Goal: Task Accomplishment & Management: Manage account settings

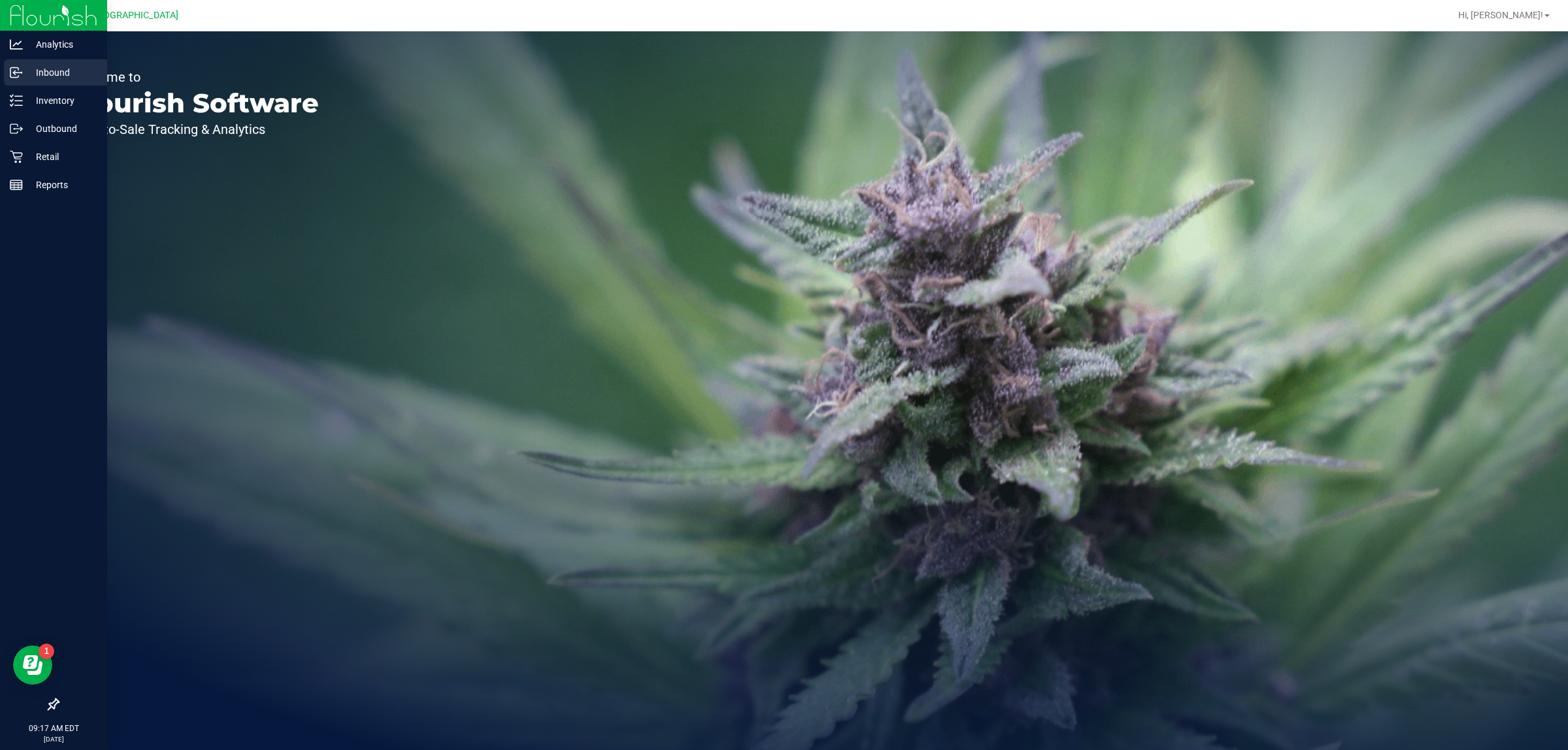
click at [59, 73] on p "Inbound" at bounding box center [61, 72] width 79 height 16
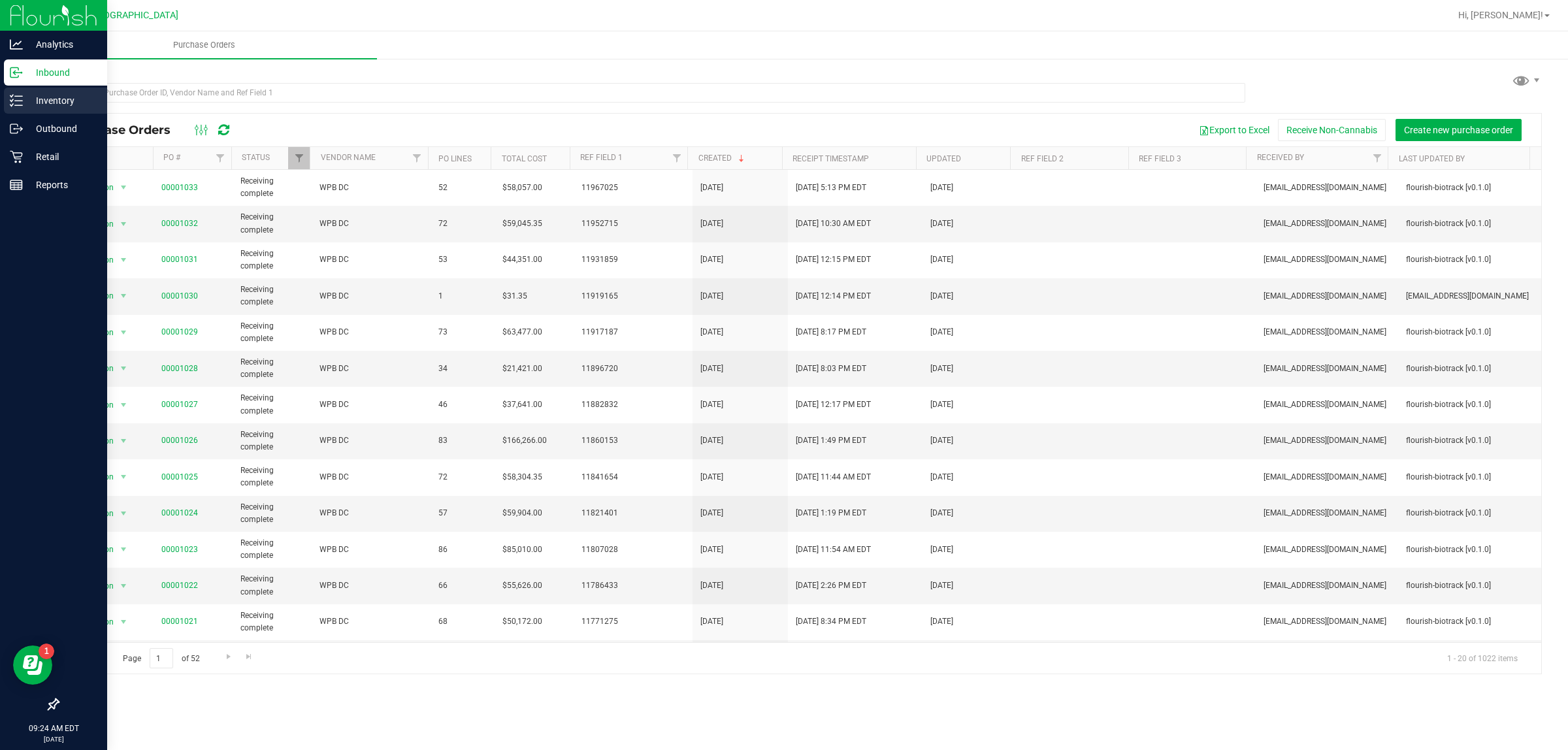
click at [37, 105] on p "Inventory" at bounding box center [61, 100] width 79 height 16
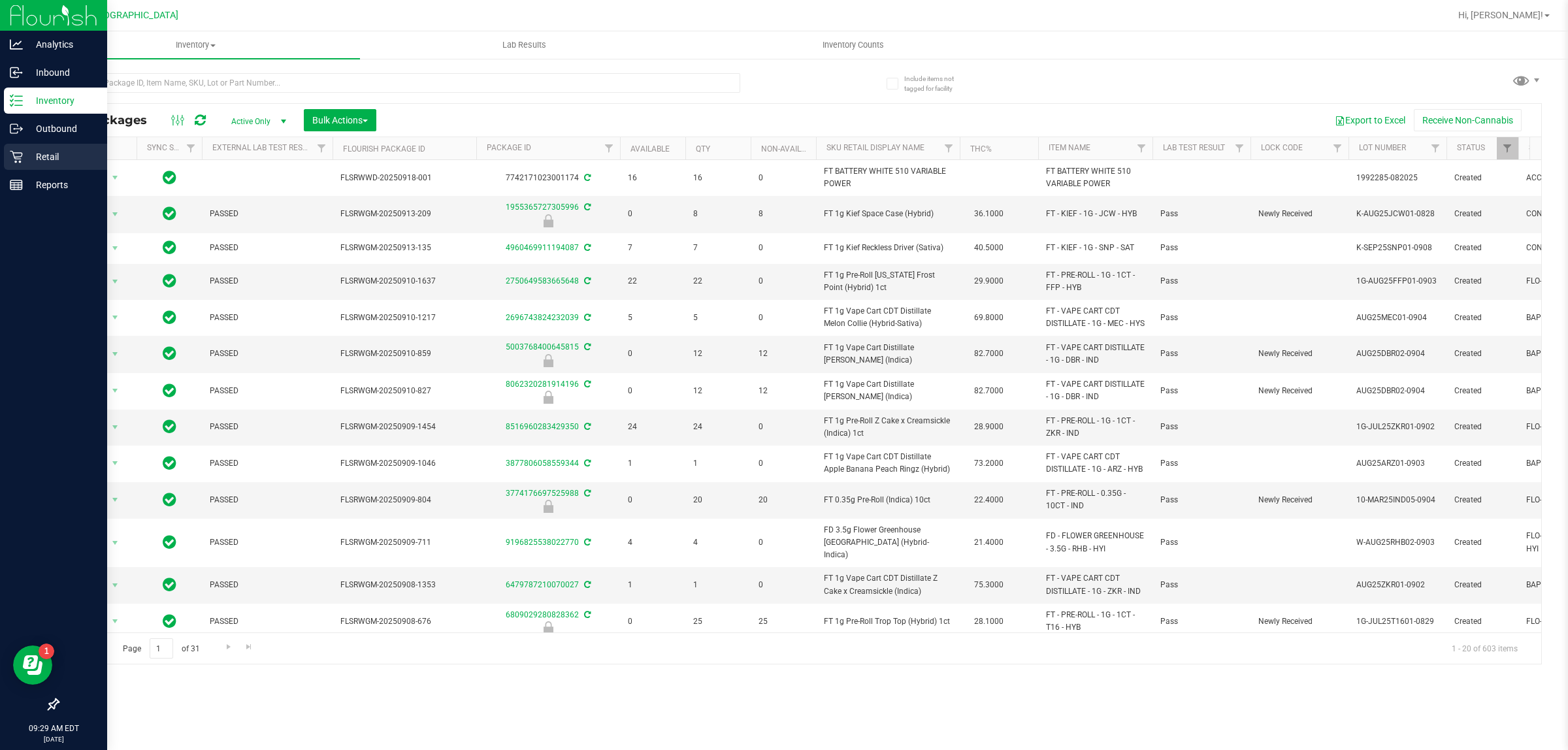
click at [37, 164] on p "Retail" at bounding box center [61, 156] width 79 height 16
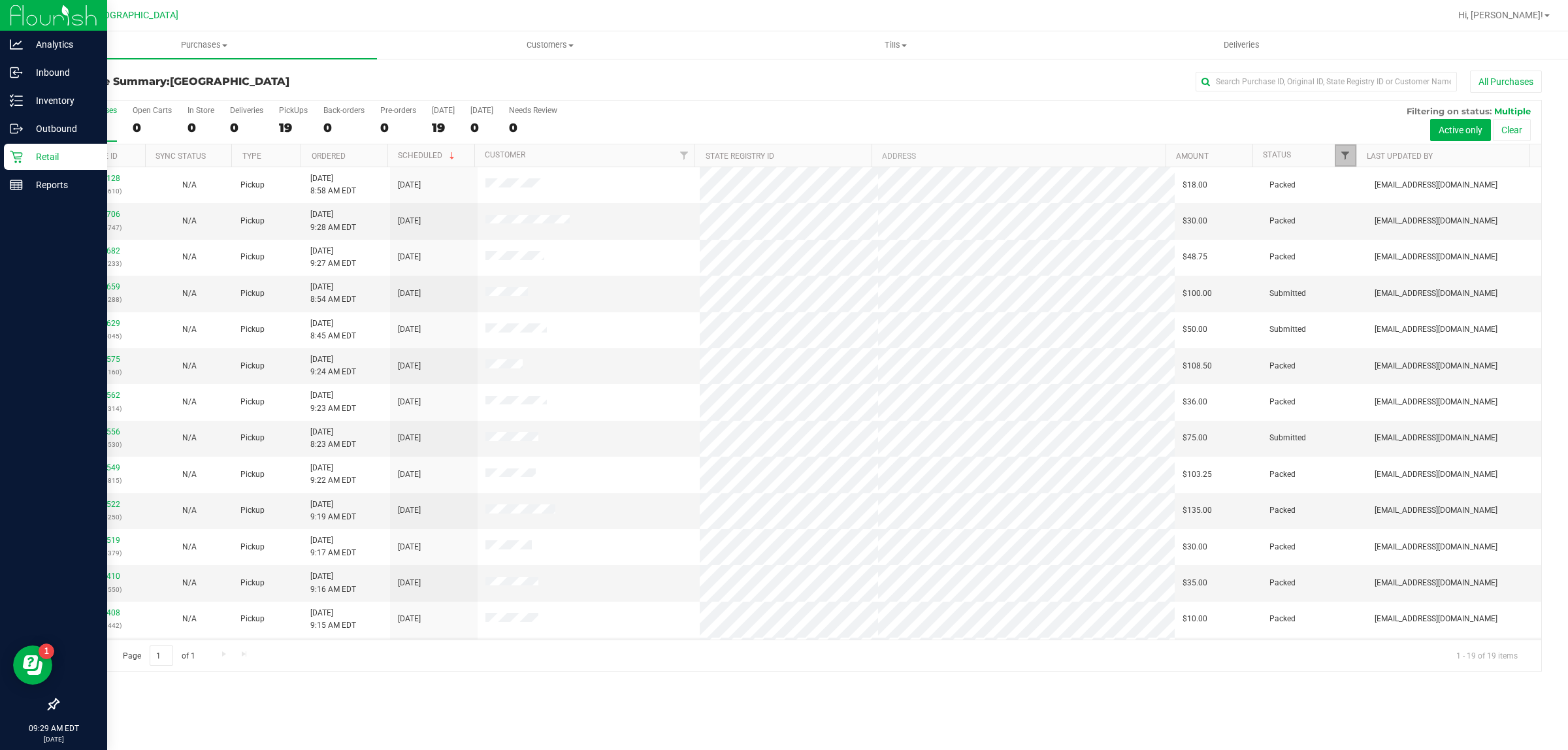
click at [1347, 158] on span "Filter" at bounding box center [1345, 155] width 10 height 10
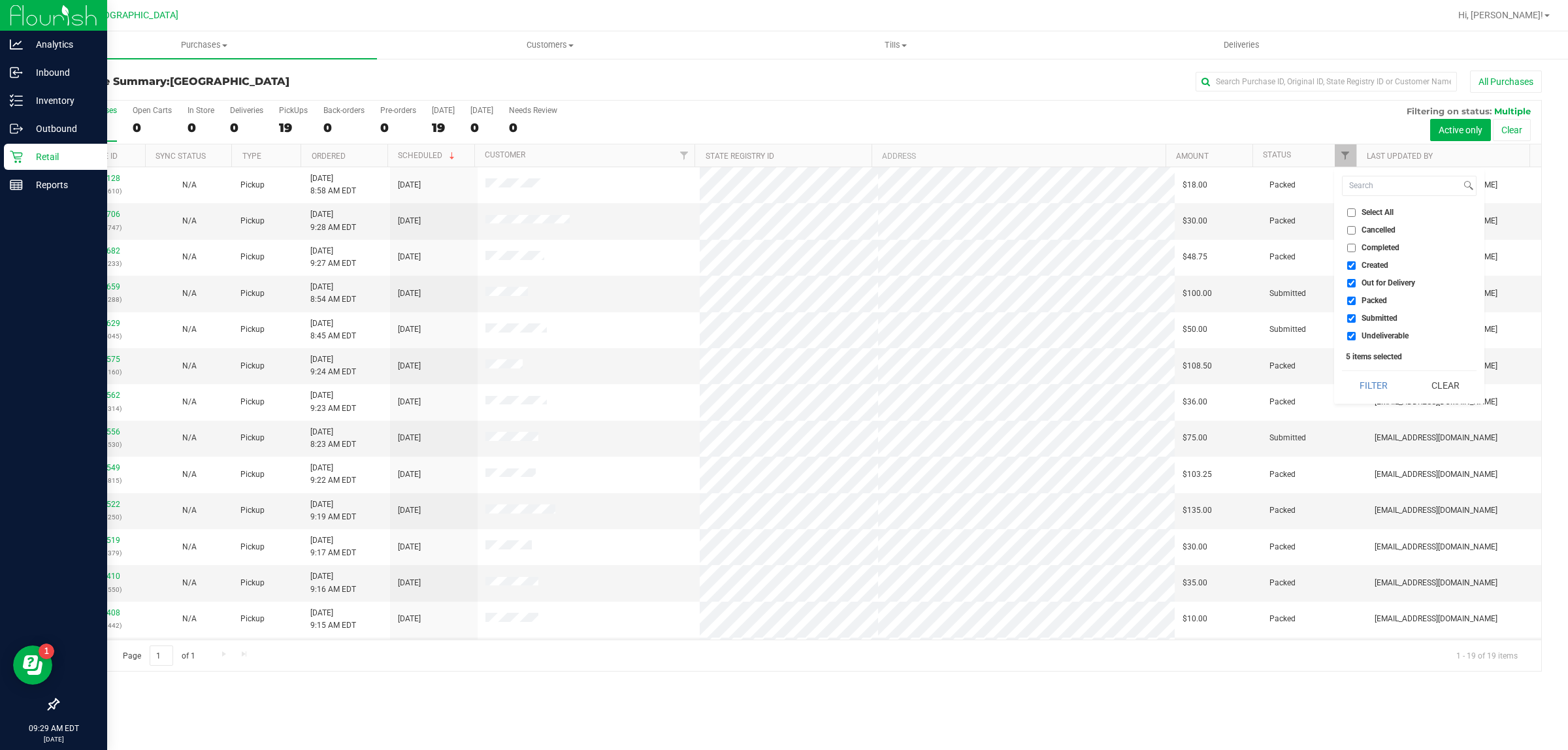
click at [1349, 213] on input "Select All" at bounding box center [1351, 212] width 8 height 8
checkbox input "true"
click at [1349, 213] on input "Select All" at bounding box center [1351, 212] width 8 height 8
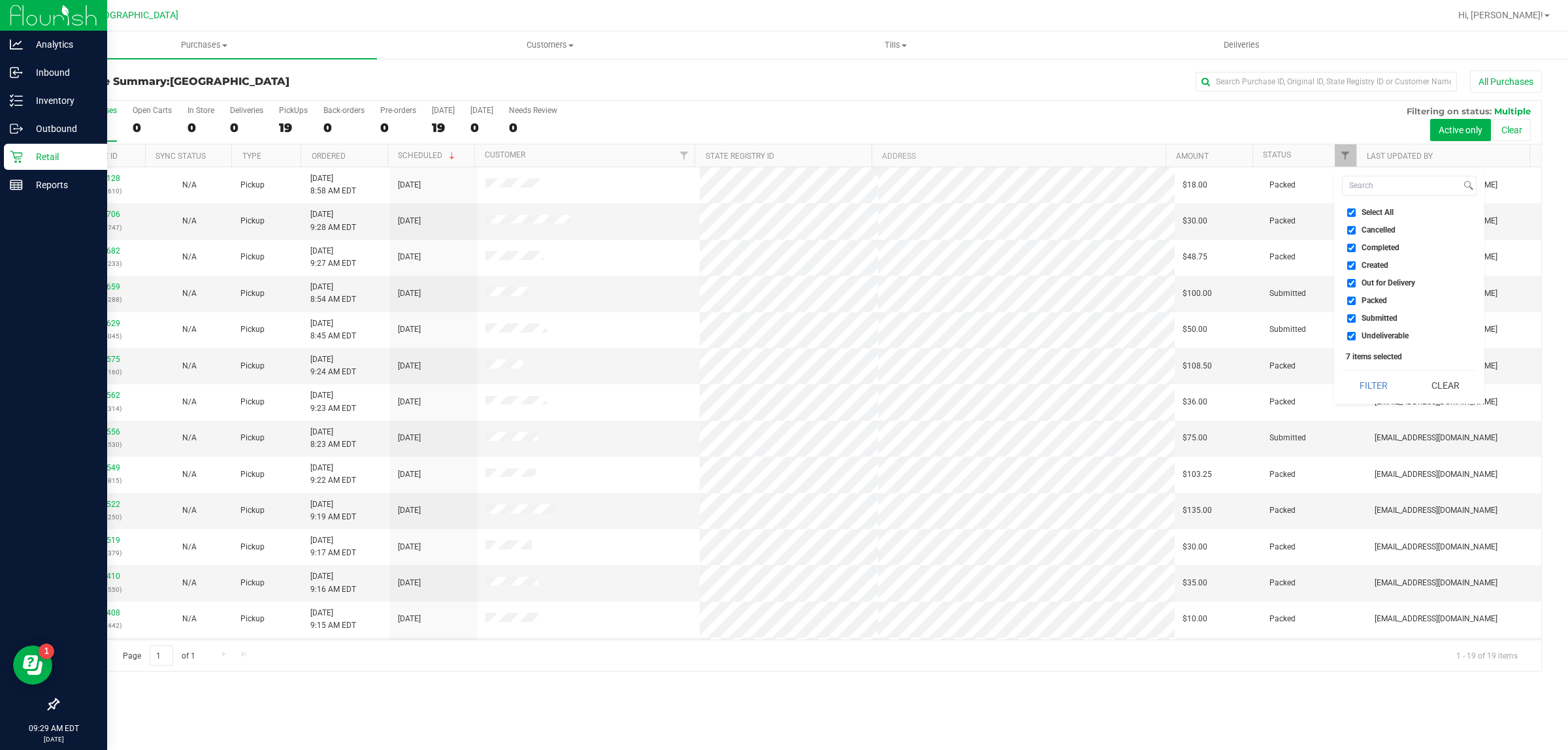
checkbox input "false"
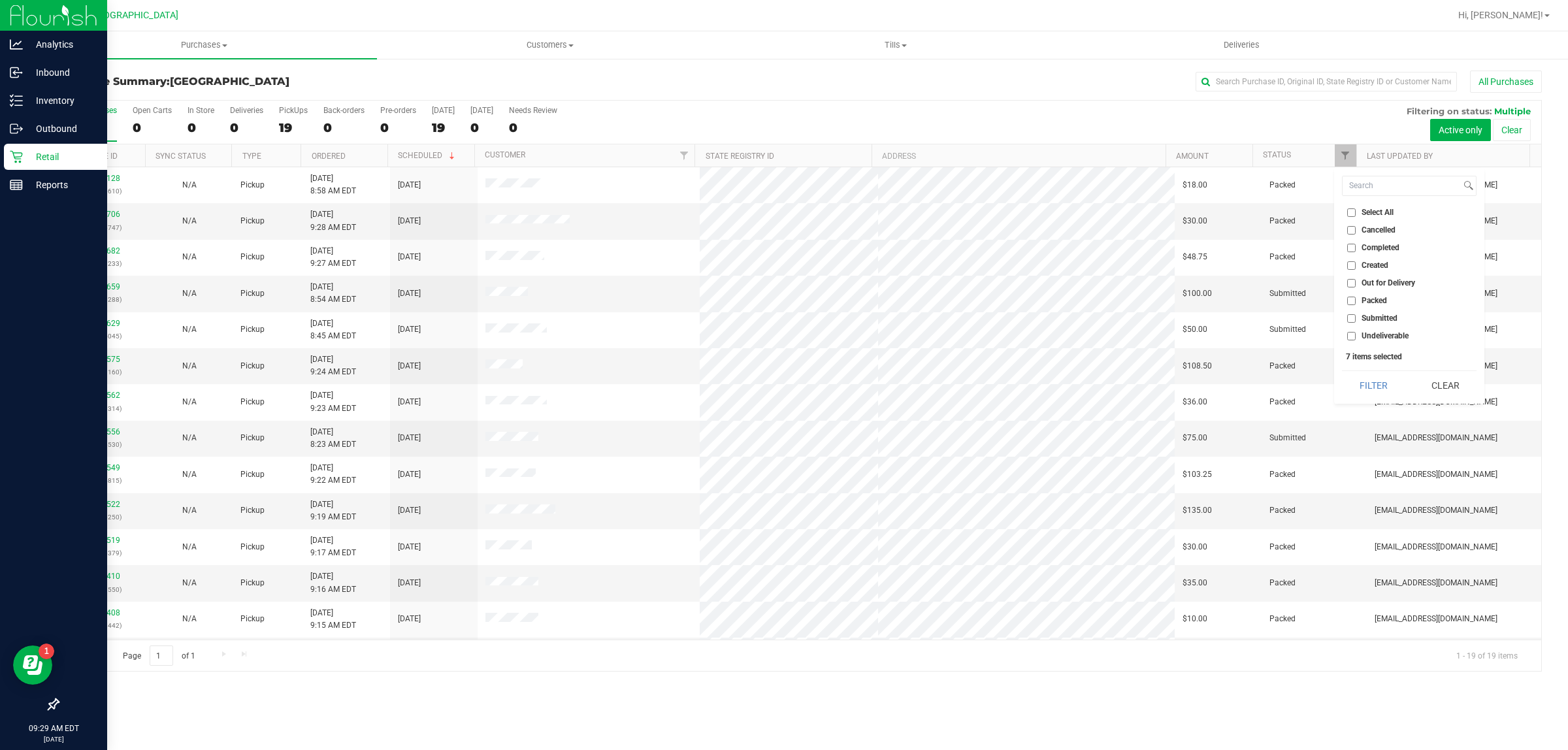
checkbox input "false"
click at [1350, 318] on input "Submitted" at bounding box center [1351, 318] width 8 height 8
checkbox input "true"
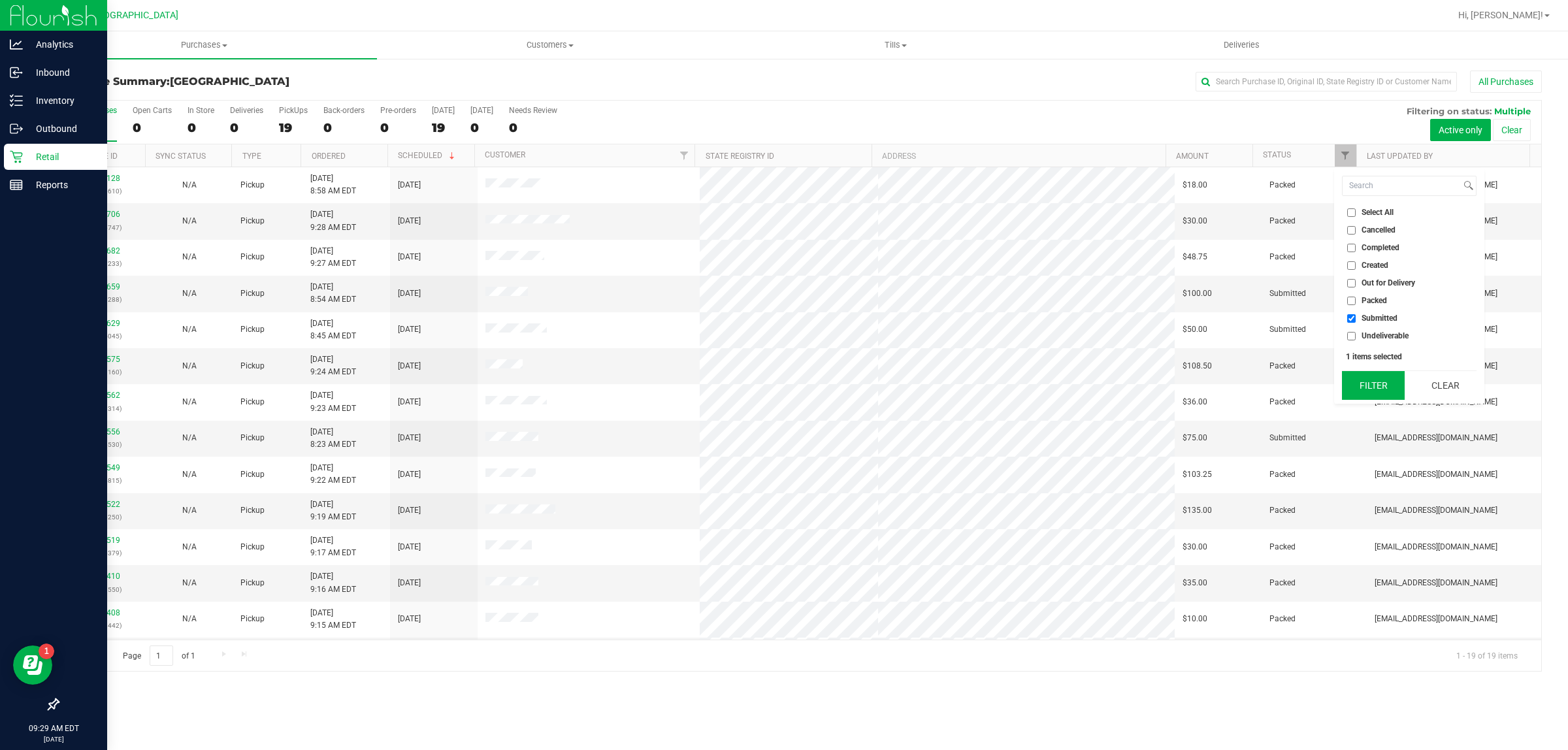
click at [1376, 374] on button "Filter" at bounding box center [1373, 385] width 63 height 29
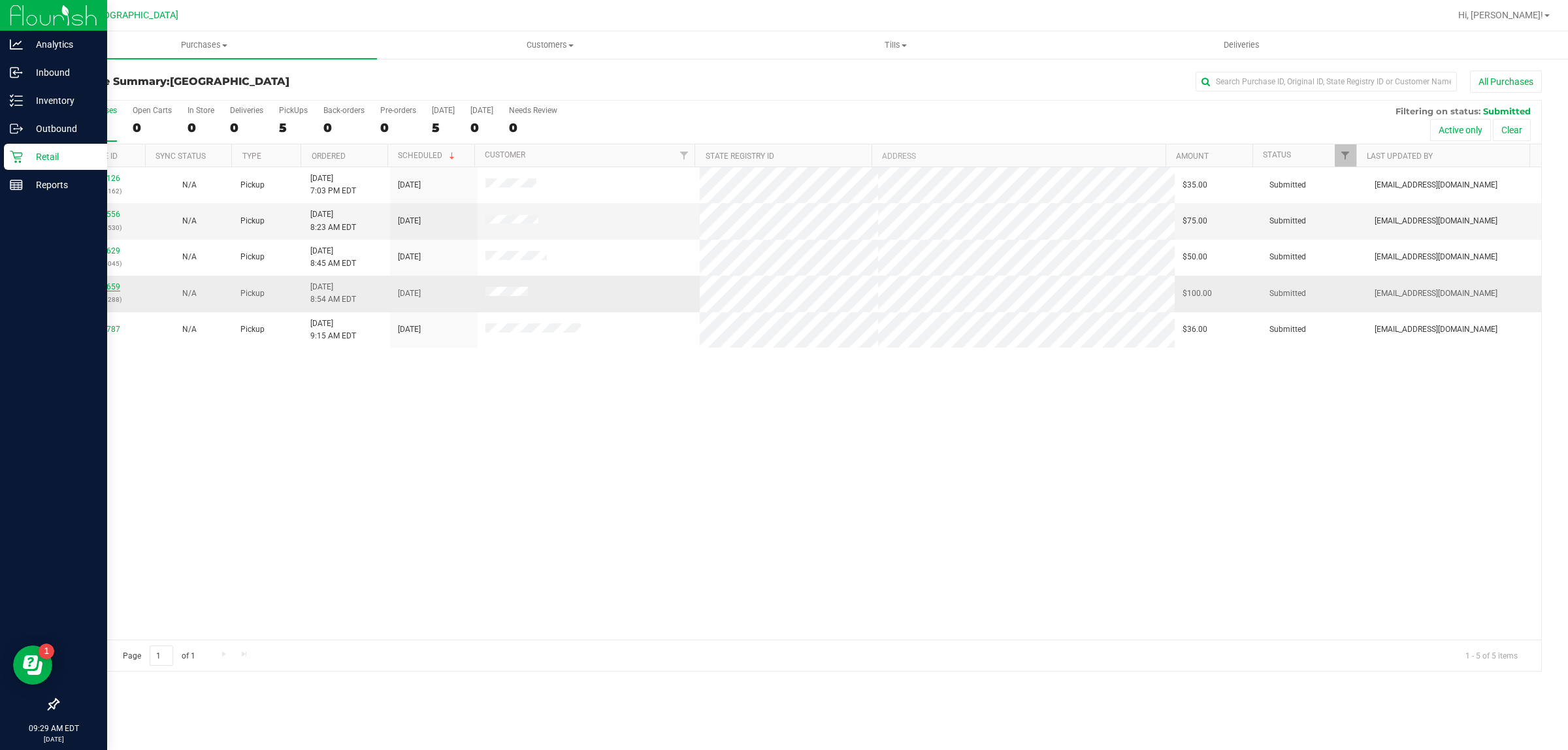
click at [115, 286] on link "11986659" at bounding box center [102, 286] width 37 height 9
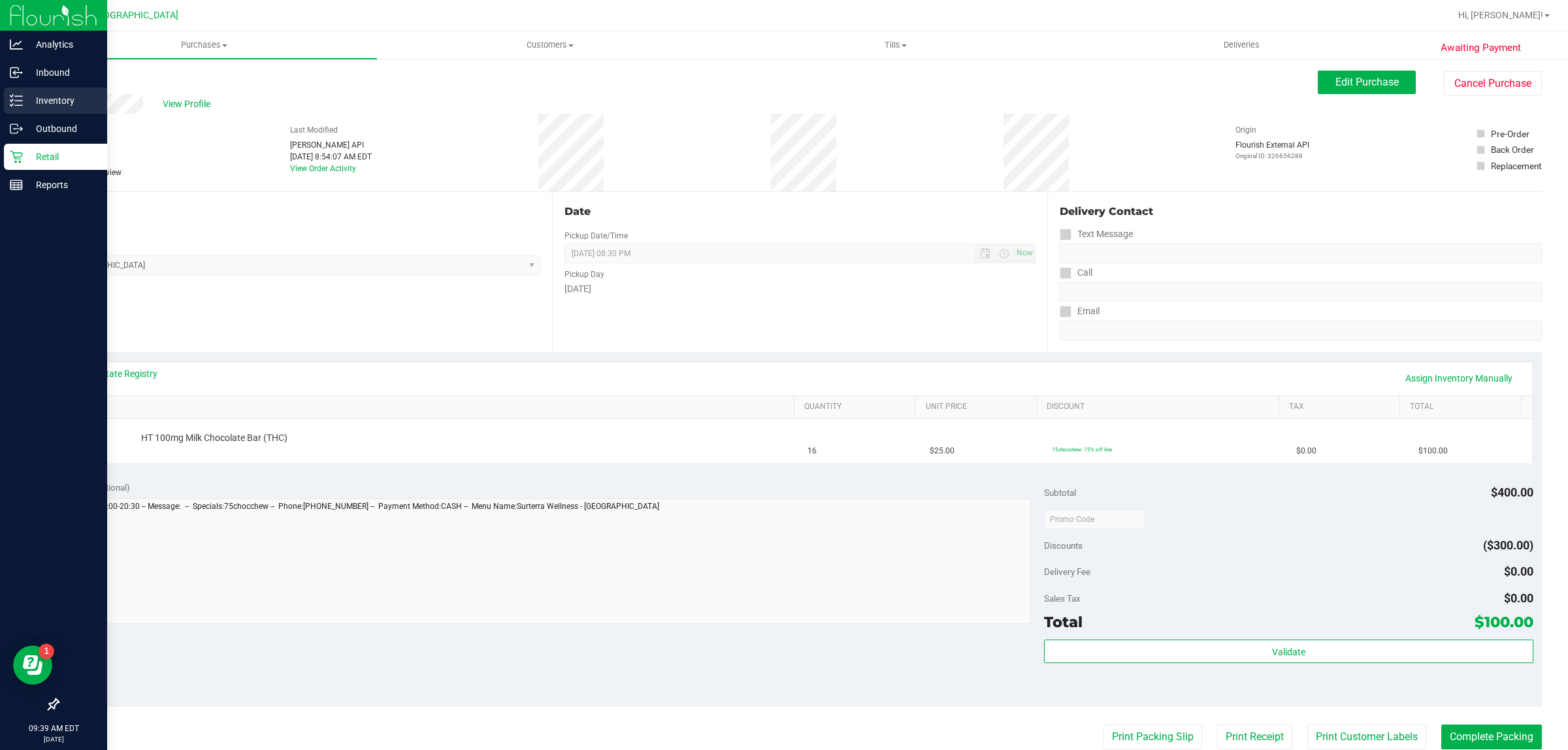
click at [61, 100] on p "Inventory" at bounding box center [61, 100] width 79 height 16
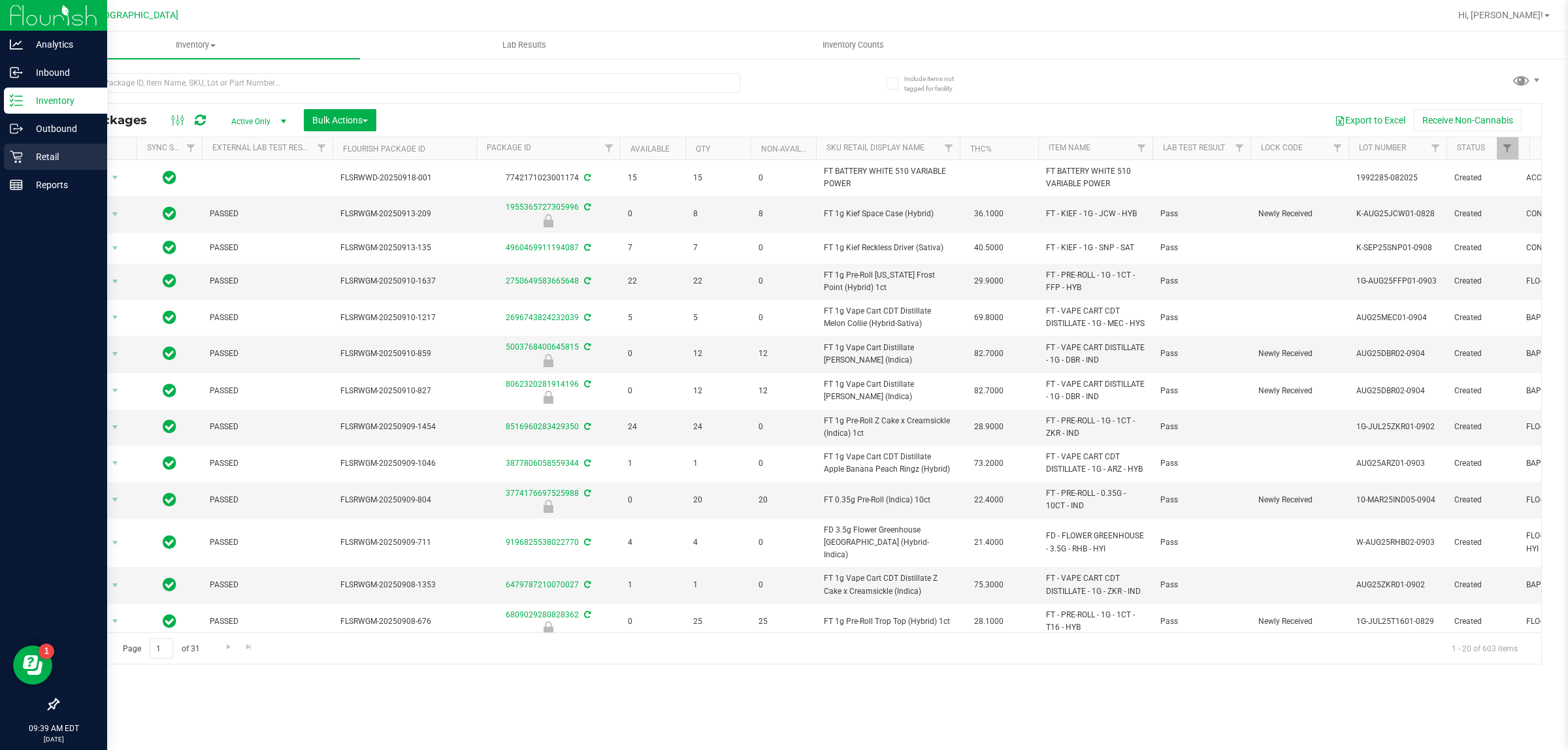
click at [40, 152] on p "Retail" at bounding box center [61, 156] width 79 height 16
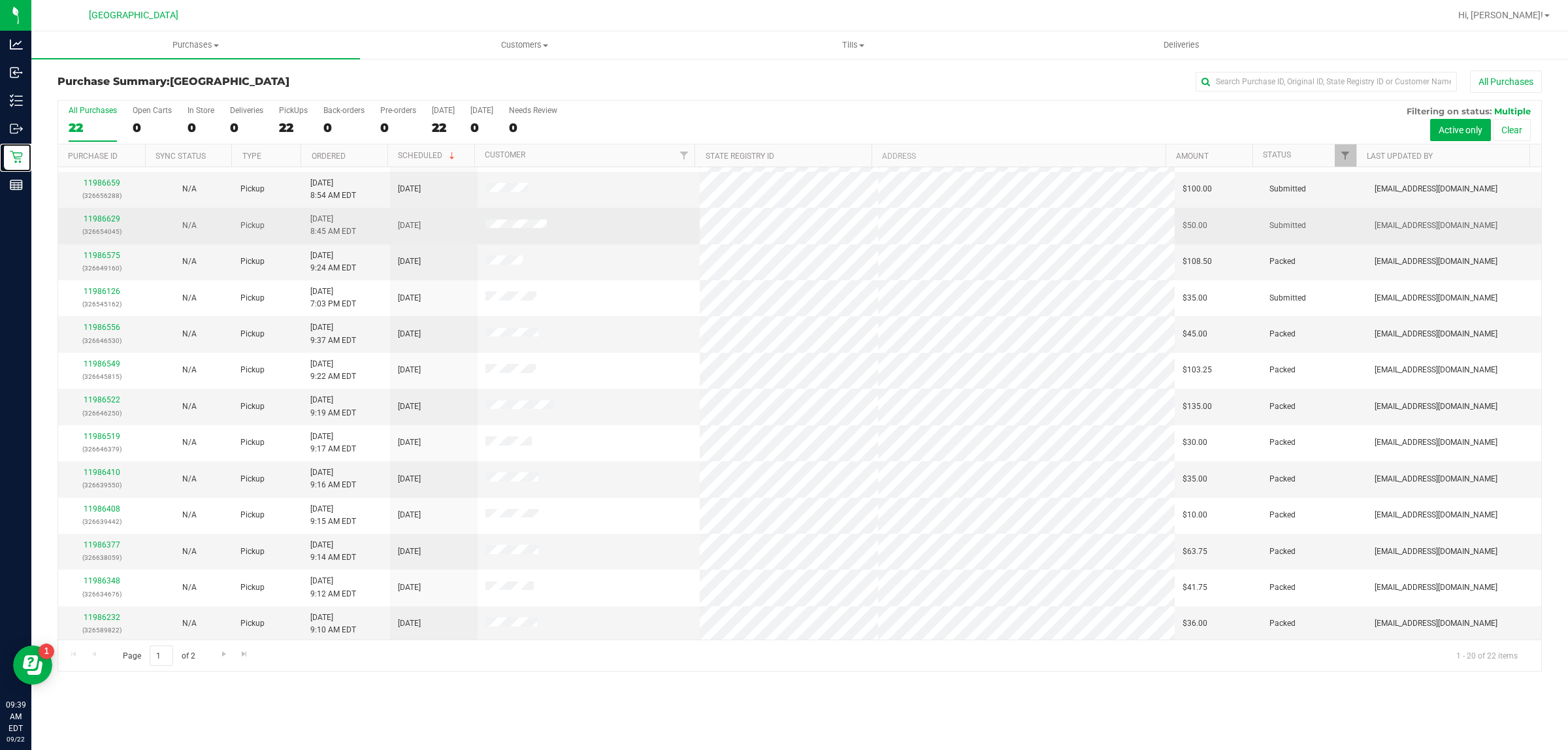
scroll to position [253, 0]
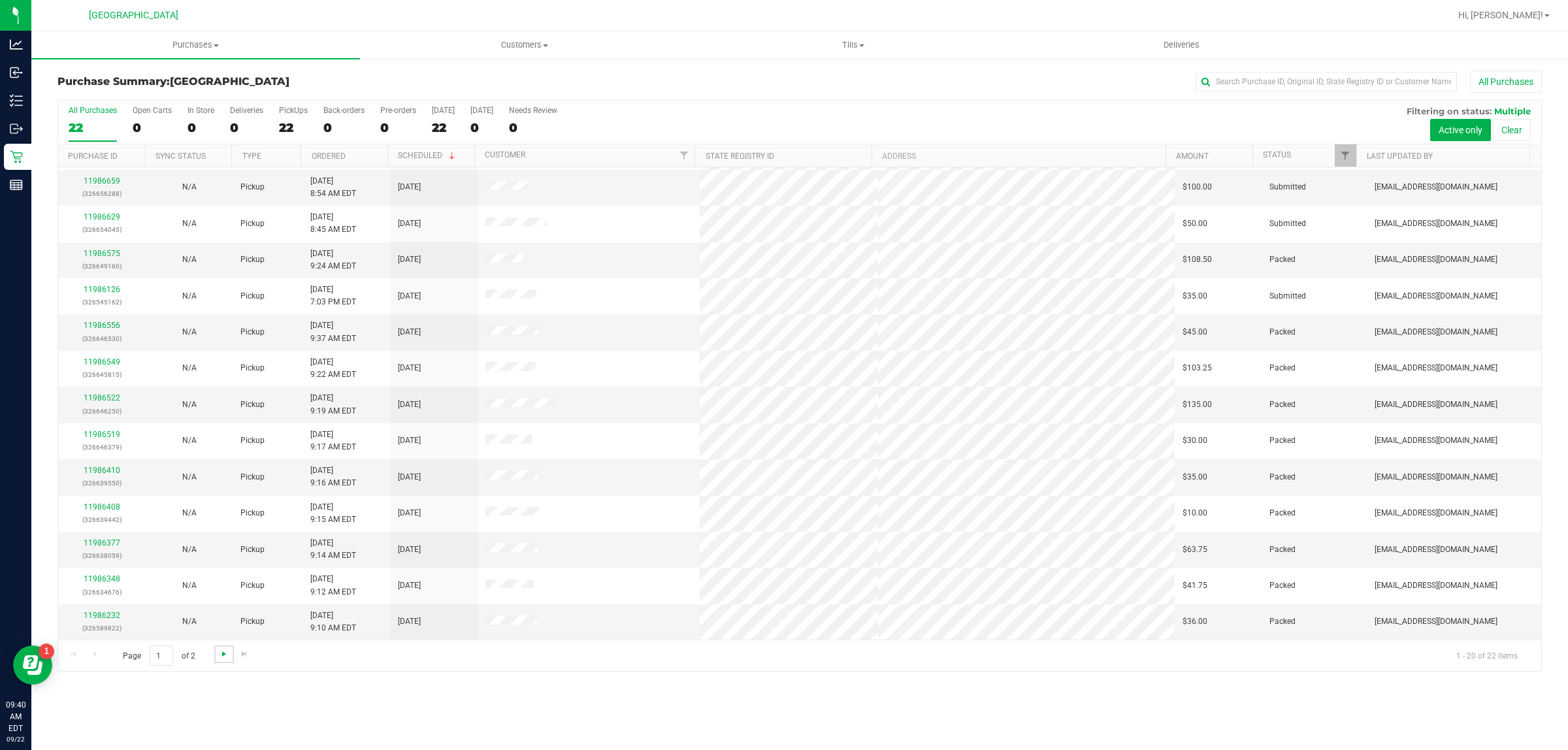
click at [219, 654] on span "Go to the next page" at bounding box center [223, 653] width 10 height 10
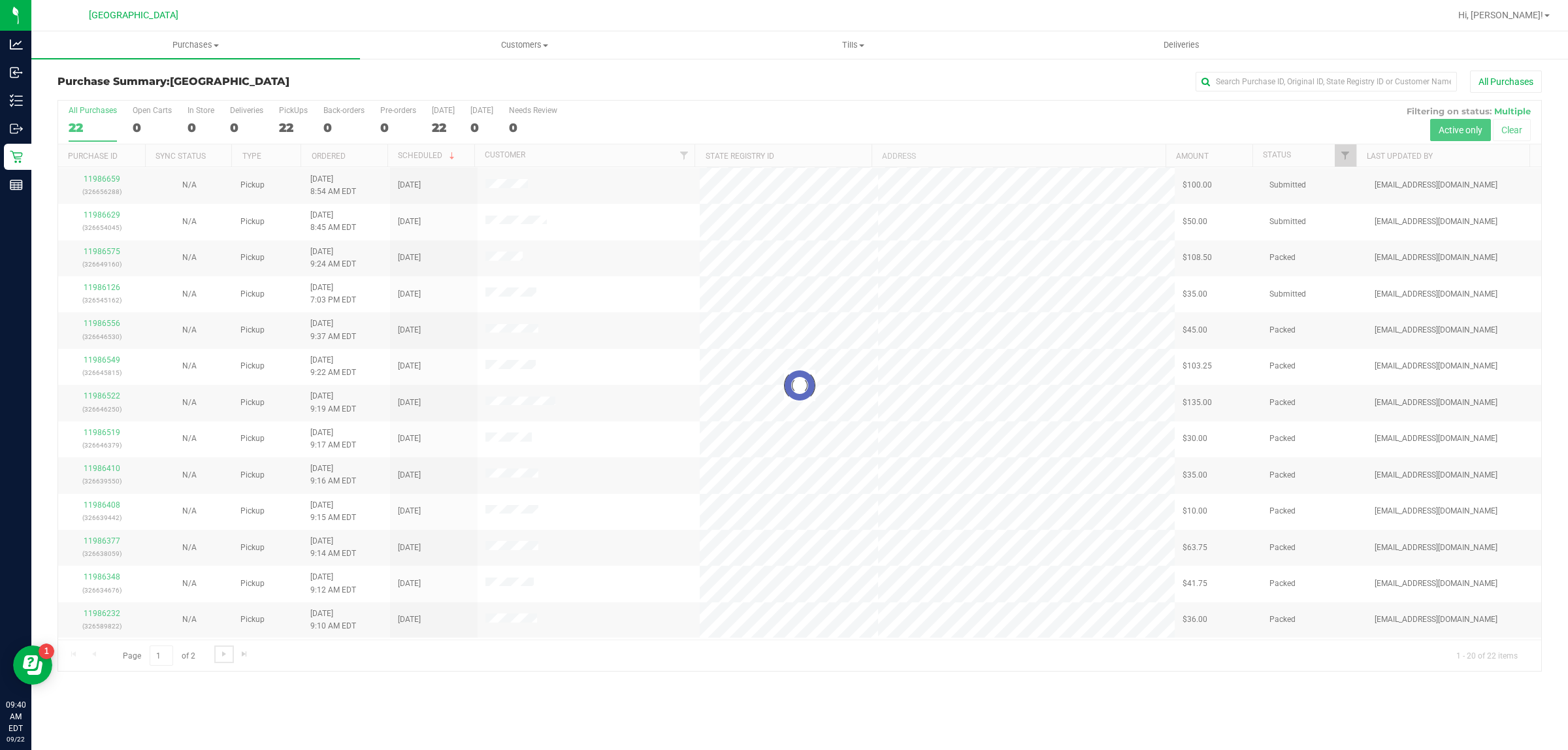
scroll to position [0, 0]
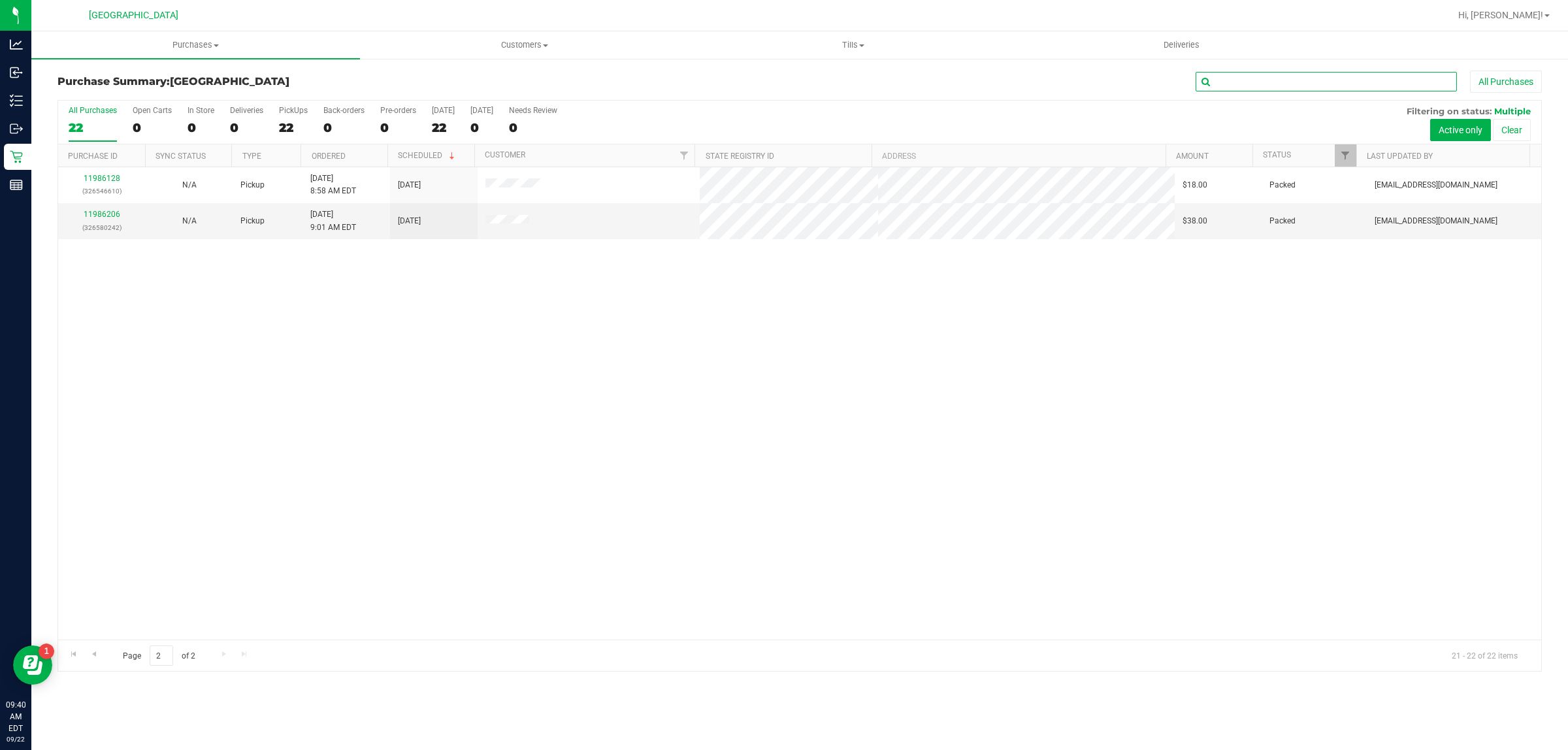
click at [1337, 85] on input "text" at bounding box center [1326, 81] width 261 height 20
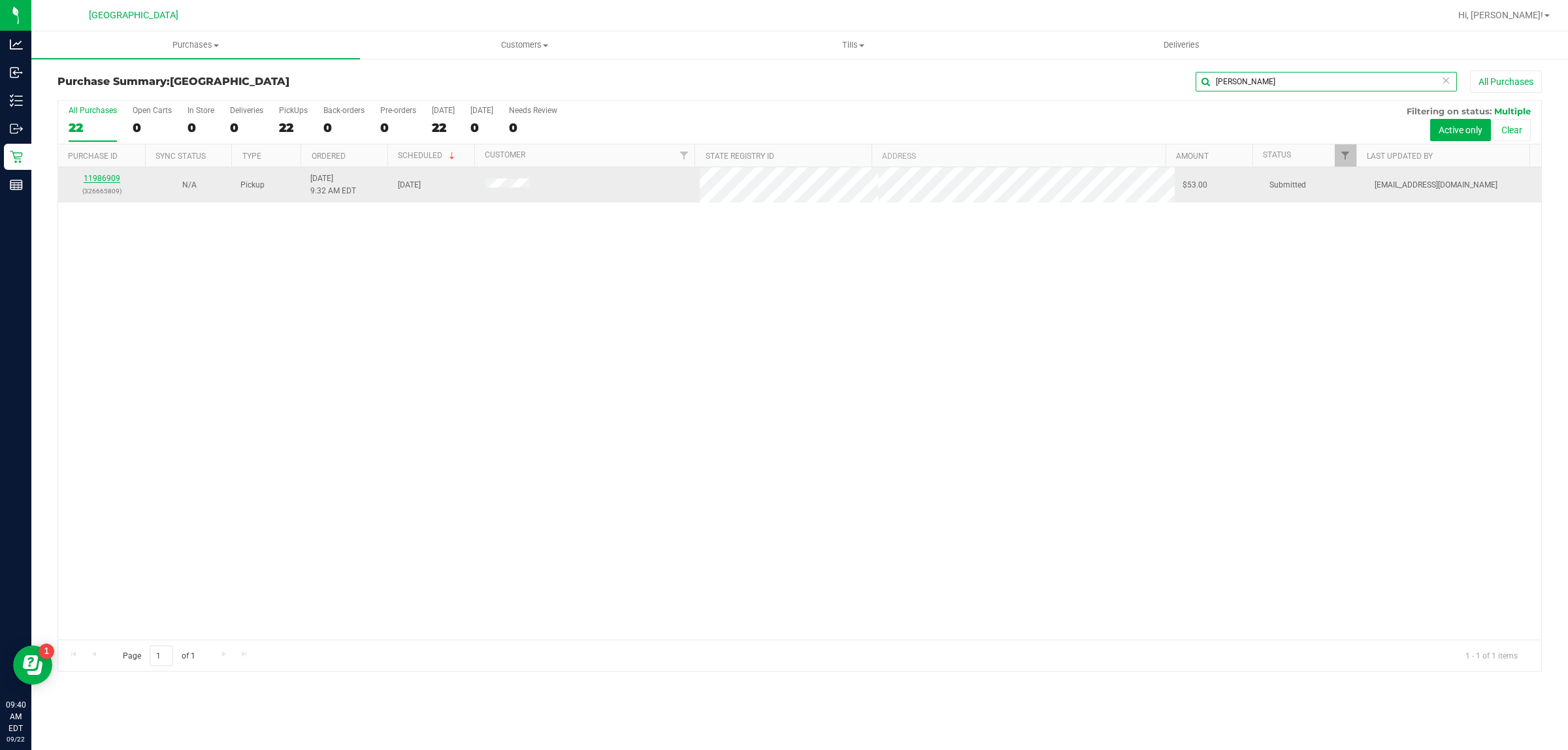
type input "jeri"
click at [110, 183] on link "11986909" at bounding box center [102, 178] width 37 height 9
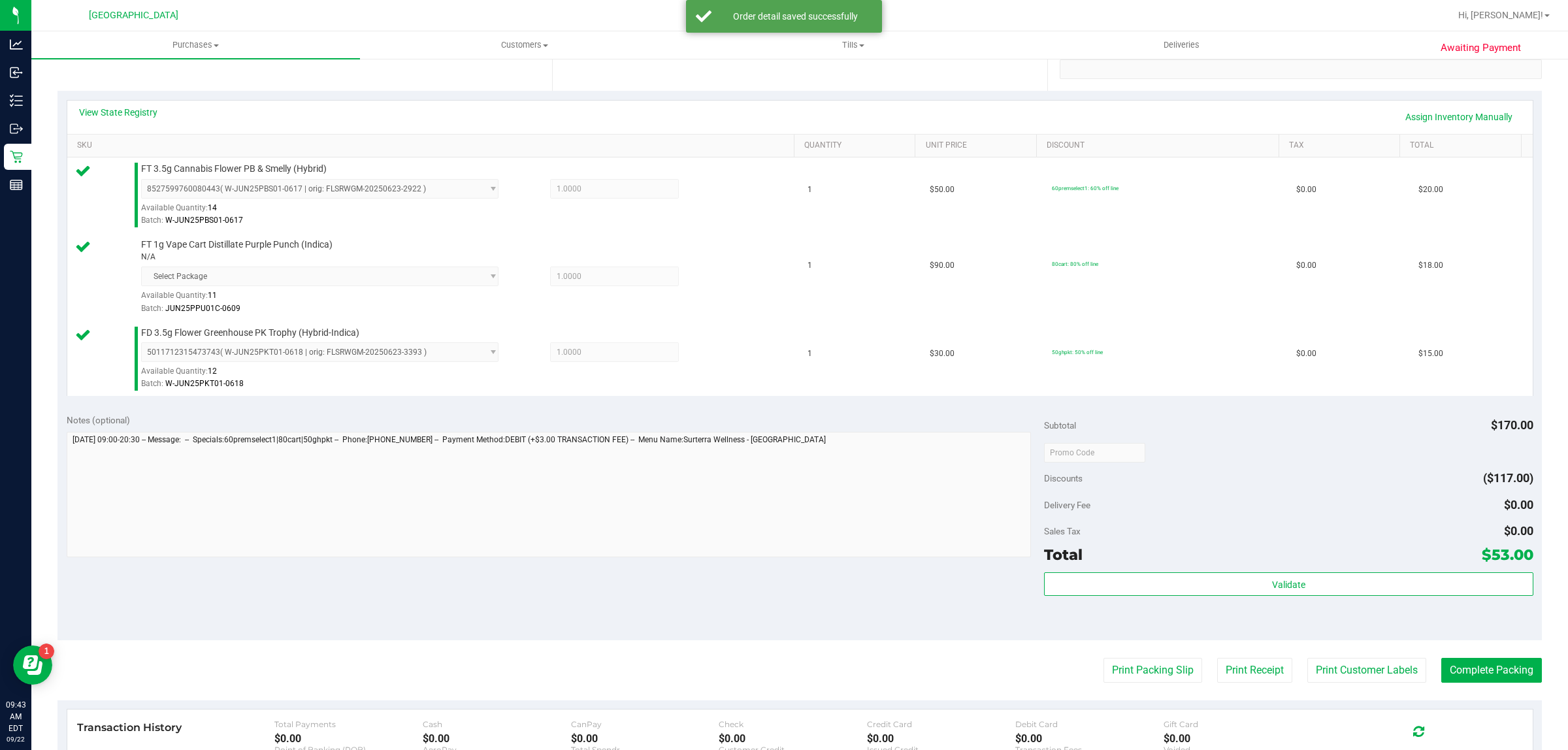
scroll to position [482, 0]
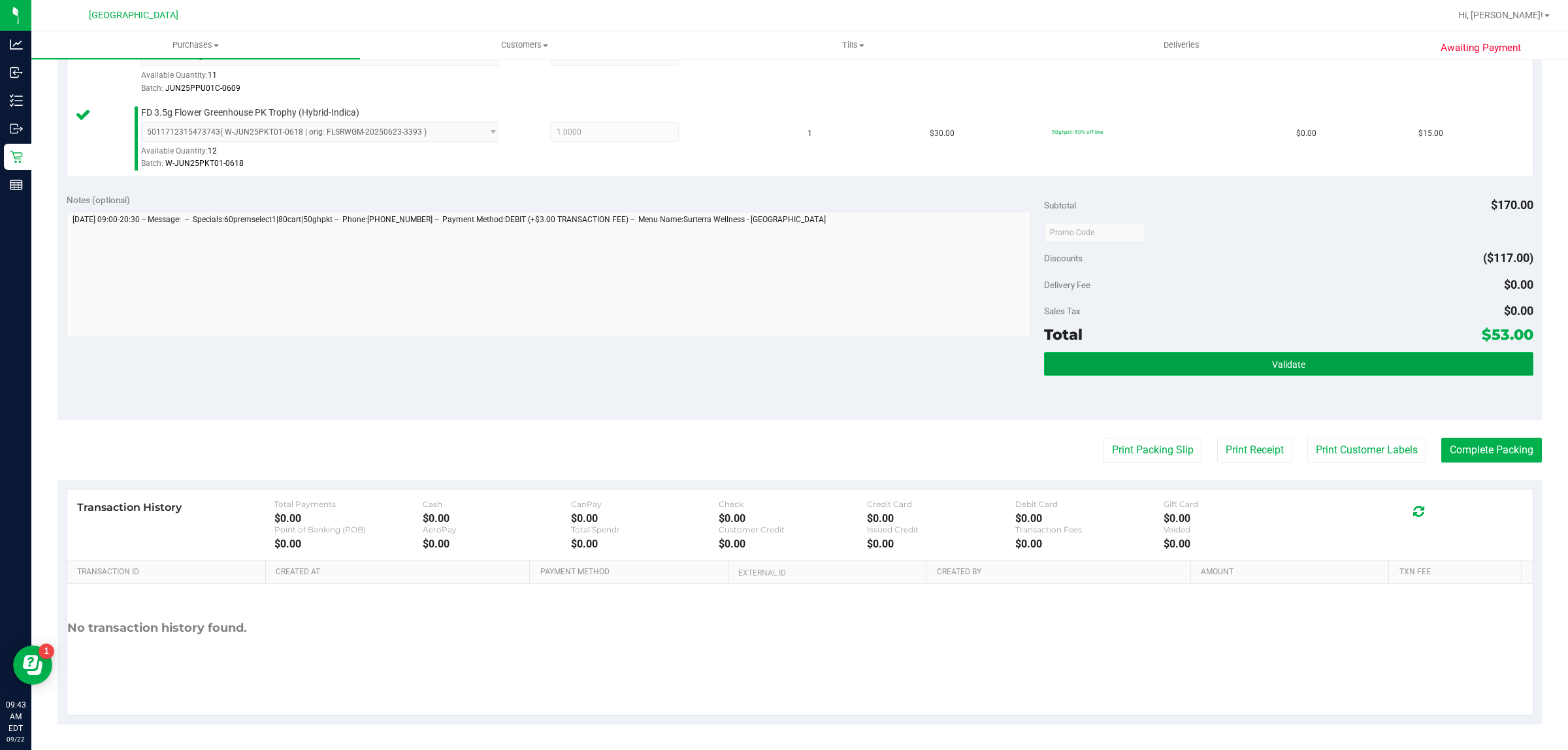
click at [1147, 370] on button "Validate" at bounding box center [1288, 363] width 489 height 23
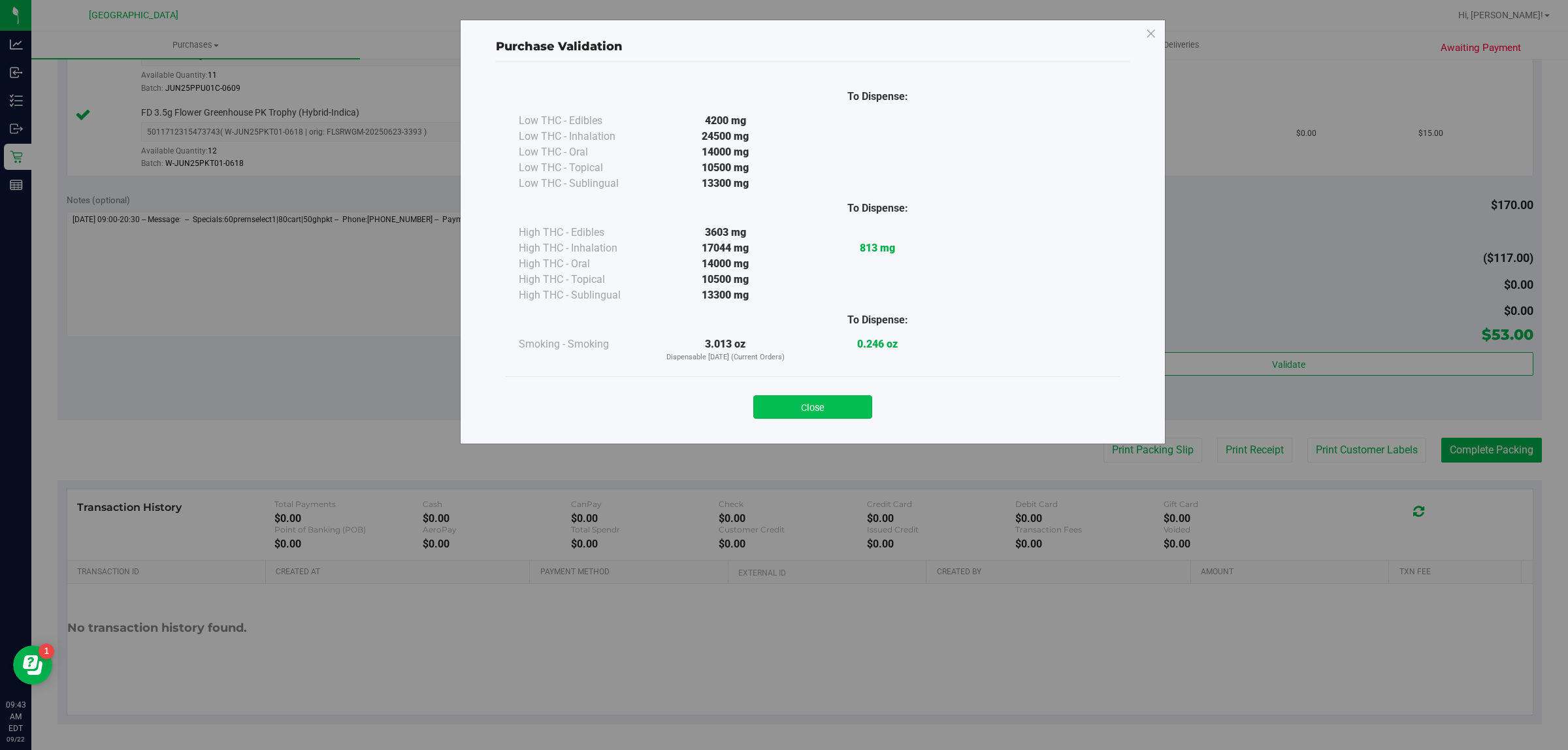
click at [863, 405] on button "Close" at bounding box center [812, 406] width 119 height 23
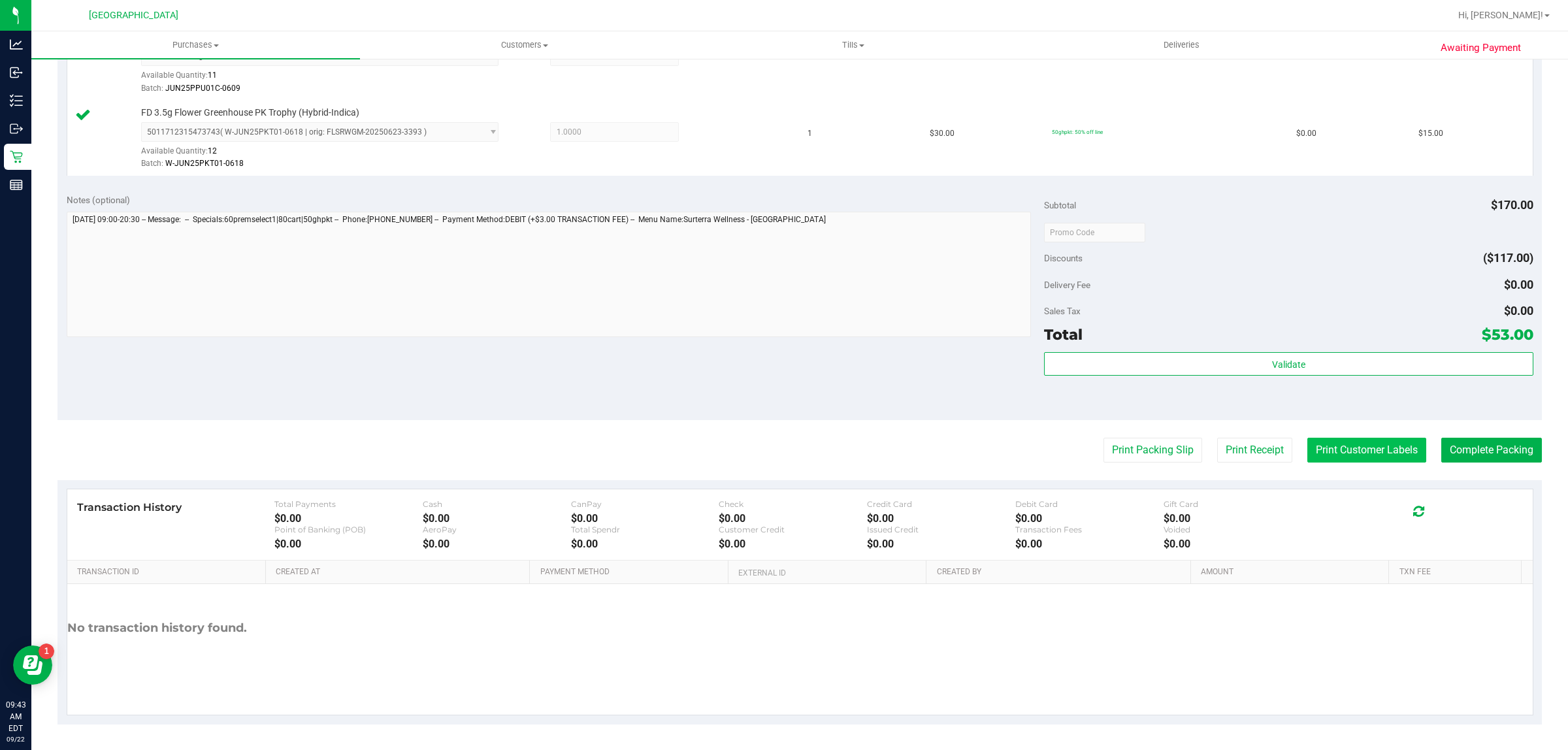
click at [1332, 451] on button "Print Customer Labels" at bounding box center [1366, 450] width 119 height 25
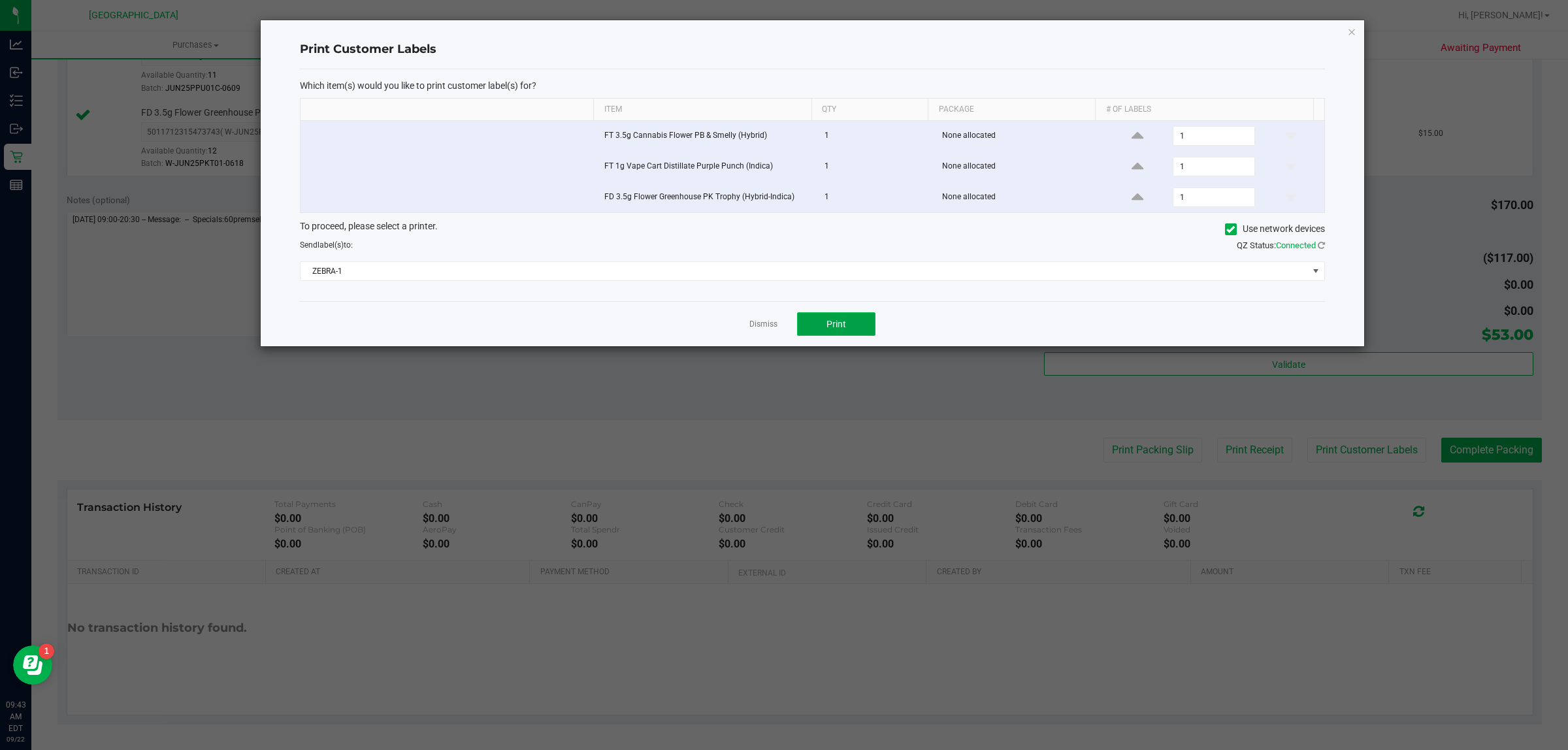
click at [860, 333] on button "Print" at bounding box center [836, 324] width 79 height 23
click at [856, 288] on div "Which item(s) would you like to print customer label(s) for? Item Qty Package #…" at bounding box center [812, 184] width 1025 height 232
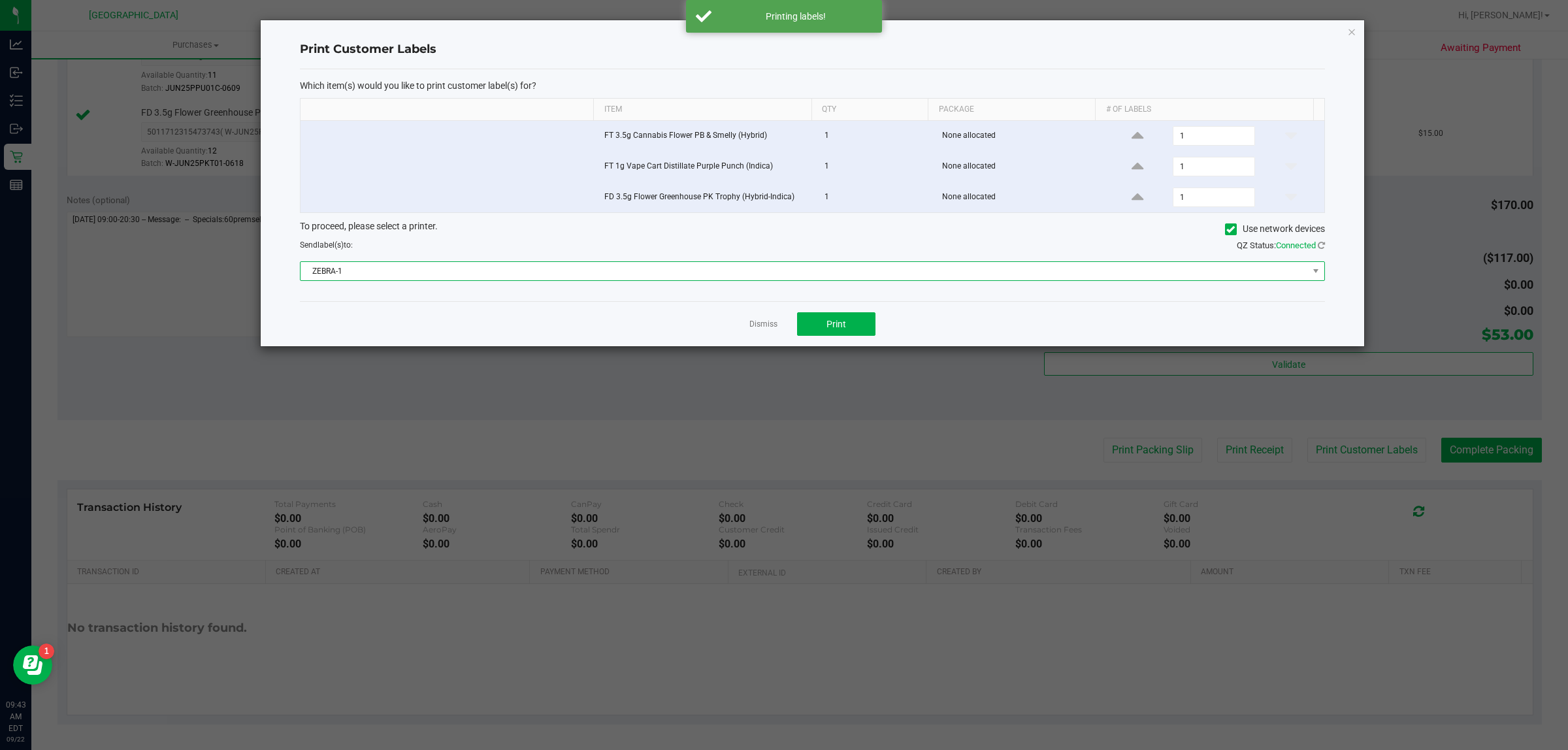
click at [856, 280] on span "ZEBRA-1" at bounding box center [804, 270] width 1007 height 18
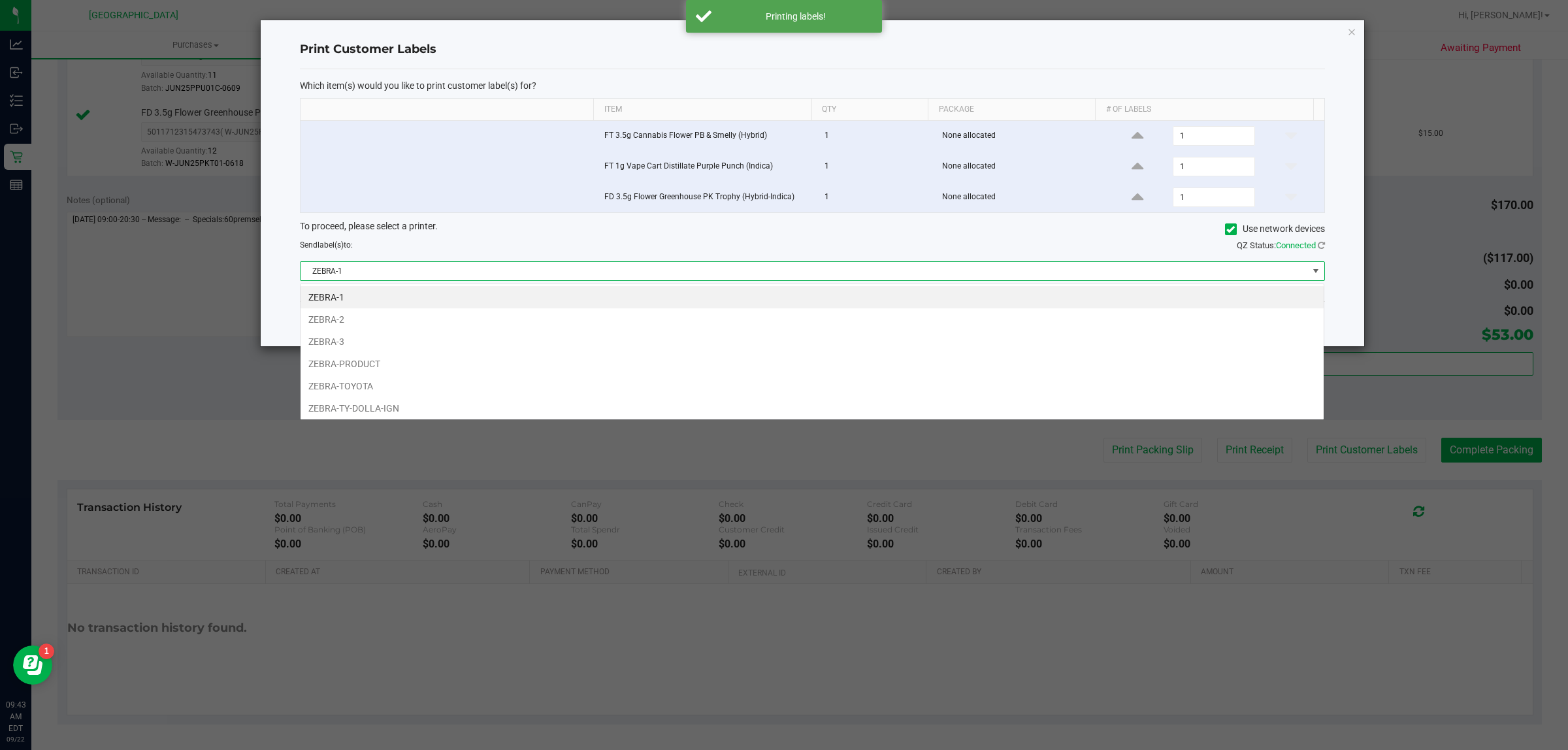
scroll to position [20, 1024]
click at [674, 389] on li "ZEBRA-TOYOTA" at bounding box center [812, 386] width 1023 height 23
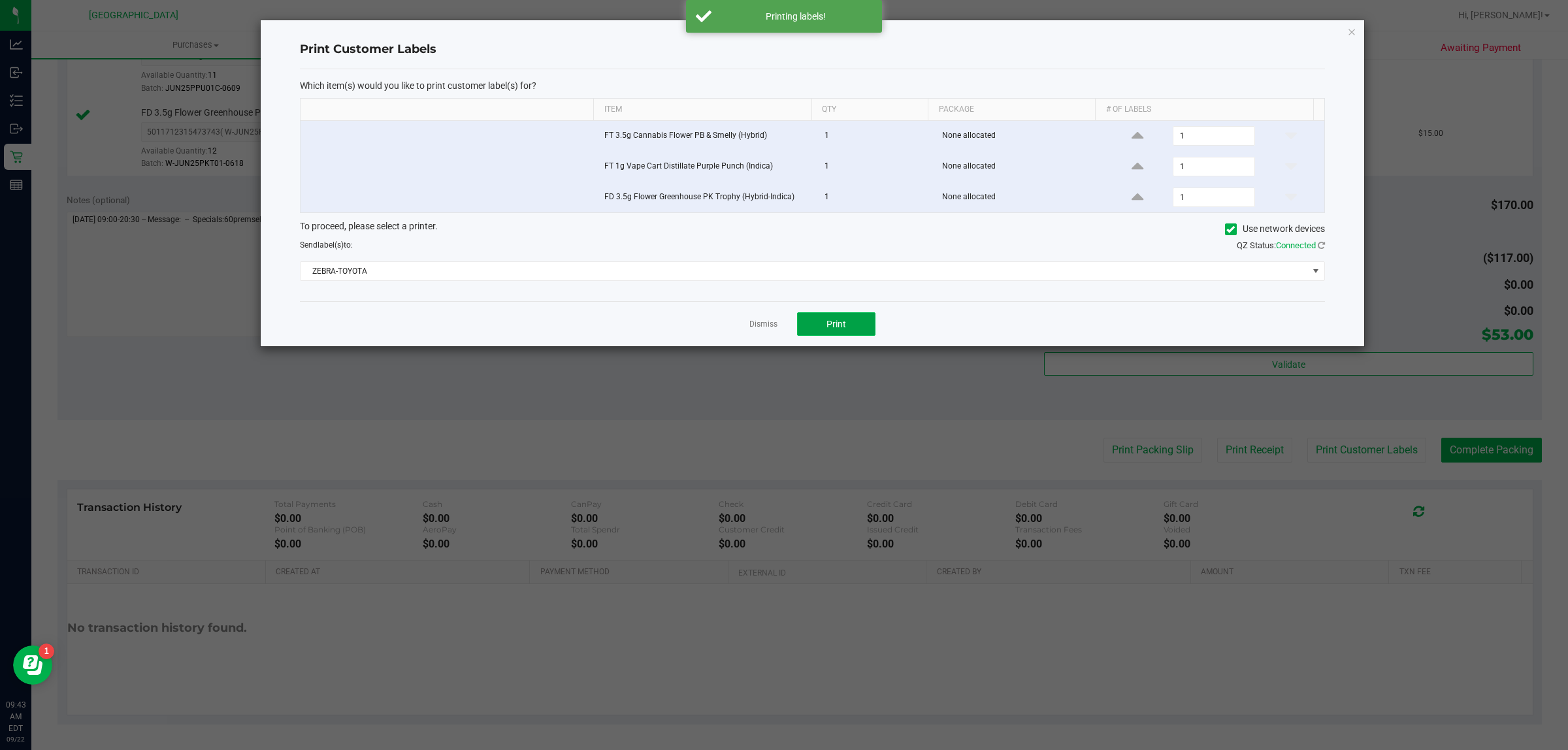
click at [816, 328] on button "Print" at bounding box center [836, 324] width 79 height 23
click at [765, 329] on link "Dismiss" at bounding box center [763, 324] width 28 height 11
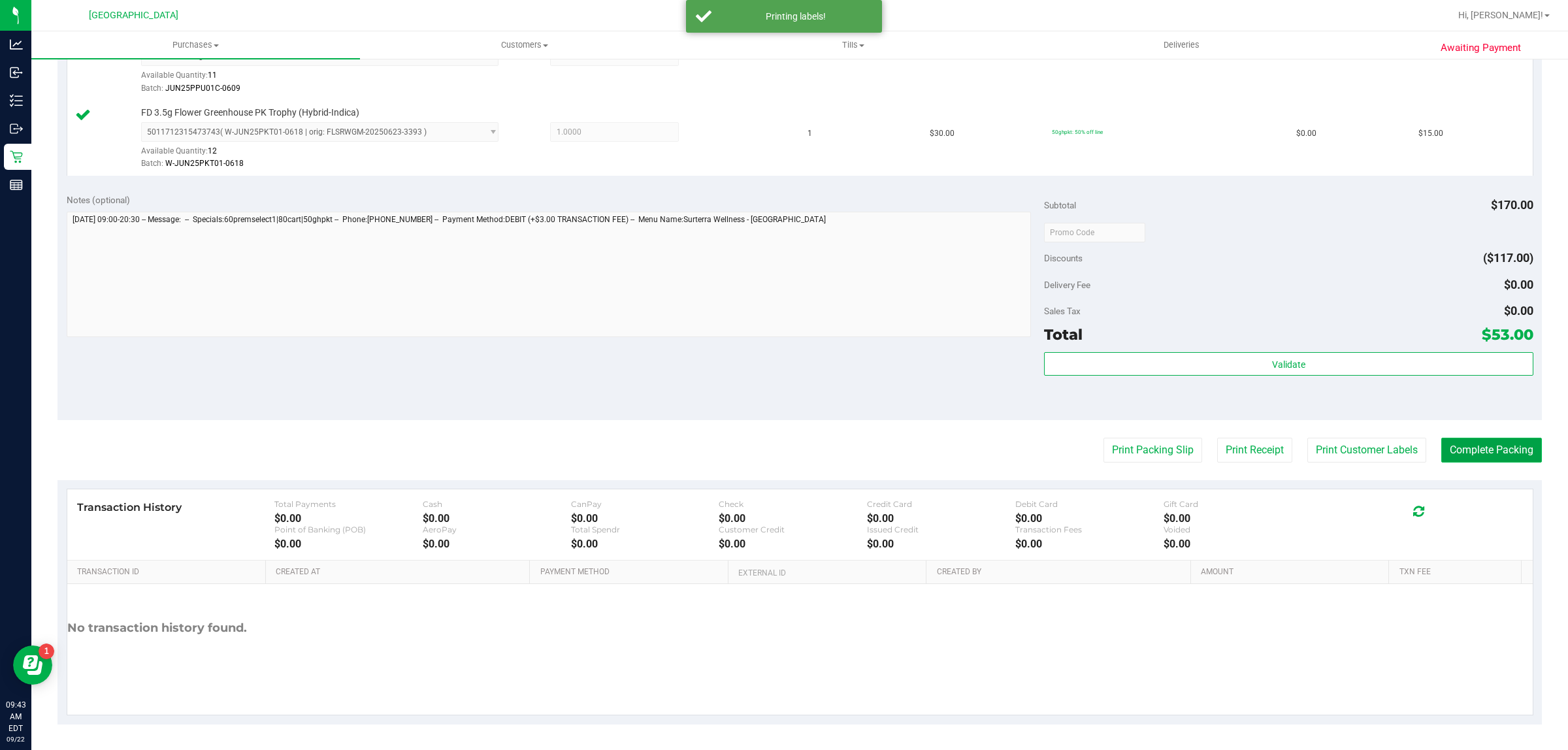
click at [1468, 444] on button "Complete Packing" at bounding box center [1491, 450] width 100 height 25
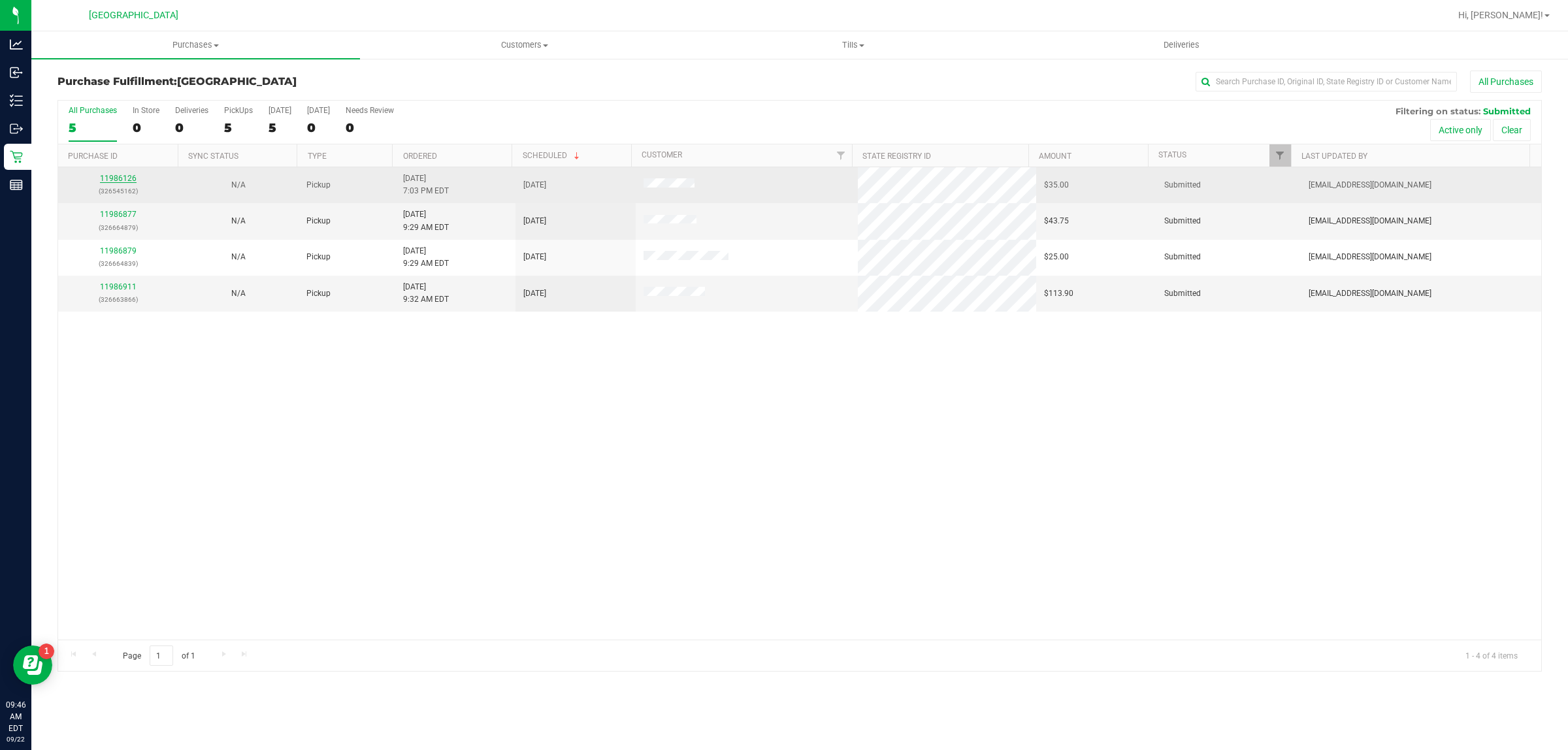
click at [127, 175] on link "11986126" at bounding box center [118, 178] width 37 height 9
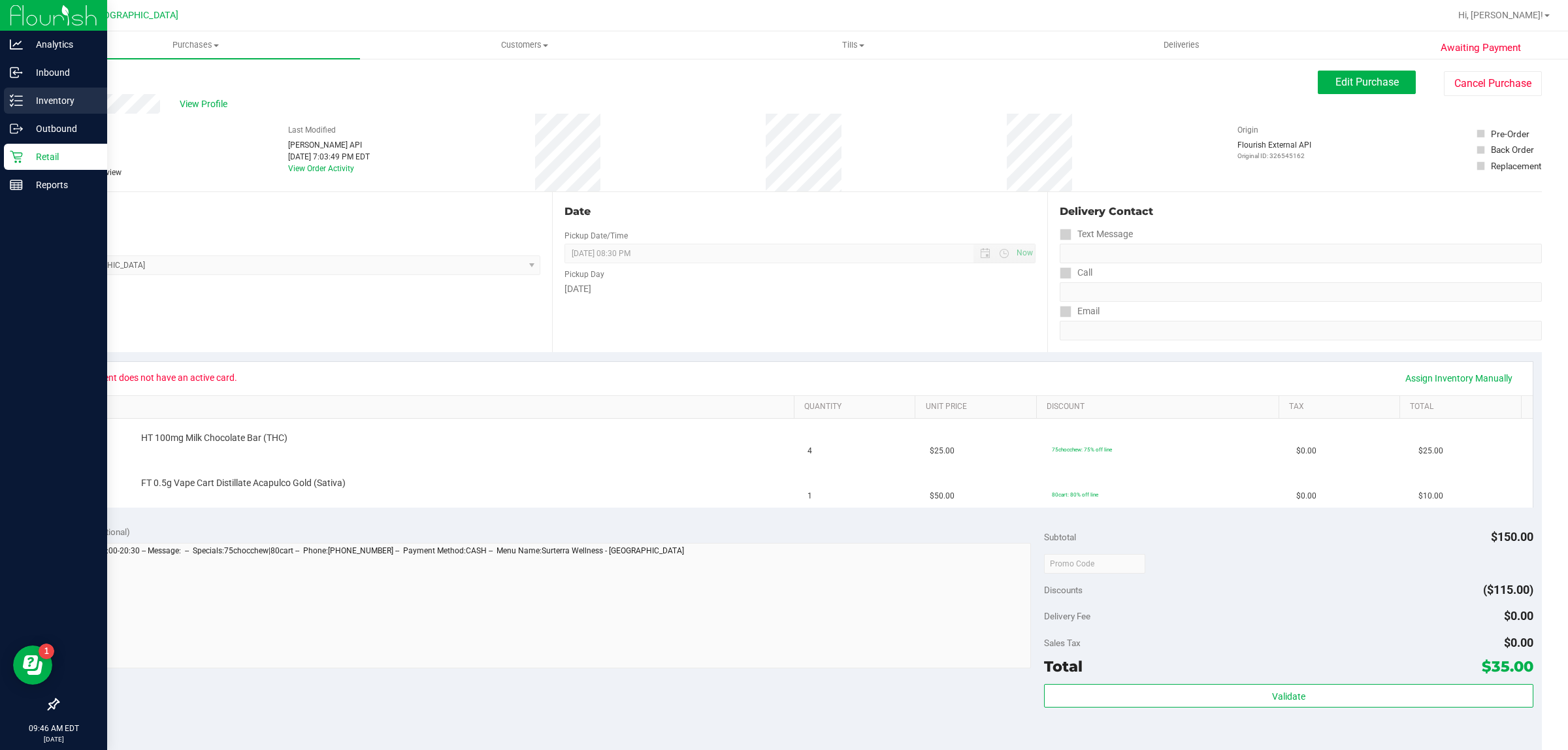
click at [40, 96] on p "Inventory" at bounding box center [61, 100] width 79 height 16
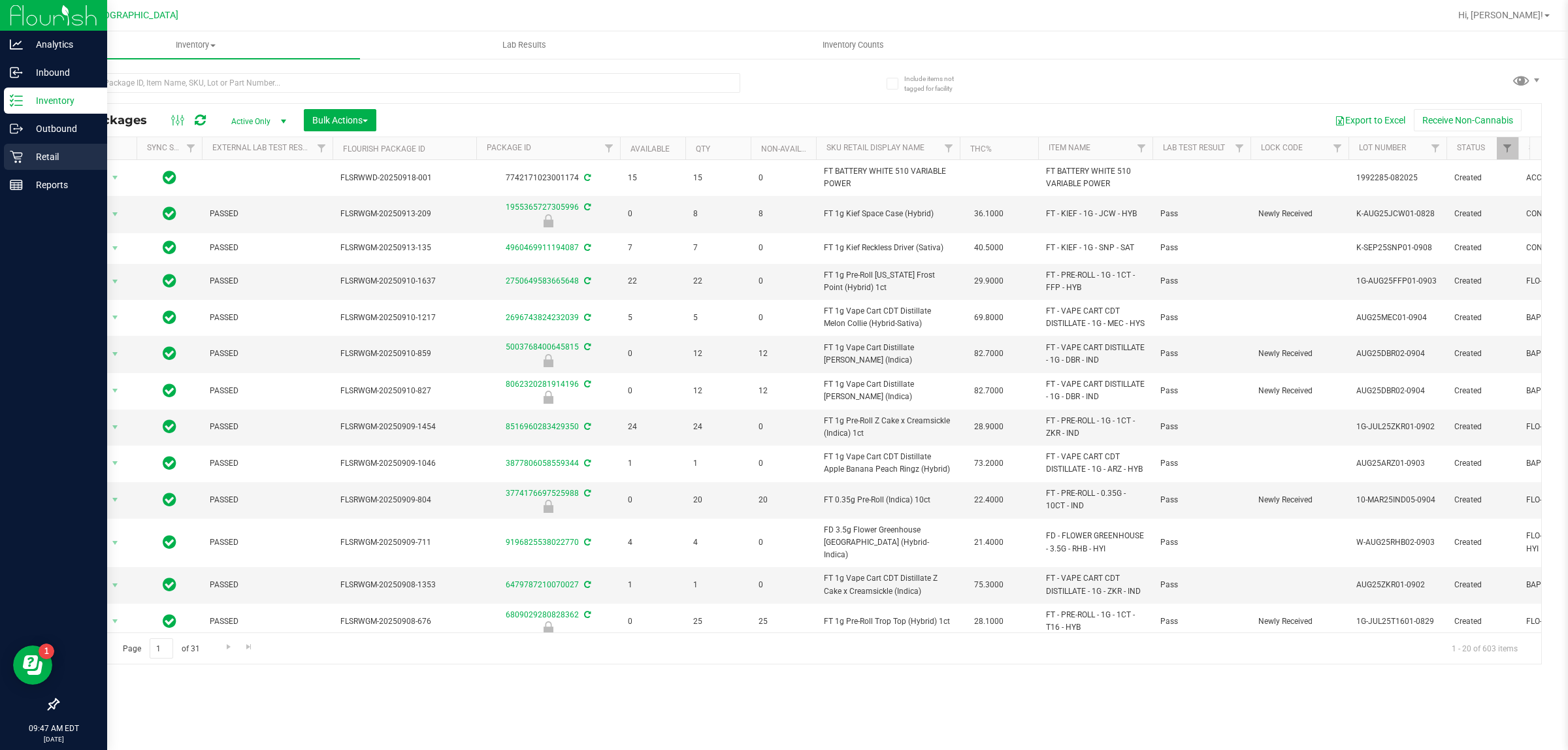
click at [31, 161] on p "Retail" at bounding box center [61, 156] width 79 height 16
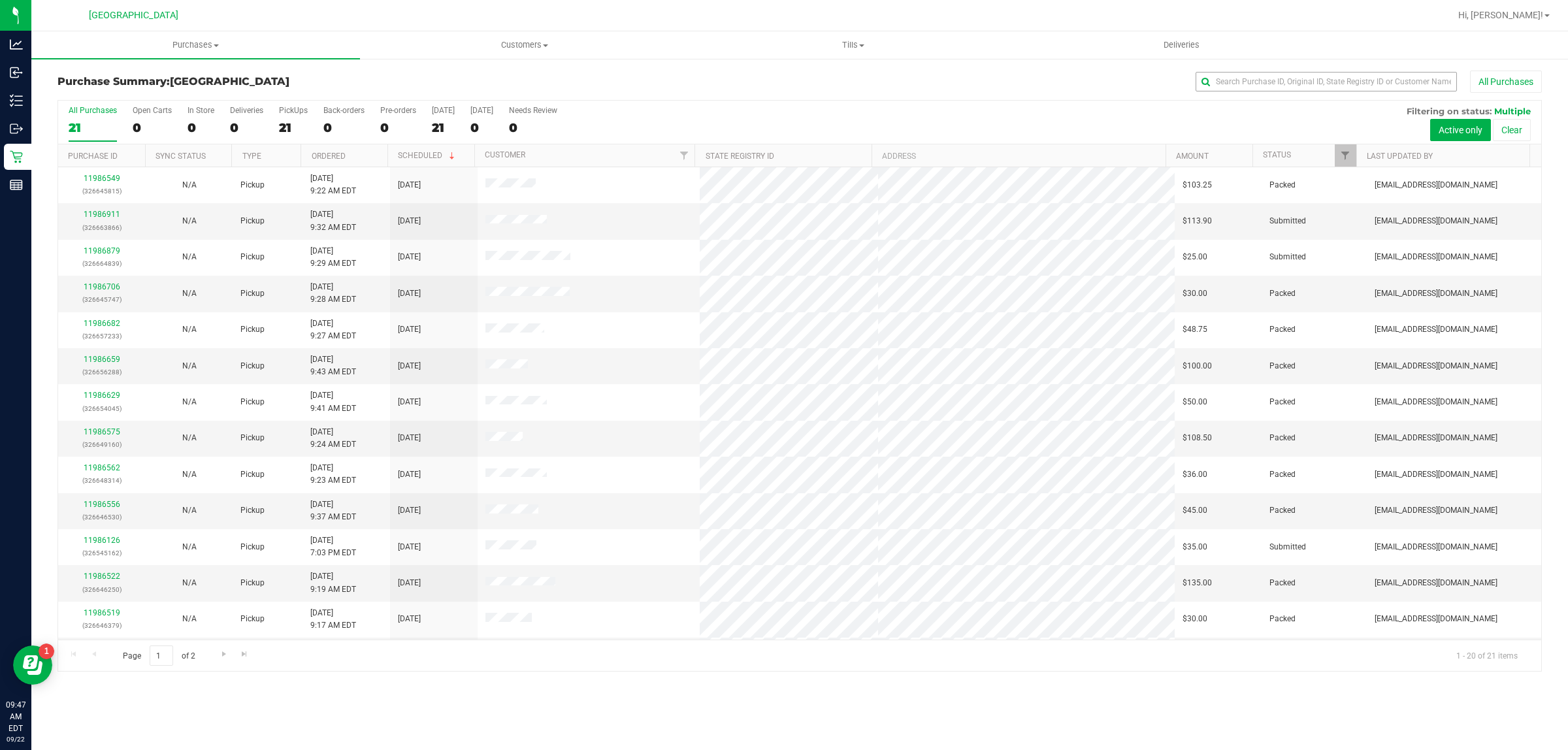
click at [1256, 92] on div "Purchase Summary: Boynton Beach WC All Purchases" at bounding box center [799, 85] width 1484 height 29
click at [1256, 87] on input "text" at bounding box center [1326, 81] width 261 height 20
paste input "Ehrenpreis"
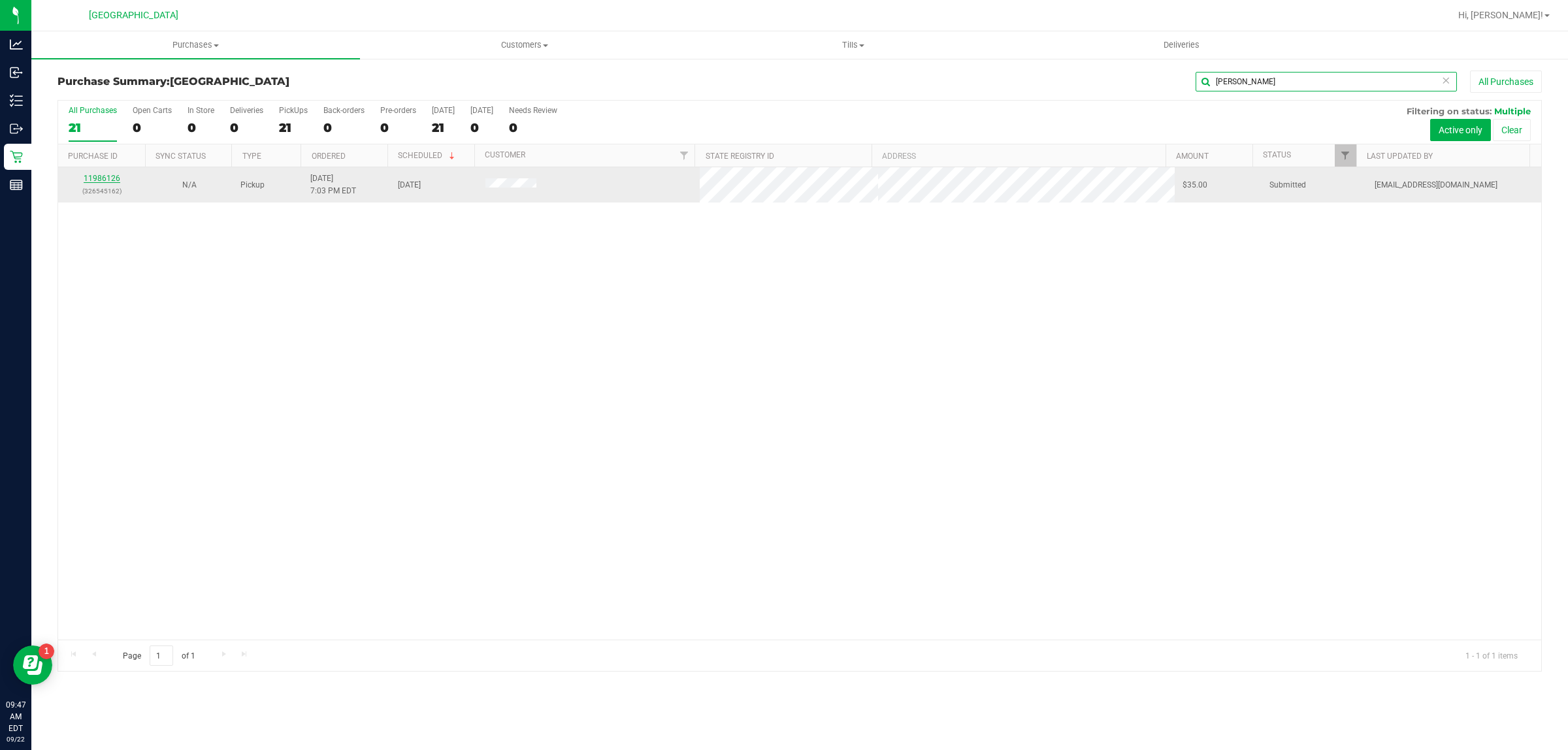
type input "Ehrenpreis"
click at [111, 178] on link "11986126" at bounding box center [102, 178] width 37 height 9
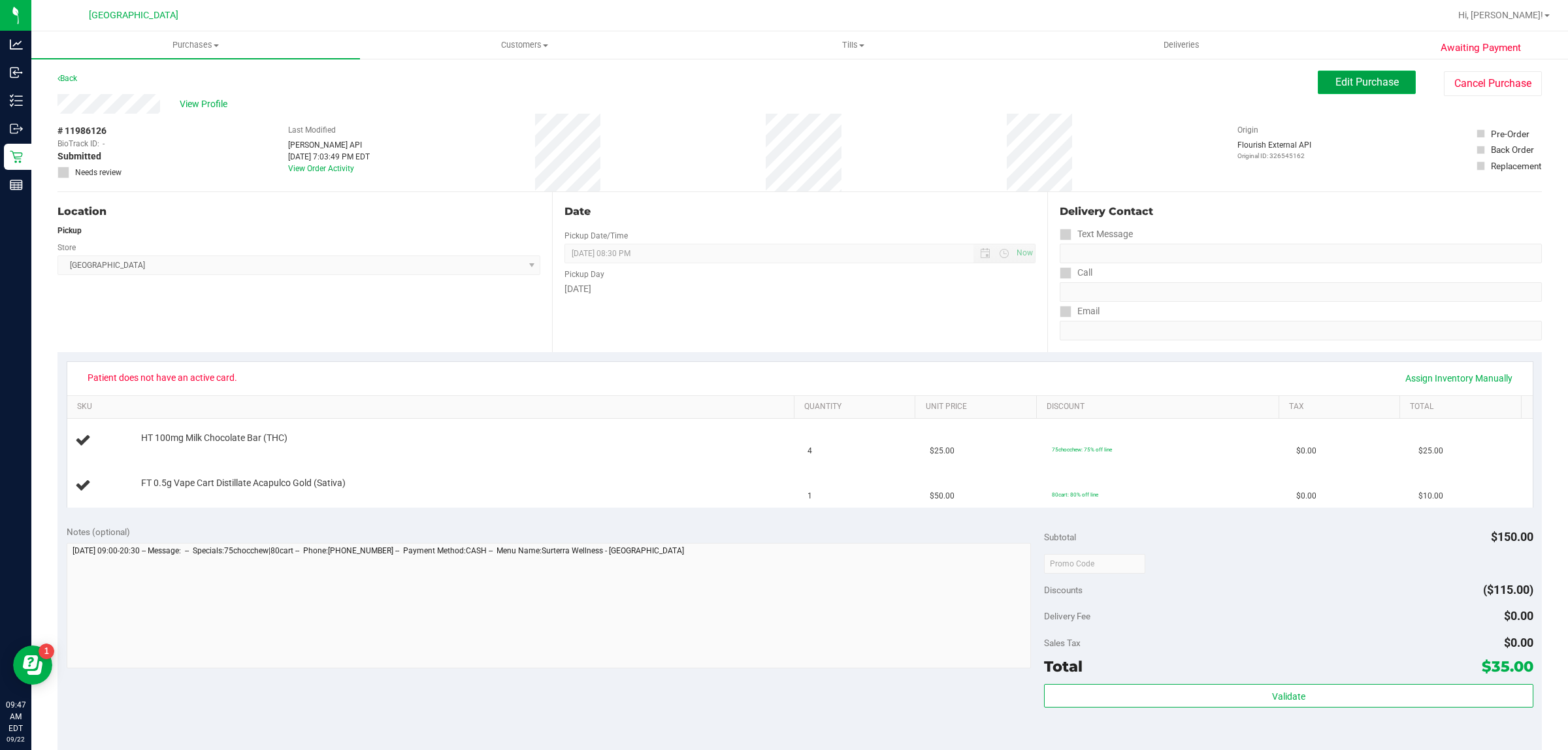
click at [1385, 82] on span "Edit Purchase" at bounding box center [1366, 82] width 64 height 12
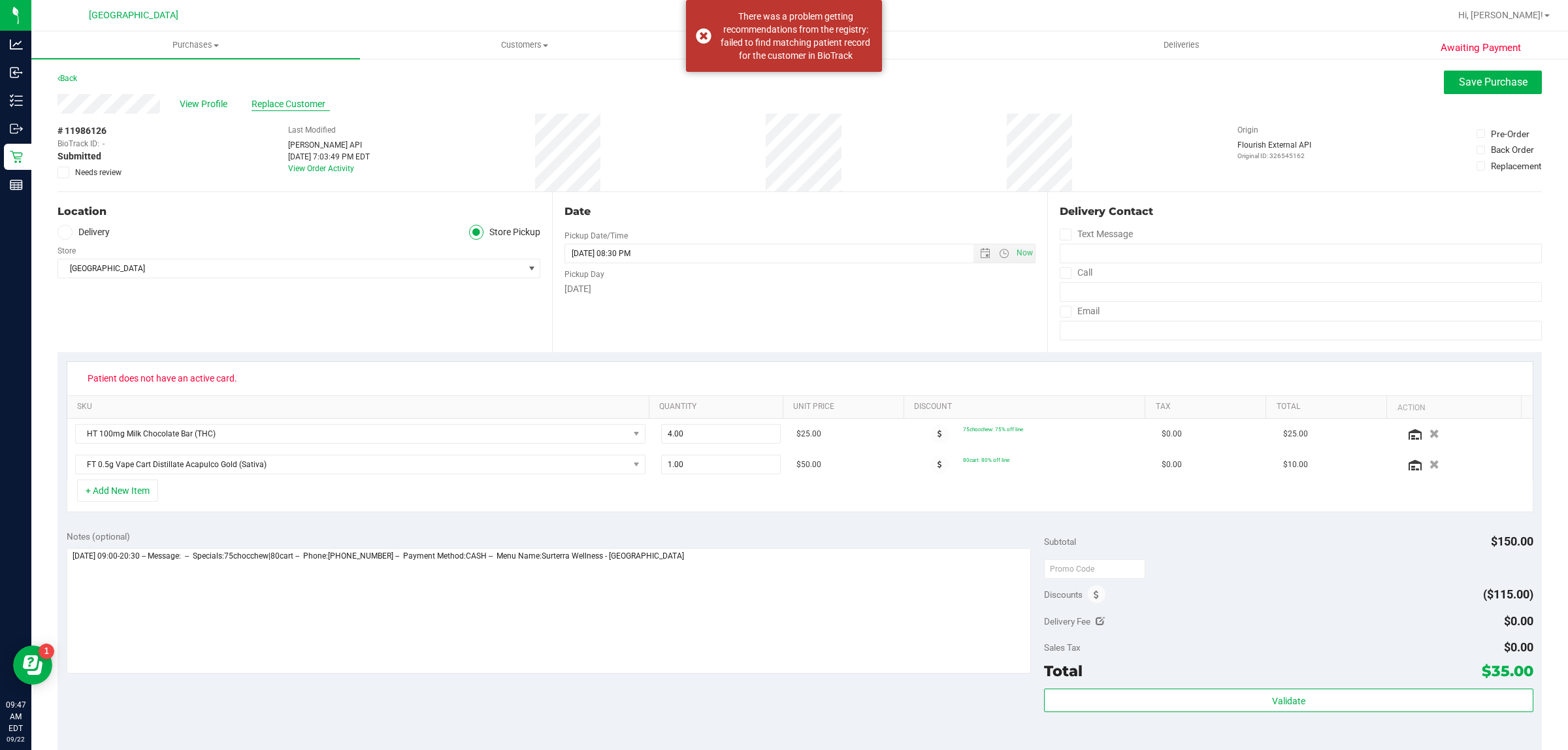
click at [279, 103] on span "Replace Customer" at bounding box center [290, 104] width 79 height 14
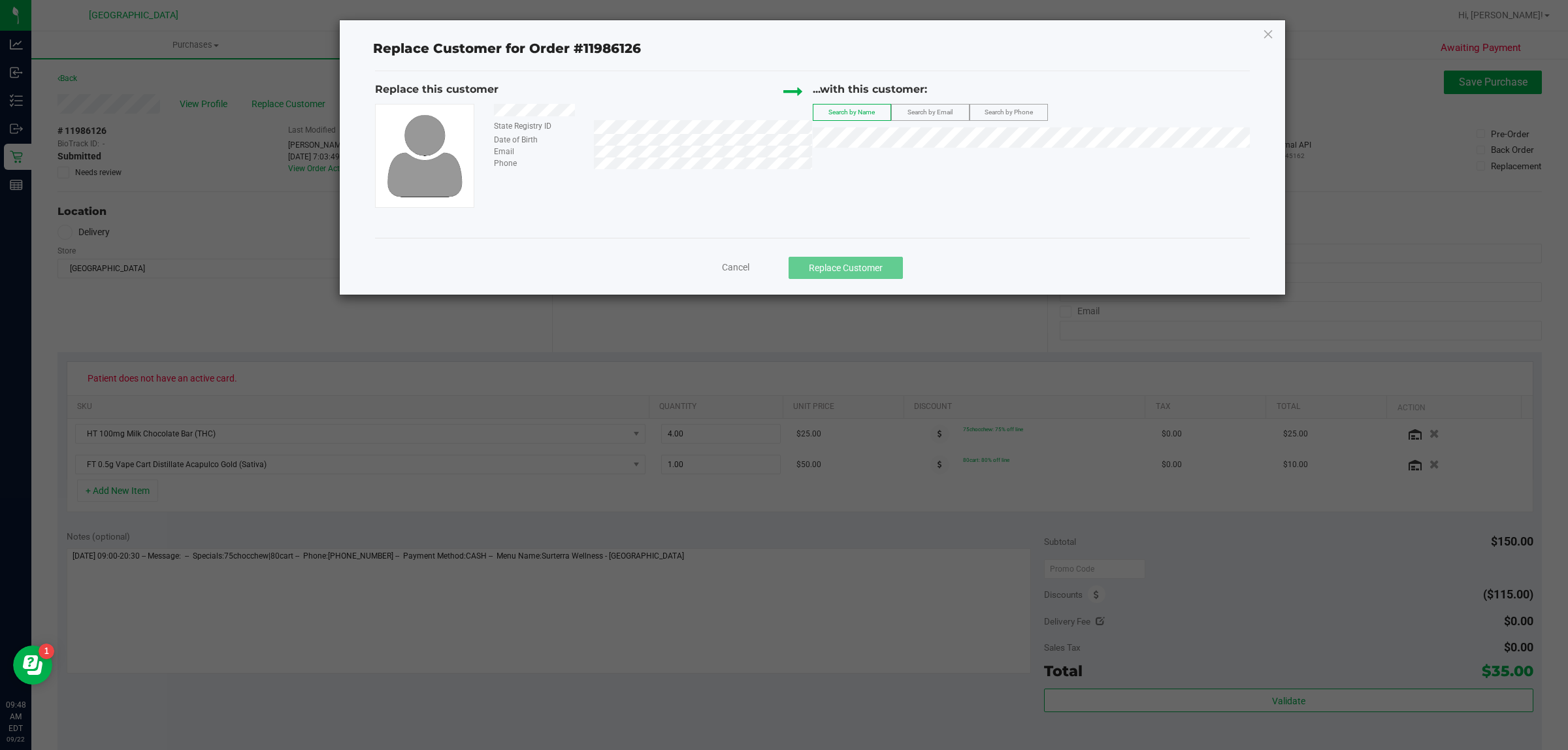
click at [985, 150] on div "...with this customer: Search by Name Search by Email Search by Phone" at bounding box center [1031, 117] width 438 height 72
click at [859, 180] on span "JAY EHRENPREIS" at bounding box center [856, 180] width 70 height 10
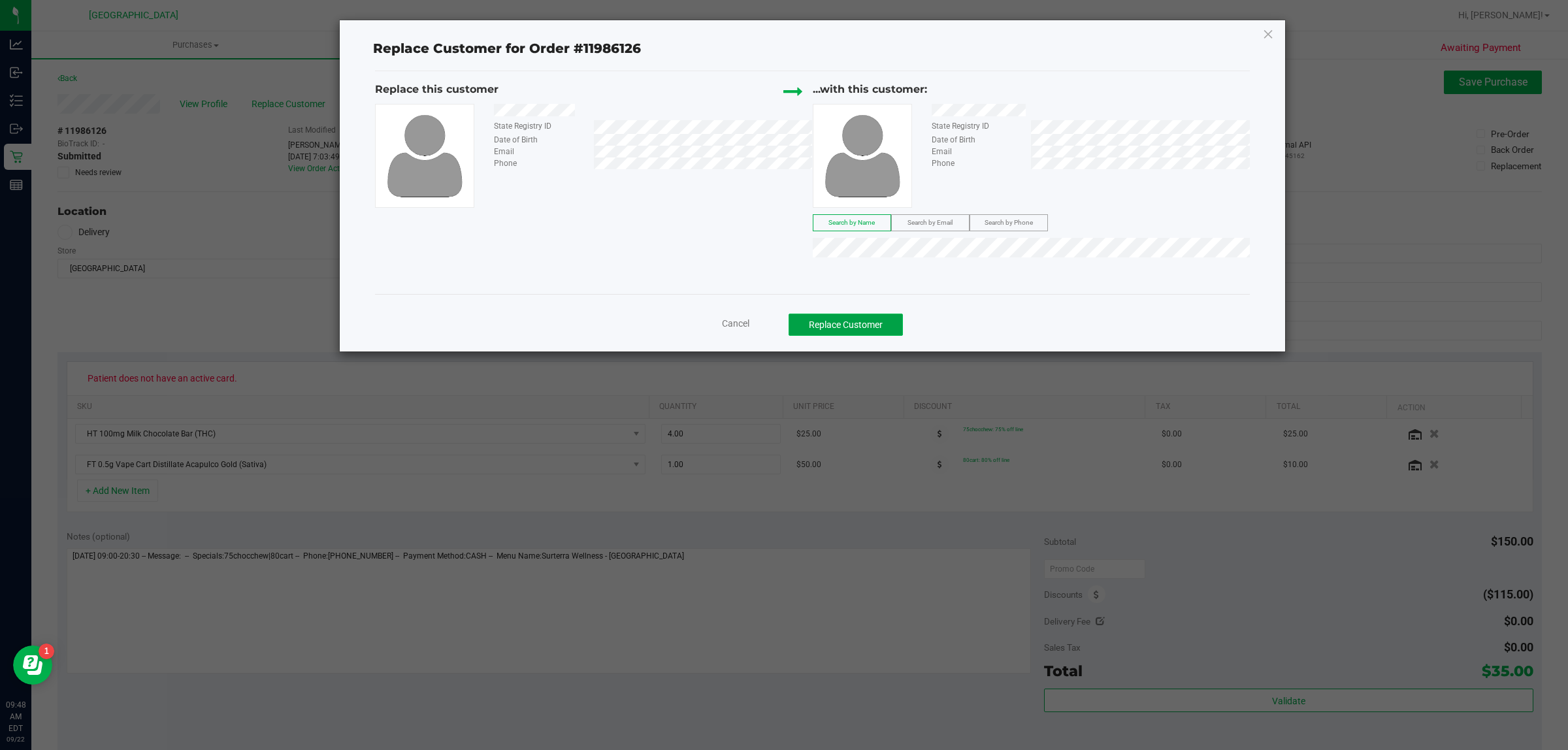
click at [864, 318] on button "Replace Customer" at bounding box center [845, 324] width 114 height 23
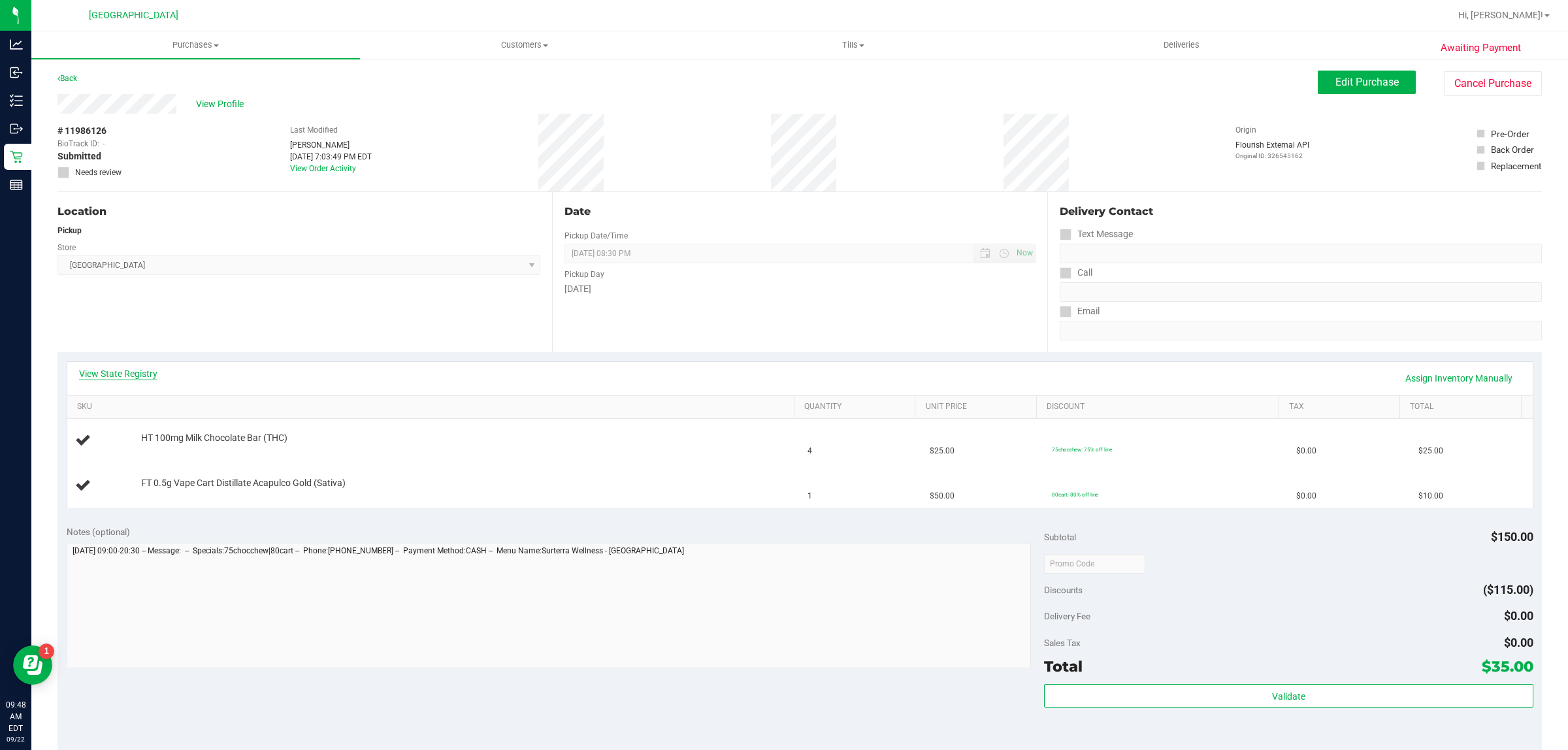
click at [149, 371] on link "View State Registry" at bounding box center [118, 373] width 79 height 13
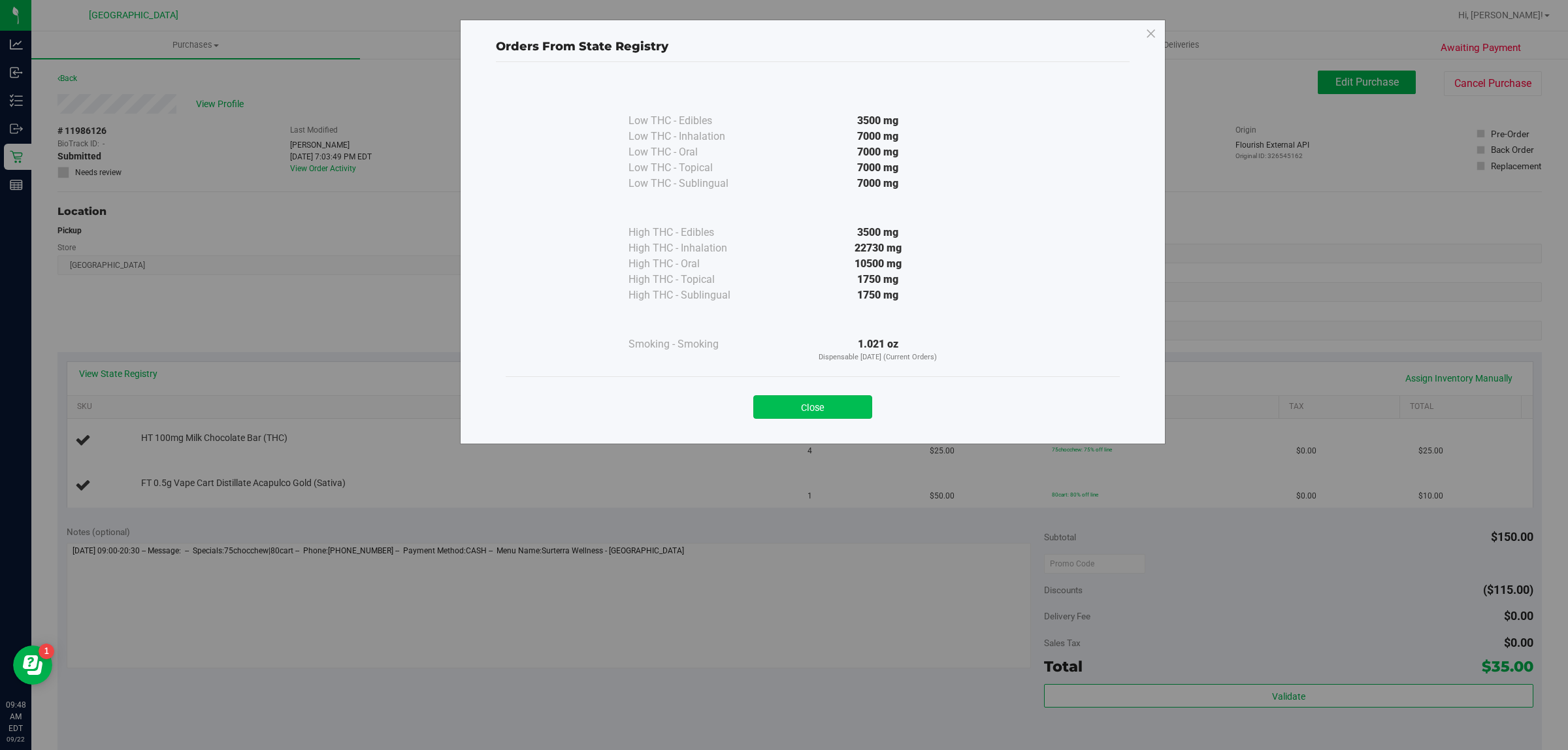
click at [853, 400] on button "Close" at bounding box center [812, 406] width 119 height 23
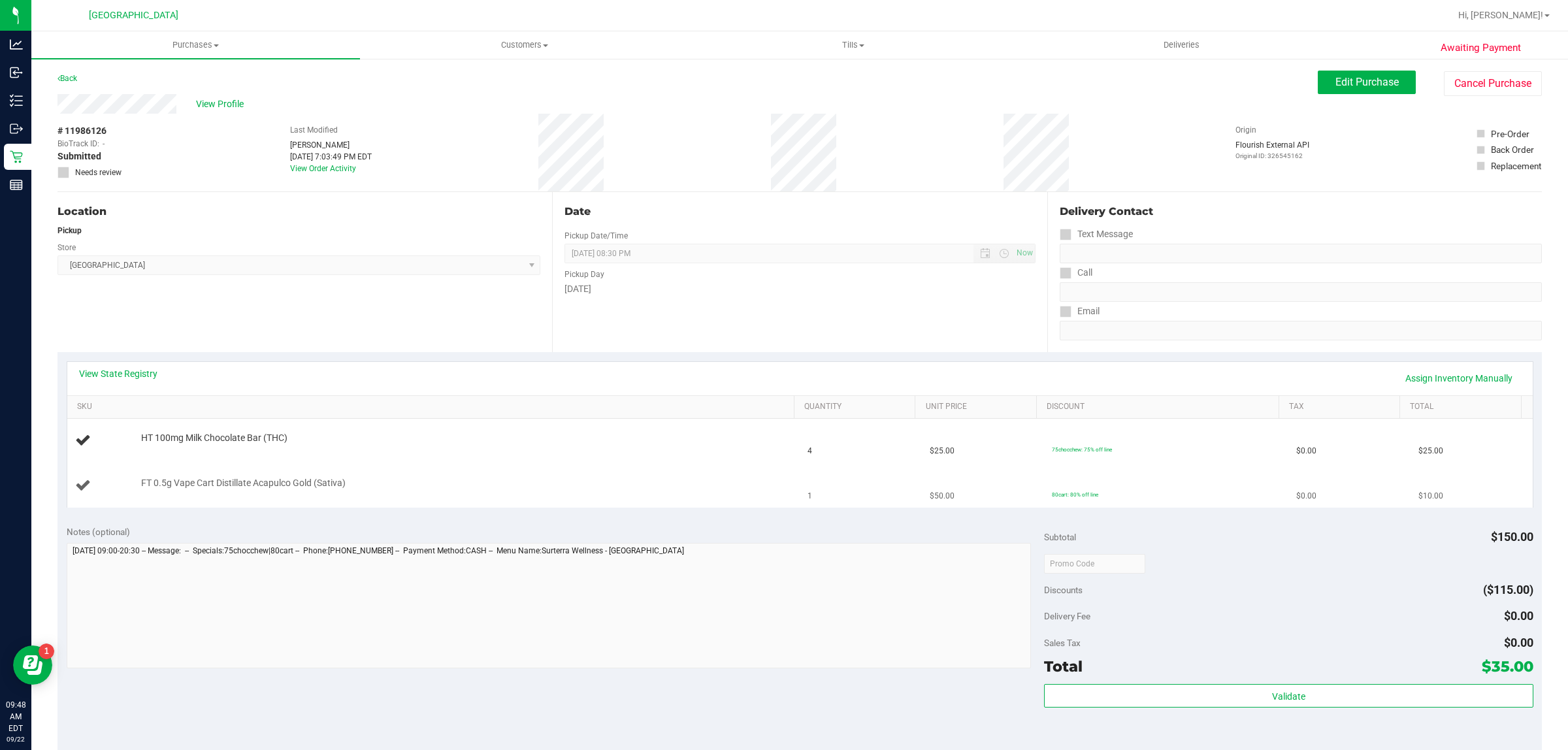
click at [671, 472] on td "FT 0.5g Vape Cart Distillate Acapulco Gold (Sativa)" at bounding box center [433, 486] width 733 height 44
click at [62, 80] on link "Back" at bounding box center [67, 78] width 20 height 9
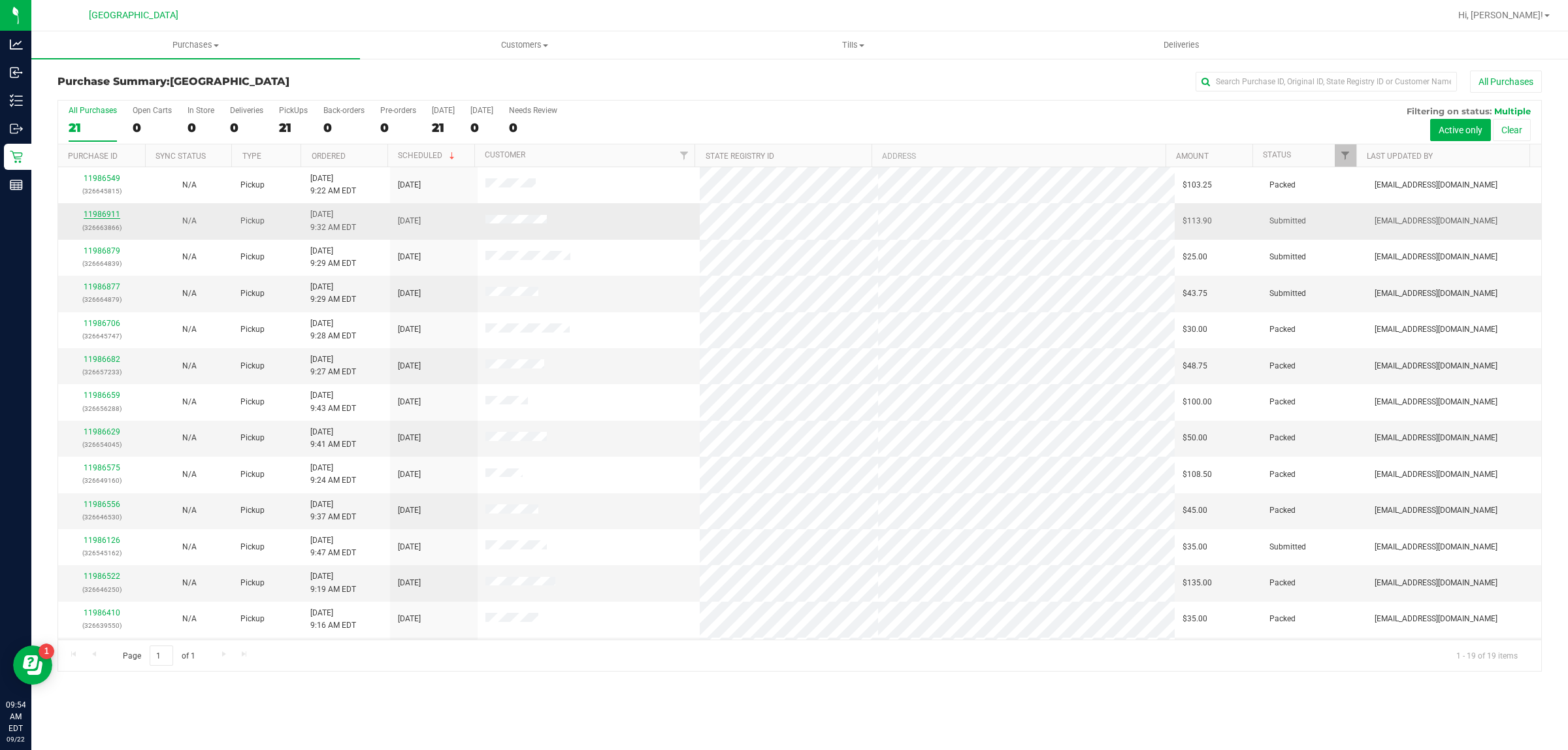
click at [92, 217] on link "11986911" at bounding box center [102, 214] width 37 height 9
click at [111, 291] on link "11986877" at bounding box center [102, 286] width 37 height 9
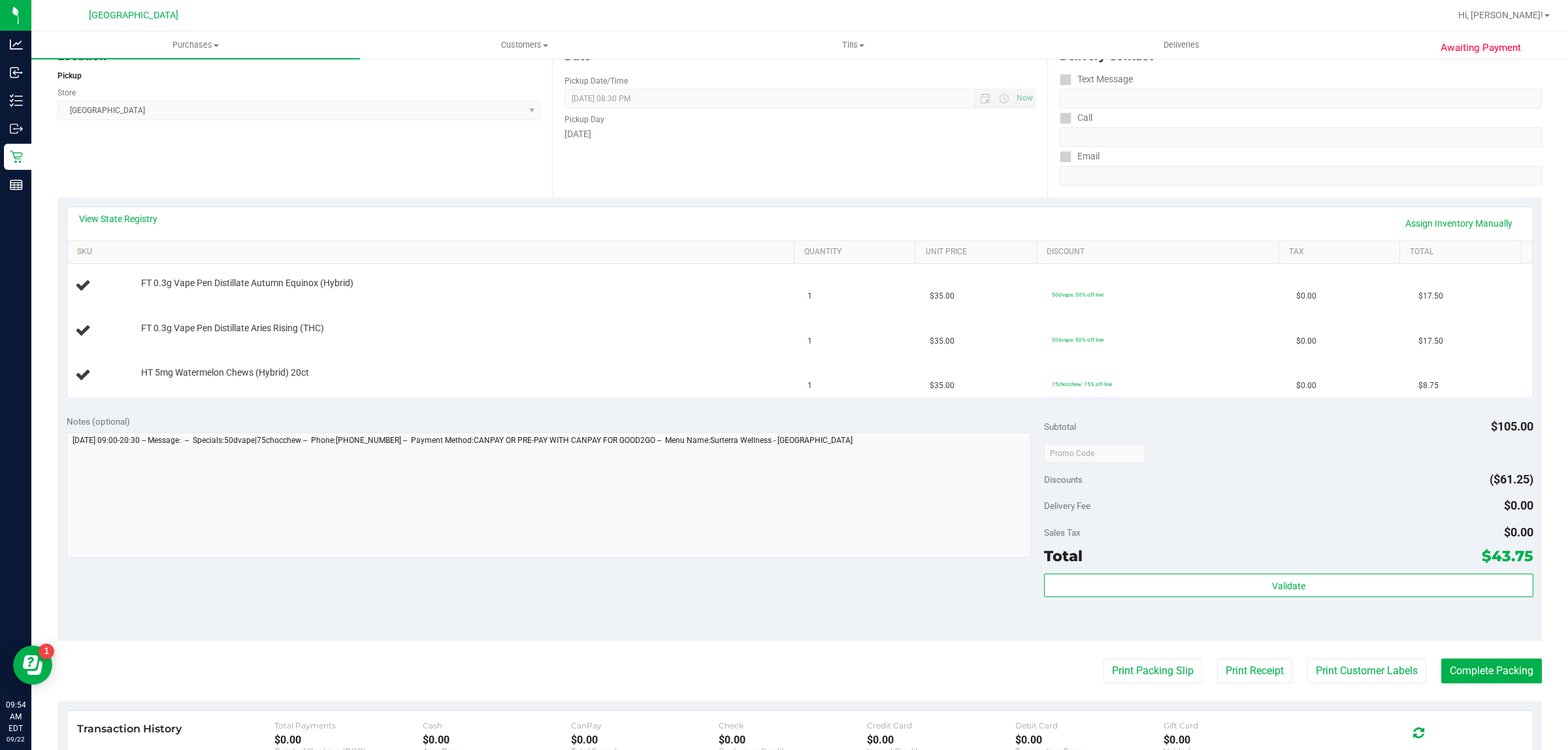
scroll to position [245, 0]
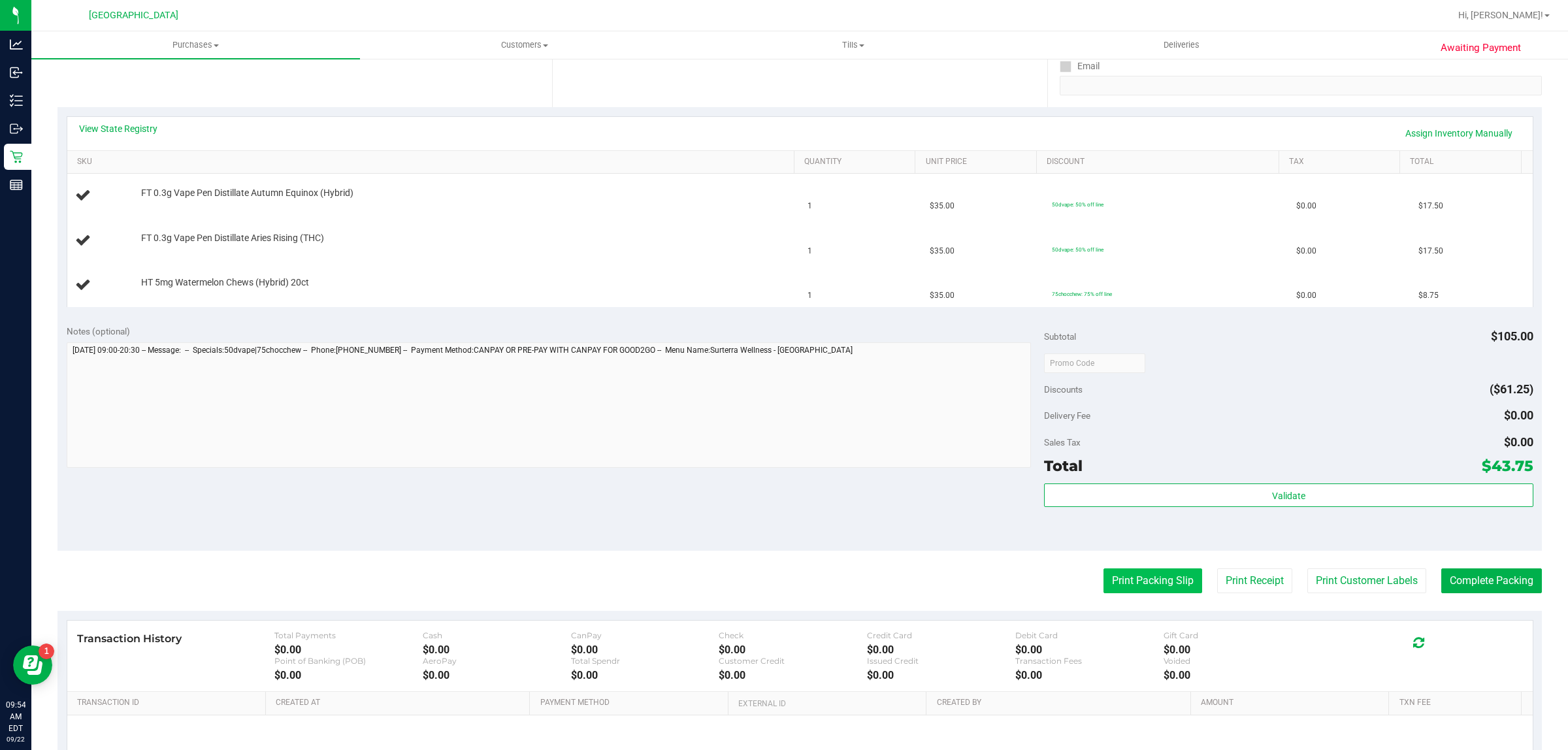
click at [1121, 585] on button "Print Packing Slip" at bounding box center [1153, 581] width 98 height 25
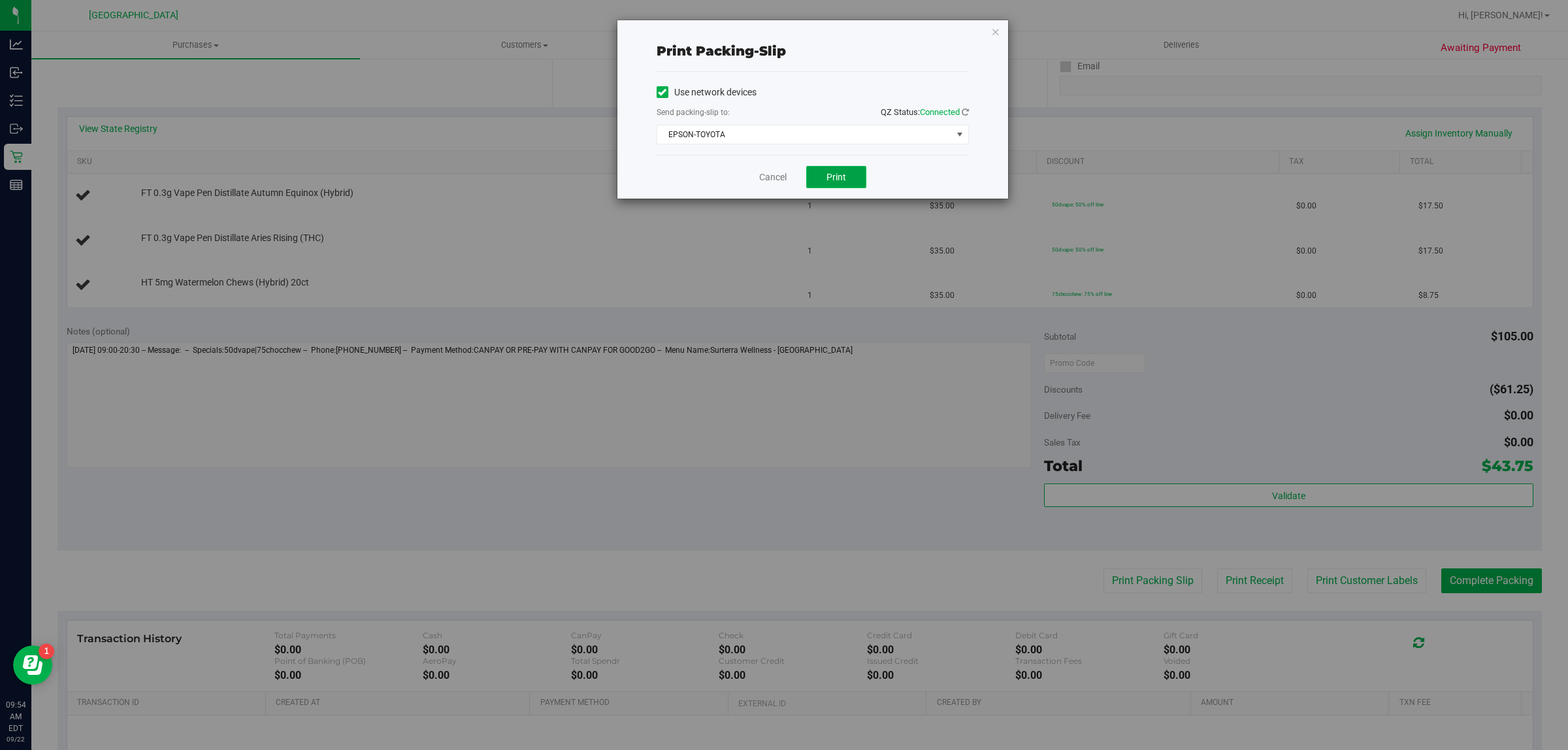
click at [851, 173] on button "Print" at bounding box center [836, 177] width 60 height 23
click at [775, 170] on div "Cancel Print" at bounding box center [812, 177] width 312 height 44
click at [773, 173] on link "Cancel" at bounding box center [773, 178] width 27 height 14
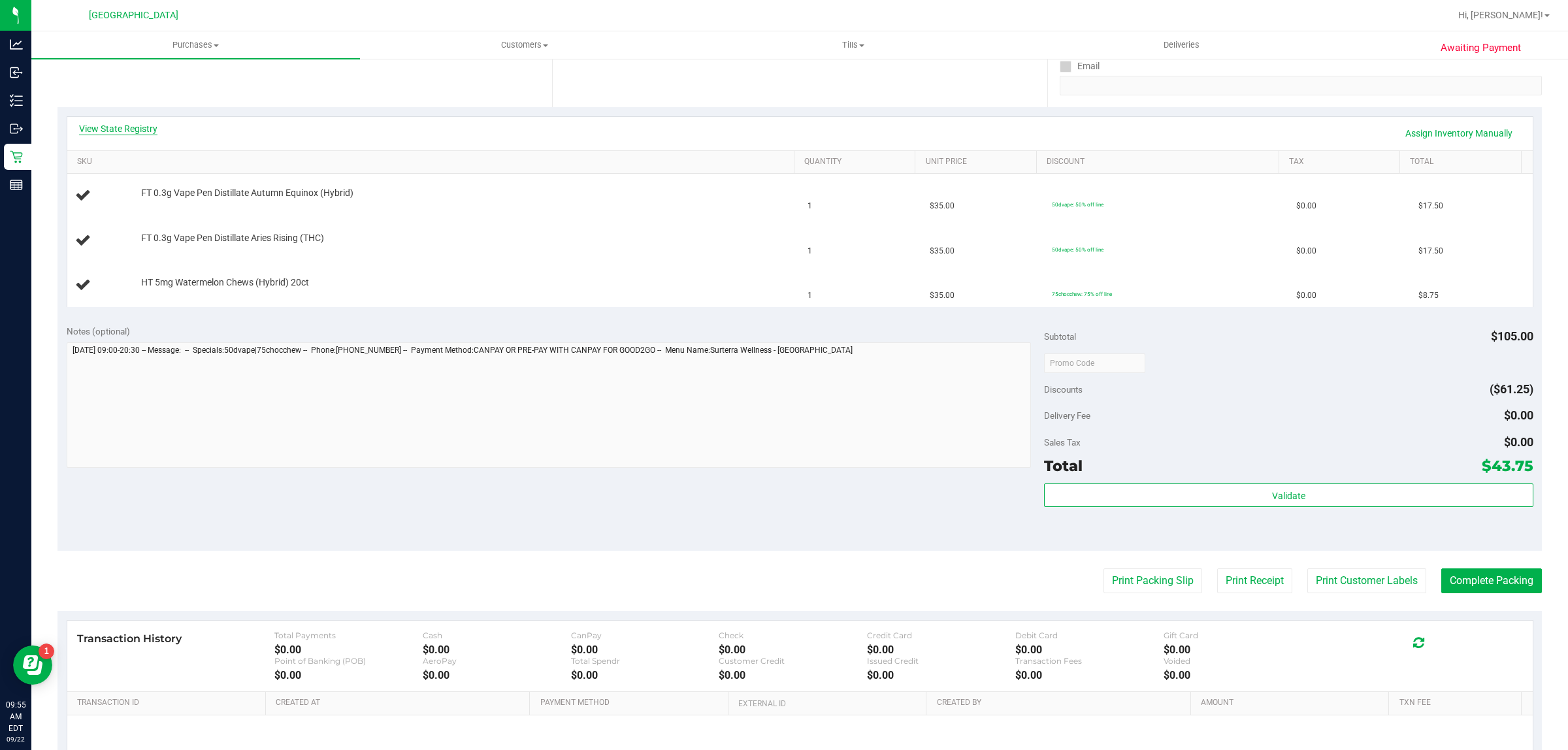
click at [135, 130] on link "View State Registry" at bounding box center [118, 128] width 79 height 13
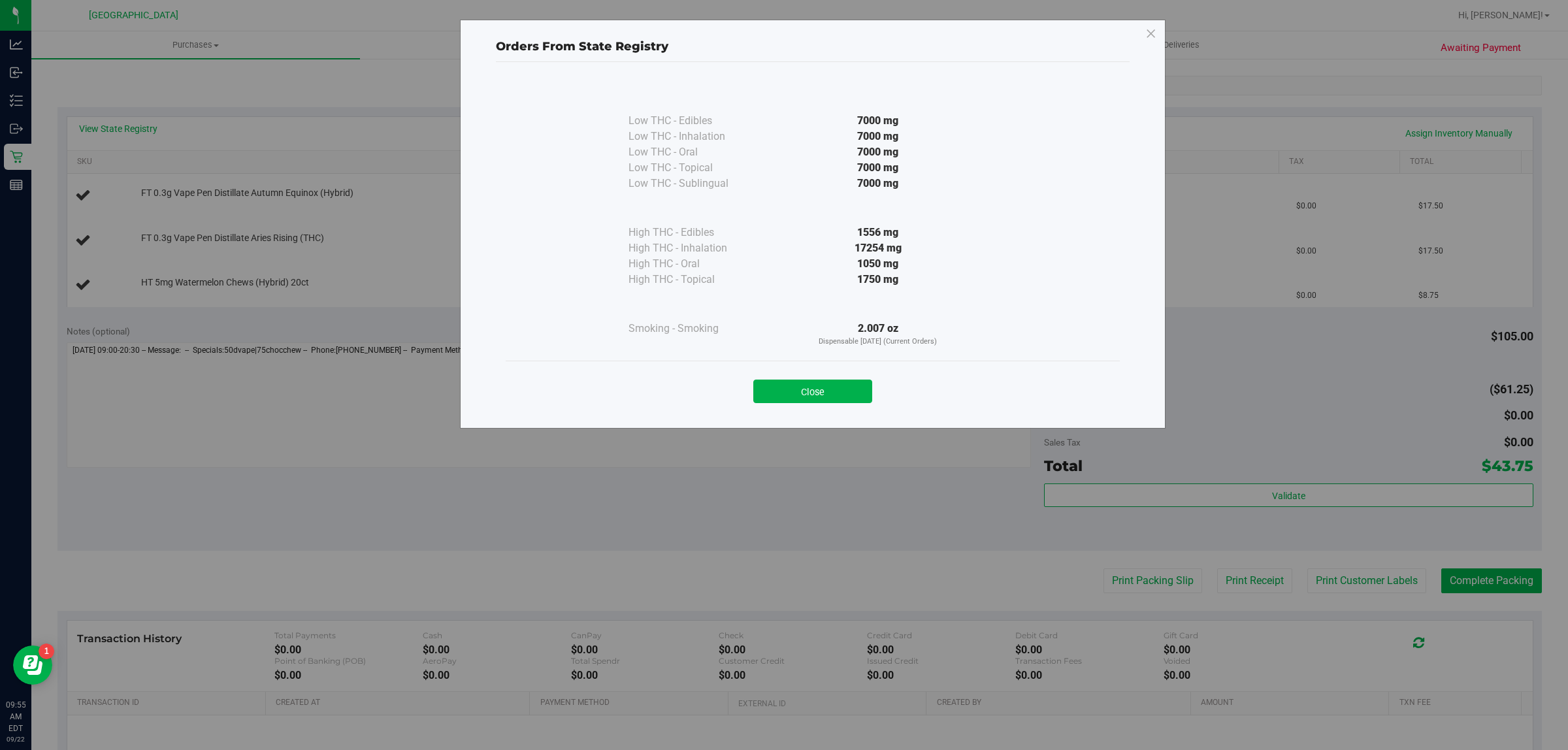
click at [885, 230] on div "1556 mg" at bounding box center [878, 232] width 238 height 16
click at [887, 227] on div "1556 mg" at bounding box center [878, 232] width 238 height 16
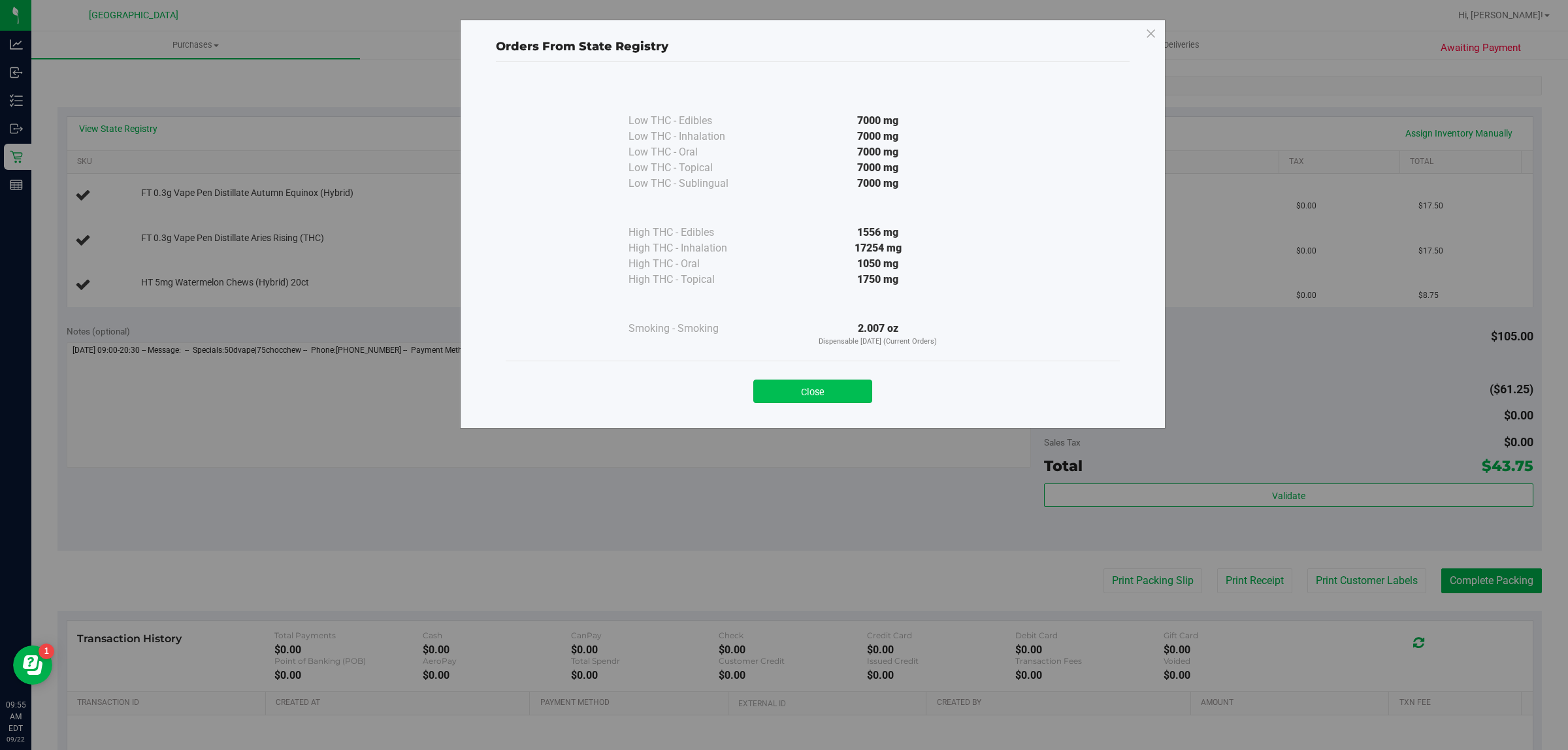
click at [834, 393] on button "Close" at bounding box center [812, 391] width 119 height 23
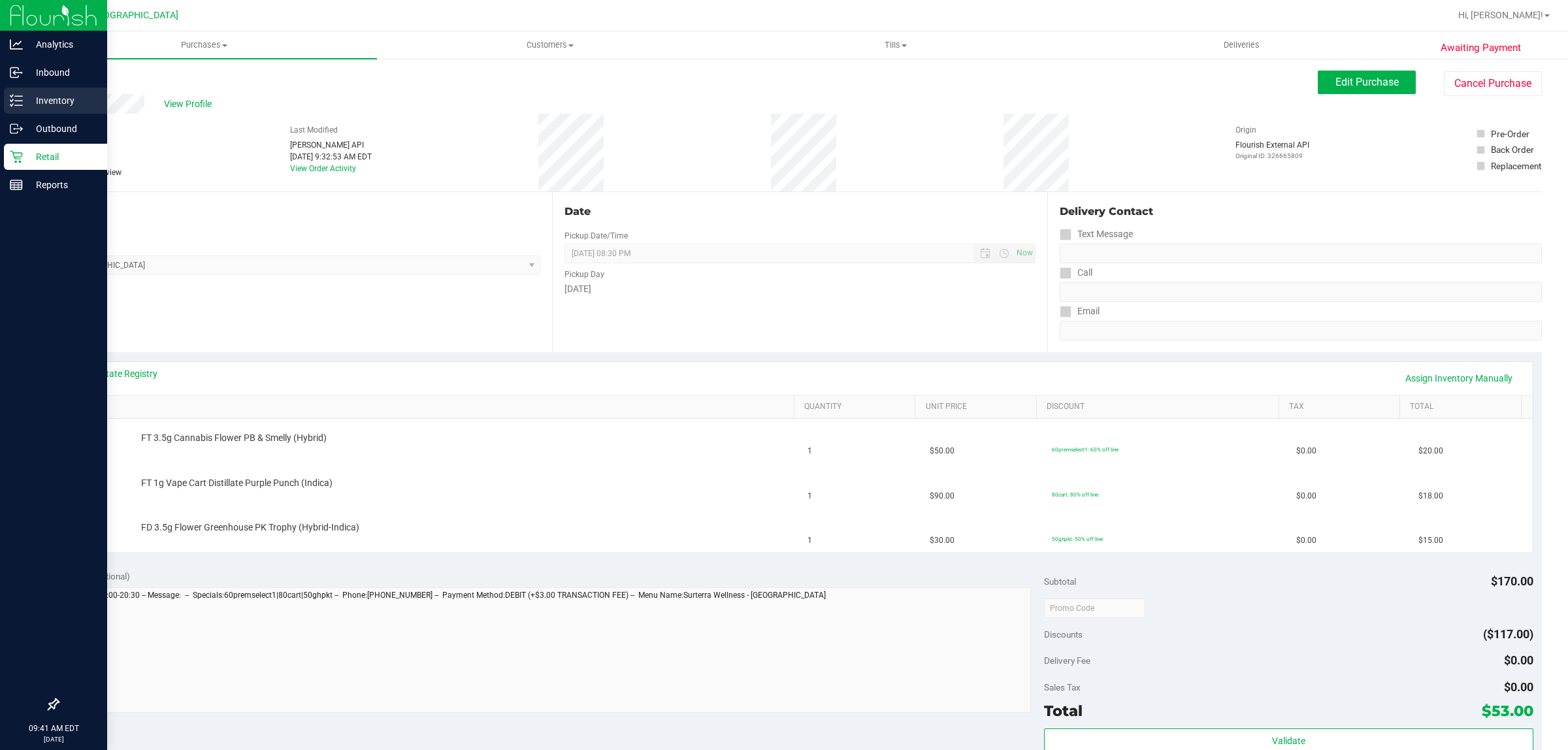
click at [28, 102] on p "Inventory" at bounding box center [61, 100] width 79 height 16
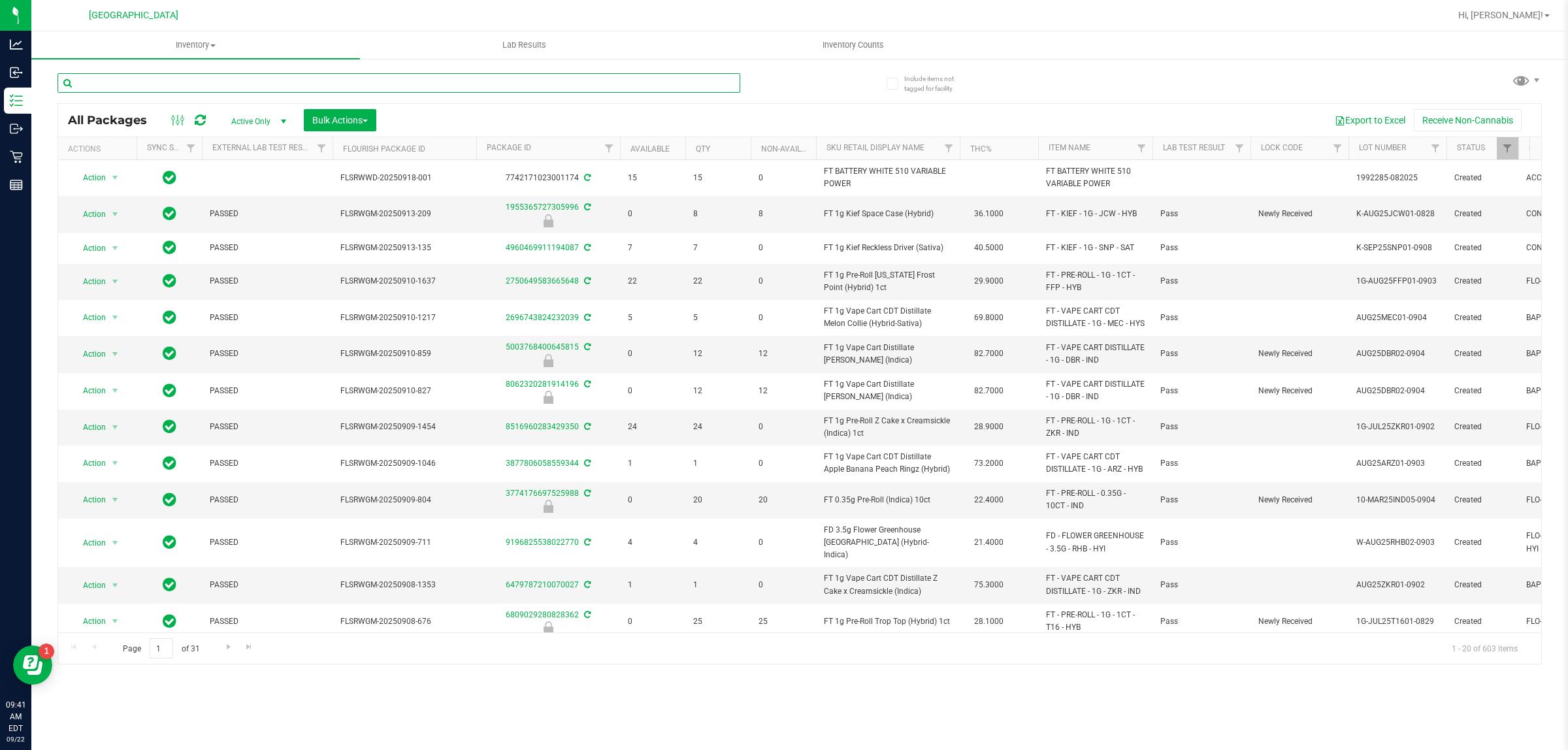
click at [185, 79] on input "text" at bounding box center [398, 83] width 683 height 20
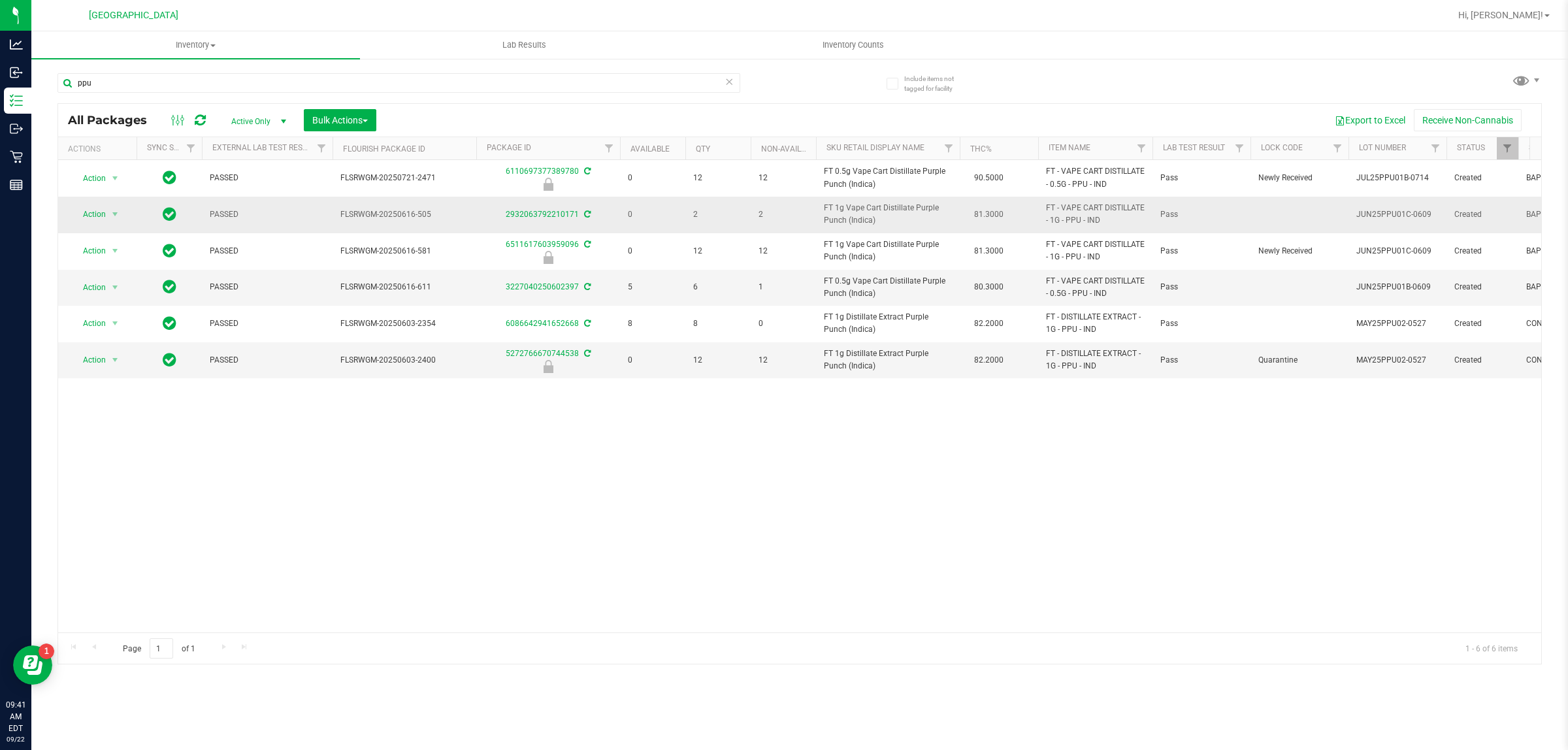
click at [859, 222] on span "FT 1g Vape Cart Distillate Purple Punch (Indica)" at bounding box center [888, 214] width 128 height 25
click at [859, 221] on span "FT 1g Vape Cart Distillate Purple Punch (Indica)" at bounding box center [888, 214] width 128 height 25
copy td "FT 1g Vape Cart Distillate Purple Punch (Indica)"
click at [415, 68] on div "ppu" at bounding box center [428, 82] width 742 height 42
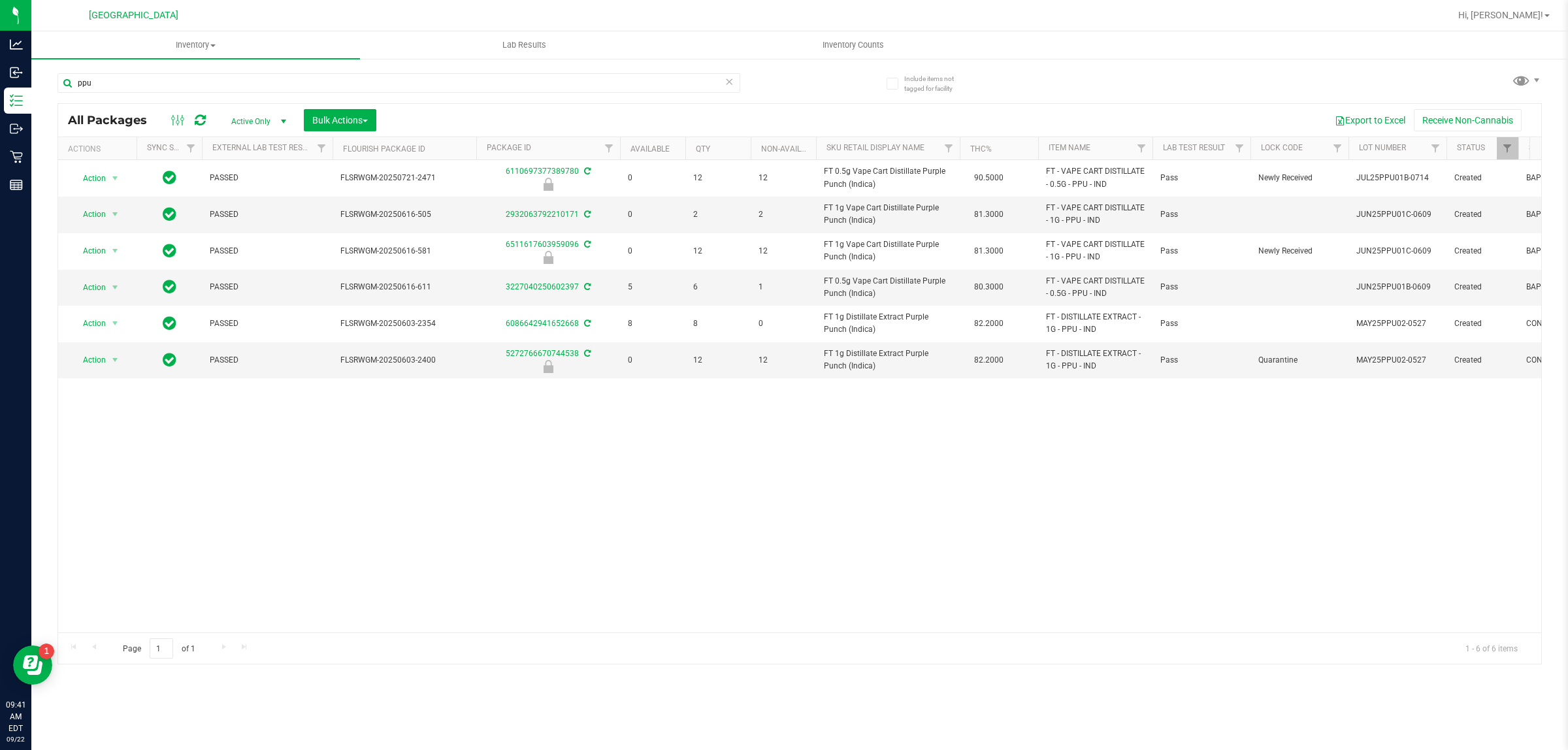
click at [413, 70] on div "ppu" at bounding box center [428, 82] width 742 height 42
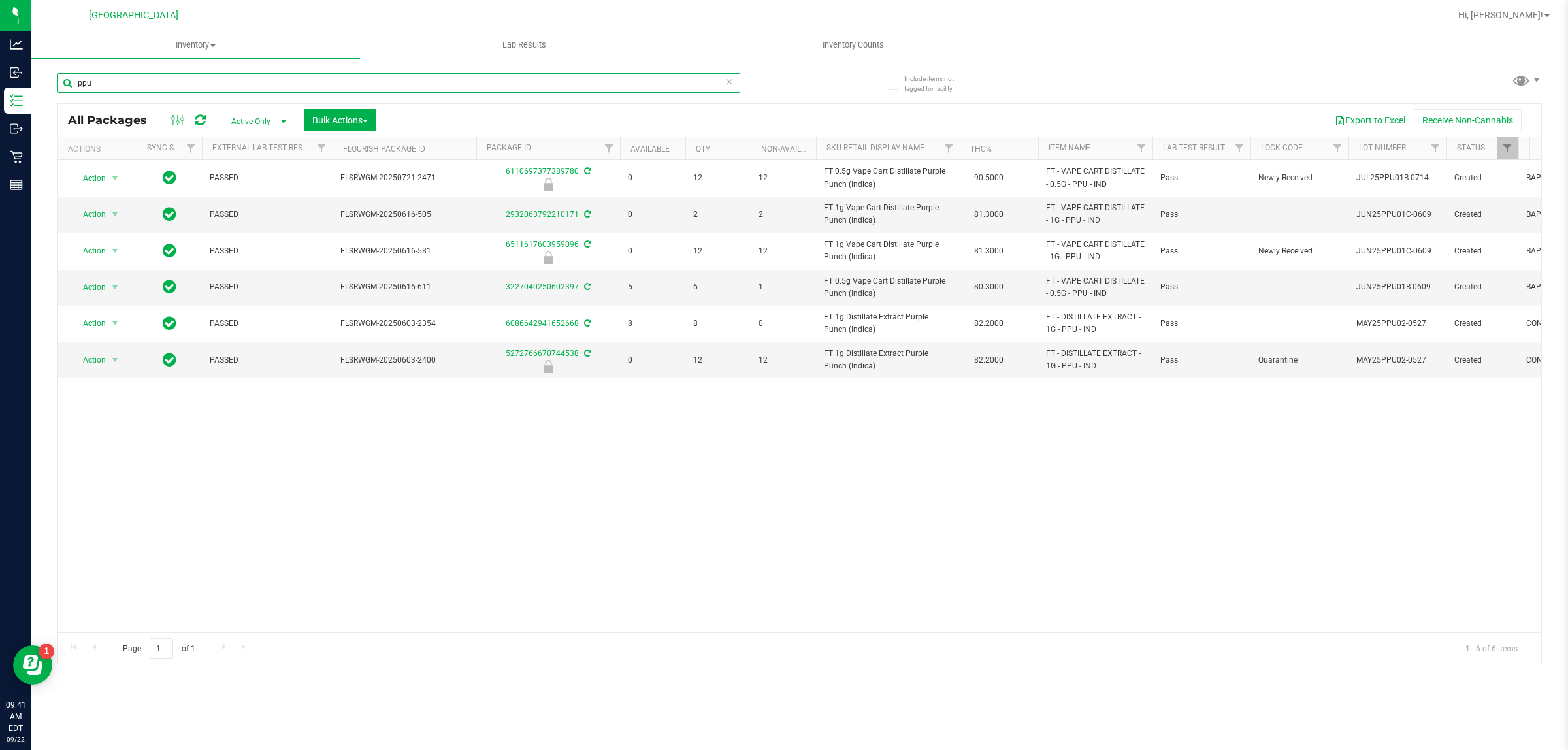
click at [413, 76] on input "ppu" at bounding box center [398, 83] width 683 height 20
paste input "FT 1g Vape Cart Distillate Purple Punch (Indica)"
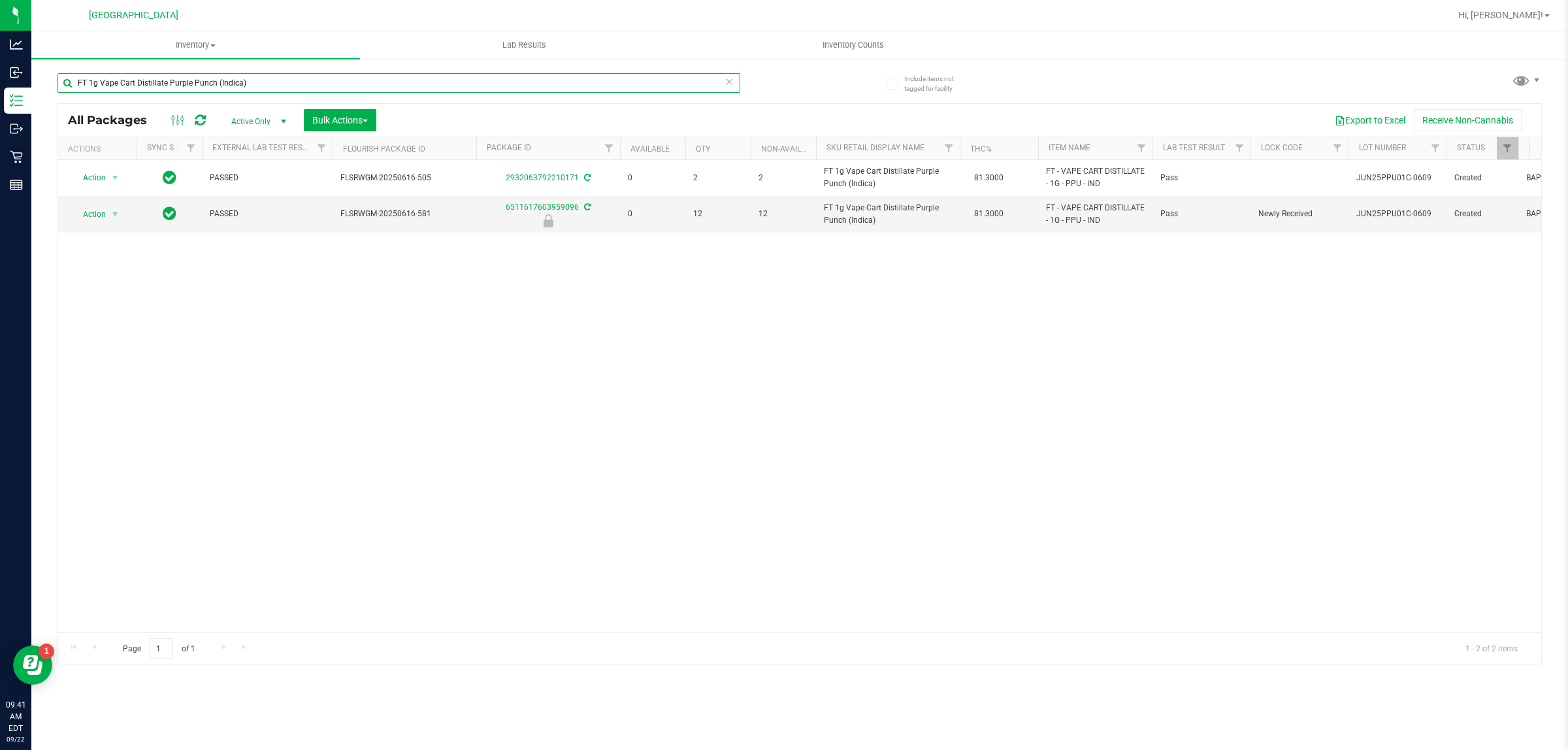
type input "FT 1g Vape Cart Distillate Purple Punch (Indica)"
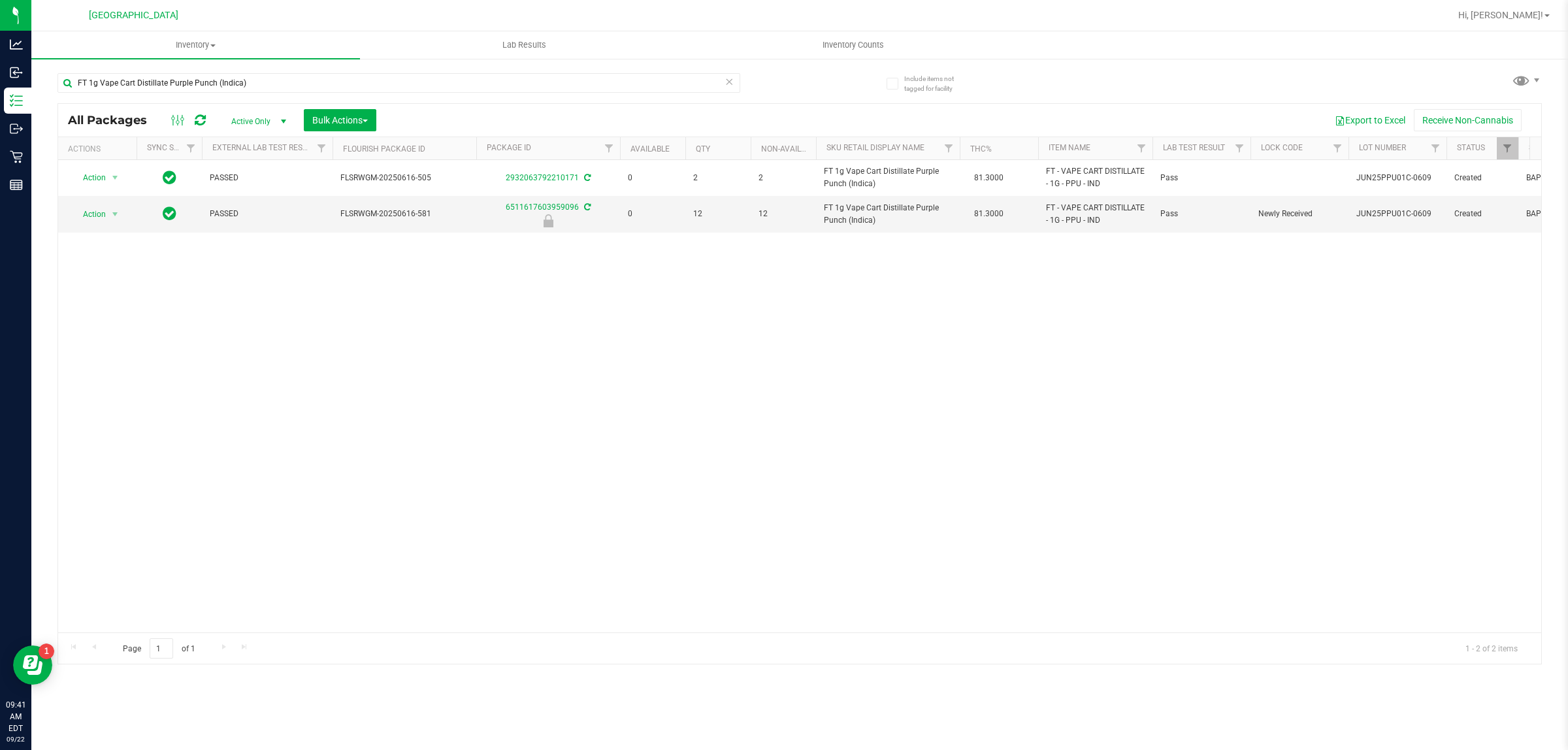
click at [396, 370] on div "Action Action Adjust qty Create package Edit attributes Global inventory Locate…" at bounding box center [799, 395] width 1483 height 472
click at [111, 211] on span "select" at bounding box center [115, 214] width 10 height 10
click at [115, 361] on li "Unlock package" at bounding box center [113, 370] width 84 height 20
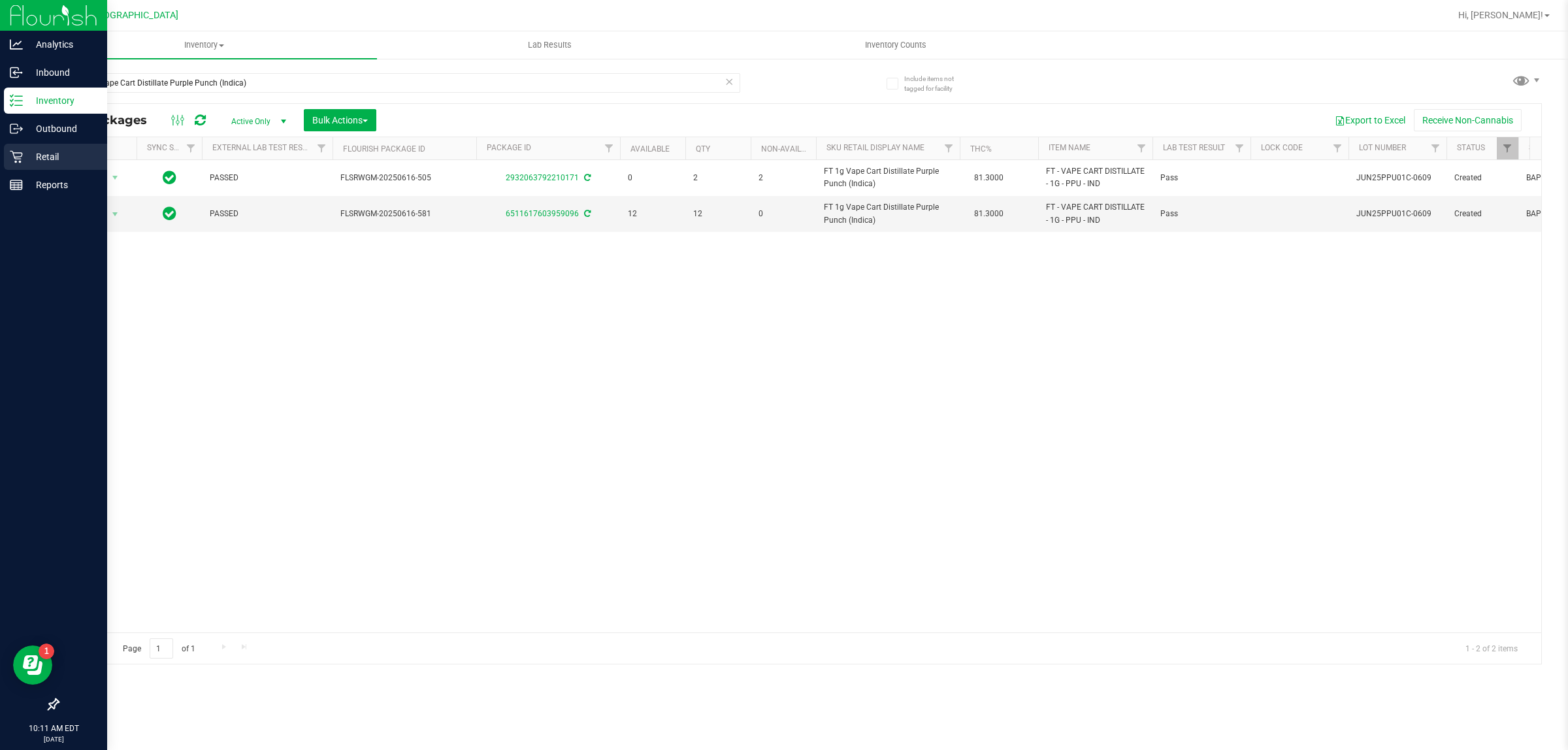
click at [23, 158] on p "Retail" at bounding box center [61, 156] width 79 height 16
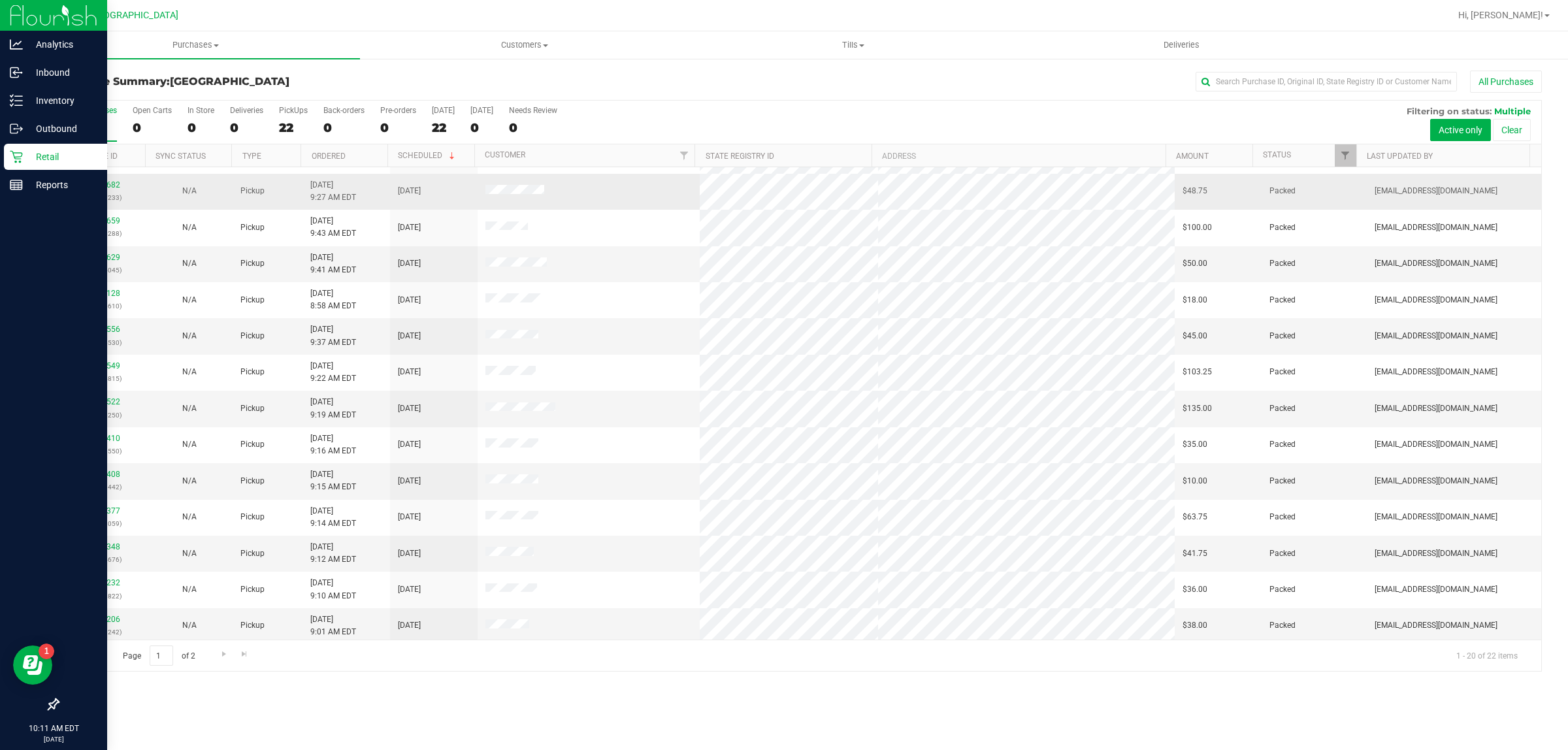
scroll to position [253, 0]
click at [217, 655] on link "Go to the next page" at bounding box center [224, 654] width 19 height 18
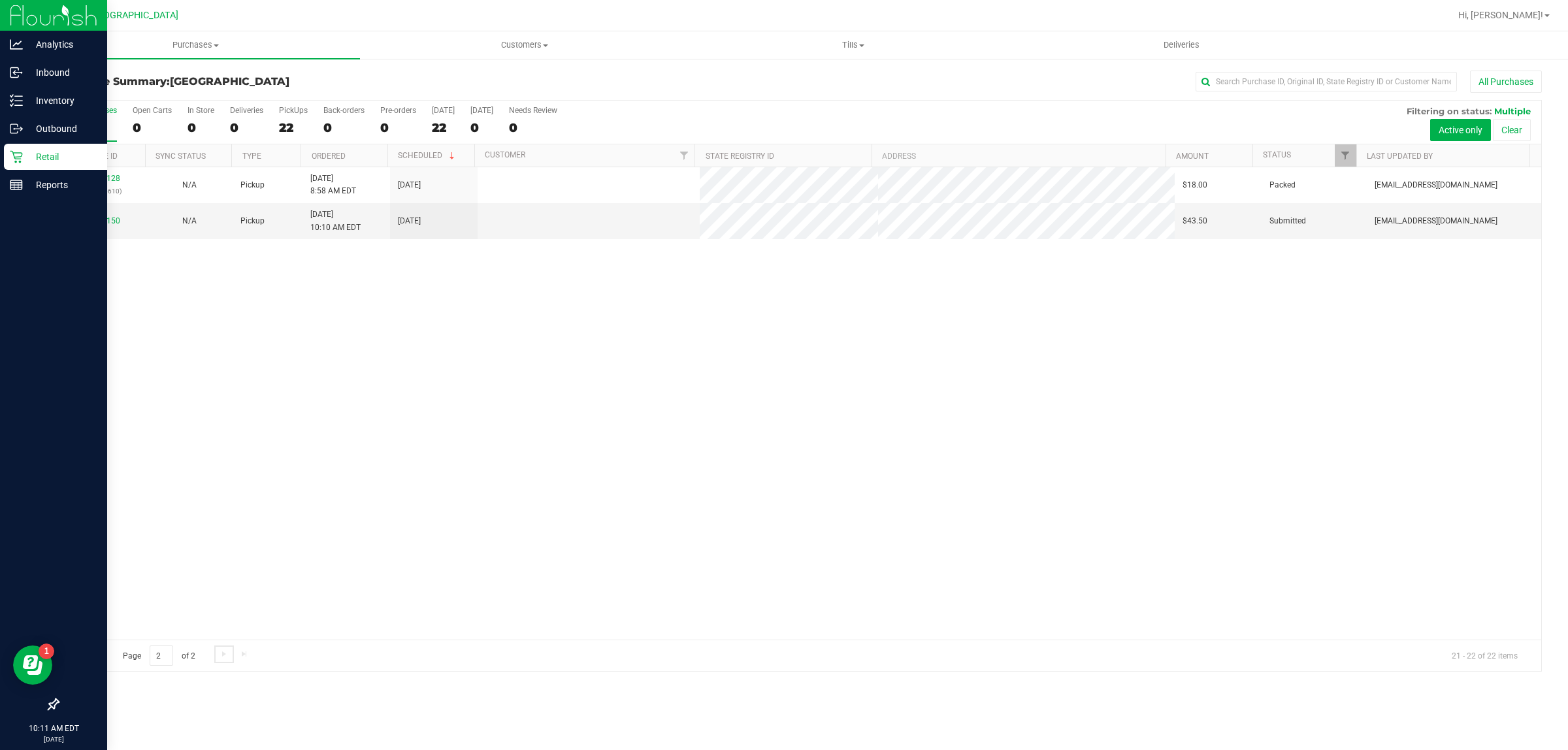
scroll to position [0, 0]
click at [94, 225] on link "11987150" at bounding box center [102, 220] width 37 height 9
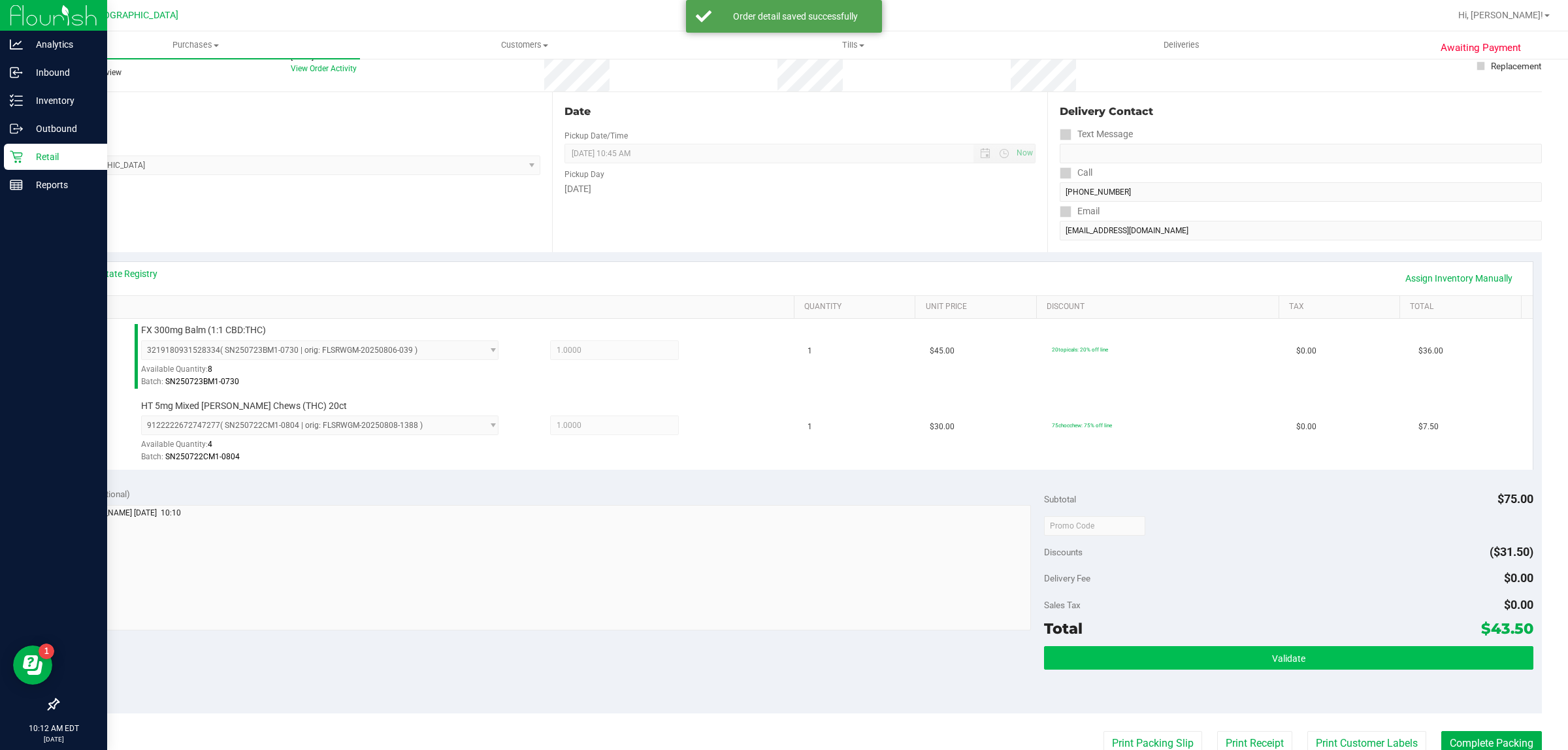
scroll to position [245, 0]
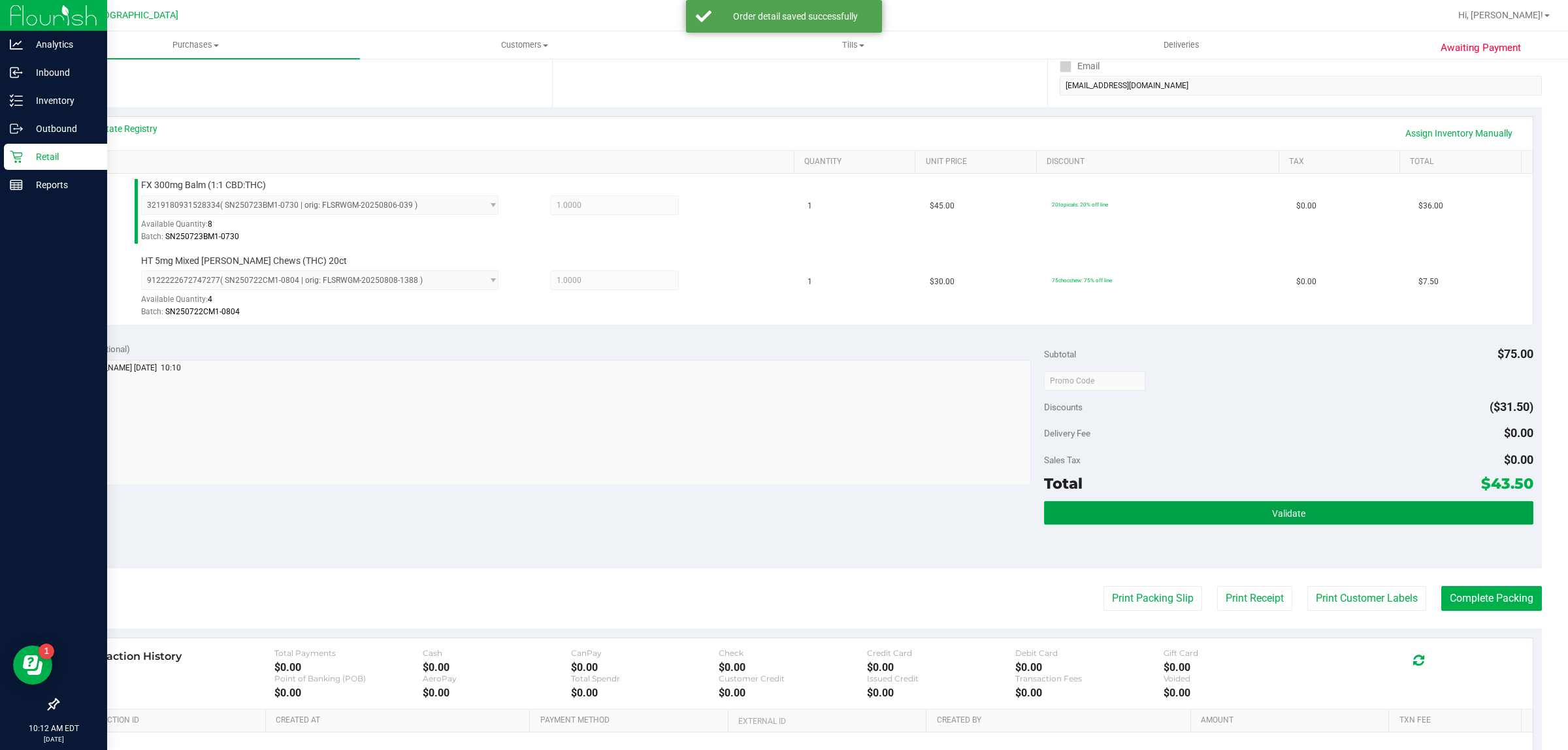
click at [1138, 518] on button "Validate" at bounding box center [1288, 512] width 489 height 23
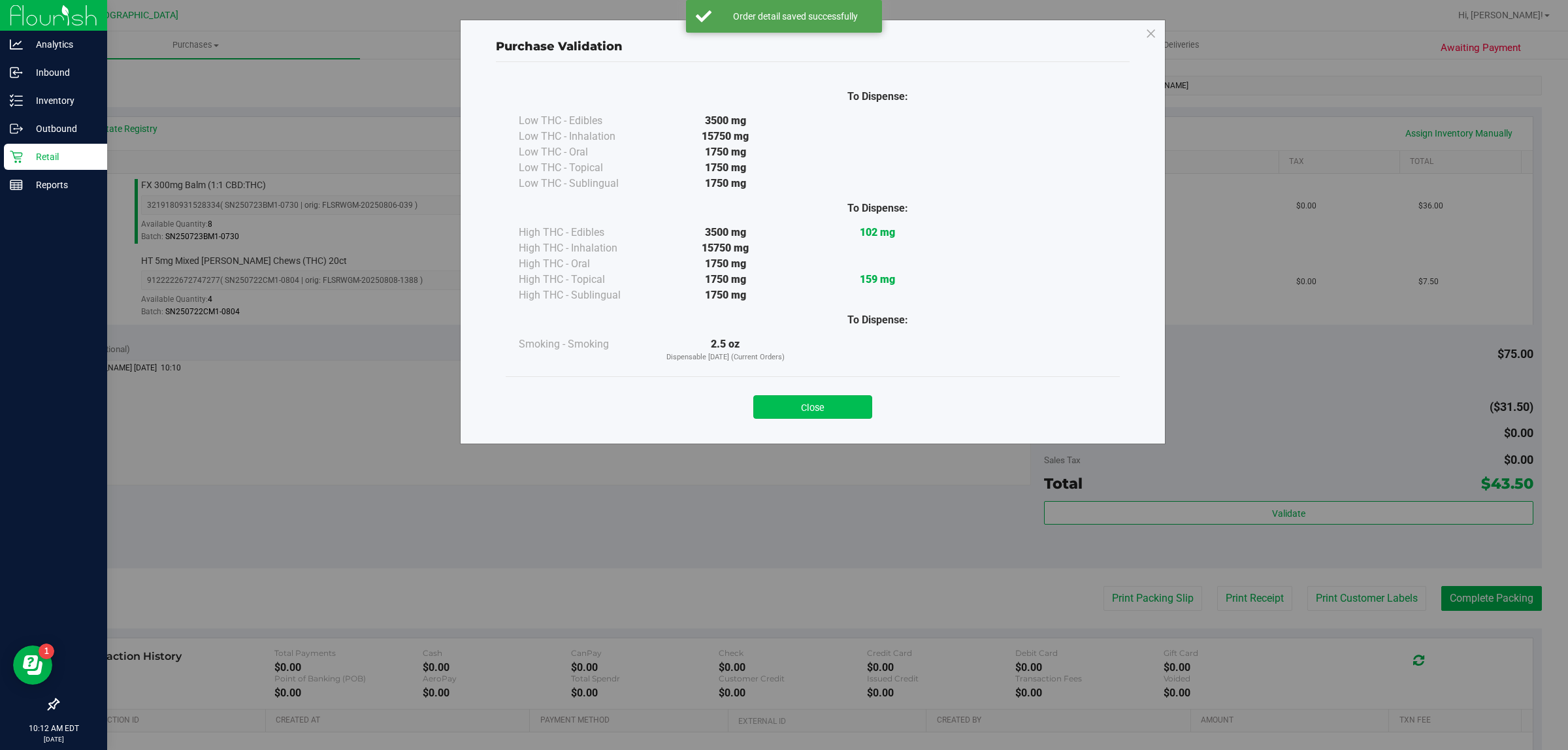
click at [866, 397] on button "Close" at bounding box center [812, 406] width 119 height 23
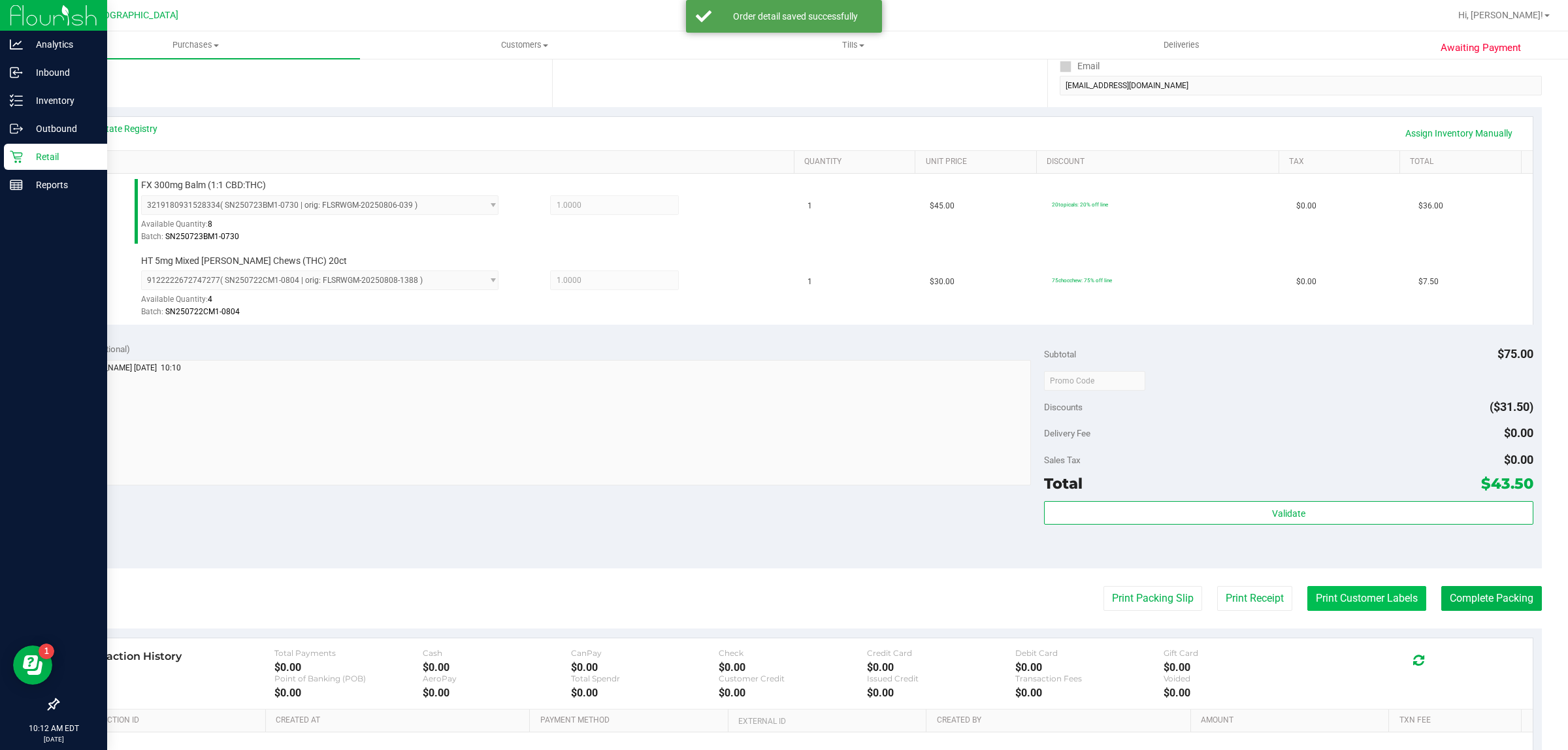
click at [1320, 599] on button "Print Customer Labels" at bounding box center [1366, 598] width 119 height 25
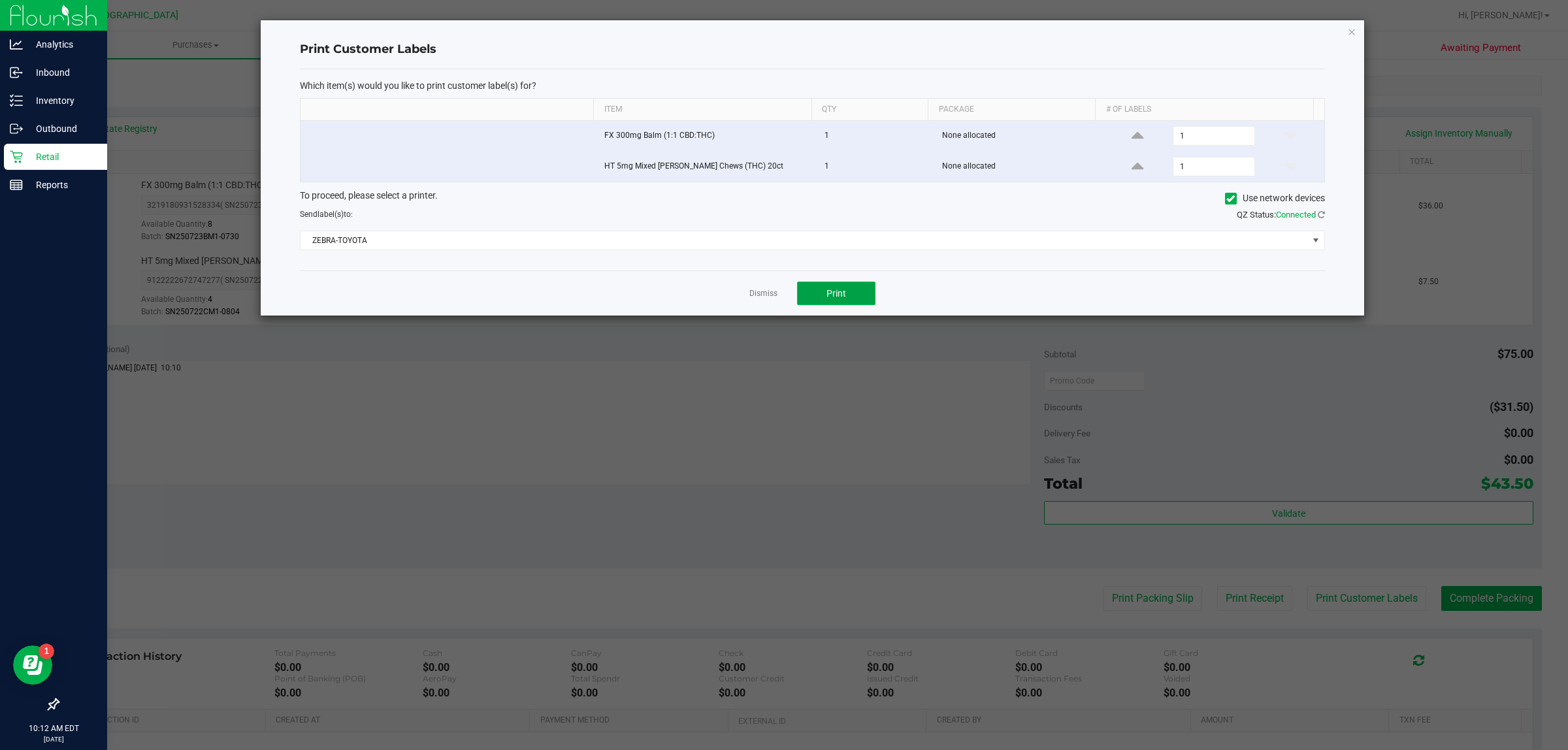
click at [859, 290] on button "Print" at bounding box center [836, 293] width 79 height 23
click at [755, 290] on link "Dismiss" at bounding box center [763, 294] width 28 height 11
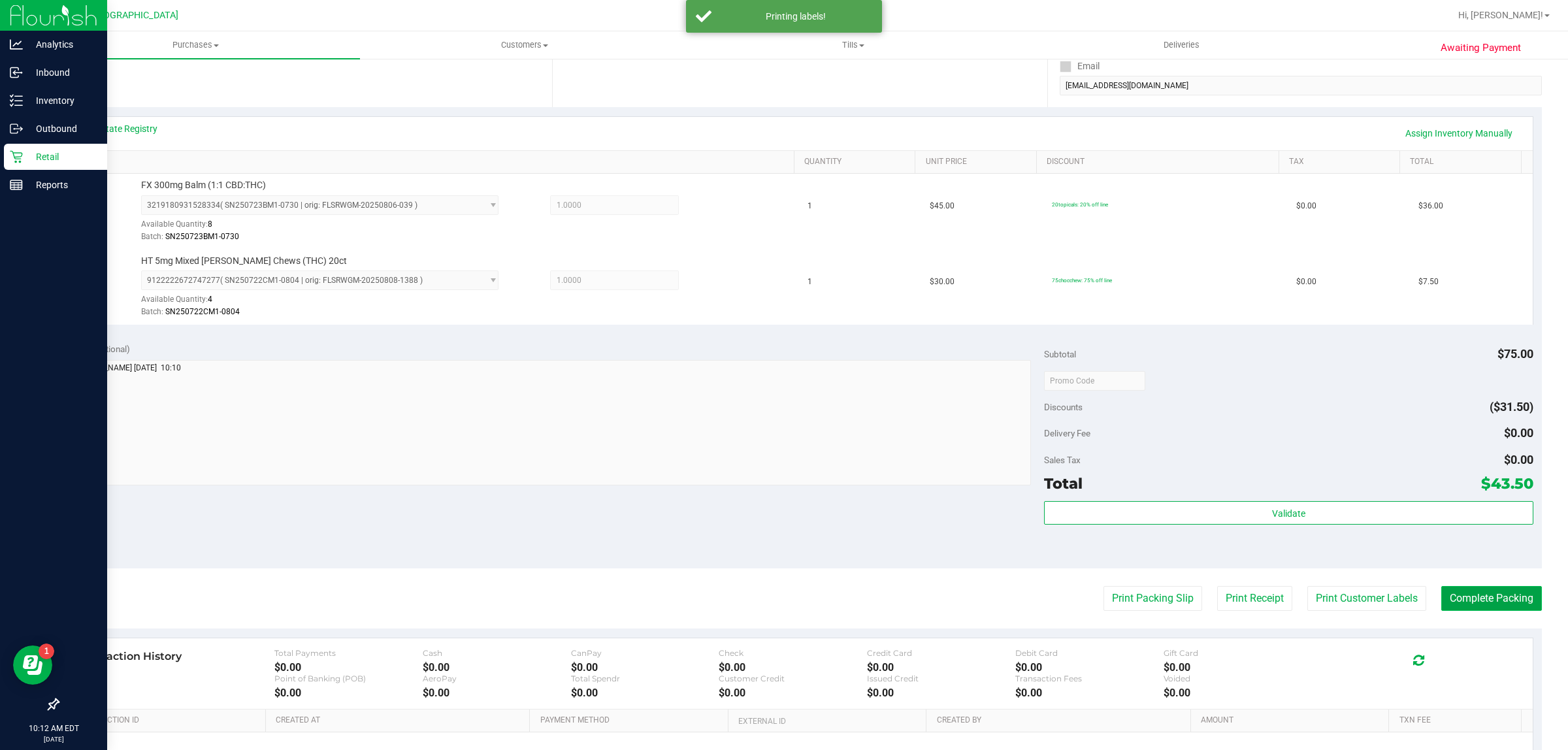
click at [1441, 598] on button "Complete Packing" at bounding box center [1491, 598] width 100 height 25
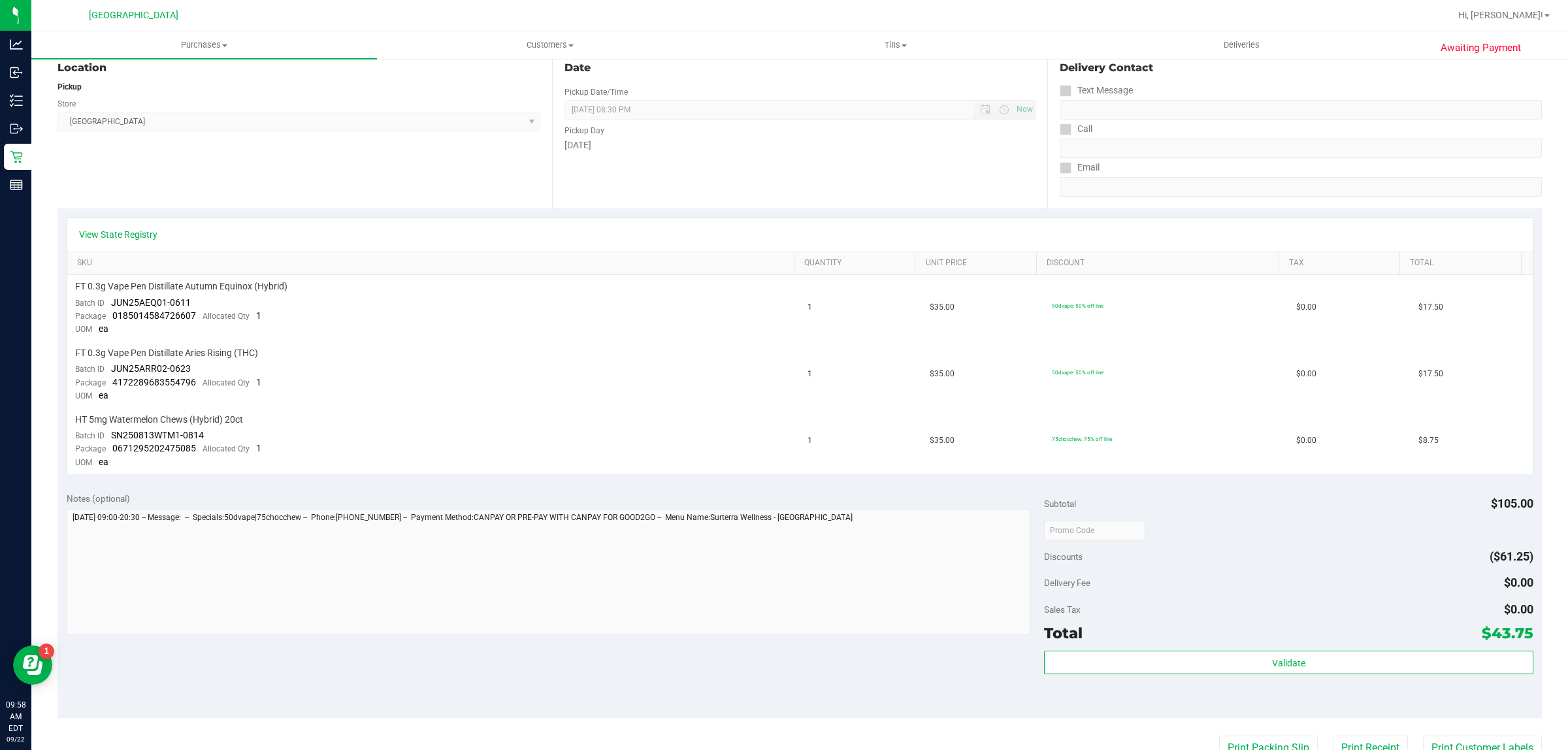
scroll to position [163, 0]
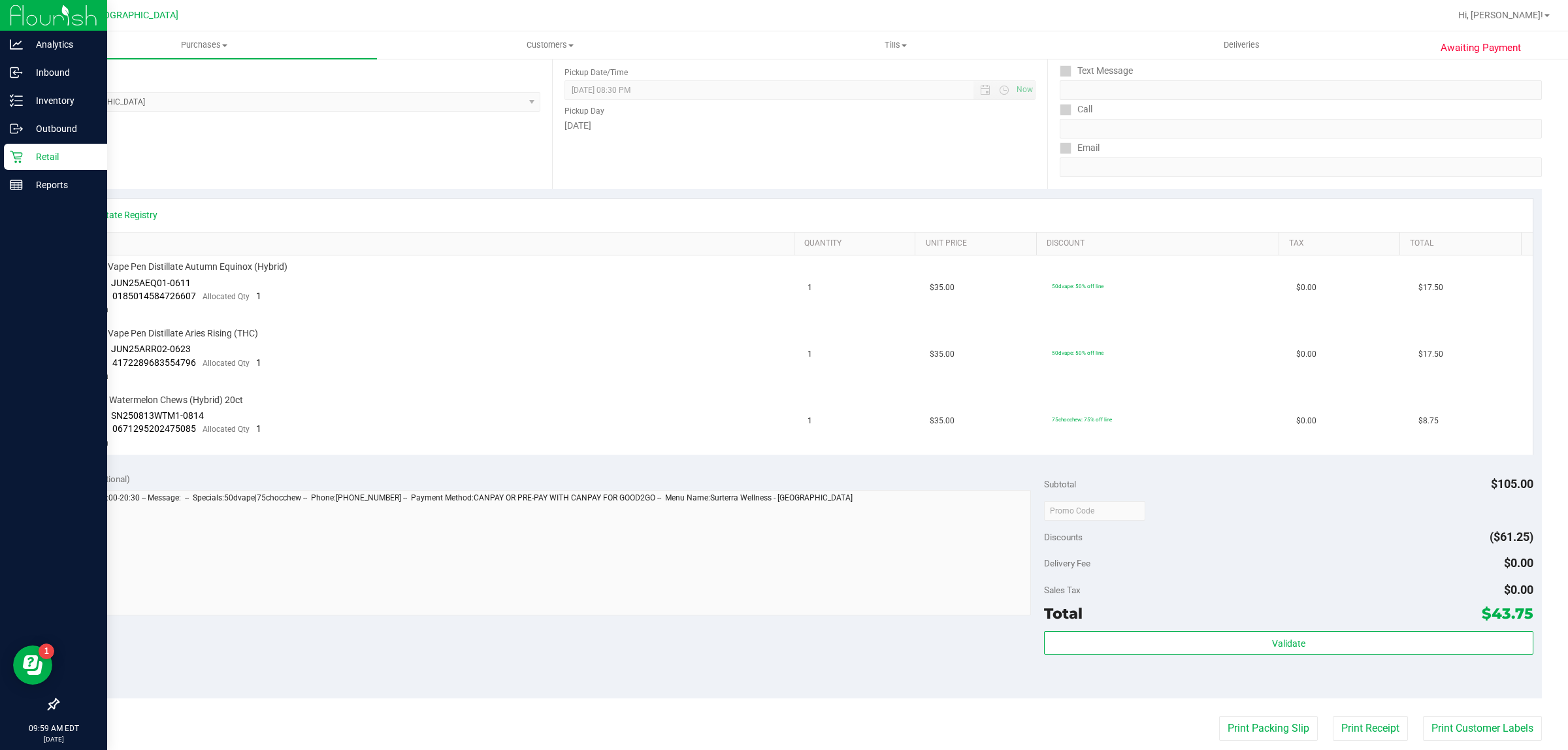
click at [16, 148] on div "Retail" at bounding box center [55, 156] width 103 height 26
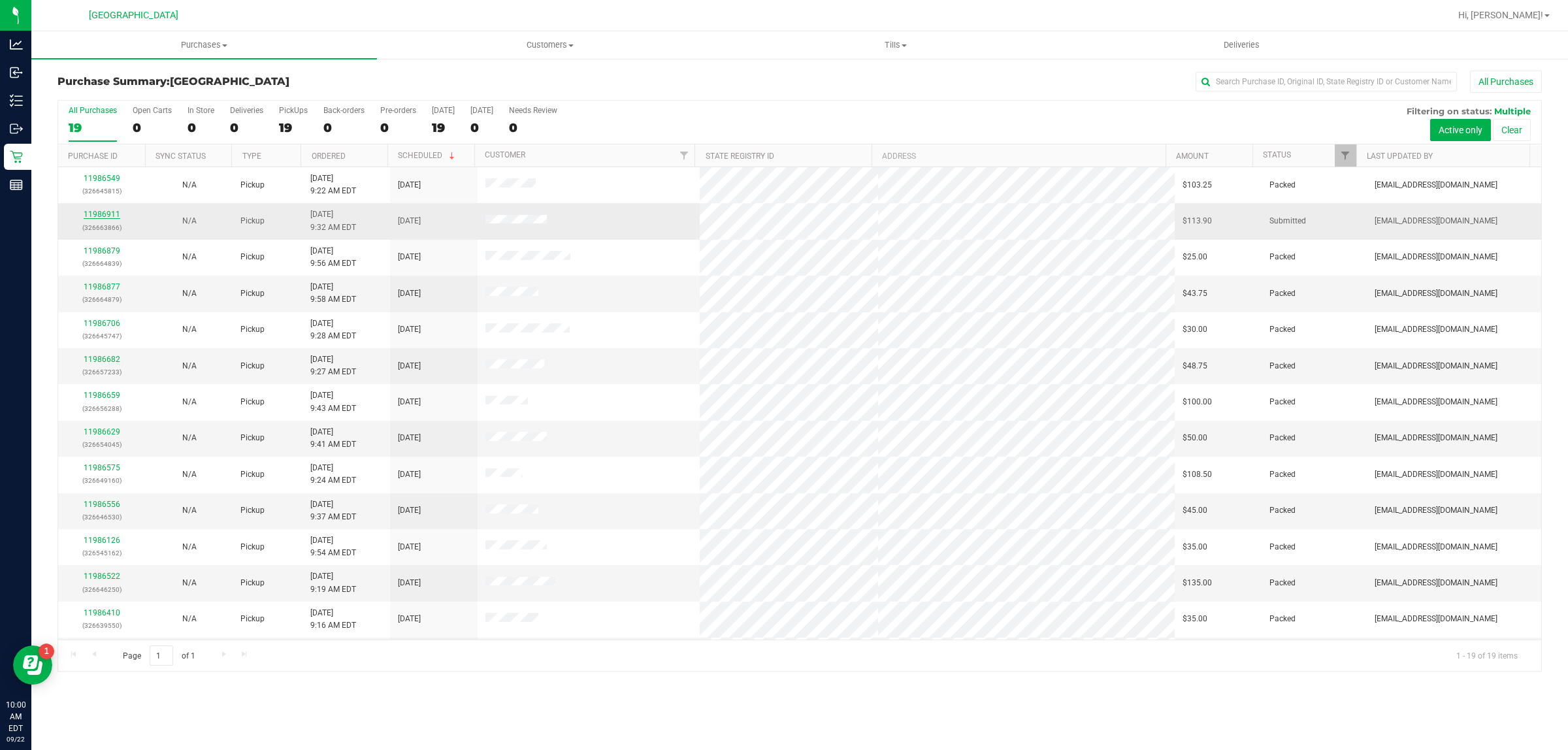
click at [98, 216] on link "11986911" at bounding box center [102, 214] width 37 height 9
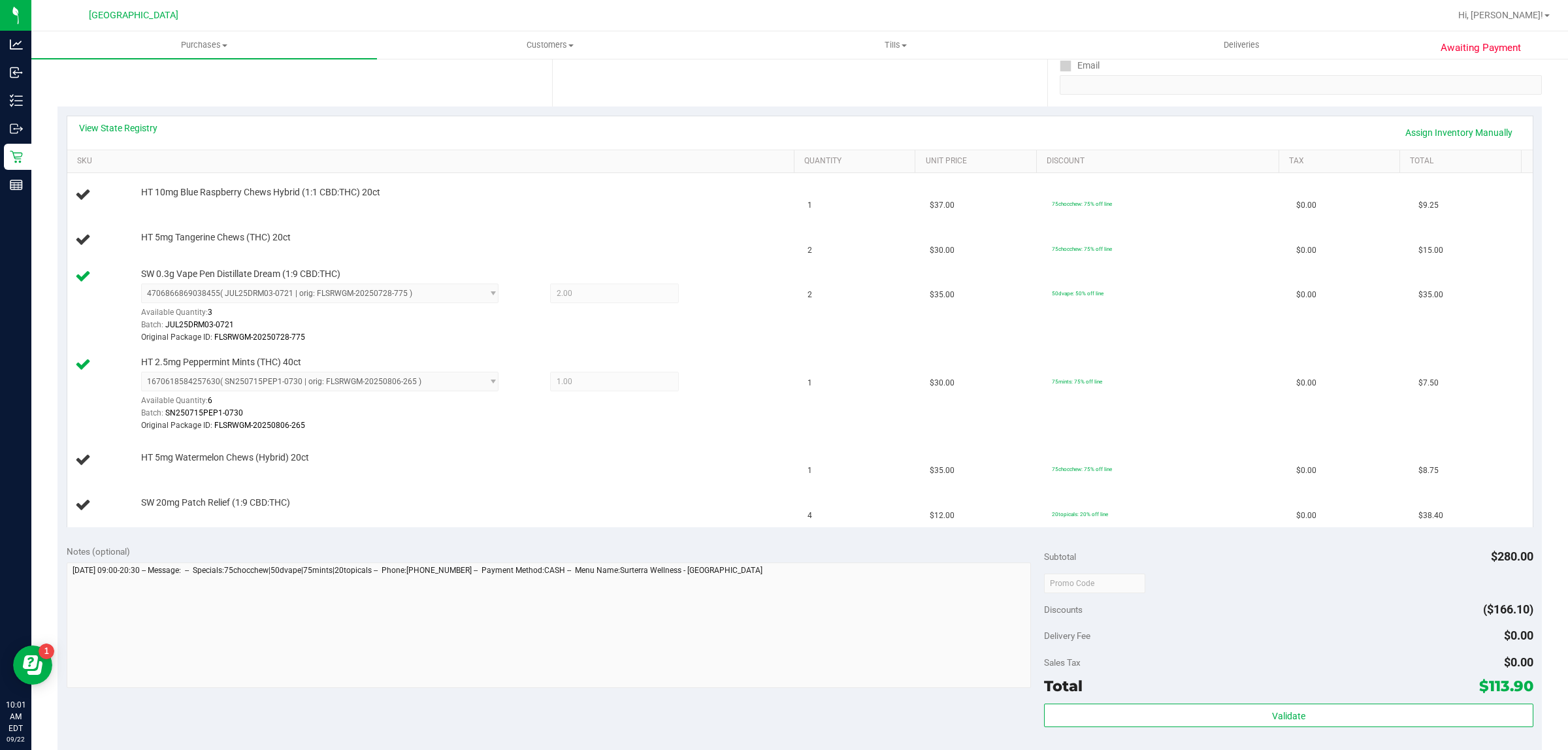
scroll to position [245, 0]
click at [128, 129] on link "View State Registry" at bounding box center [118, 128] width 79 height 13
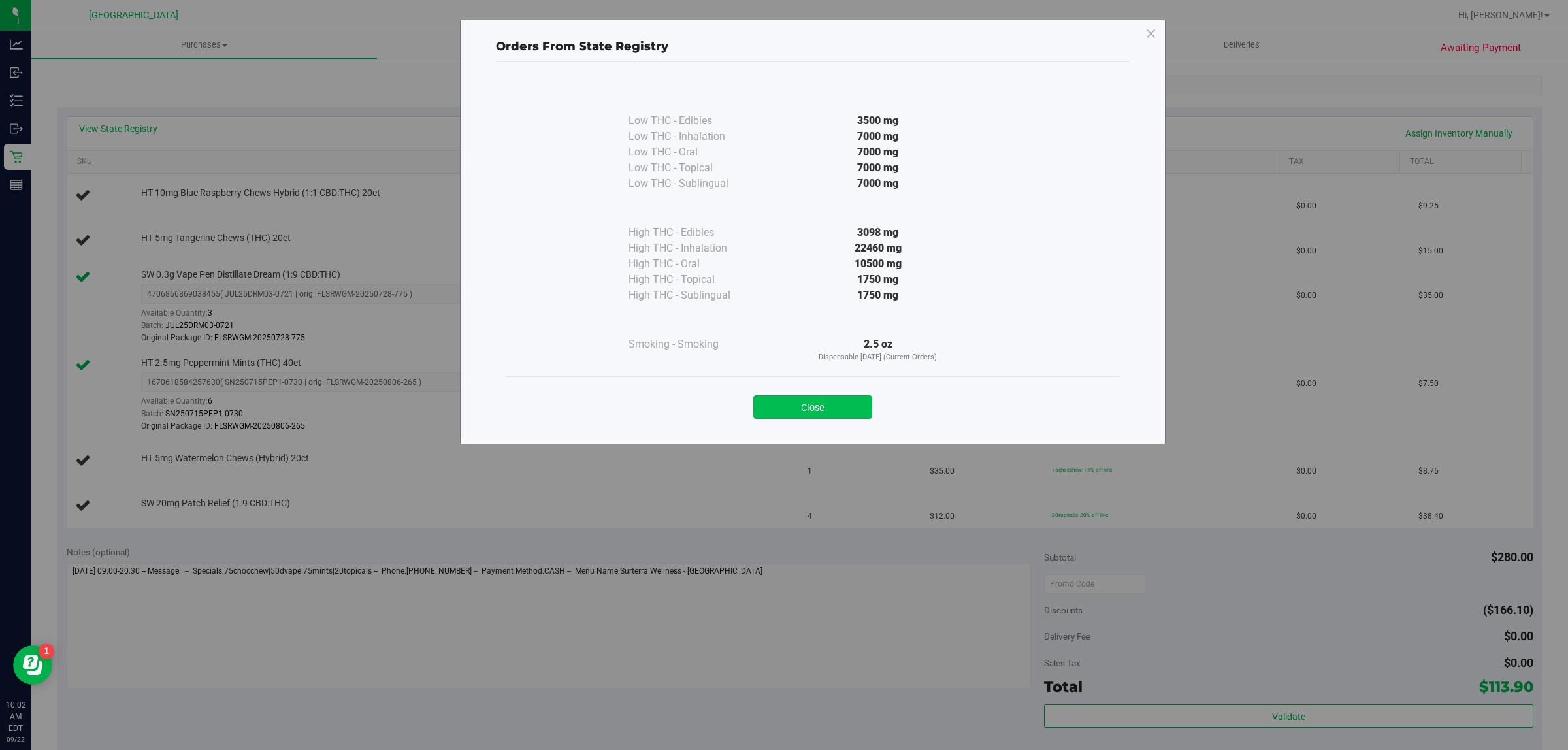
click at [771, 402] on button "Close" at bounding box center [812, 406] width 119 height 23
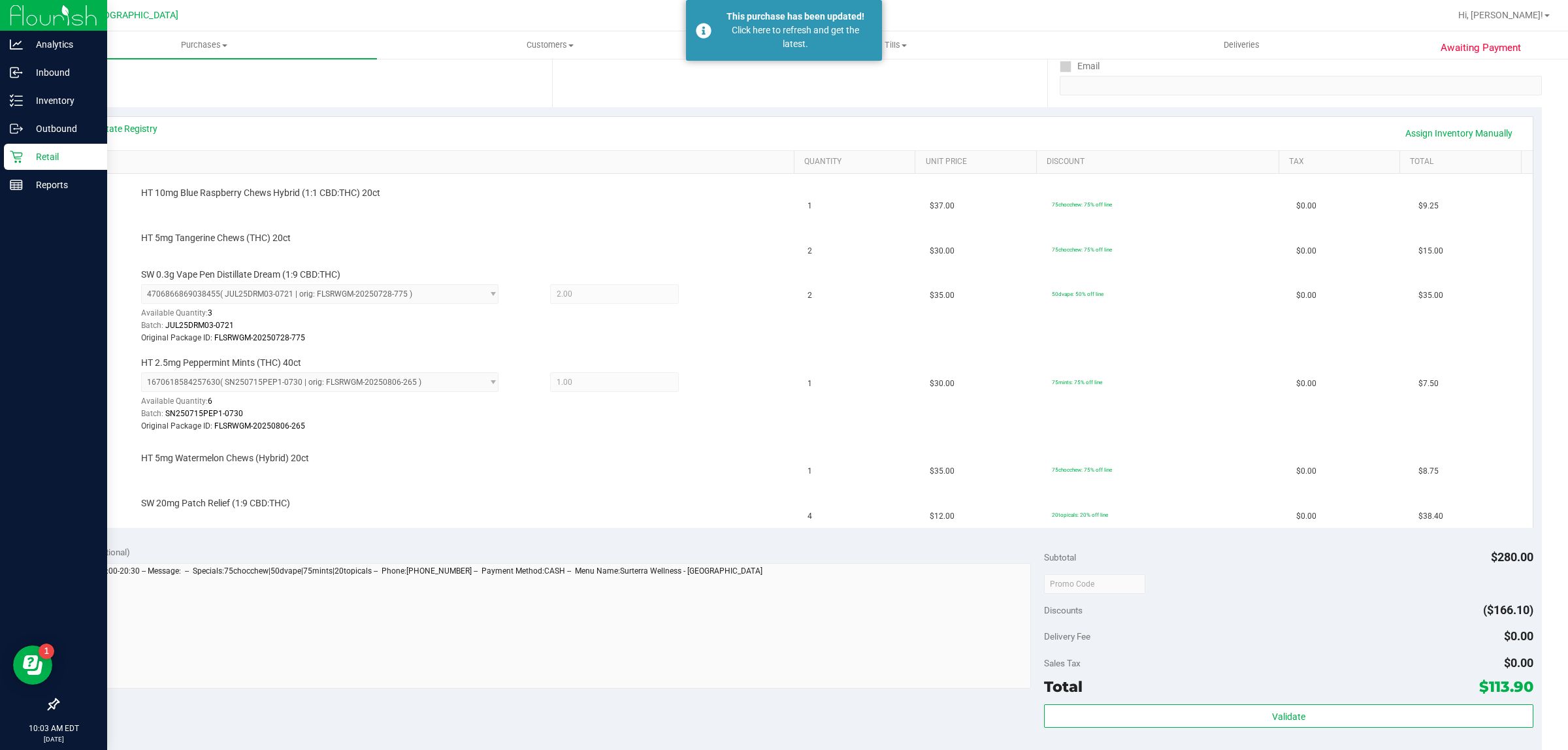
click at [16, 154] on icon at bounding box center [16, 156] width 13 height 13
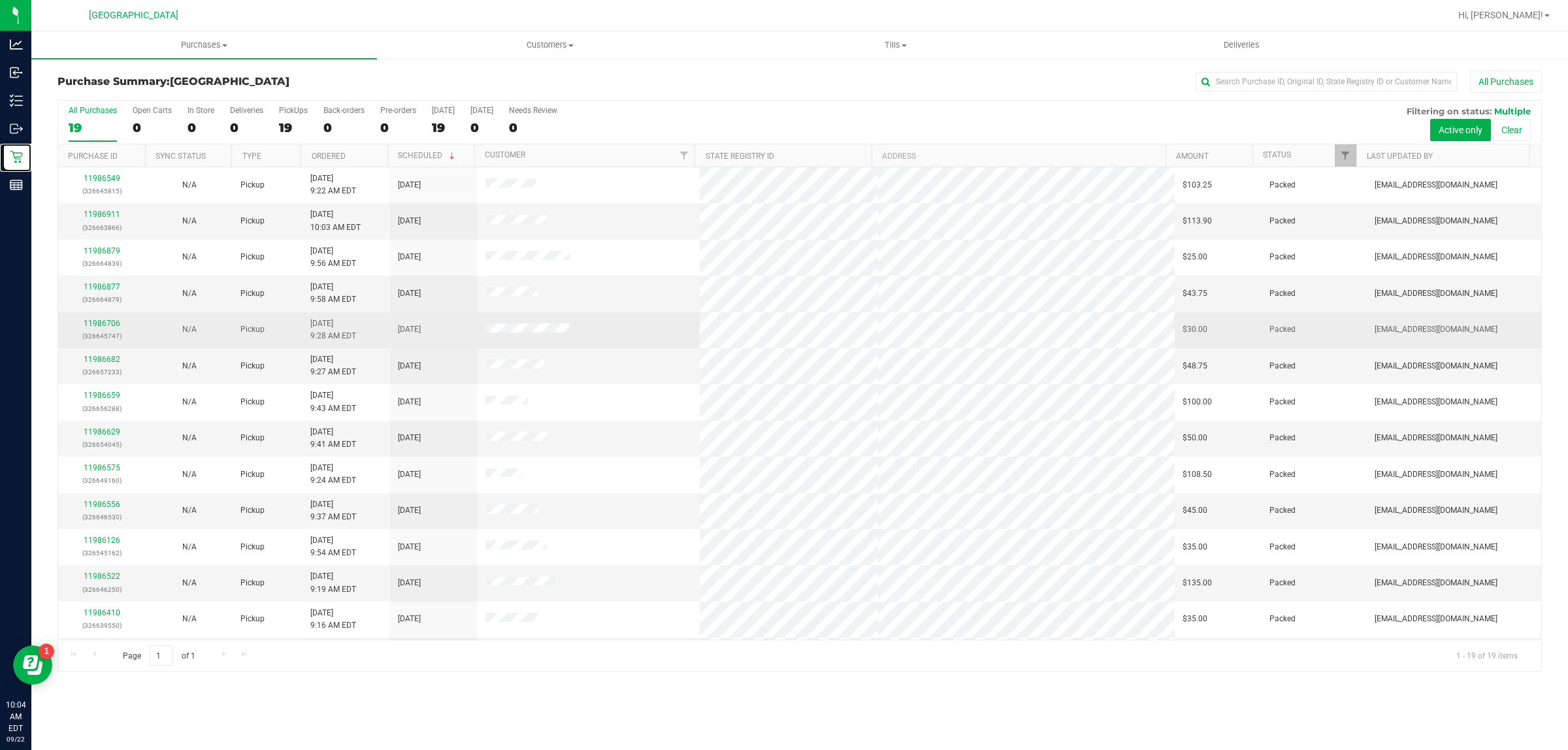
scroll to position [216, 0]
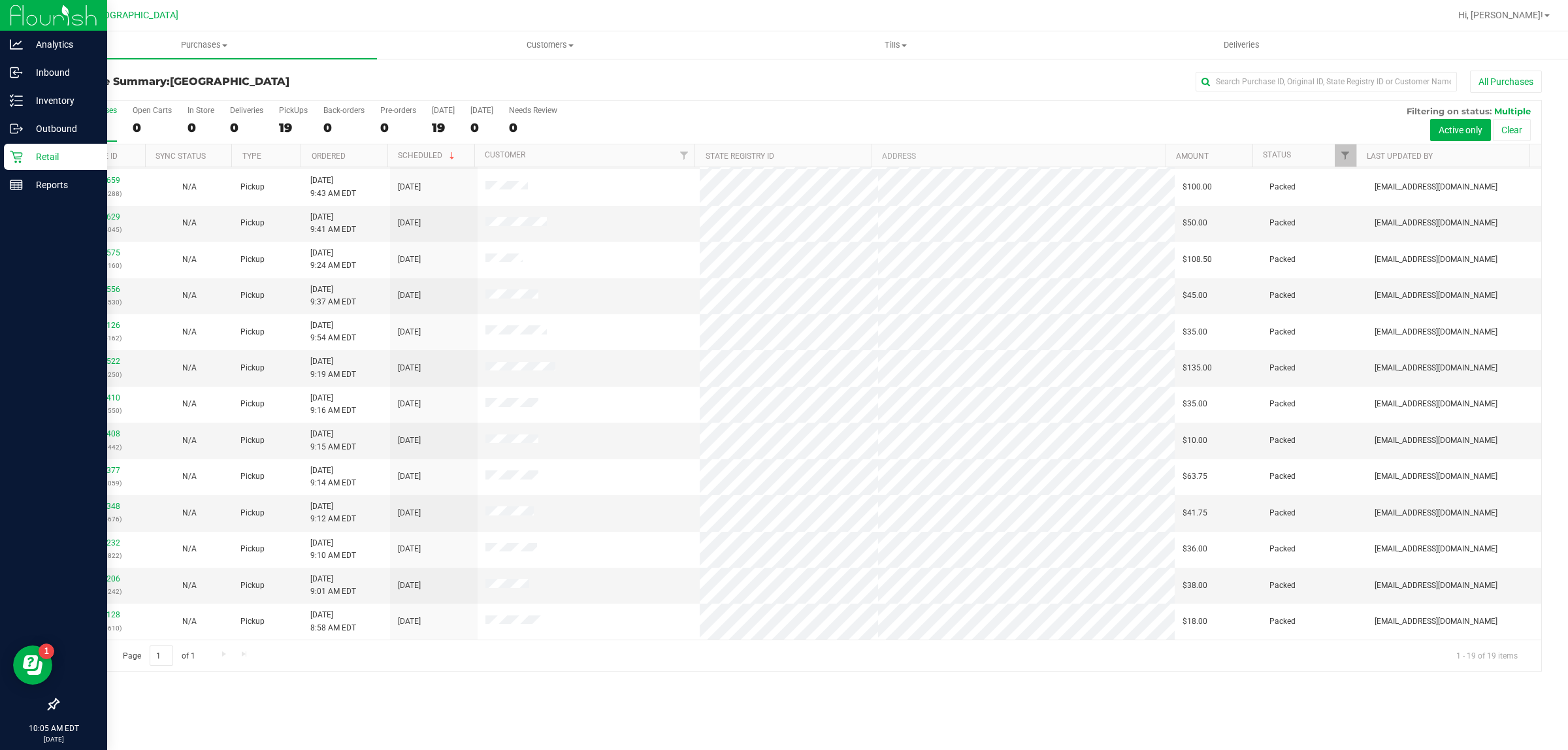
click at [23, 152] on p "Retail" at bounding box center [61, 156] width 79 height 16
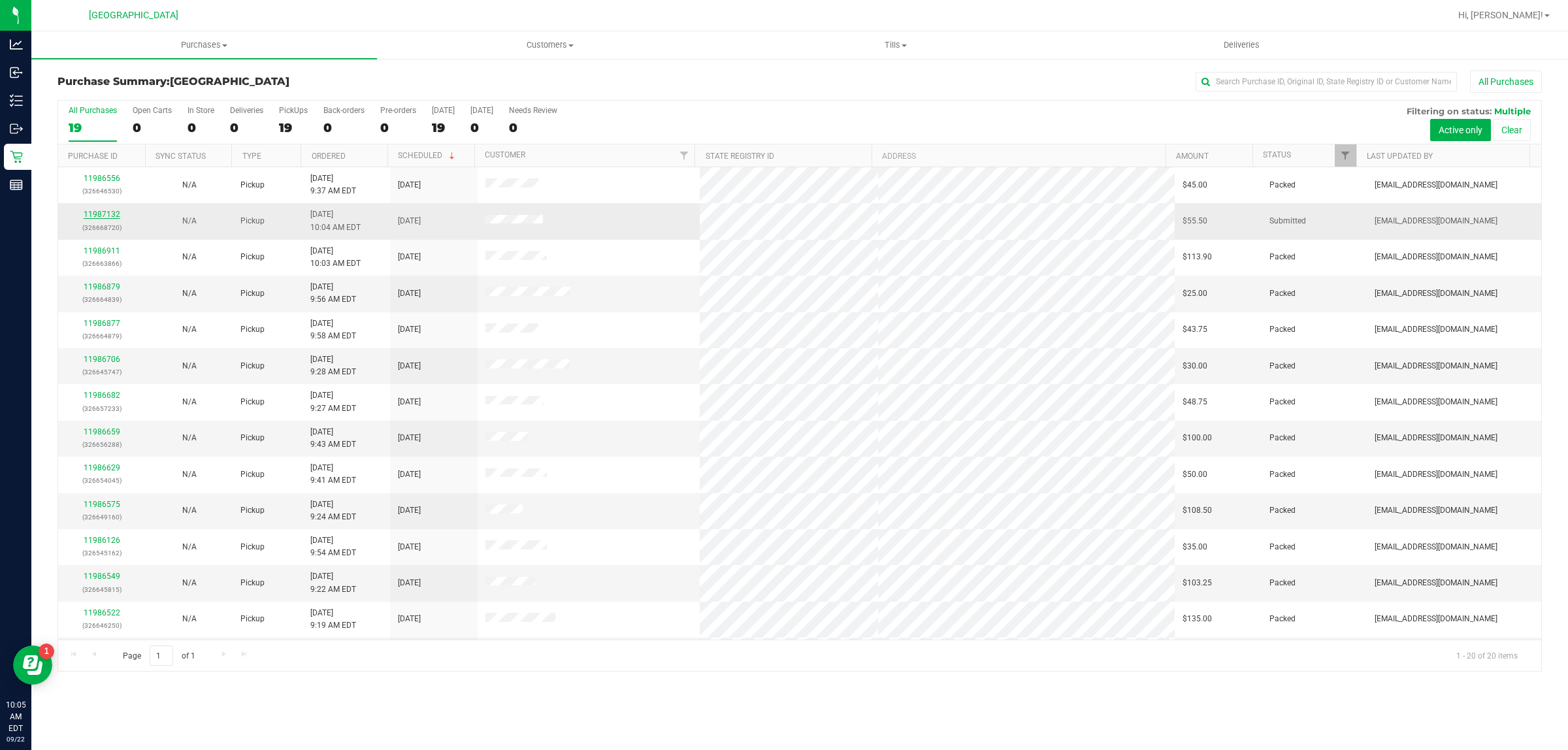
click at [102, 219] on link "11987132" at bounding box center [102, 214] width 37 height 9
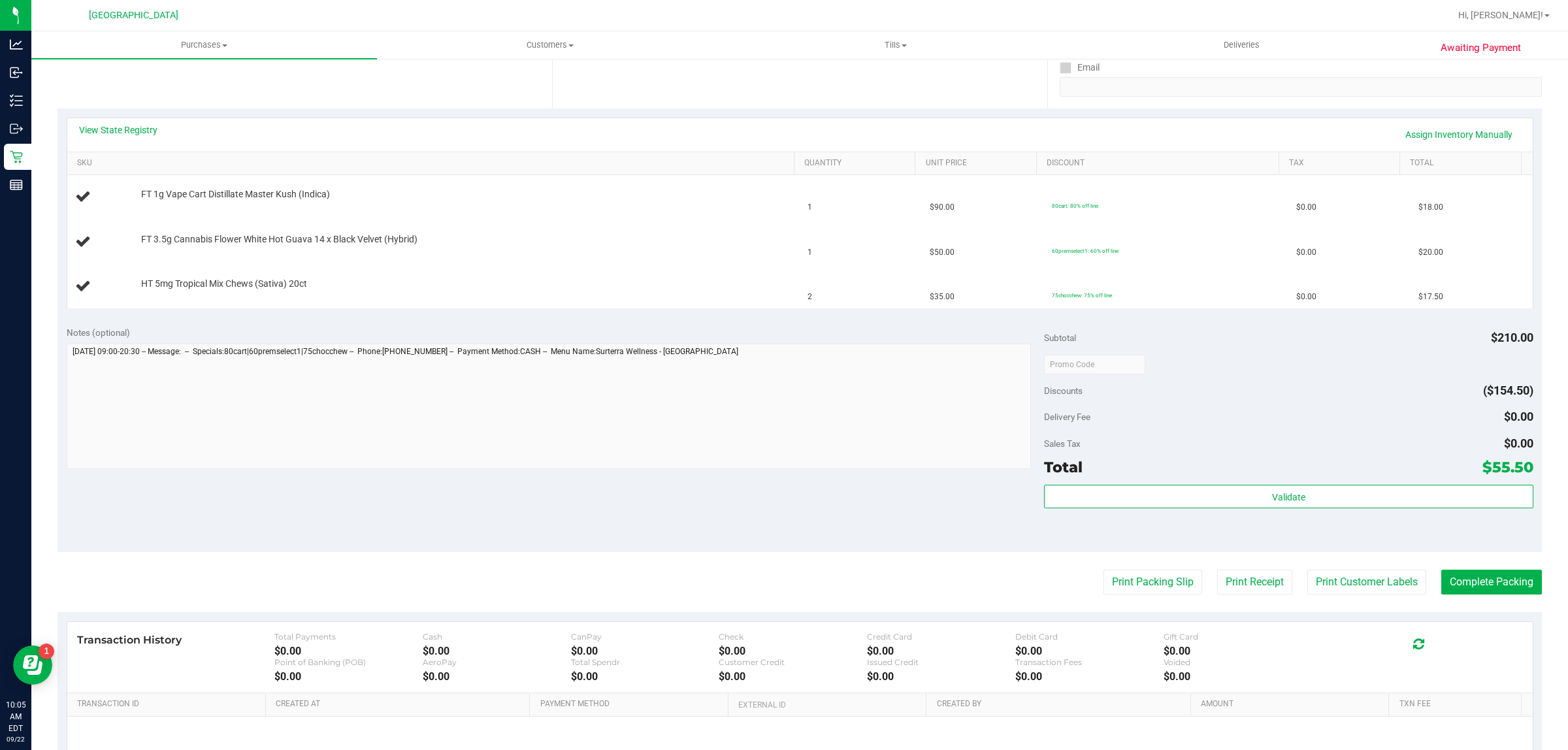
scroll to position [245, 0]
click at [1127, 572] on button "Print Packing Slip" at bounding box center [1153, 581] width 98 height 25
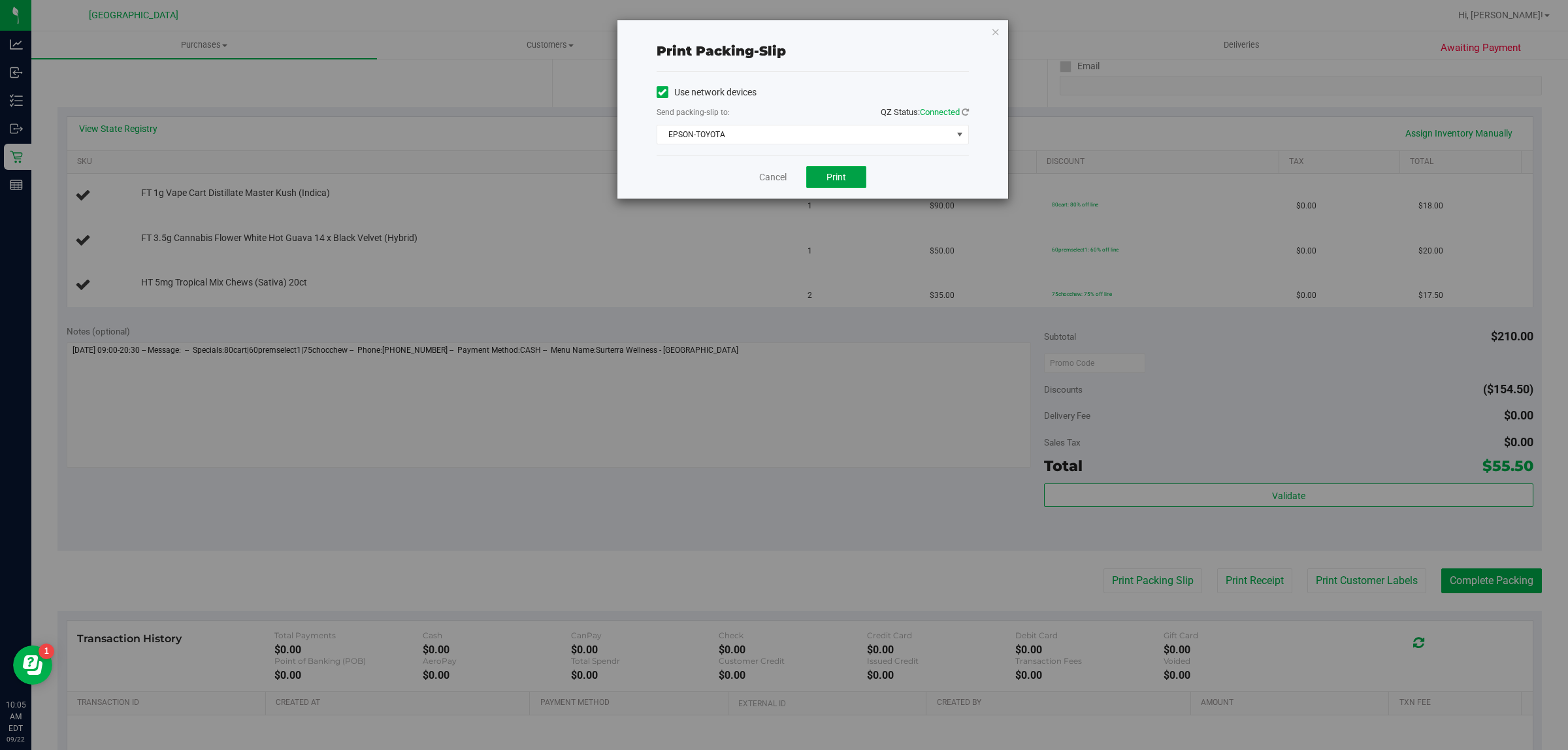
click at [847, 183] on button "Print" at bounding box center [836, 177] width 60 height 23
click at [766, 177] on link "Cancel" at bounding box center [773, 178] width 27 height 14
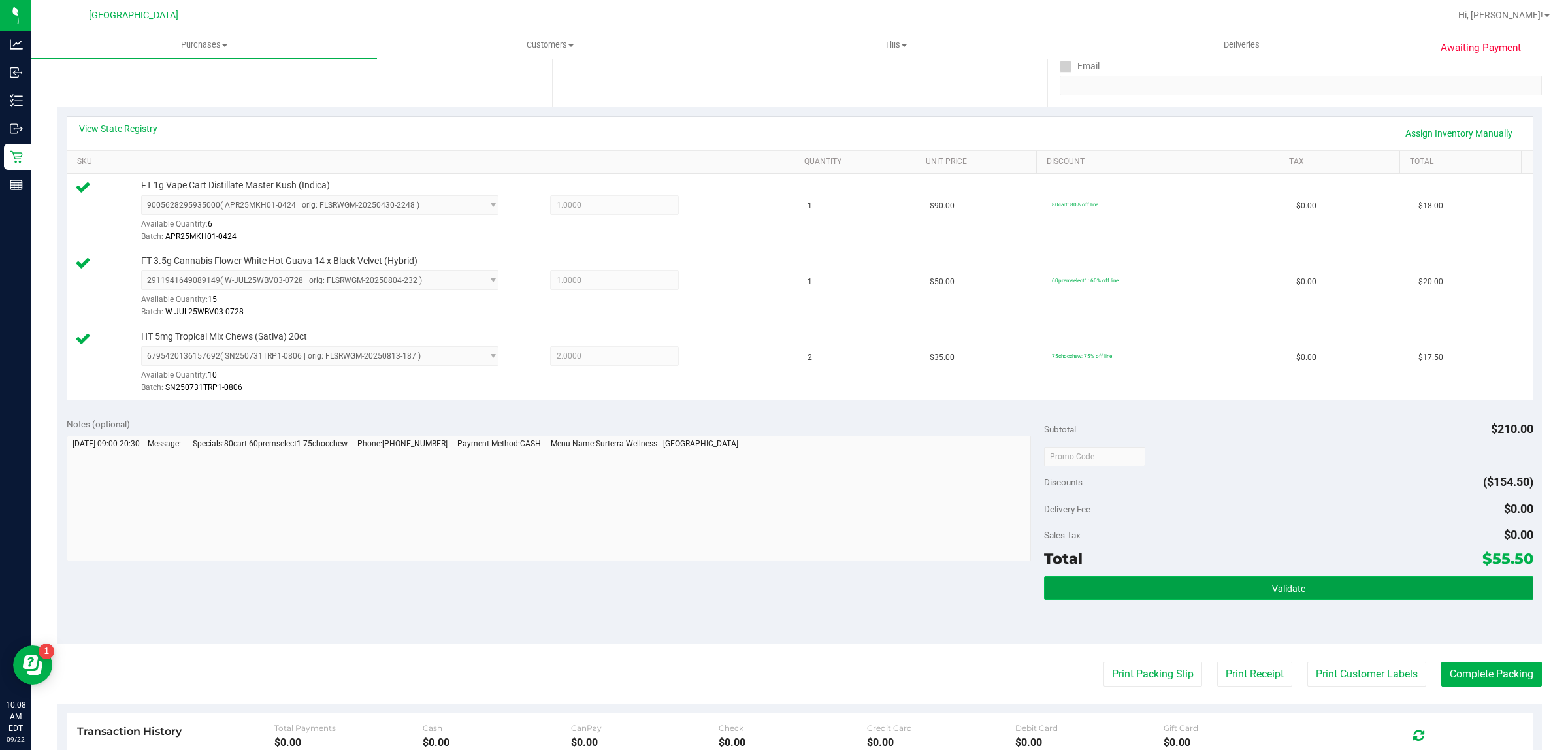
click at [1108, 586] on button "Validate" at bounding box center [1288, 587] width 489 height 23
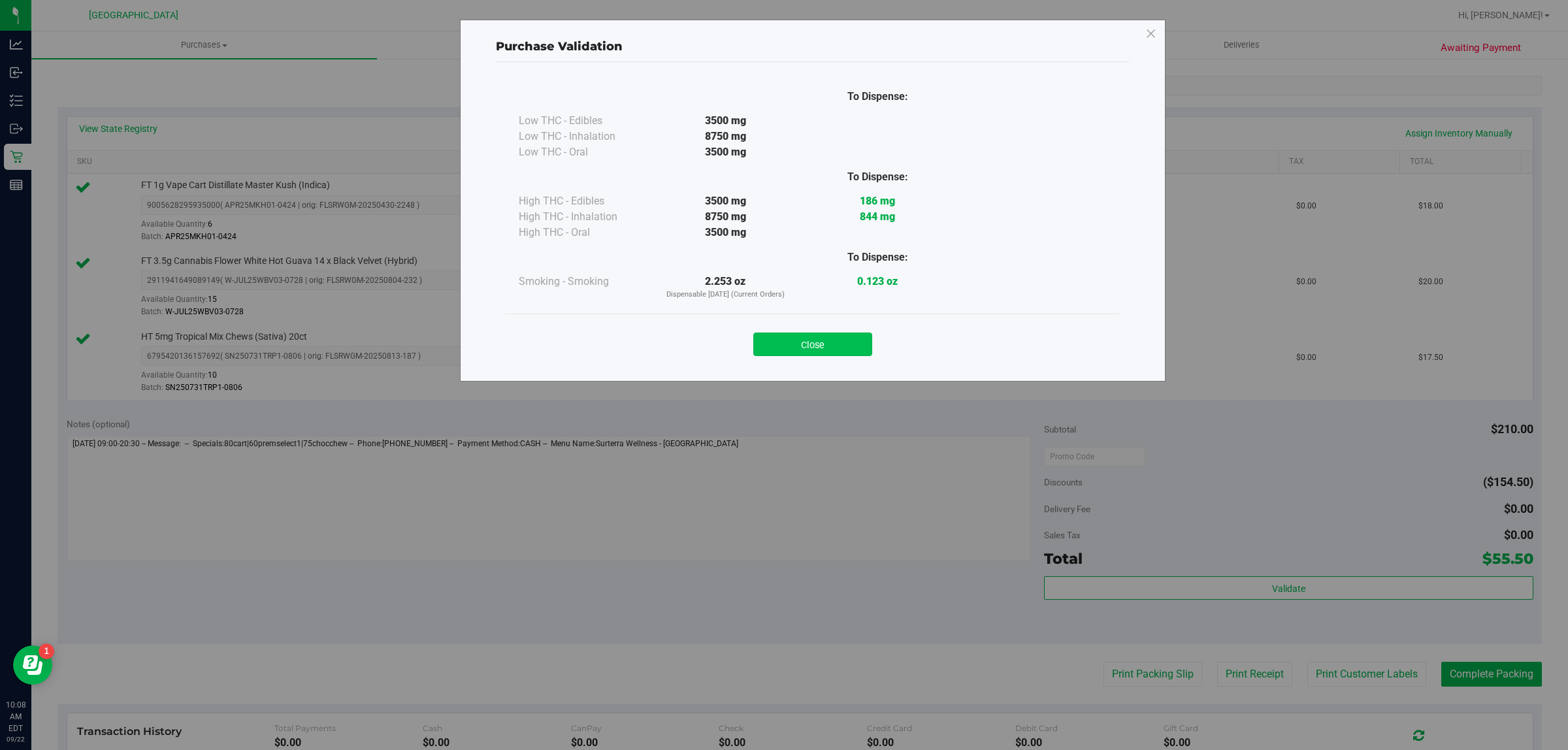
click at [844, 352] on button "Close" at bounding box center [812, 344] width 119 height 23
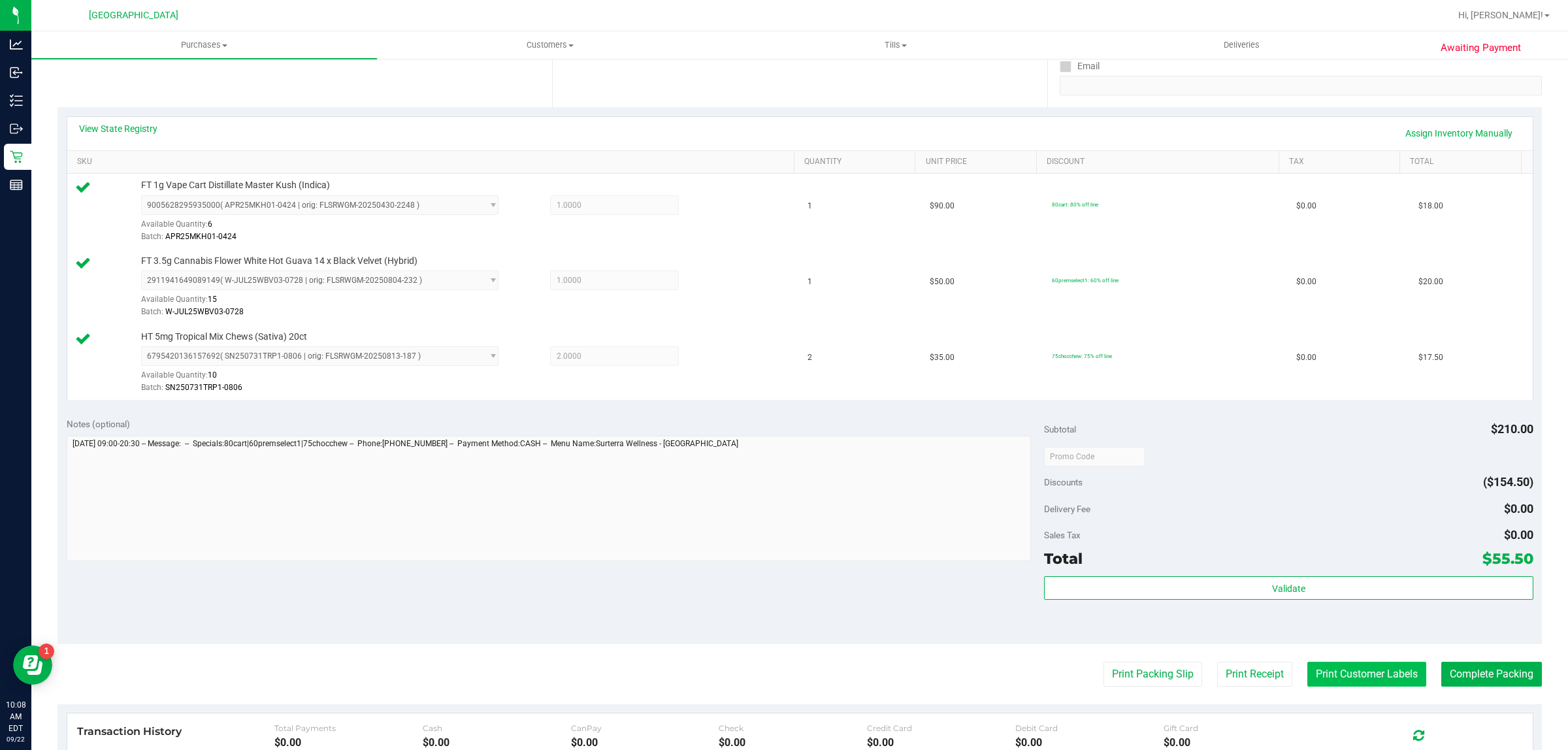
click at [1334, 669] on button "Print Customer Labels" at bounding box center [1366, 674] width 119 height 25
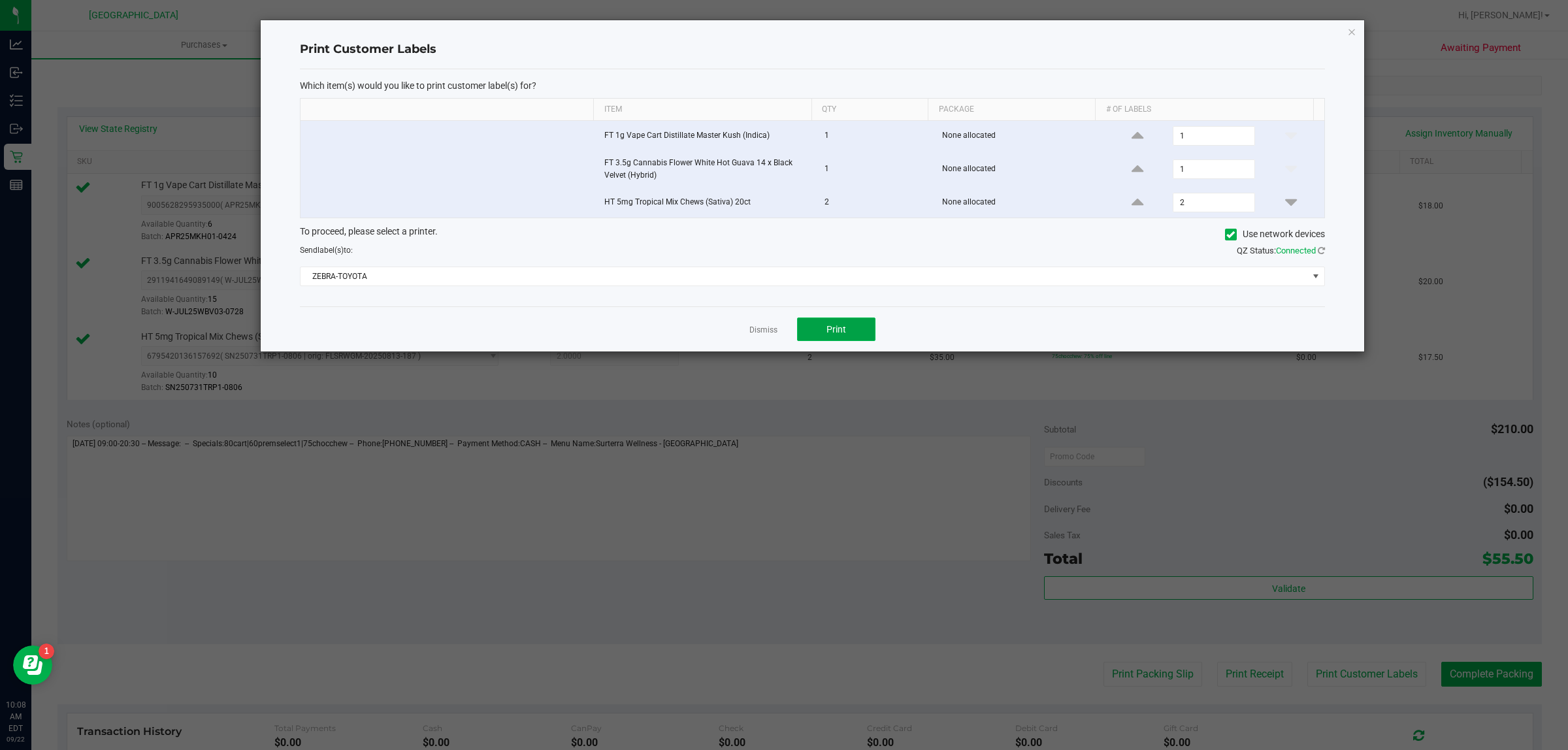
click at [826, 327] on span "Print" at bounding box center [836, 329] width 20 height 10
click at [767, 330] on link "Dismiss" at bounding box center [763, 330] width 28 height 11
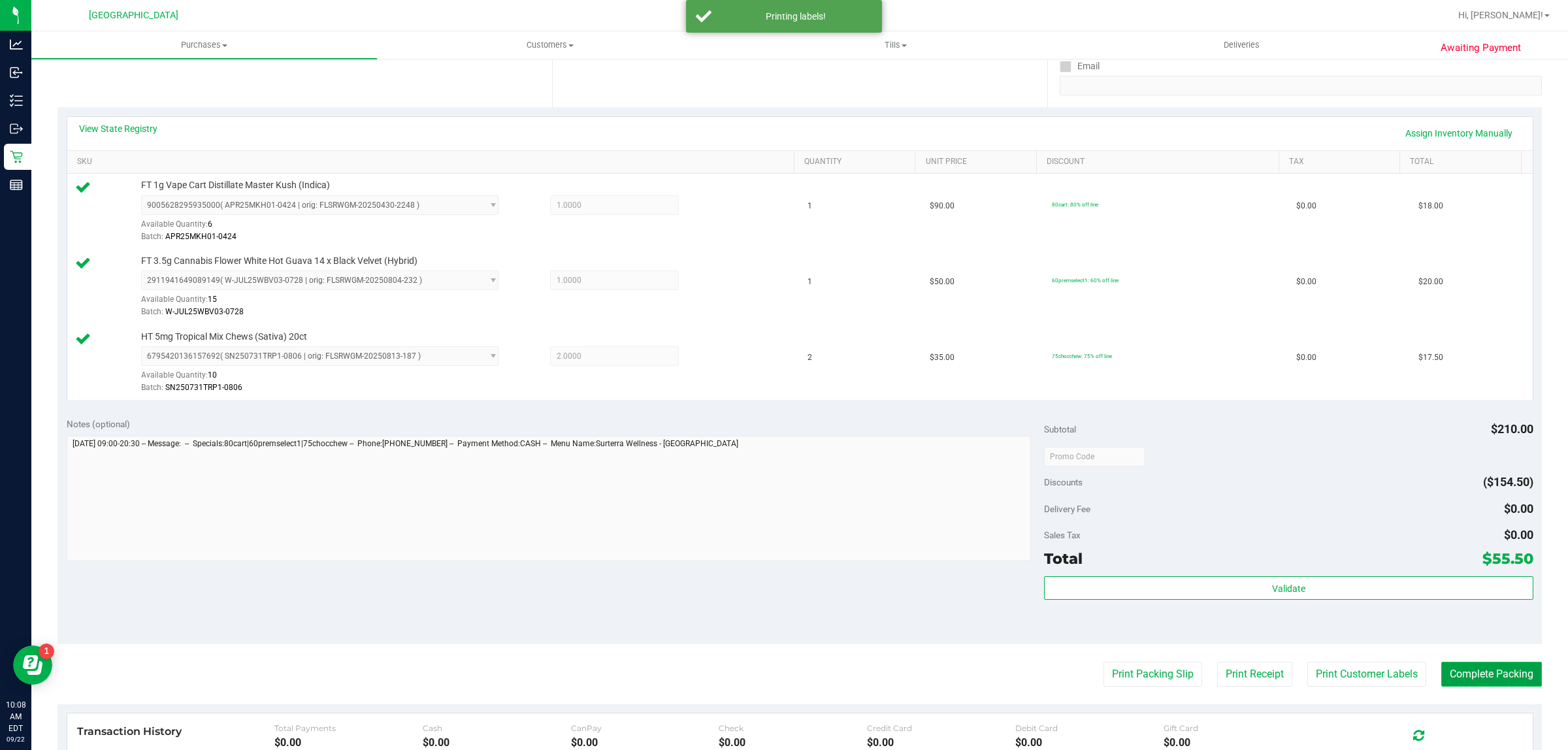
click at [1459, 677] on button "Complete Packing" at bounding box center [1491, 674] width 100 height 25
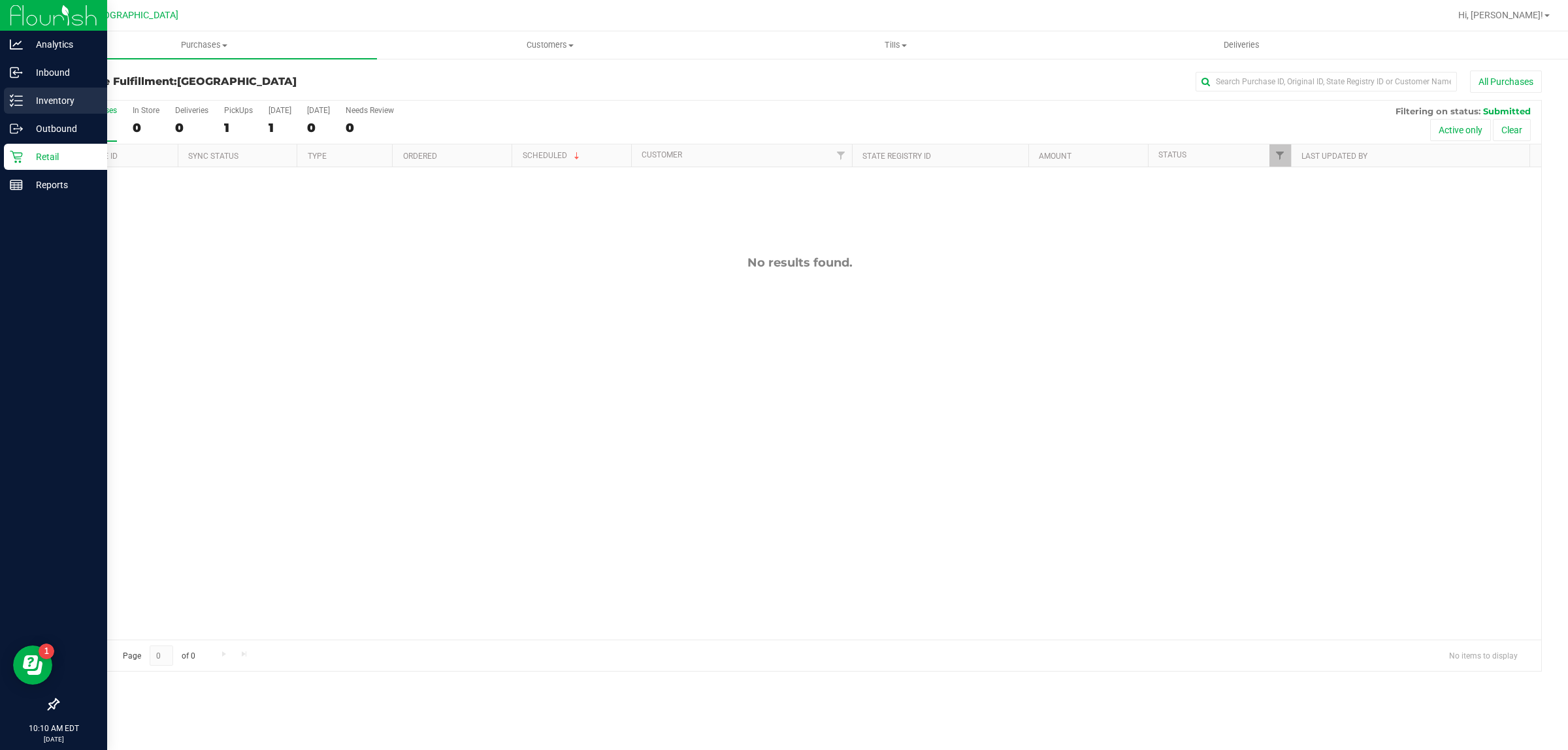
click at [31, 101] on p "Inventory" at bounding box center [61, 100] width 79 height 16
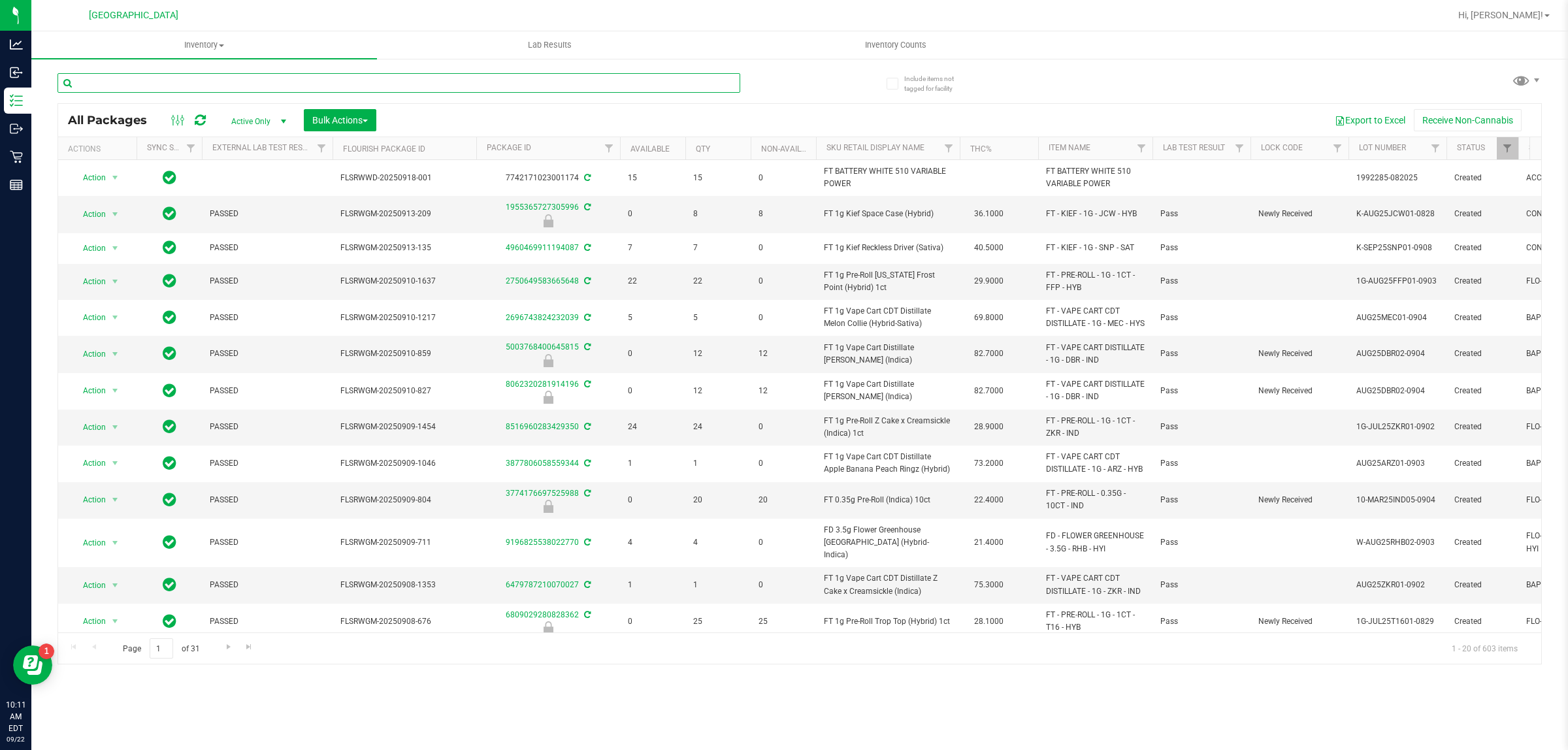
click at [344, 77] on input "text" at bounding box center [398, 83] width 683 height 20
click at [358, 88] on input "text" at bounding box center [398, 83] width 683 height 20
click at [134, 87] on input "text" at bounding box center [398, 83] width 683 height 20
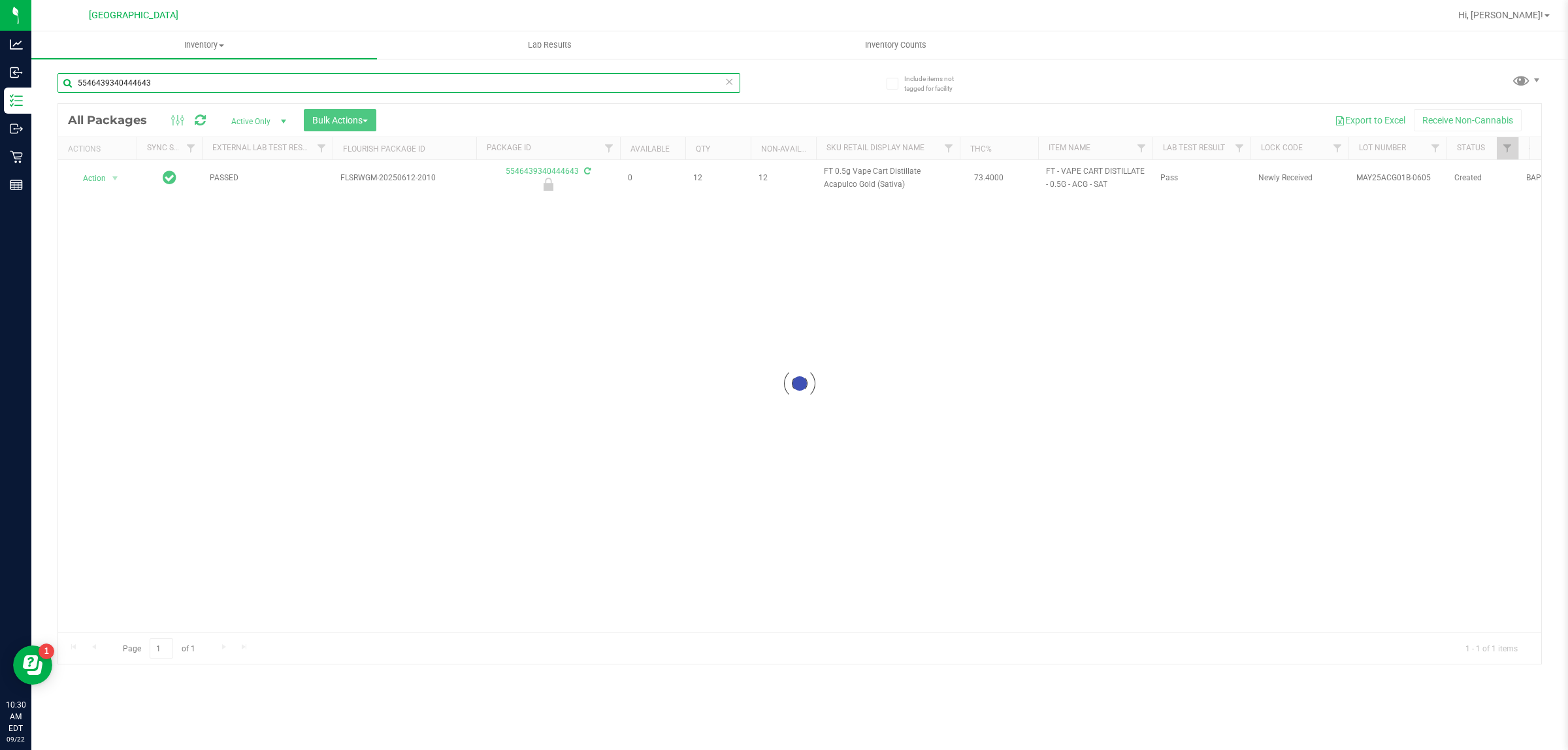
type input "5546439340444643"
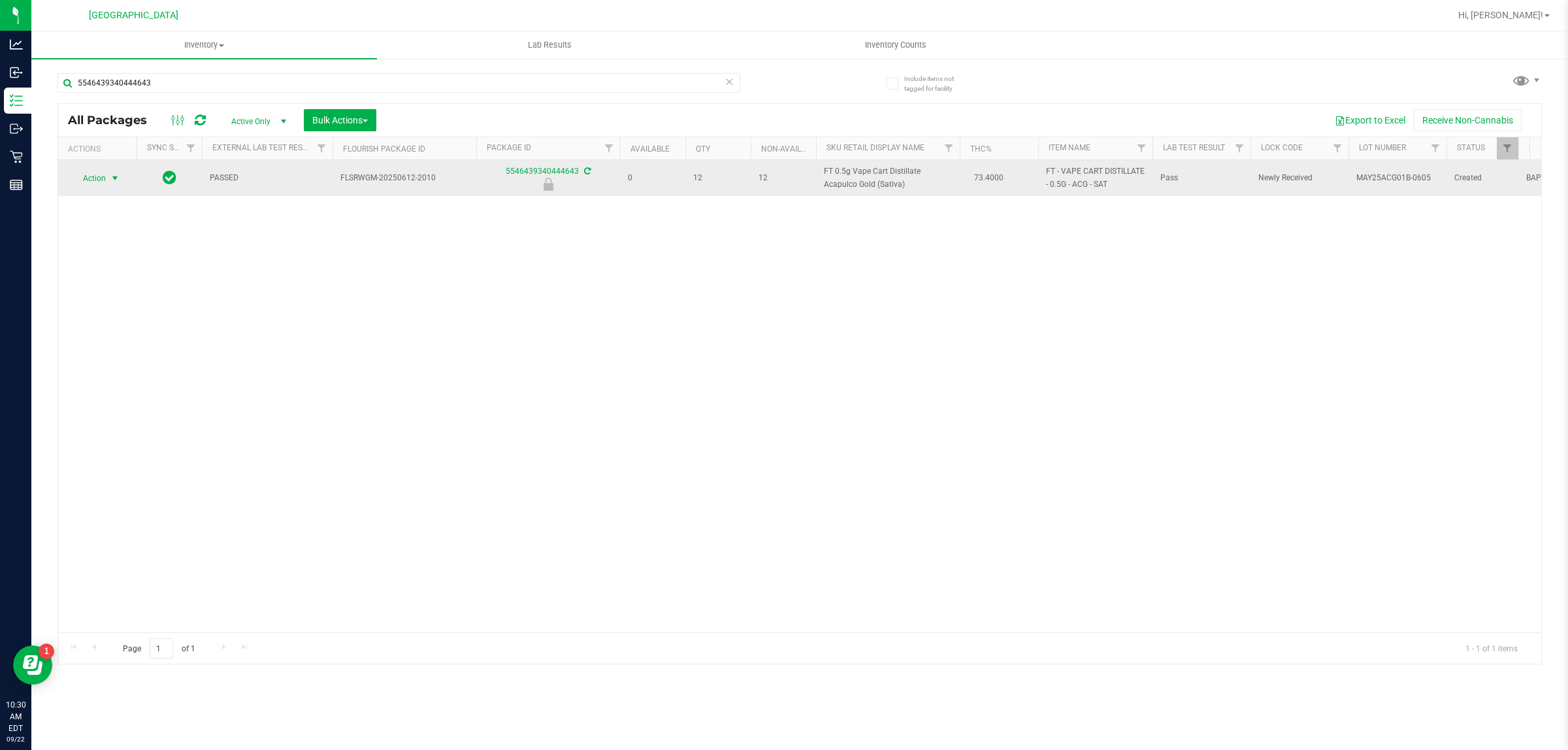
click at [115, 178] on span "select" at bounding box center [115, 178] width 10 height 10
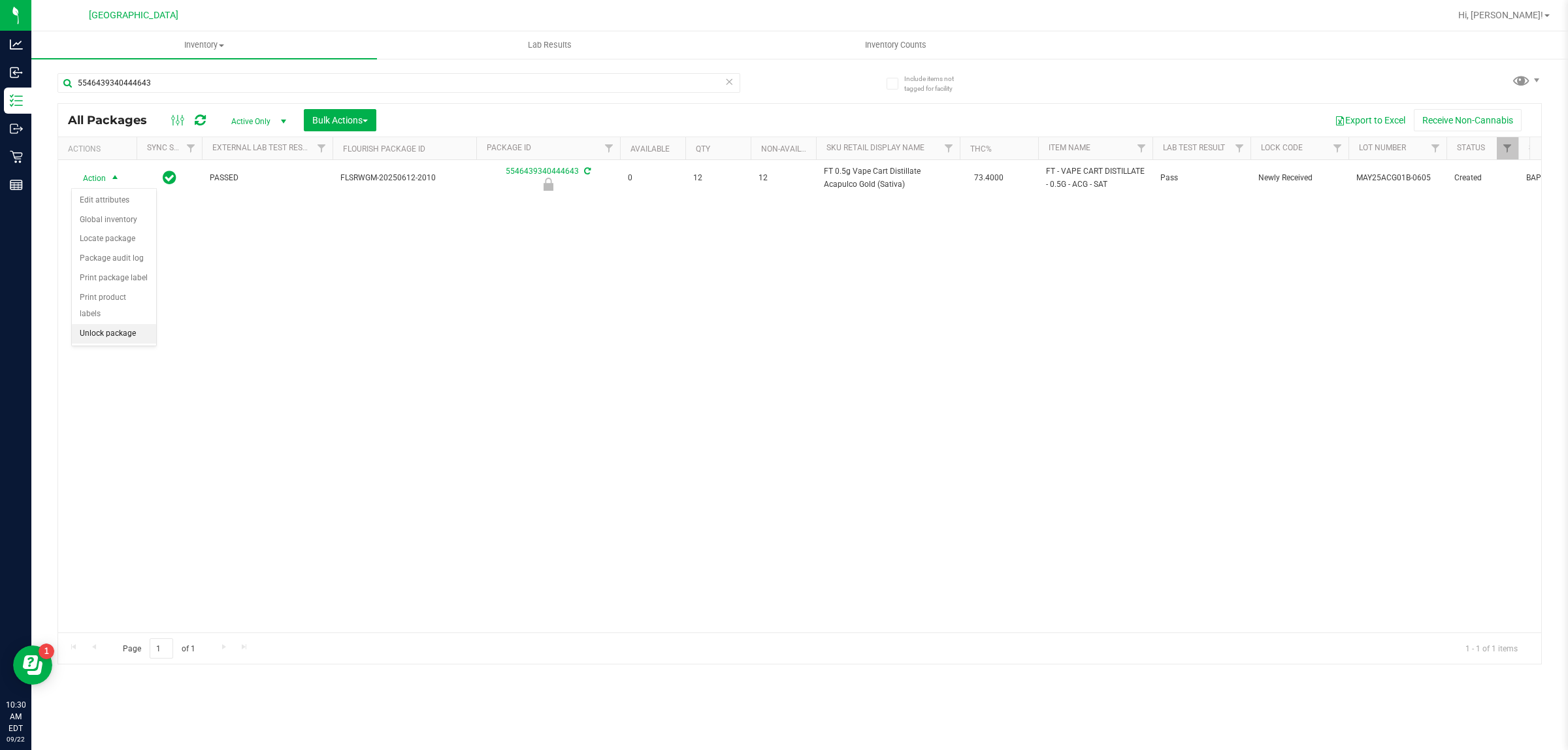
click at [123, 324] on li "Unlock package" at bounding box center [113, 333] width 84 height 20
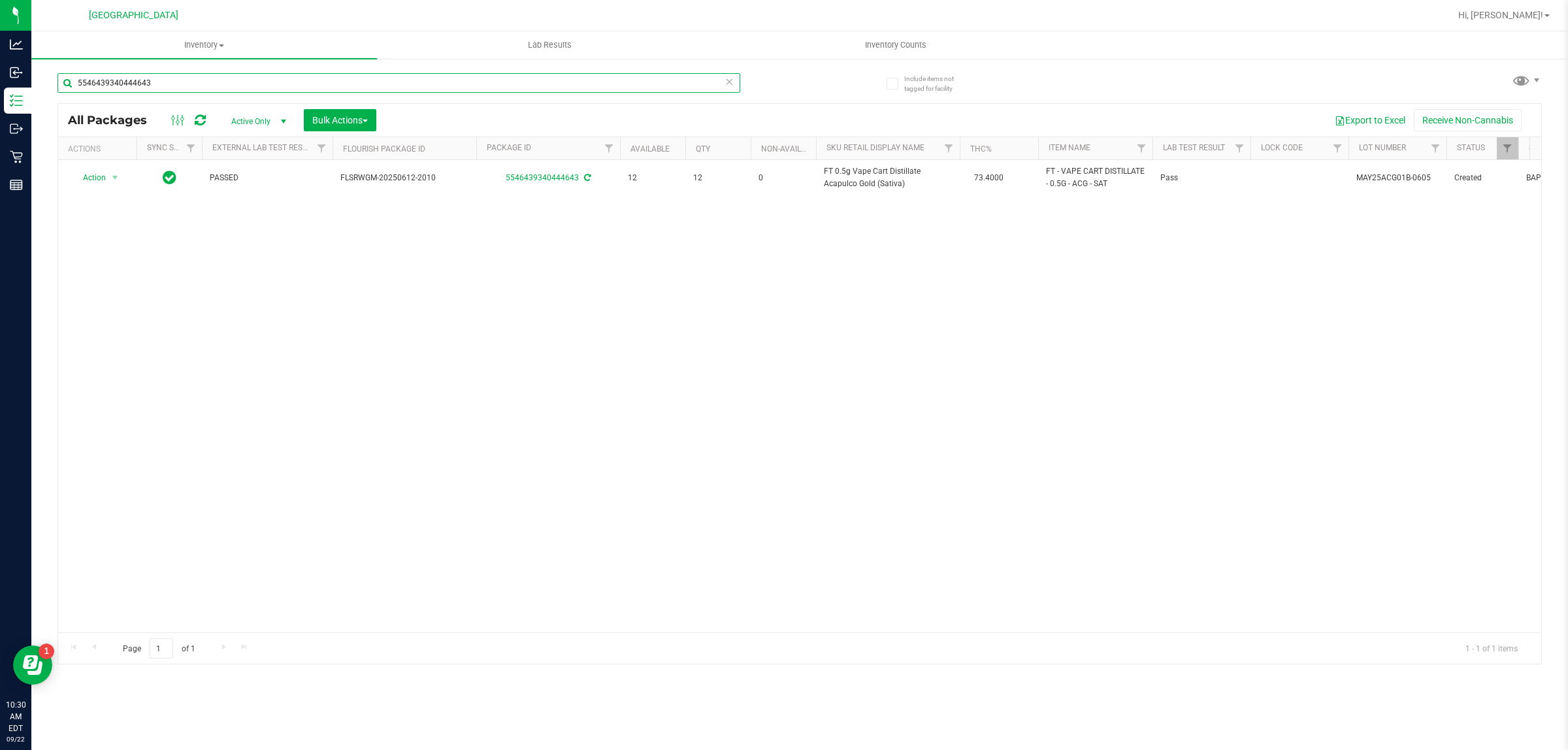
click at [98, 85] on input "5546439340444643" at bounding box center [398, 83] width 683 height 20
click at [98, 83] on input "5546439340444643" at bounding box center [398, 83] width 683 height 20
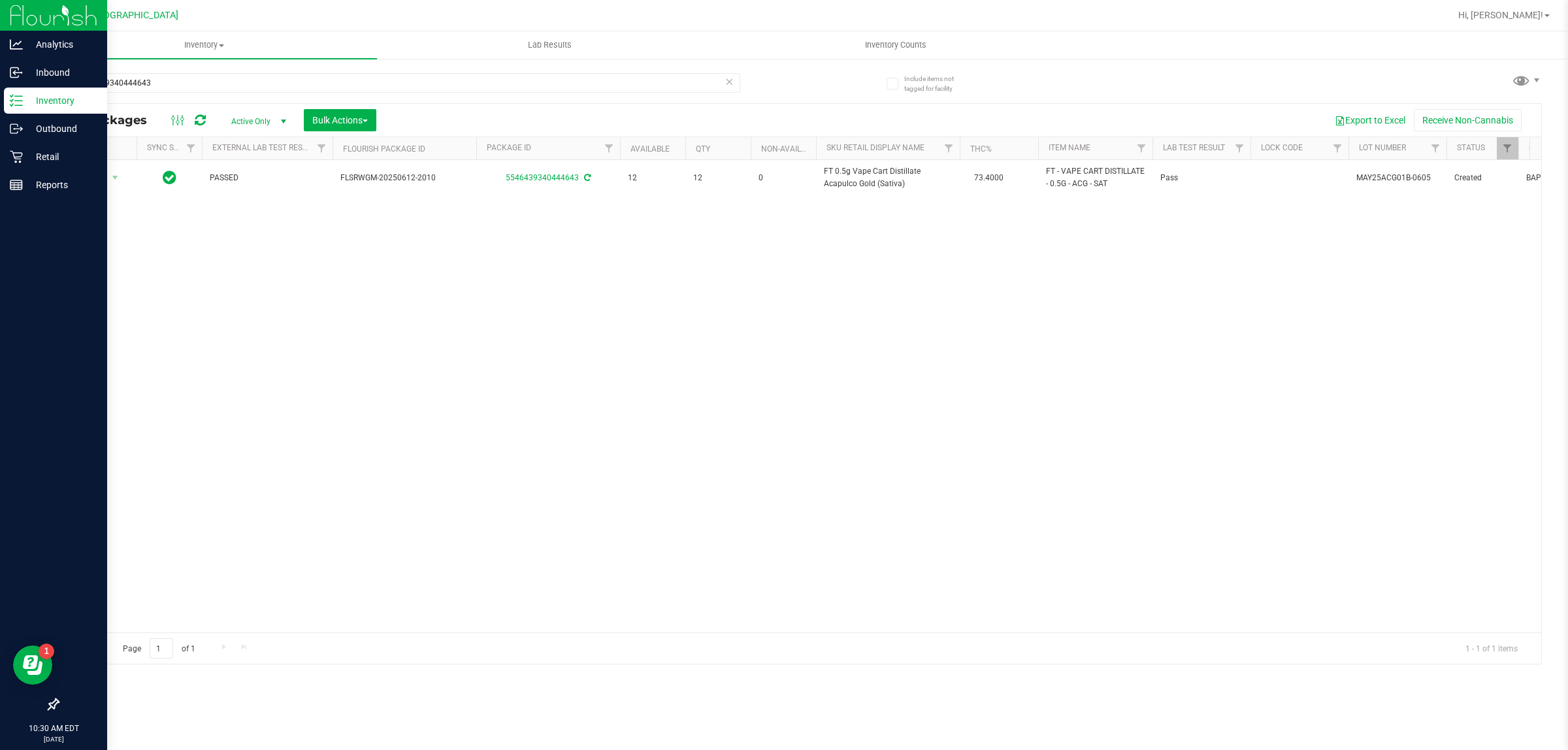
click at [16, 92] on div "Inventory" at bounding box center [55, 100] width 103 height 26
click at [48, 101] on p "Inventory" at bounding box center [61, 100] width 79 height 16
click at [38, 94] on p "Inventory" at bounding box center [61, 100] width 79 height 16
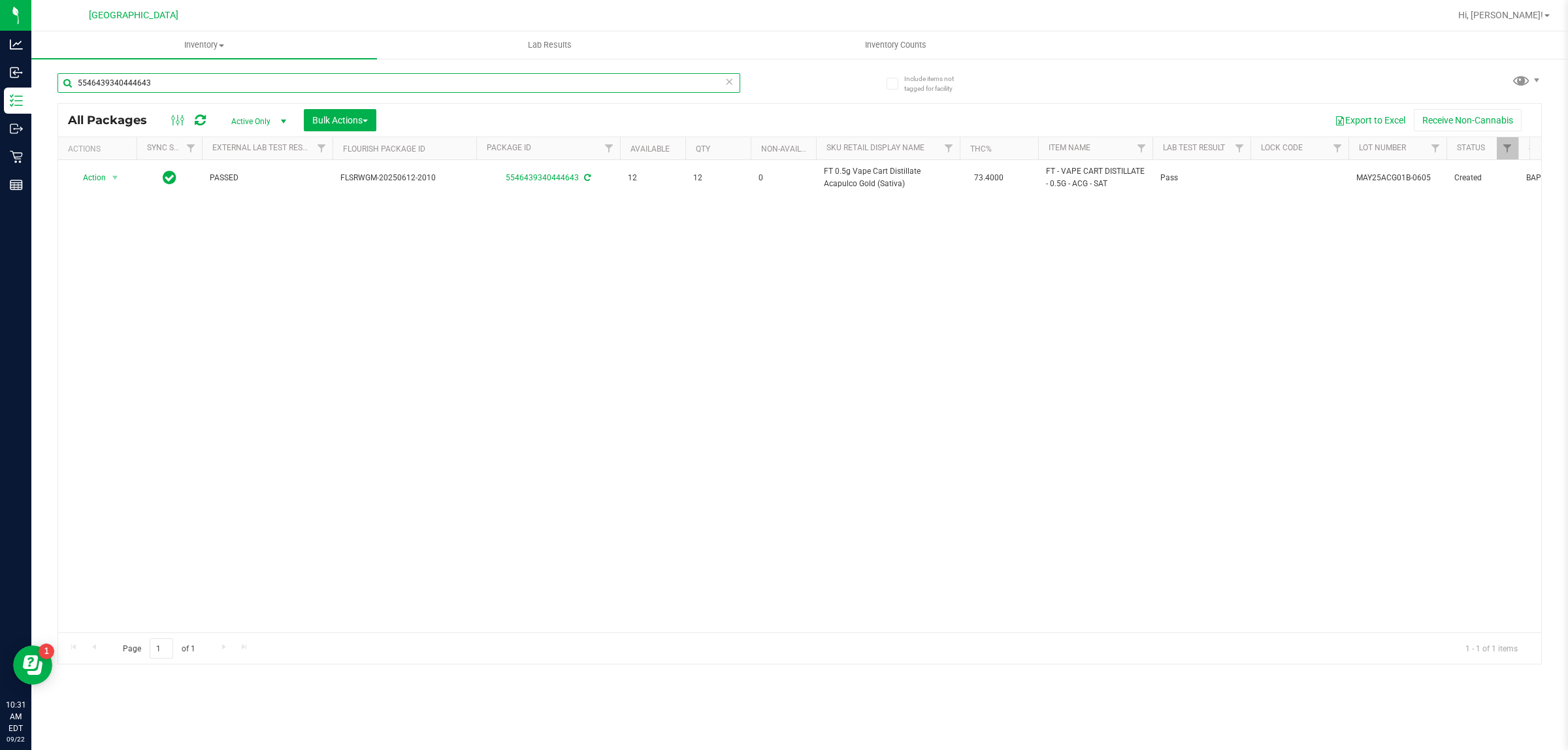
click at [165, 73] on input "5546439340444643" at bounding box center [398, 83] width 683 height 20
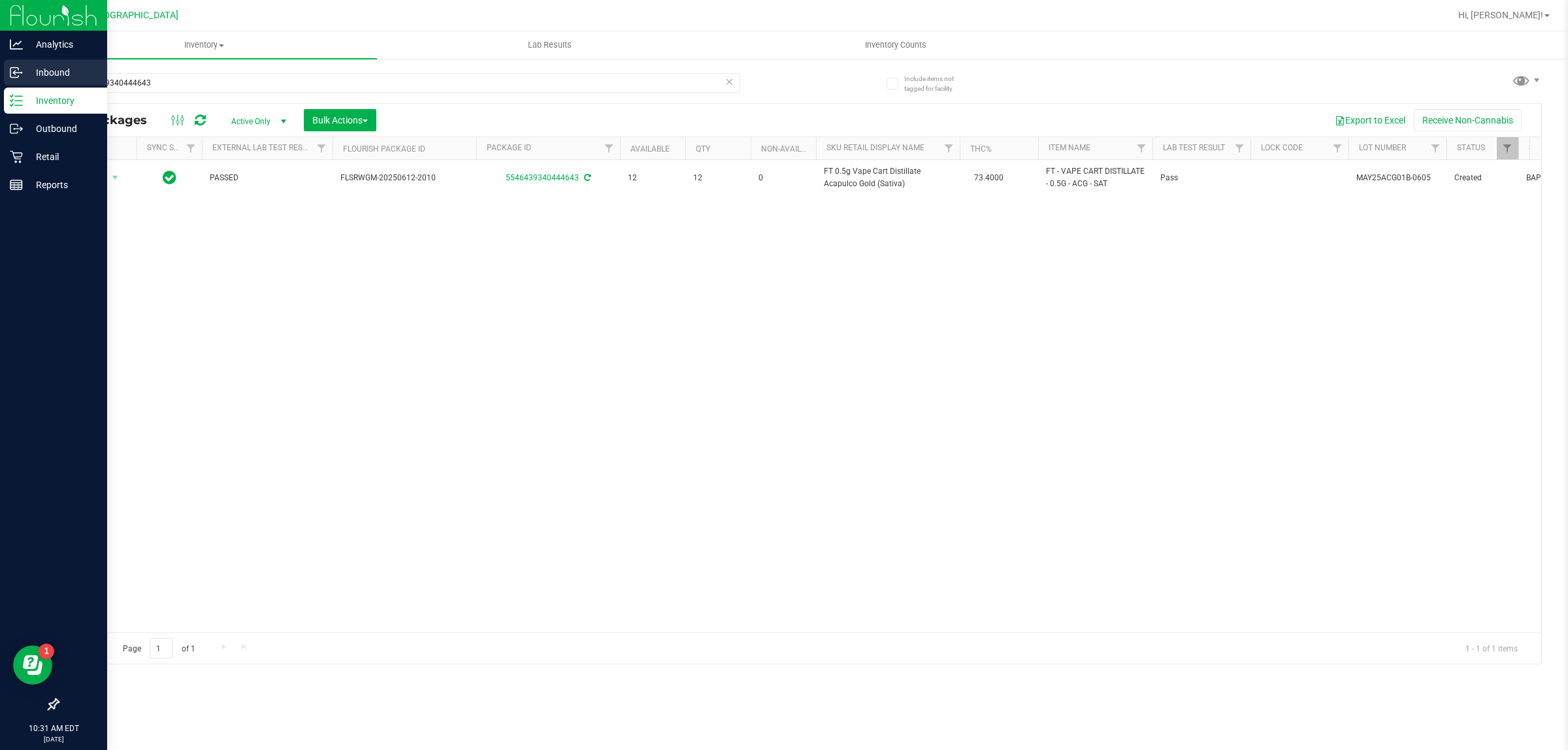
click at [40, 77] on p "Inbound" at bounding box center [61, 72] width 79 height 16
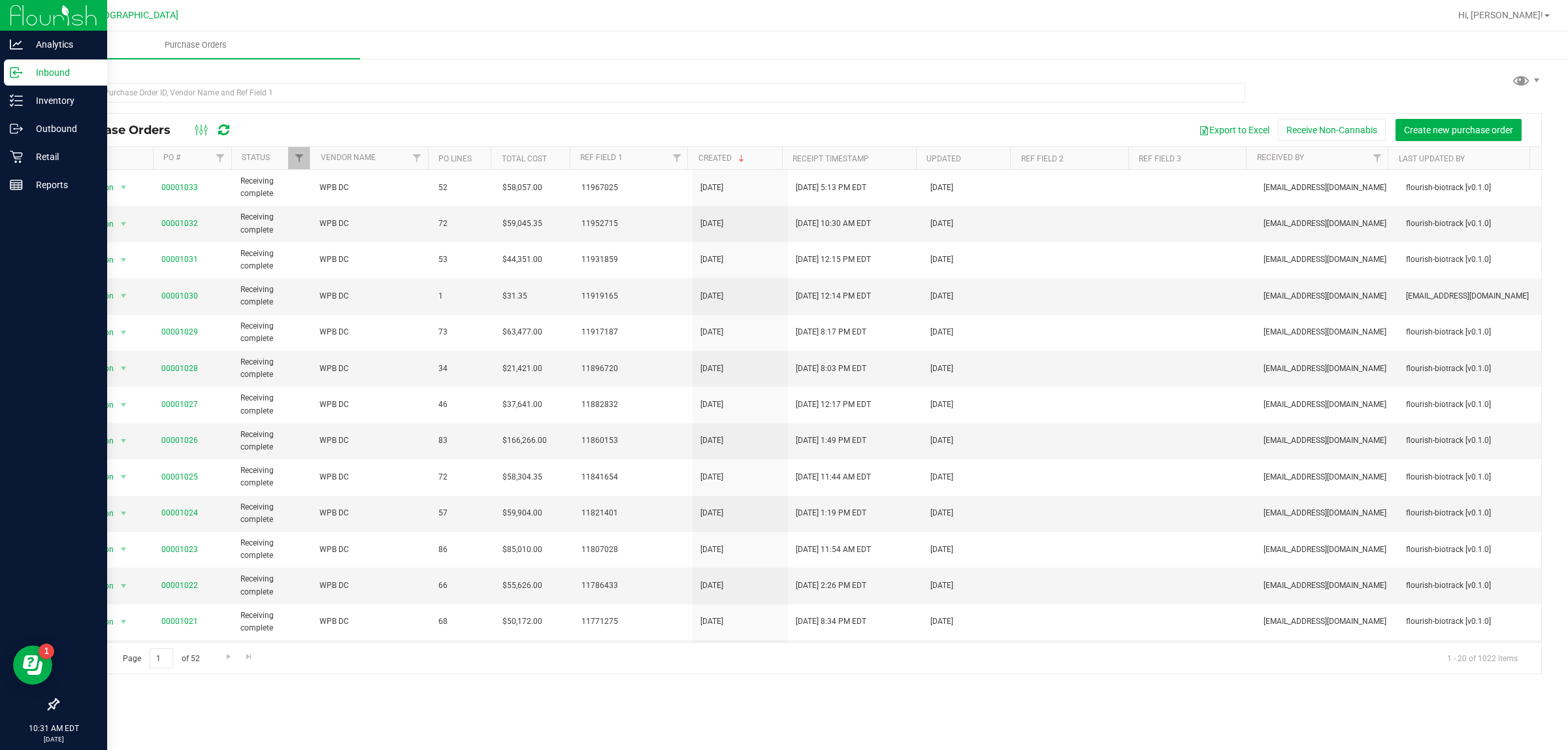
click at [23, 66] on p "Inbound" at bounding box center [61, 72] width 79 height 16
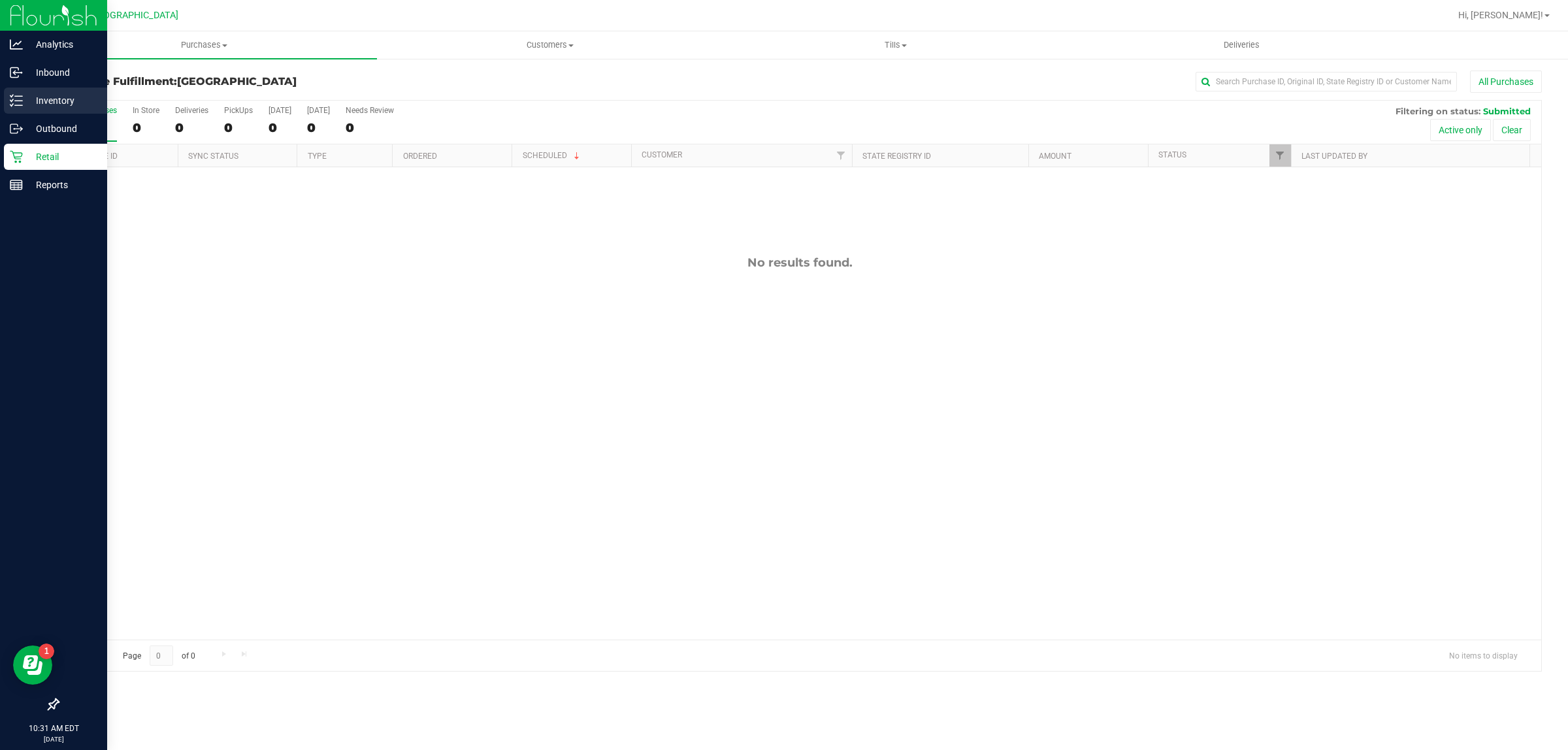
click at [40, 103] on p "Inventory" at bounding box center [61, 100] width 79 height 16
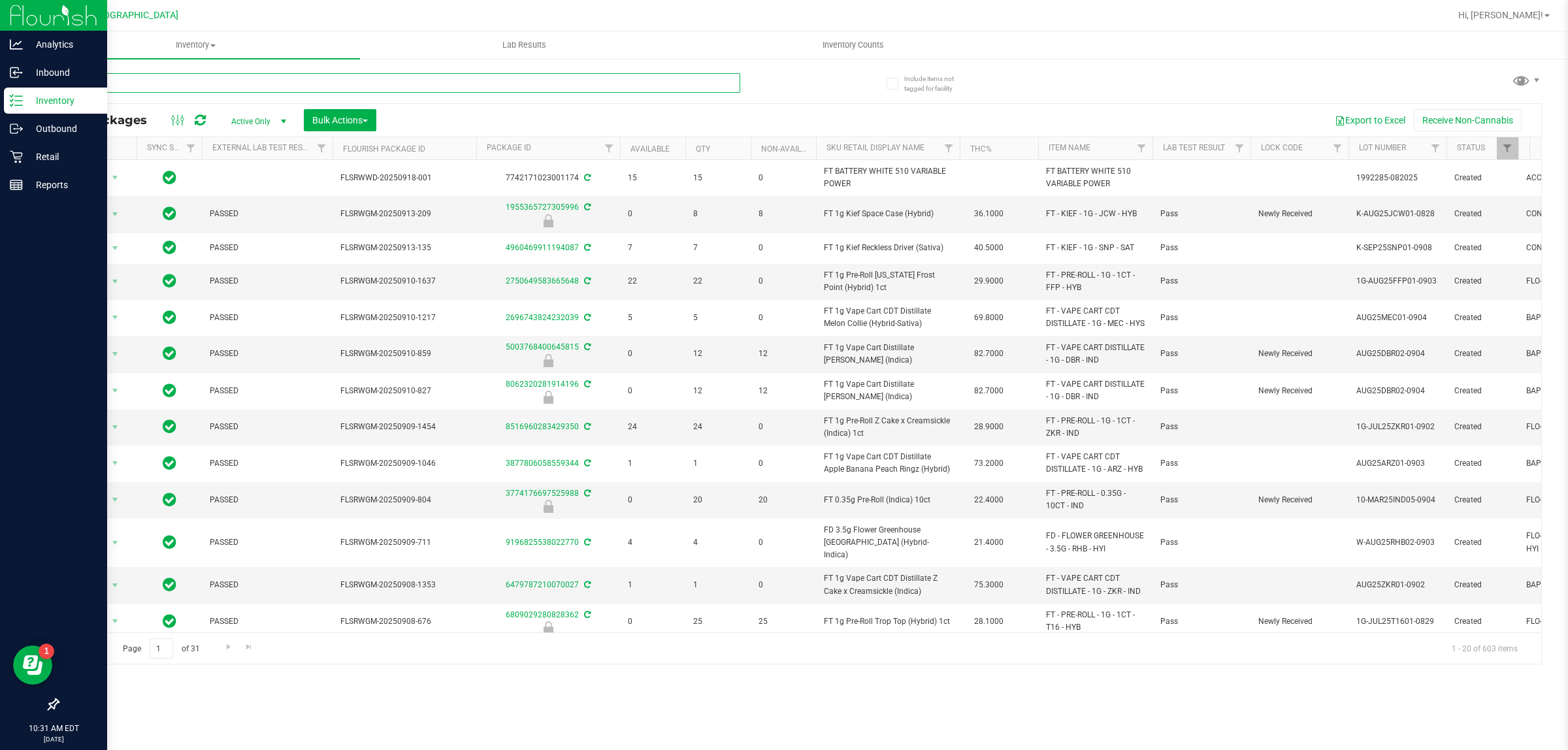
click at [256, 77] on input "text" at bounding box center [398, 83] width 683 height 20
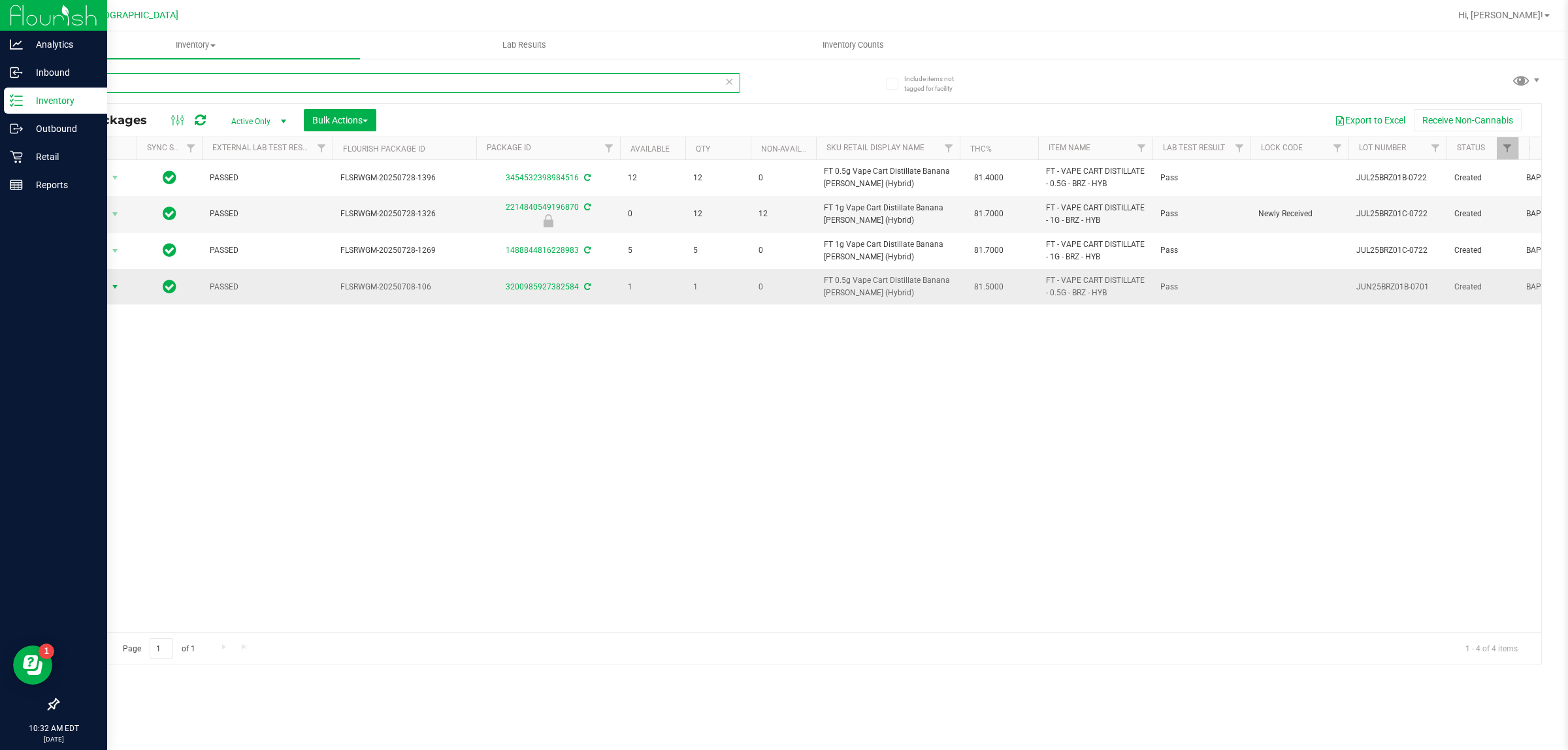
type input "brz"
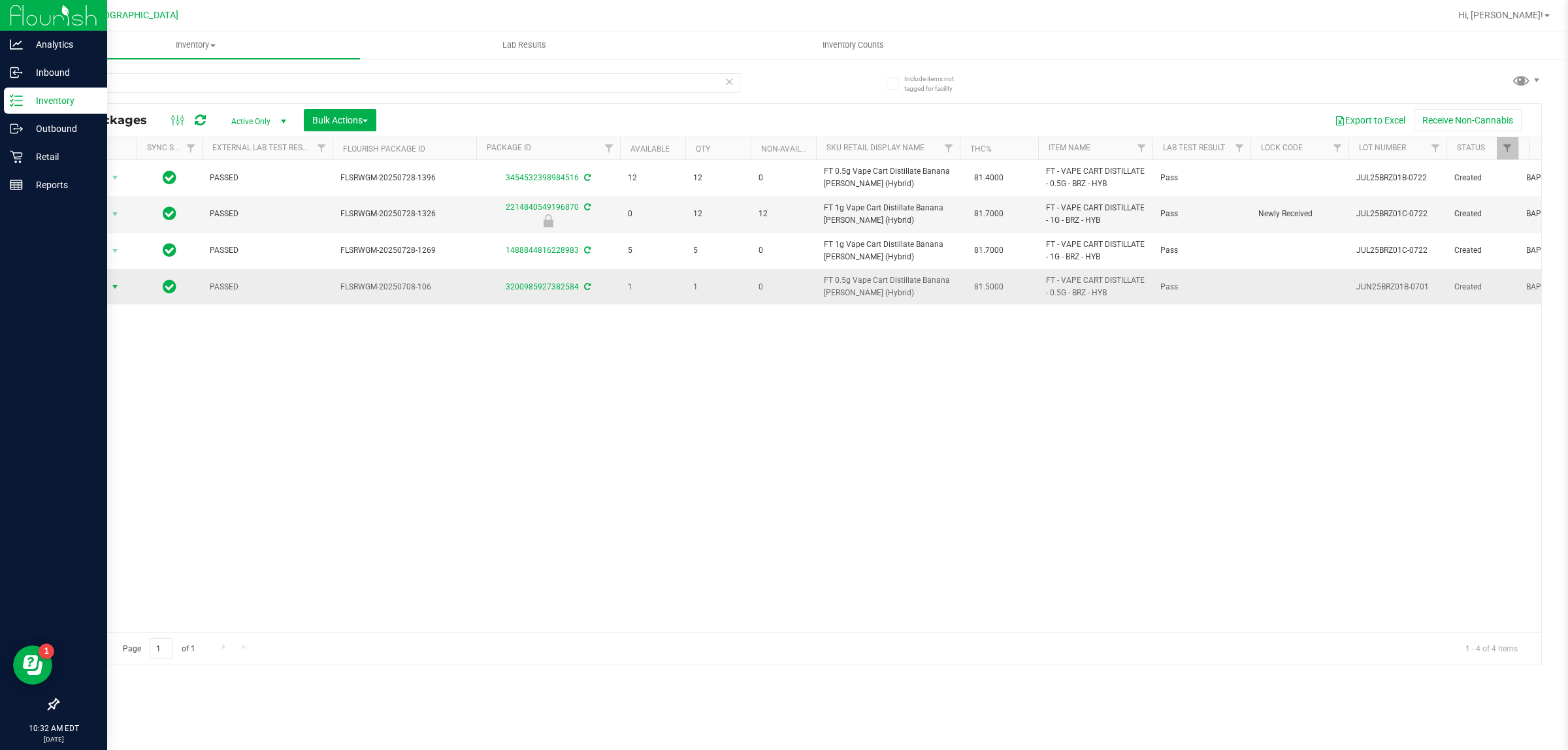
click at [115, 285] on span "select" at bounding box center [115, 286] width 10 height 10
click at [130, 452] on li "Print package label" at bounding box center [122, 445] width 101 height 20
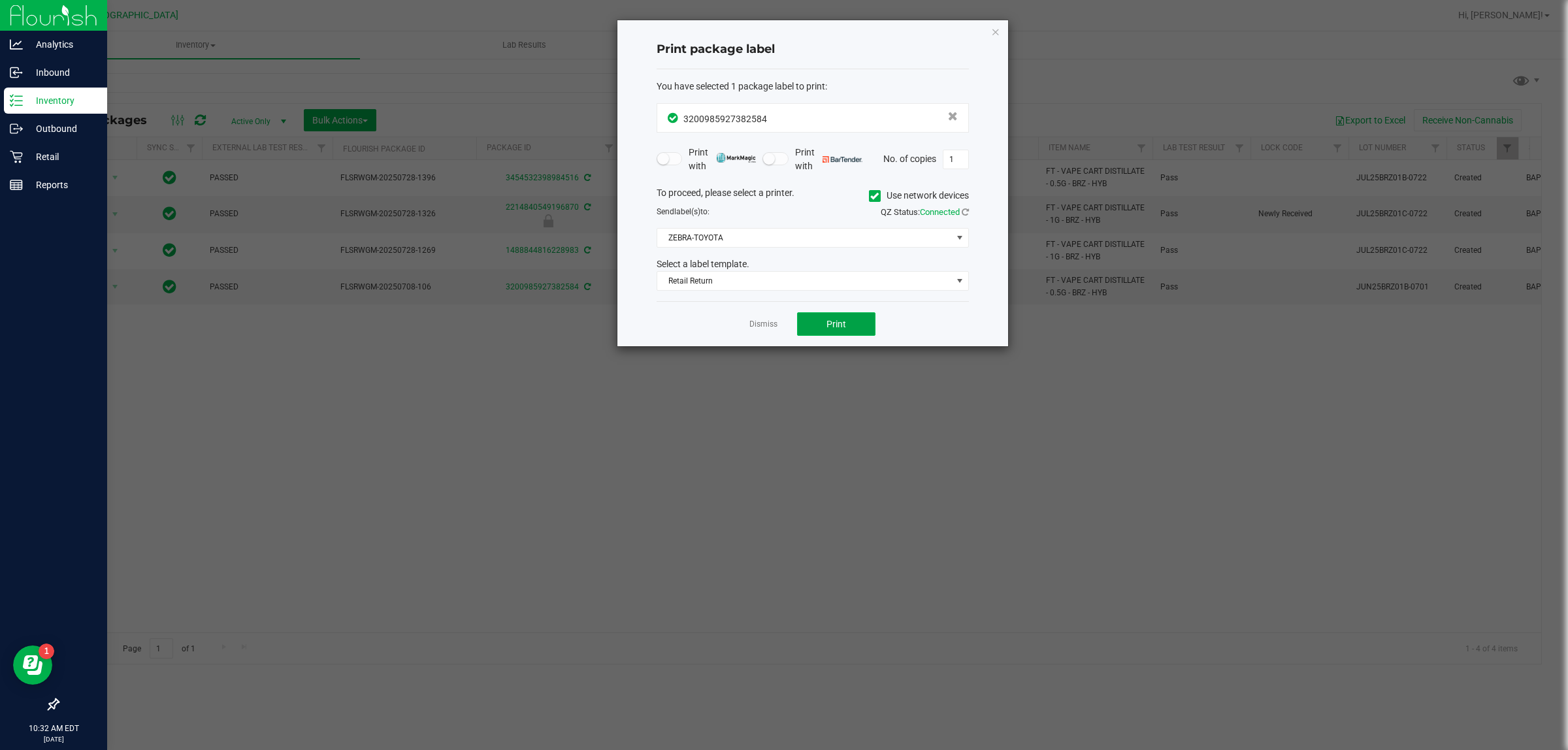
click at [809, 331] on button "Print" at bounding box center [836, 324] width 79 height 23
click at [765, 324] on link "Dismiss" at bounding box center [763, 324] width 28 height 11
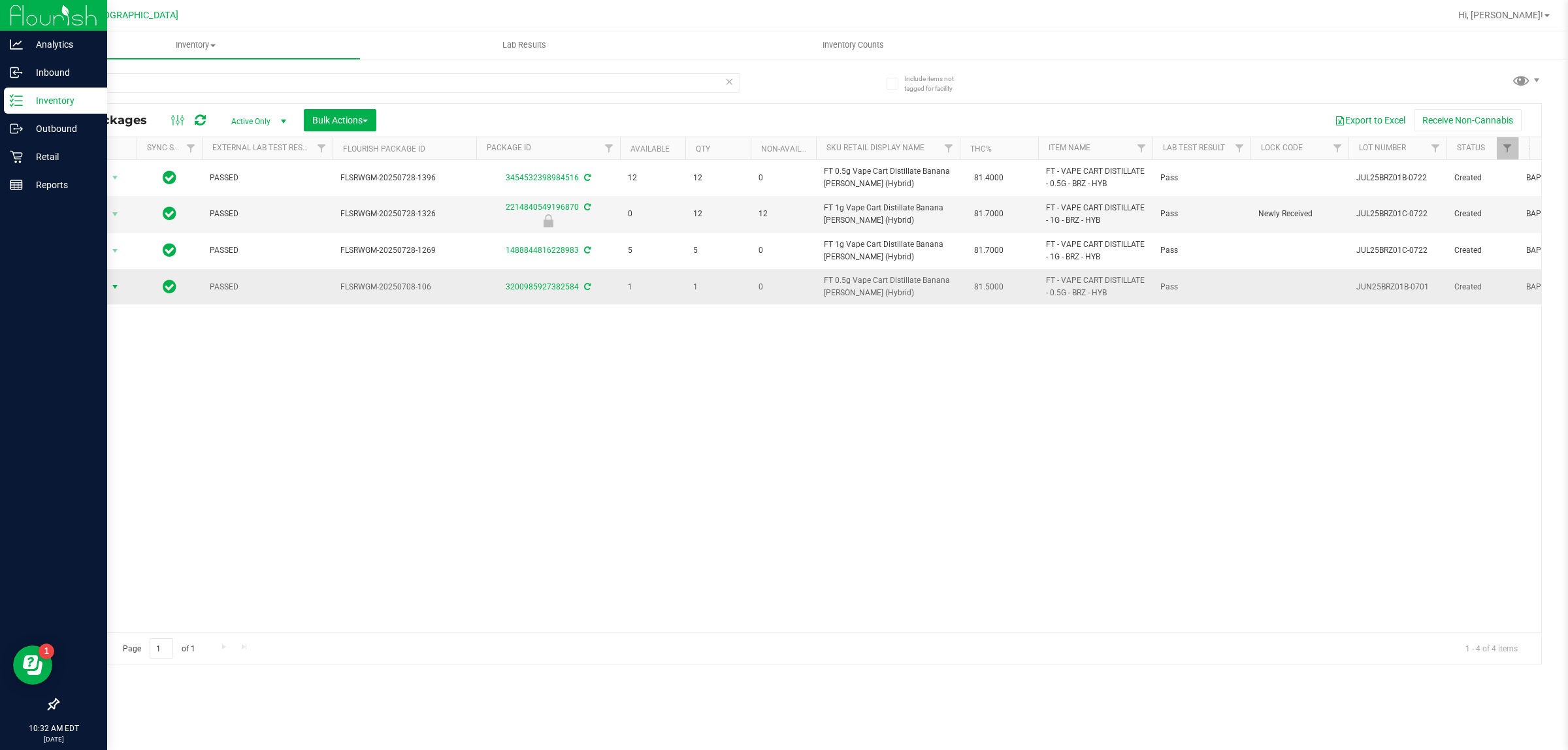
click at [113, 284] on span "select" at bounding box center [115, 286] width 10 height 10
click at [156, 447] on li "Print package label" at bounding box center [122, 445] width 101 height 20
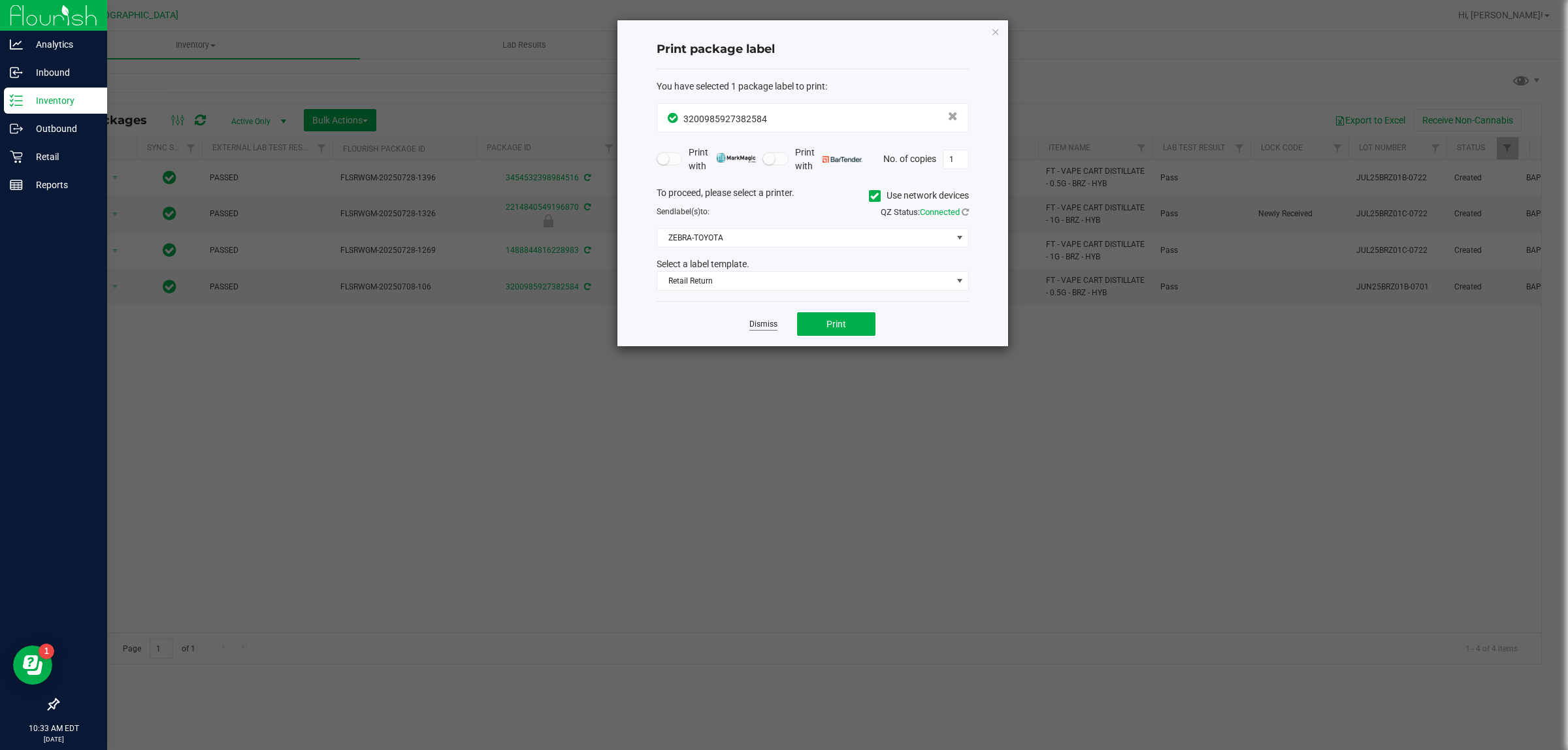
click at [772, 328] on link "Dismiss" at bounding box center [763, 324] width 28 height 11
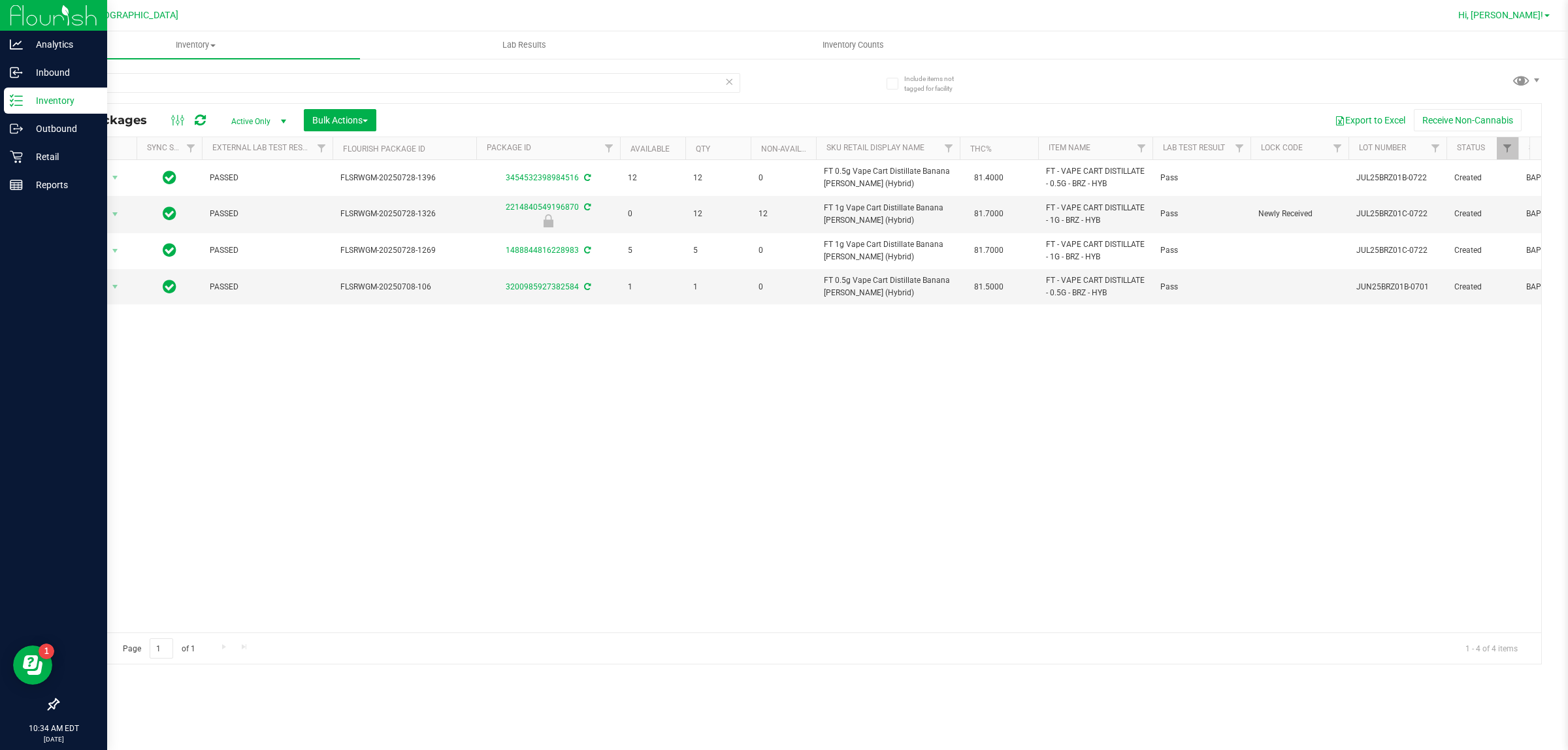
click at [1540, 11] on span "Hi, [PERSON_NAME]!" at bounding box center [1500, 14] width 85 height 10
click at [1521, 120] on li "Sign Out" at bounding box center [1509, 115] width 98 height 23
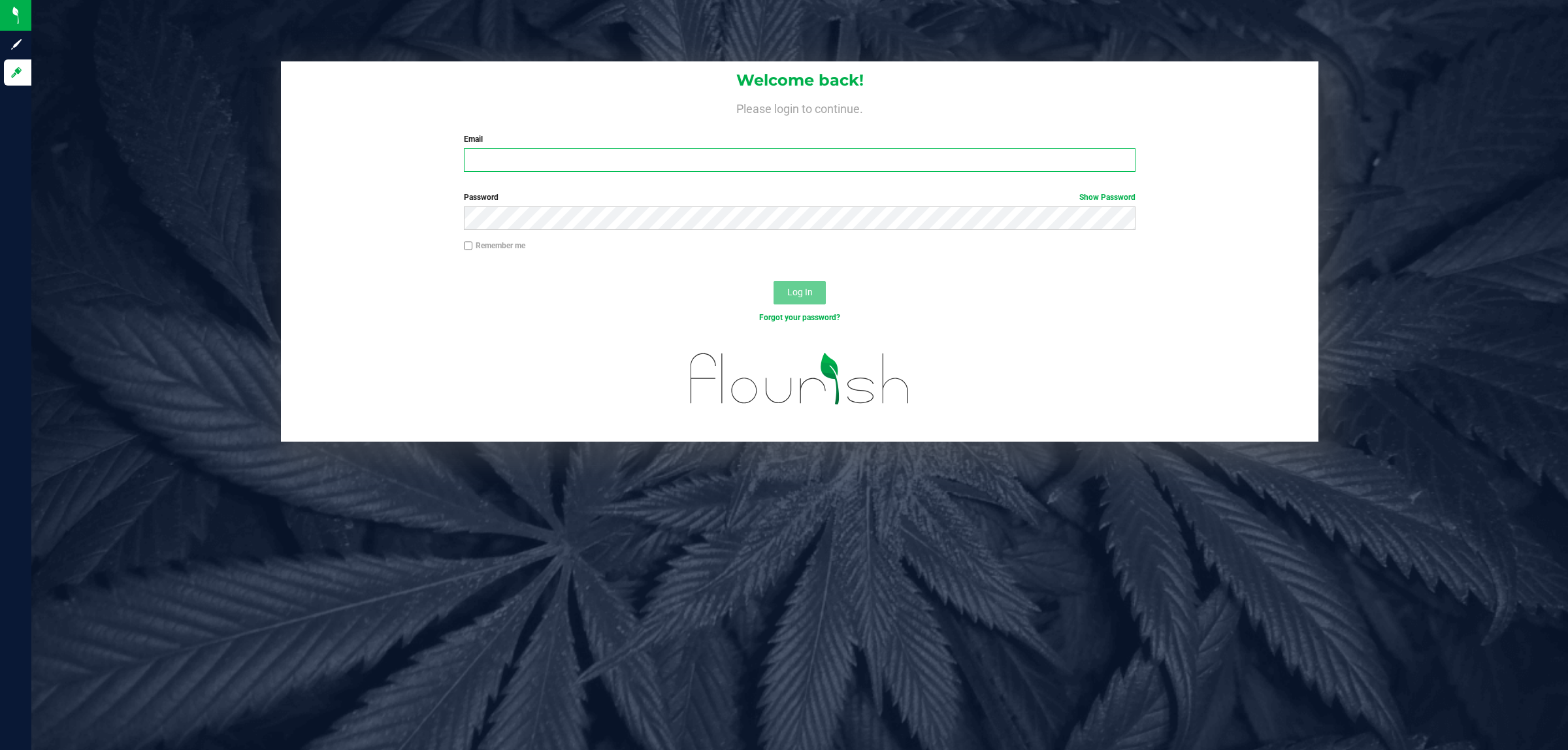
click at [557, 152] on input "Email" at bounding box center [800, 160] width 672 height 23
type input "3"
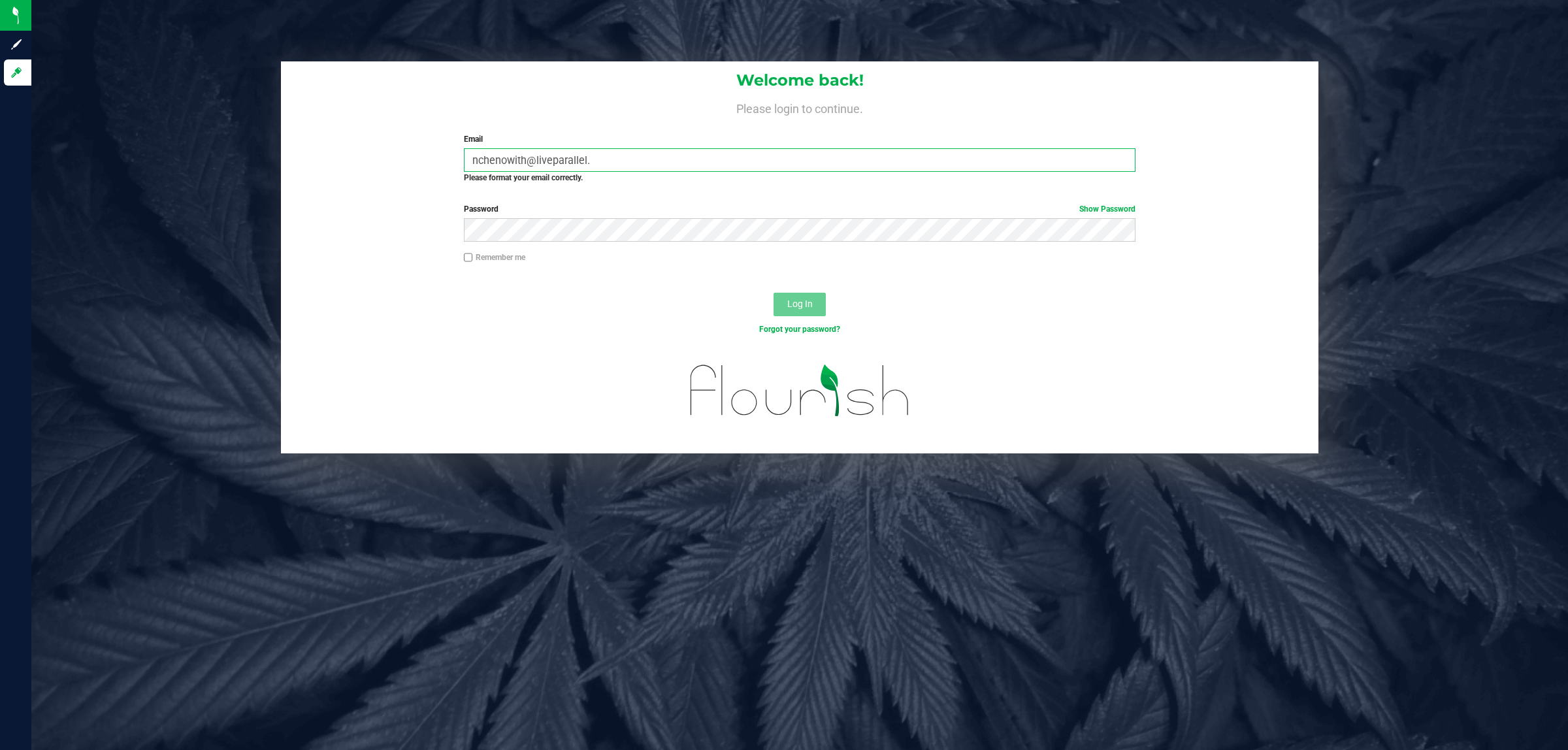
click at [605, 167] on input "nchenowith@liveparallel." at bounding box center [800, 160] width 672 height 23
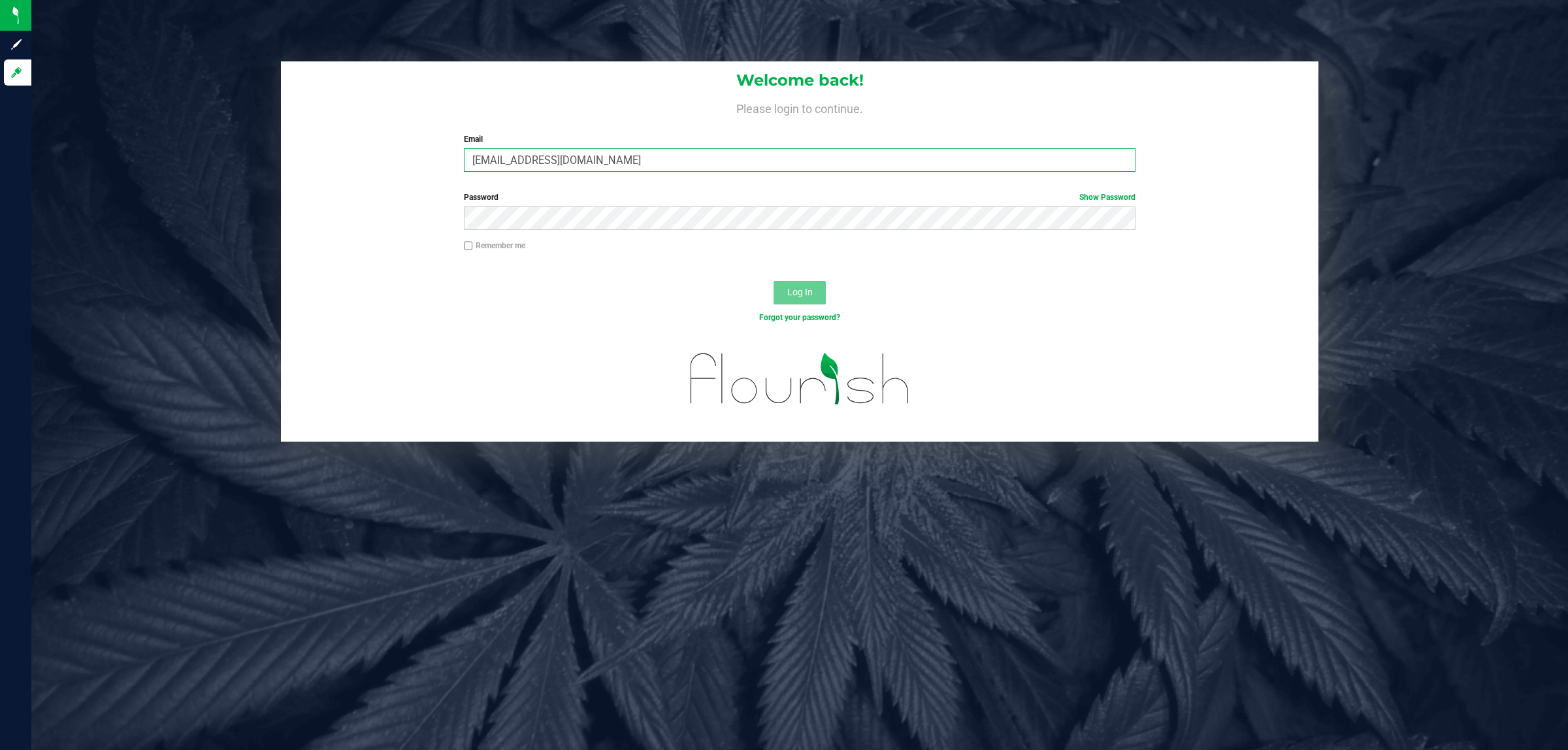
type input "[EMAIL_ADDRESS][DOMAIN_NAME]"
click at [773, 281] on button "Log In" at bounding box center [799, 292] width 52 height 23
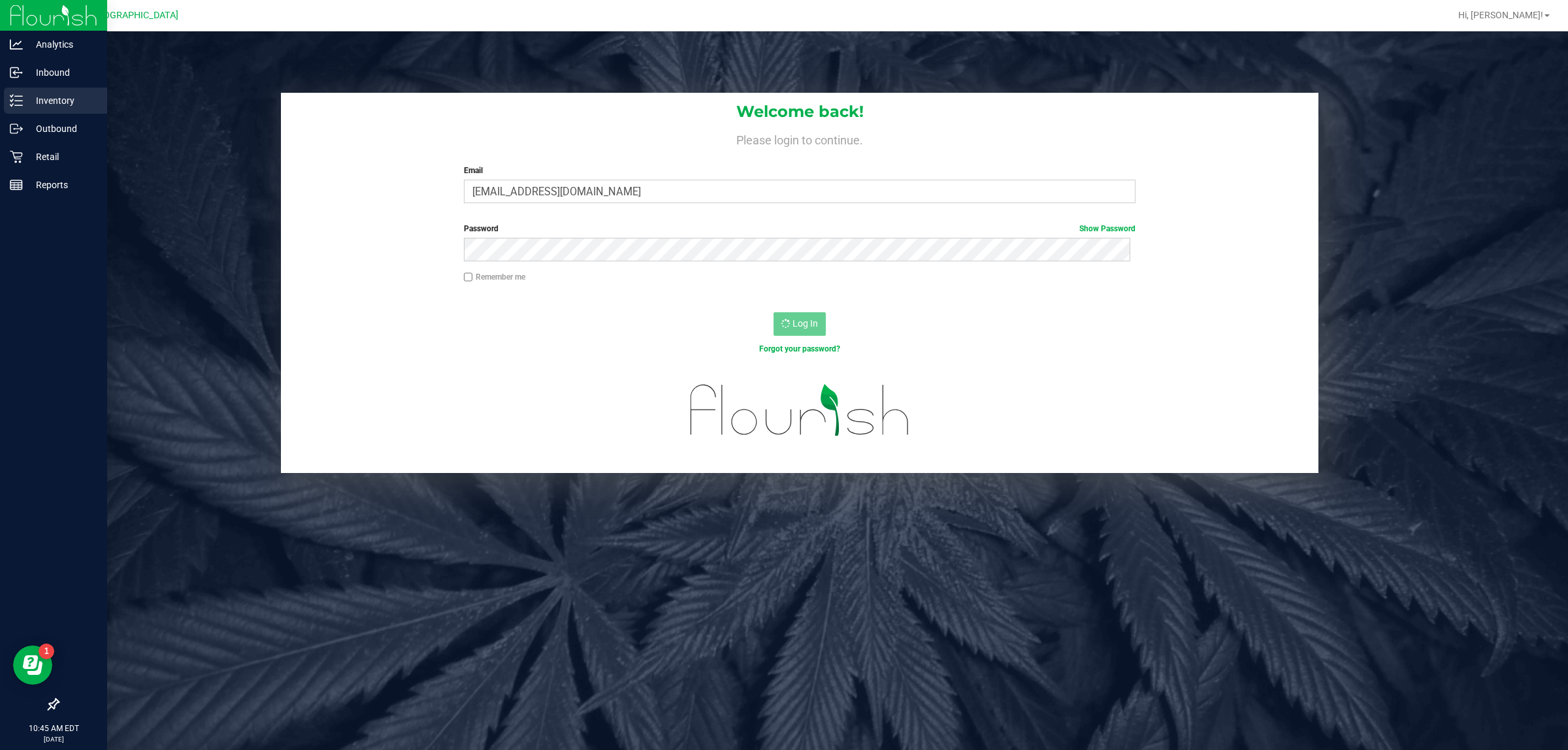
click at [57, 103] on p "Inventory" at bounding box center [61, 100] width 79 height 16
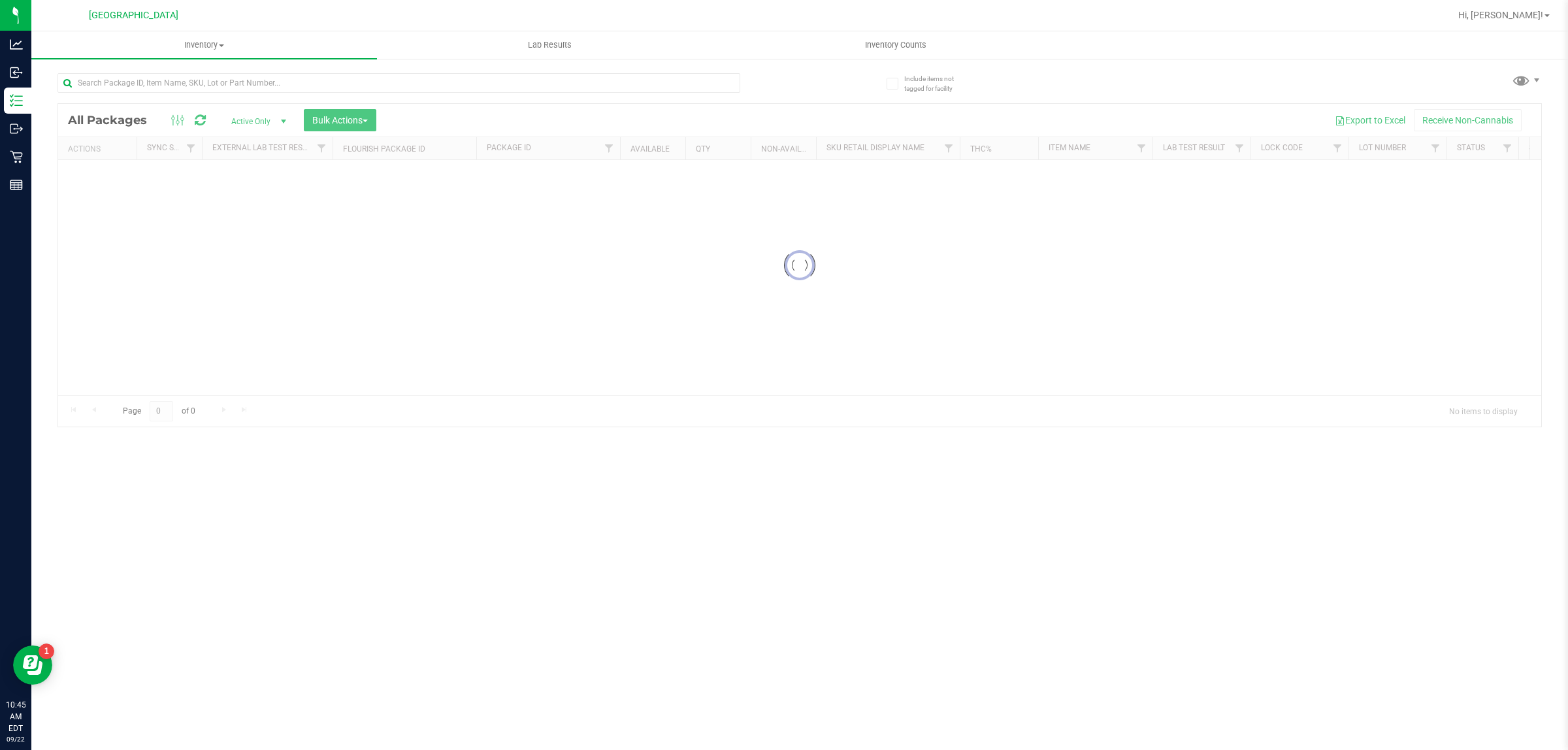
click at [142, 69] on div at bounding box center [428, 82] width 742 height 42
click at [143, 81] on input "text" at bounding box center [398, 83] width 683 height 20
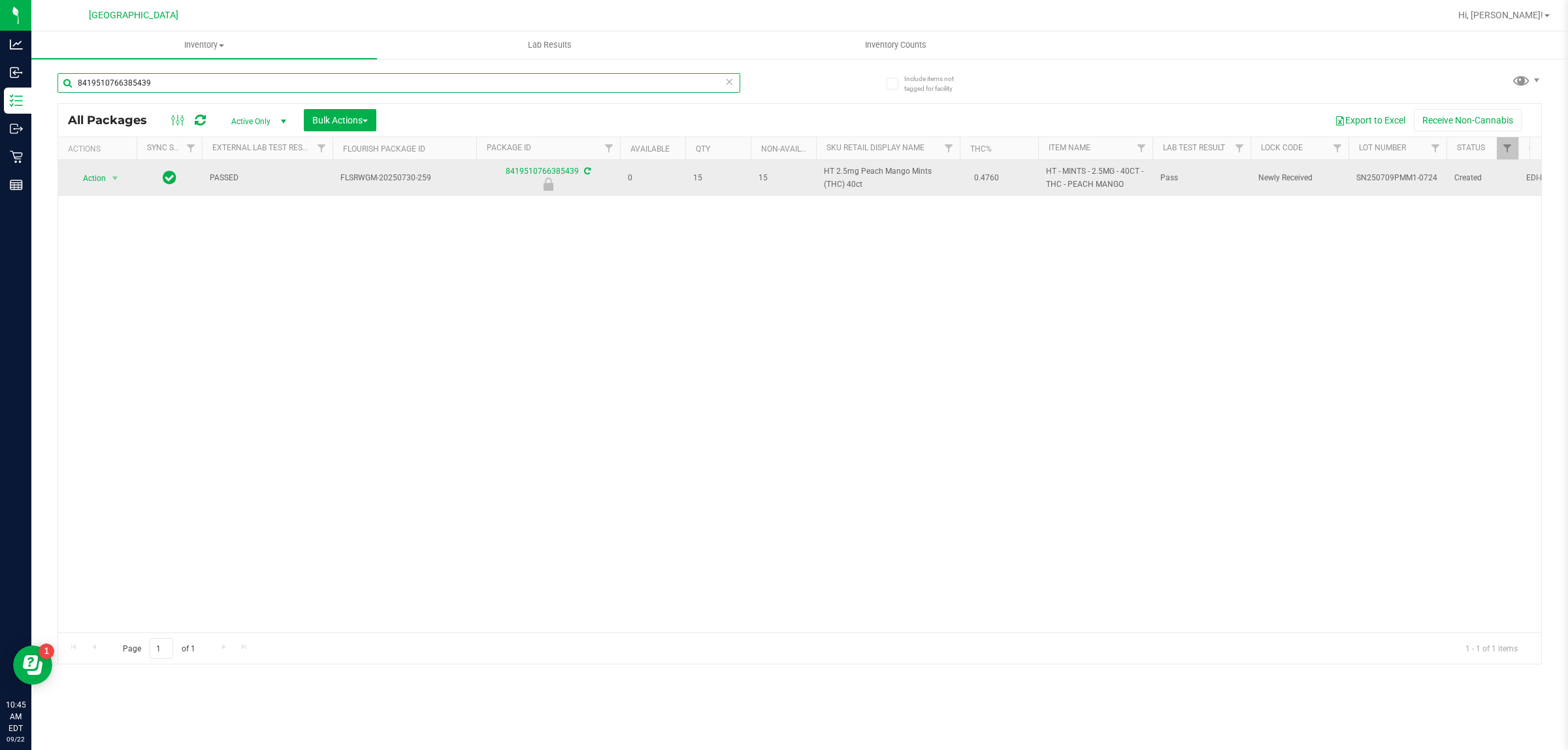
type input "8419510766385439"
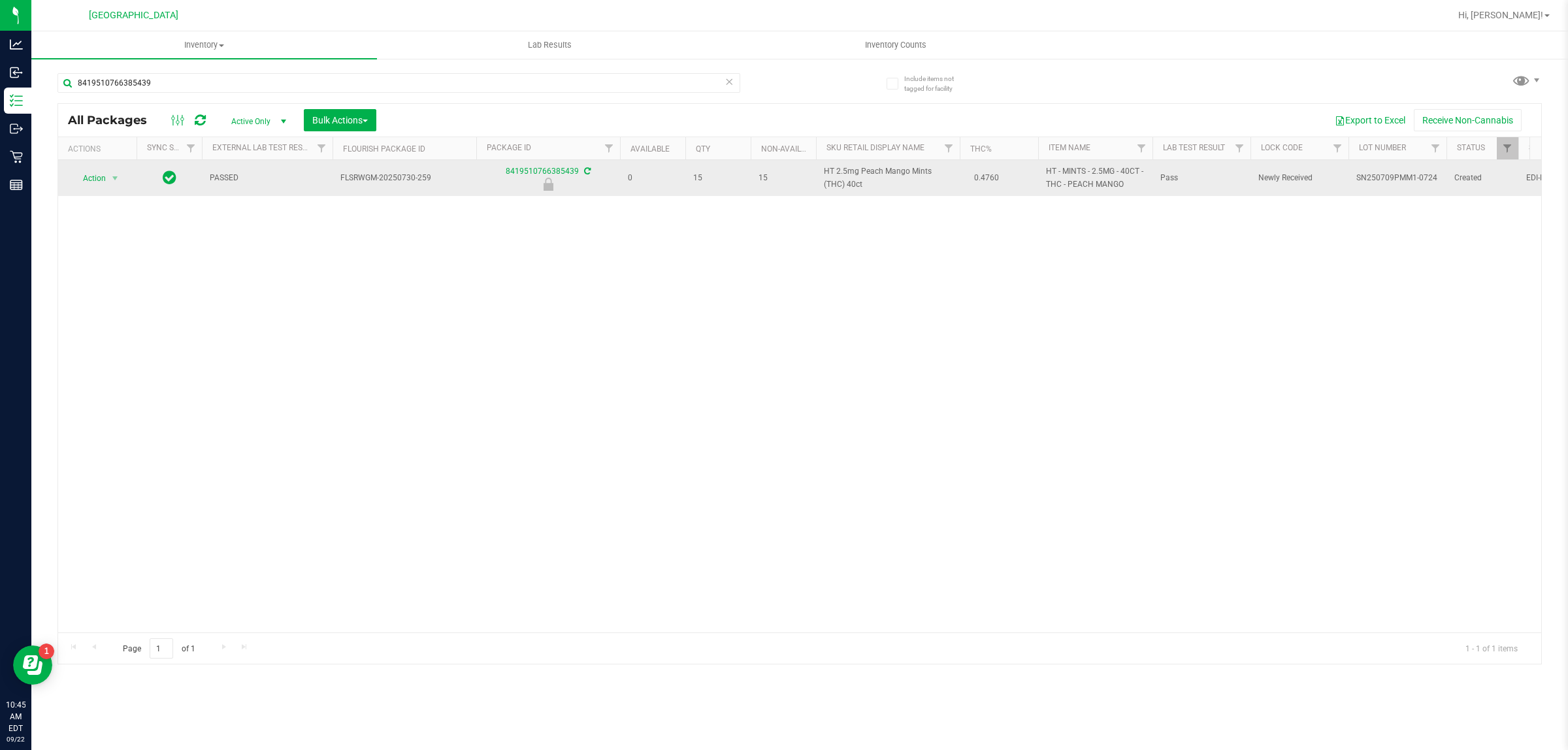
click at [96, 167] on td "Action Action Edit attributes Global inventory Locate package Package audit log…" at bounding box center [97, 178] width 79 height 36
click at [101, 178] on span "Action" at bounding box center [89, 178] width 36 height 18
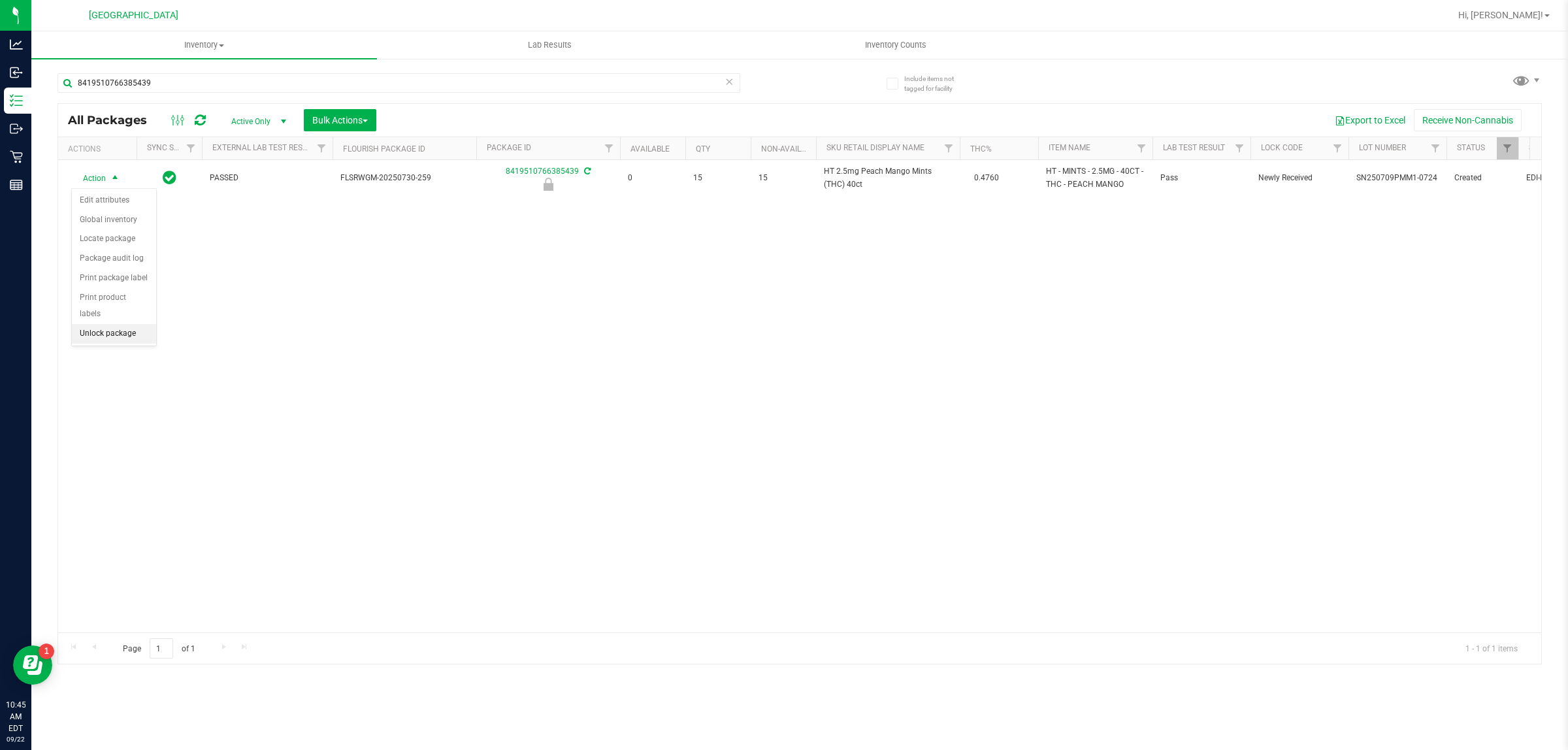
click at [120, 324] on li "Unlock package" at bounding box center [113, 333] width 84 height 20
click at [514, 367] on div "Action Action Adjust qty Create package Edit attributes Global inventory Locate…" at bounding box center [799, 395] width 1483 height 472
click at [452, 311] on div "Action Action Adjust qty Create package Edit attributes Global inventory Locate…" at bounding box center [799, 395] width 1483 height 472
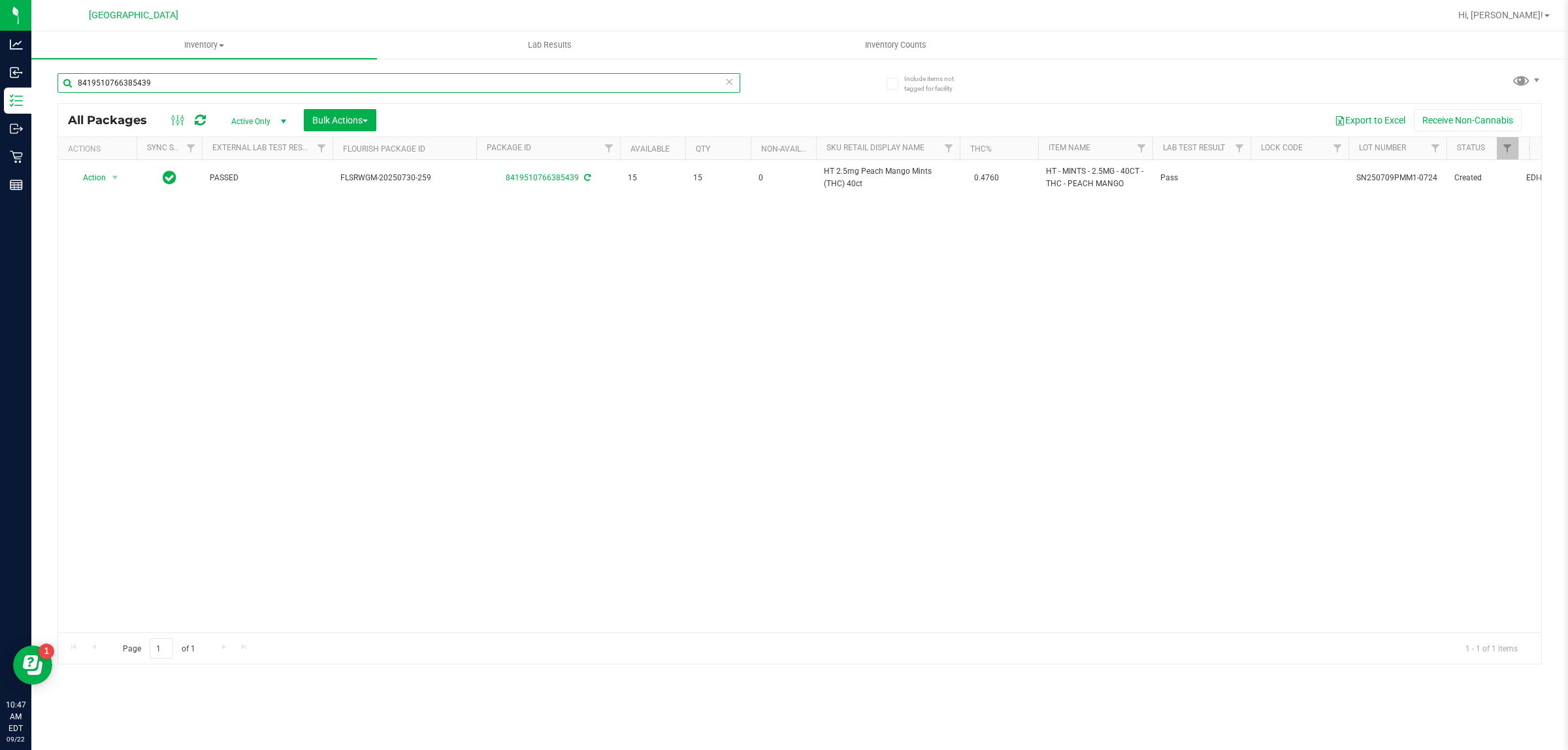
click at [156, 79] on input "8419510766385439" at bounding box center [398, 83] width 683 height 20
type input "6073220960894184"
click at [186, 80] on input "6073220960894184" at bounding box center [398, 83] width 683 height 20
click at [186, 81] on input "6073220960894184" at bounding box center [398, 83] width 683 height 20
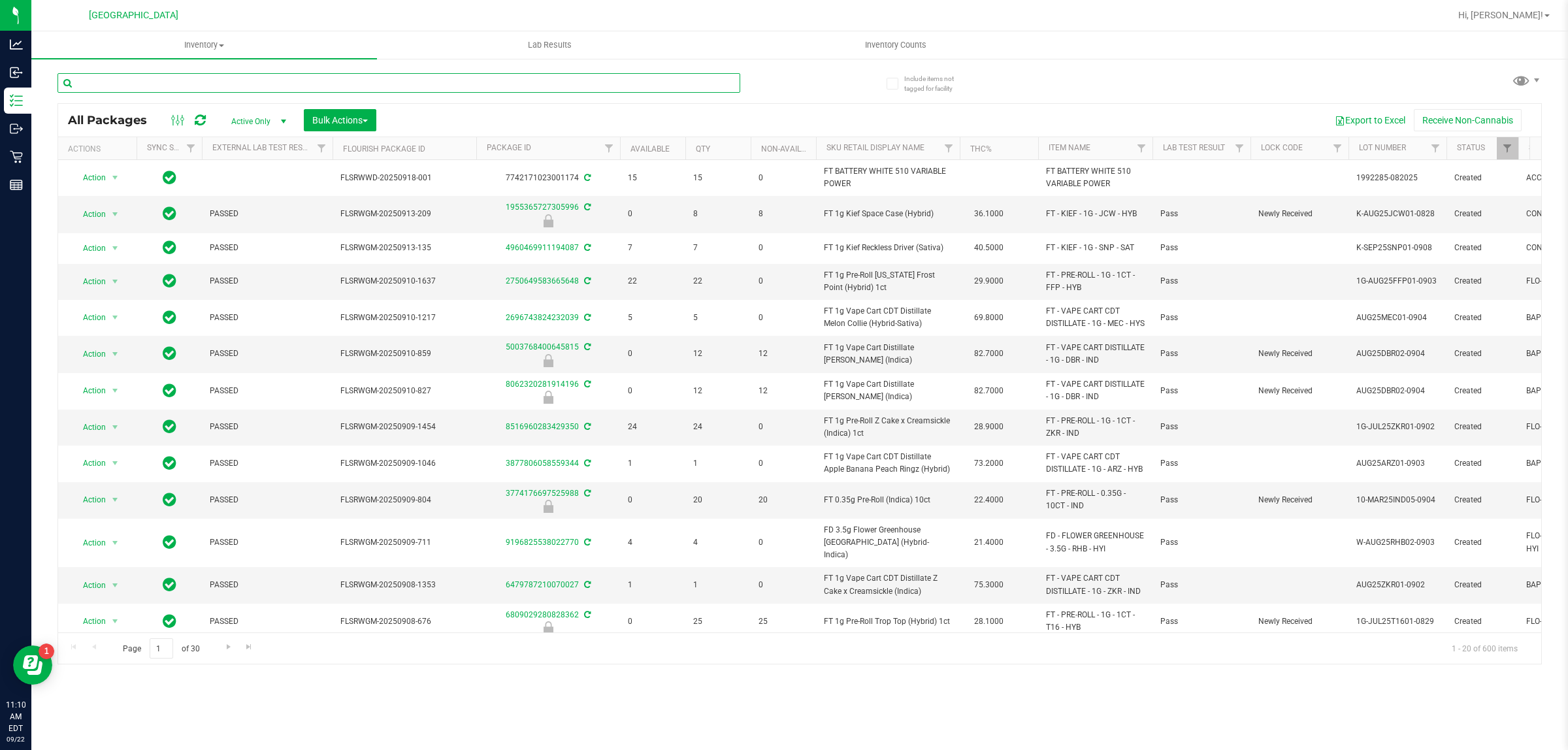
click at [402, 81] on input "text" at bounding box center [398, 83] width 683 height 20
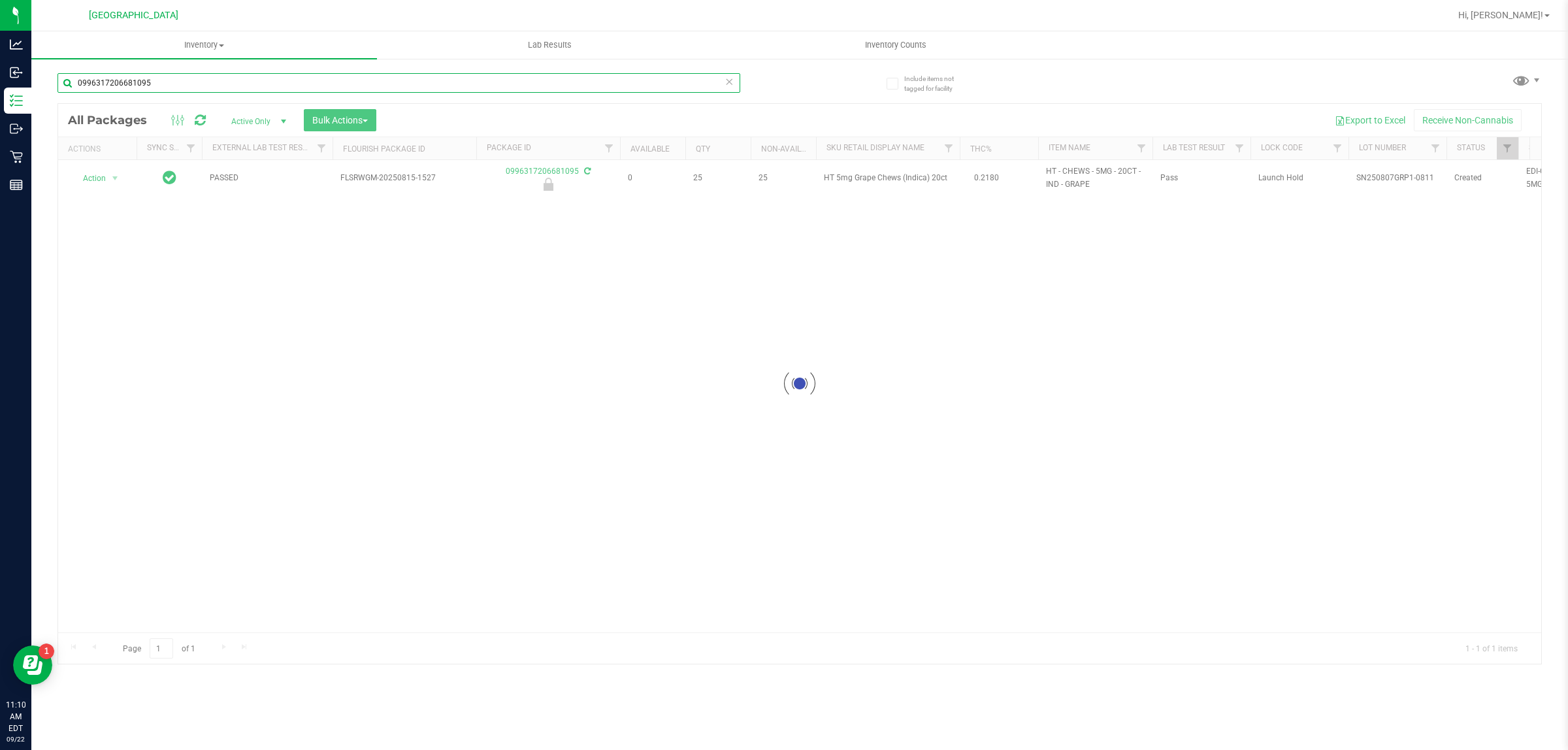
type input "0996317206681095"
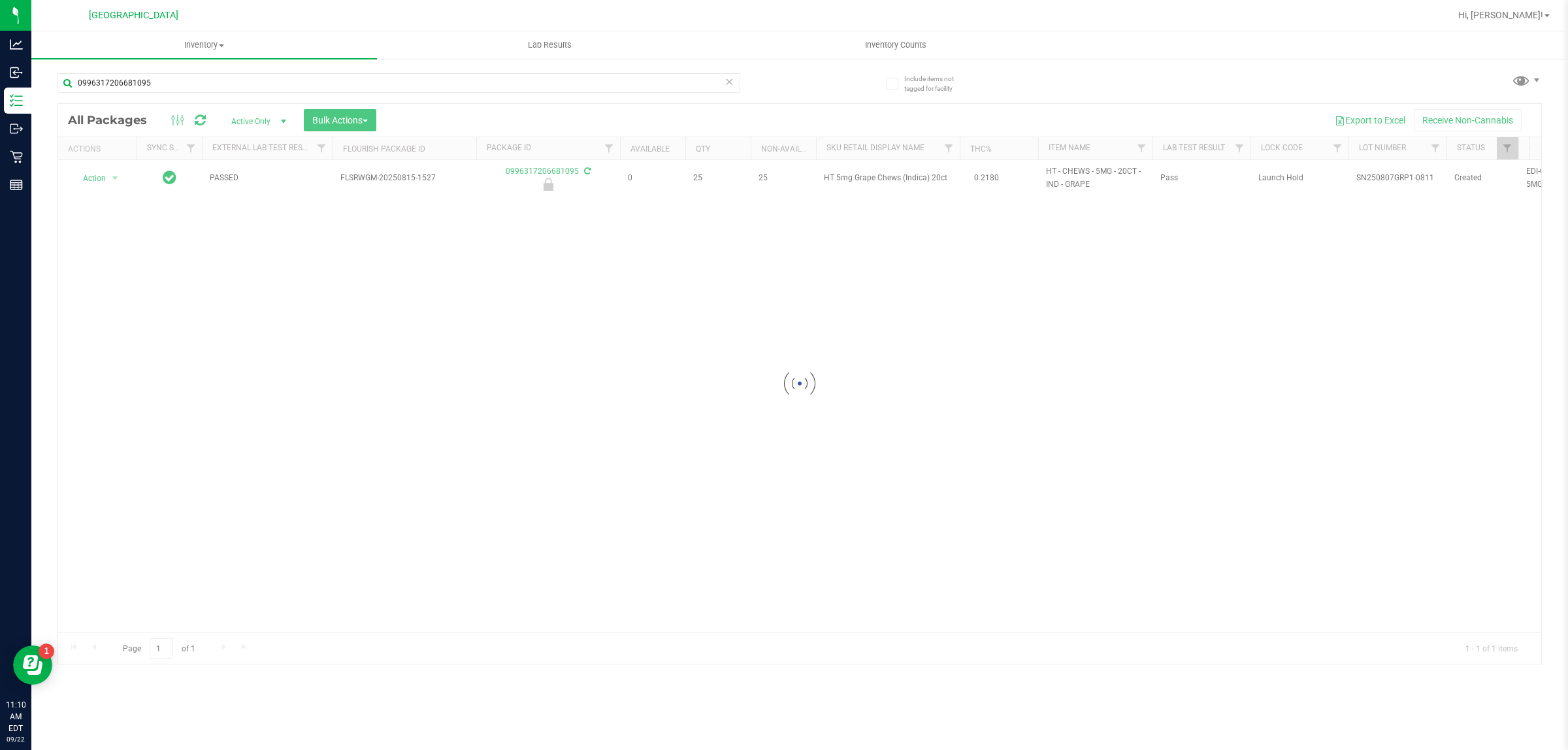
click at [119, 173] on div at bounding box center [799, 383] width 1483 height 559
click at [115, 175] on span "select" at bounding box center [115, 178] width 10 height 10
click at [127, 324] on li "Unlock package" at bounding box center [113, 333] width 84 height 20
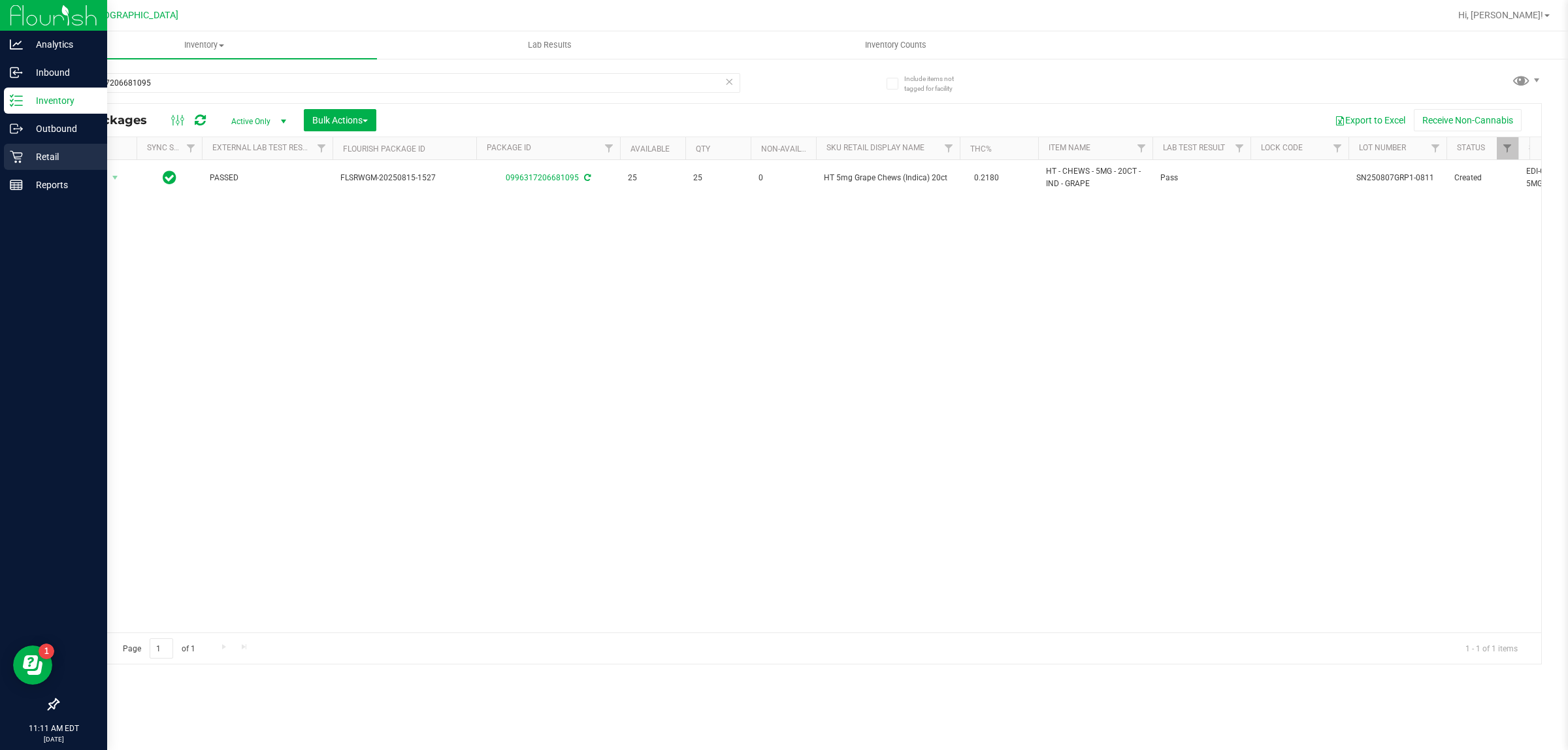
click at [20, 154] on icon at bounding box center [16, 156] width 13 height 13
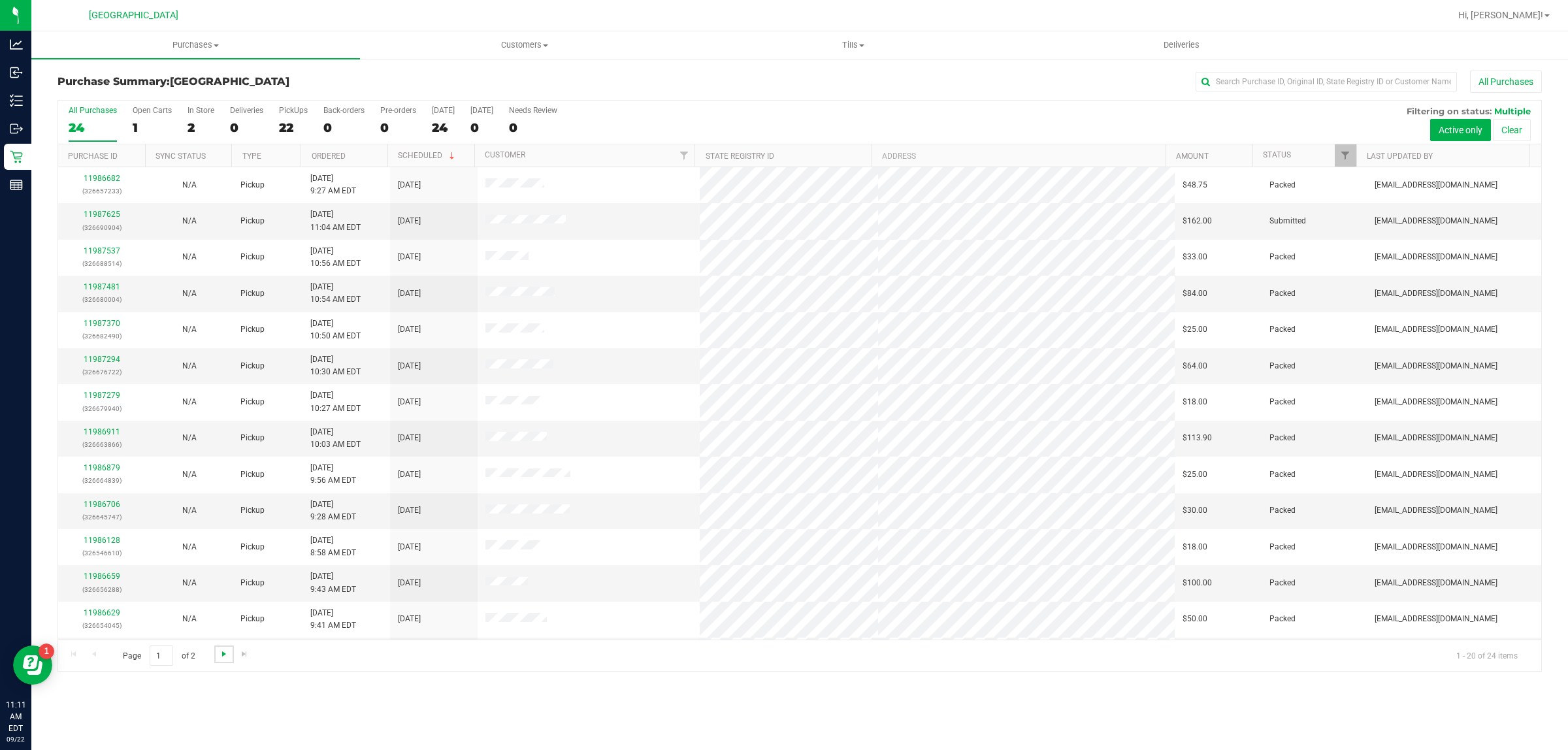
click at [219, 659] on span "Go to the next page" at bounding box center [223, 653] width 10 height 10
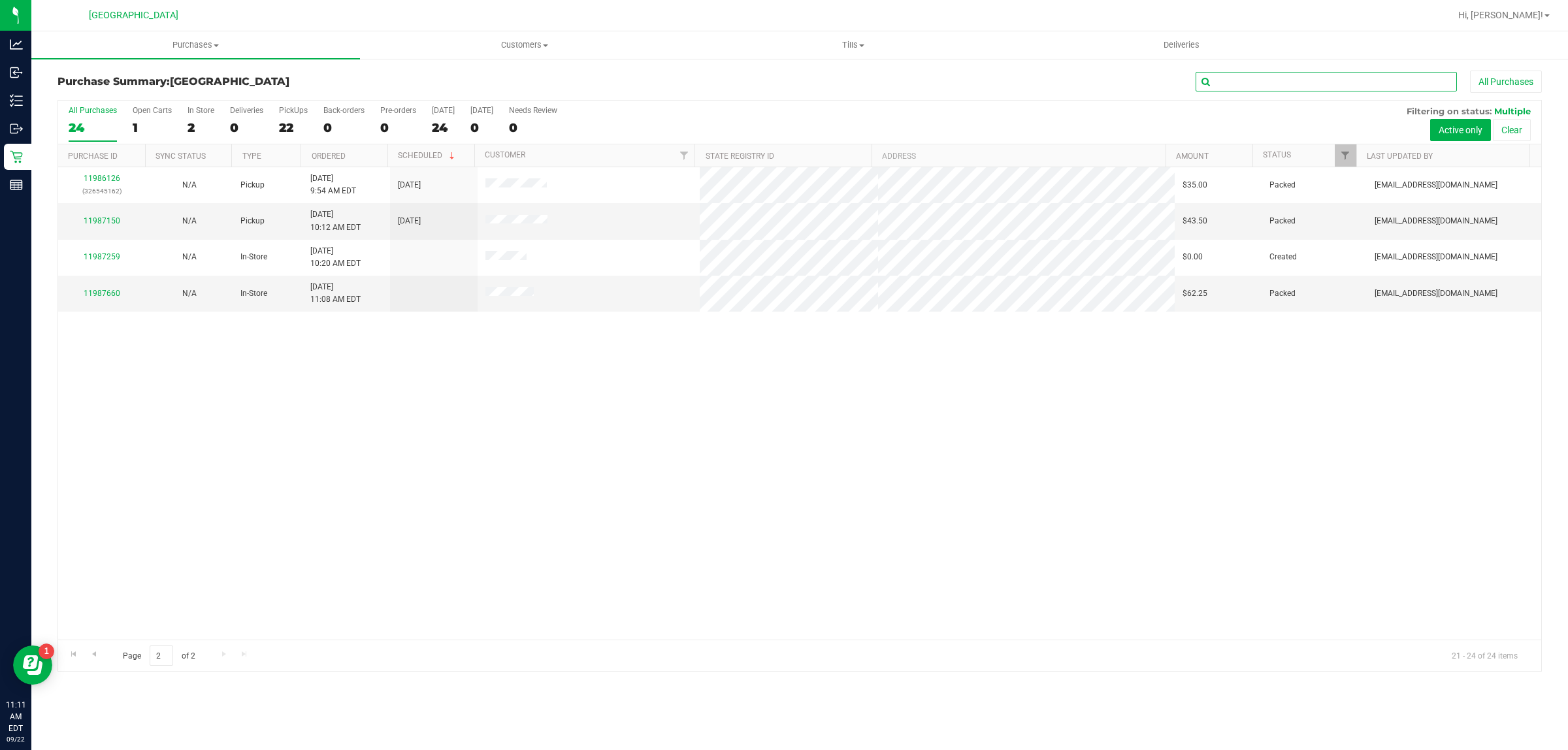
click at [1318, 87] on input "text" at bounding box center [1326, 81] width 261 height 20
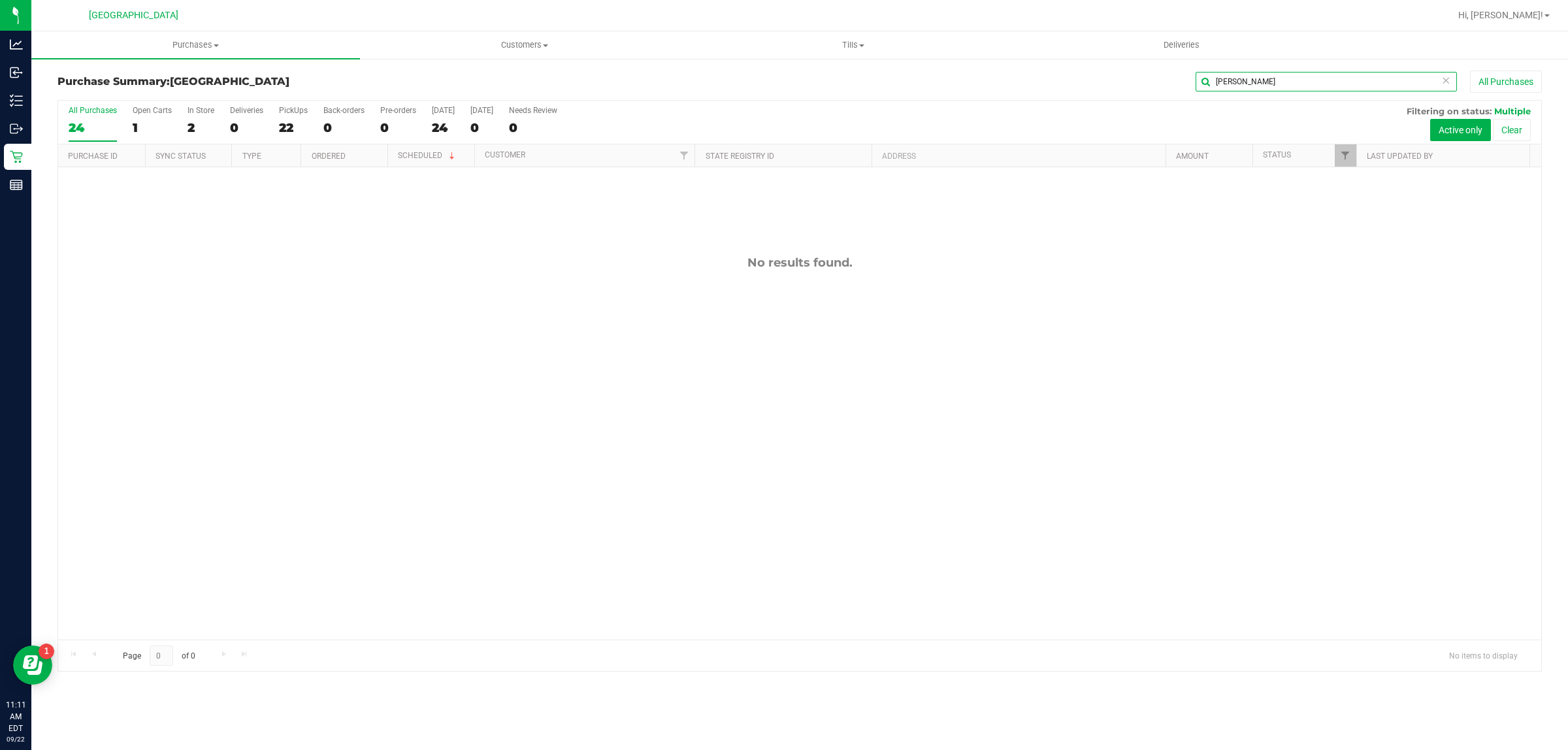
click at [1310, 75] on input "hamilton" at bounding box center [1326, 81] width 261 height 20
click at [1261, 83] on input "rindone" at bounding box center [1326, 81] width 261 height 20
click at [1261, 83] on input "rindone" at bounding box center [1326, 81] width 261 height 20
type input "rindone"
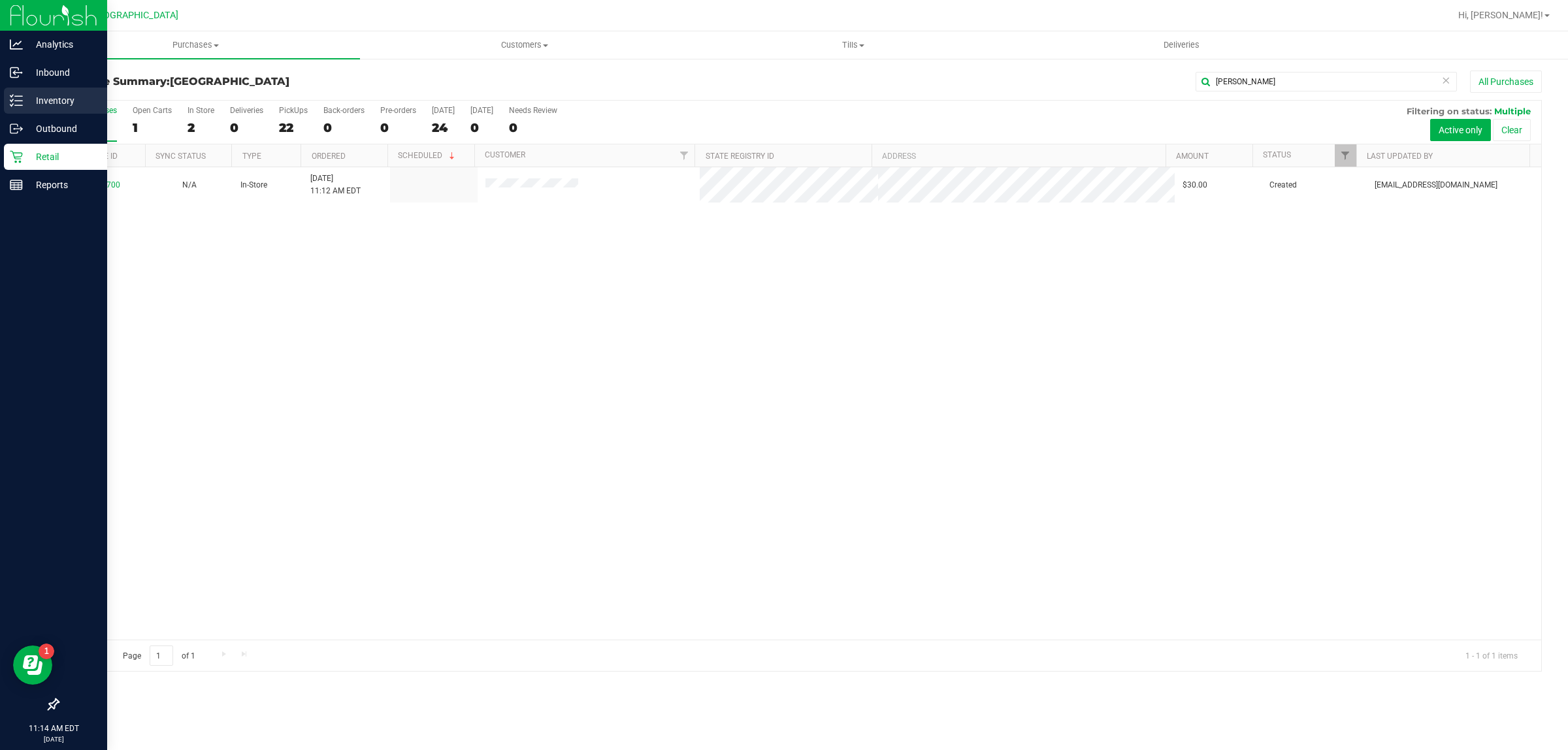
click at [31, 98] on p "Inventory" at bounding box center [61, 100] width 79 height 16
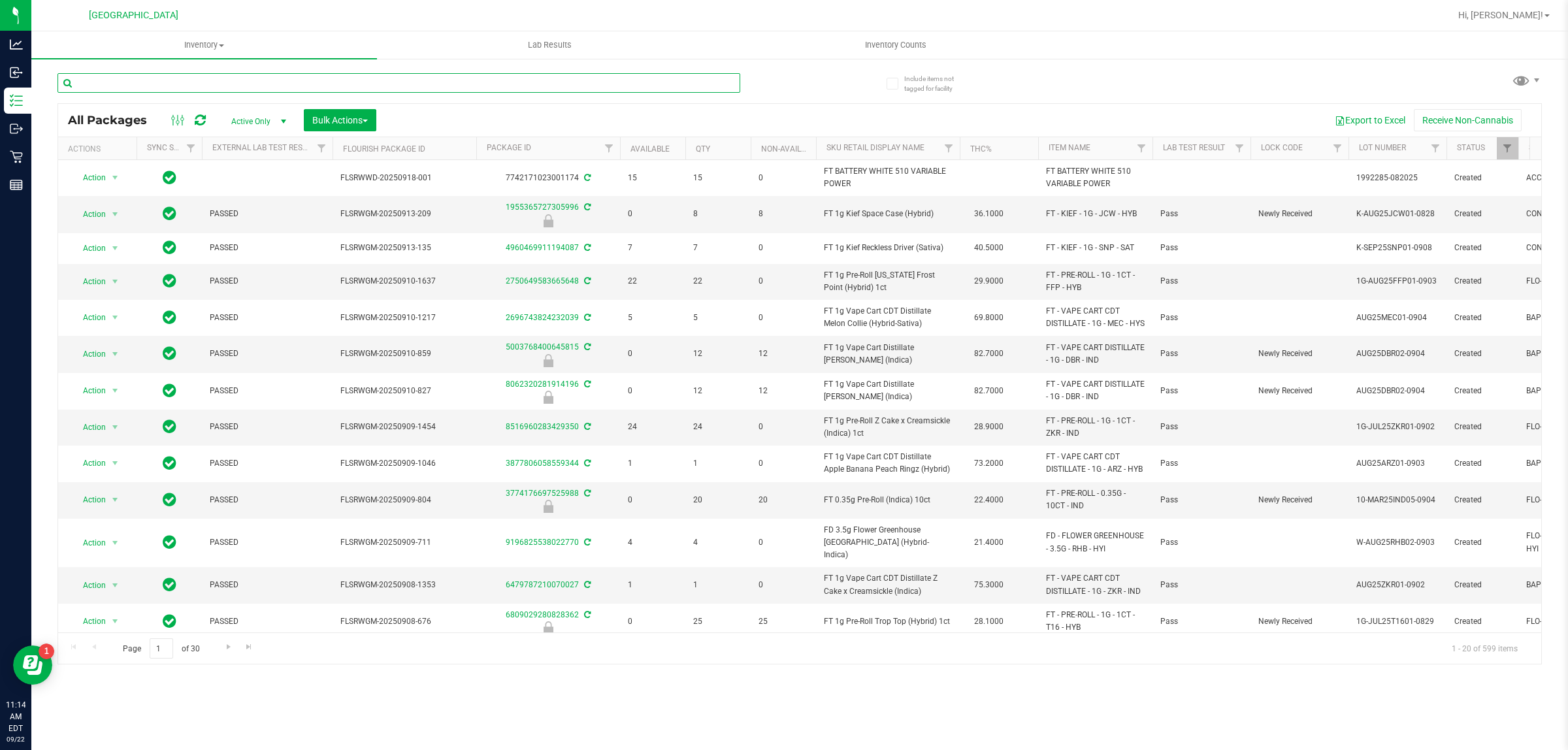
click at [181, 75] on input "text" at bounding box center [398, 83] width 683 height 20
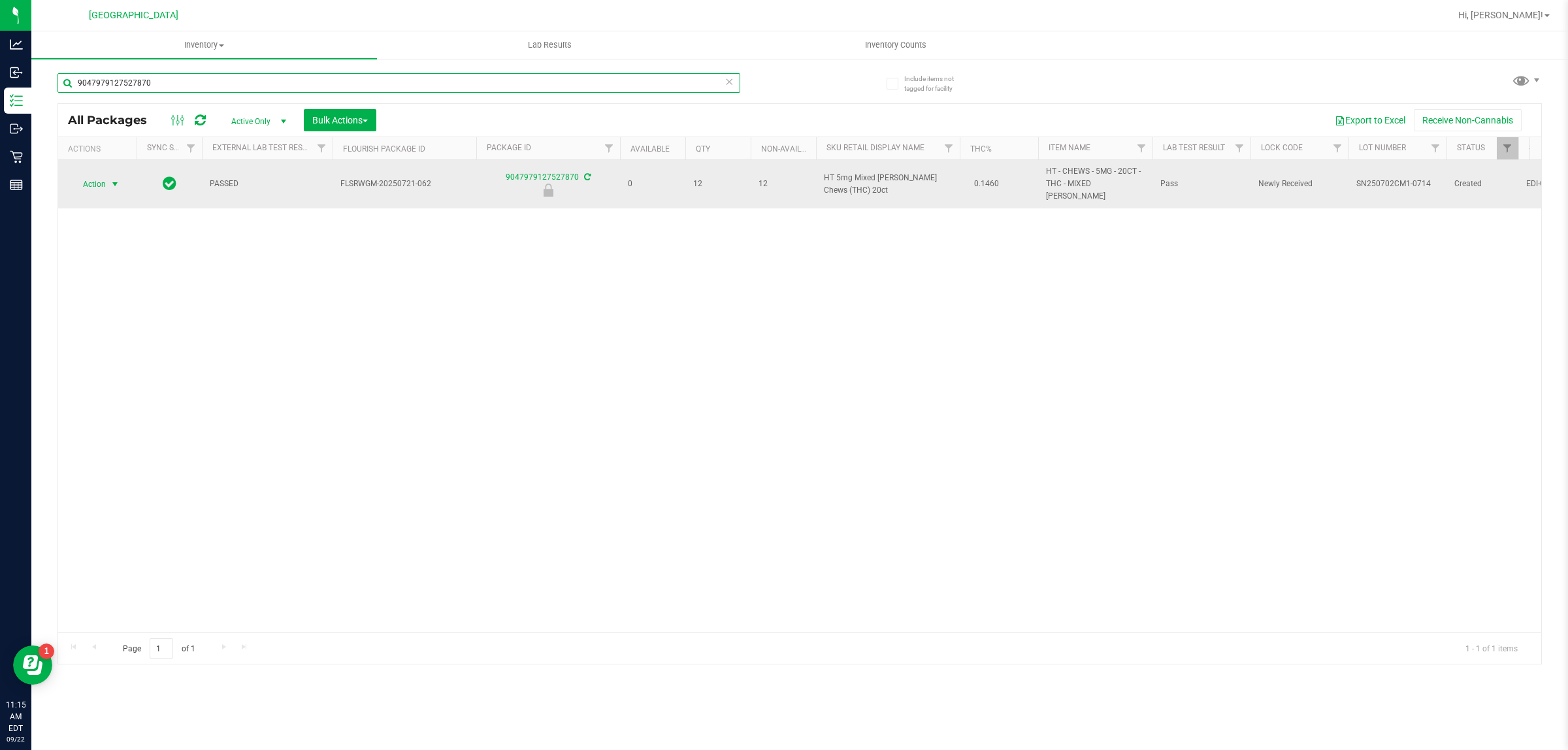
type input "9047979127527870"
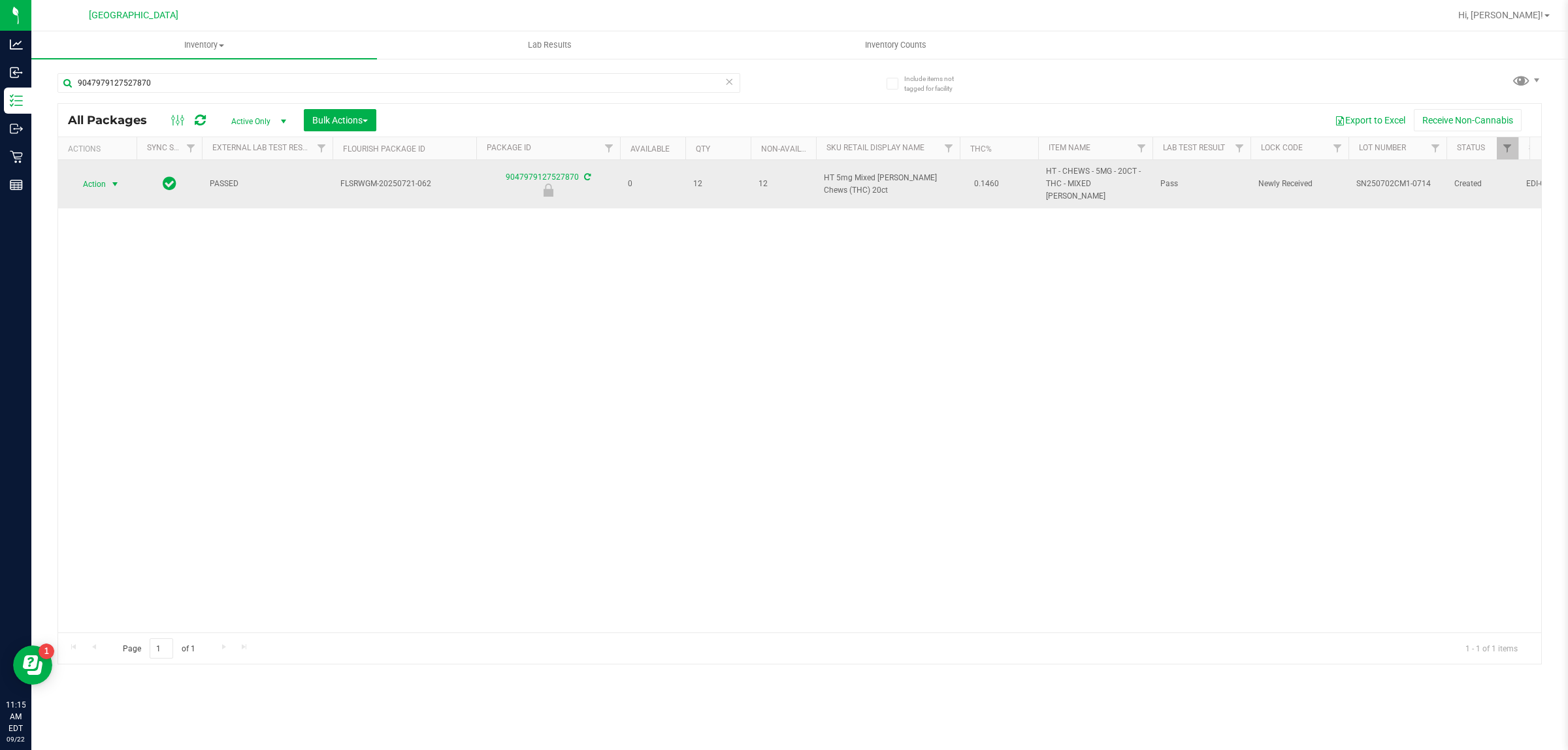
click at [101, 175] on span "Action" at bounding box center [89, 184] width 36 height 18
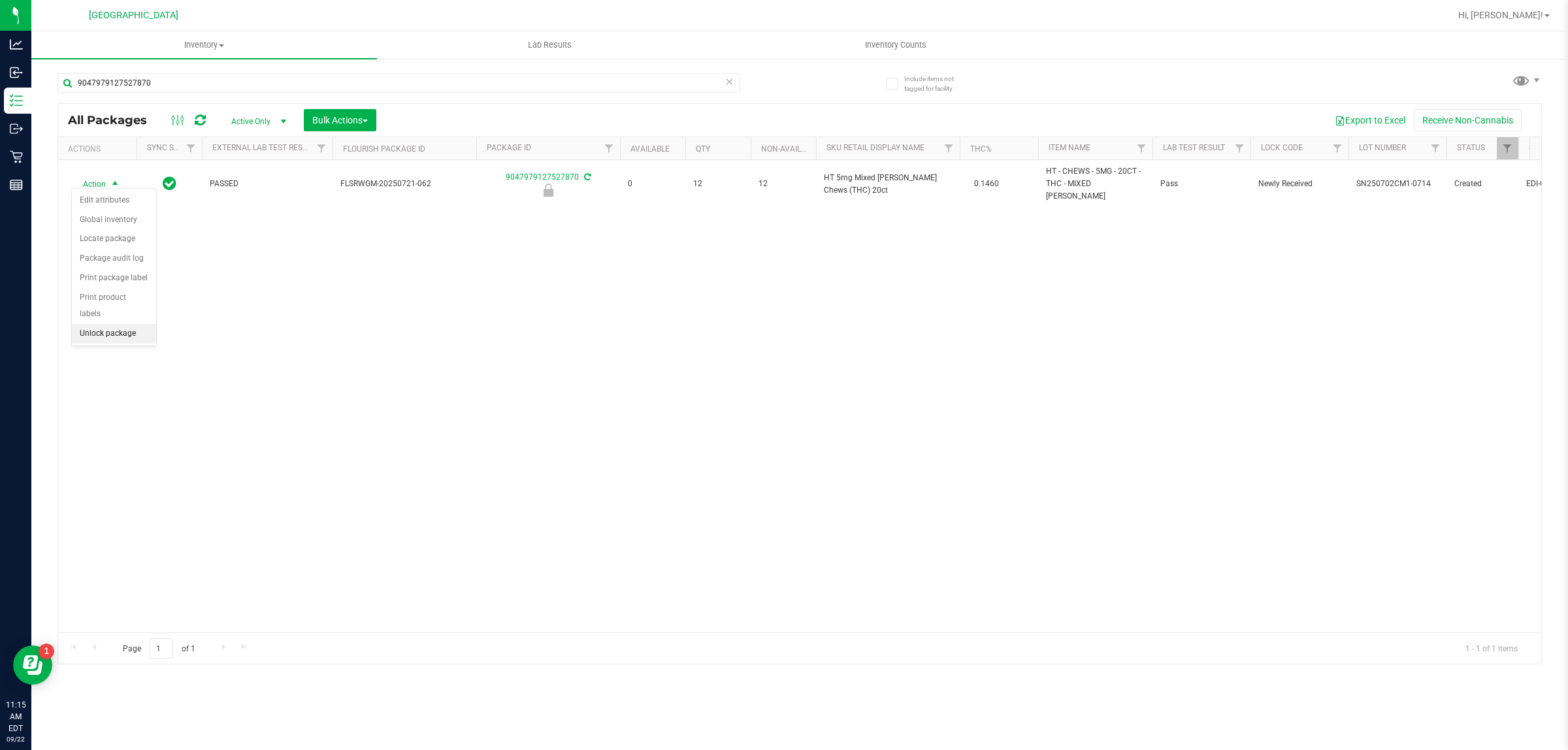
click at [114, 324] on li "Unlock package" at bounding box center [113, 333] width 84 height 20
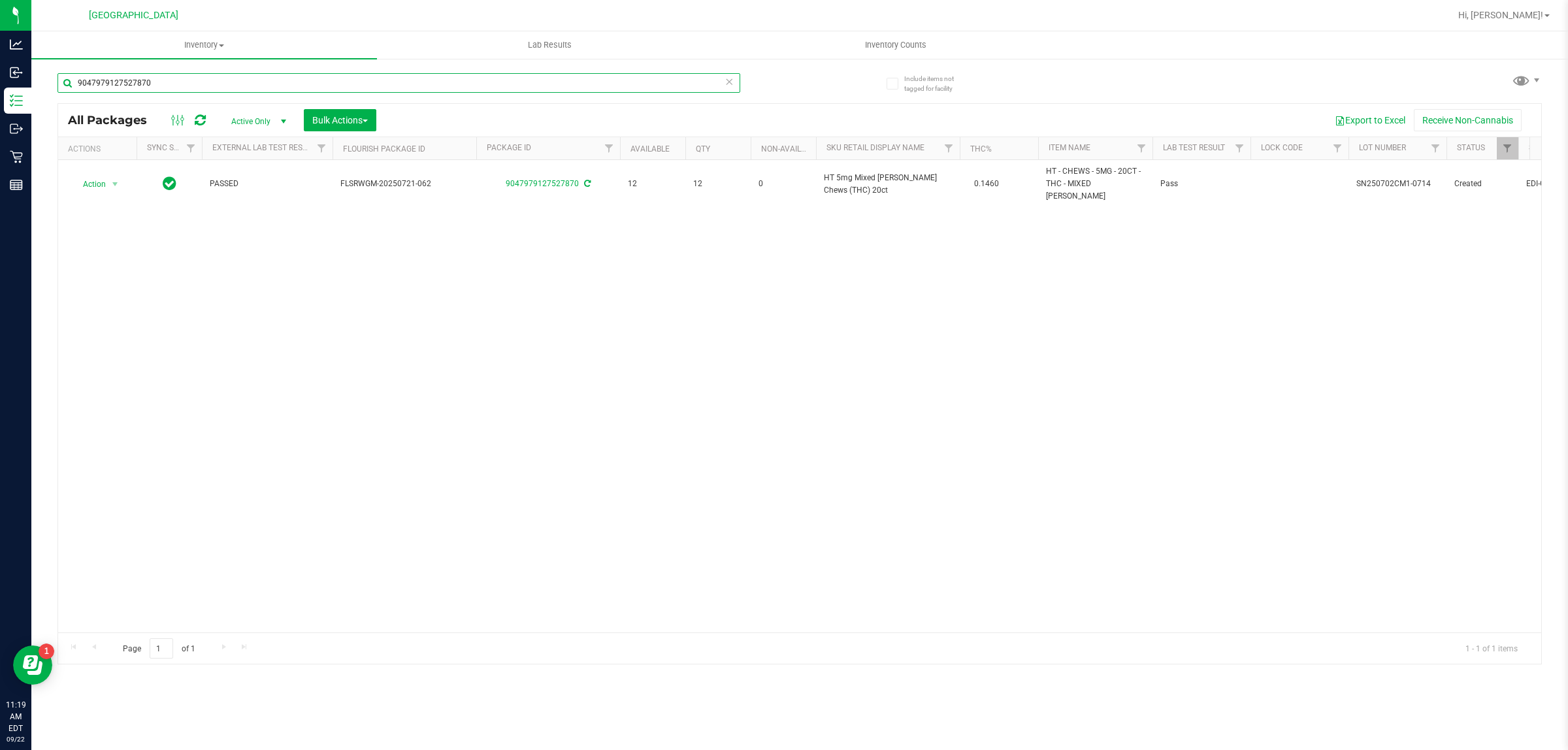
click at [109, 83] on input "9047979127527870" at bounding box center [398, 83] width 683 height 20
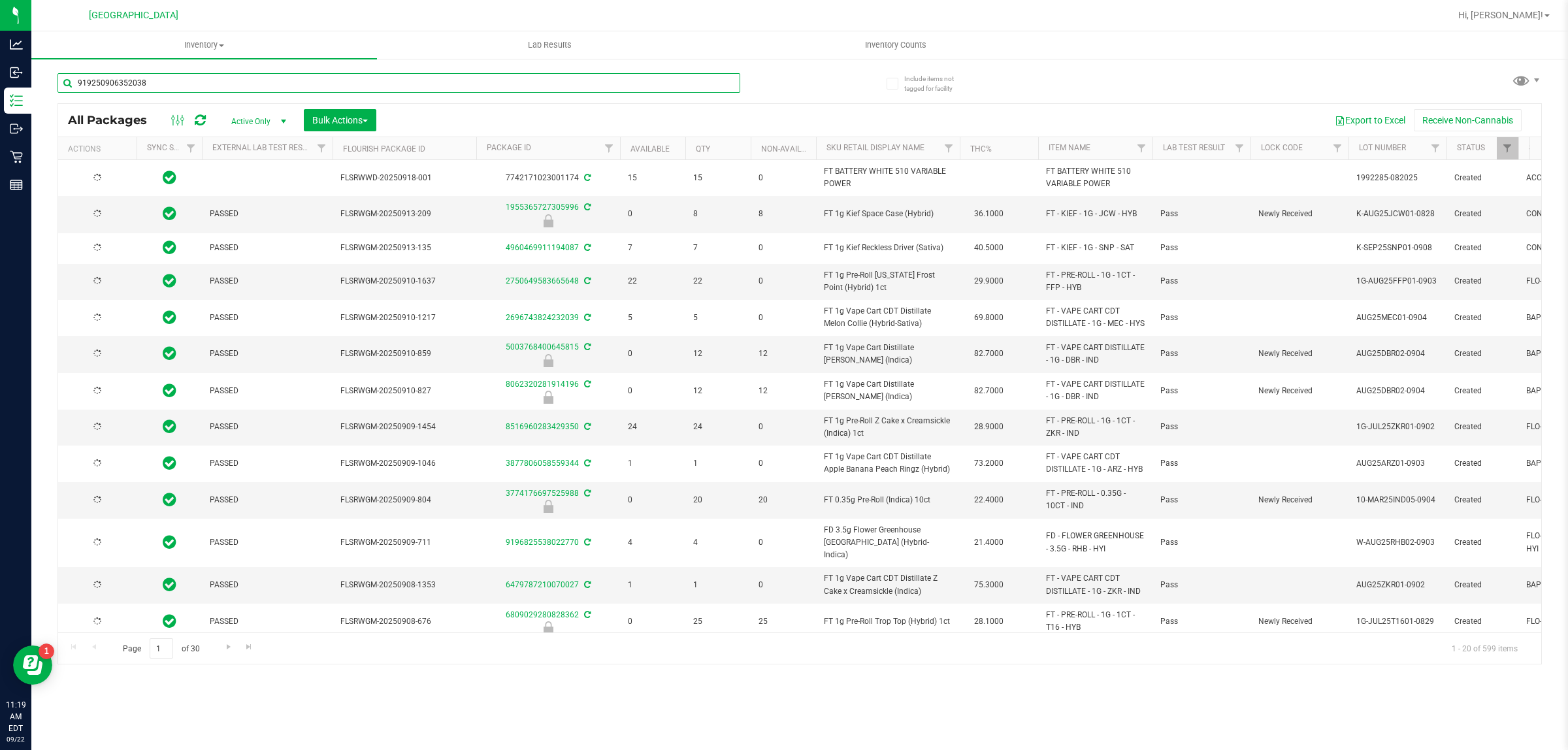
type input "9192509063520384"
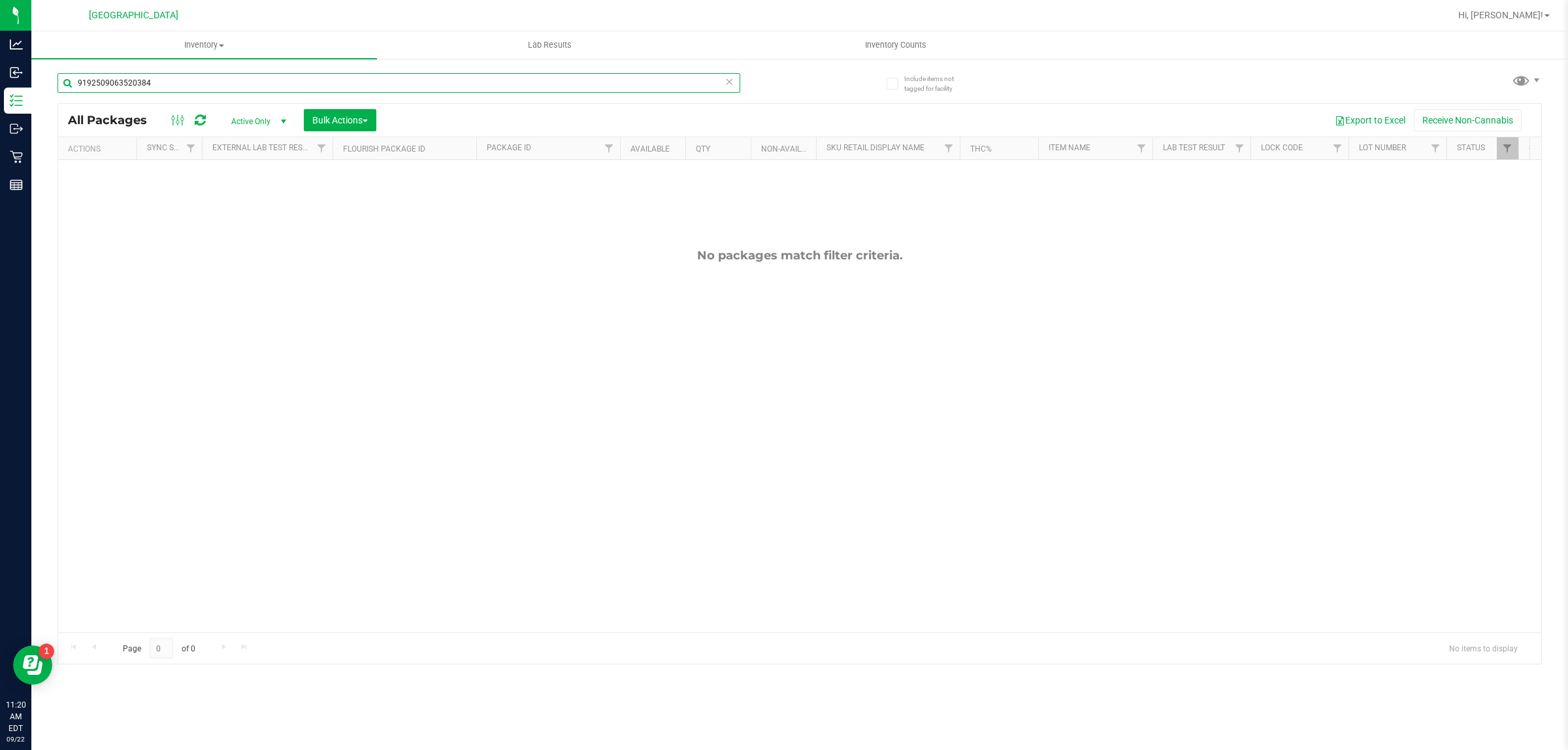
click at [110, 86] on input "9192509063520384" at bounding box center [398, 83] width 683 height 20
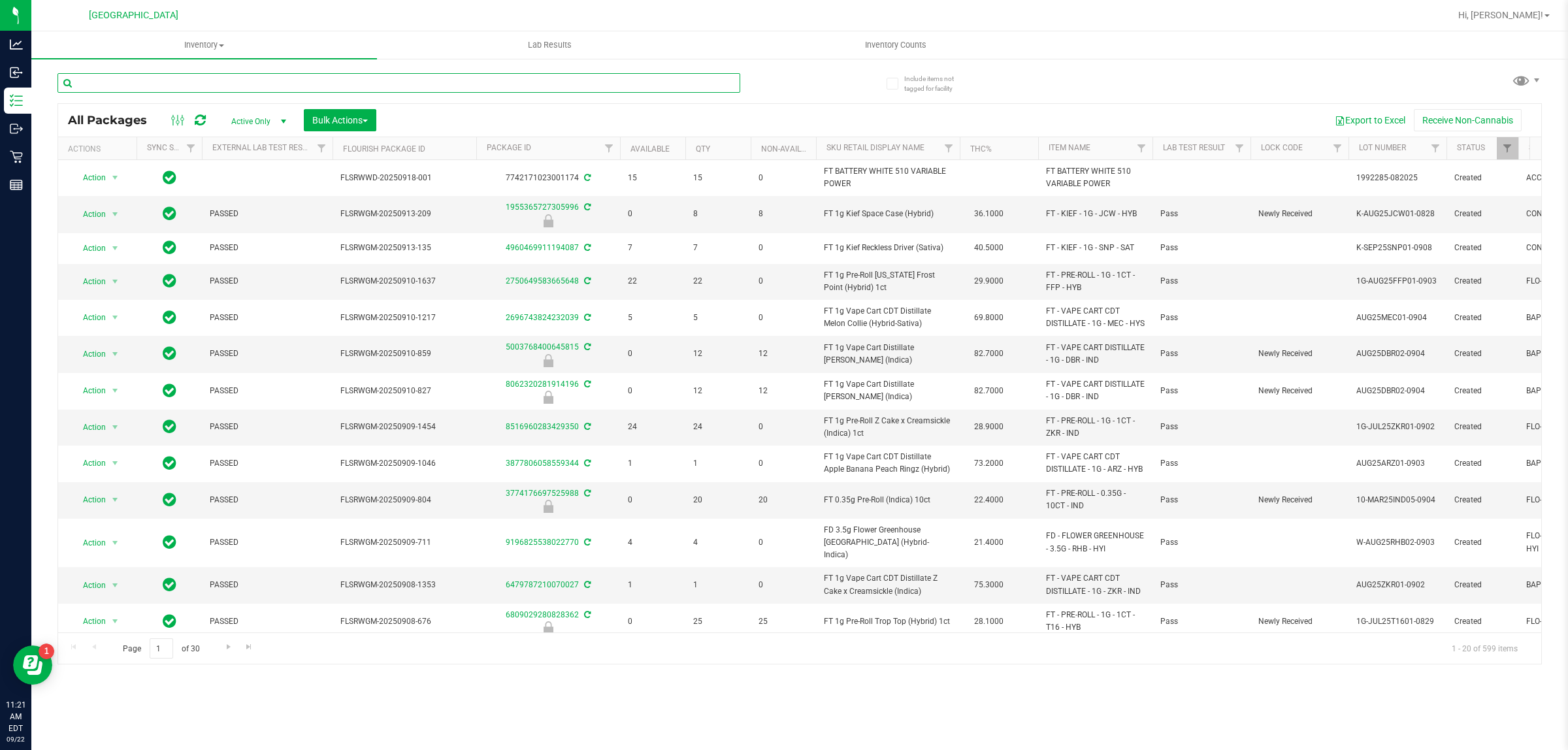
click at [167, 80] on input "text" at bounding box center [398, 83] width 683 height 20
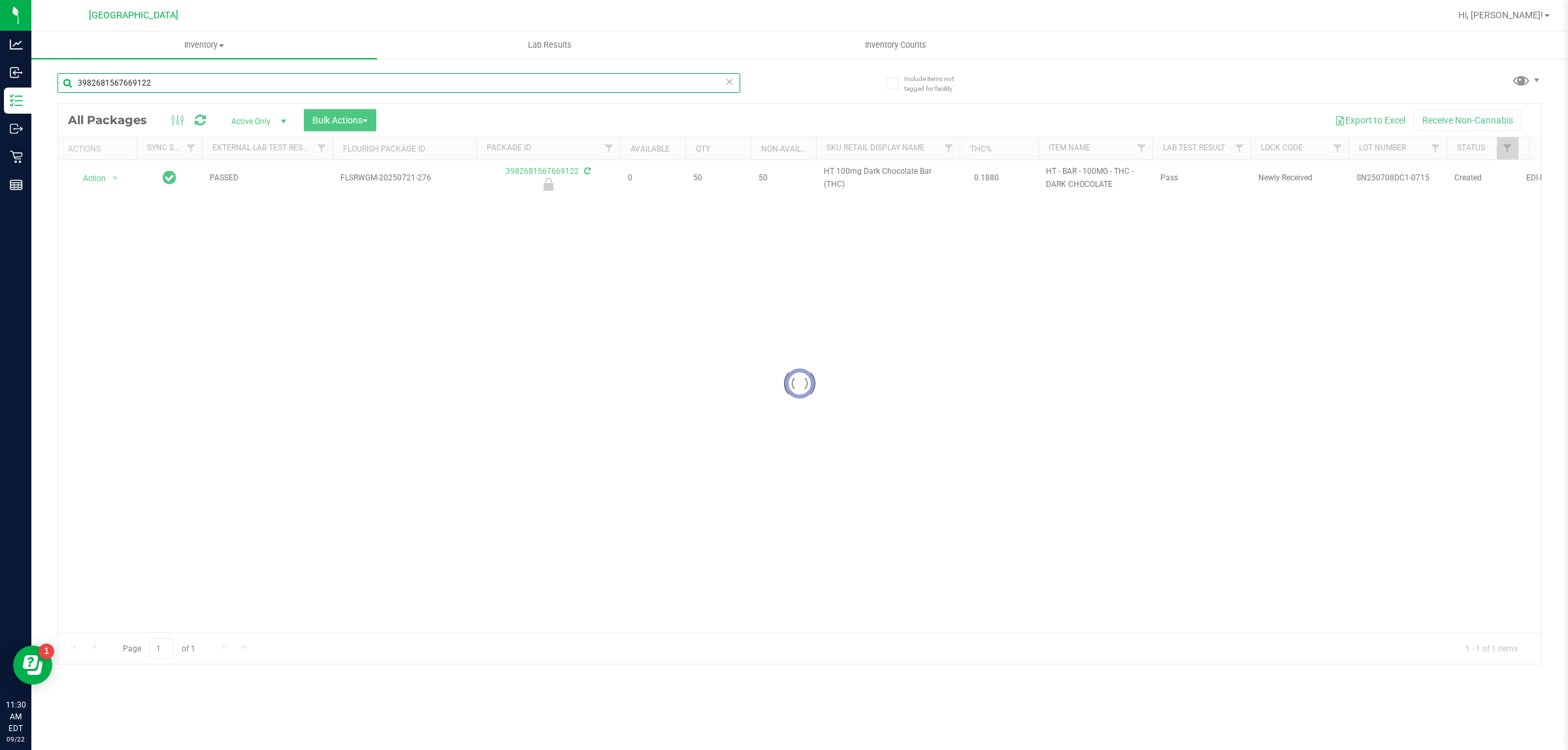
type input "3982681567669122"
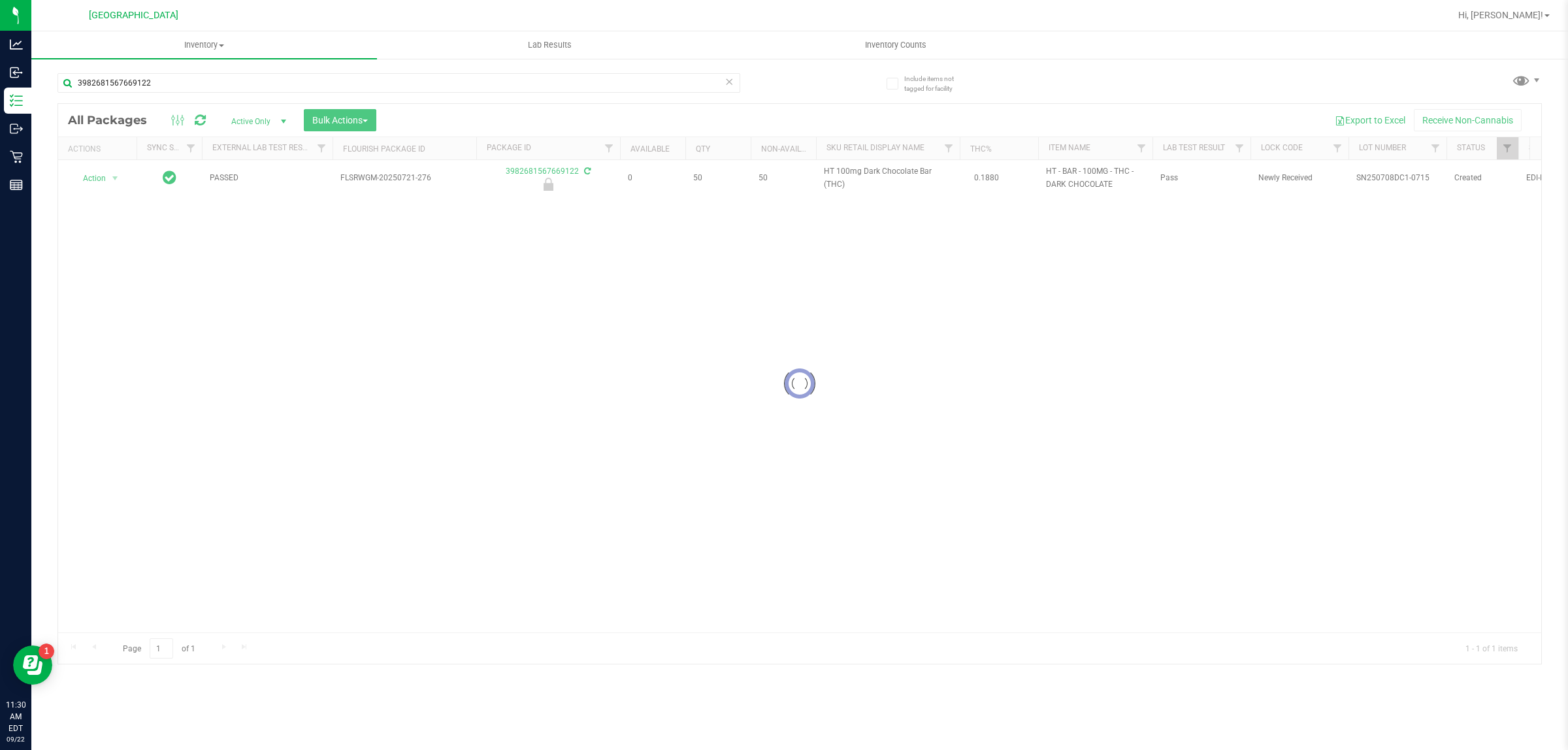
click at [834, 176] on div at bounding box center [799, 383] width 1483 height 559
click at [834, 175] on div at bounding box center [799, 383] width 1483 height 559
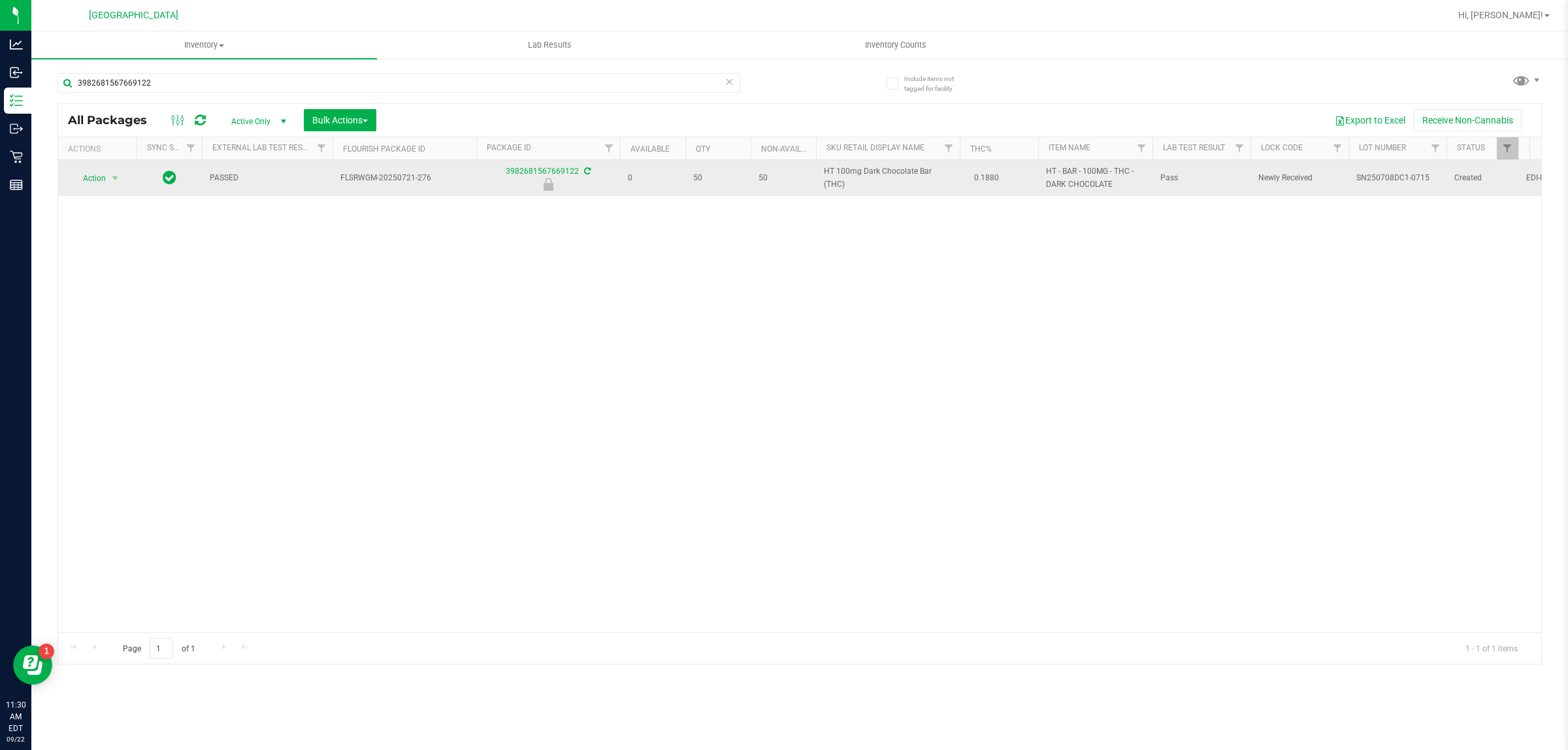
click at [834, 173] on span "HT 100mg Dark Chocolate Bar (THC)" at bounding box center [888, 178] width 128 height 25
copy td "HT 100mg Dark Chocolate Bar (THC)"
click at [110, 175] on span "select" at bounding box center [115, 178] width 10 height 10
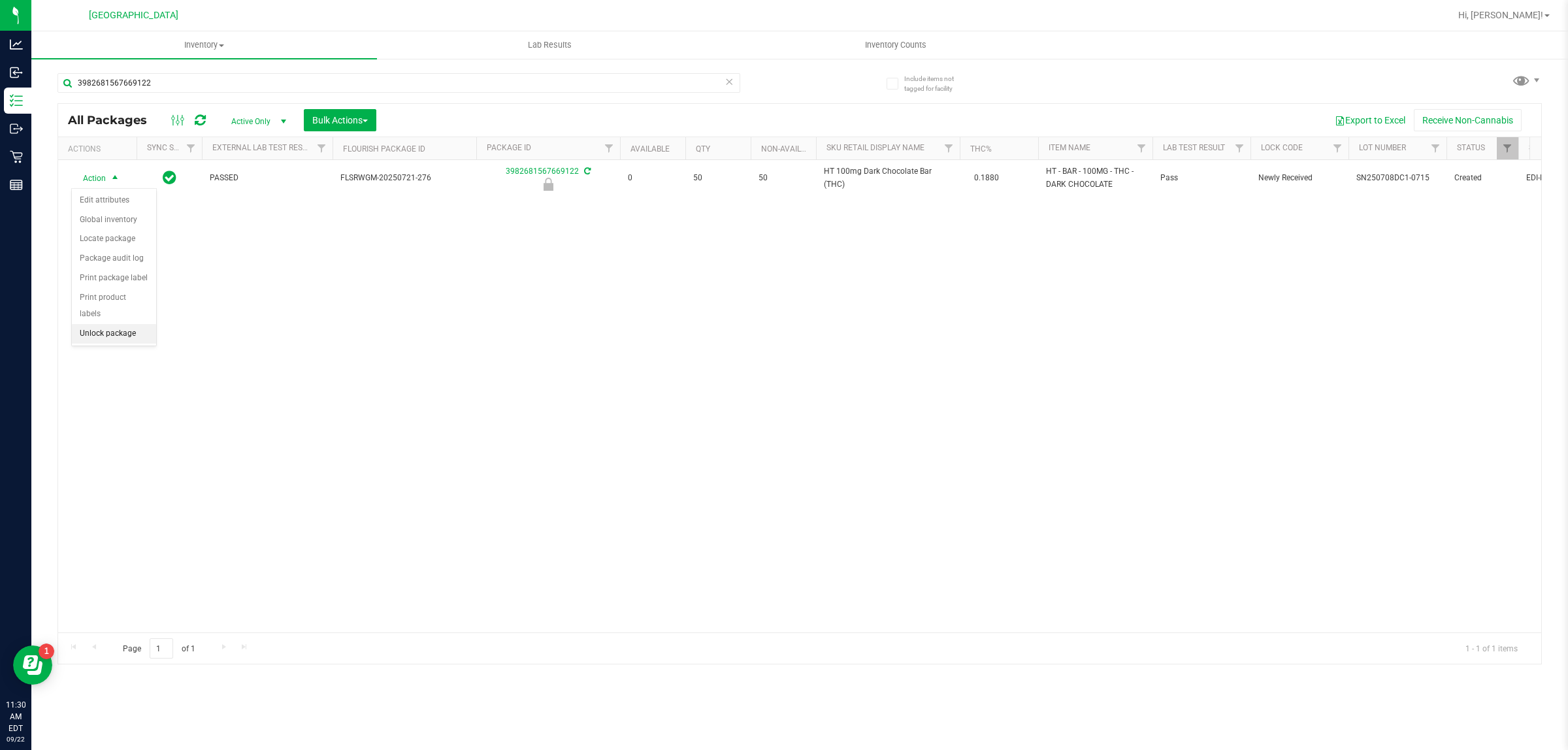
click at [126, 324] on li "Unlock package" at bounding box center [113, 333] width 84 height 20
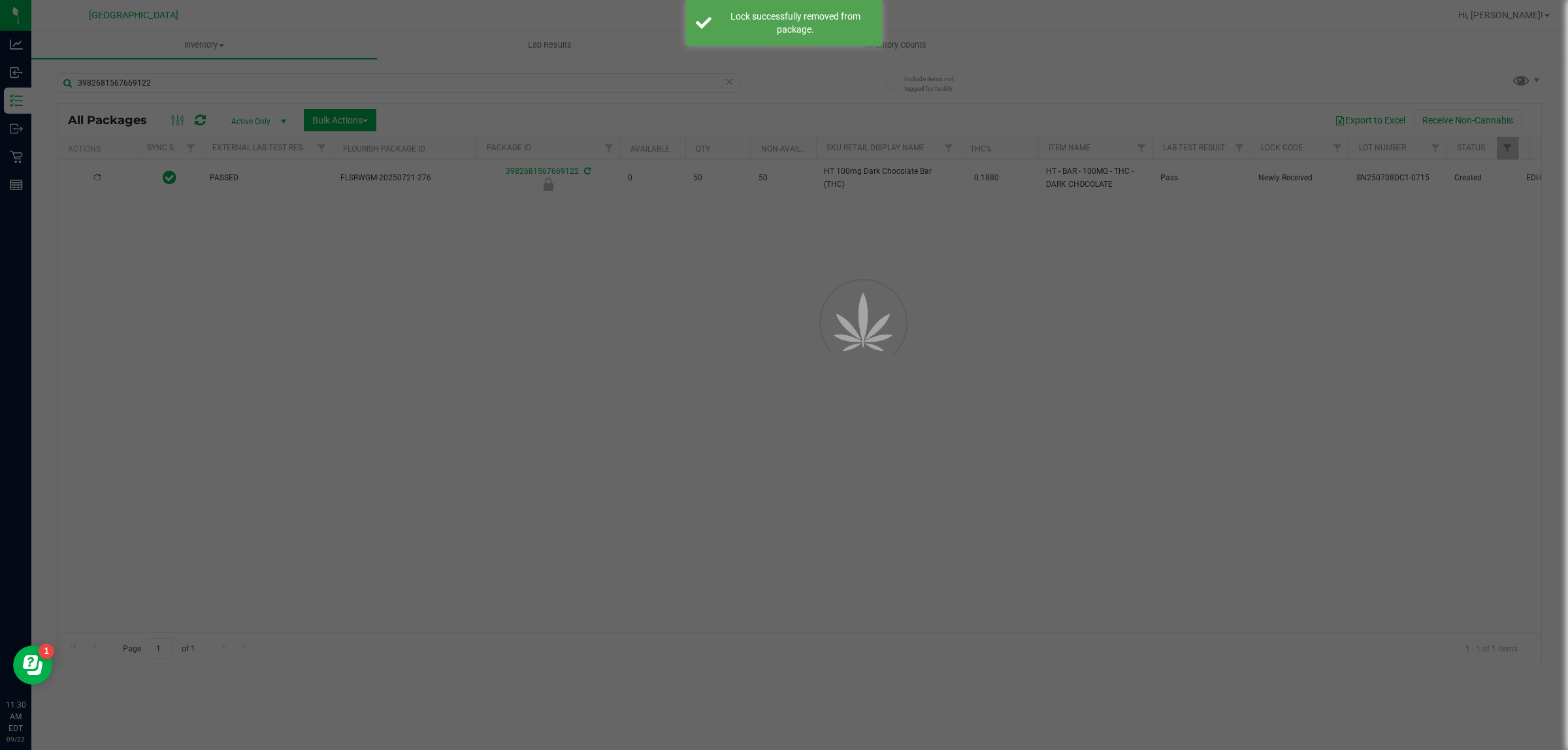
click at [119, 79] on div at bounding box center [784, 375] width 1568 height 750
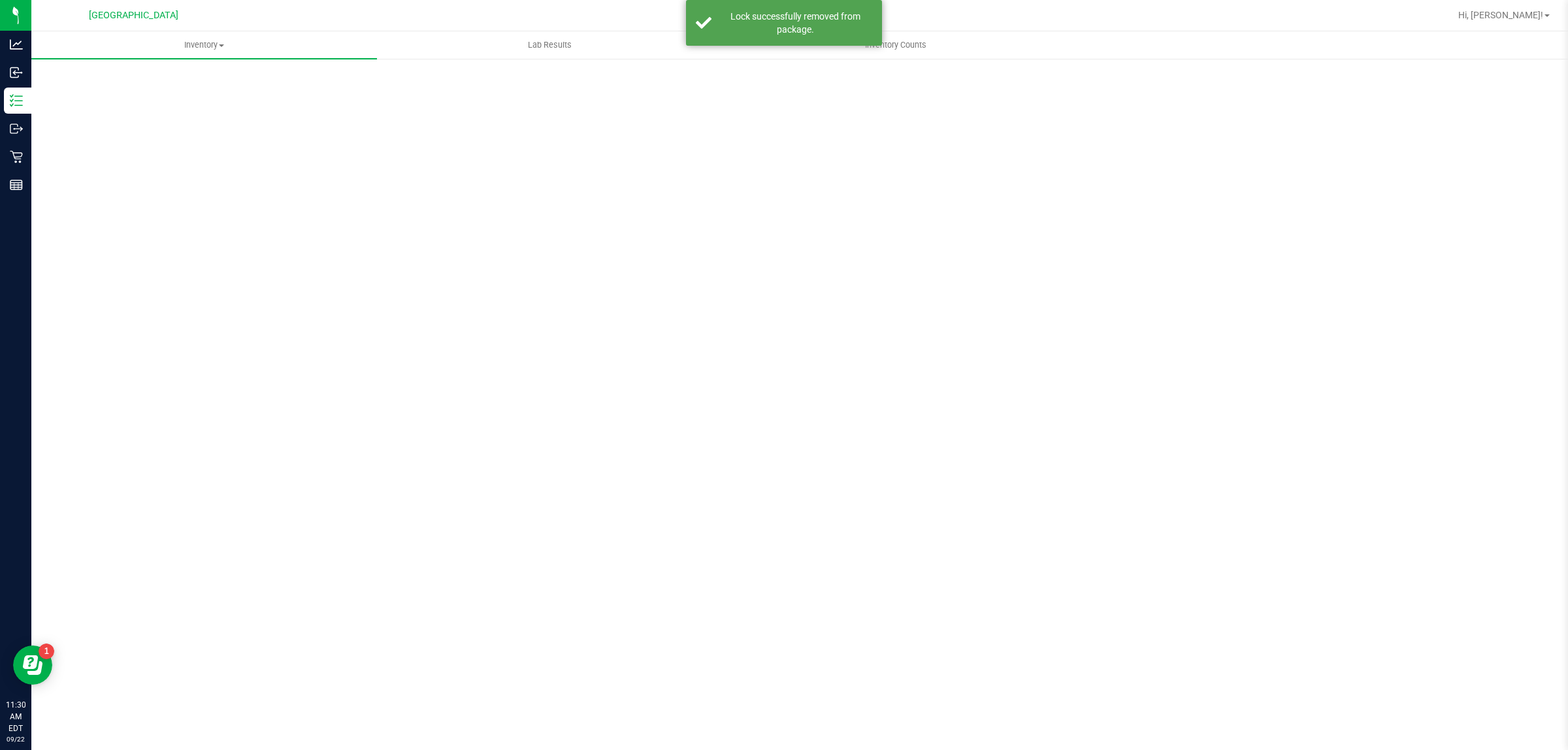
click at [119, 79] on div "Scan Packages 0" at bounding box center [799, 261] width 1484 height 382
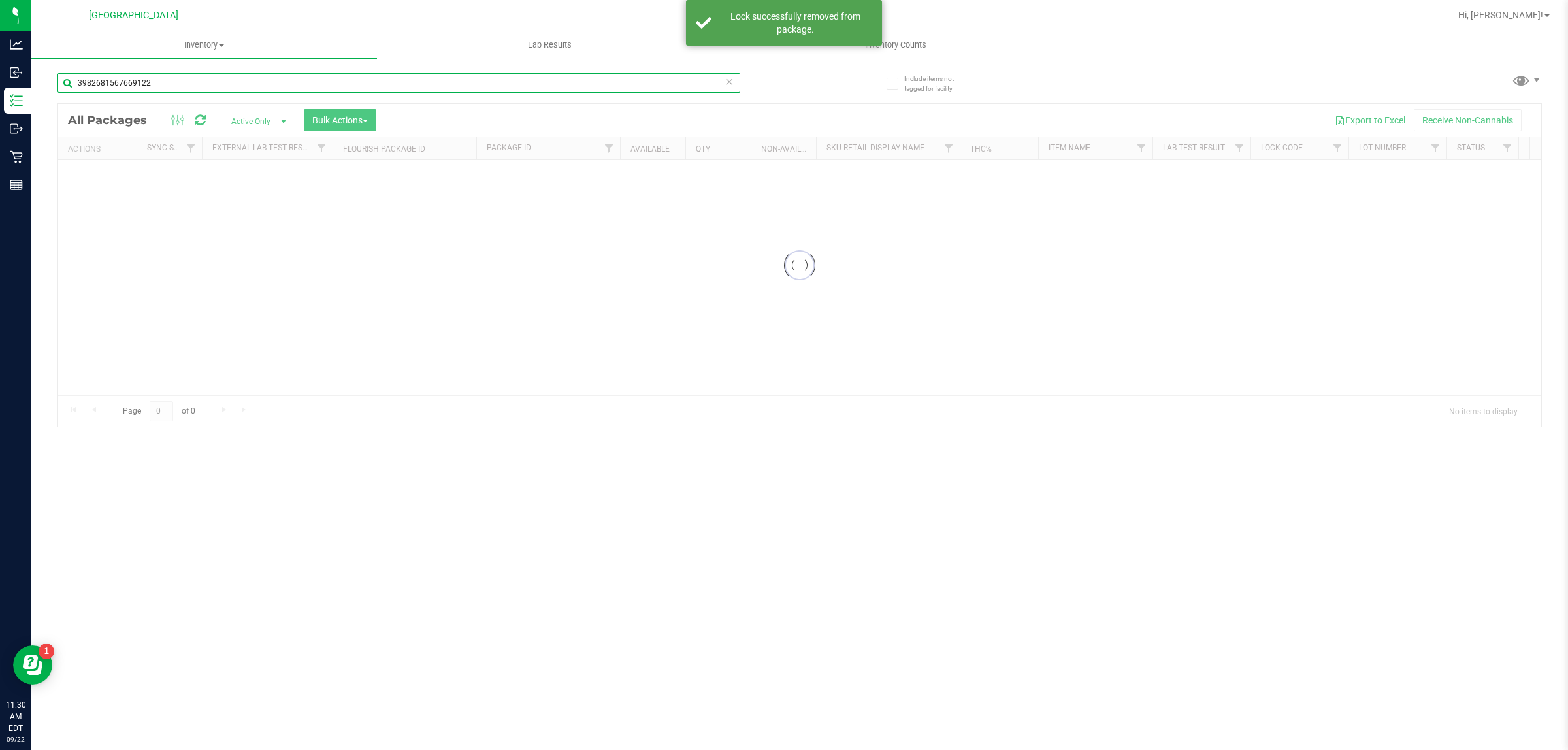
click at [119, 79] on input "3982681567669122" at bounding box center [398, 83] width 683 height 20
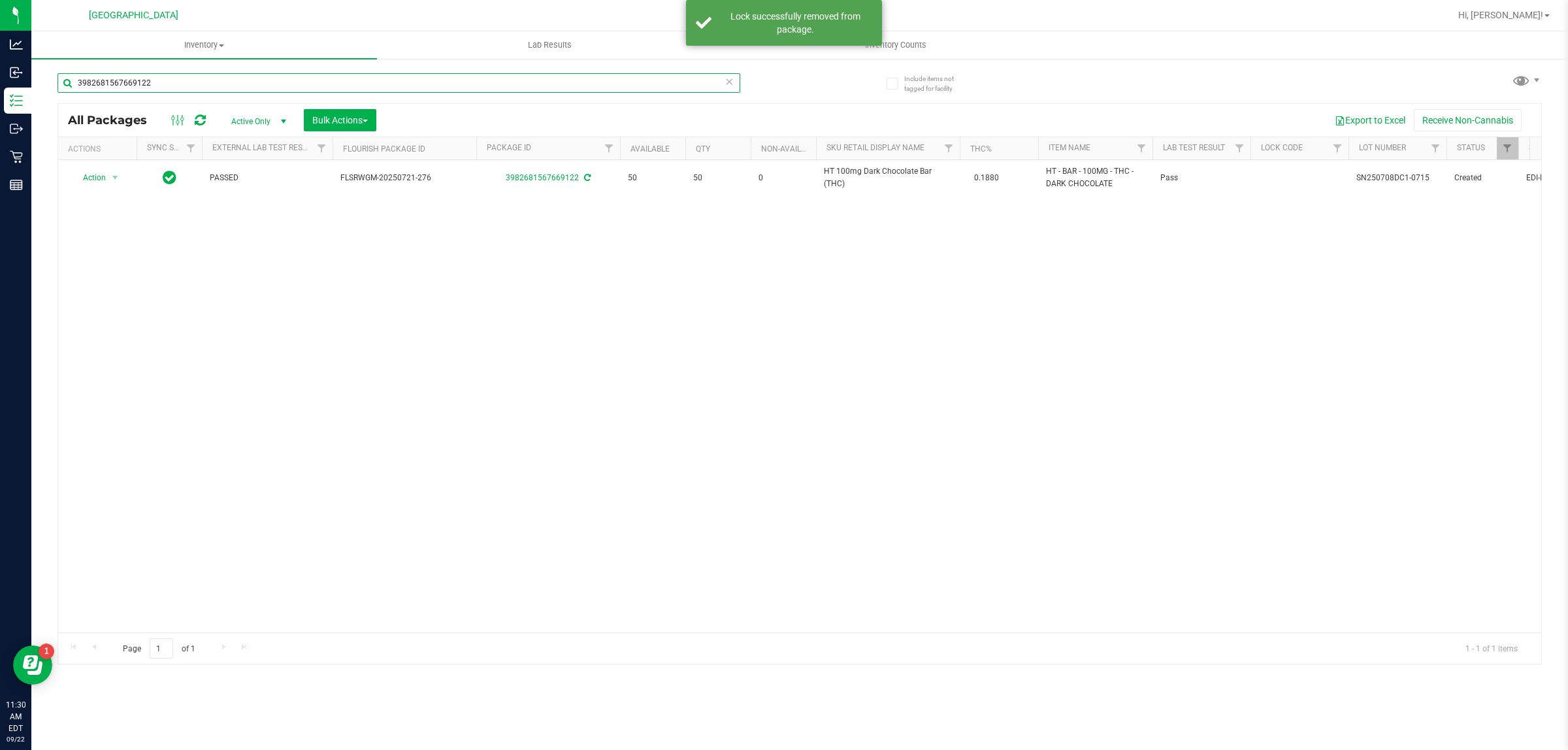
type input "HT 100mg Dark Chocolate Bar (THC)"
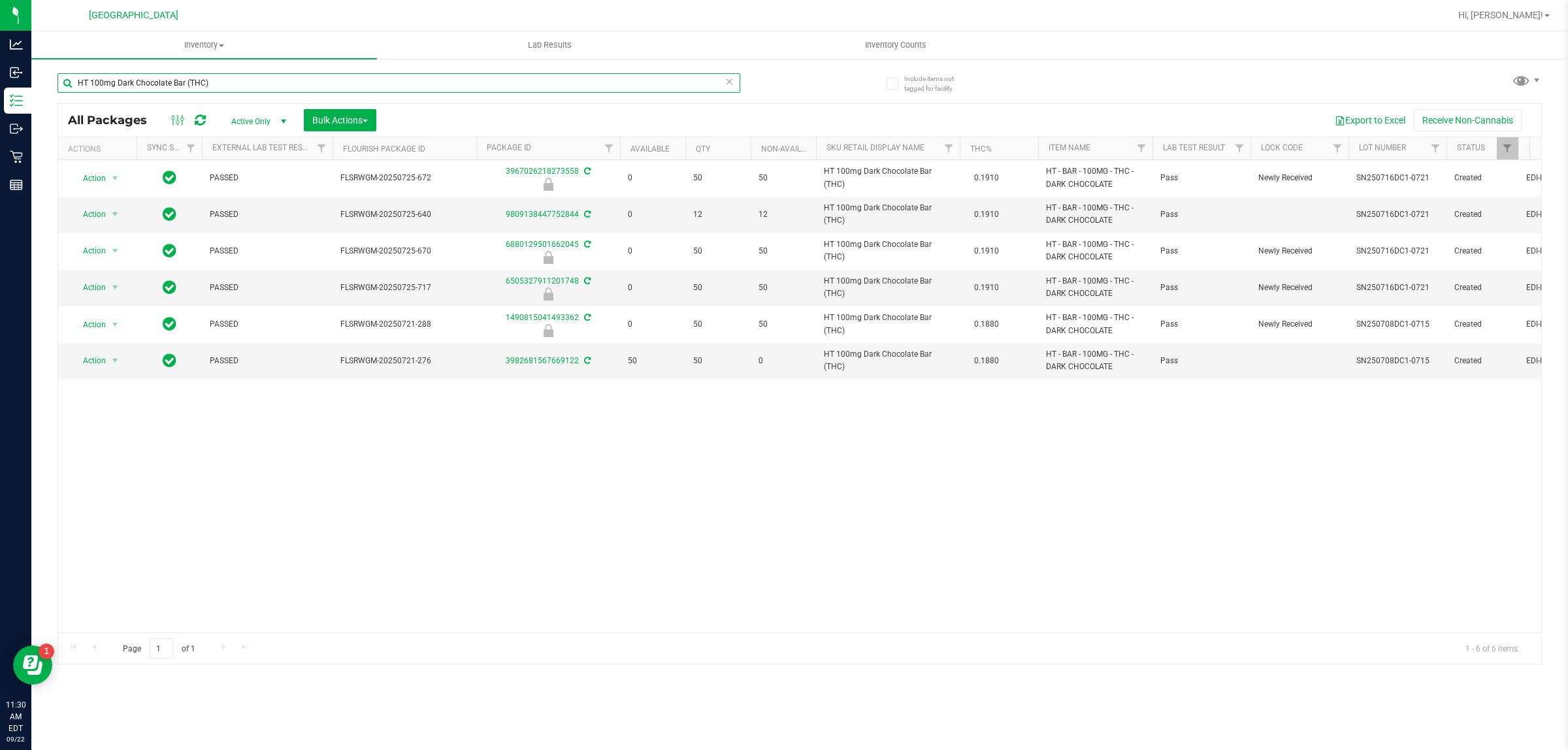
click at [161, 73] on input "HT 100mg Dark Chocolate Bar (THC)" at bounding box center [398, 83] width 683 height 20
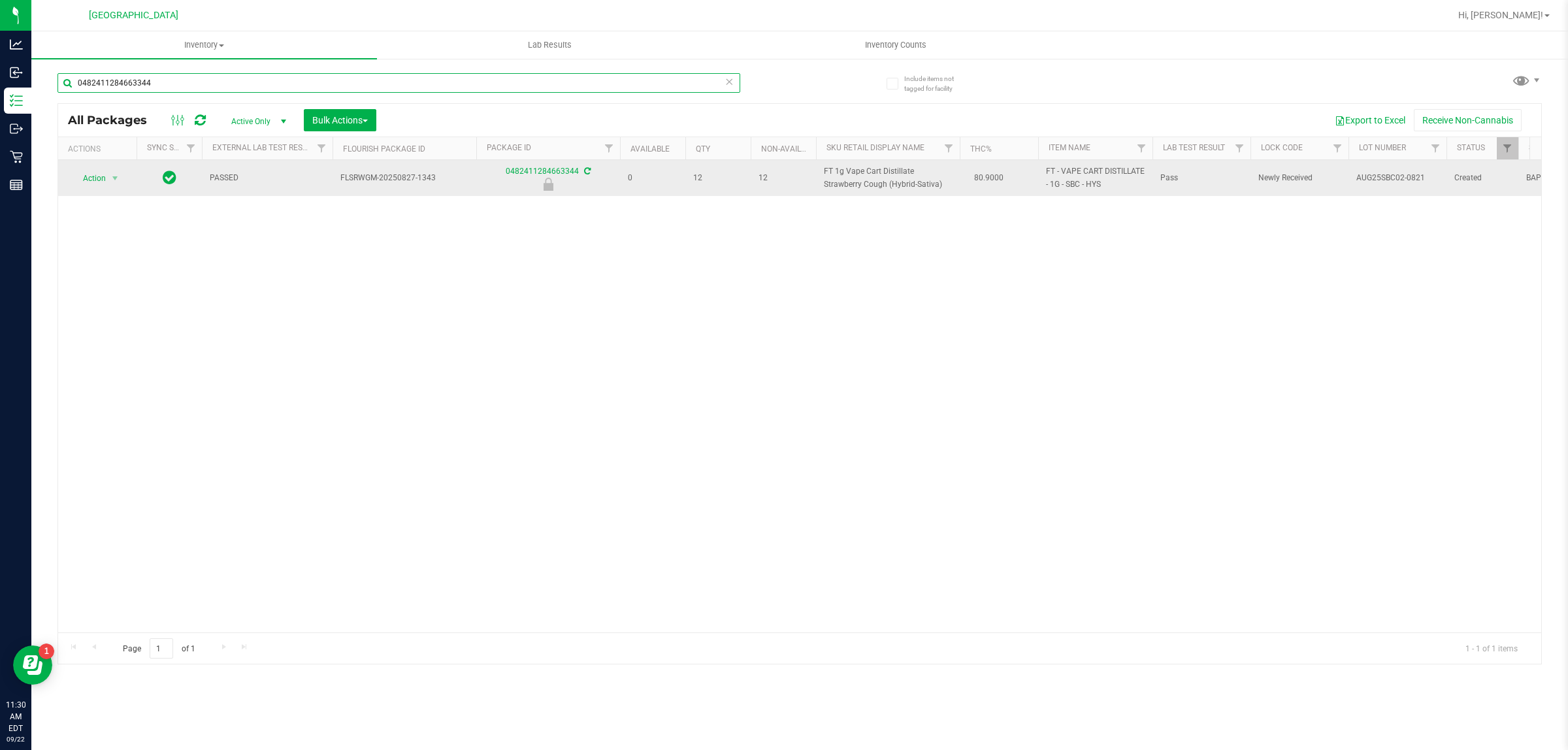
type input "0482411284663344"
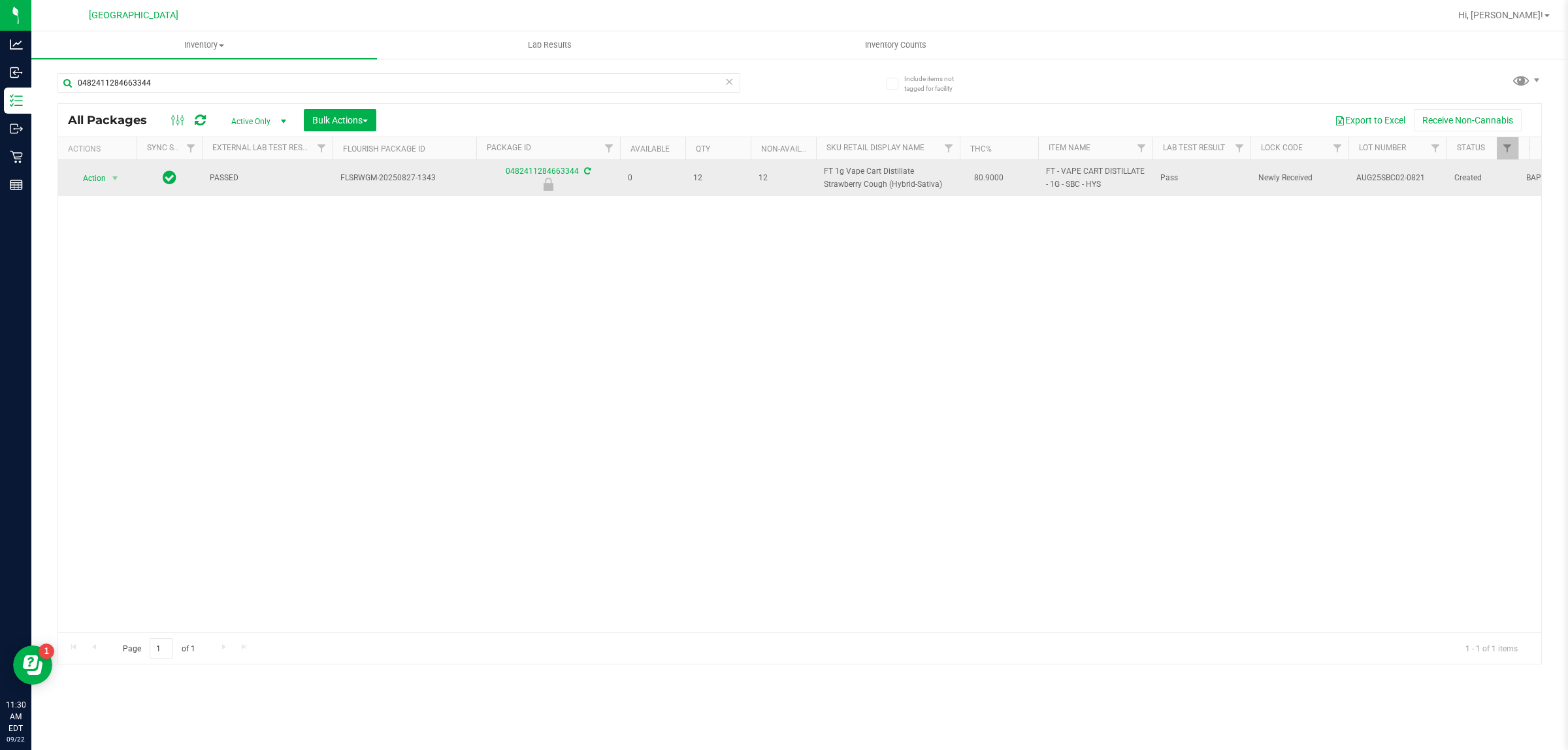
click at [868, 184] on span "FT 1g Vape Cart Distillate Strawberry Cough (Hybrid-Sativa)" at bounding box center [888, 178] width 128 height 25
copy td "FT 1g Vape Cart Distillate Strawberry Cough (Hybrid-Sativa)"
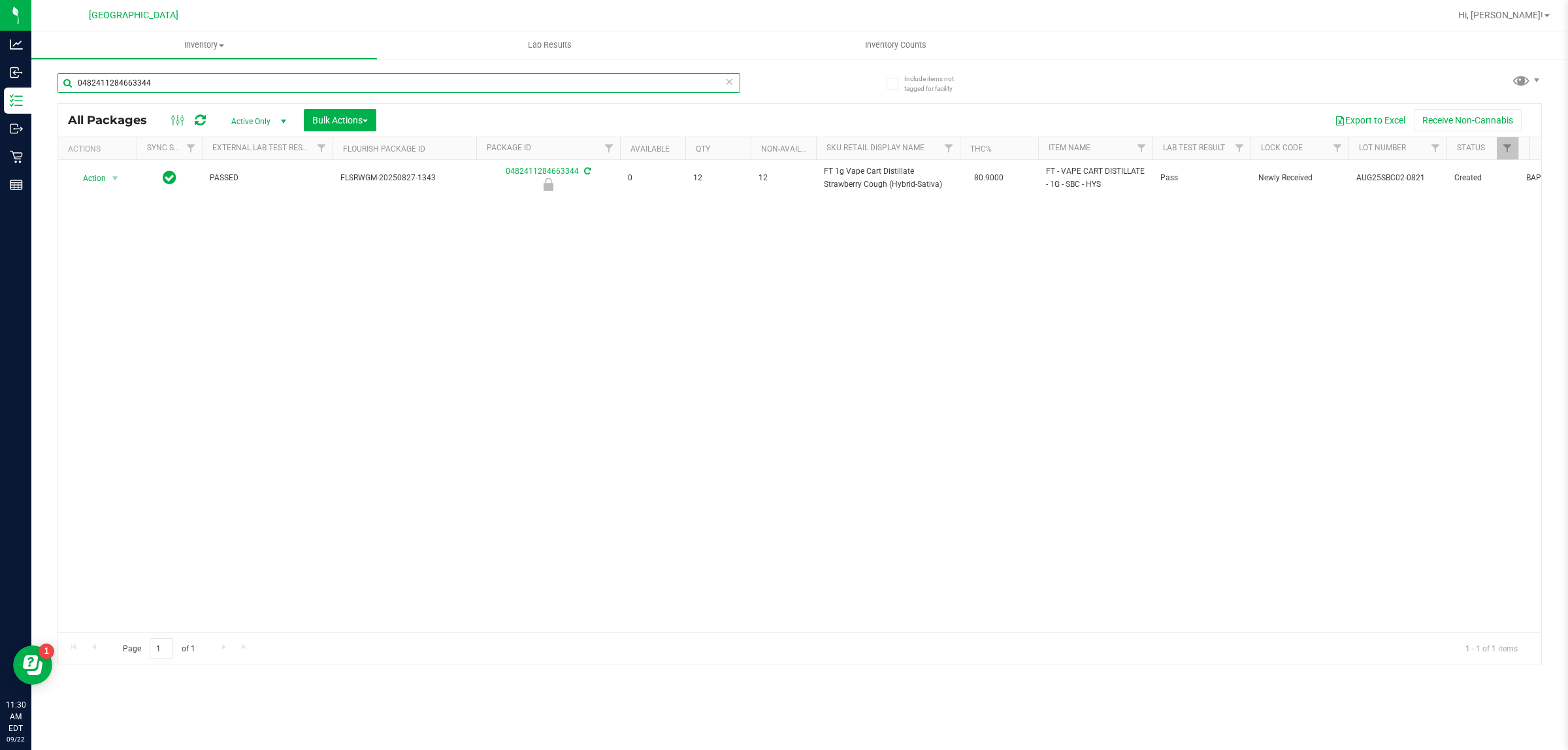
click at [492, 89] on input "0482411284663344" at bounding box center [398, 83] width 683 height 20
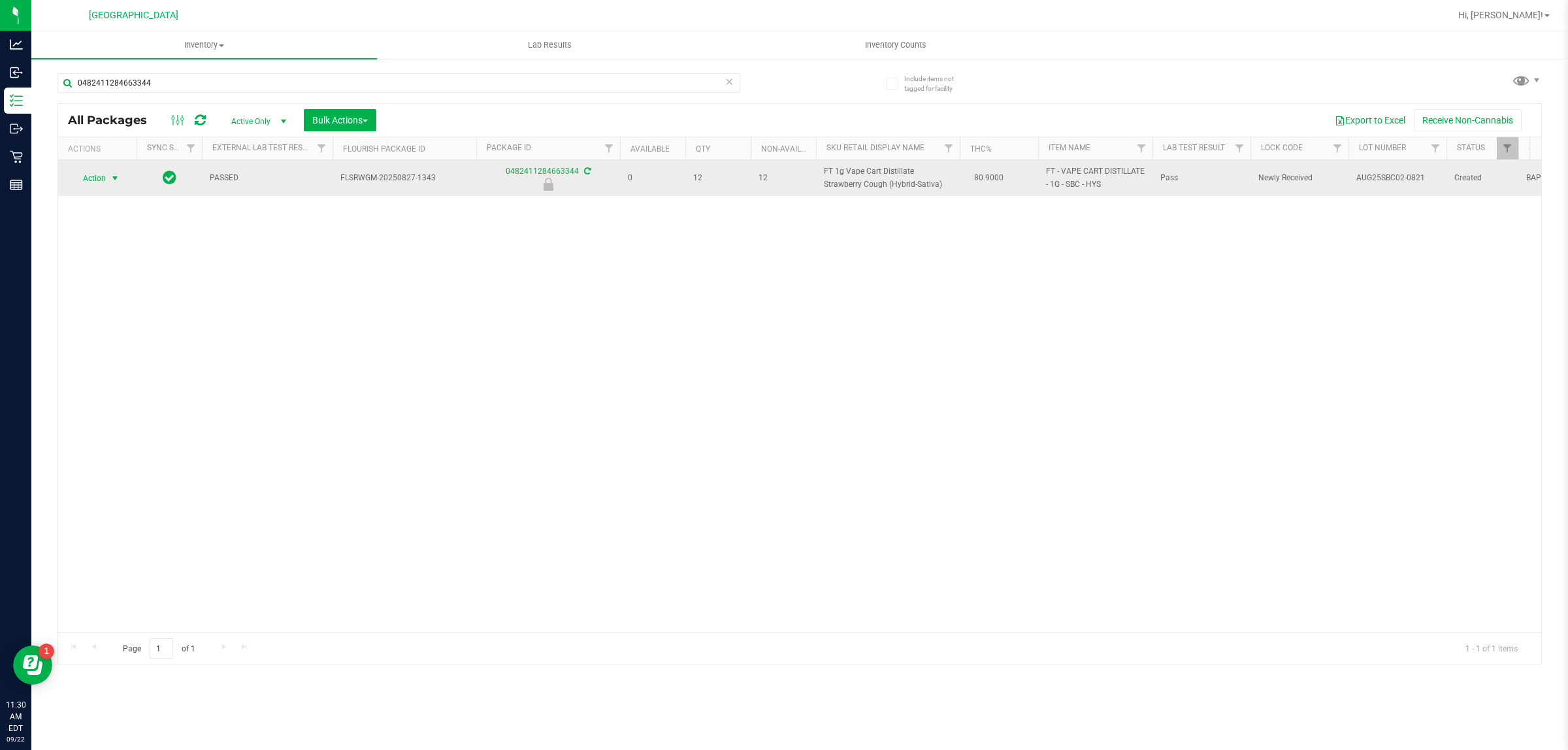
click at [115, 178] on span "select" at bounding box center [115, 178] width 10 height 10
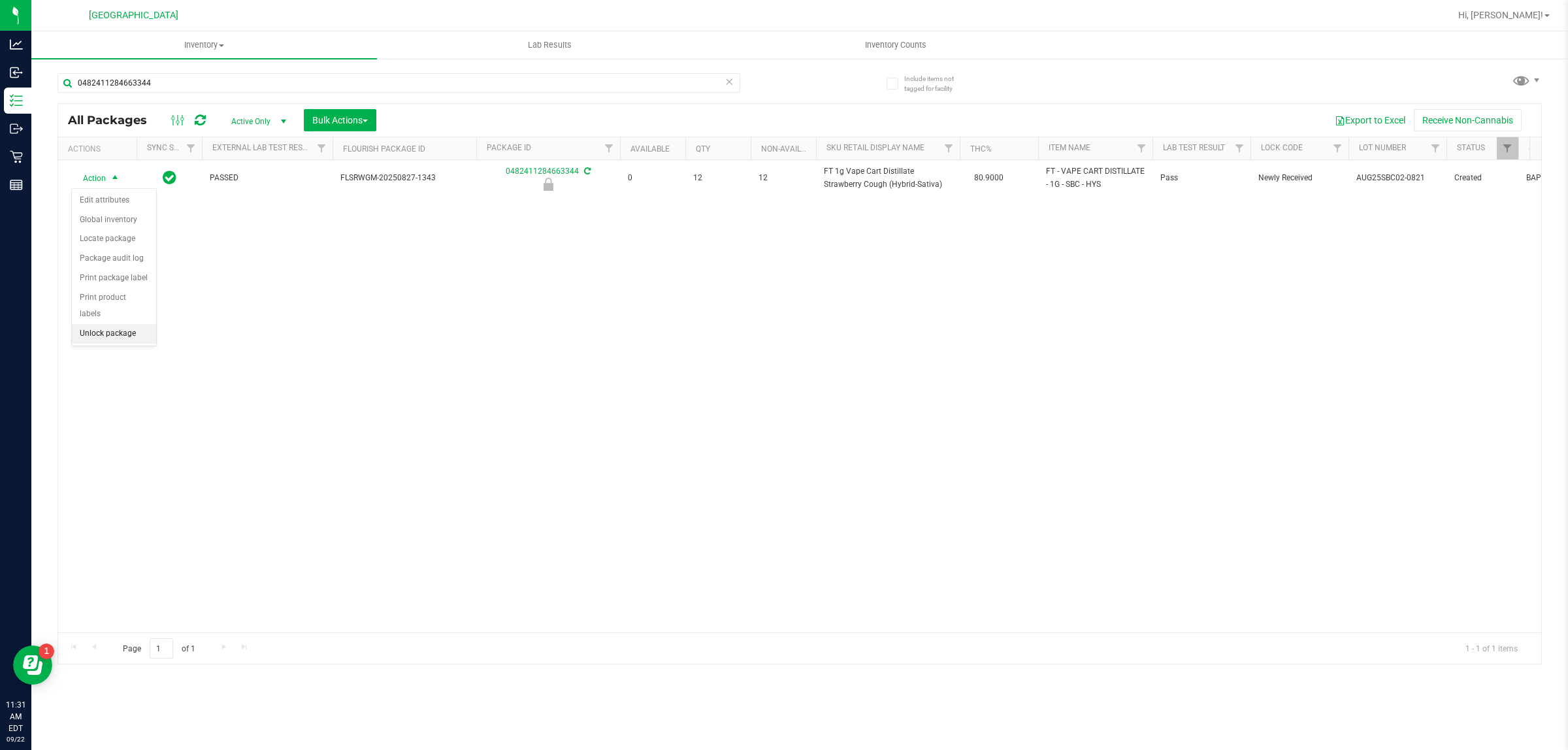
click at [124, 324] on li "Unlock package" at bounding box center [113, 333] width 84 height 20
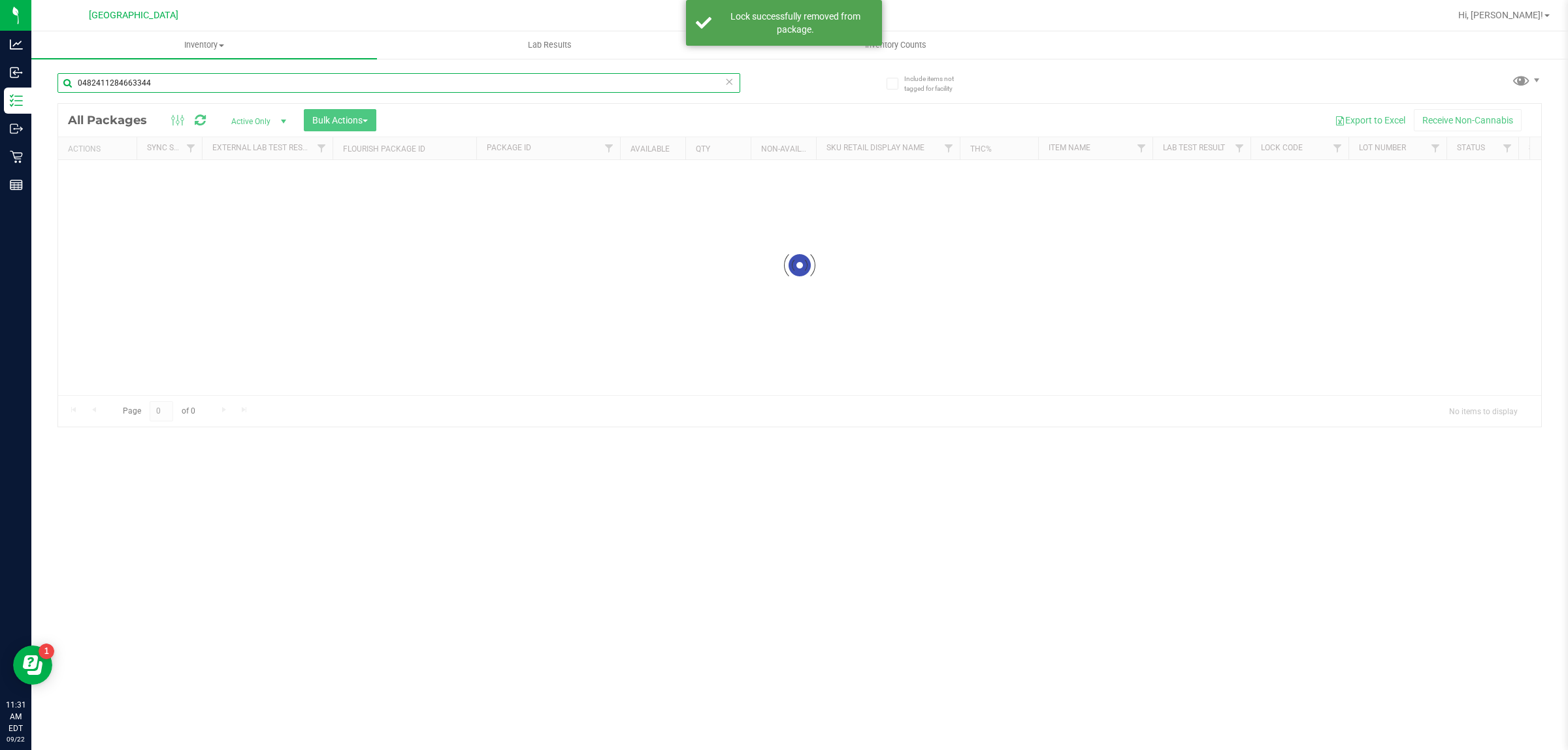
click at [184, 82] on div "Inventory All packages All inventory Waste log Create inventory Lab Results Inv…" at bounding box center [799, 391] width 1537 height 719
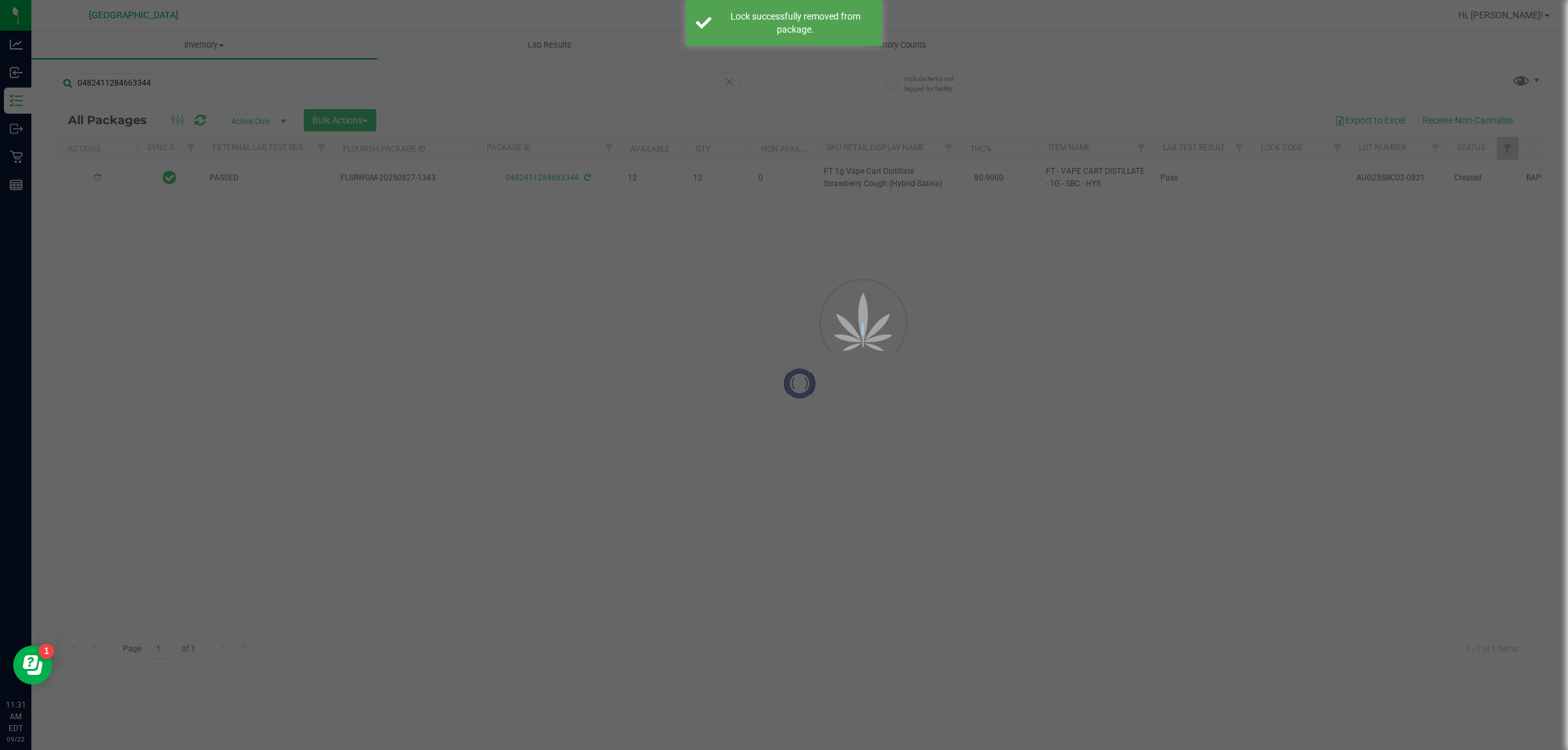
click at [184, 82] on div at bounding box center [784, 375] width 1568 height 750
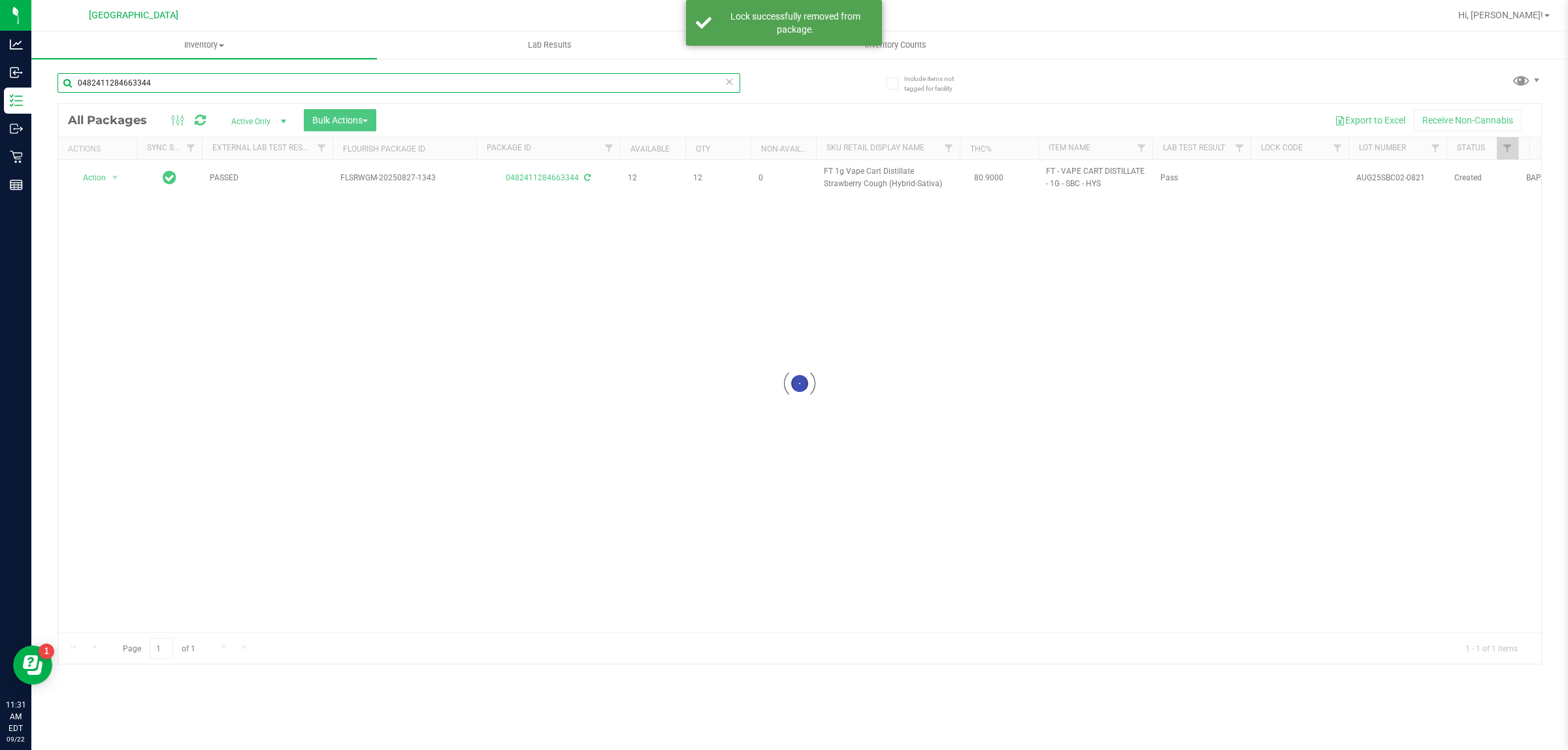
click at [184, 82] on input "0482411284663344" at bounding box center [398, 83] width 683 height 20
paste input "FT 1g Vape Cart Distillate Strawberry Cough (Hybrid-Sativa)"
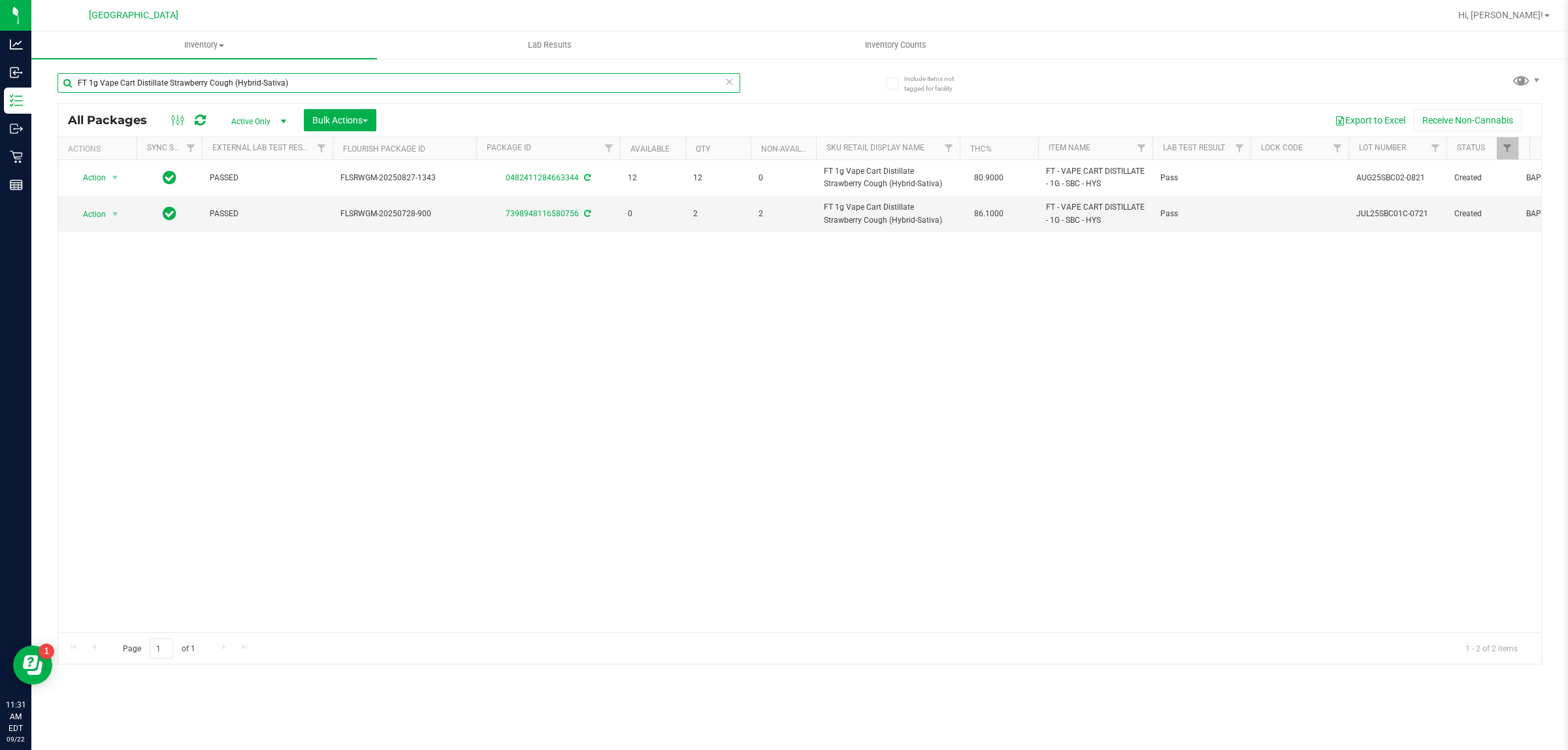
click at [419, 83] on input "FT 1g Vape Cart Distillate Strawberry Cough (Hybrid-Sativa)" at bounding box center [398, 83] width 683 height 20
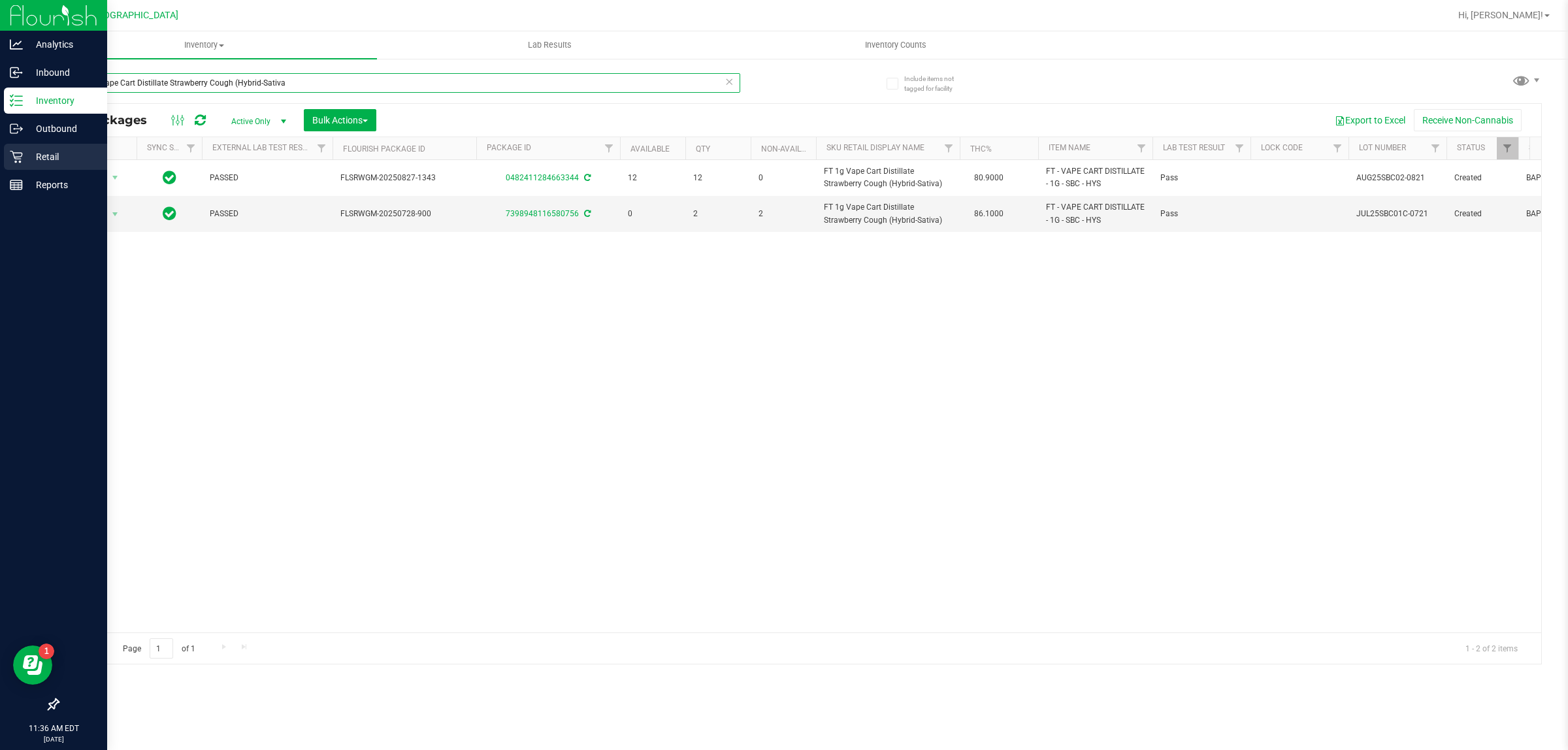
type input "FT 1g Vape Cart Distillate Strawberry Cough (Hybrid-Sativa"
click at [15, 158] on icon at bounding box center [16, 157] width 12 height 12
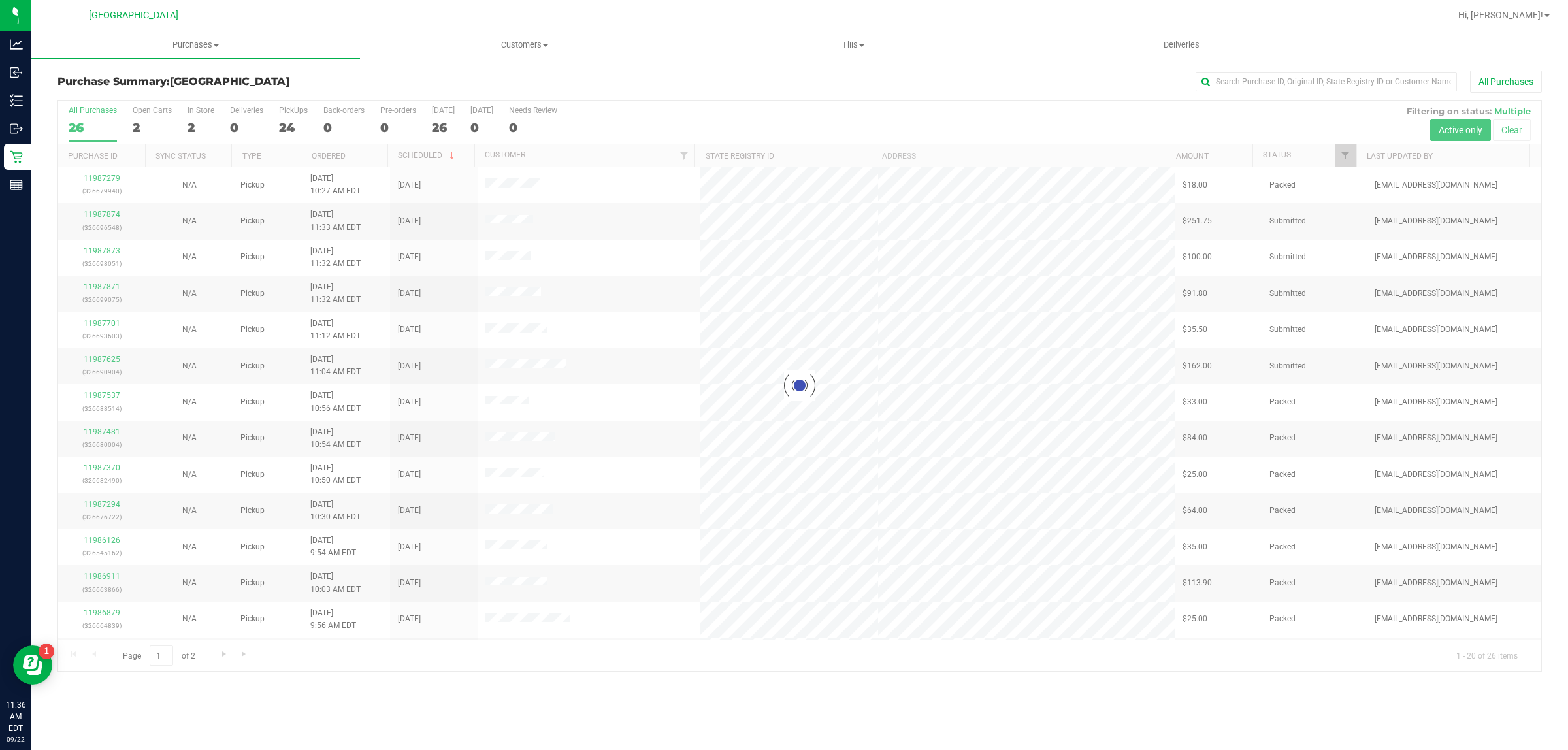
click at [1347, 154] on div at bounding box center [799, 385] width 1483 height 570
click at [1345, 152] on span "Filter" at bounding box center [1345, 155] width 10 height 10
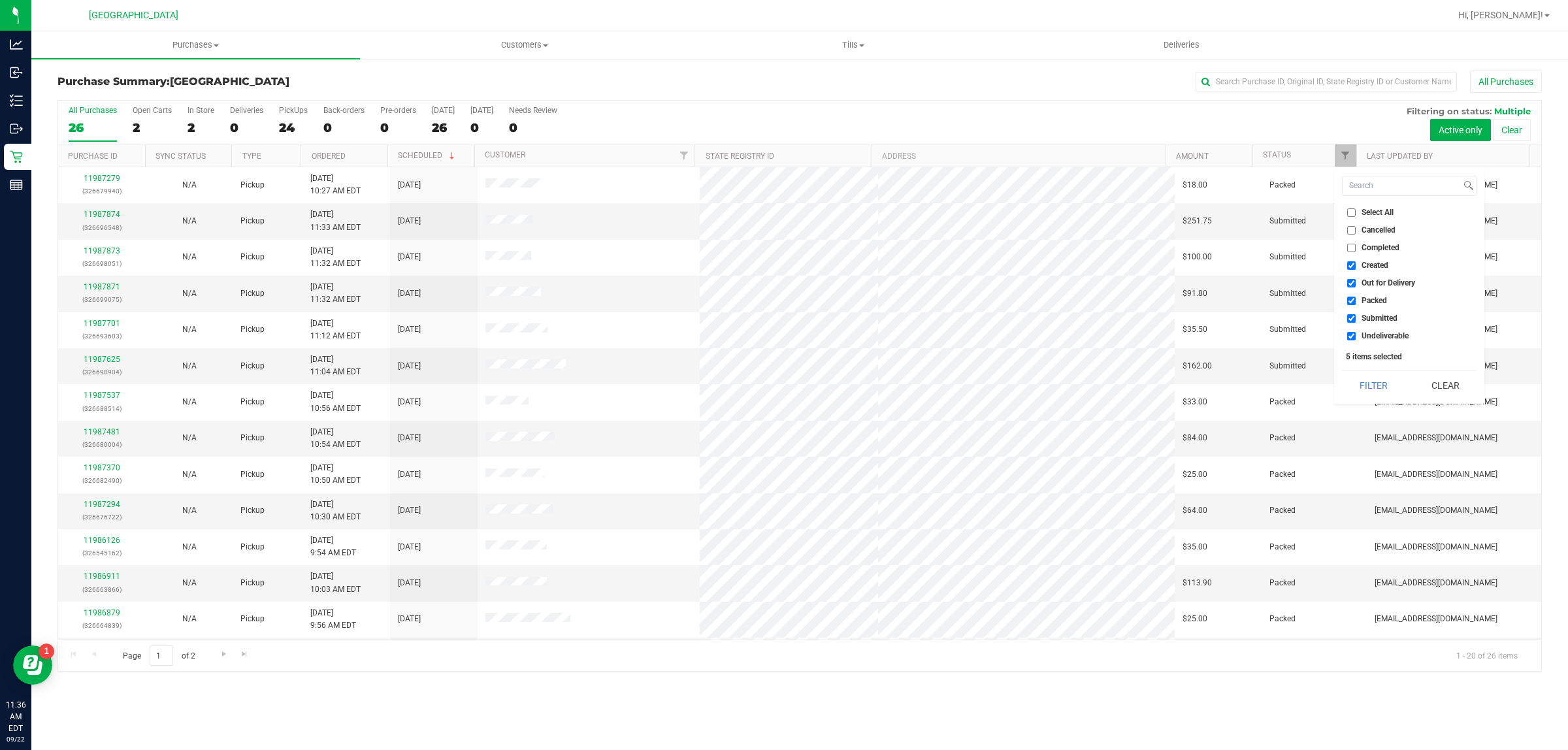
click at [1353, 214] on input "Select All" at bounding box center [1351, 212] width 8 height 8
checkbox input "true"
click at [1353, 213] on input "Select All" at bounding box center [1351, 212] width 8 height 8
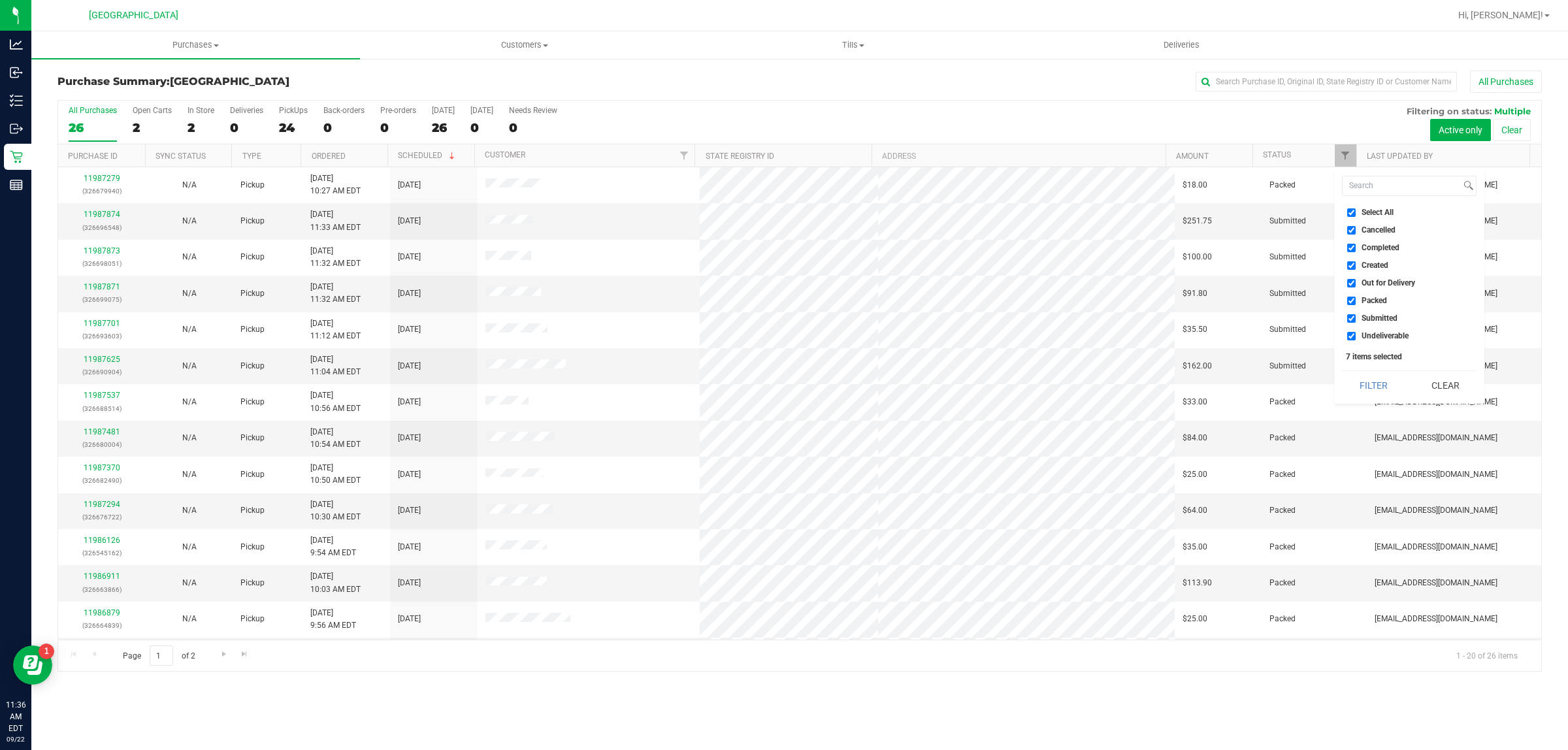
checkbox input "false"
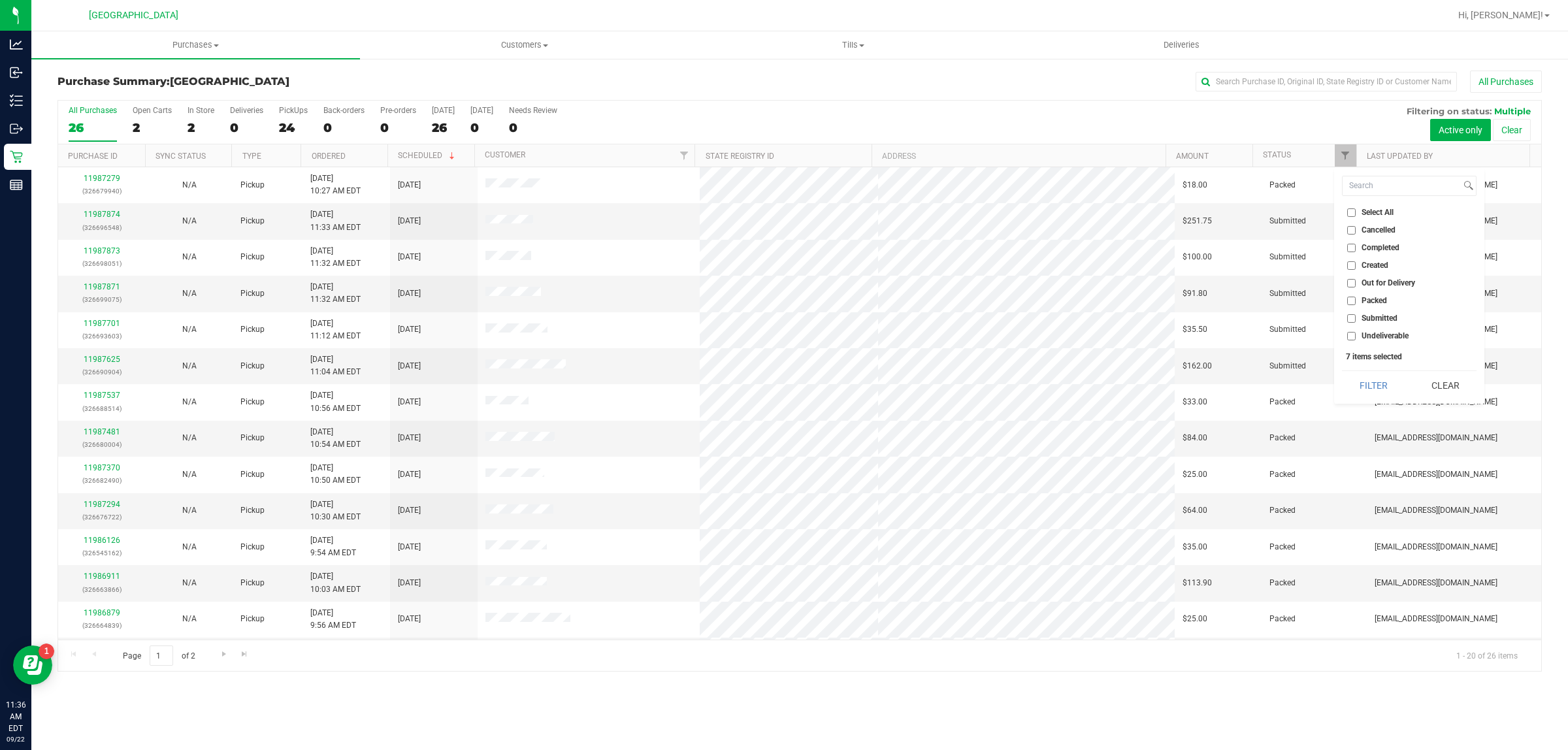
checkbox input "false"
click at [1349, 317] on input "Submitted" at bounding box center [1351, 318] width 8 height 8
checkbox input "true"
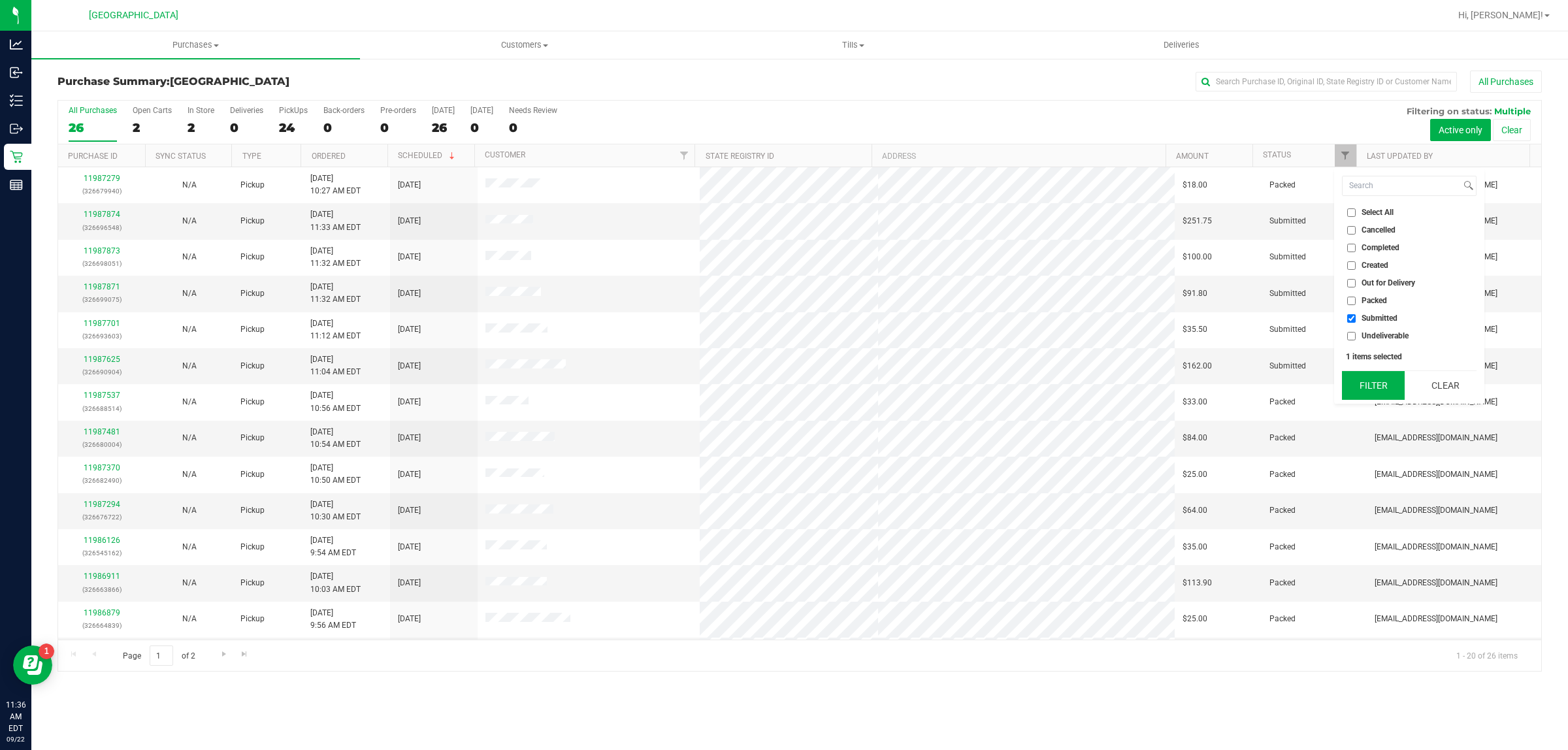
click at [1374, 384] on button "Filter" at bounding box center [1373, 385] width 63 height 29
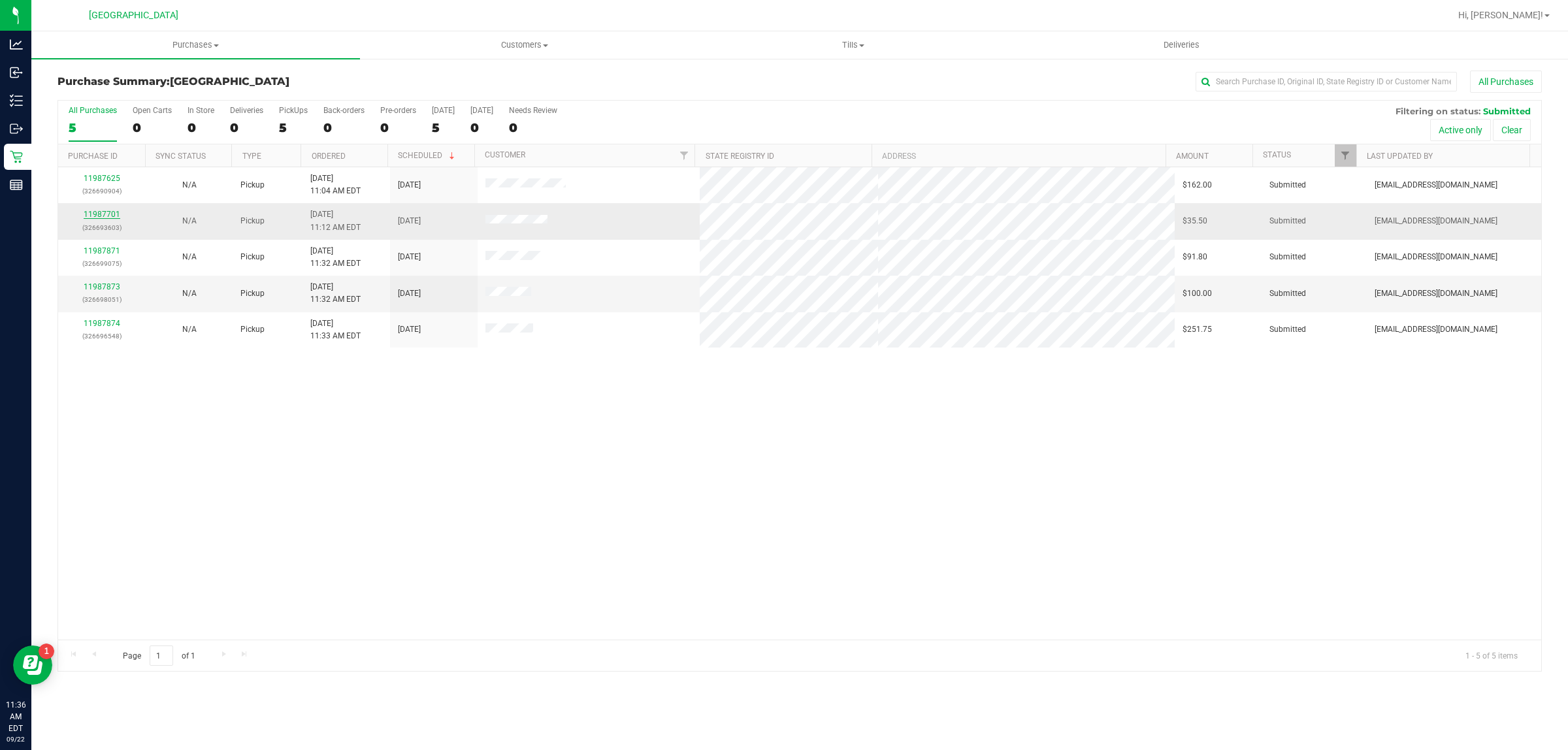
click at [95, 216] on link "11987701" at bounding box center [102, 214] width 37 height 9
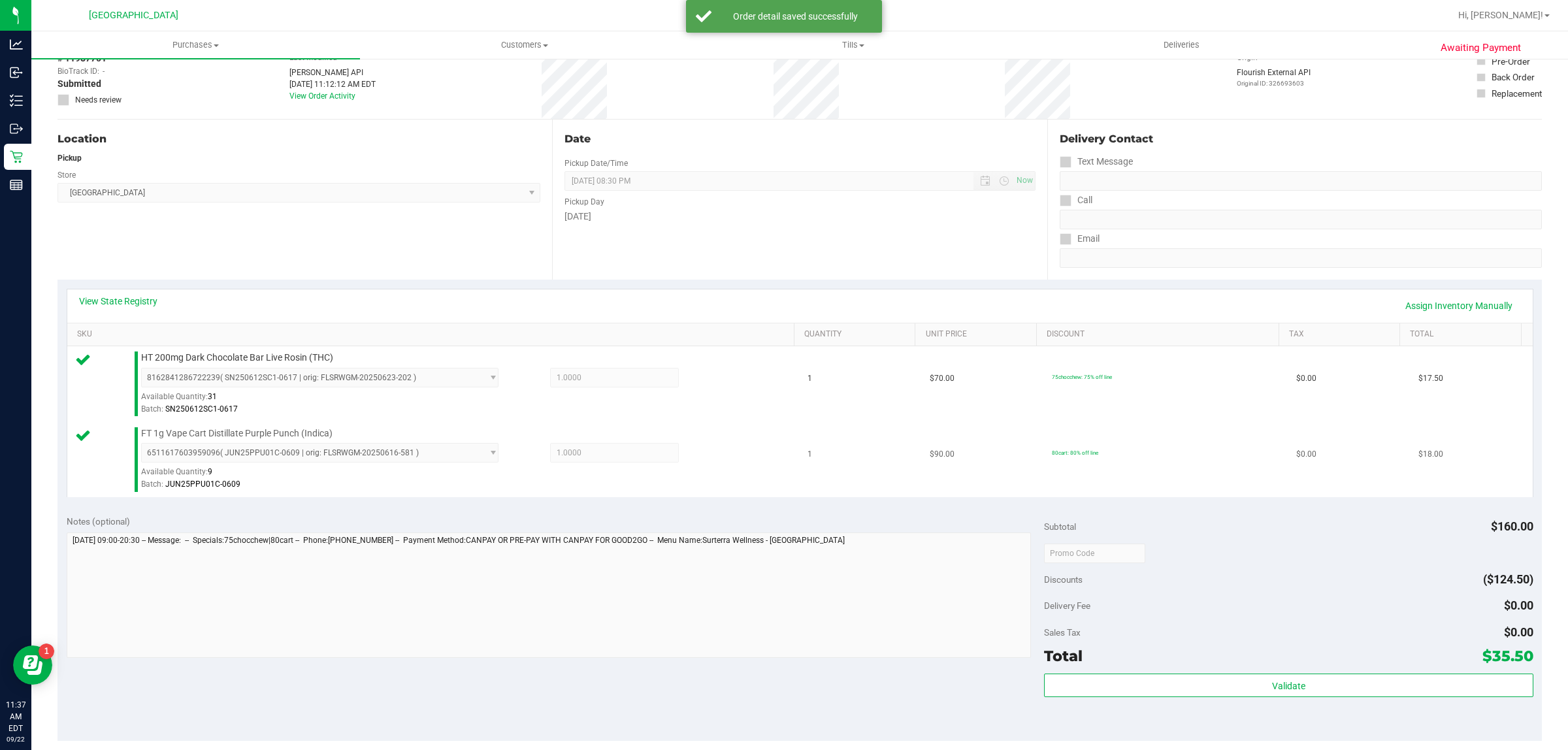
scroll to position [163, 0]
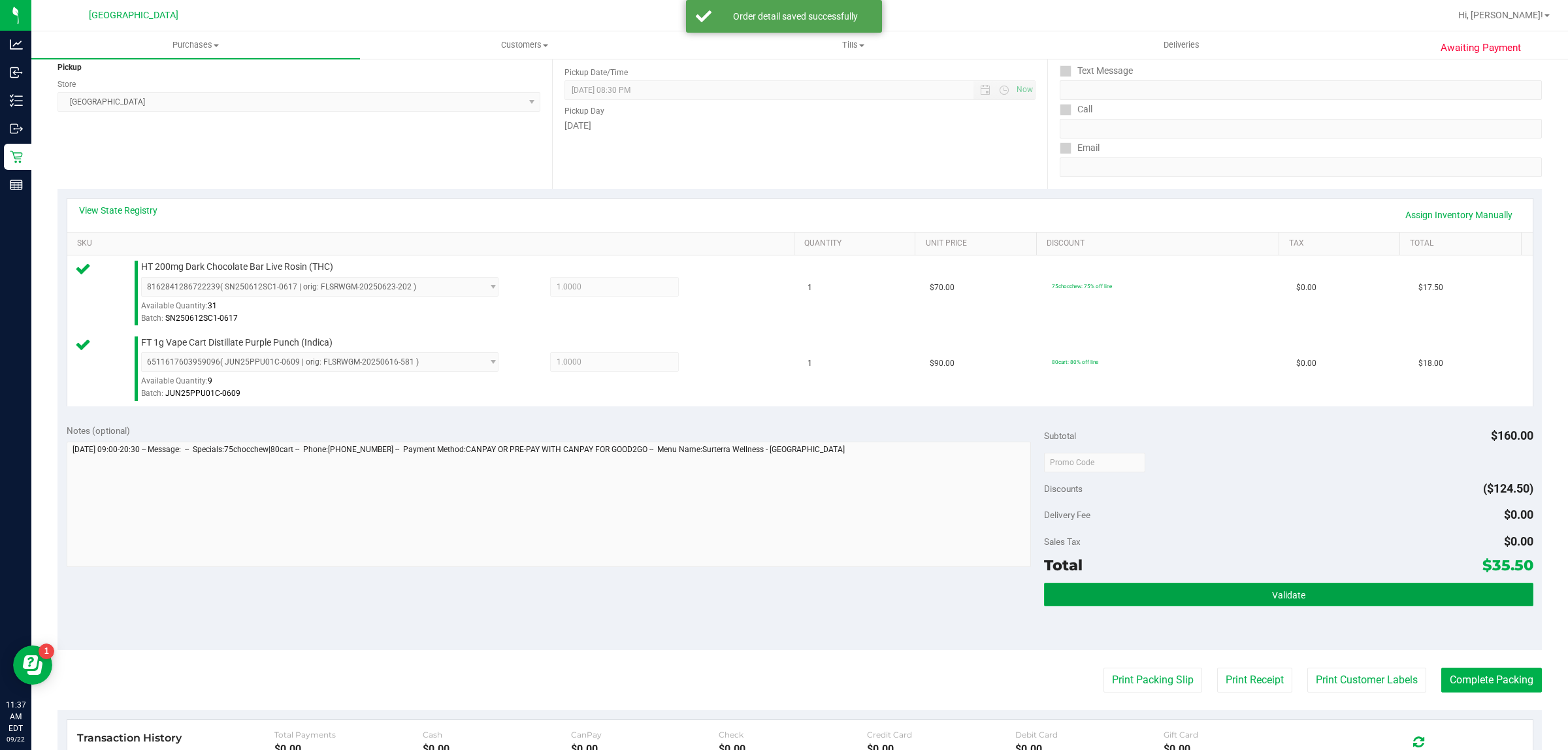
click at [1097, 591] on button "Validate" at bounding box center [1288, 594] width 489 height 23
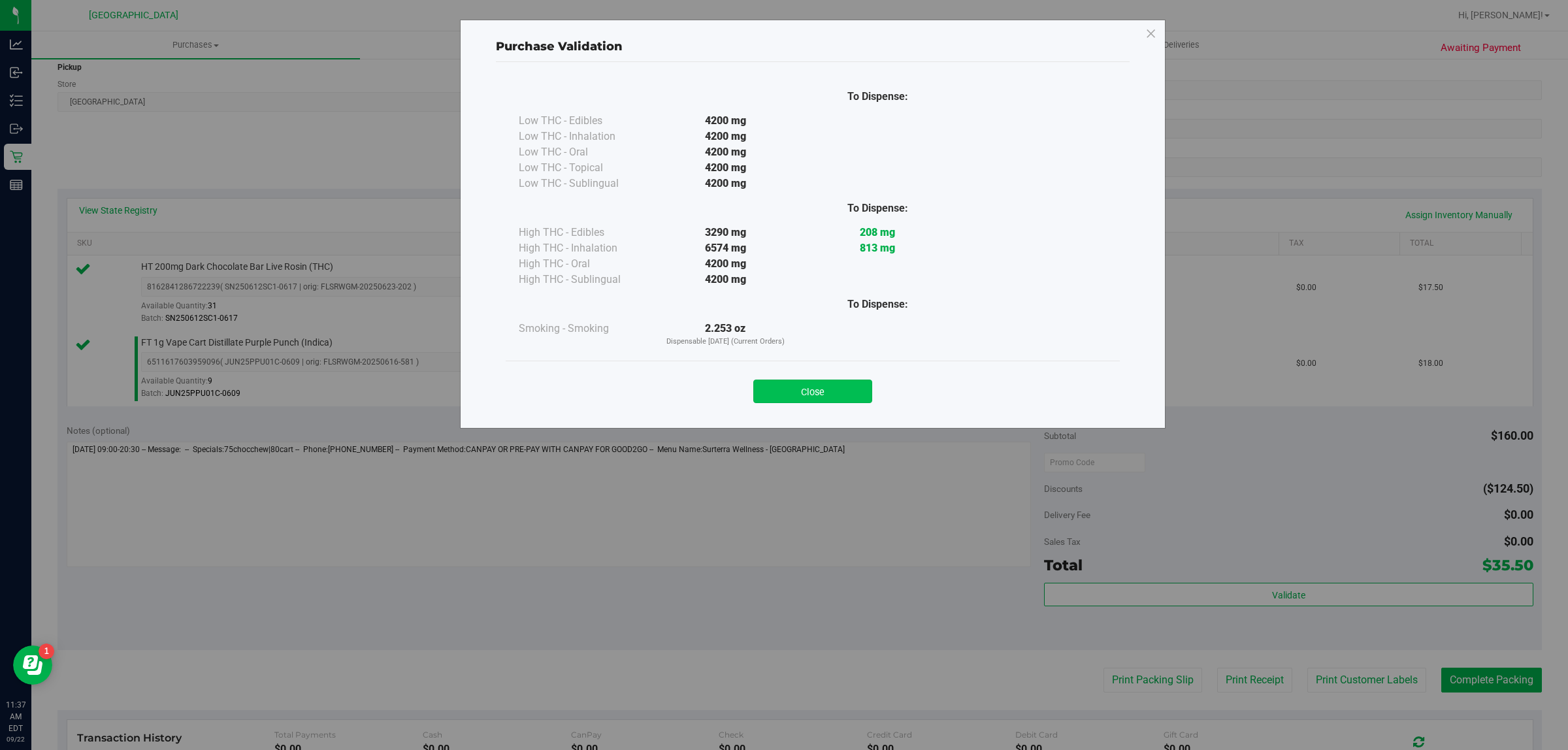
click at [796, 391] on button "Close" at bounding box center [812, 391] width 119 height 23
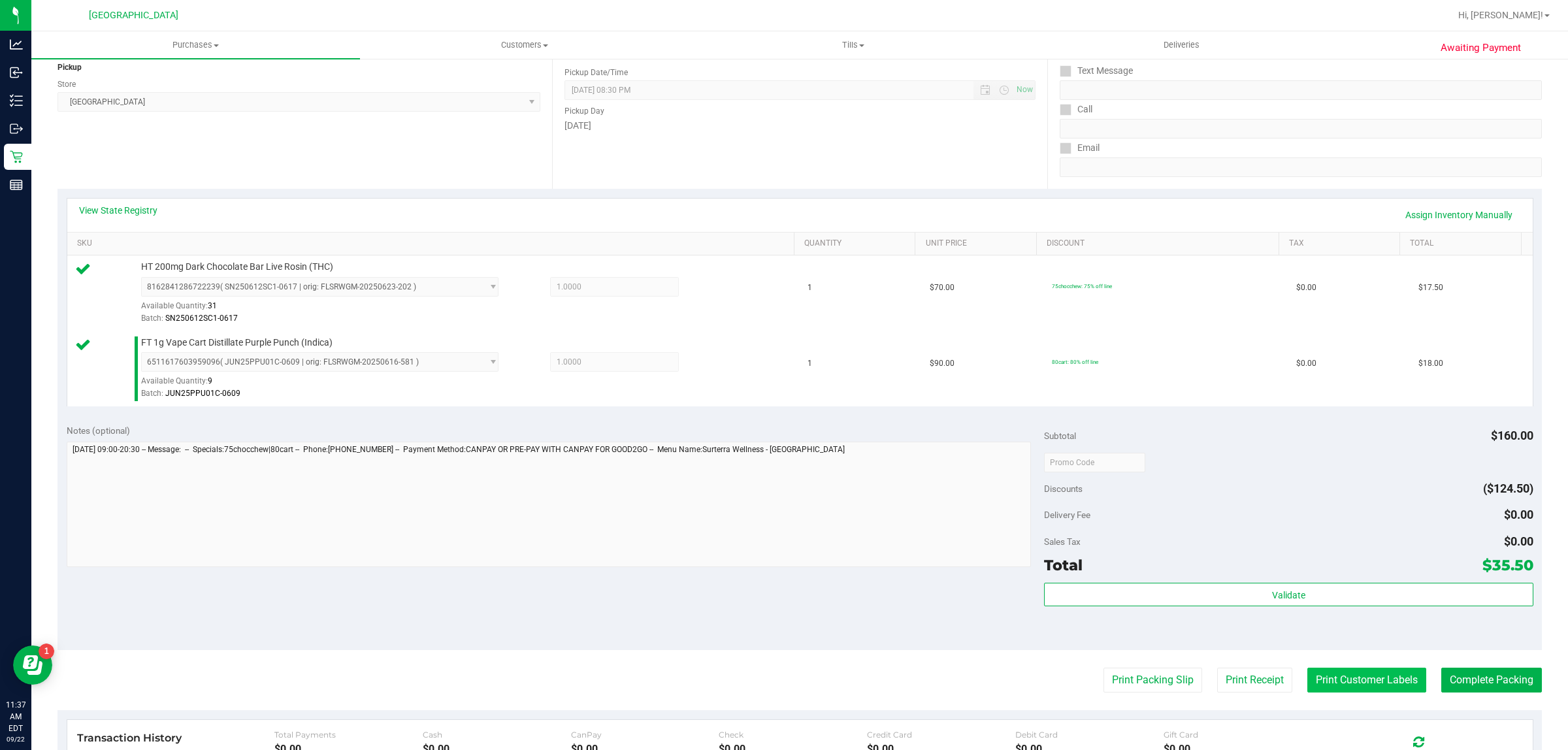
click at [1323, 671] on button "Print Customer Labels" at bounding box center [1366, 680] width 119 height 25
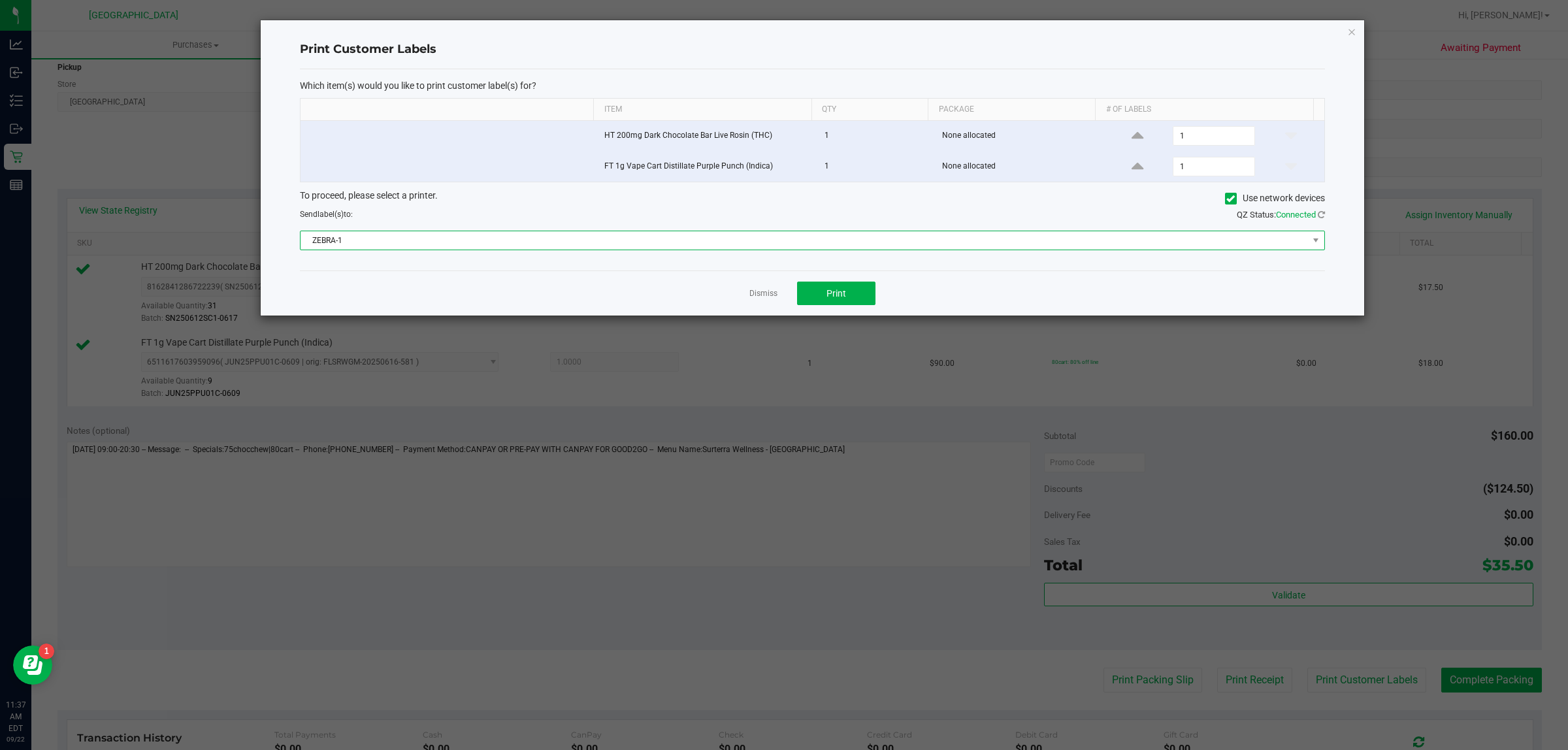
click at [823, 246] on span "ZEBRA-1" at bounding box center [804, 240] width 1007 height 18
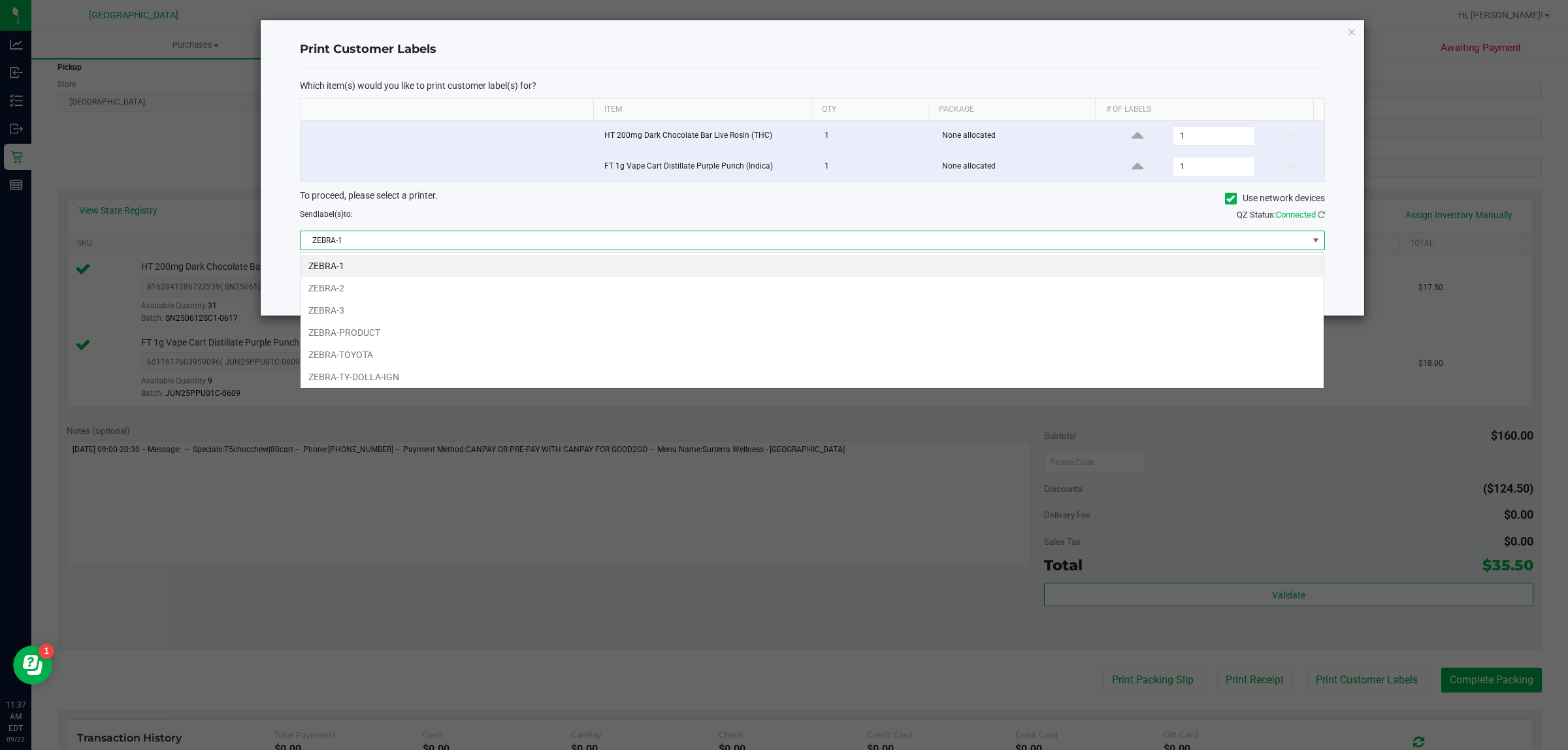
scroll to position [20, 1024]
click at [754, 351] on li "ZEBRA-TOYOTA" at bounding box center [812, 355] width 1023 height 23
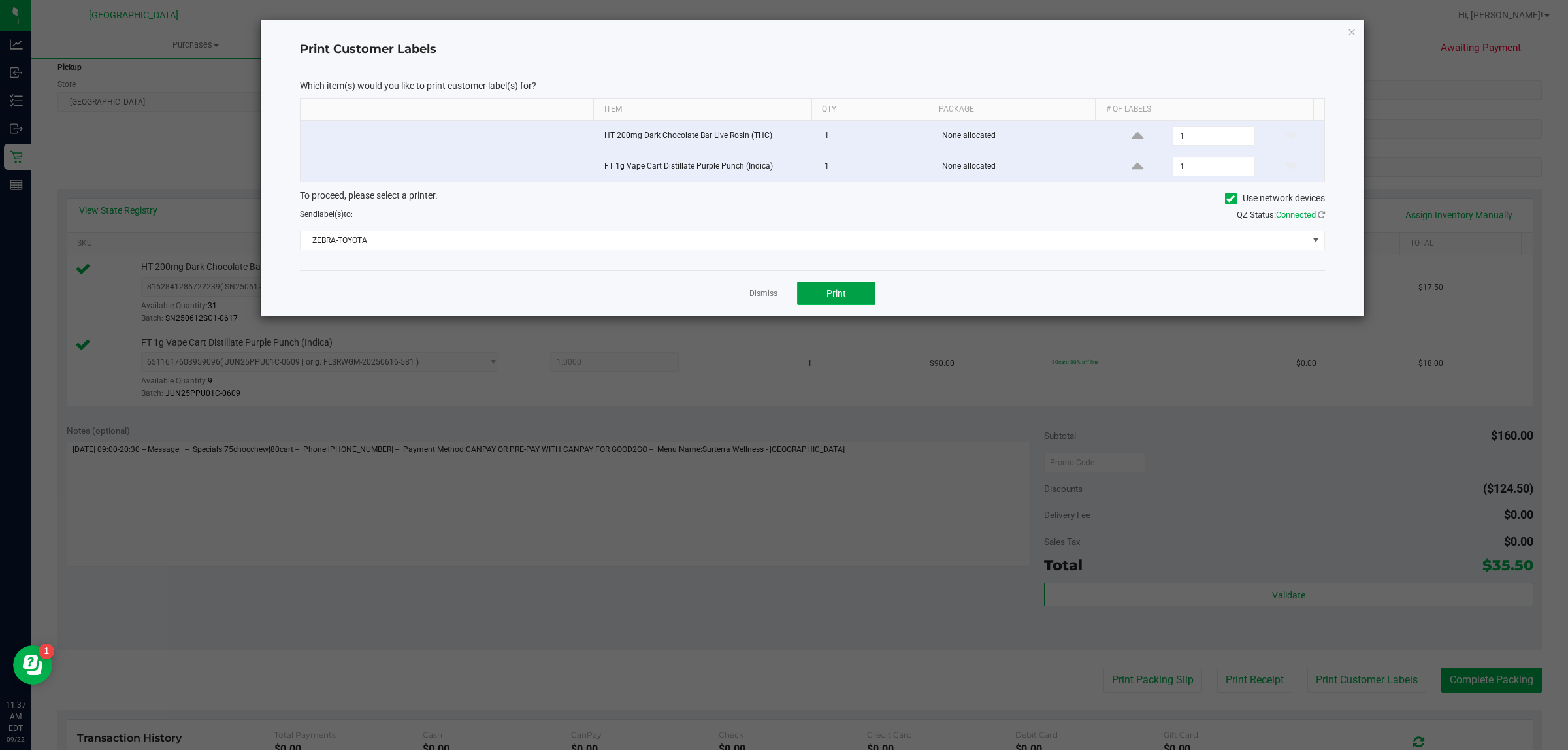
click at [857, 286] on button "Print" at bounding box center [836, 293] width 79 height 23
click at [771, 295] on link "Dismiss" at bounding box center [763, 294] width 28 height 11
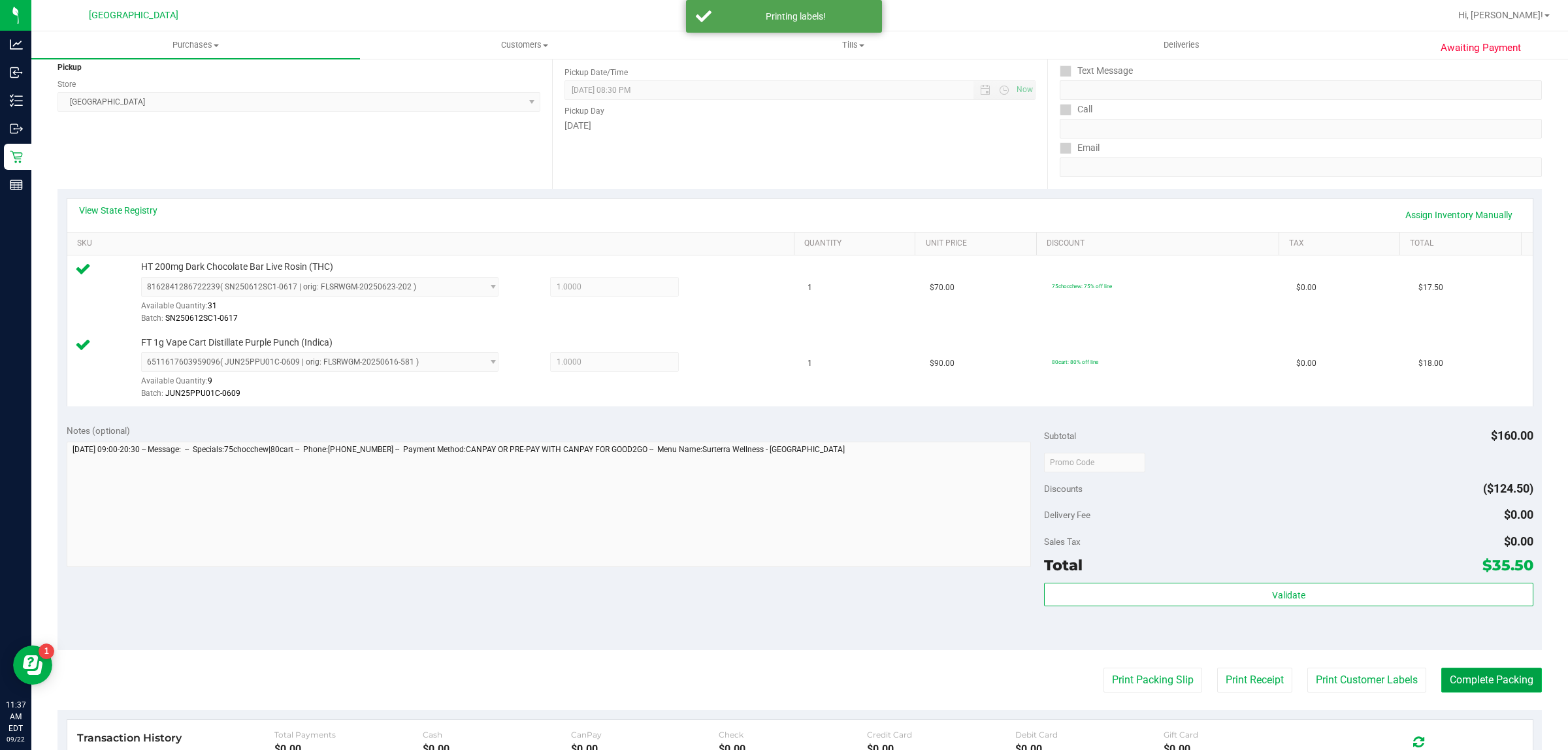
click at [1446, 681] on button "Complete Packing" at bounding box center [1491, 680] width 100 height 25
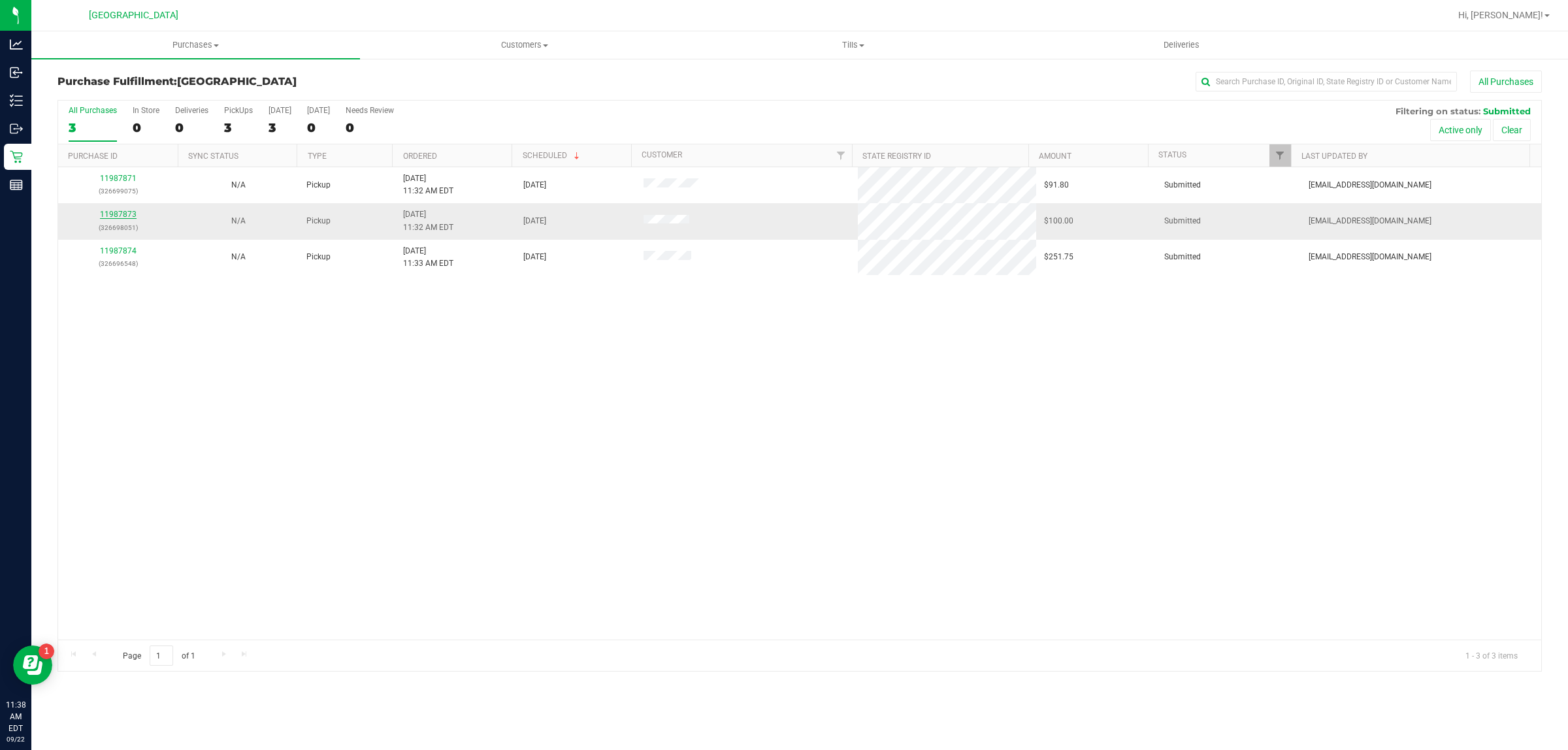
click at [121, 214] on link "11987873" at bounding box center [118, 214] width 37 height 9
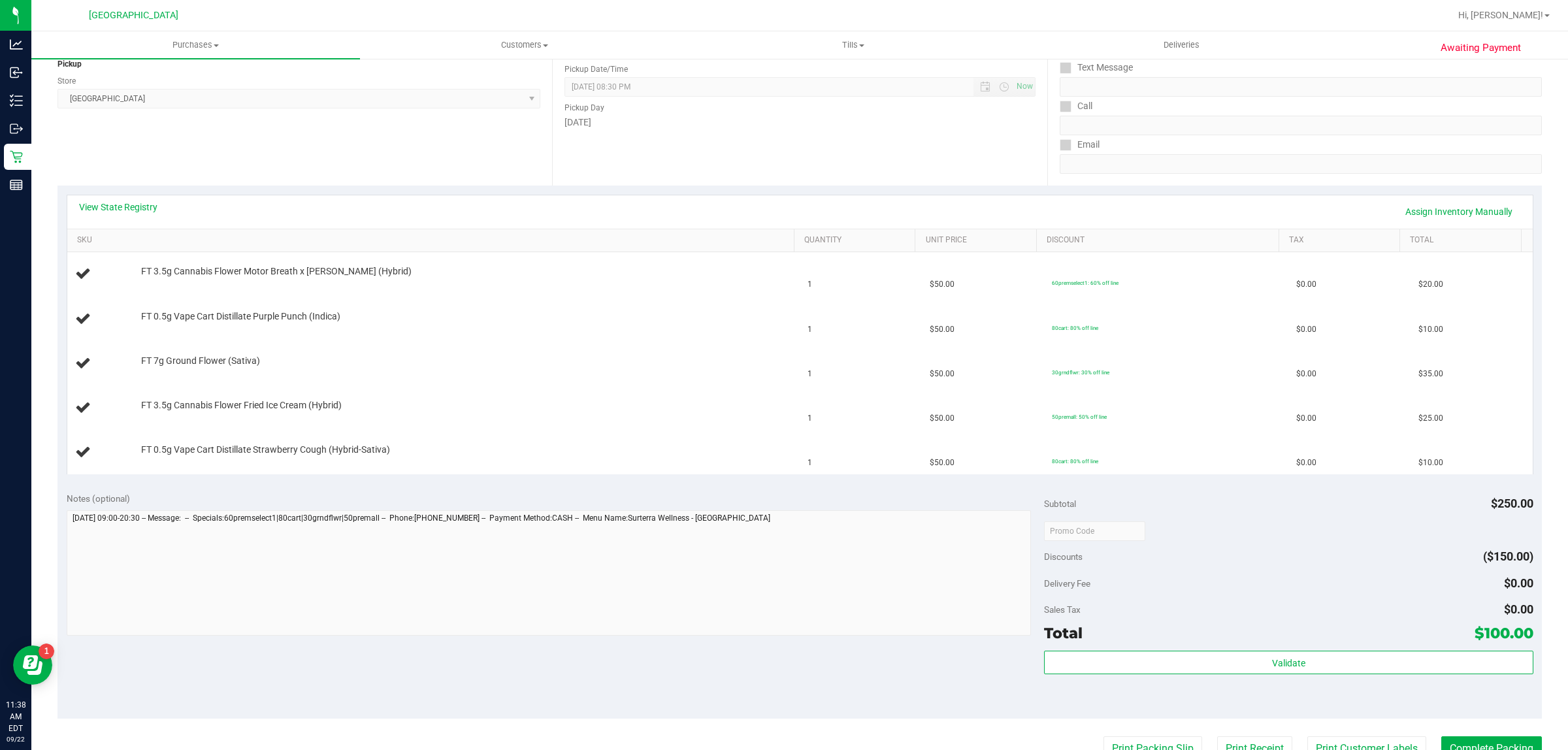
scroll to position [327, 0]
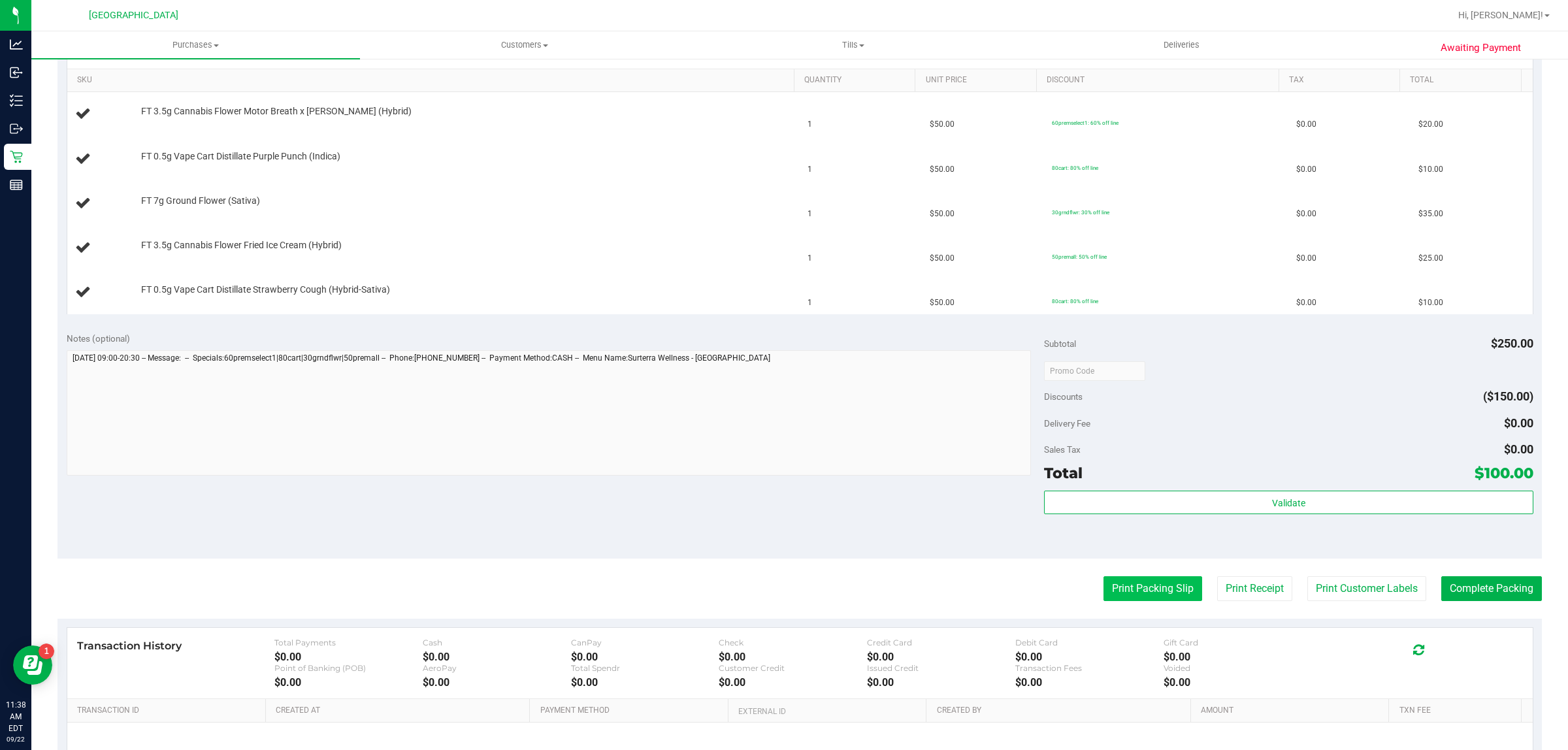
click at [1125, 587] on button "Print Packing Slip" at bounding box center [1153, 588] width 98 height 25
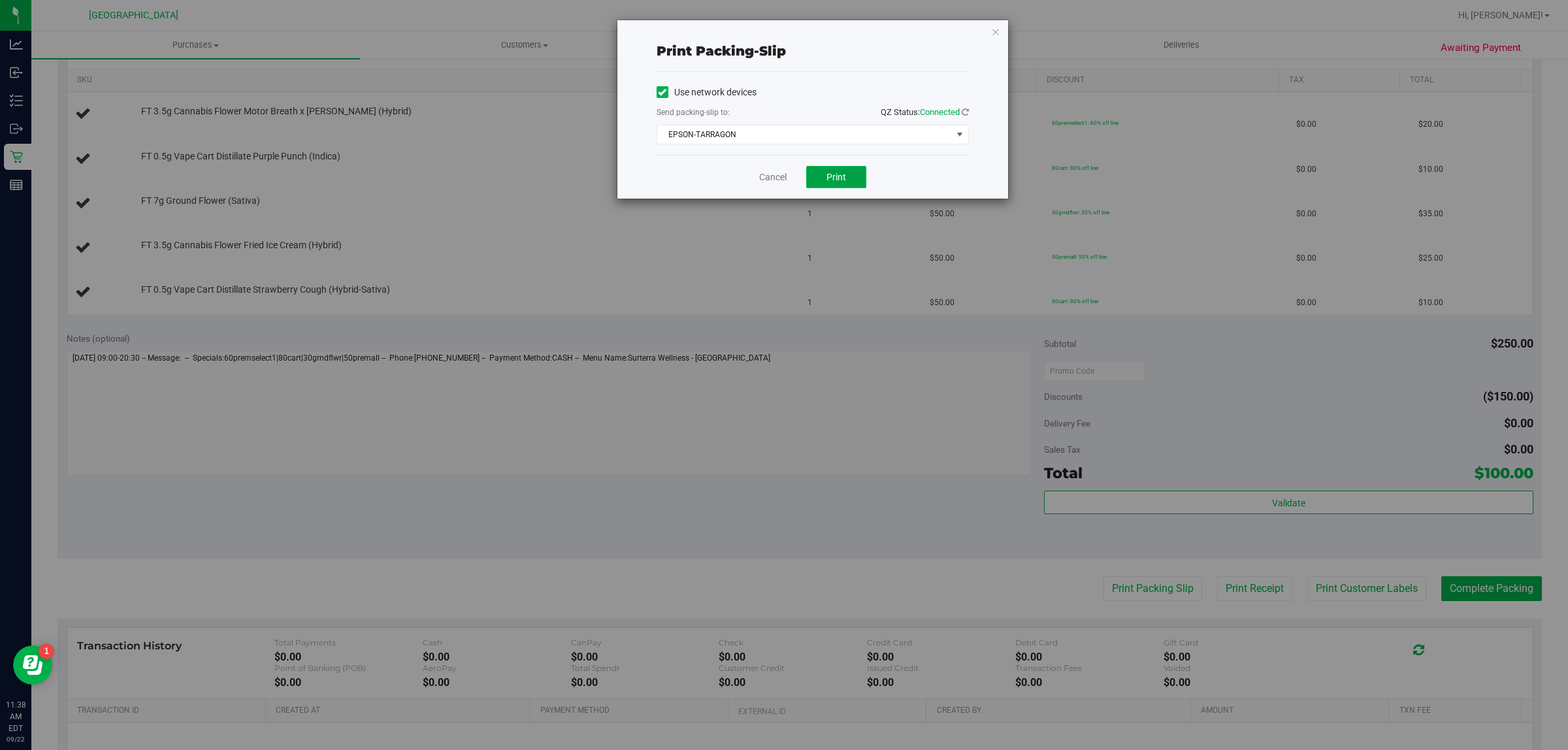
click at [824, 180] on button "Print" at bounding box center [836, 177] width 60 height 23
click at [767, 142] on span "EPSON-TARRAGON" at bounding box center [804, 135] width 294 height 18
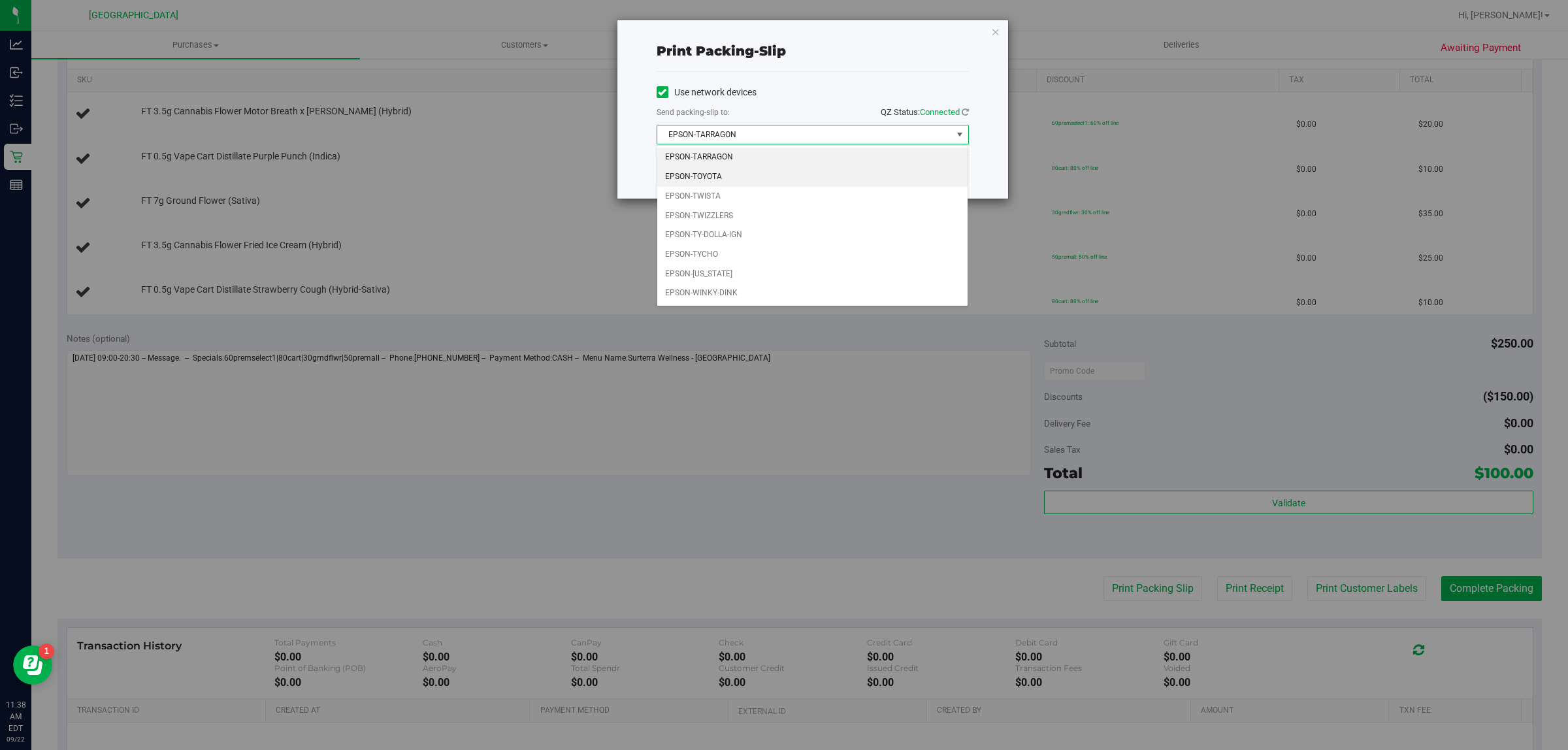
click at [748, 184] on li "EPSON-TOYOTA" at bounding box center [812, 177] width 311 height 20
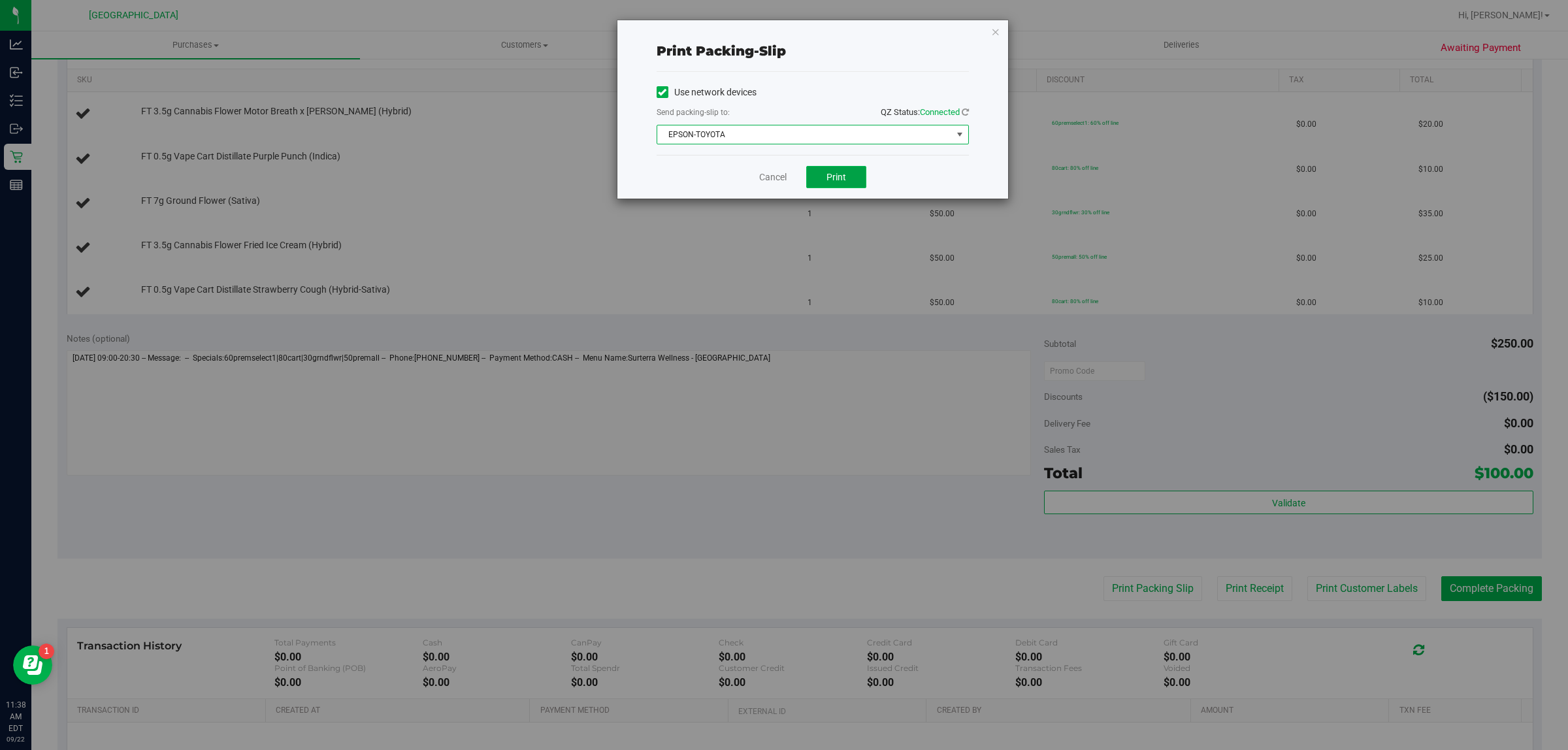
click at [837, 176] on span "Print" at bounding box center [836, 176] width 20 height 10
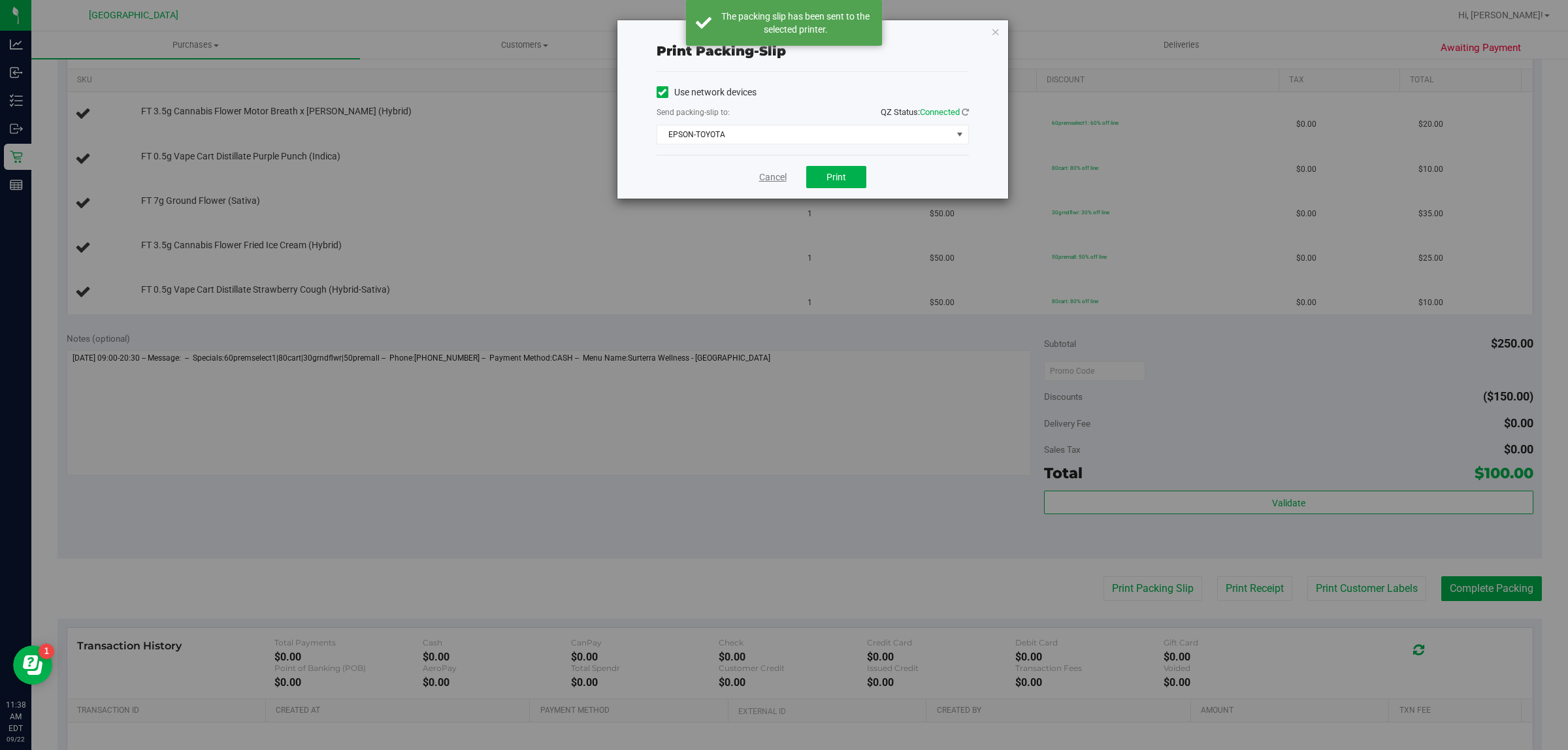
click at [774, 177] on link "Cancel" at bounding box center [773, 178] width 27 height 14
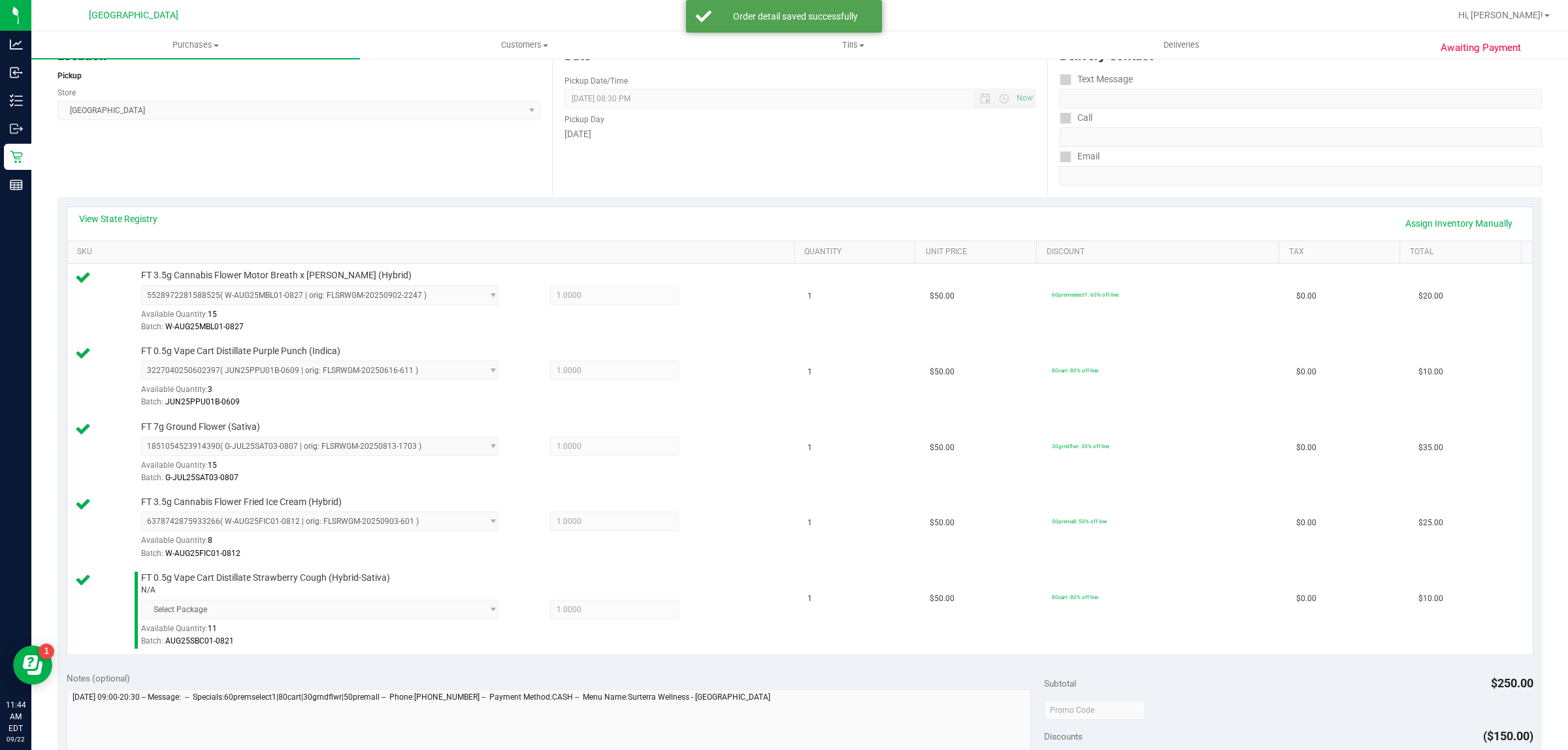
scroll to position [490, 0]
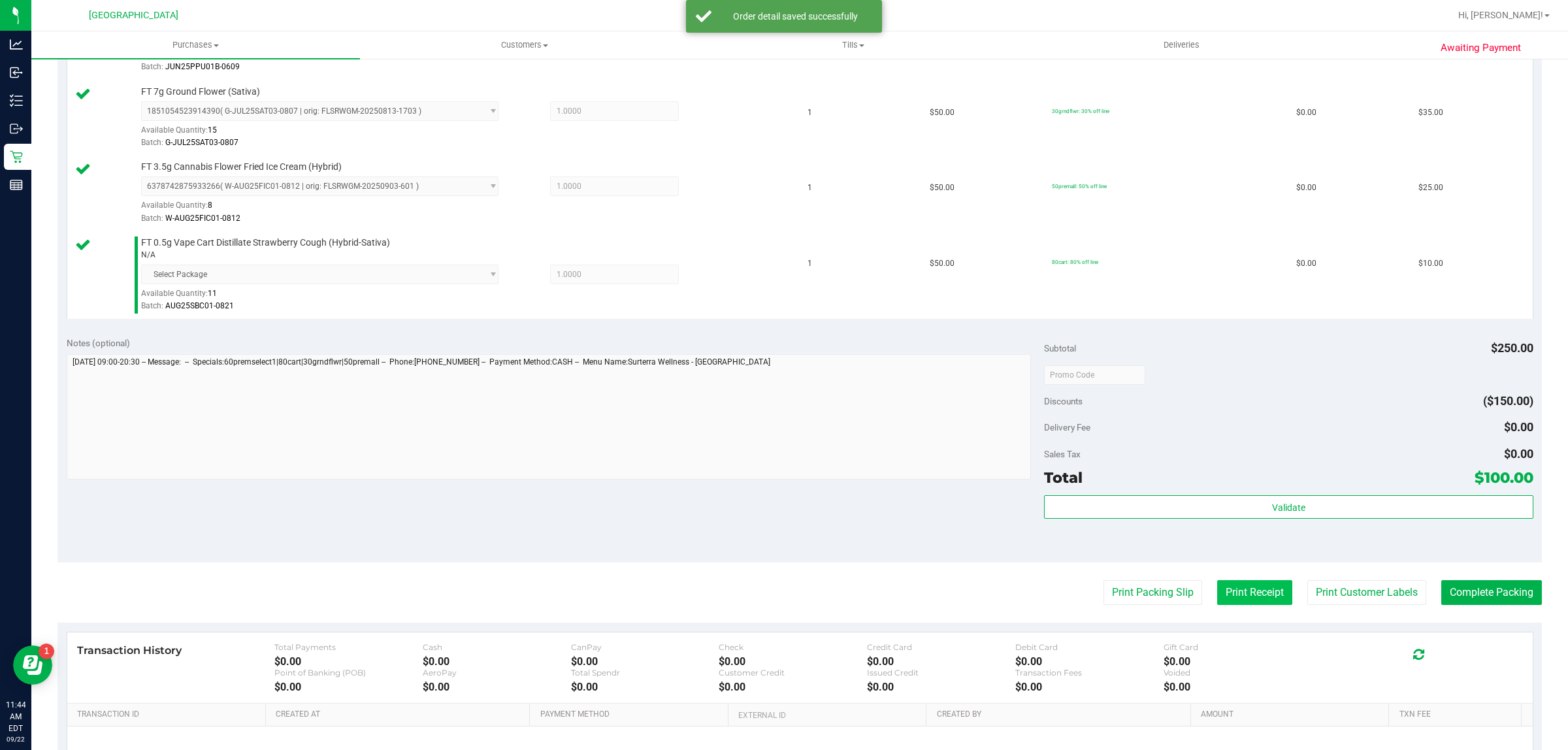
click at [1239, 585] on button "Print Receipt" at bounding box center [1254, 592] width 75 height 25
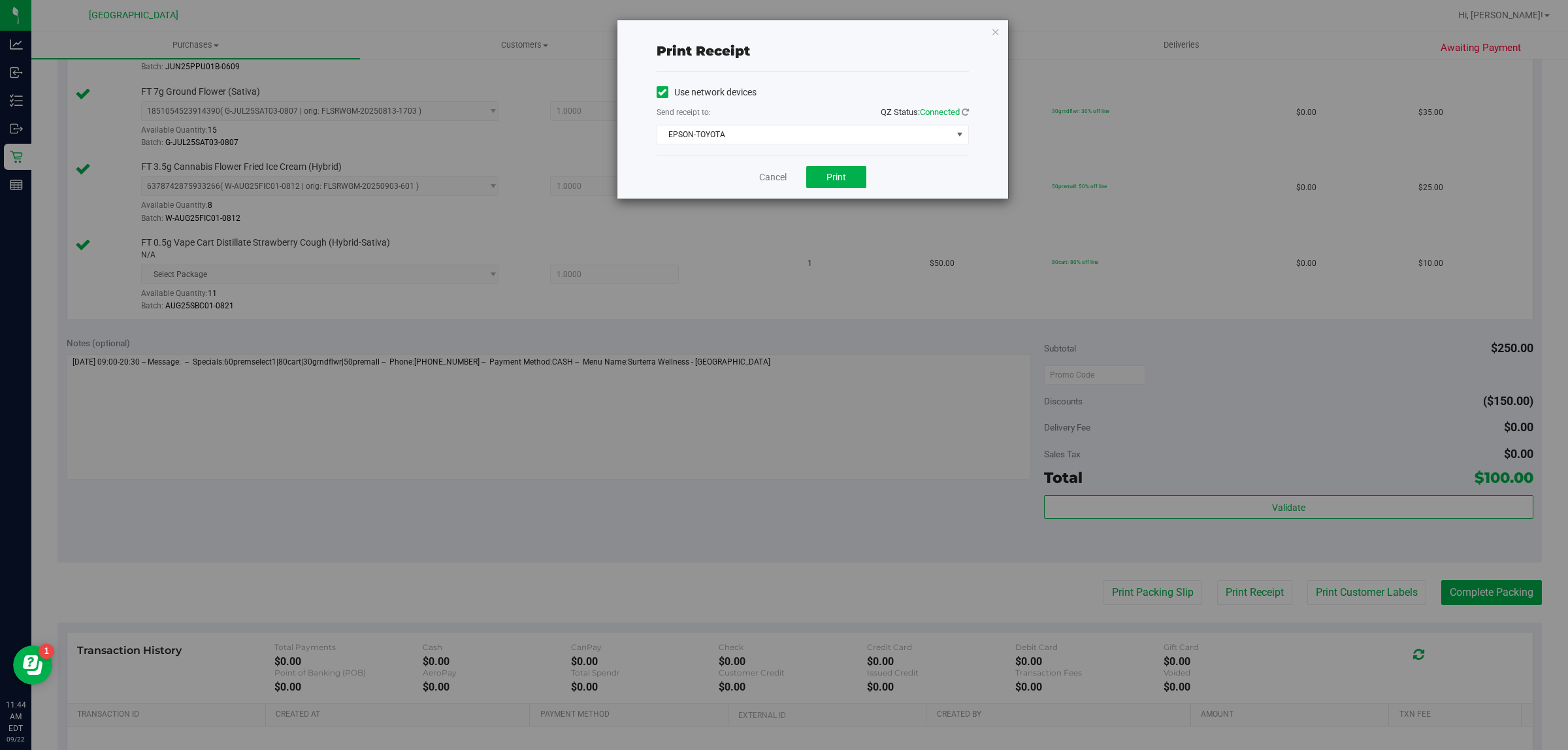
click at [771, 169] on div "Cancel Print" at bounding box center [812, 177] width 312 height 44
click at [771, 178] on link "Cancel" at bounding box center [773, 178] width 27 height 14
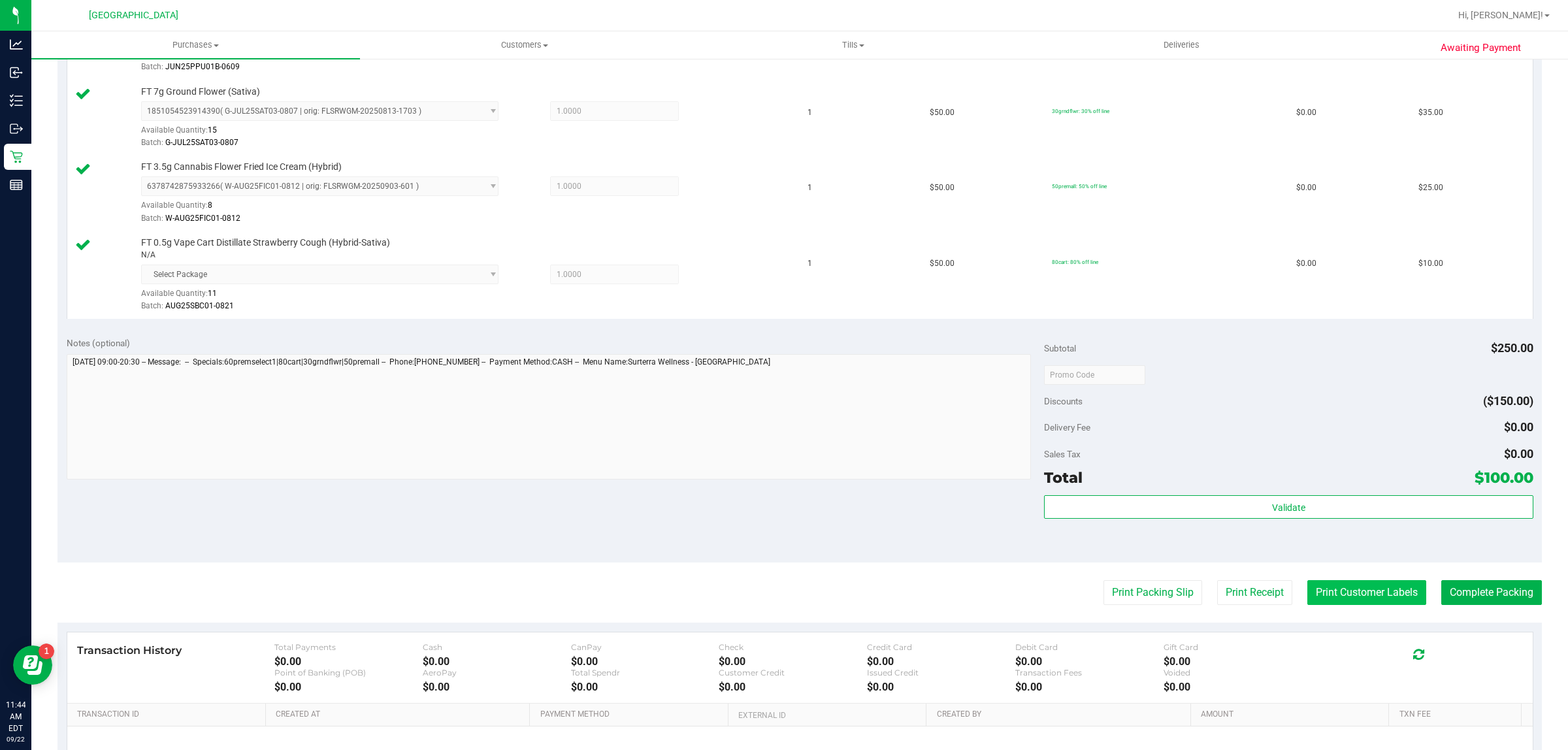
click at [1388, 593] on button "Print Customer Labels" at bounding box center [1366, 592] width 119 height 25
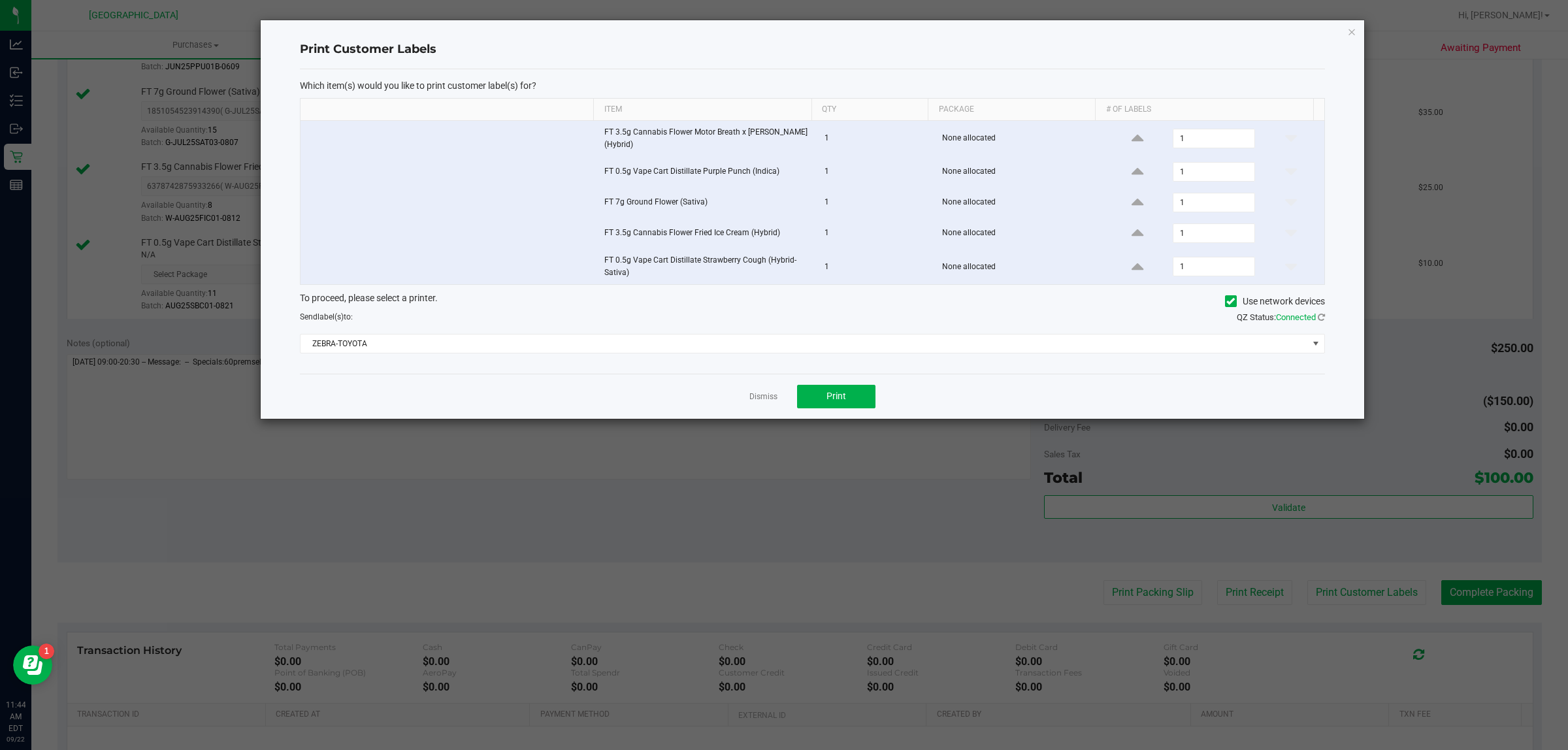
click at [835, 383] on div "Dismiss Print" at bounding box center [812, 396] width 1025 height 45
click at [844, 397] on span "Print" at bounding box center [836, 395] width 20 height 10
click at [766, 398] on link "Dismiss" at bounding box center [763, 397] width 28 height 11
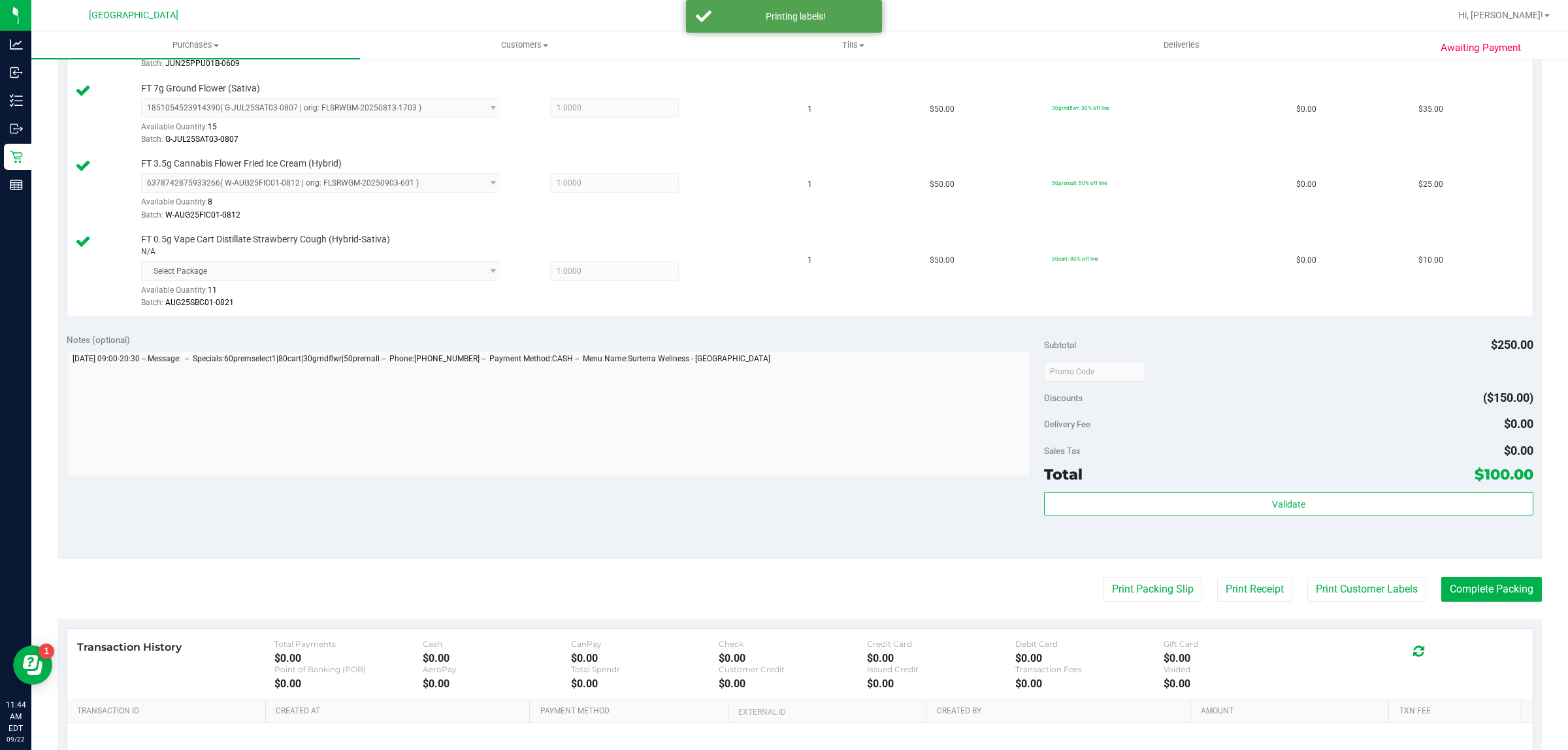
scroll to position [633, 0]
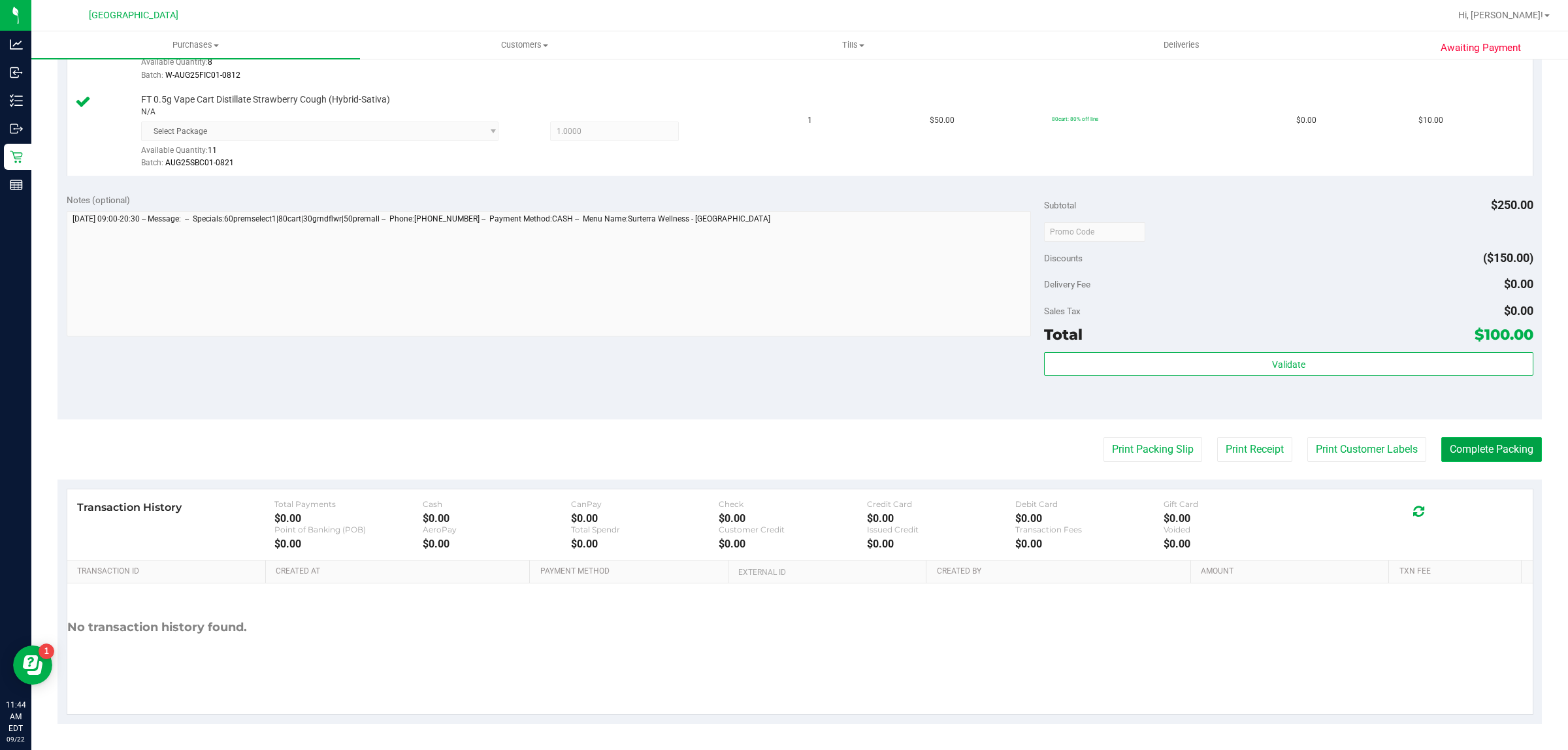
click at [1490, 460] on button "Complete Packing" at bounding box center [1491, 449] width 100 height 25
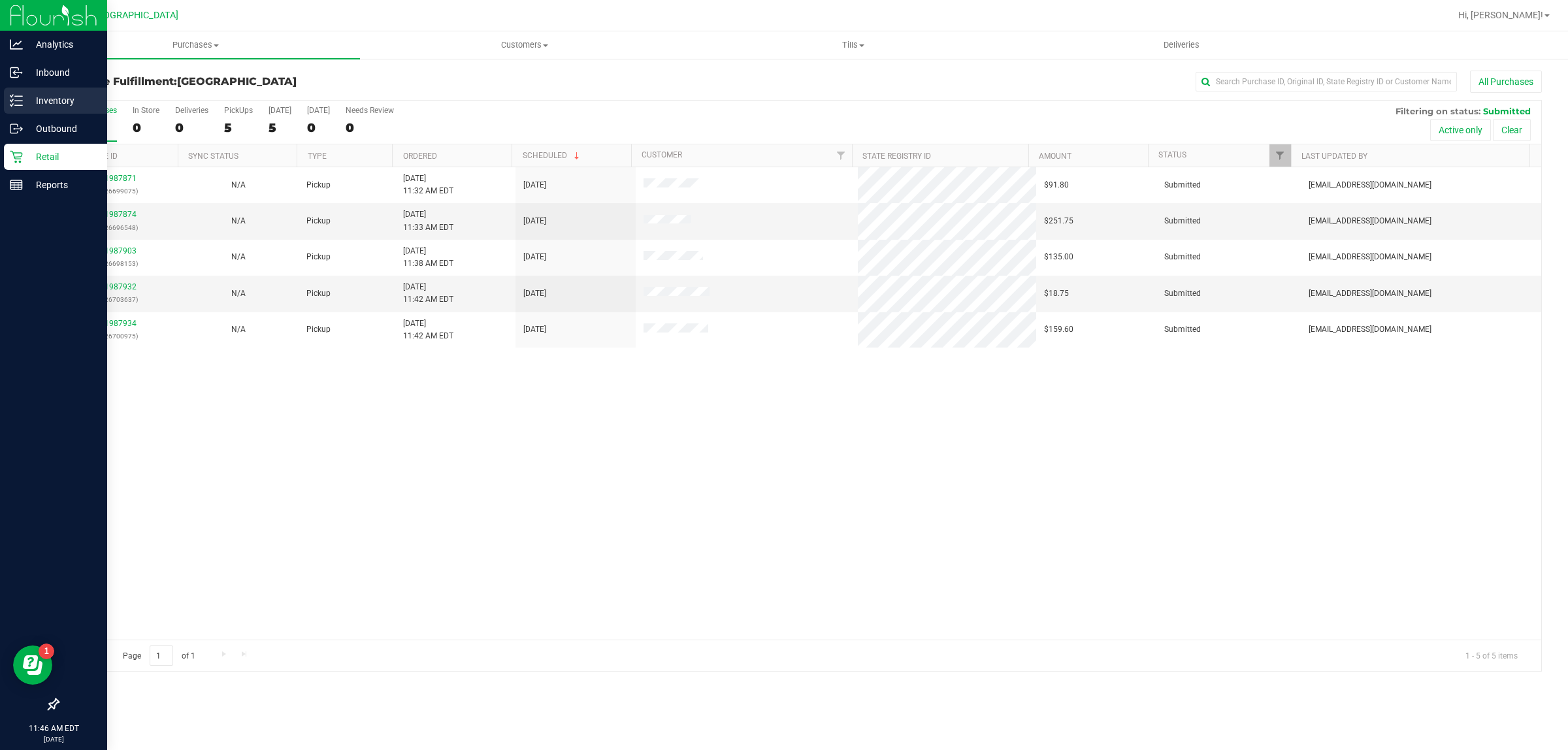
click at [44, 96] on p "Inventory" at bounding box center [61, 100] width 79 height 16
click at [27, 99] on p "Inventory" at bounding box center [61, 100] width 79 height 16
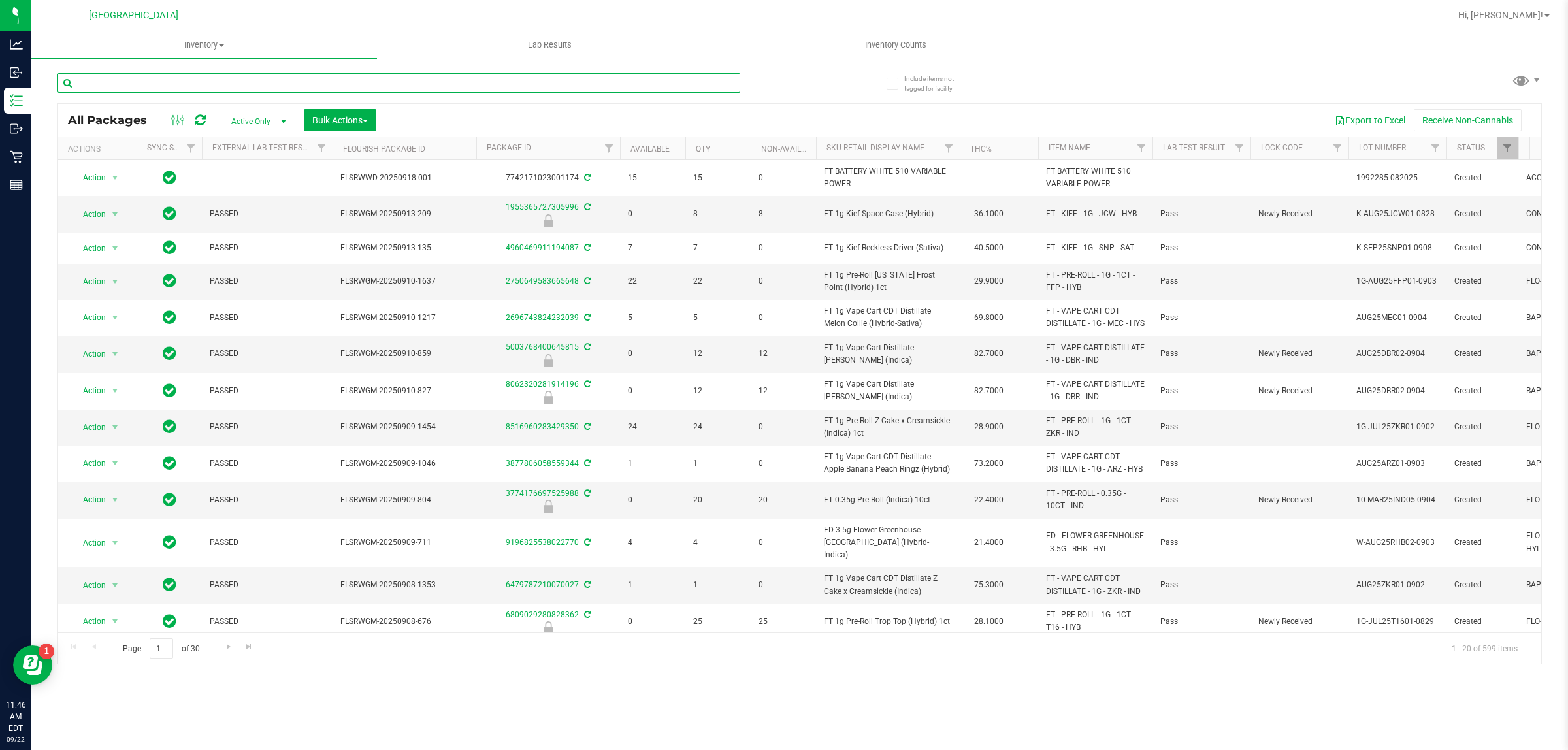
click at [191, 79] on input "text" at bounding box center [398, 83] width 683 height 20
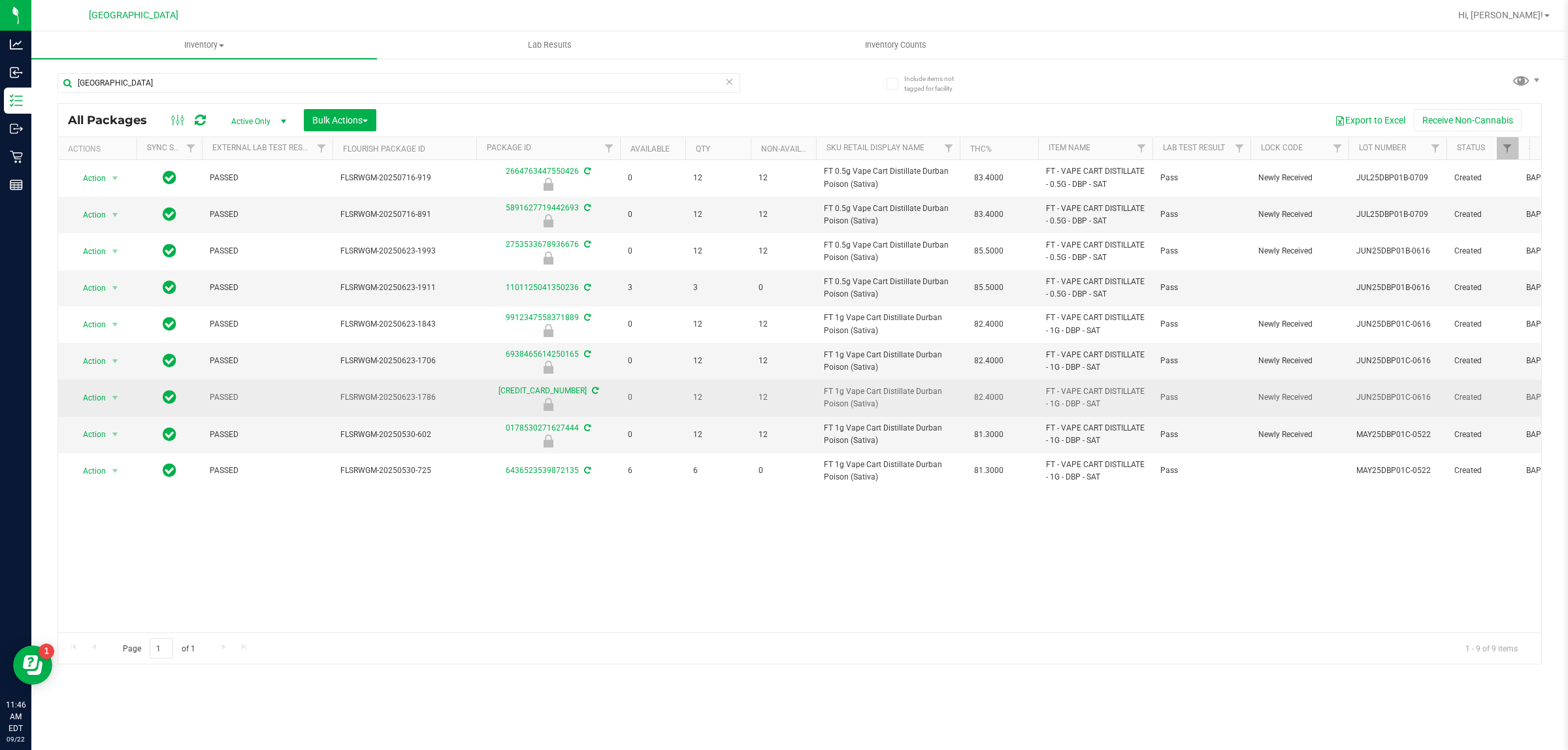
click at [1085, 406] on span "FT - VAPE CART DISTILLATE - 1G - DBP - SAT" at bounding box center [1095, 398] width 98 height 25
copy tr "FT - VAPE CART DISTILLATE - 1G - DBP - SAT"
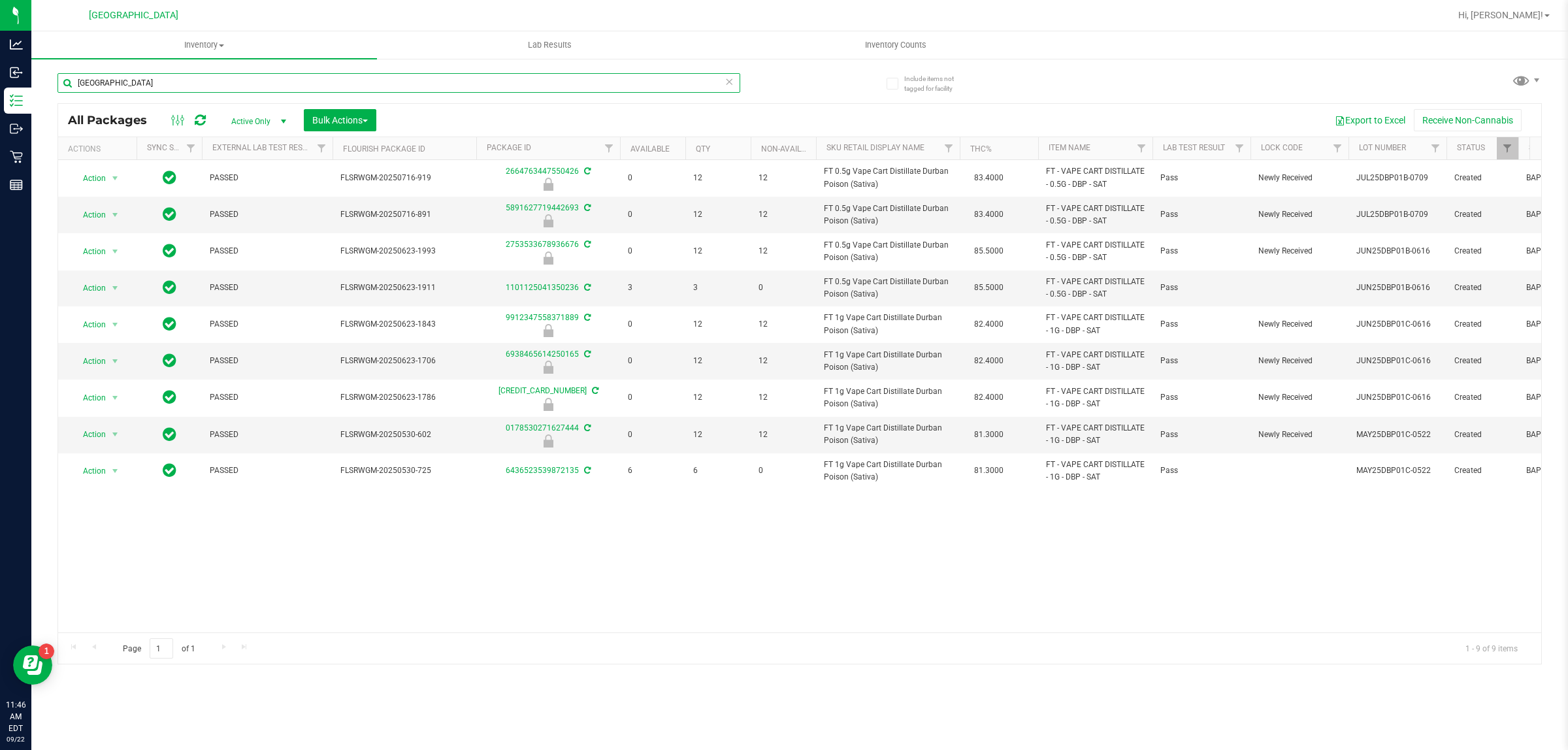
click at [398, 85] on input "durban" at bounding box center [398, 83] width 683 height 20
paste input "FT - VAPE CART DISTILLATE - 1G - DBP - SAT"
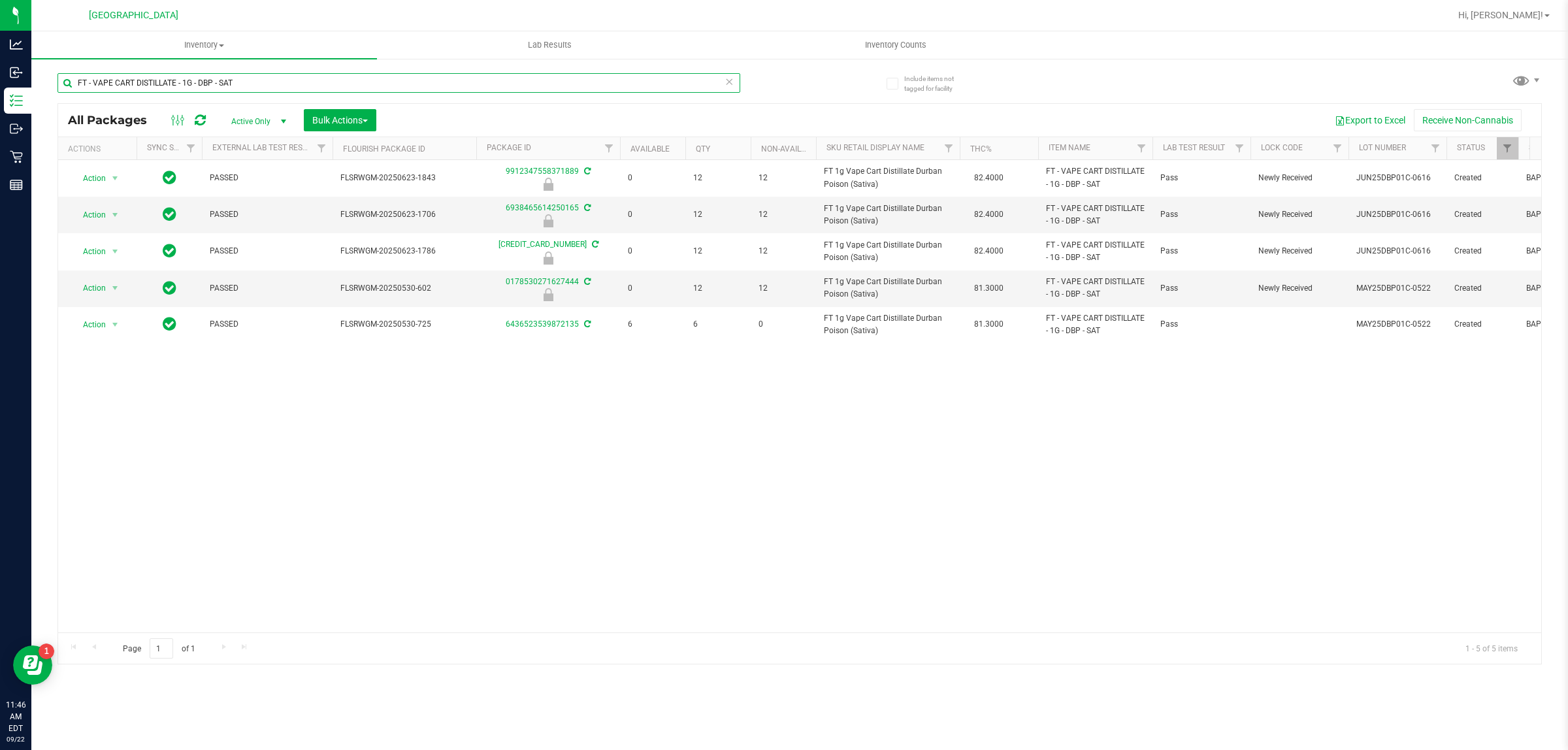
click at [503, 79] on input "FT - VAPE CART DISTILLATE - 1G - DBP - SAT" at bounding box center [398, 83] width 683 height 20
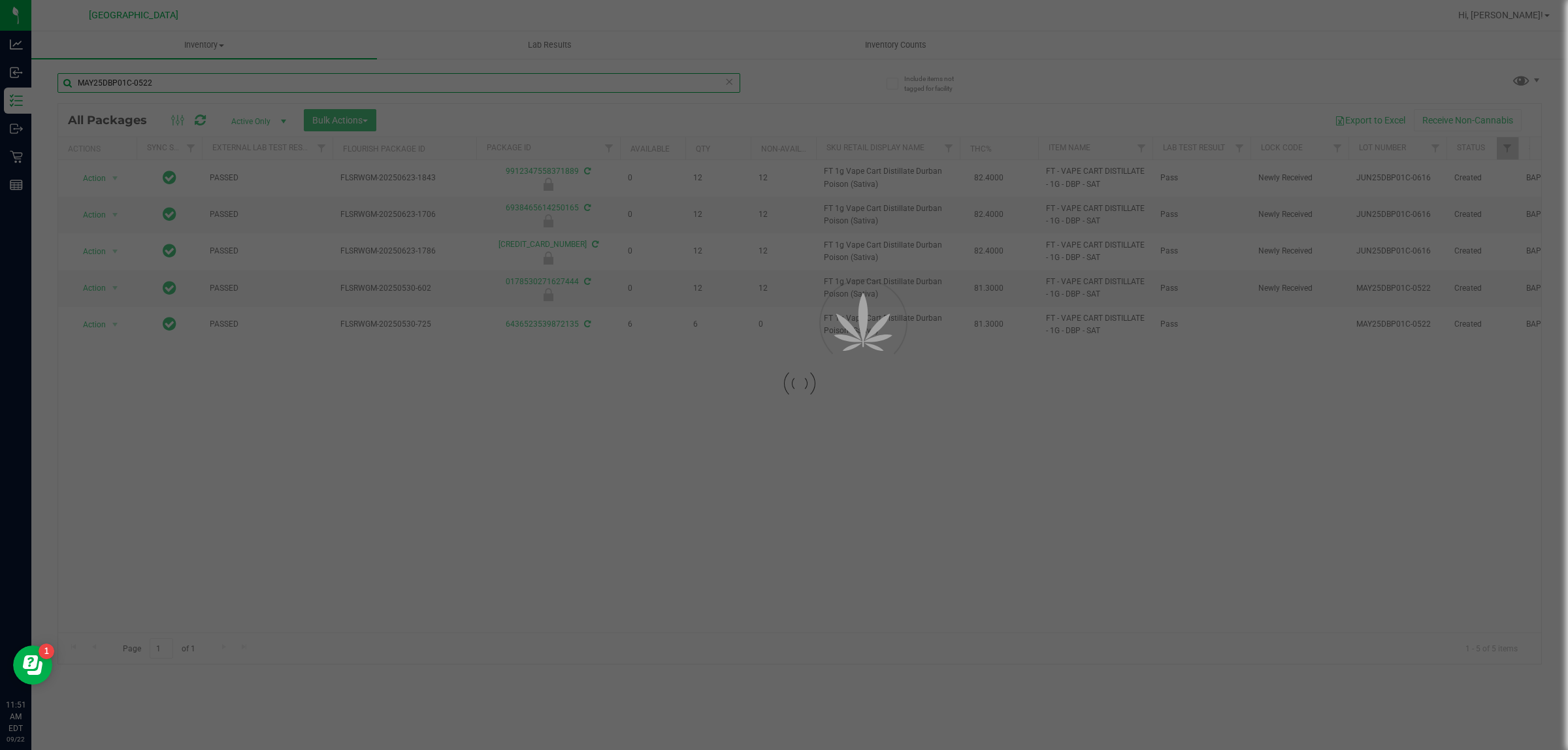
type input "MAY25DBP01C-0522"
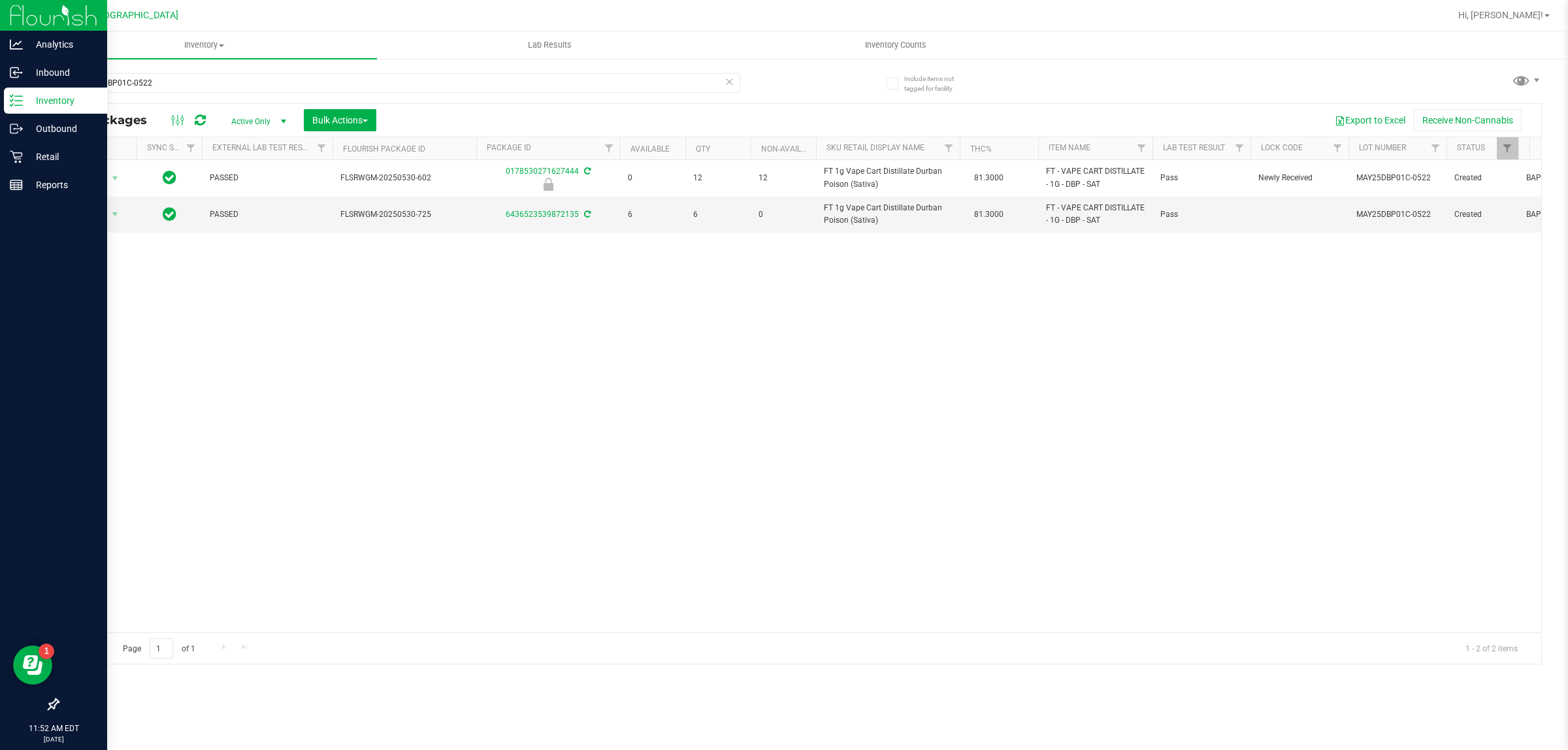
click at [47, 101] on p "Inventory" at bounding box center [61, 100] width 79 height 16
click at [51, 152] on p "Retail" at bounding box center [61, 156] width 79 height 16
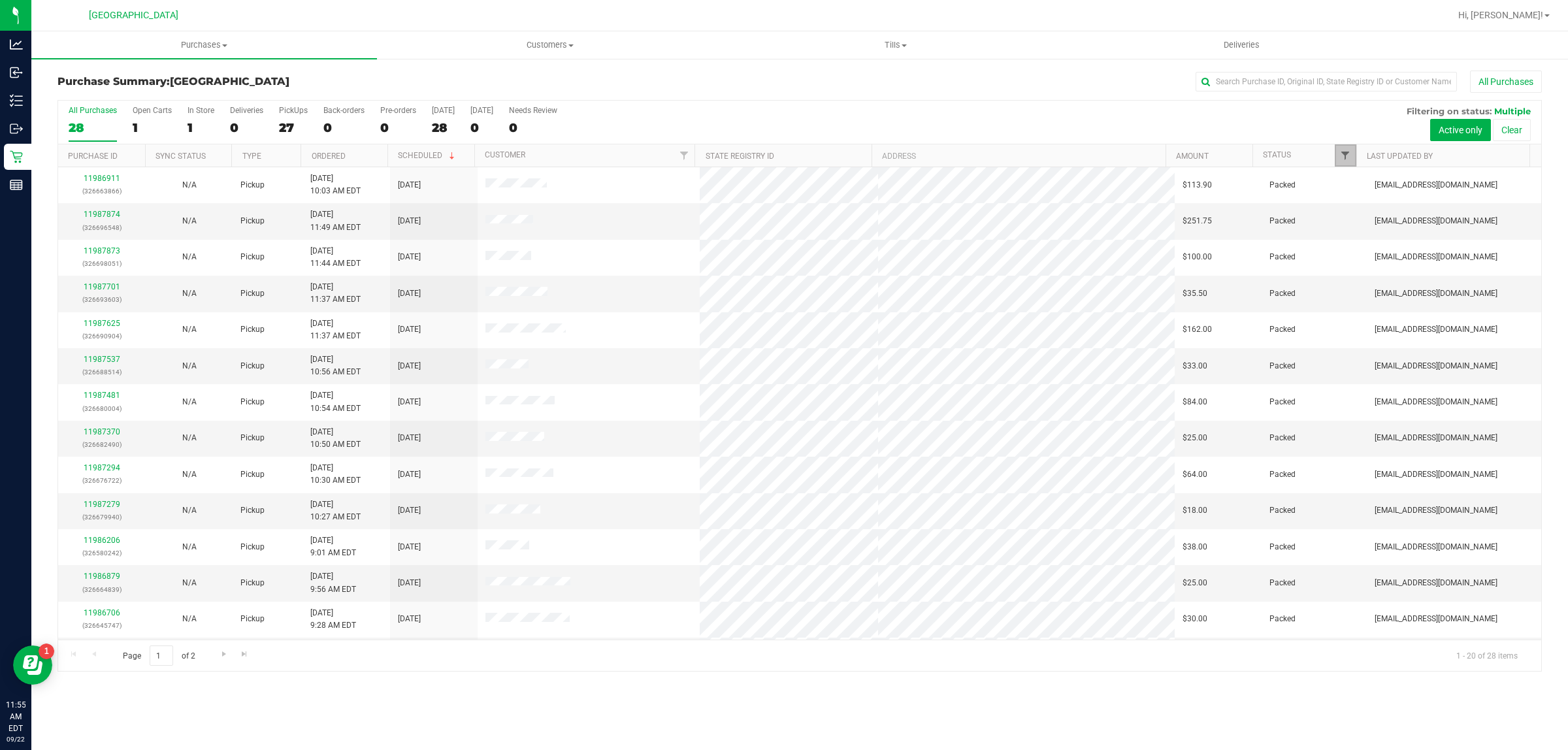
click at [1340, 156] on span "Filter" at bounding box center [1345, 155] width 10 height 10
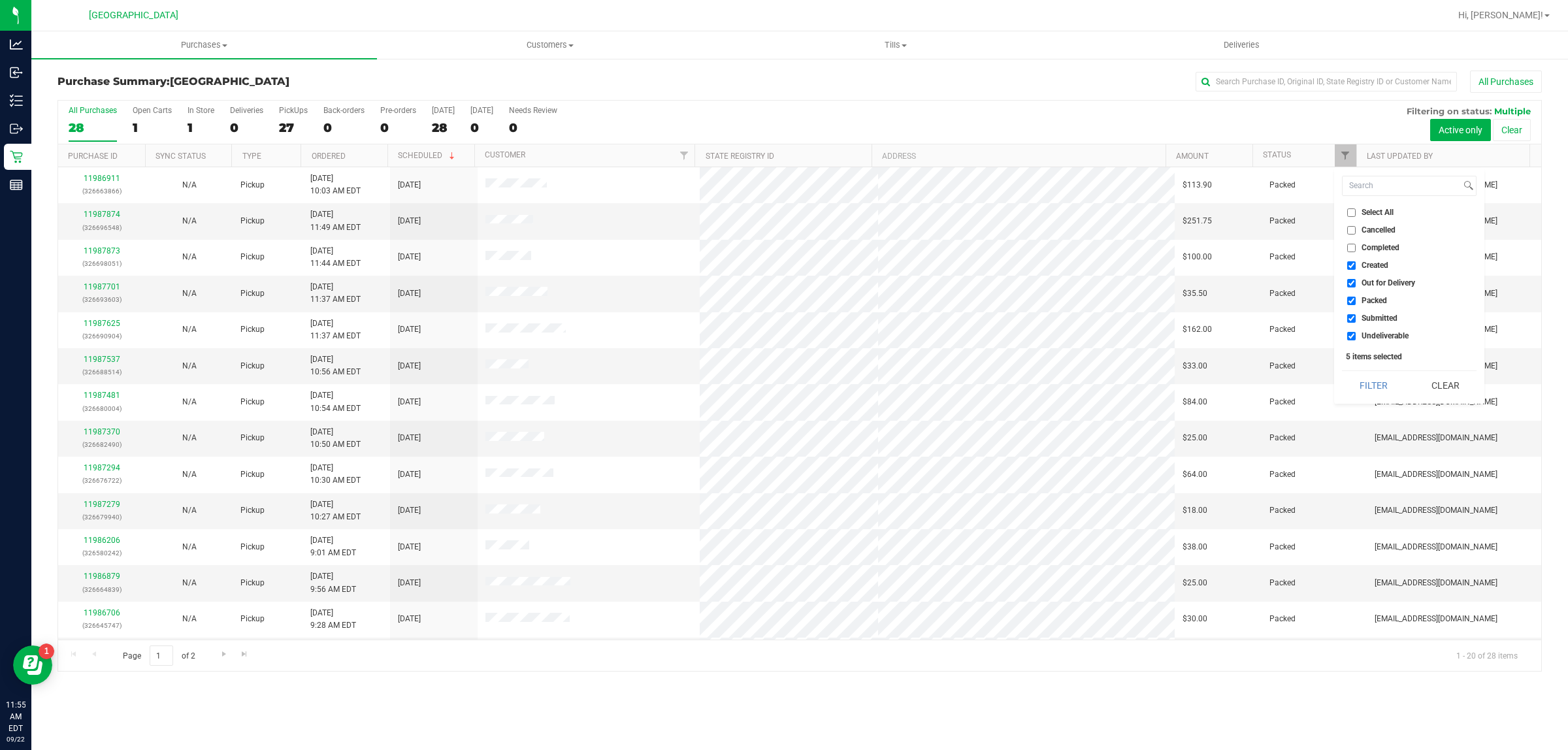
click at [1356, 207] on li "Select All" at bounding box center [1409, 212] width 135 height 14
click at [1354, 208] on input "Select All" at bounding box center [1351, 212] width 8 height 8
checkbox input "true"
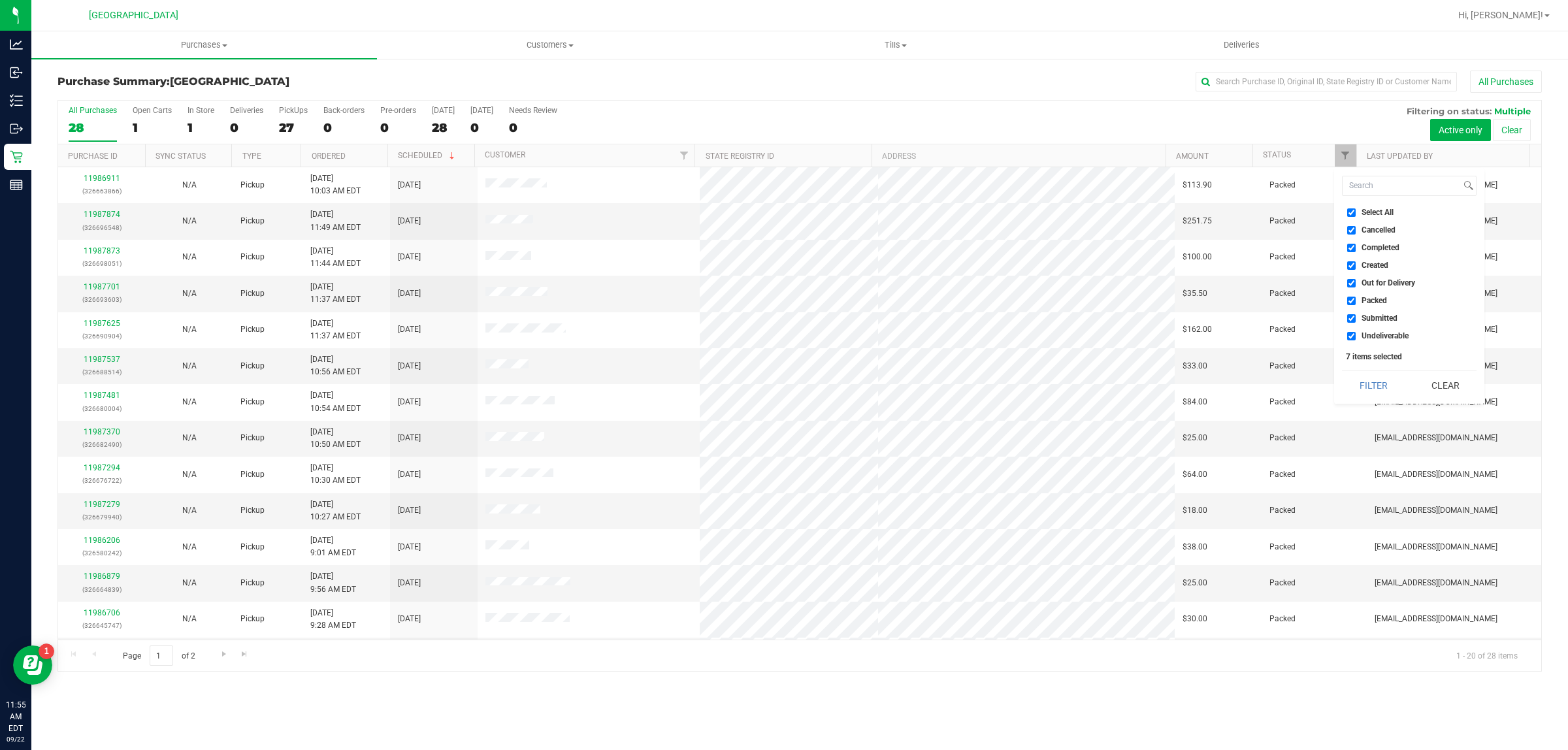
click at [1354, 208] on input "Select All" at bounding box center [1351, 212] width 8 height 8
checkbox input "false"
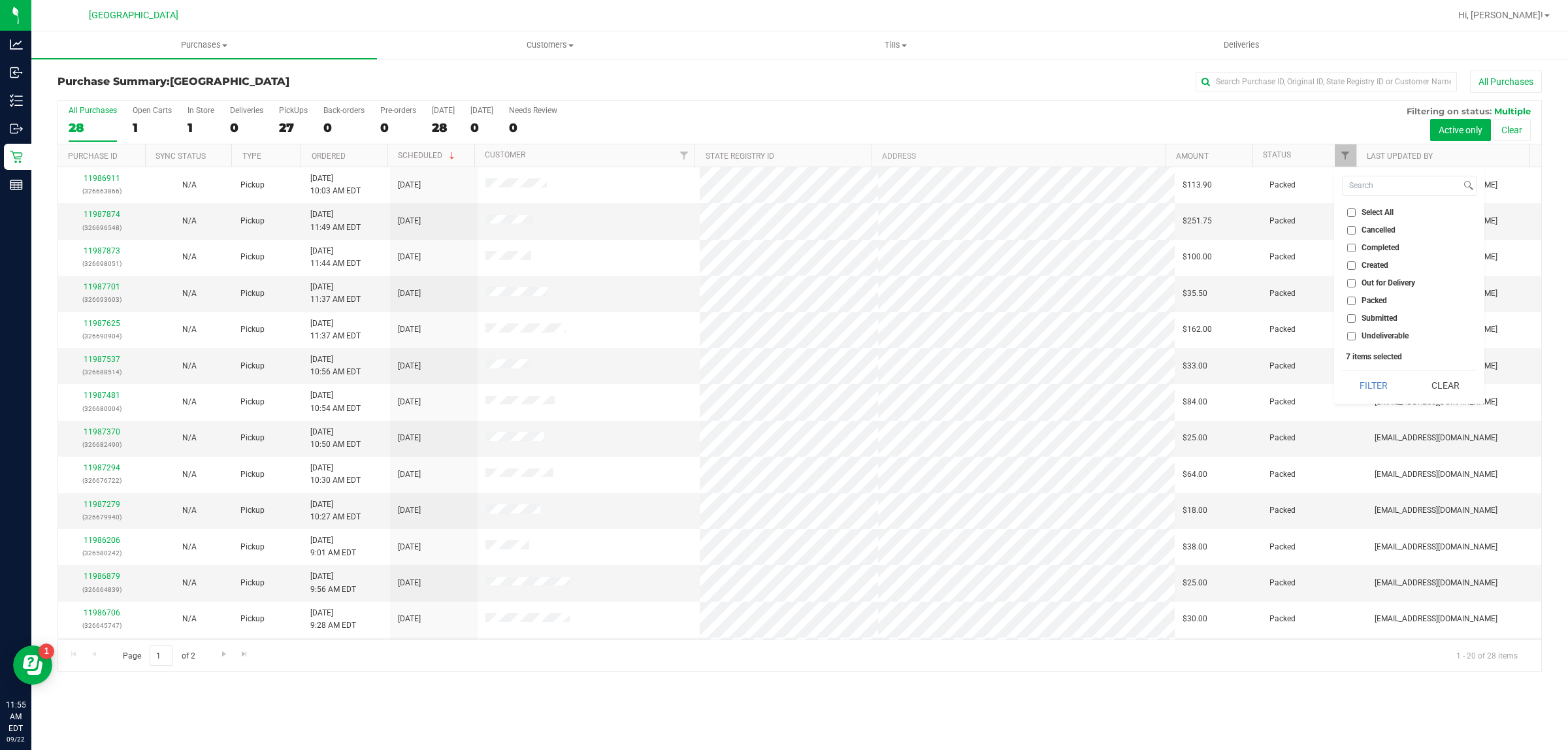
checkbox input "false"
click at [1351, 319] on input "Submitted" at bounding box center [1351, 318] width 8 height 8
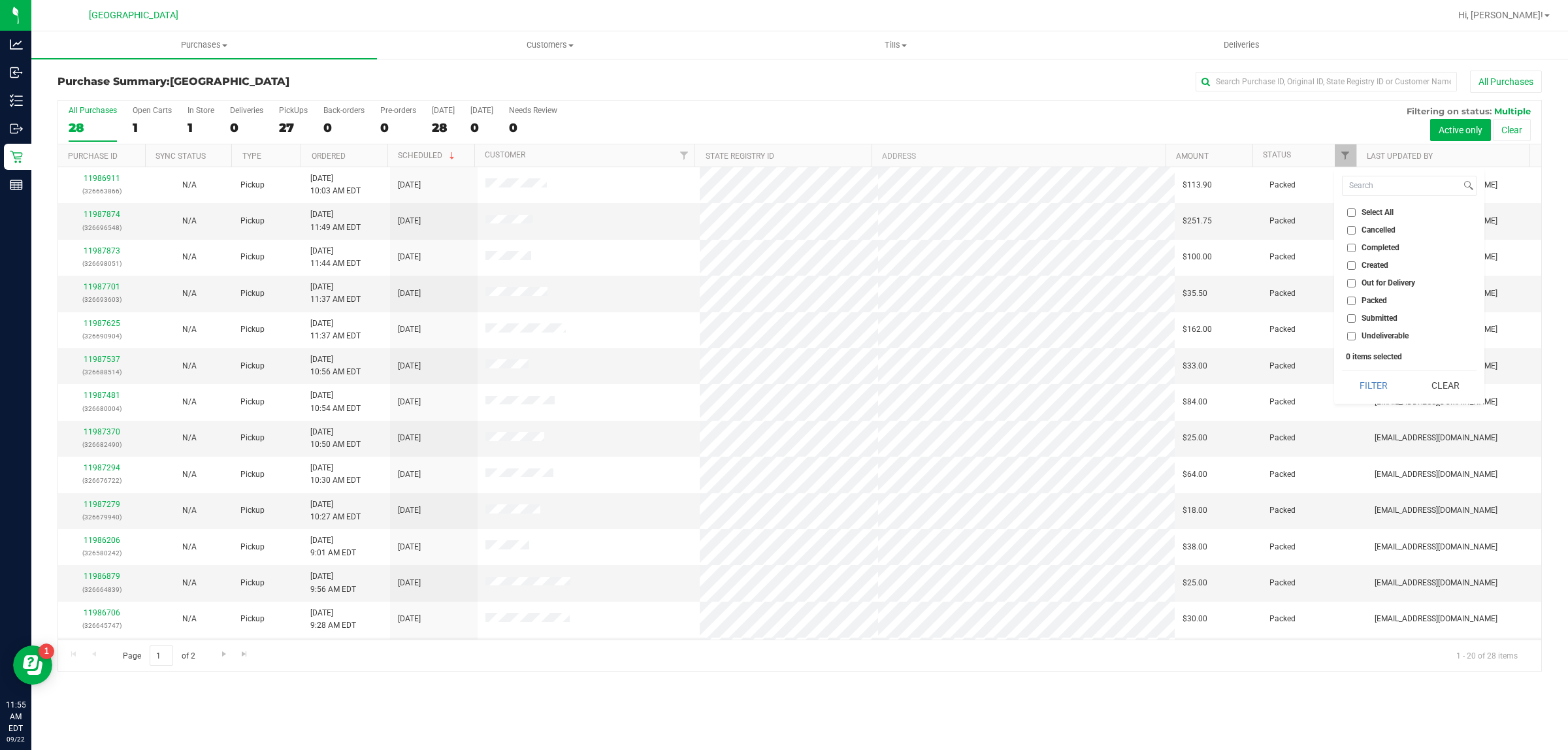
checkbox input "true"
click at [1368, 380] on button "Filter" at bounding box center [1373, 385] width 63 height 29
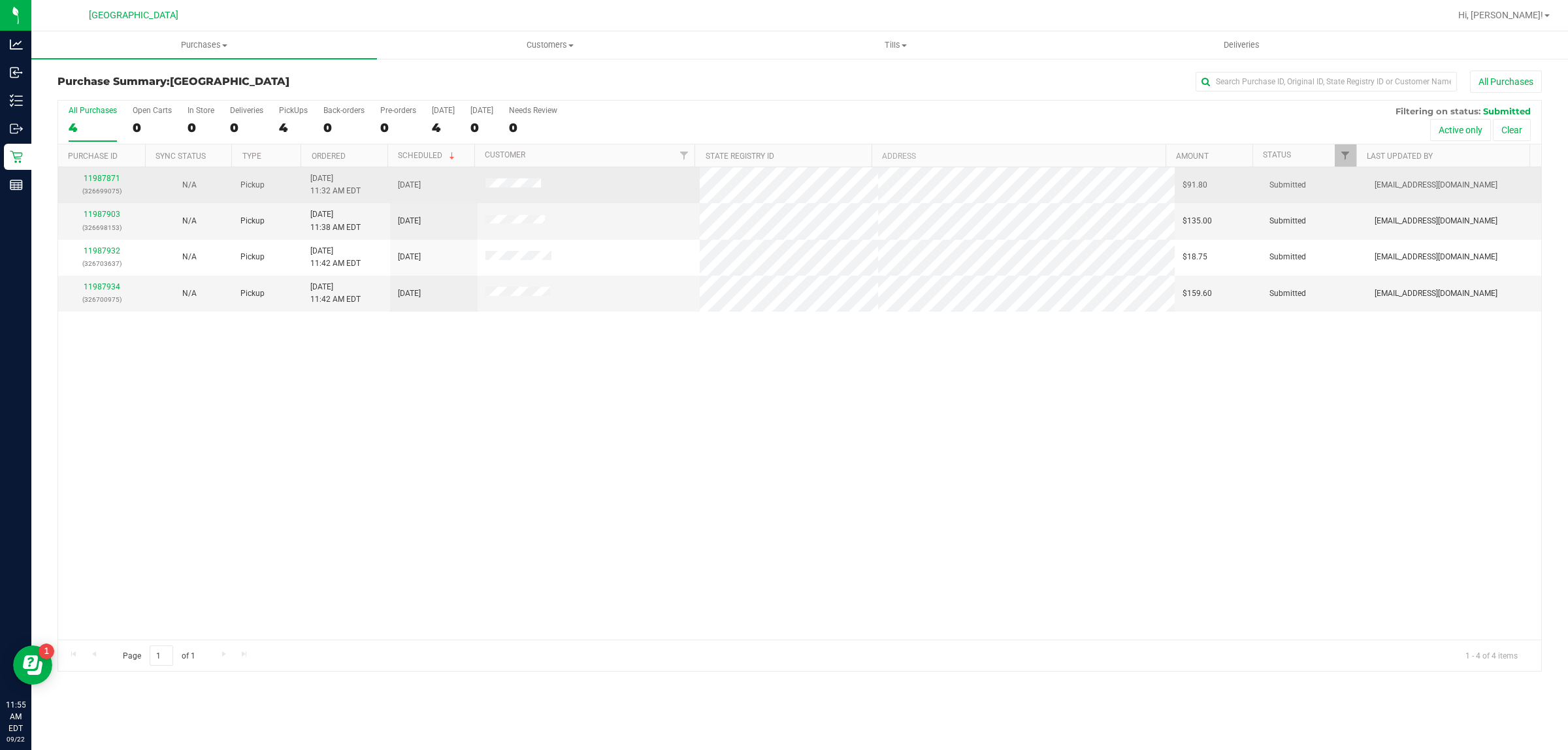
click at [96, 173] on div "11987871 (326699075)" at bounding box center [102, 184] width 72 height 25
click at [101, 182] on link "11987871" at bounding box center [102, 178] width 37 height 9
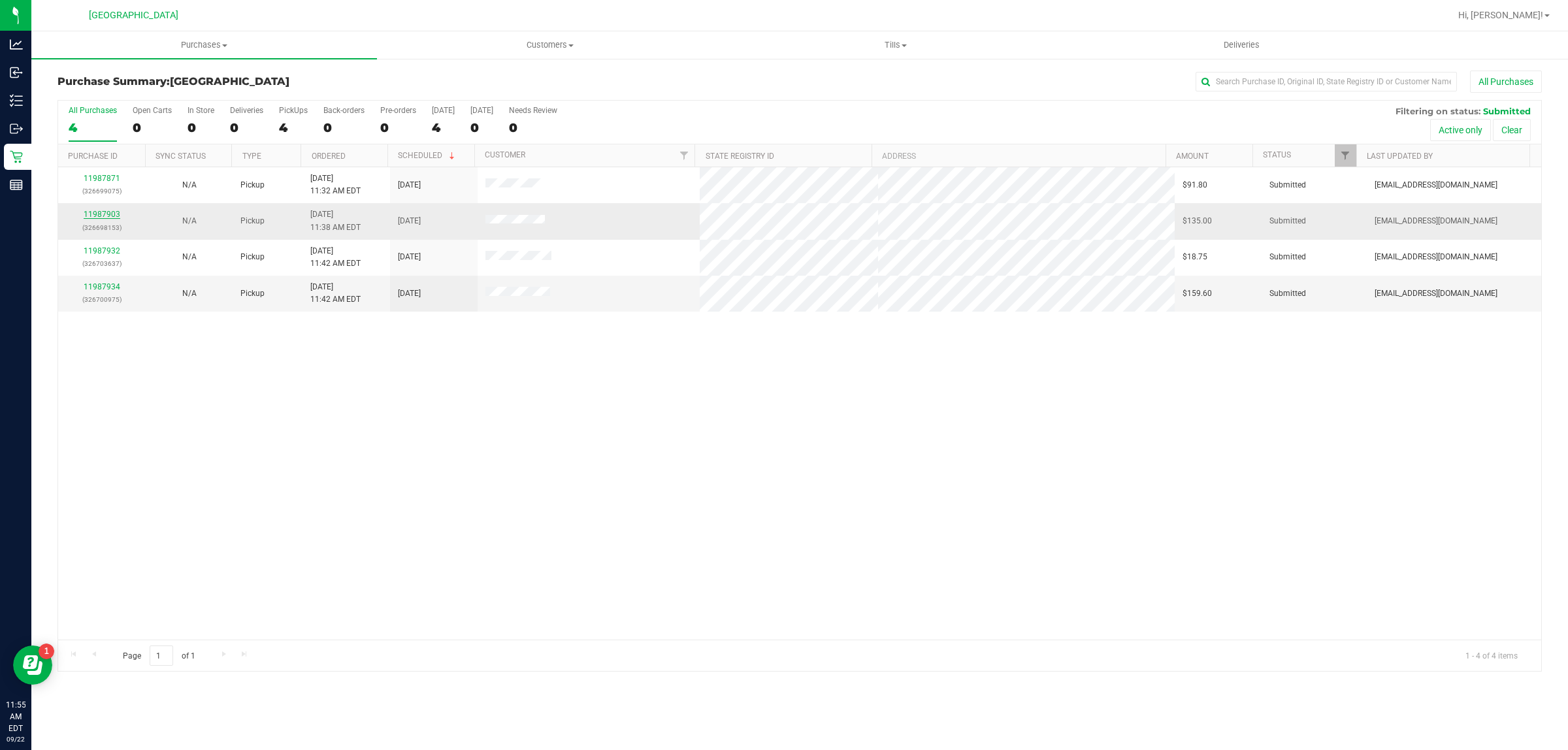
click at [110, 214] on link "11987903" at bounding box center [102, 214] width 37 height 9
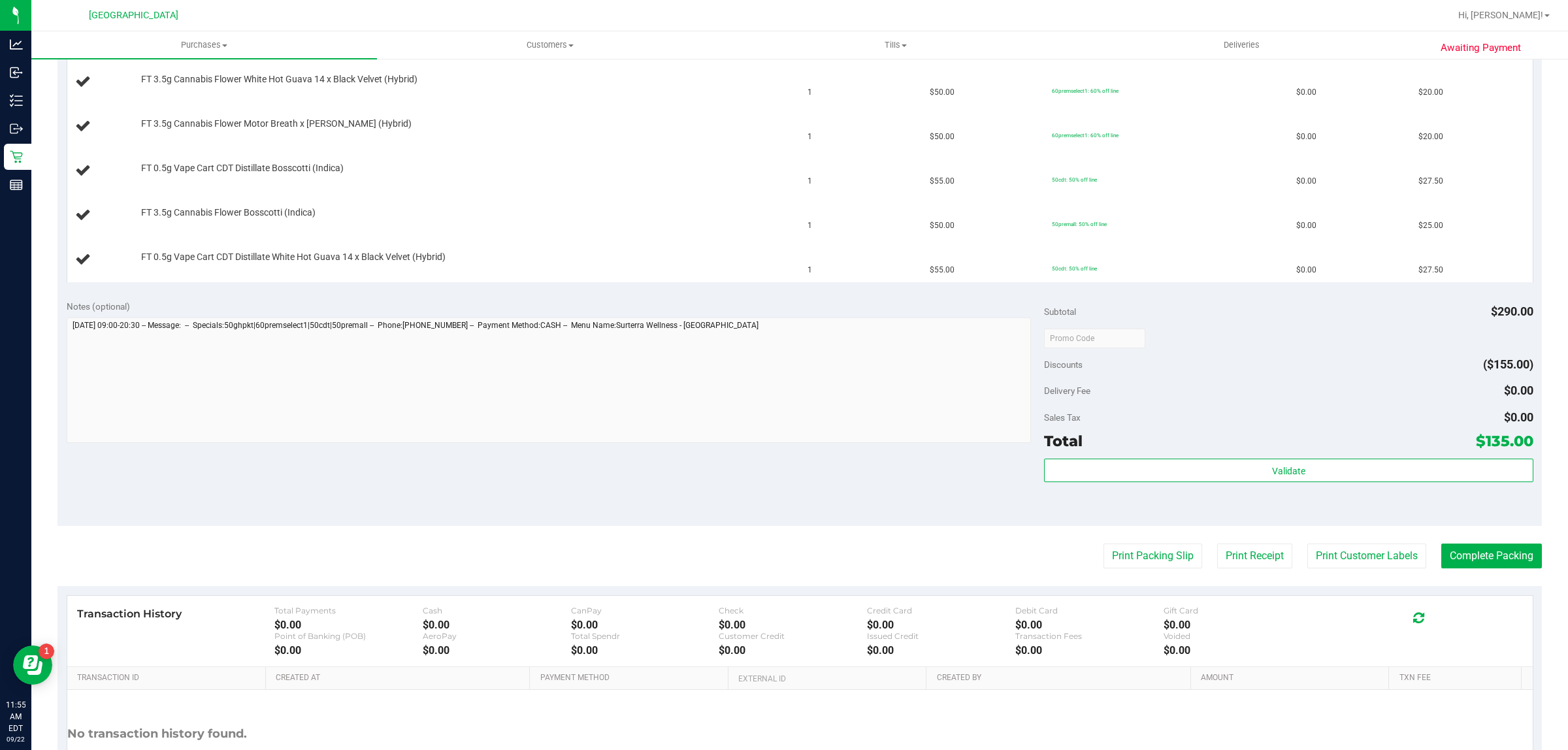
scroll to position [408, 0]
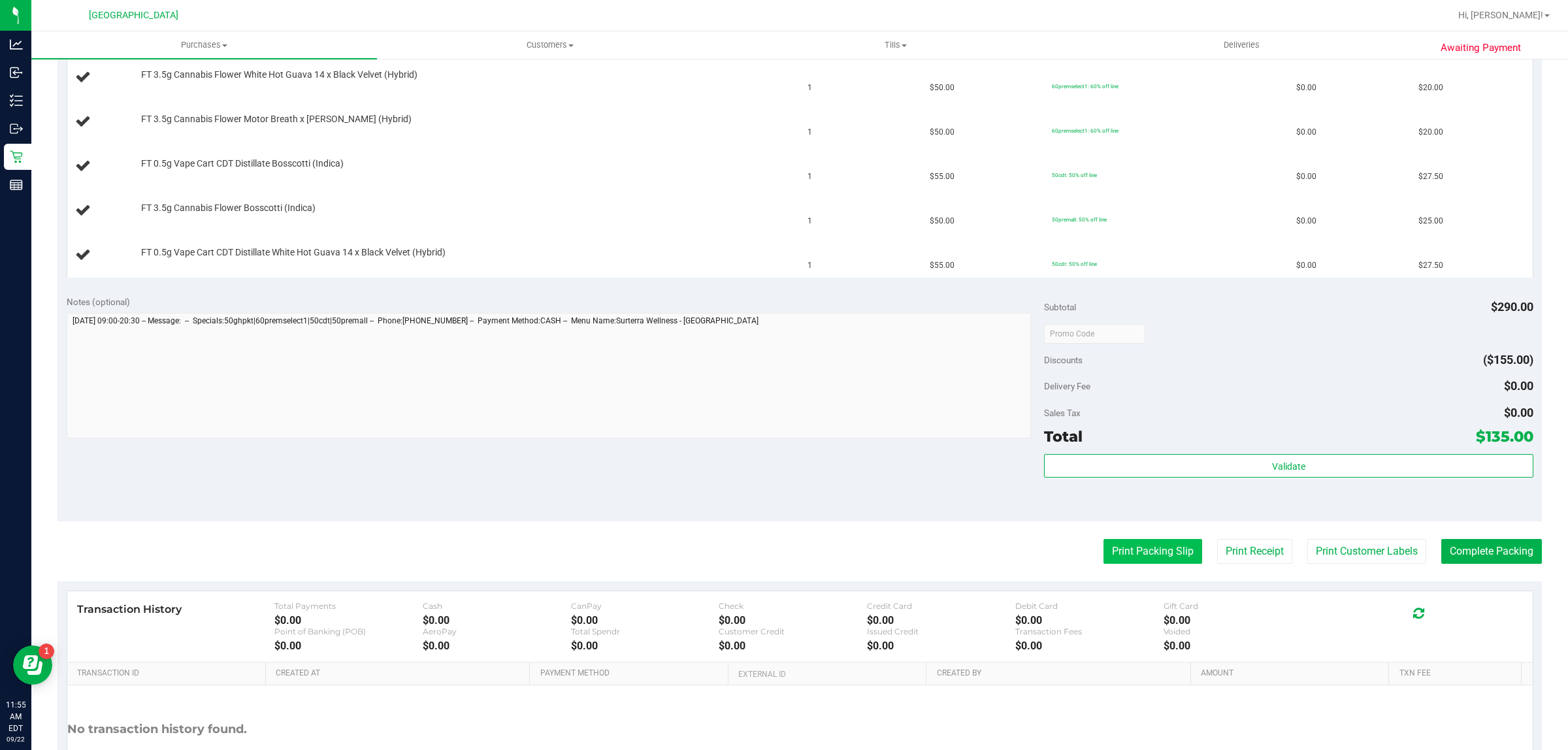
click at [1125, 549] on button "Print Packing Slip" at bounding box center [1153, 551] width 98 height 25
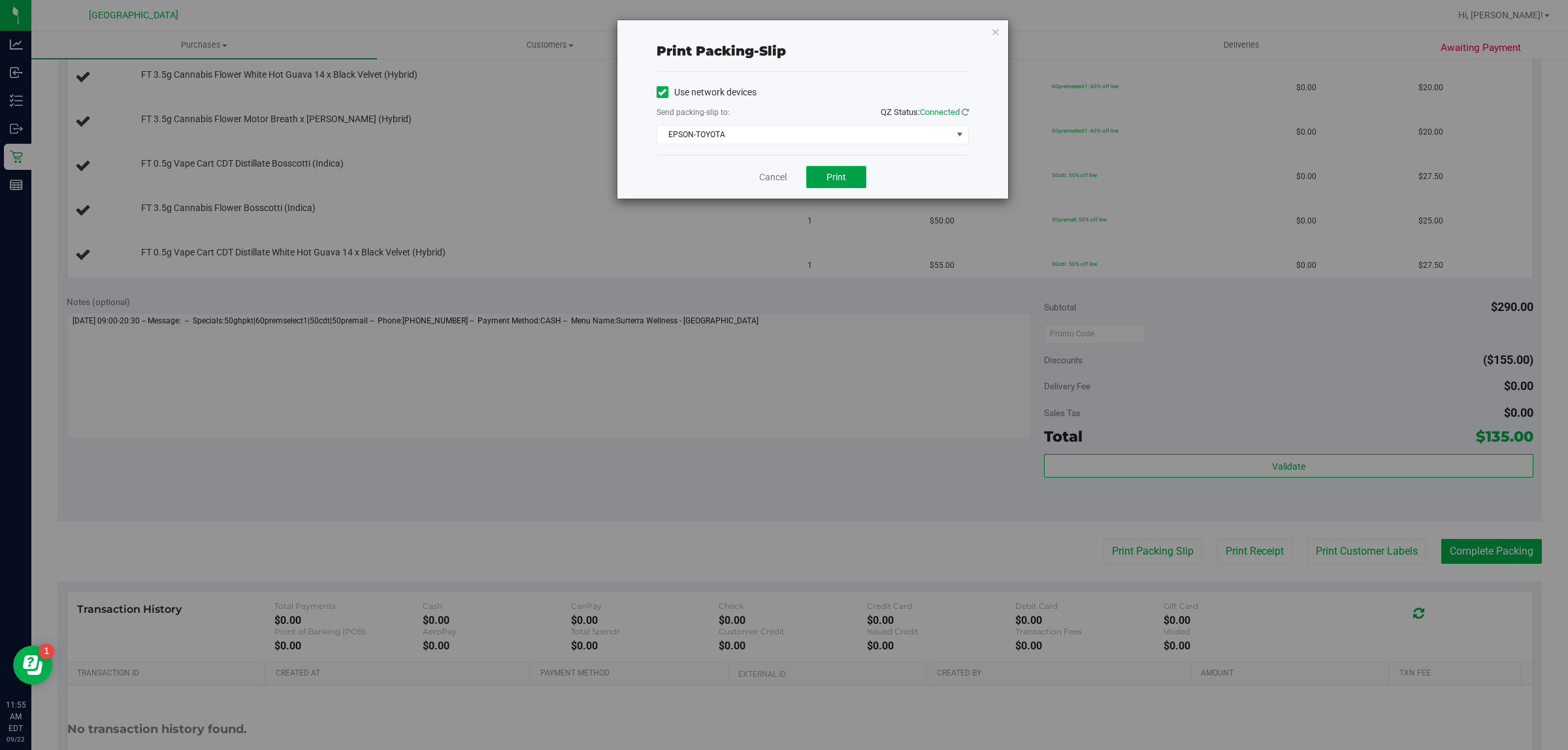
click at [822, 171] on button "Print" at bounding box center [836, 177] width 60 height 23
click at [769, 181] on link "Cancel" at bounding box center [773, 178] width 27 height 14
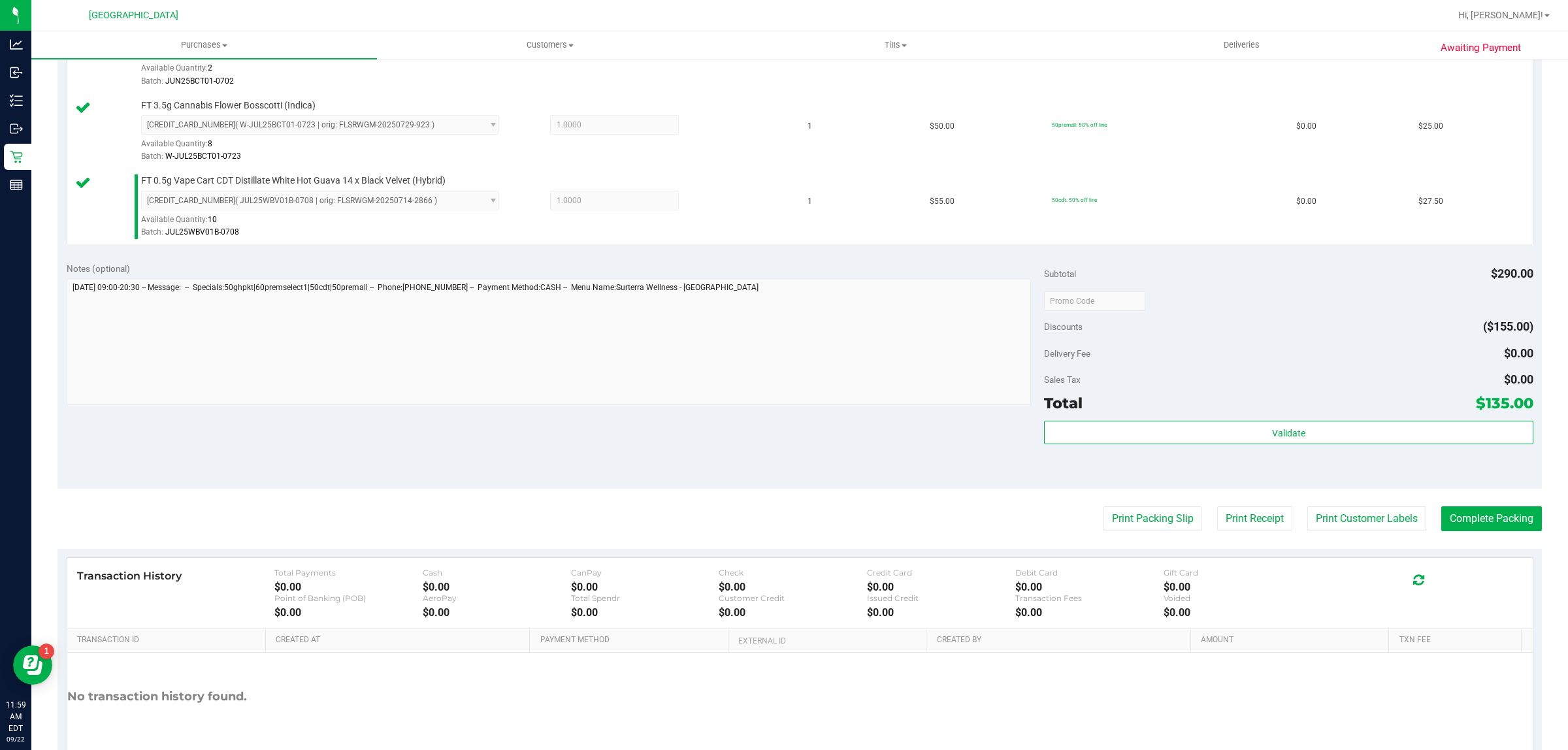
scroll to position [697, 0]
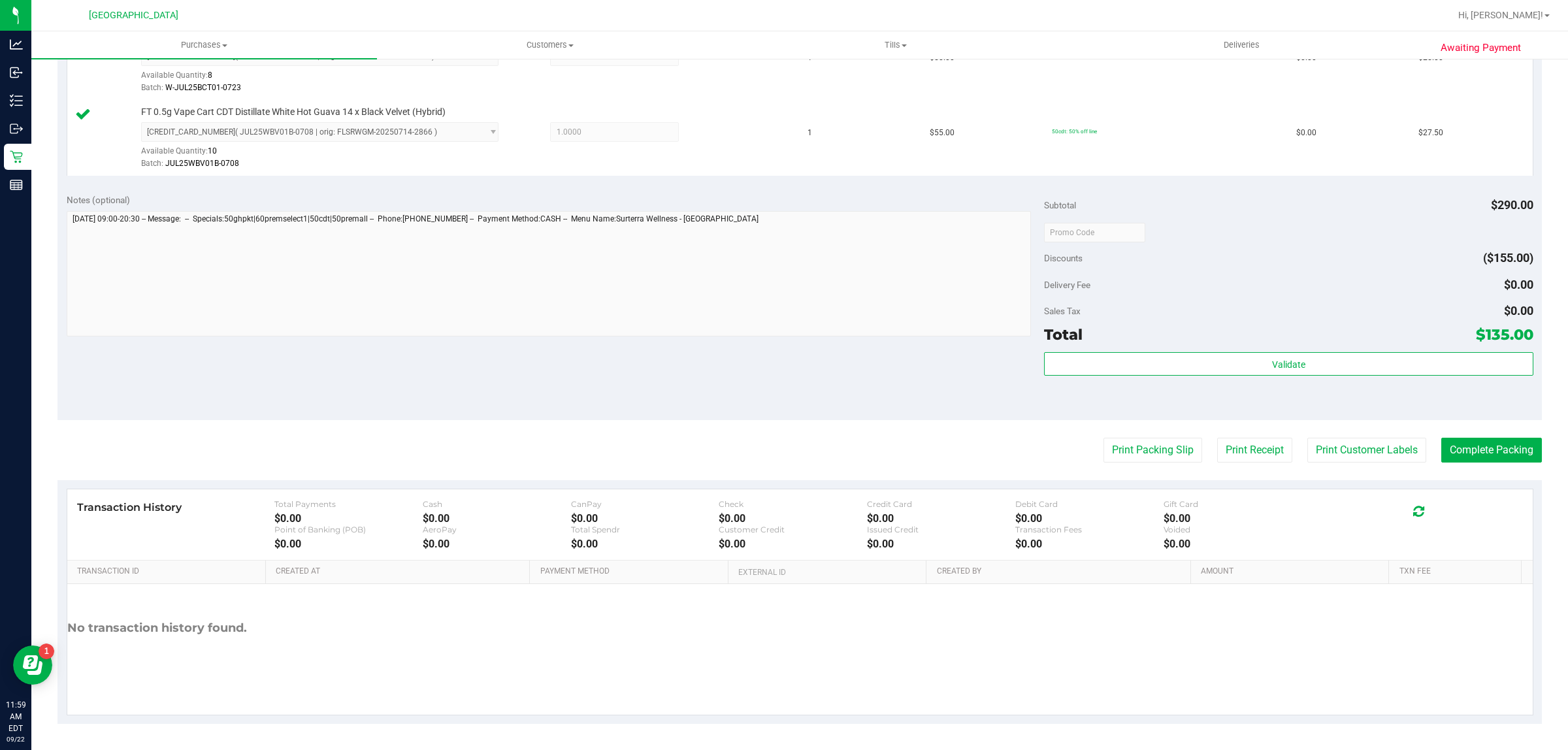
click at [1108, 377] on div "Validate" at bounding box center [1288, 364] width 489 height 25
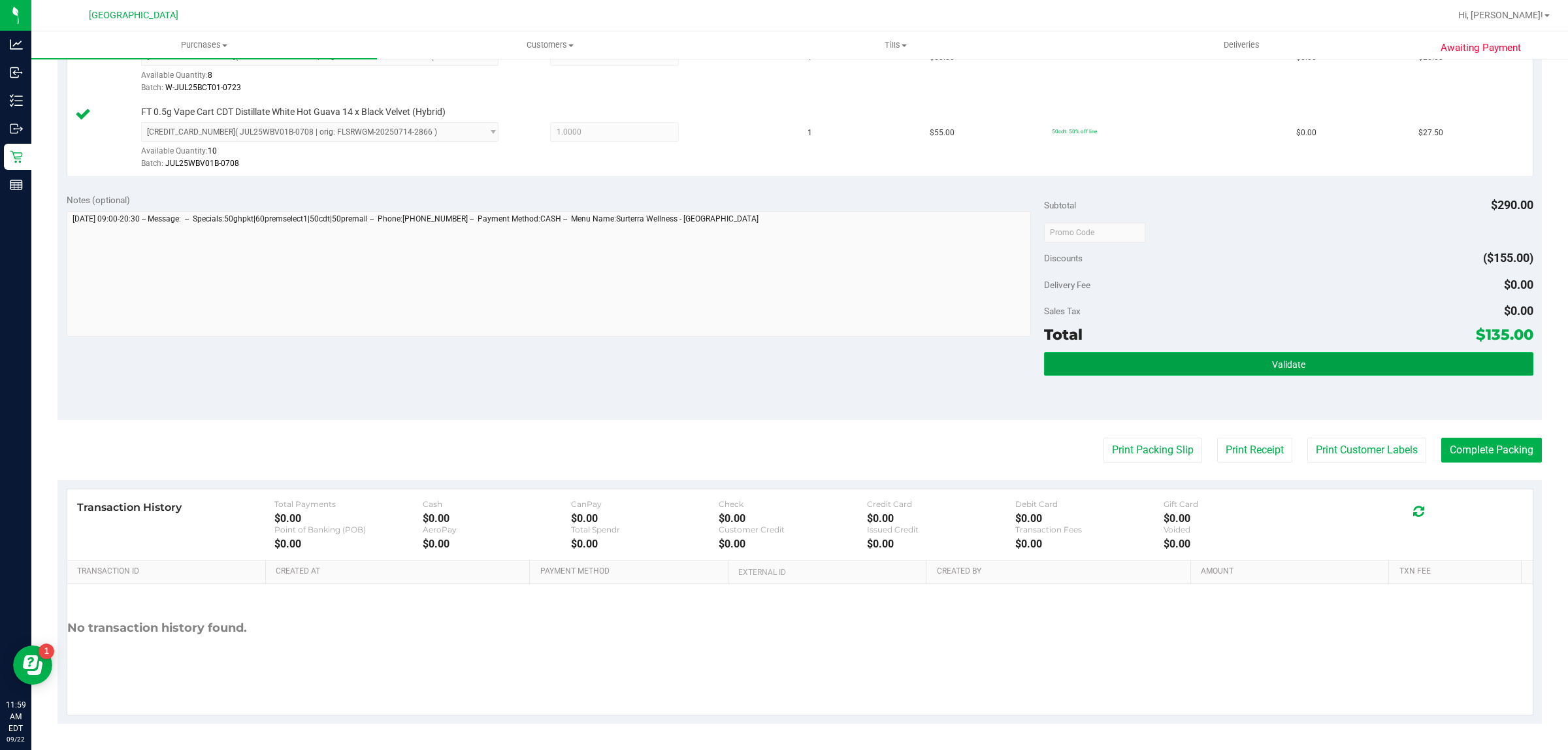
click at [1108, 372] on button "Validate" at bounding box center [1288, 363] width 489 height 23
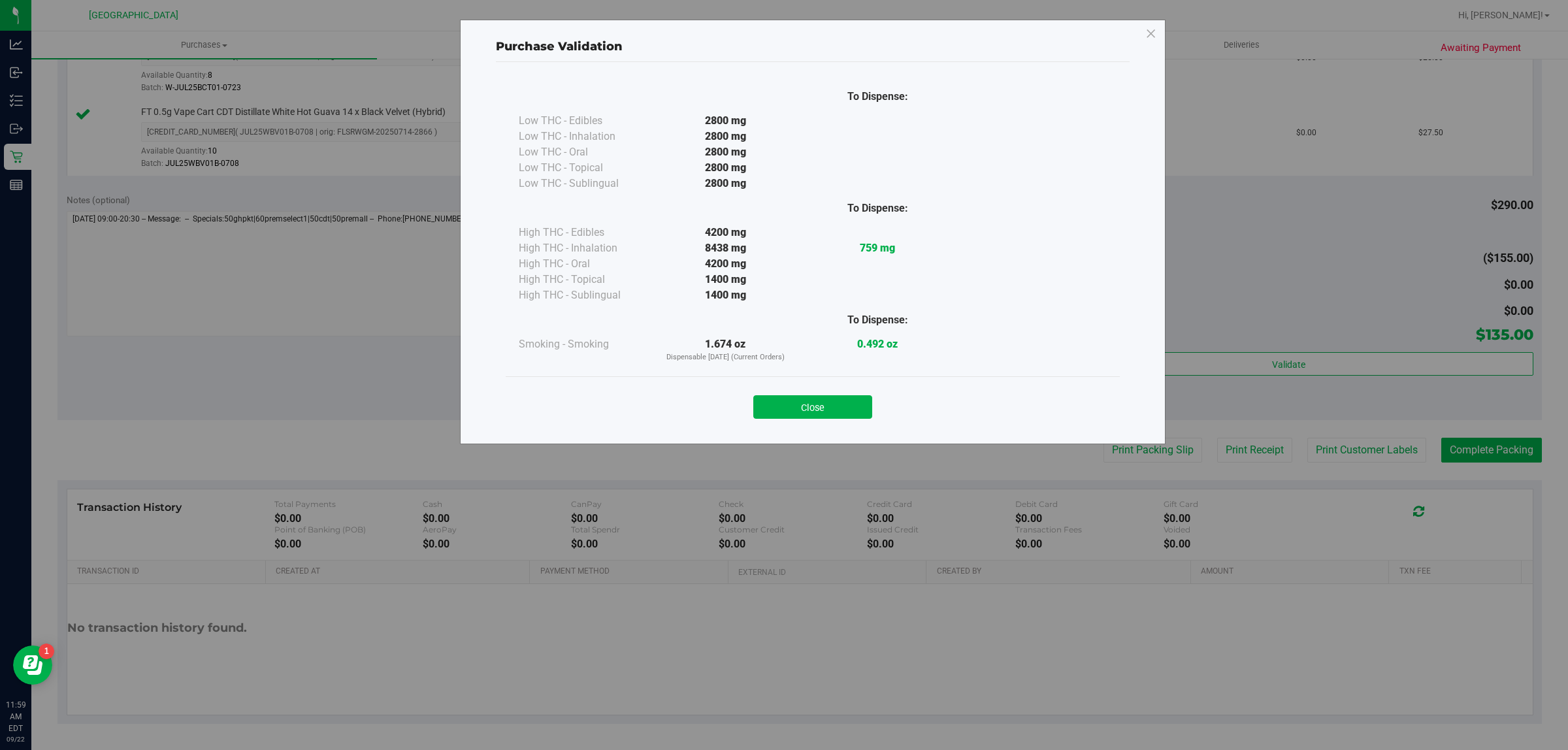
click at [836, 407] on button "Close" at bounding box center [812, 406] width 119 height 23
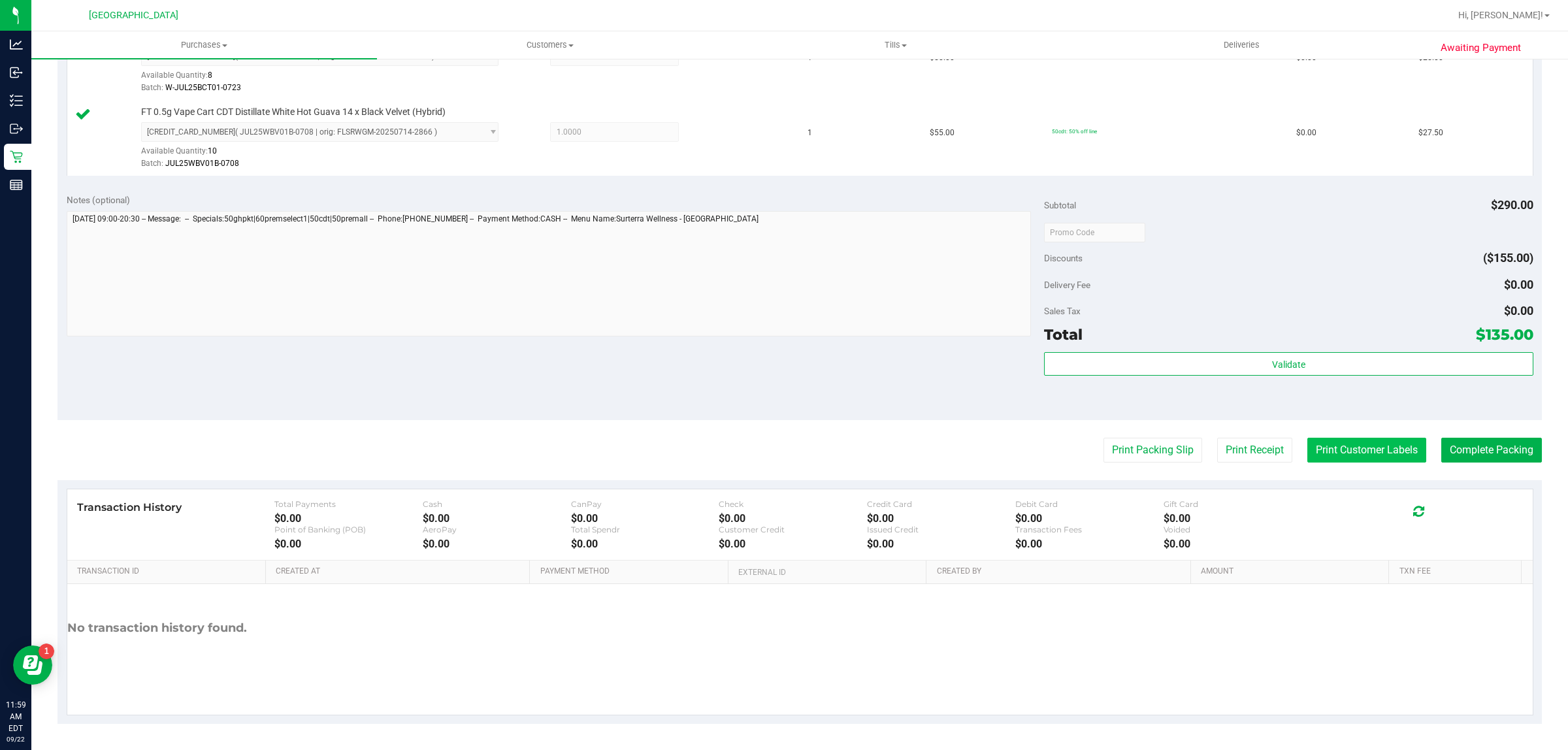
click at [1307, 443] on button "Print Customer Labels" at bounding box center [1366, 450] width 119 height 25
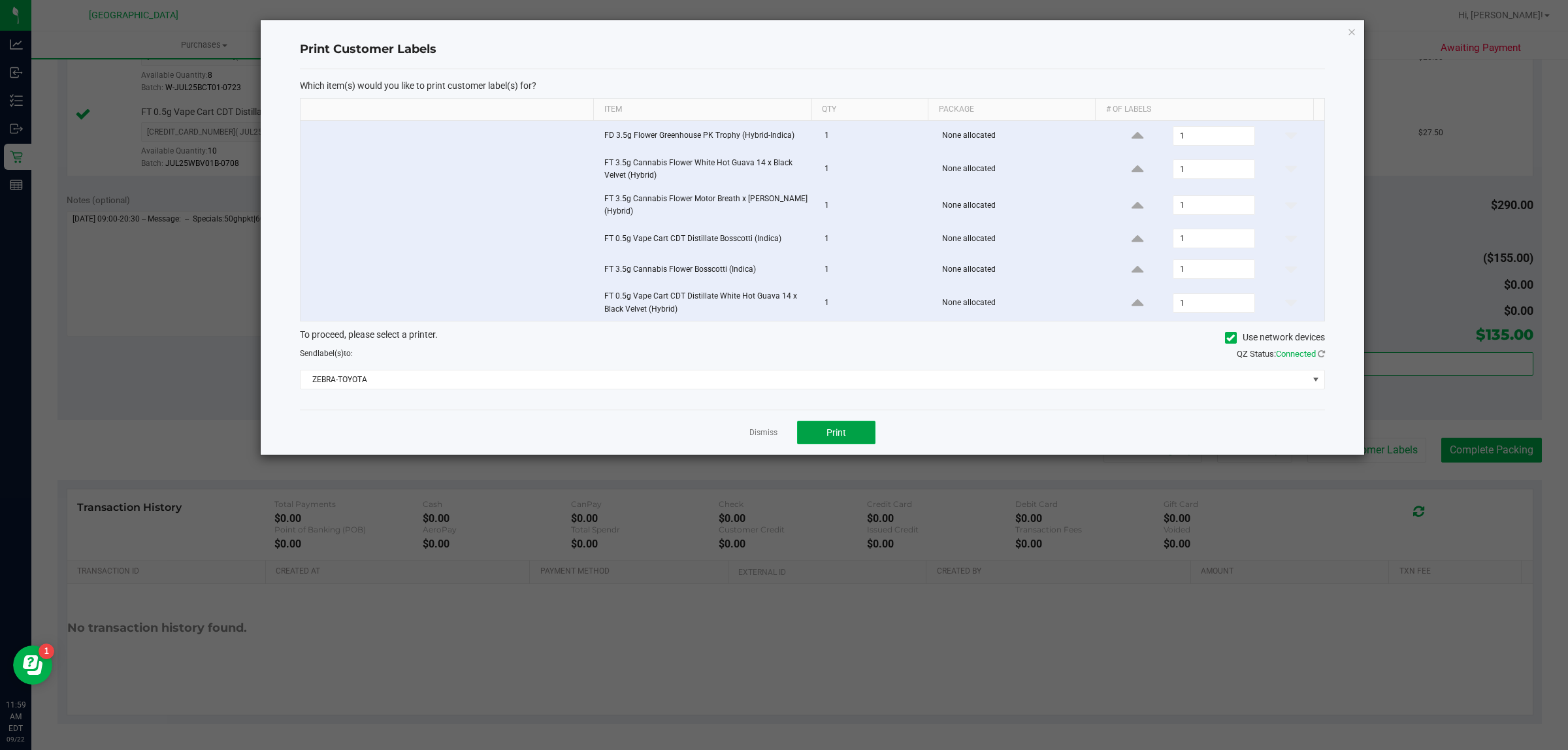
click at [825, 436] on button "Print" at bounding box center [836, 432] width 79 height 23
click at [752, 436] on link "Dismiss" at bounding box center [763, 432] width 28 height 11
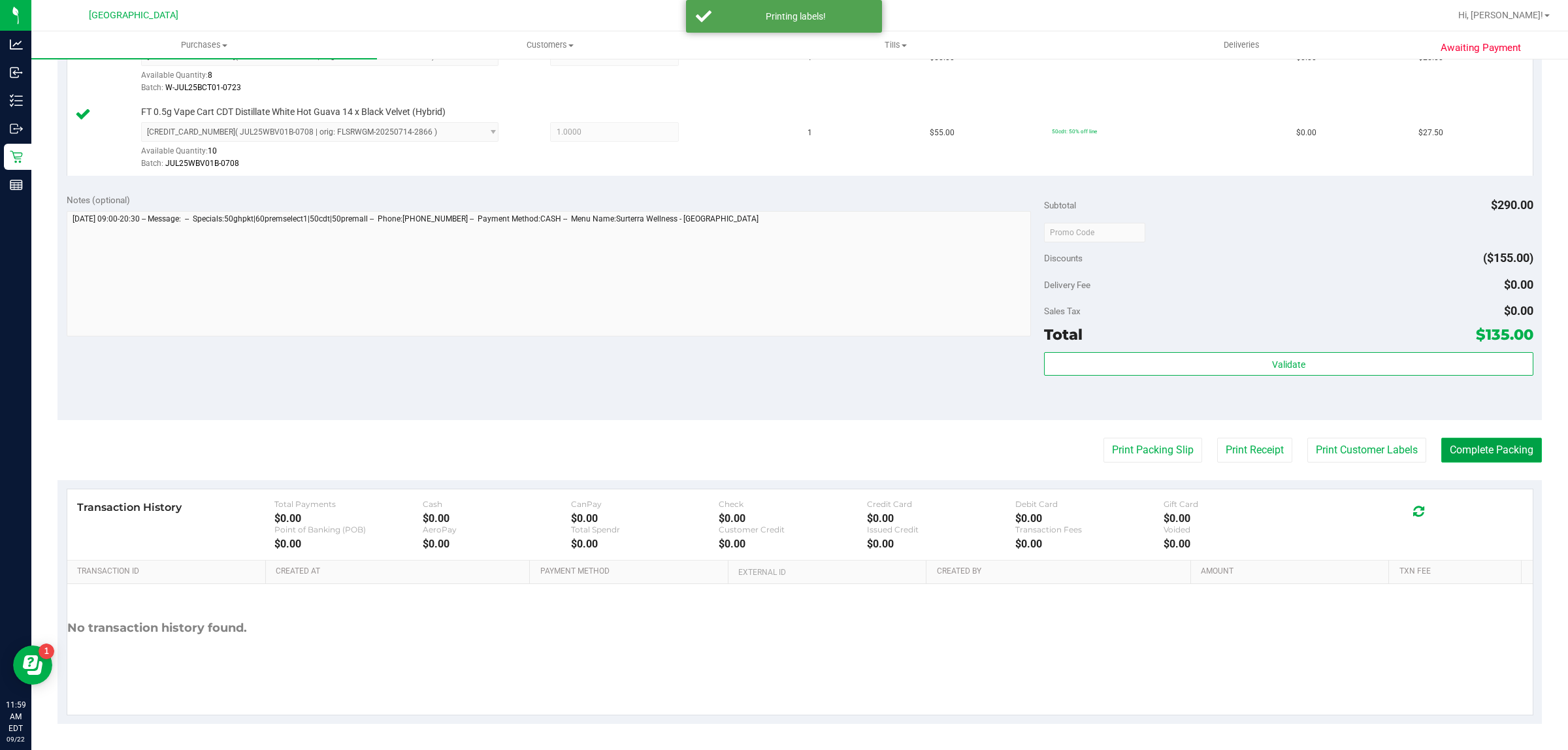
click at [1441, 439] on button "Complete Packing" at bounding box center [1491, 450] width 100 height 25
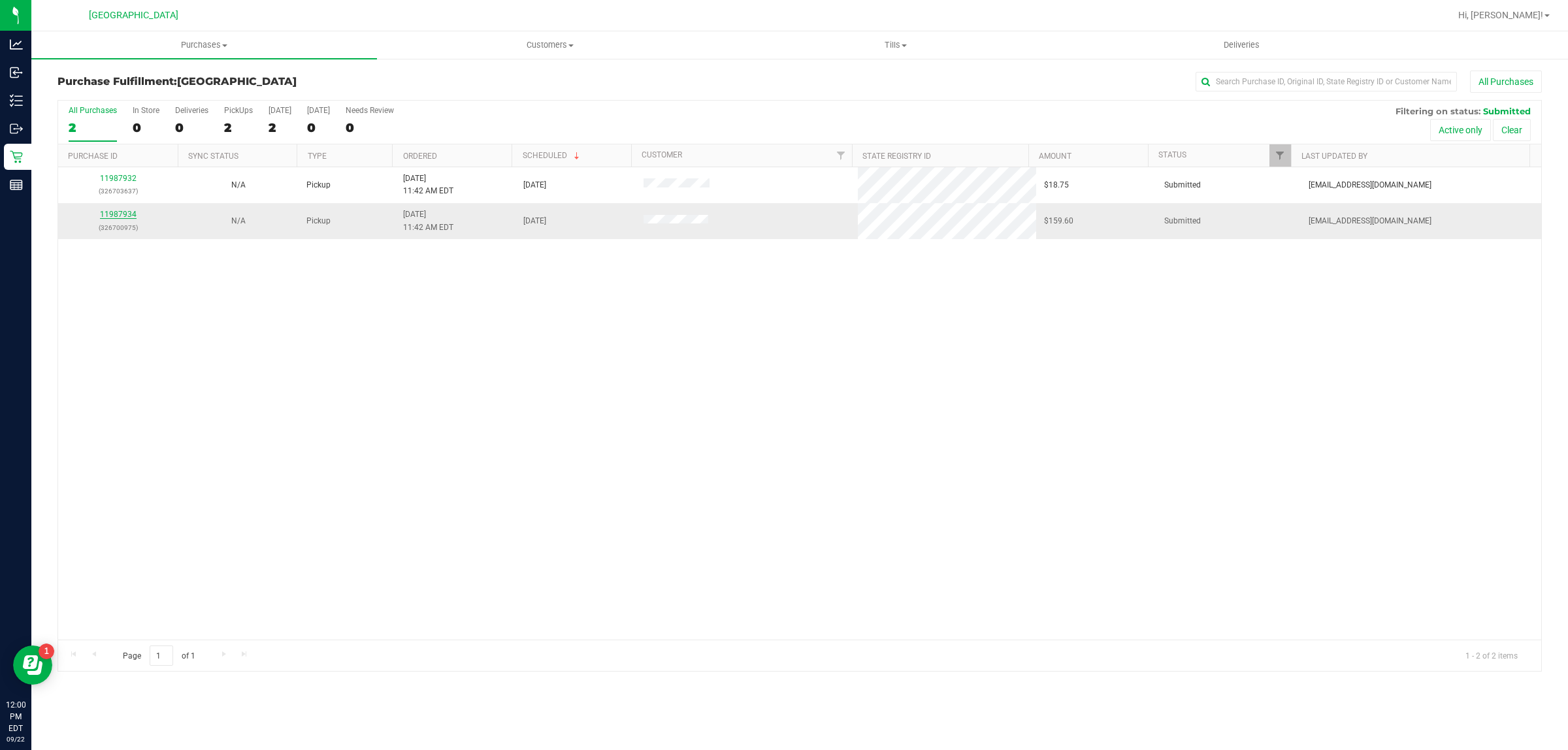
click at [118, 217] on link "11987934" at bounding box center [118, 214] width 37 height 9
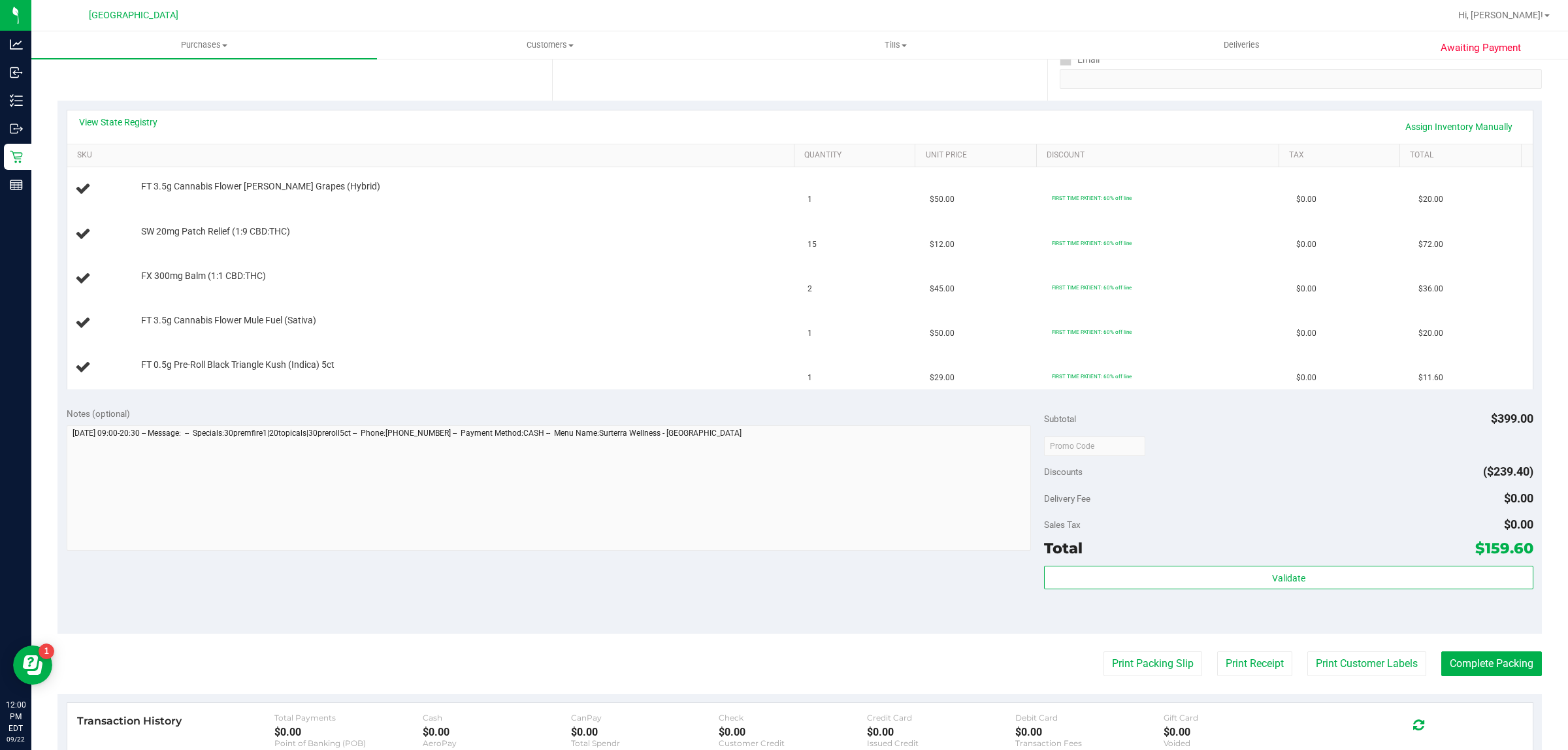
scroll to position [408, 0]
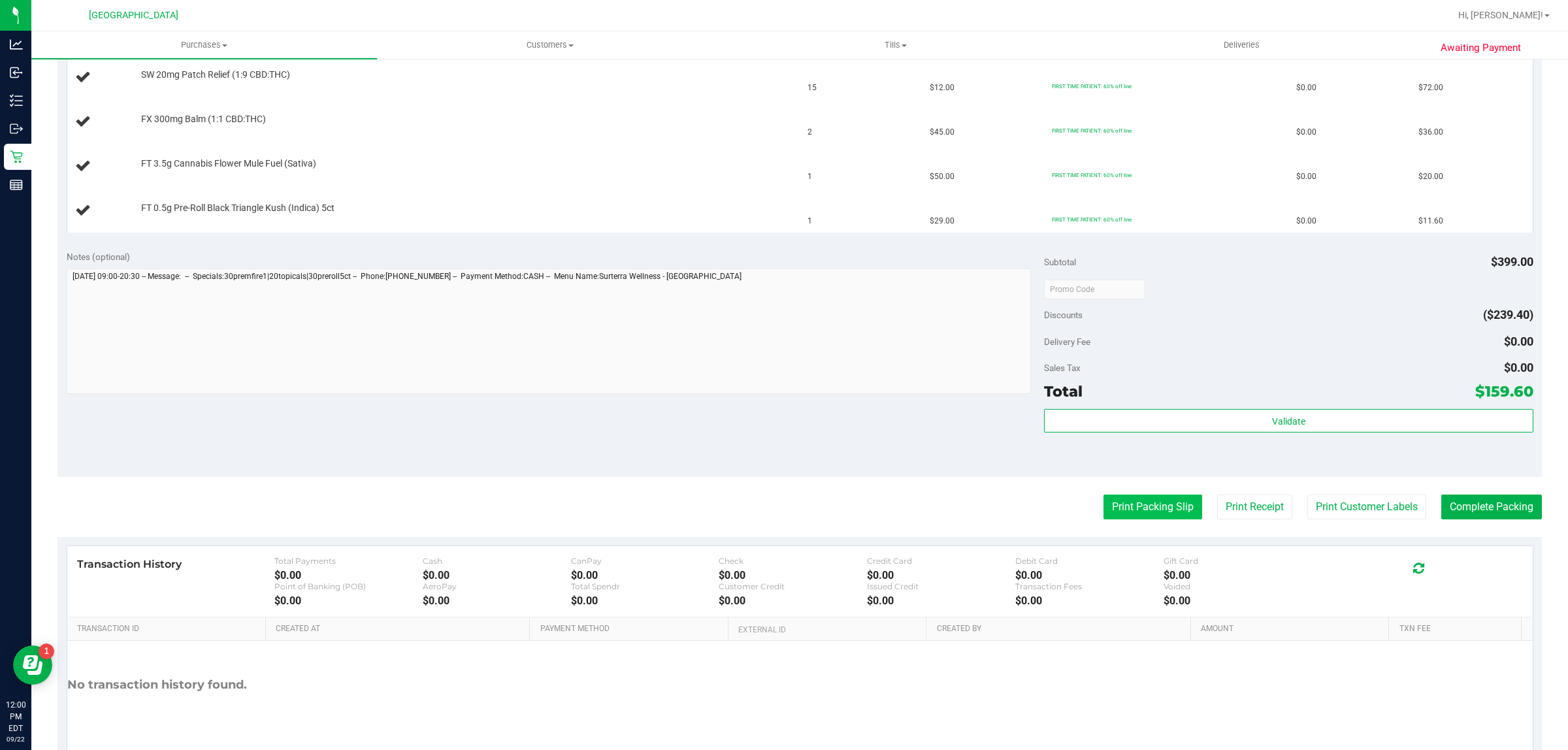
click at [1165, 503] on button "Print Packing Slip" at bounding box center [1153, 507] width 98 height 25
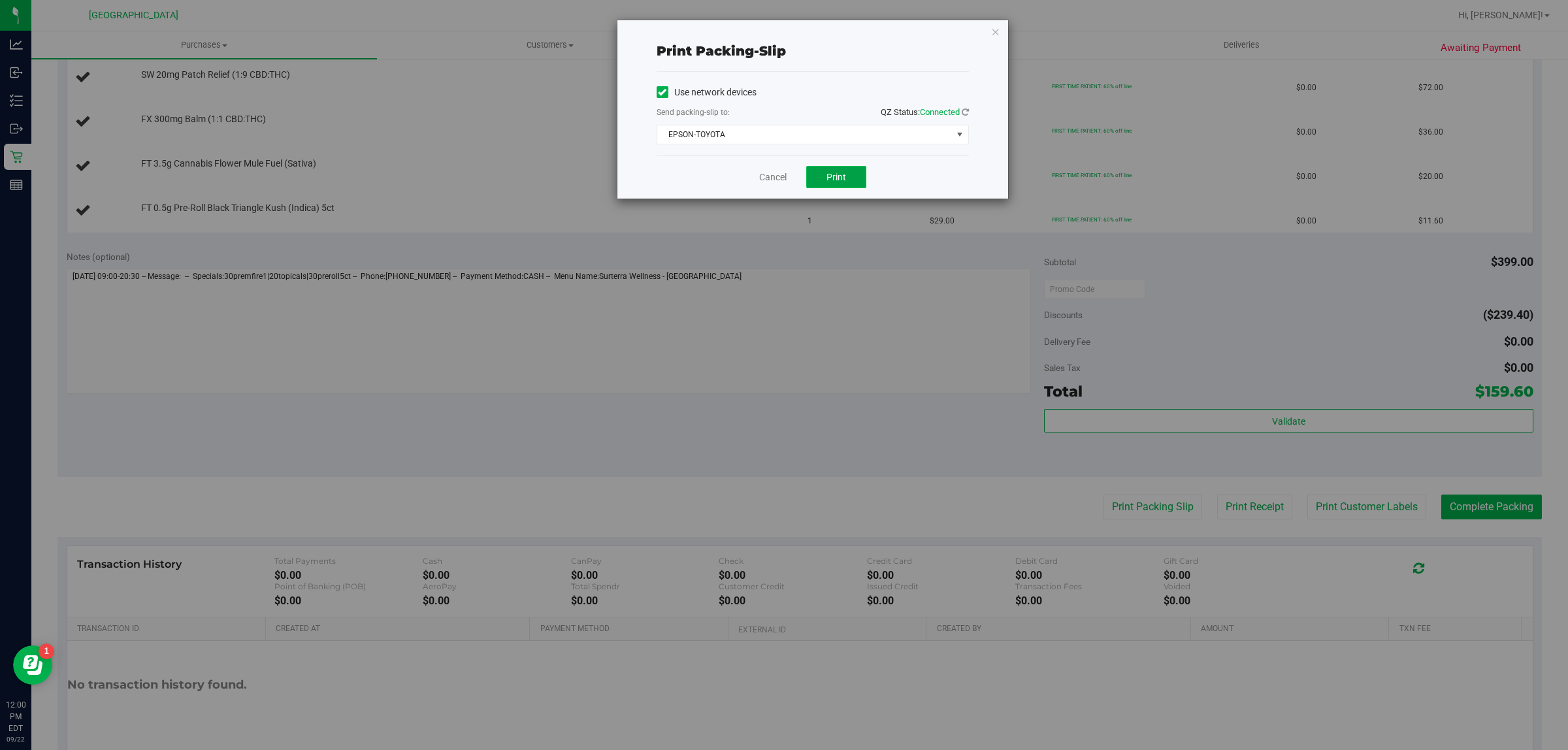
click at [831, 182] on span "Print" at bounding box center [836, 176] width 20 height 10
click at [778, 183] on link "Cancel" at bounding box center [773, 178] width 27 height 14
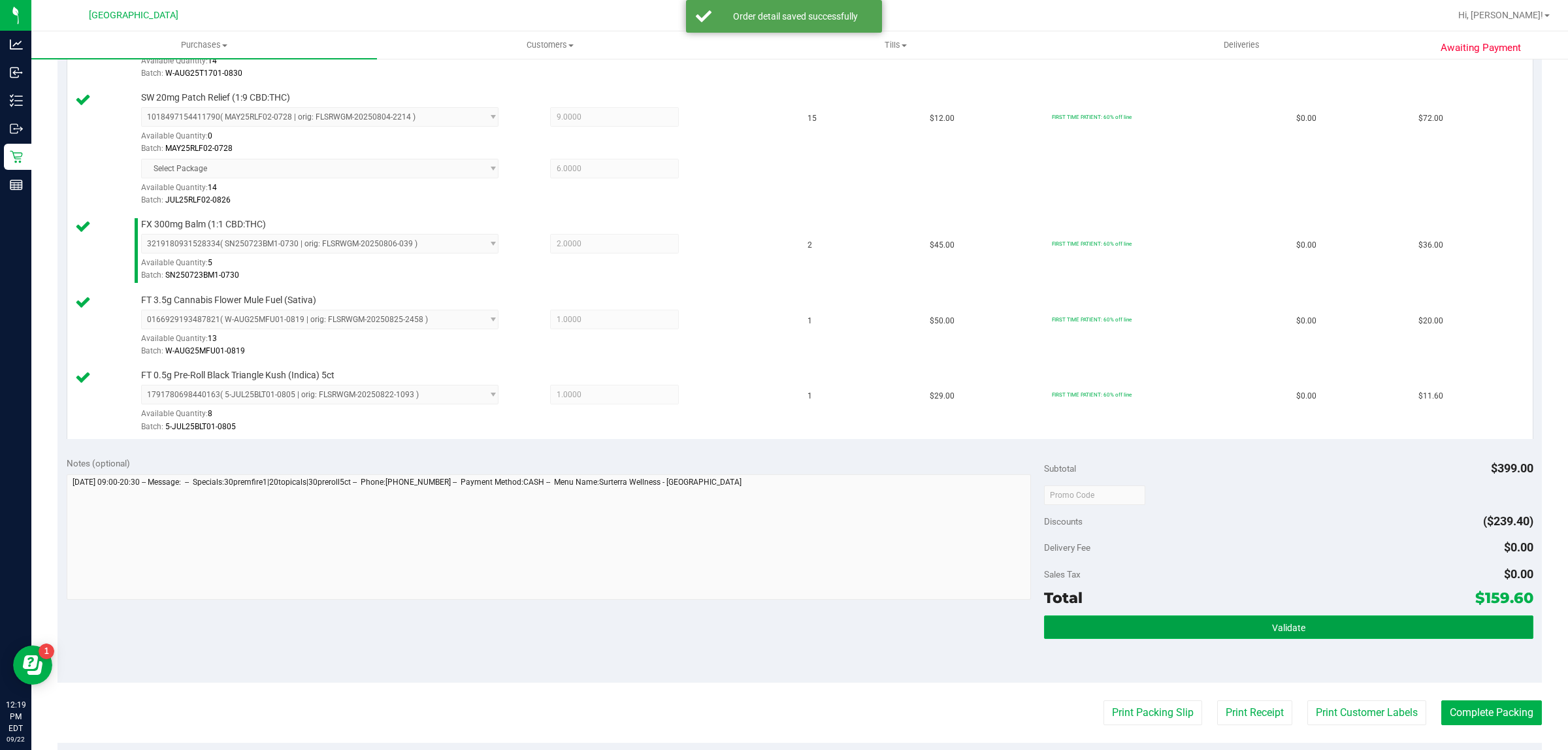
click at [1122, 624] on button "Validate" at bounding box center [1288, 627] width 489 height 23
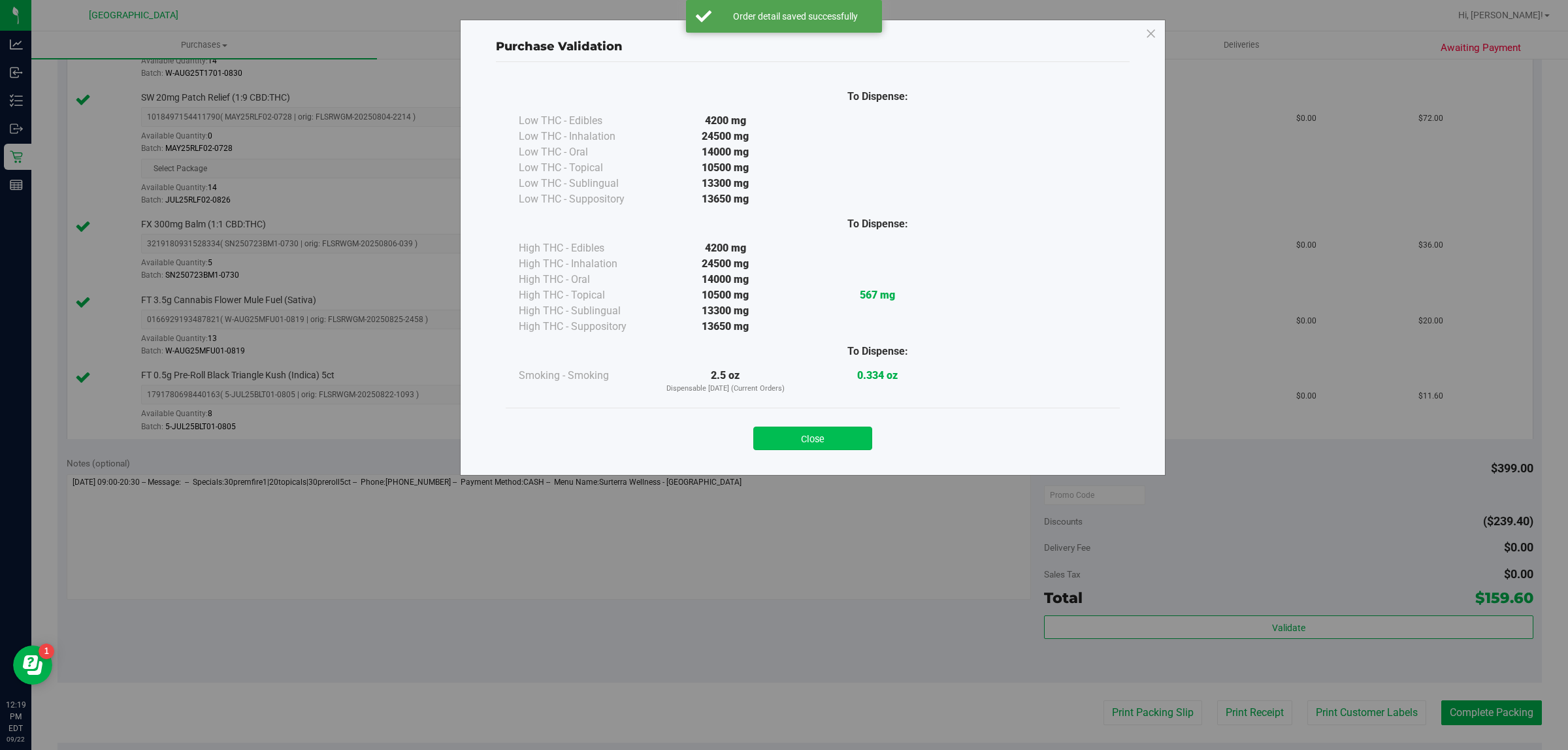
click at [825, 439] on button "Close" at bounding box center [812, 438] width 119 height 23
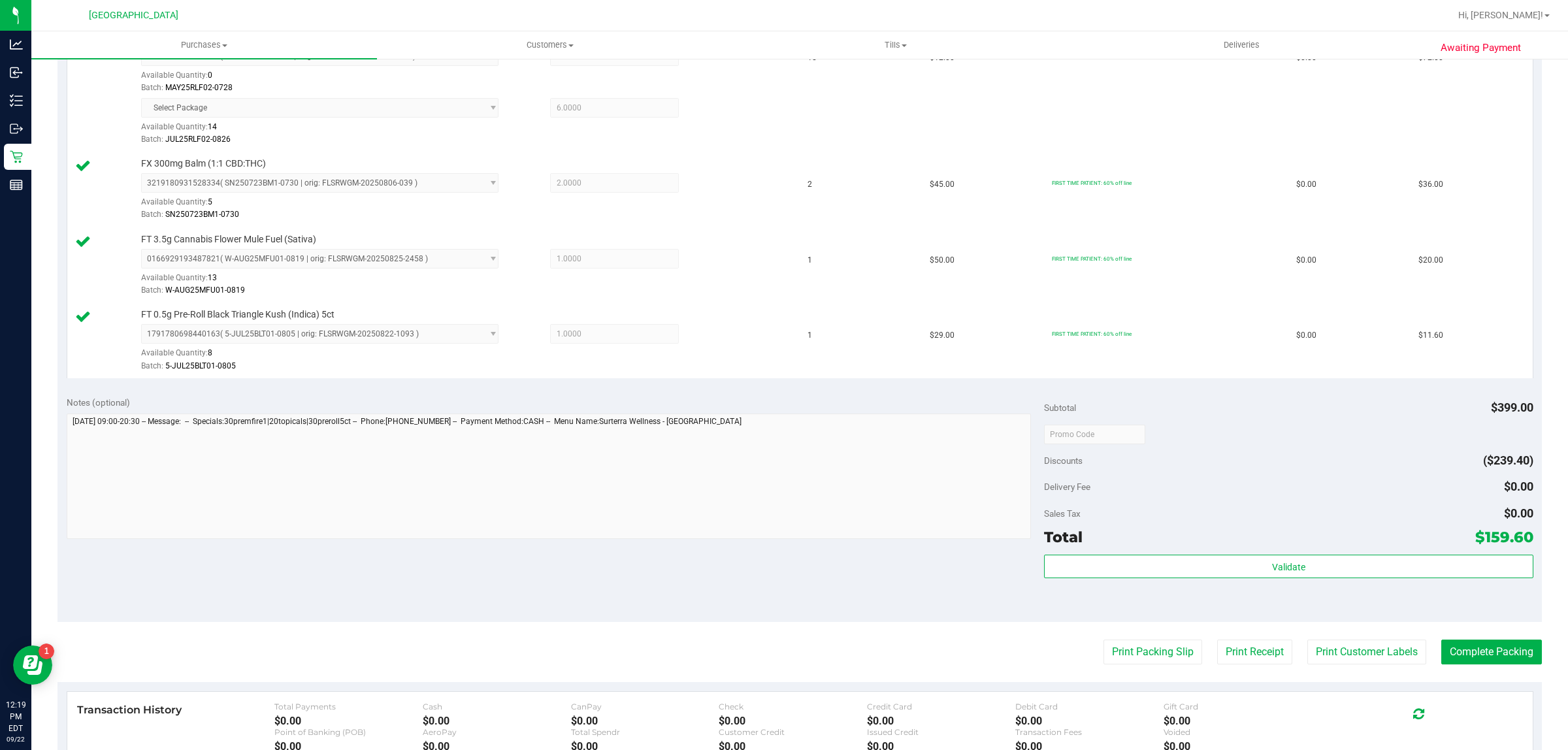
scroll to position [572, 0]
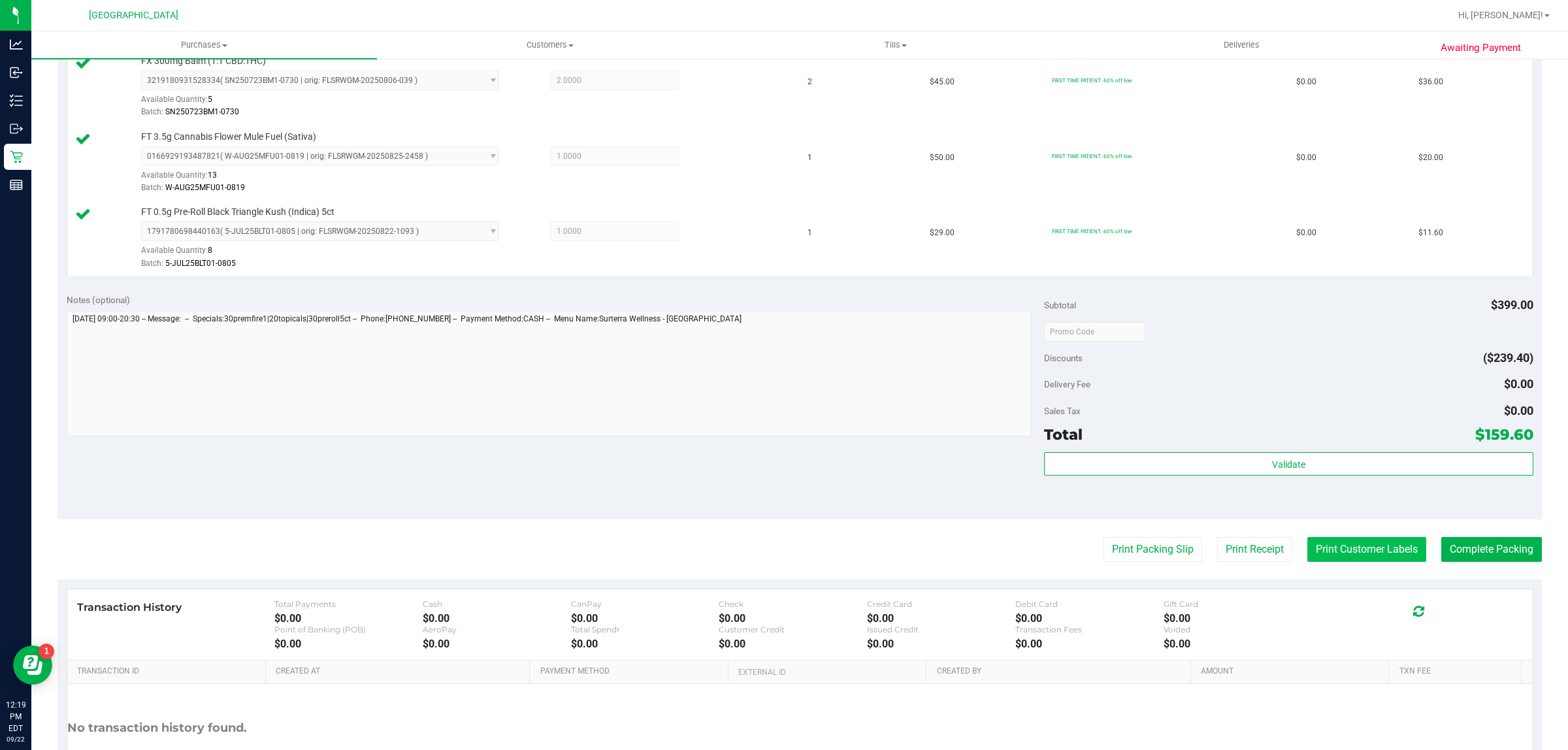
click at [1331, 560] on button "Print Customer Labels" at bounding box center [1366, 549] width 119 height 25
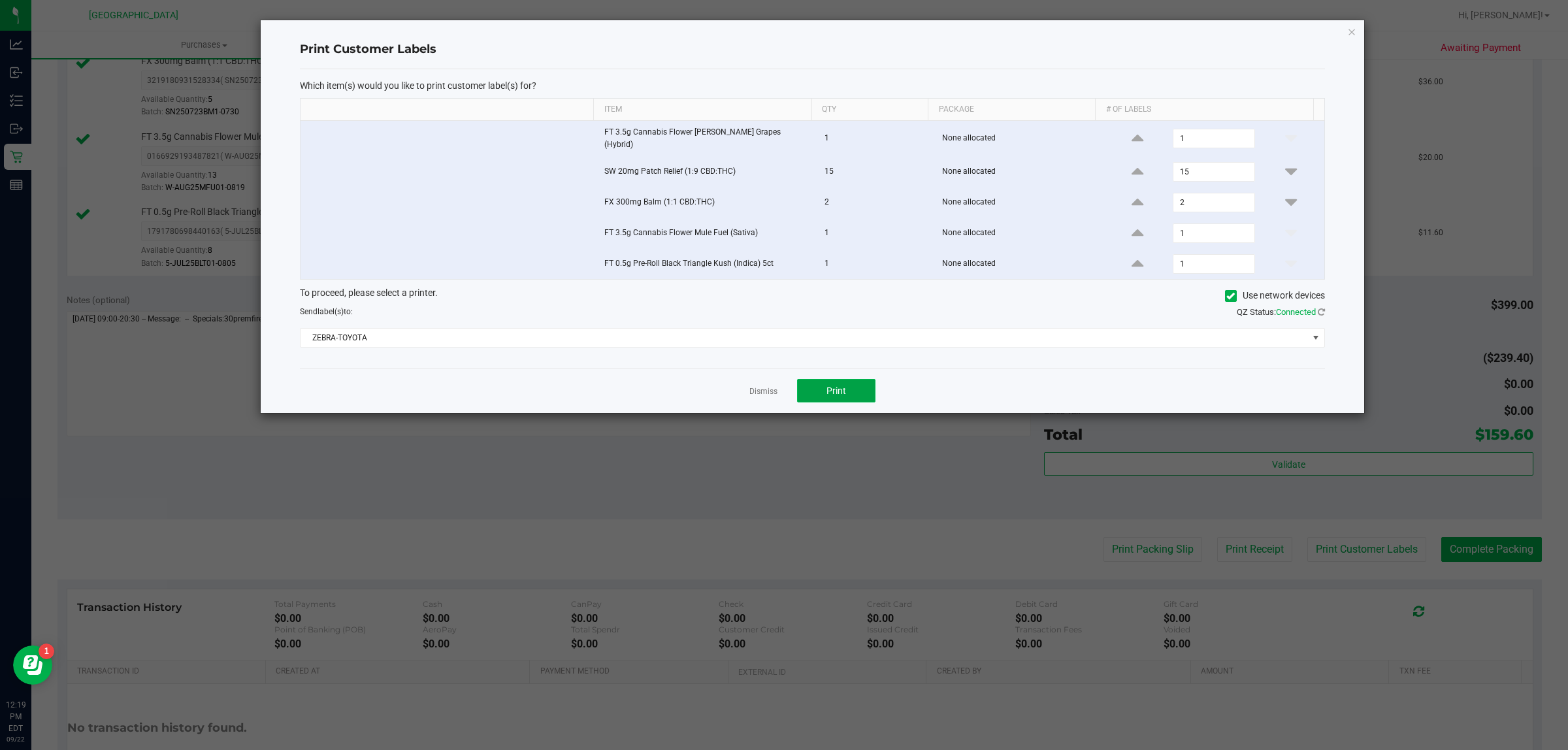
click at [838, 387] on span "Print" at bounding box center [836, 390] width 20 height 10
click at [766, 386] on link "Dismiss" at bounding box center [763, 391] width 28 height 11
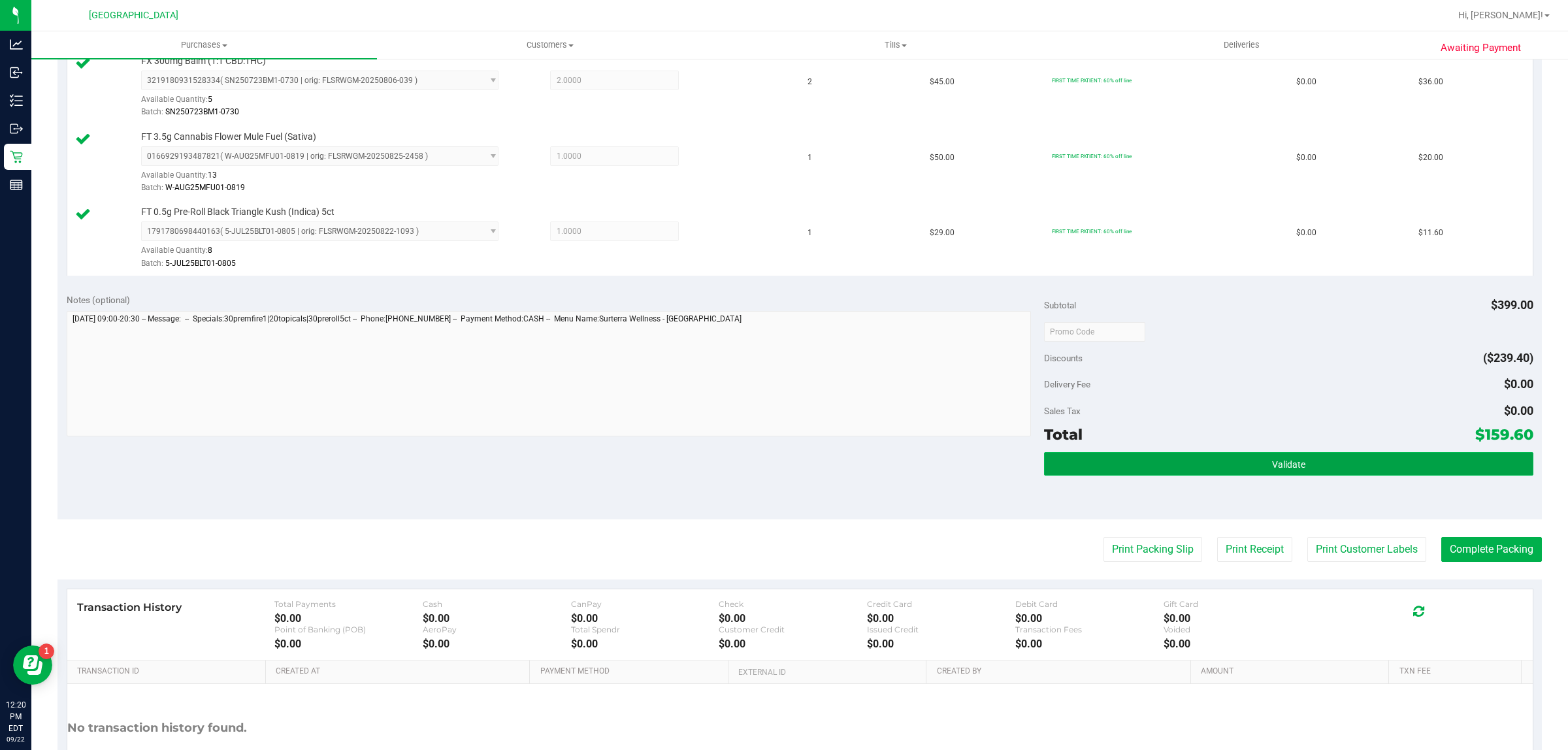
click at [1429, 471] on button "Validate" at bounding box center [1288, 464] width 489 height 23
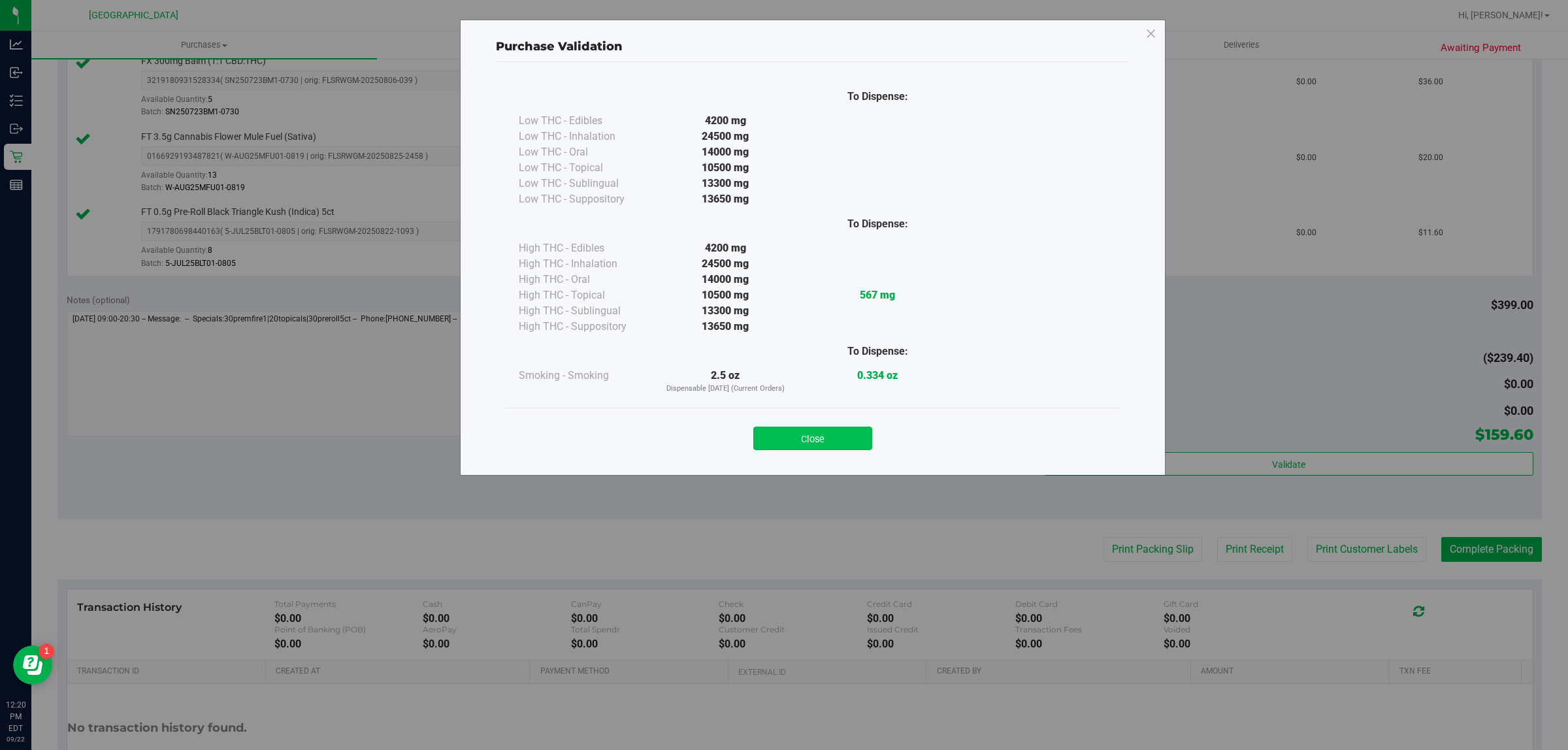
click at [855, 436] on button "Close" at bounding box center [812, 438] width 119 height 23
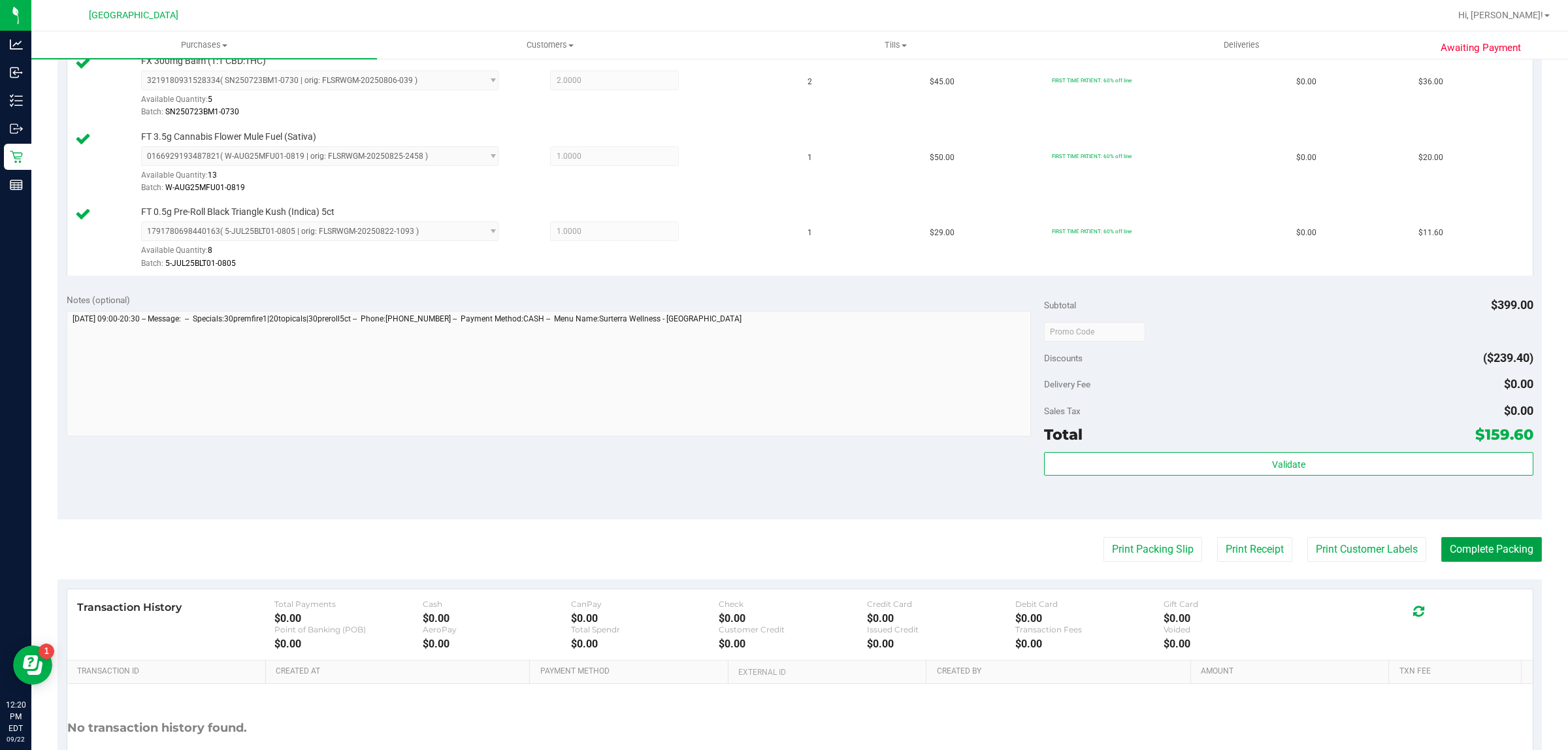
click at [1520, 555] on button "Complete Packing" at bounding box center [1491, 549] width 100 height 25
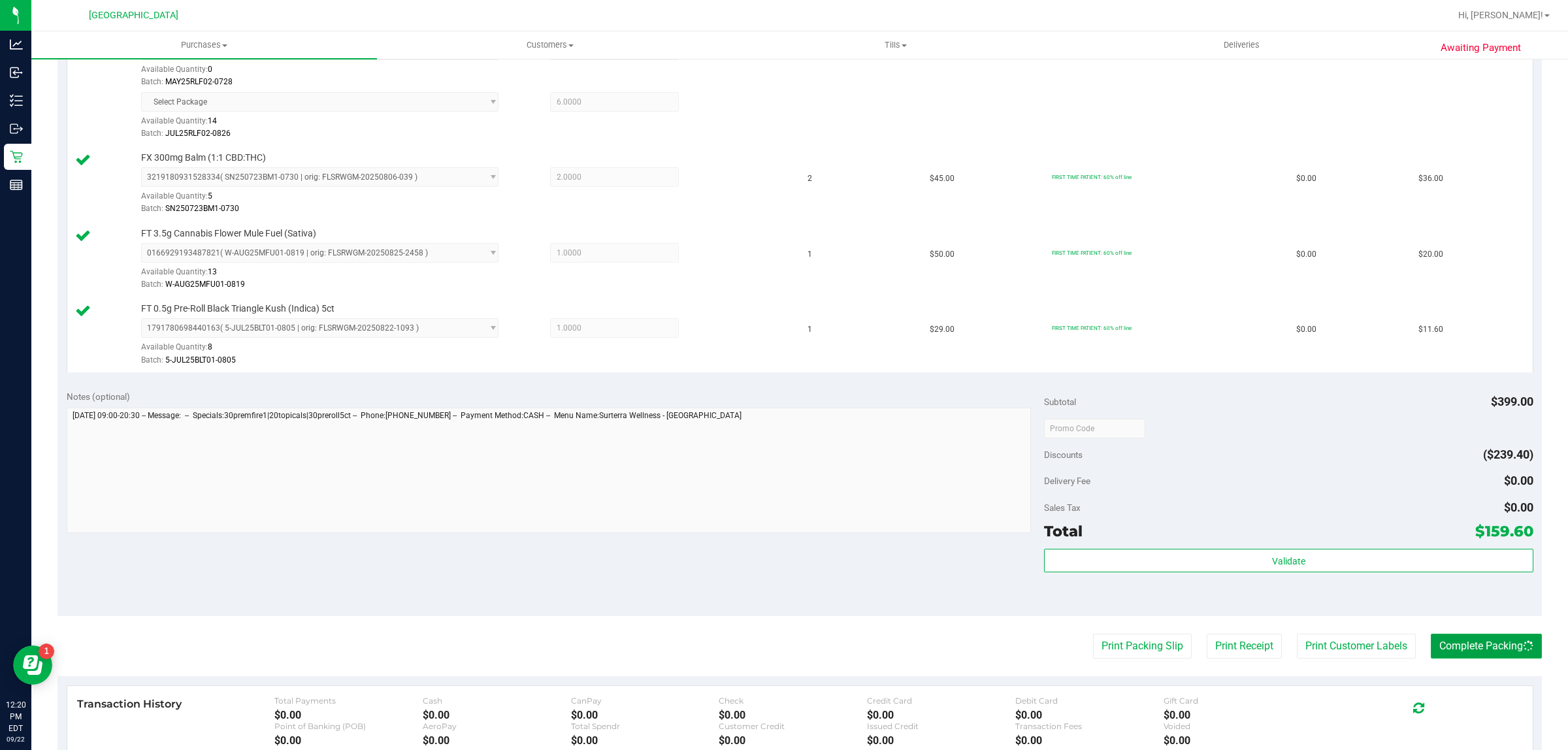
scroll to position [245, 0]
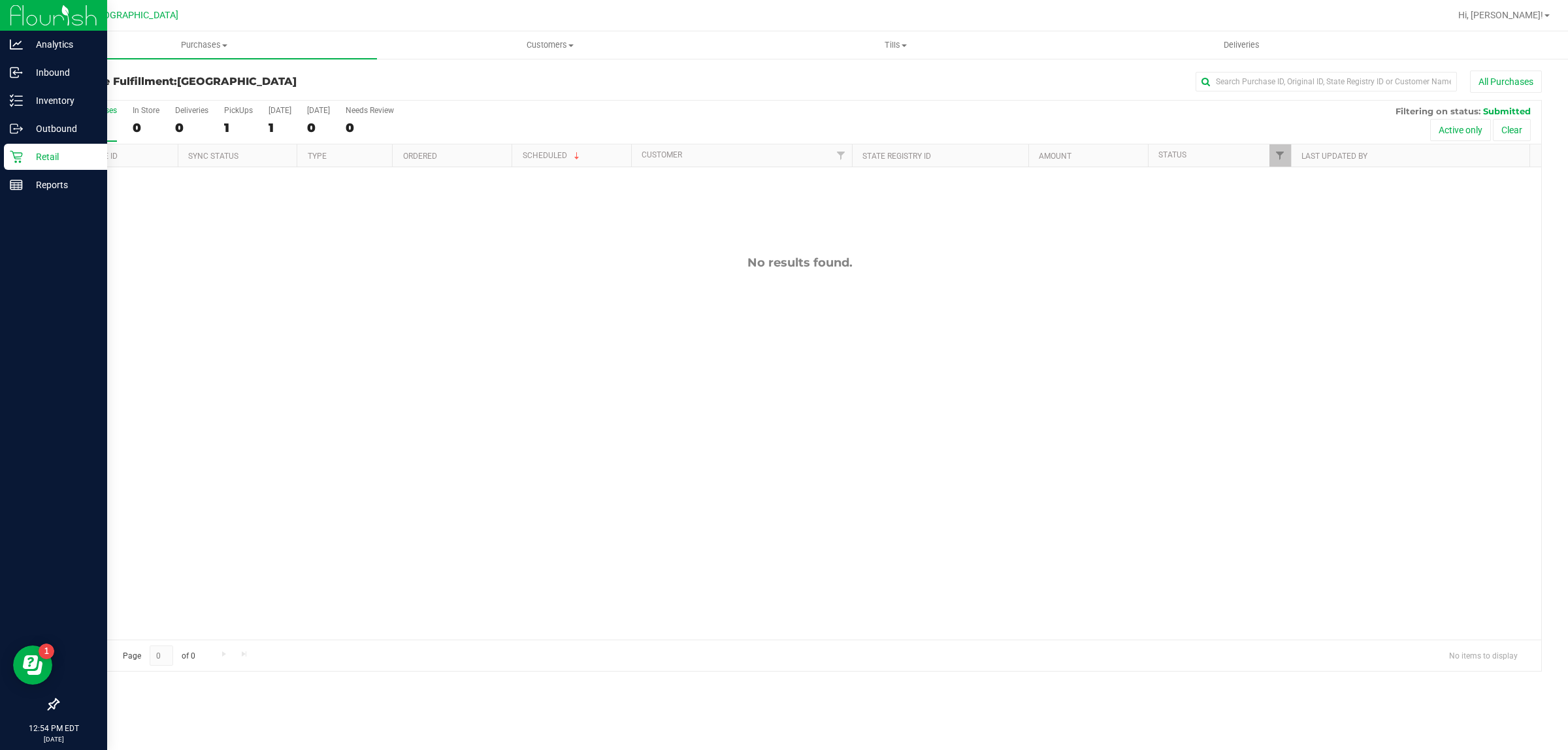
click at [24, 154] on p "Retail" at bounding box center [61, 156] width 79 height 16
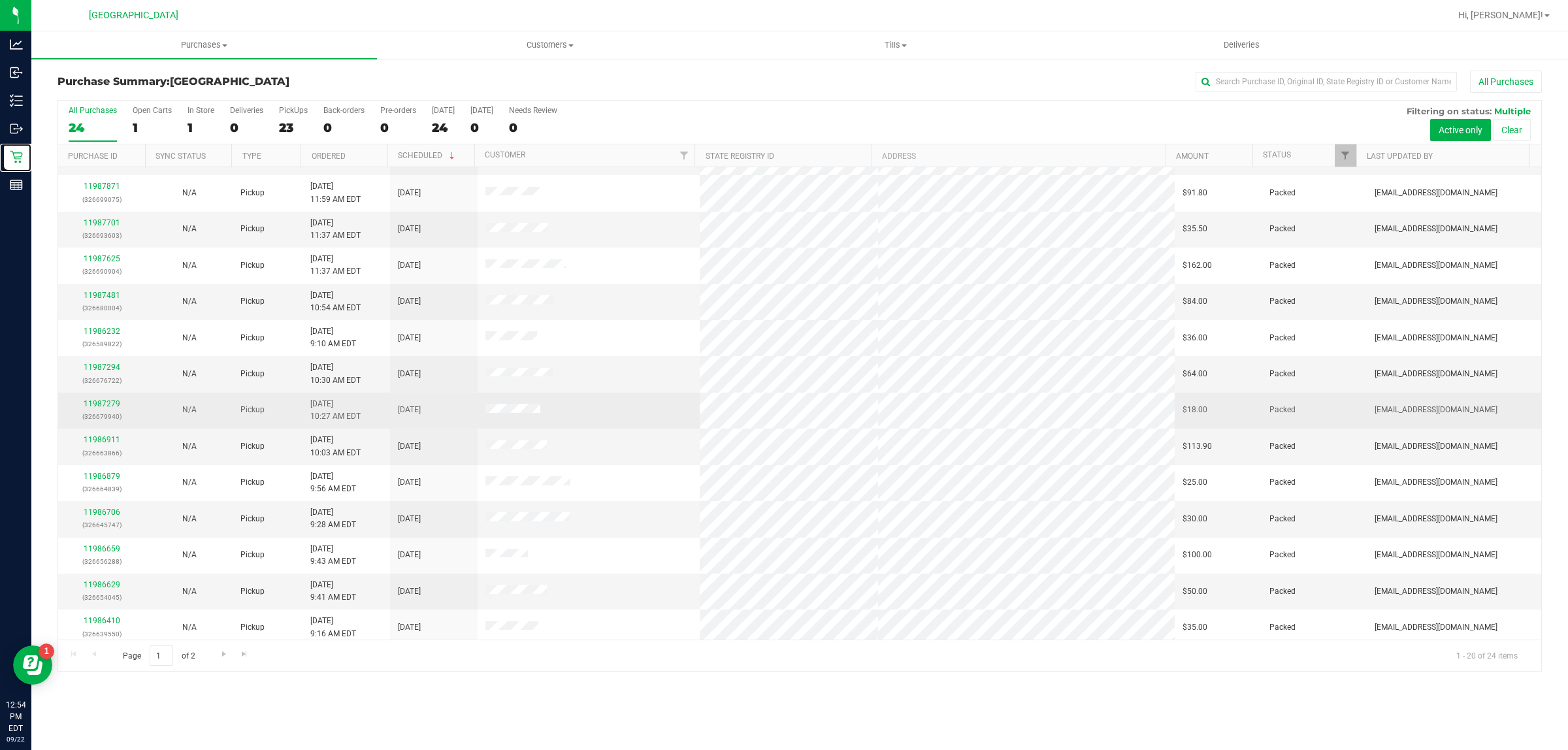
scroll to position [253, 0]
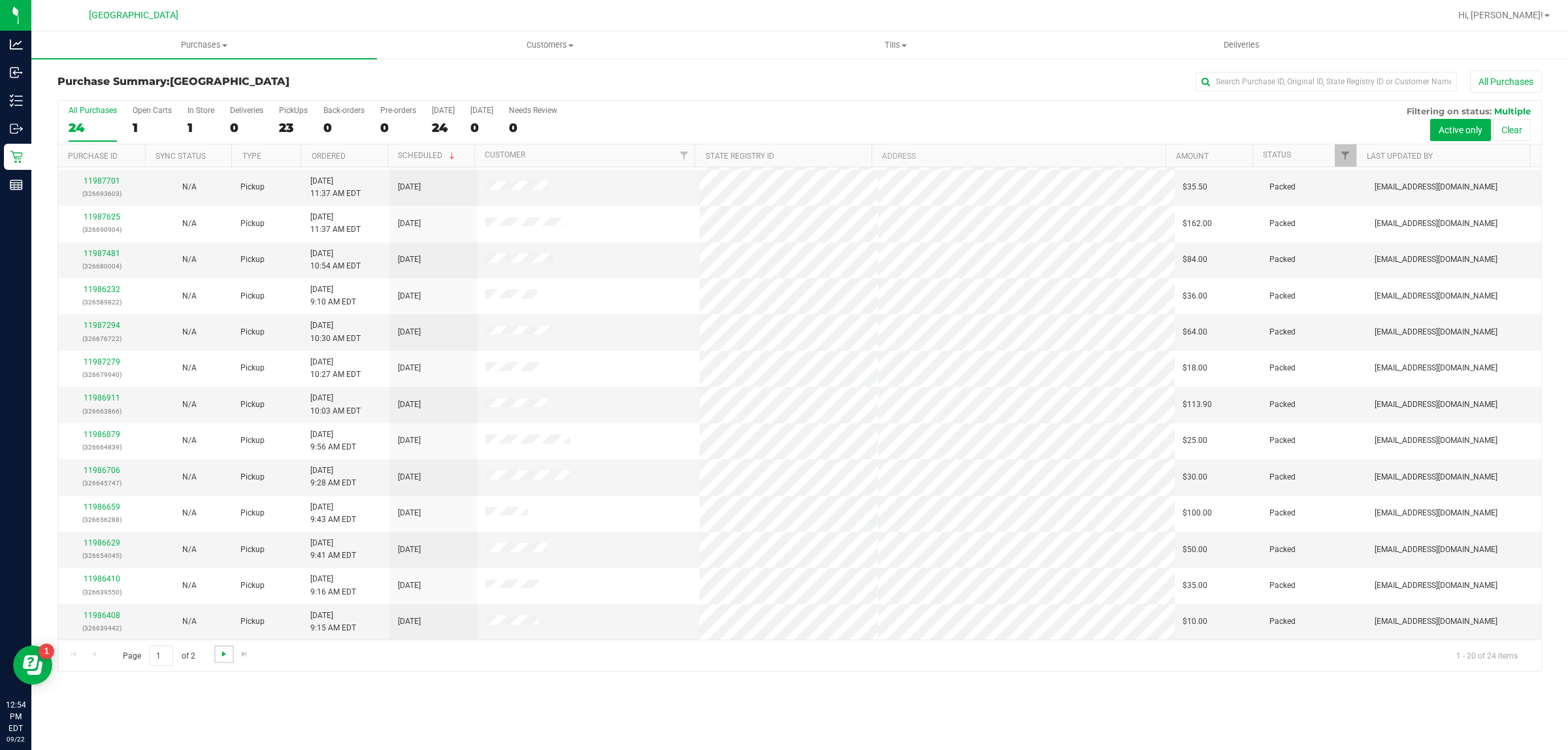
click at [224, 658] on span "Go to the next page" at bounding box center [223, 653] width 10 height 10
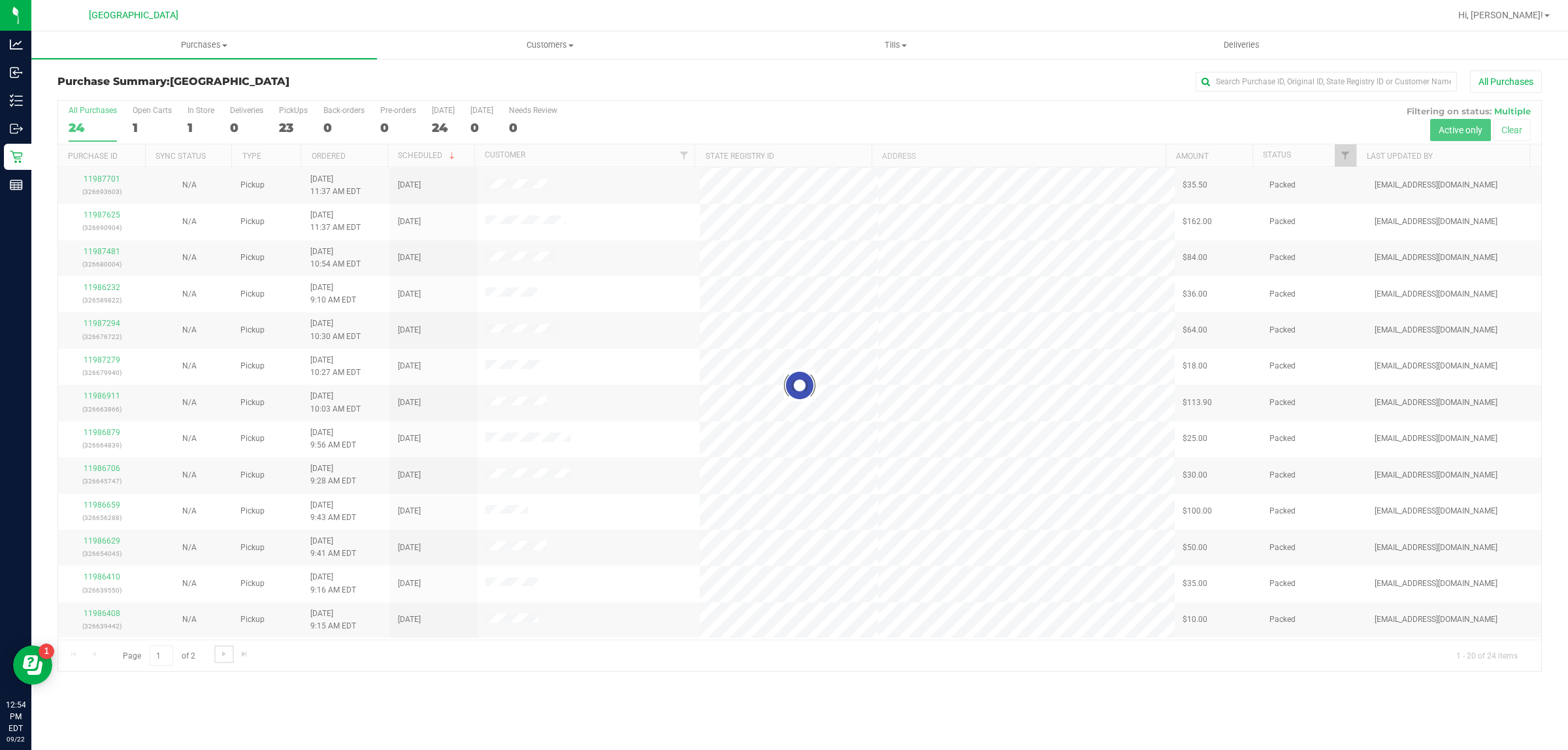
scroll to position [0, 0]
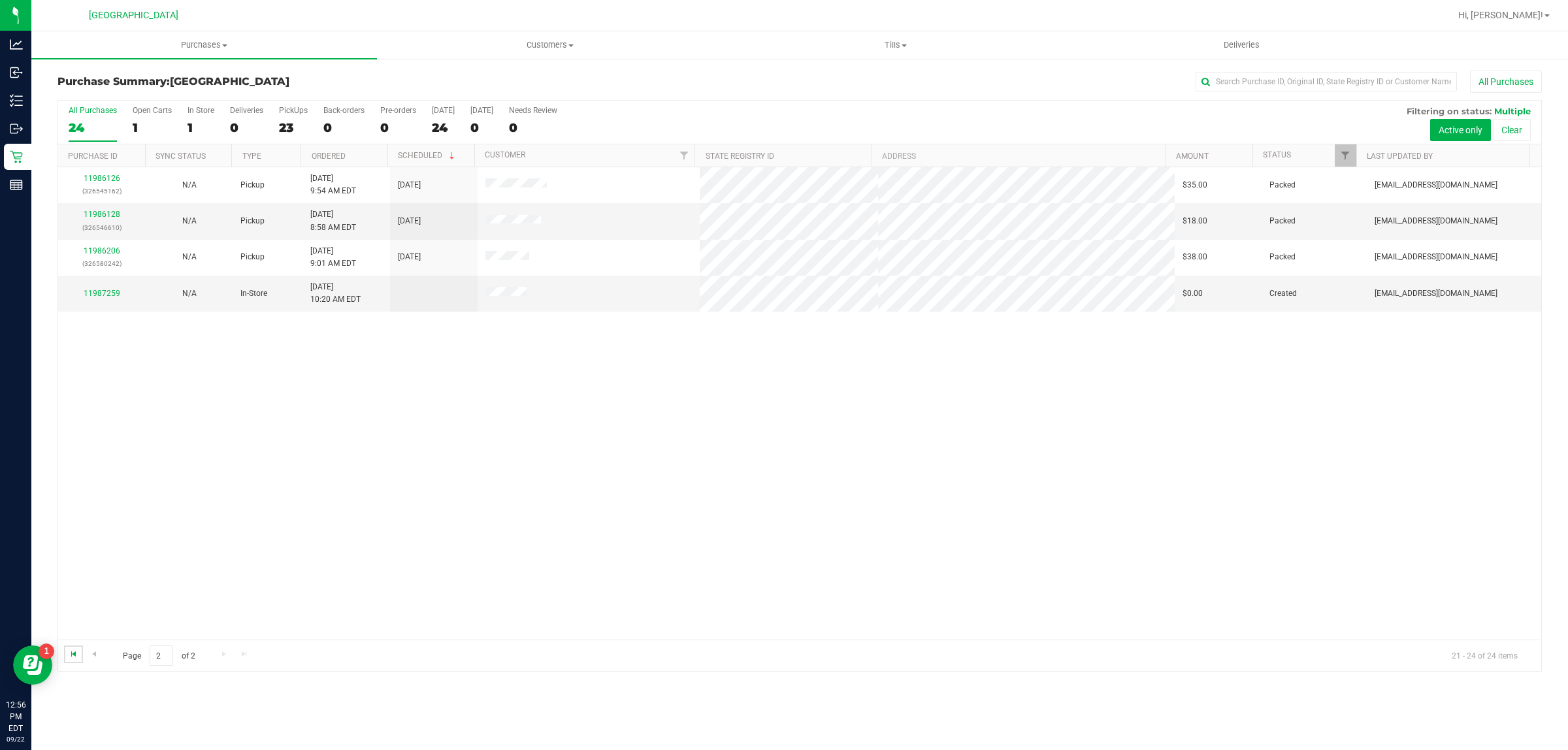
click at [75, 655] on span "Go to the first page" at bounding box center [73, 653] width 10 height 10
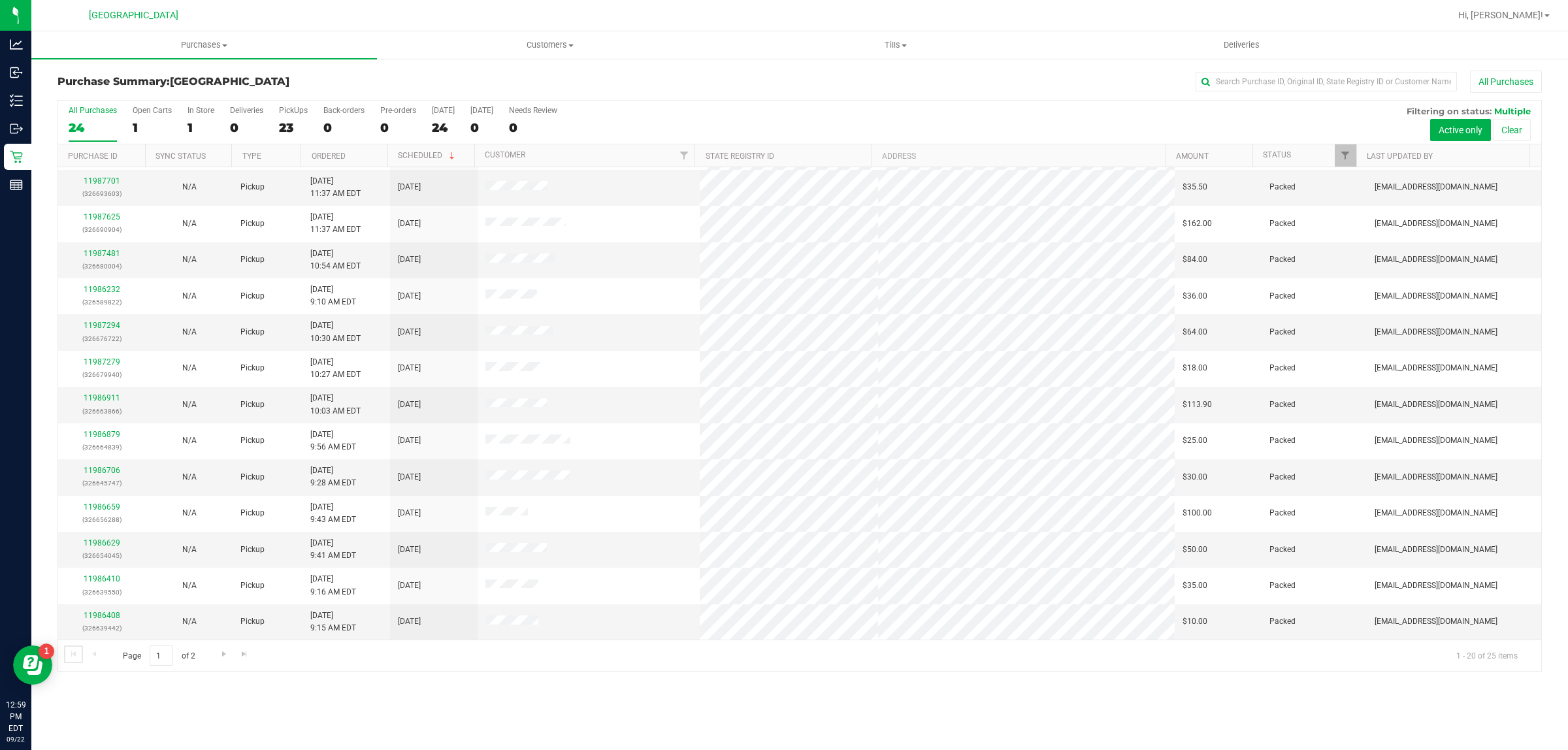
scroll to position [253, 0]
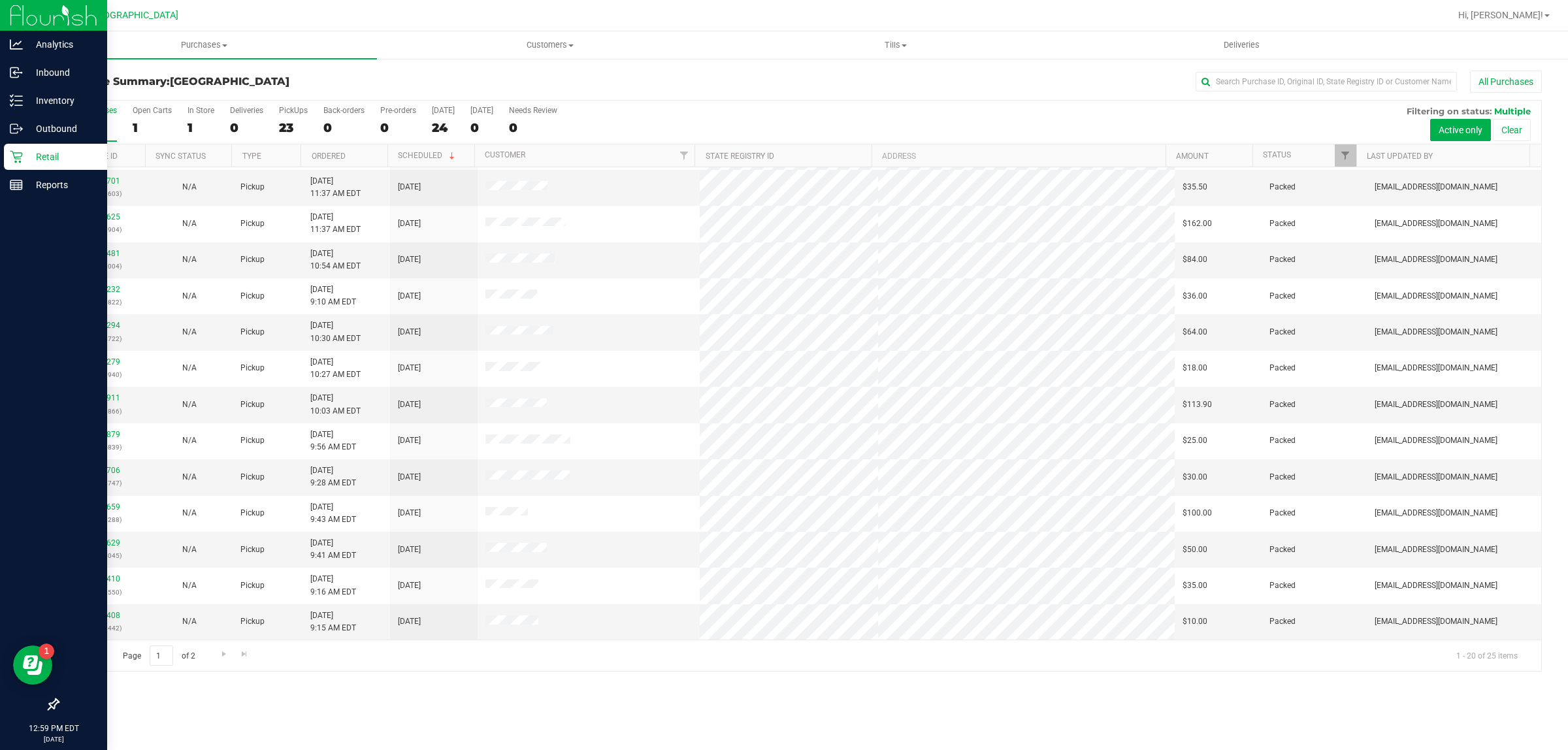
click at [23, 161] on p "Retail" at bounding box center [61, 156] width 79 height 16
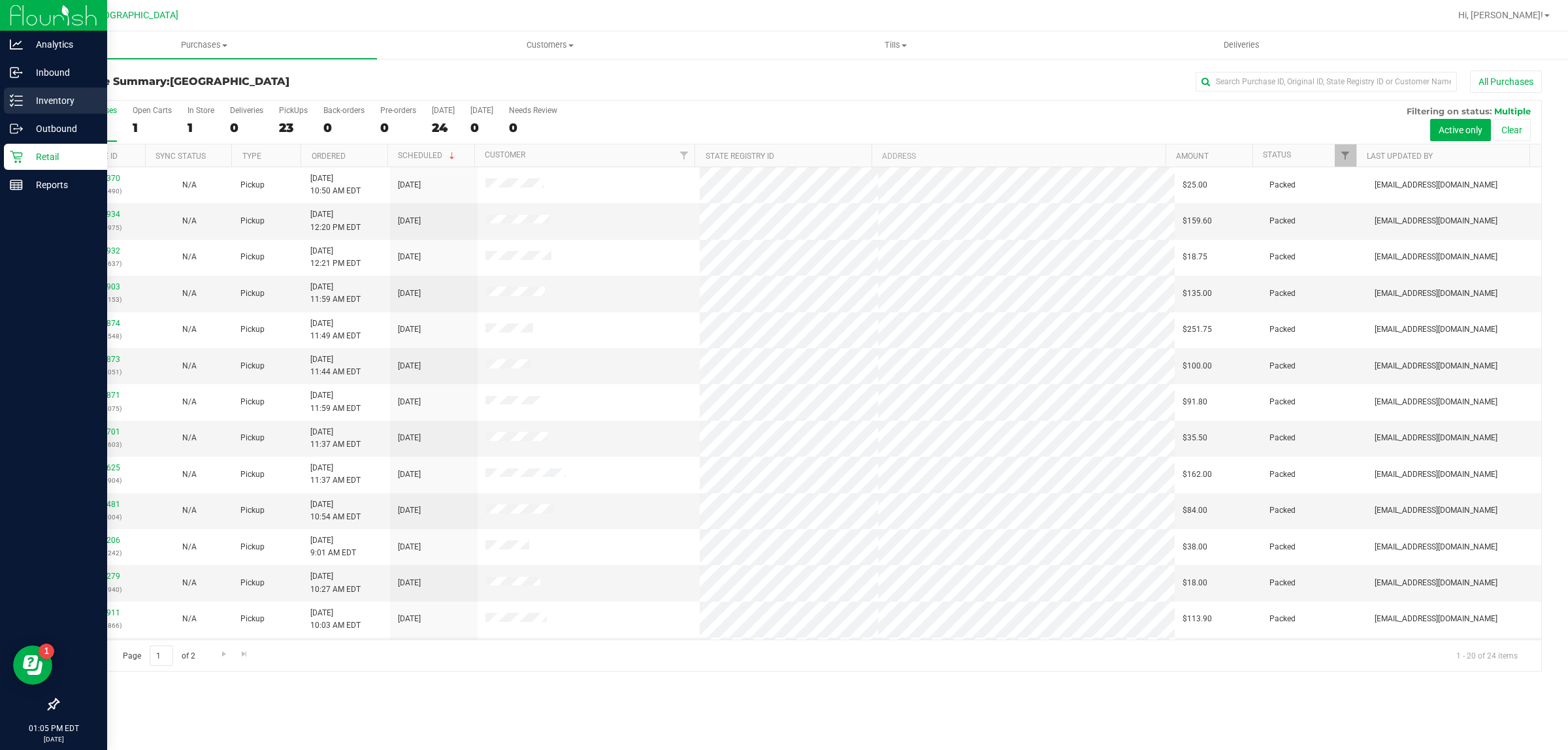
click at [33, 108] on p "Inventory" at bounding box center [61, 100] width 79 height 16
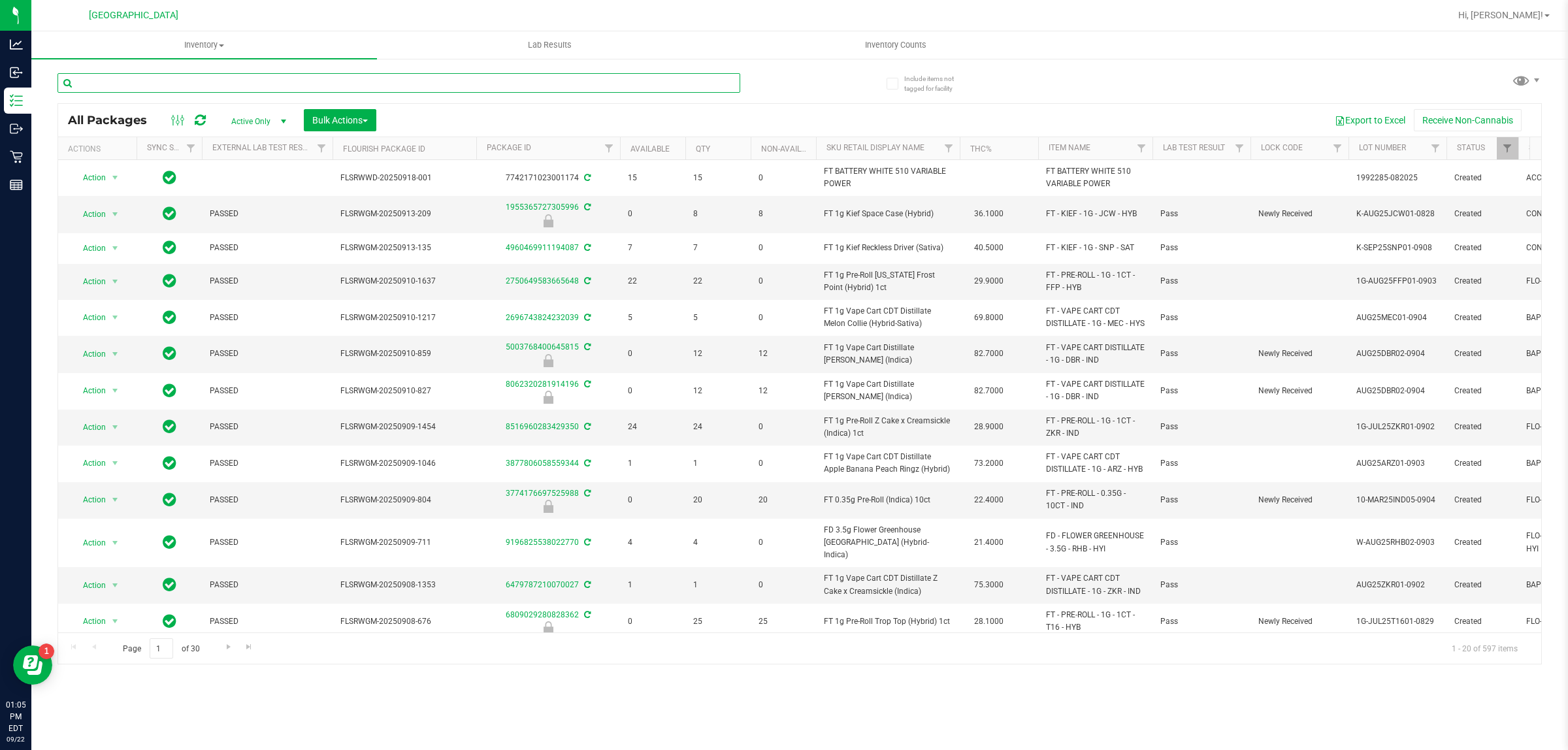
click at [161, 79] on input "text" at bounding box center [398, 83] width 683 height 20
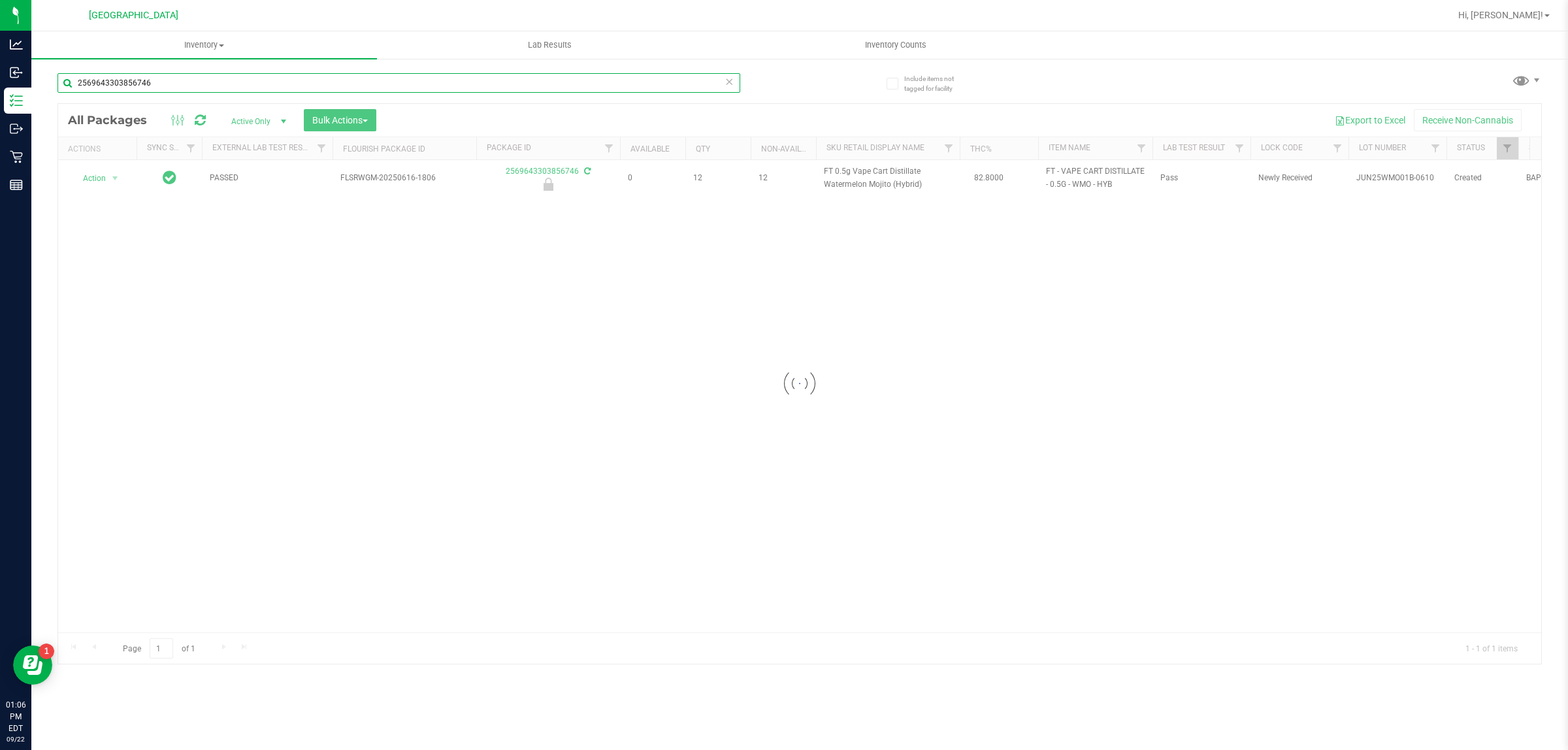
type input "2569643303856746"
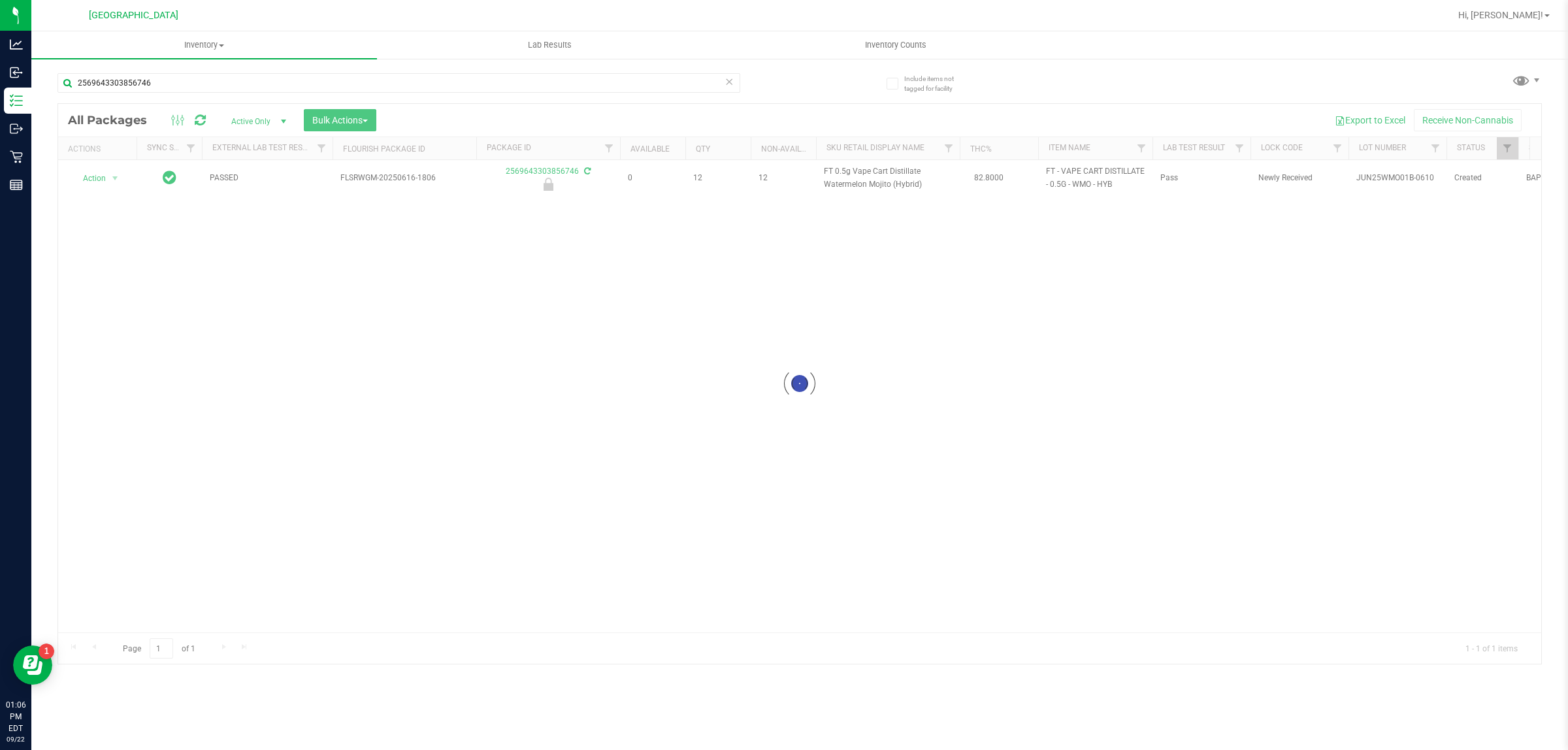
click at [103, 177] on div at bounding box center [799, 383] width 1483 height 559
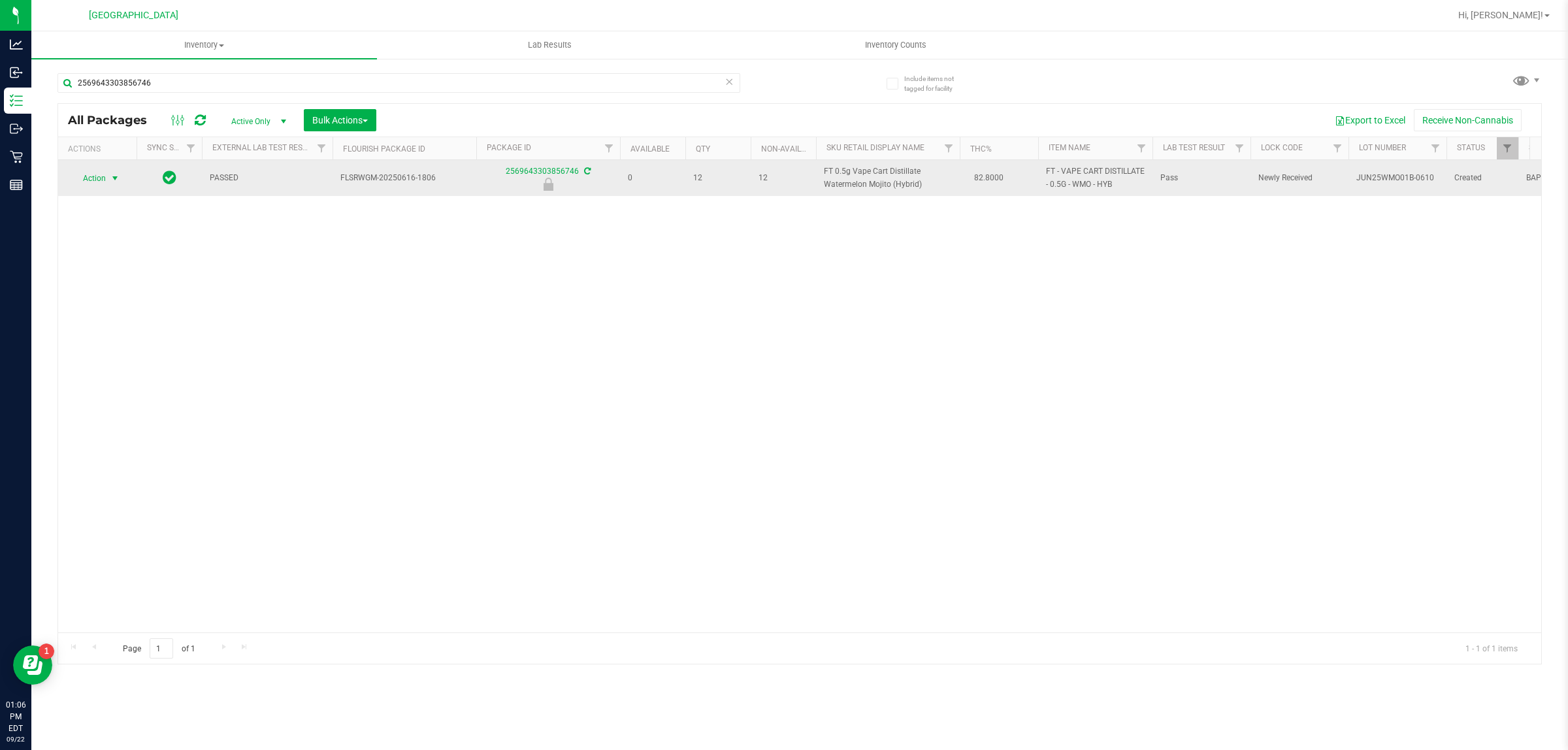
click at [116, 174] on span "select" at bounding box center [115, 178] width 10 height 10
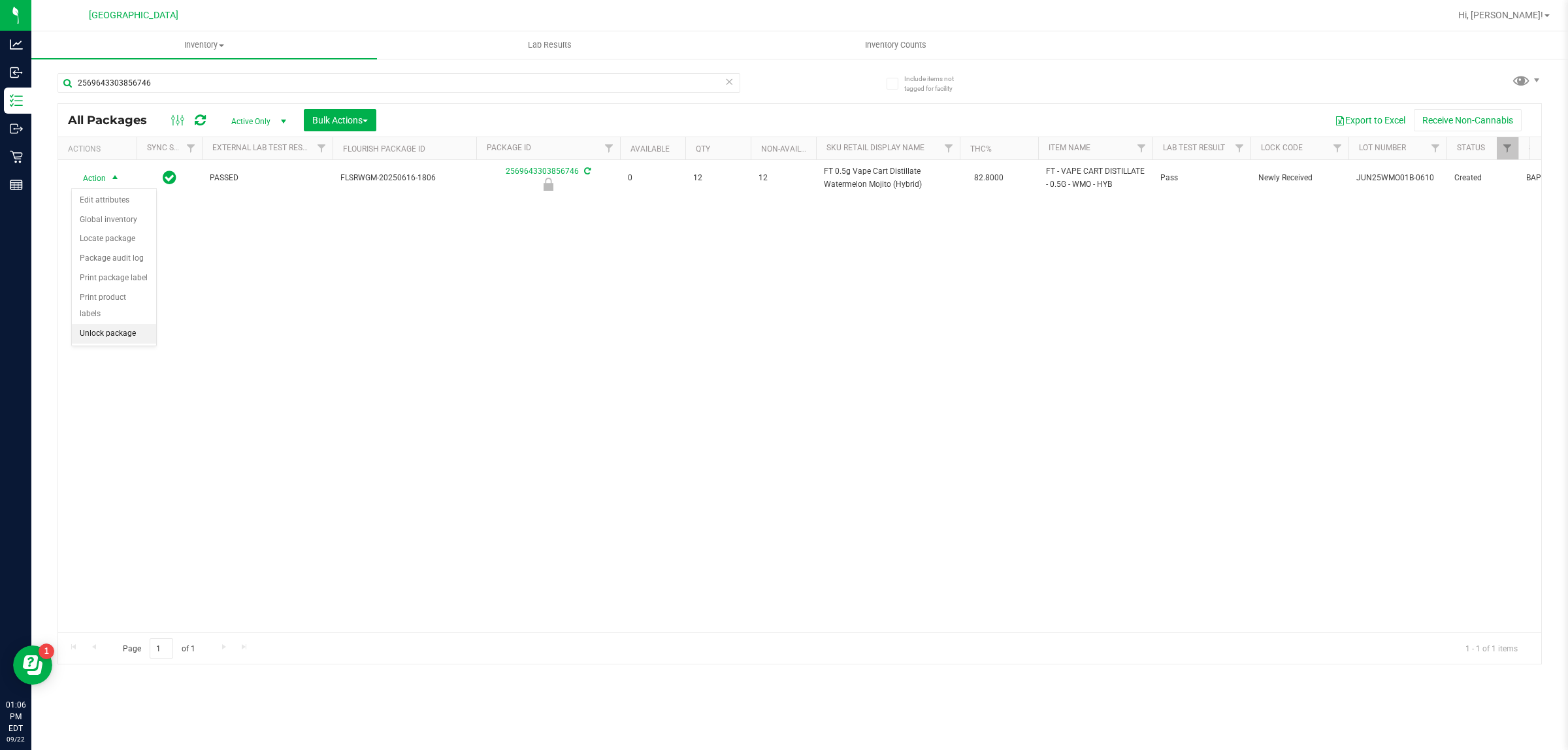
click at [115, 327] on li "Unlock package" at bounding box center [113, 333] width 84 height 20
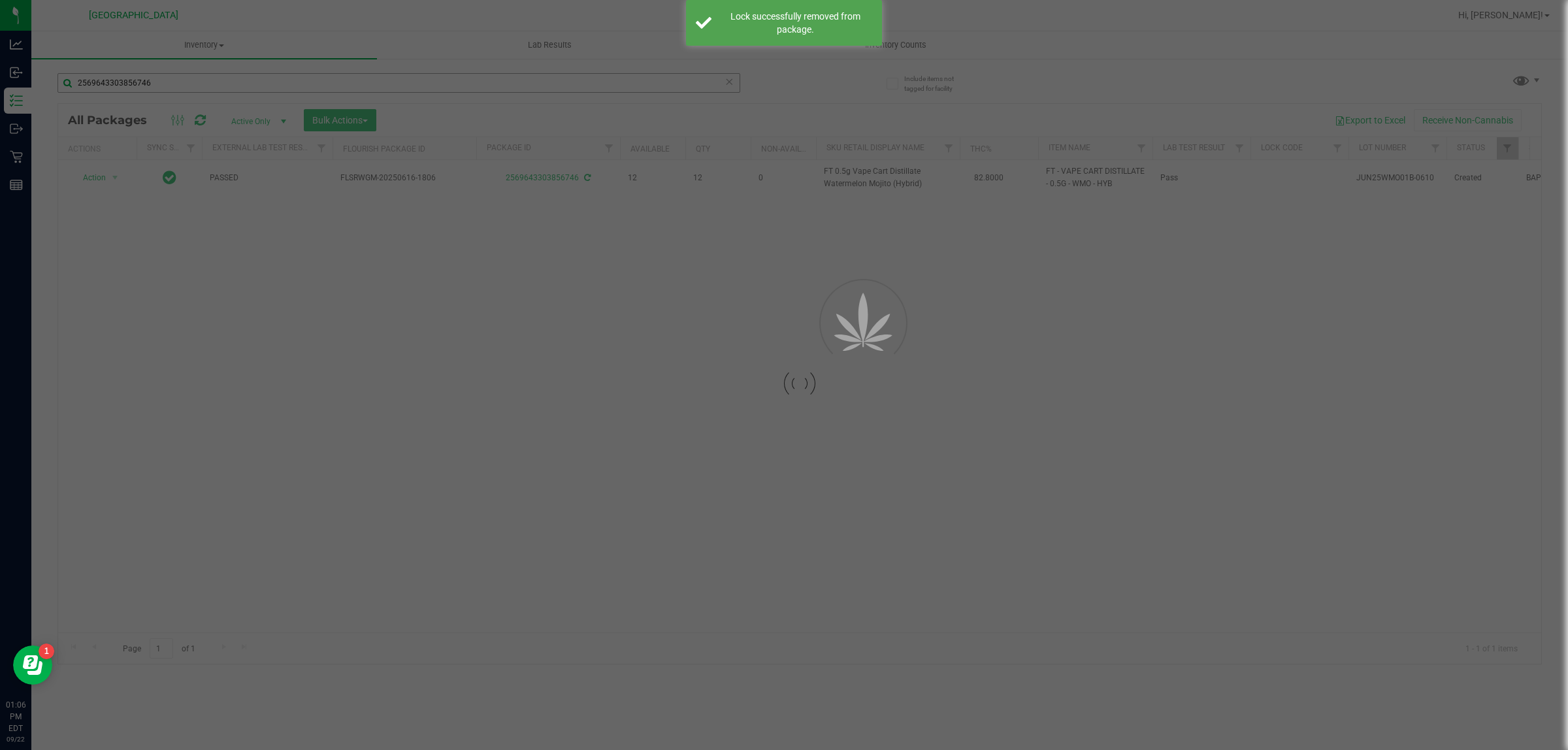
click at [167, 87] on div at bounding box center [784, 375] width 1568 height 750
click at [167, 87] on input "2569643303856746" at bounding box center [398, 83] width 683 height 20
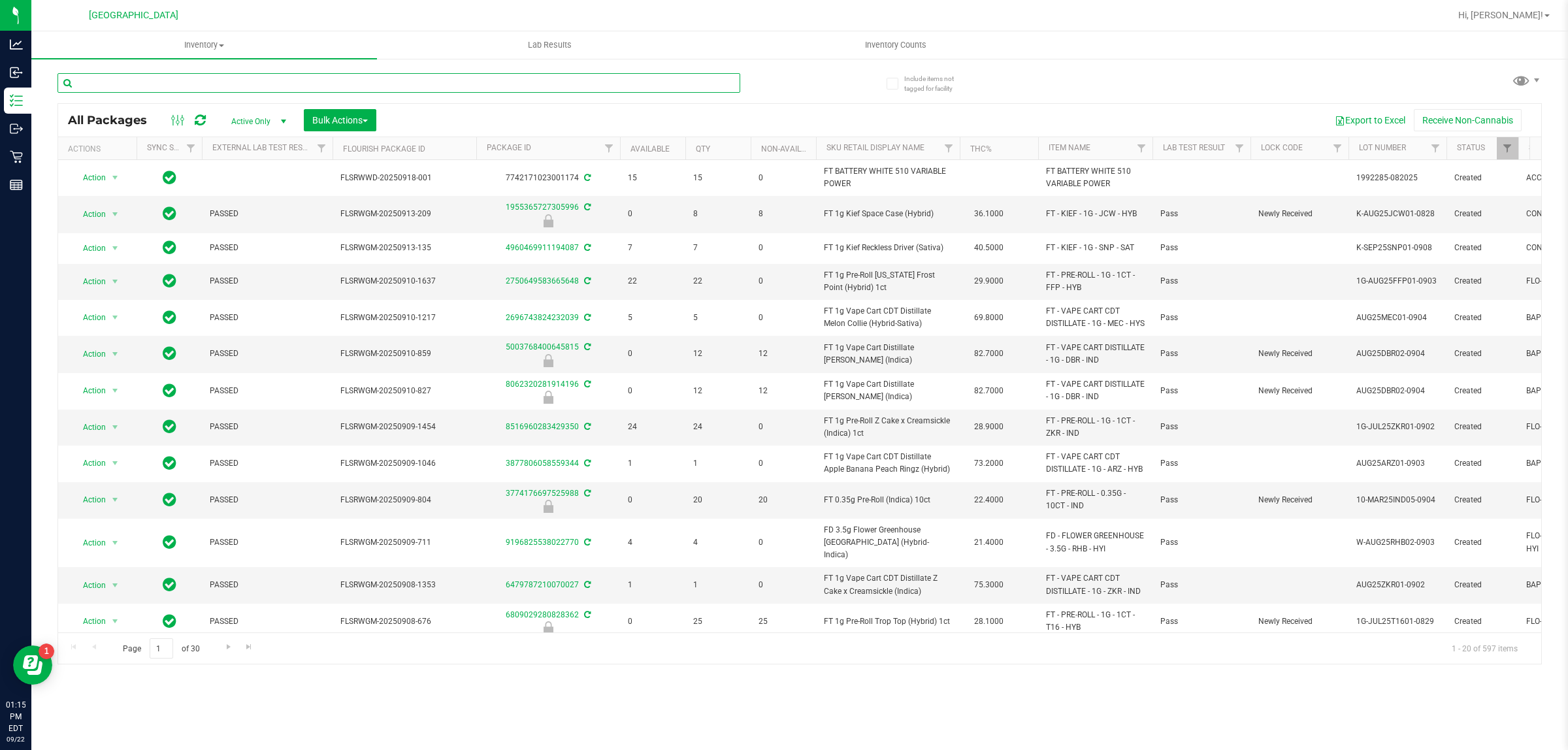
click at [130, 77] on input "text" at bounding box center [398, 83] width 683 height 20
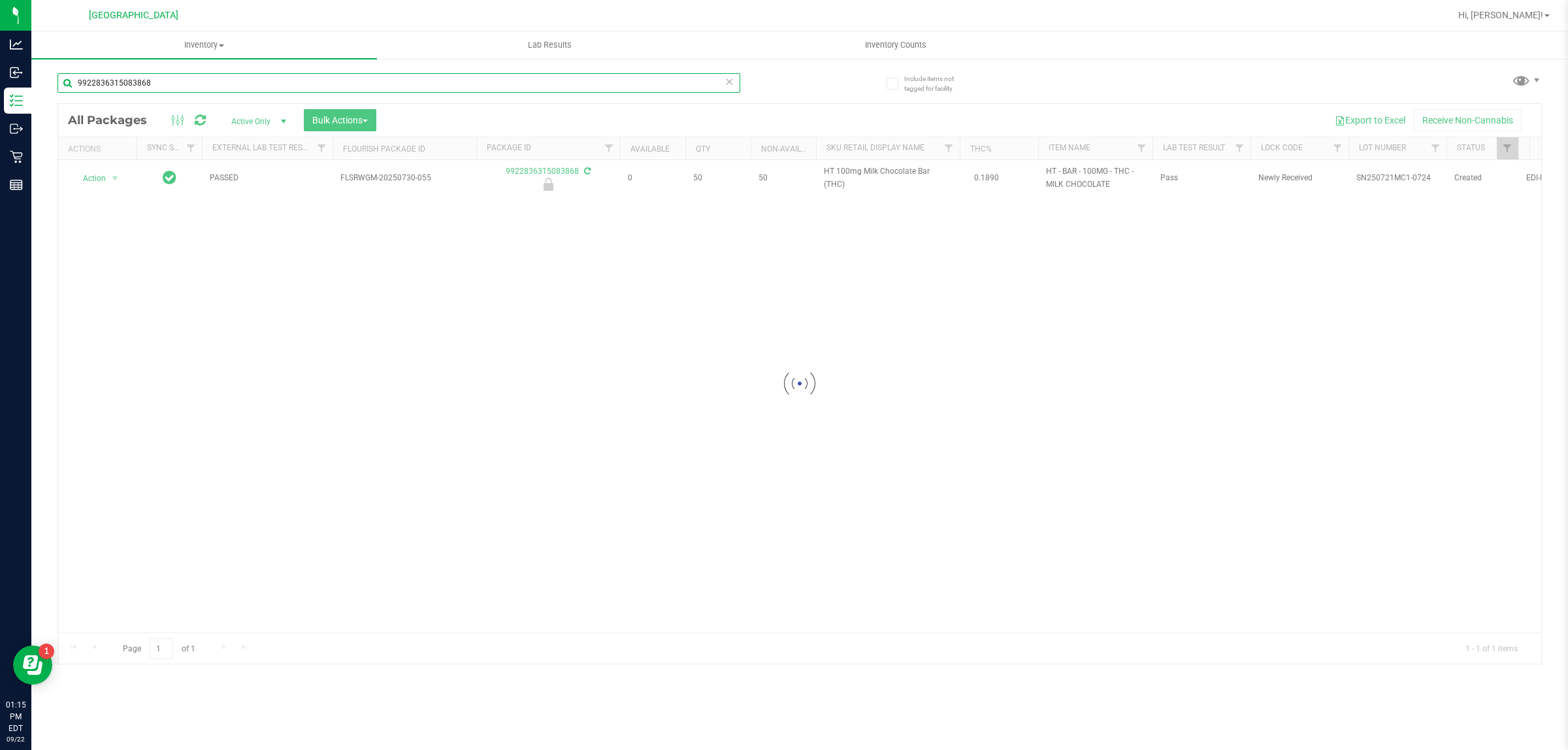
type input "9922836315083868"
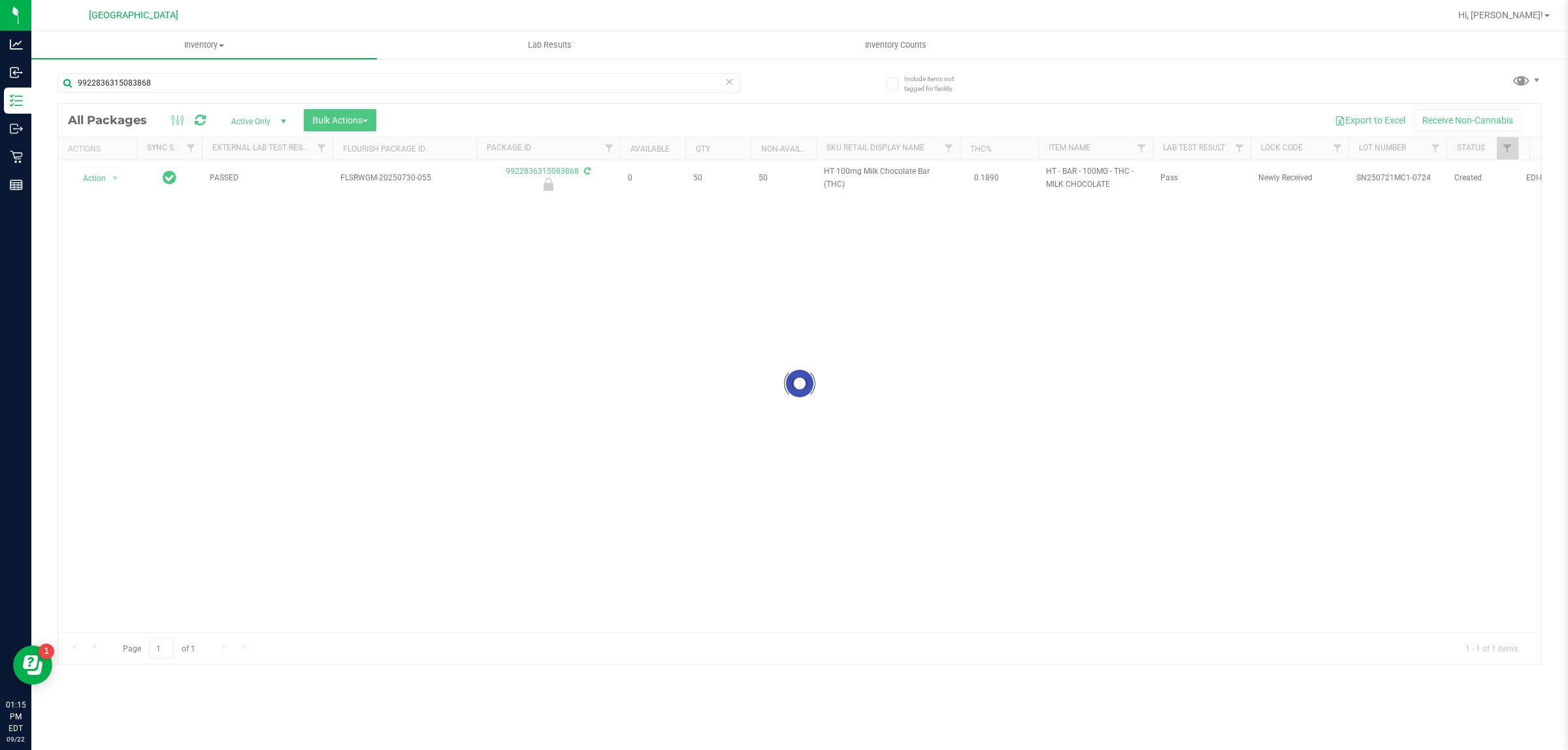
click at [112, 175] on div at bounding box center [799, 383] width 1483 height 559
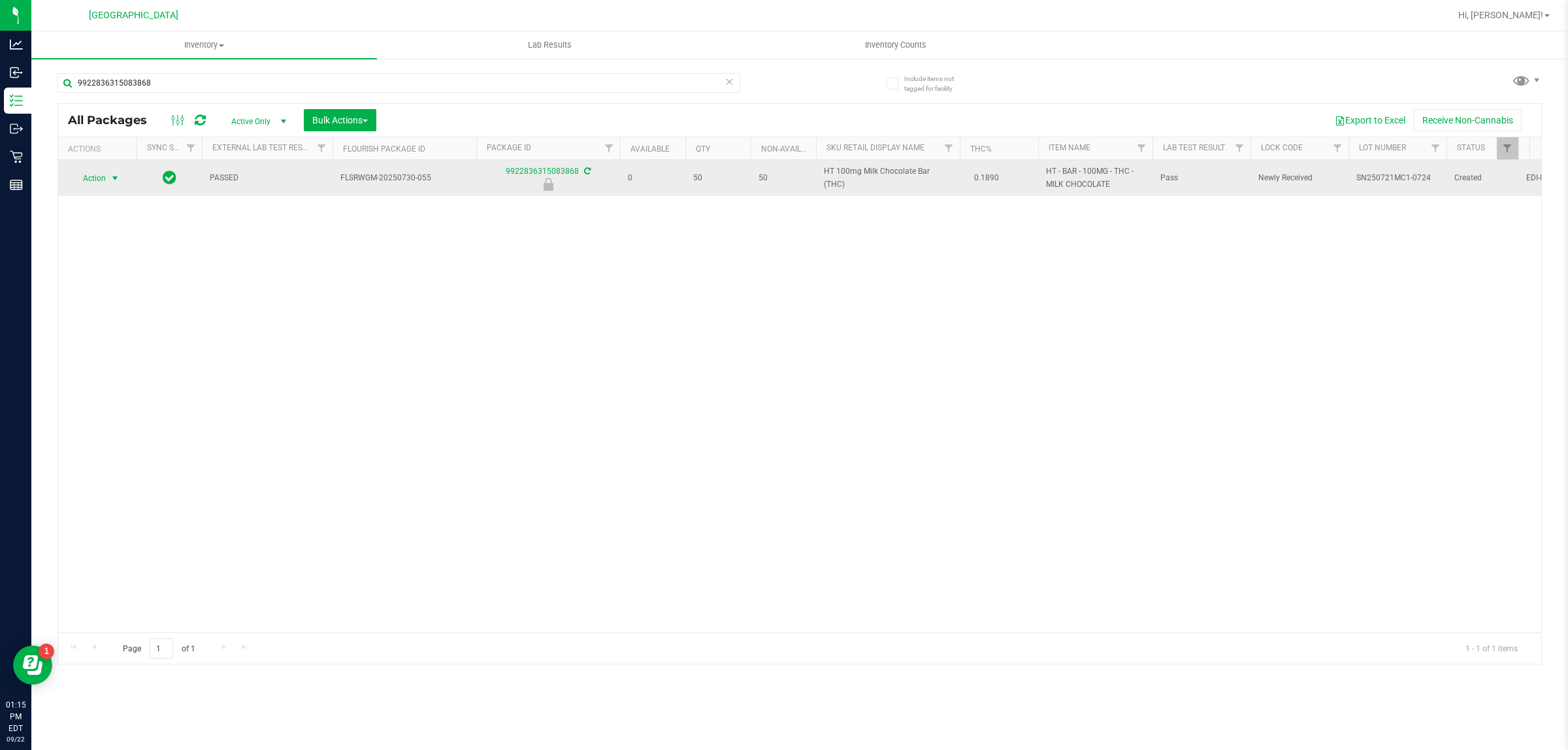
click at [118, 178] on span "select" at bounding box center [115, 178] width 10 height 10
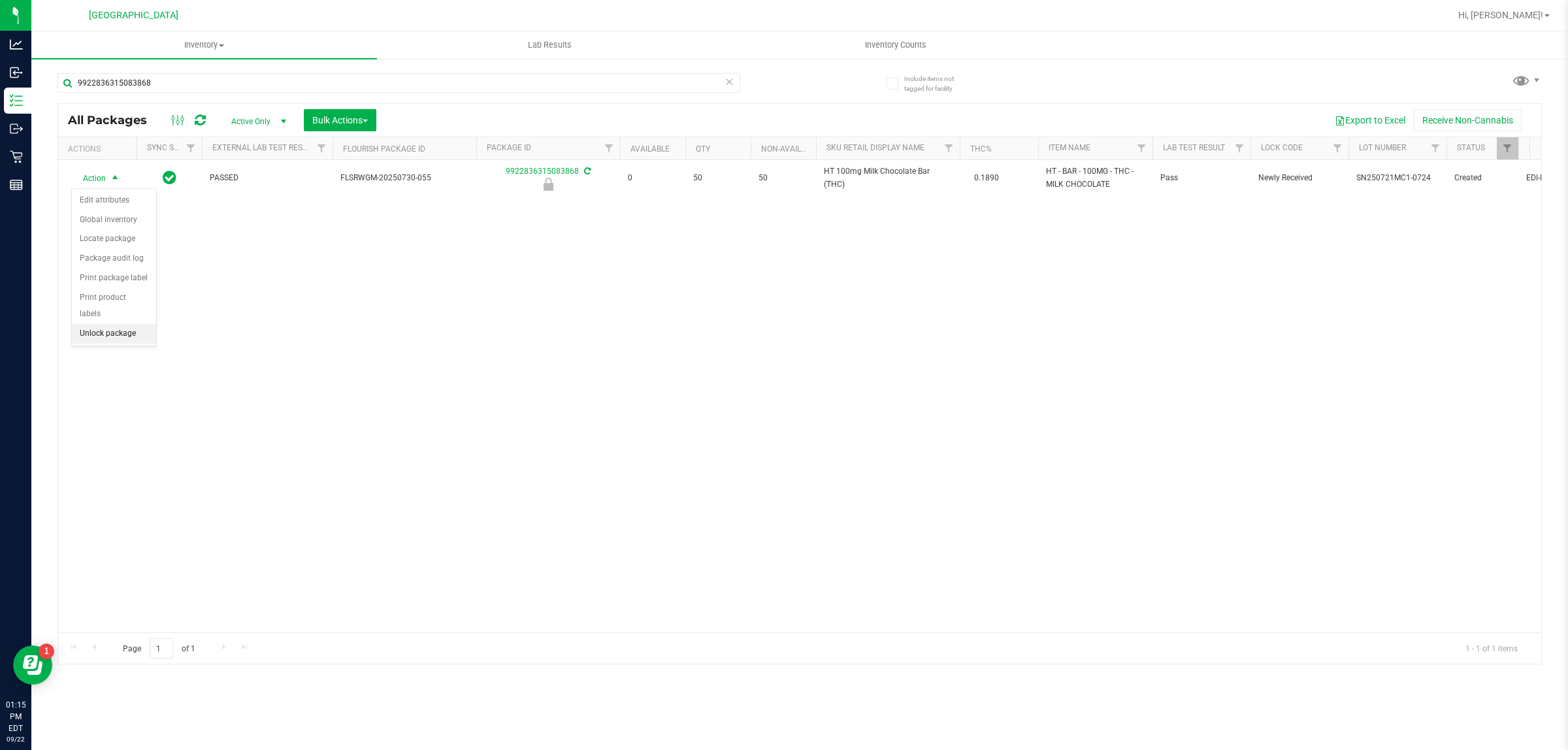
click at [96, 324] on li "Unlock package" at bounding box center [113, 333] width 84 height 20
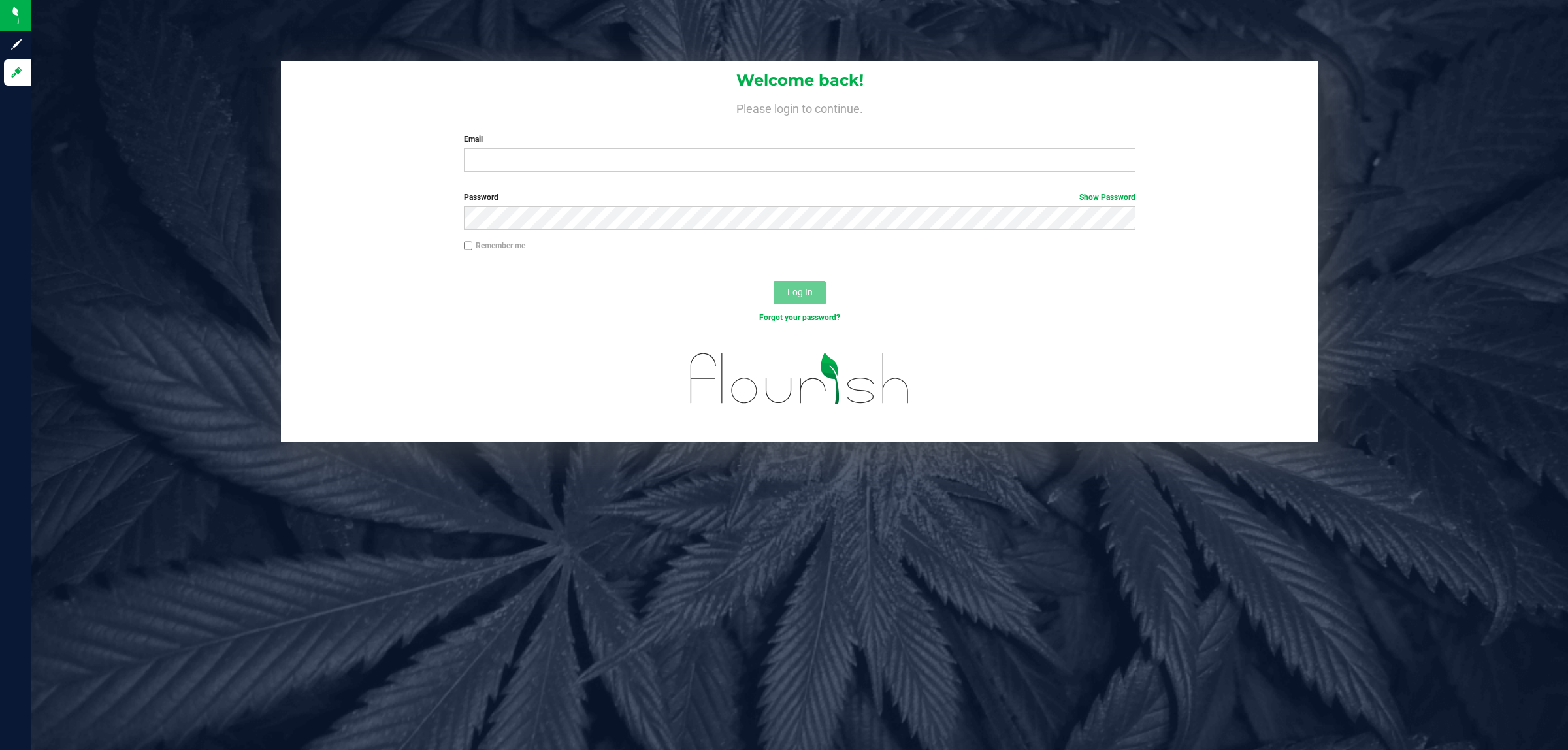
click at [595, 145] on div "Email Required Please format your email correctly." at bounding box center [799, 152] width 691 height 38
click at [595, 148] on input "Email" at bounding box center [800, 160] width 672 height 23
type input "[EMAIL_ADDRESS][DOMAIN_NAME]"
click at [773, 281] on button "Log In" at bounding box center [799, 292] width 52 height 23
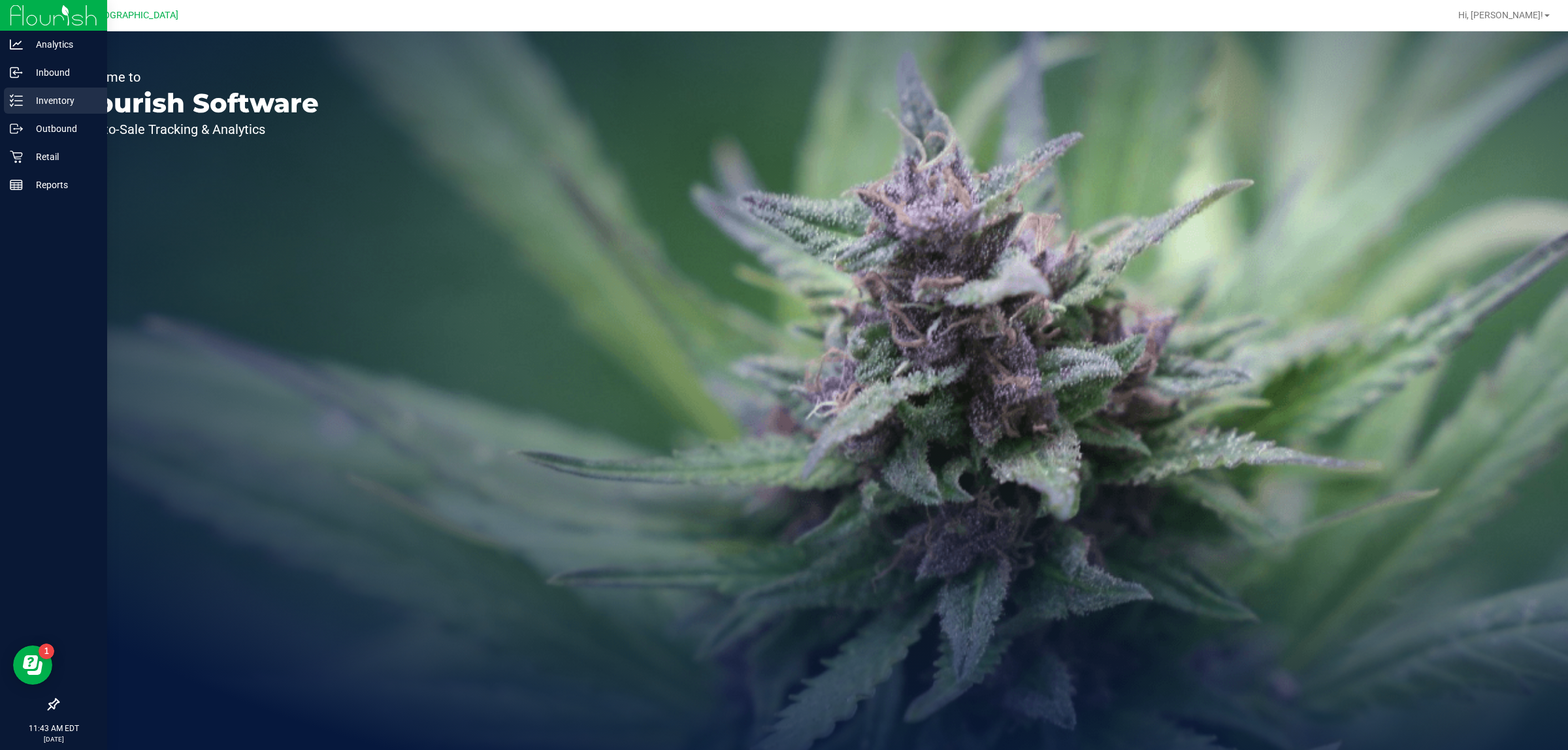
click at [38, 105] on p "Inventory" at bounding box center [61, 100] width 79 height 16
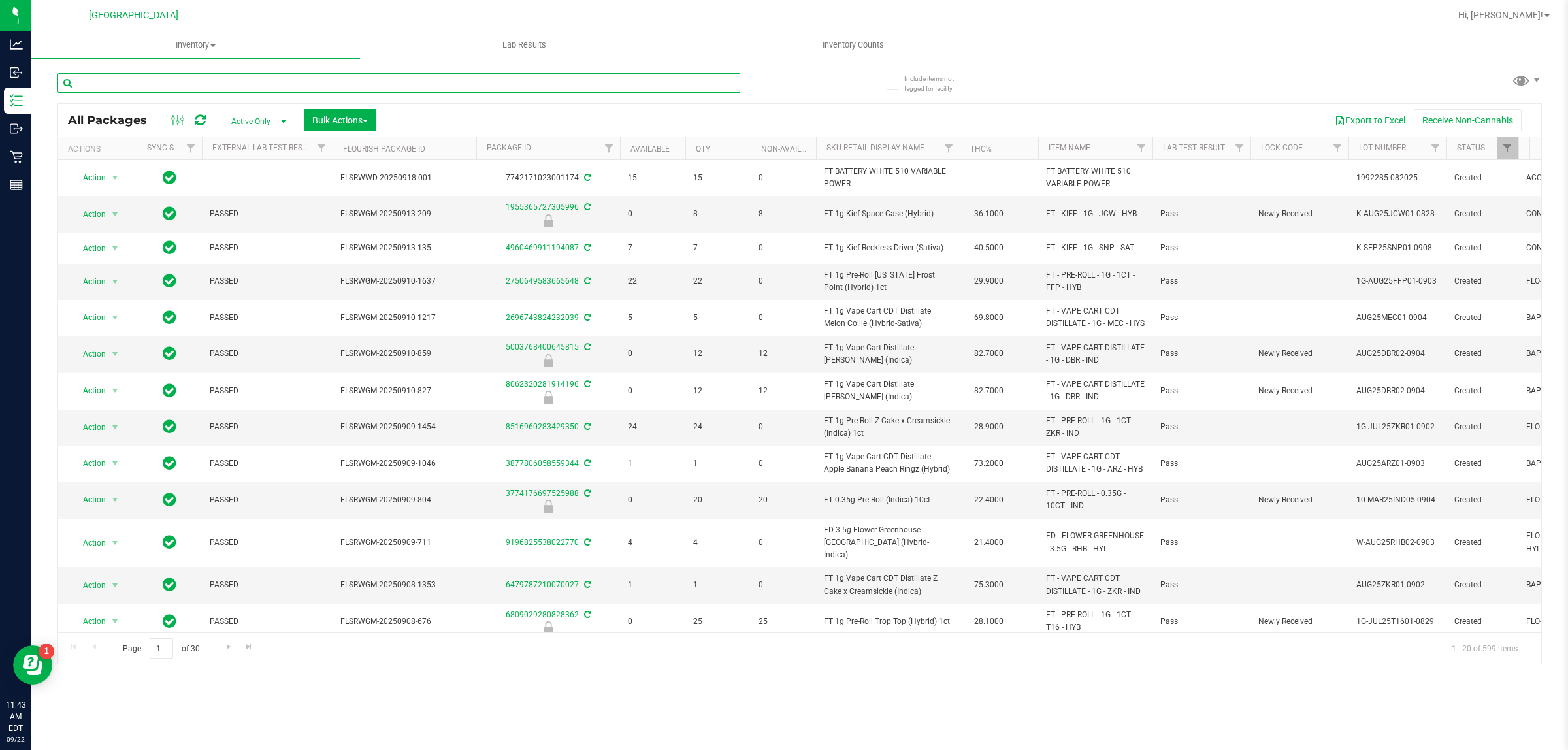
click at [173, 86] on input "text" at bounding box center [398, 83] width 683 height 20
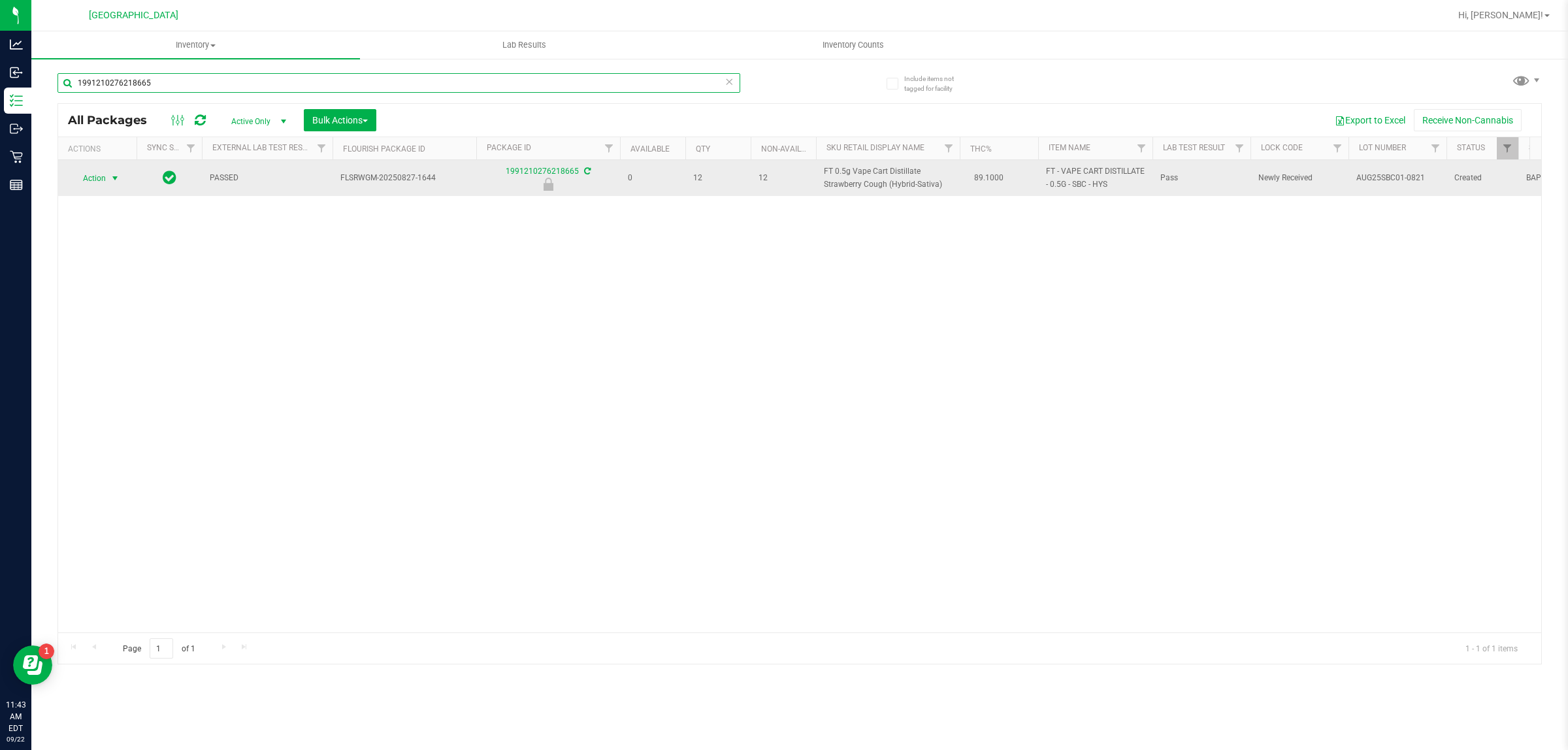
type input "1991210276218665"
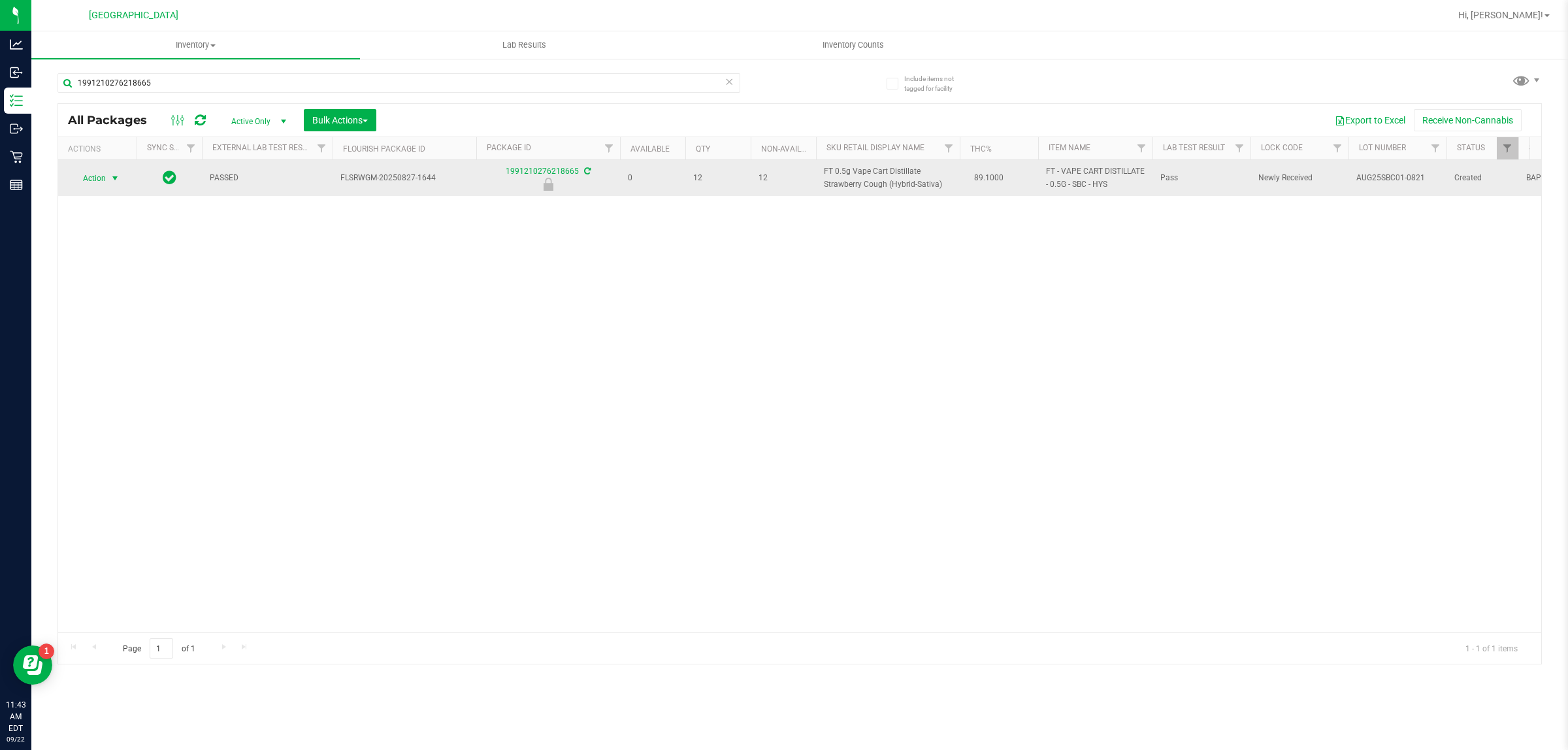
click at [115, 173] on span "select" at bounding box center [115, 178] width 10 height 10
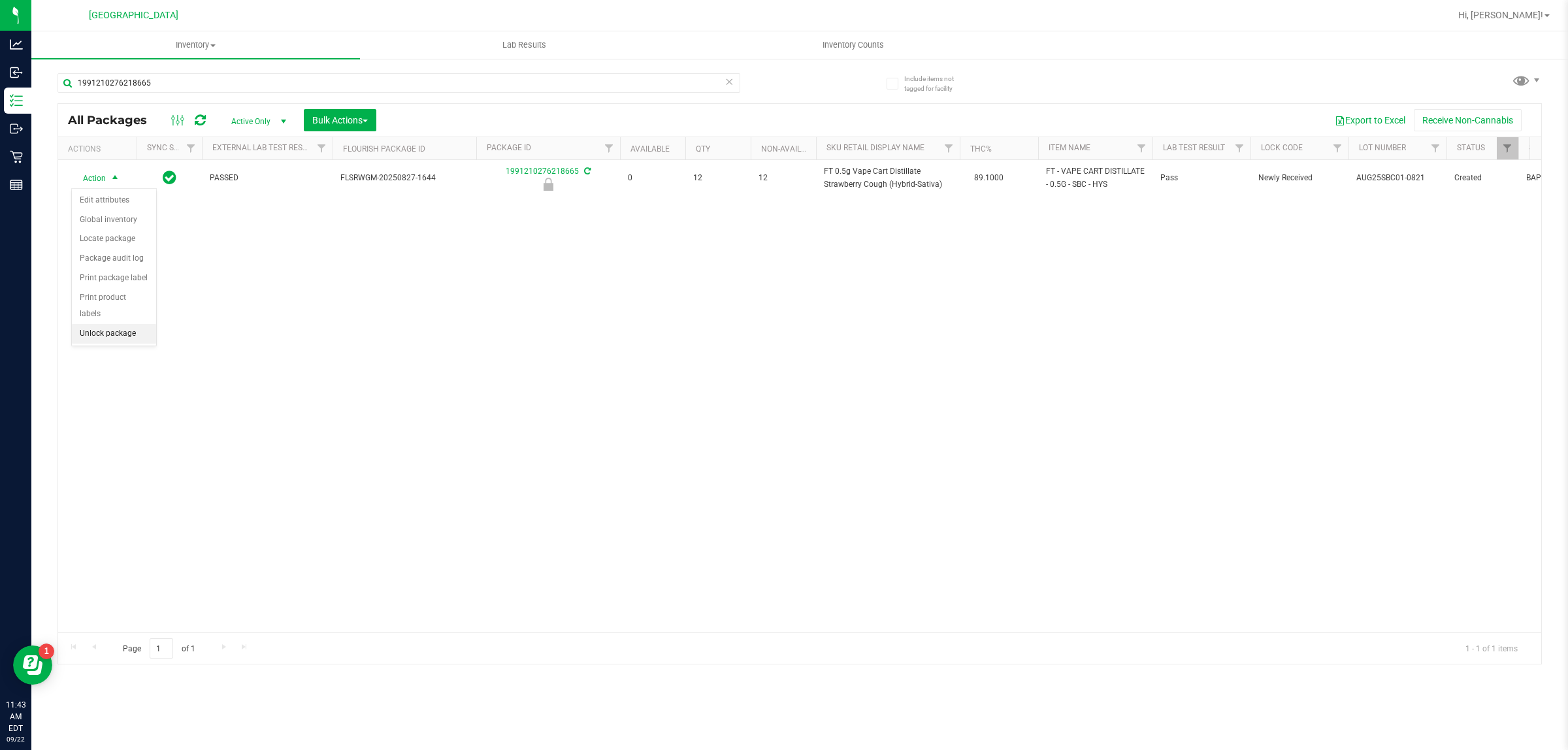
click at [137, 324] on li "Unlock package" at bounding box center [113, 333] width 84 height 20
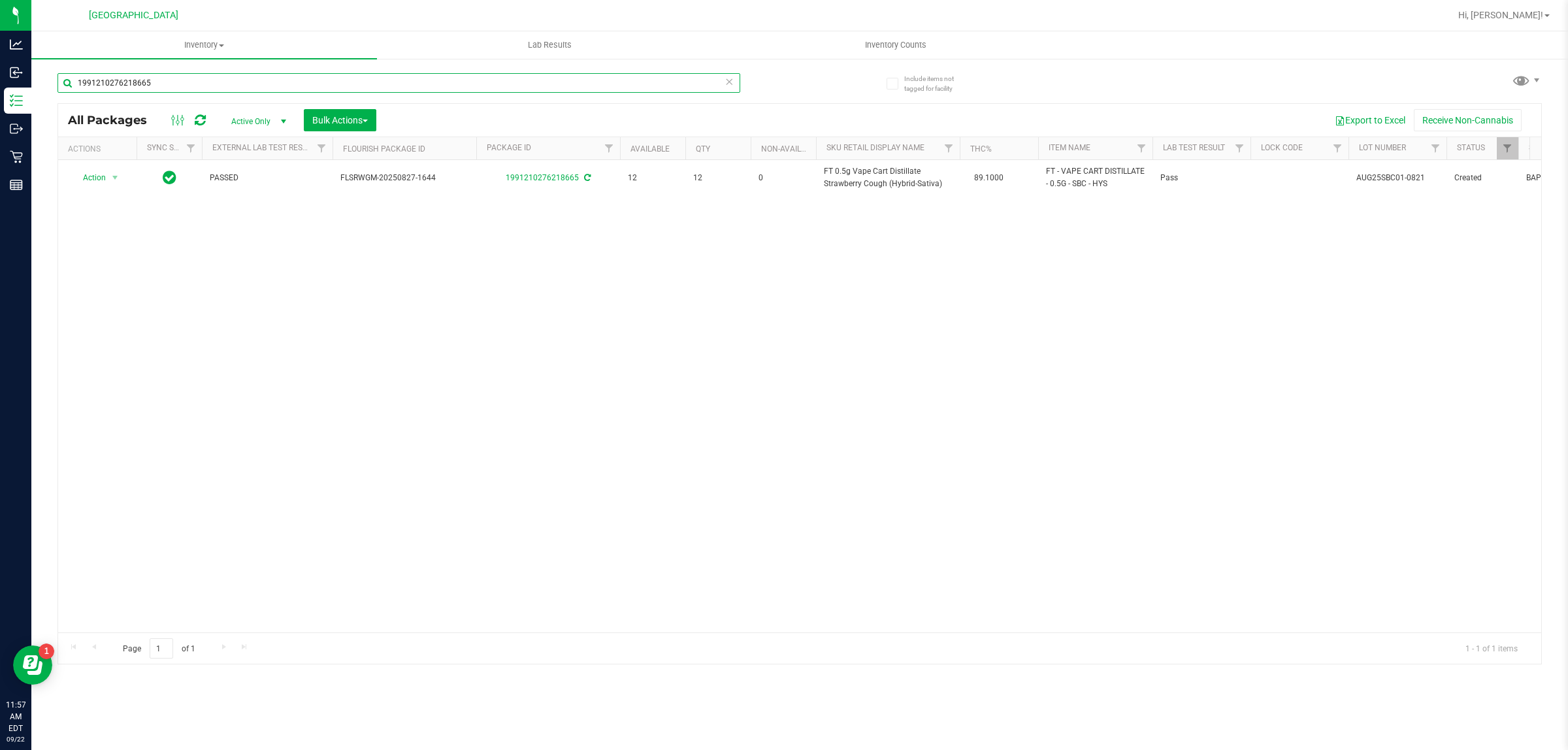
click at [247, 79] on input "1991210276218665" at bounding box center [398, 83] width 683 height 20
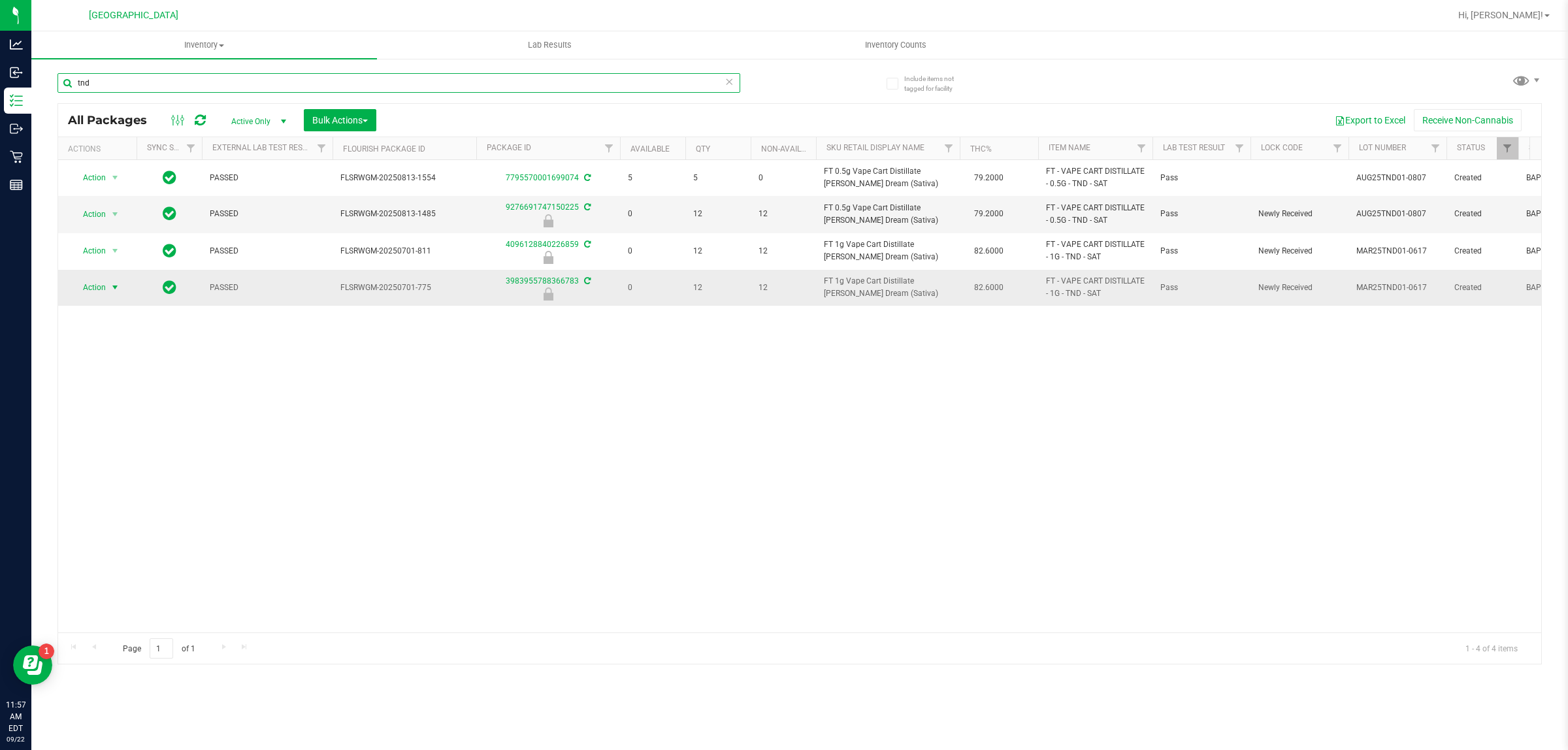
type input "tnd"
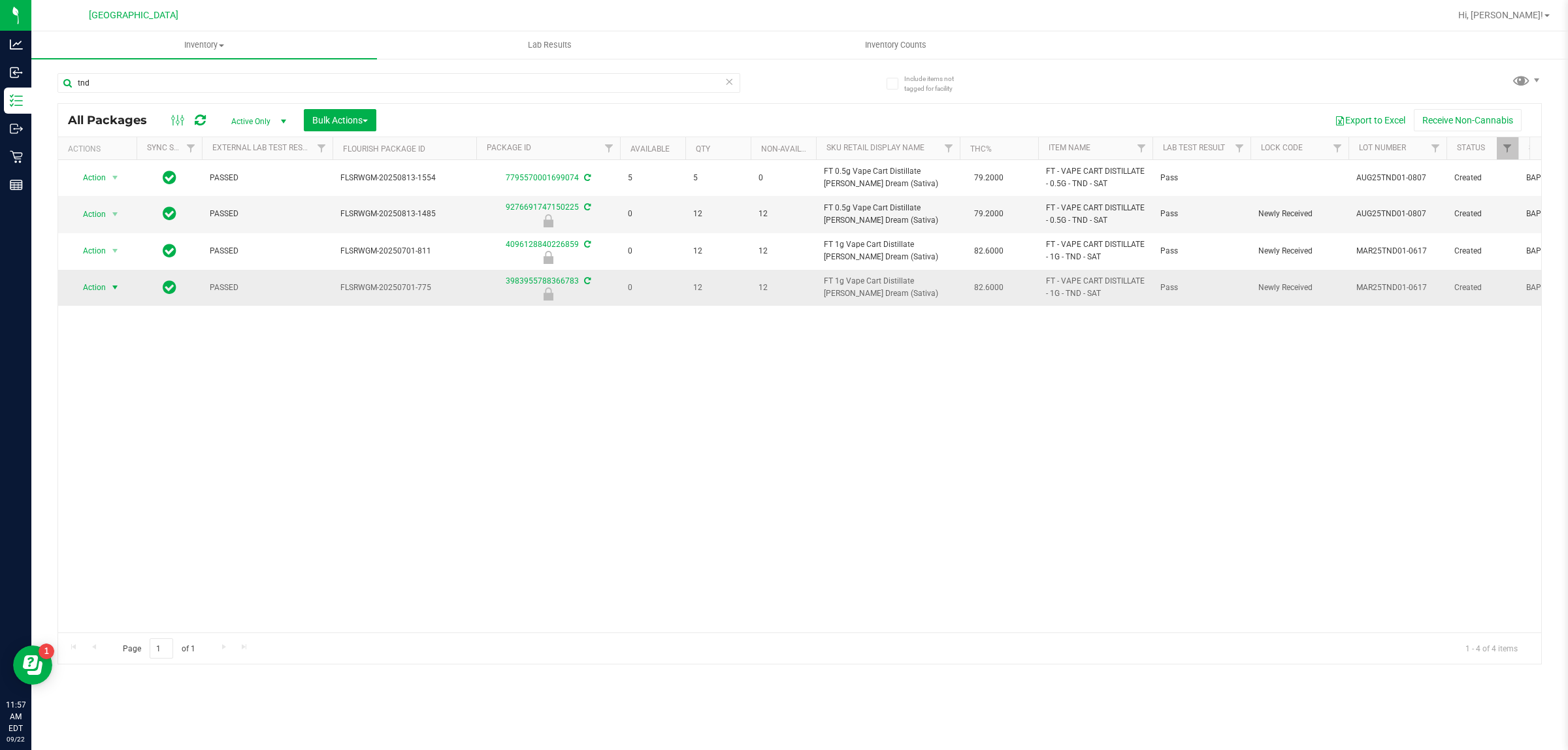
click at [110, 288] on span "select" at bounding box center [115, 287] width 10 height 10
click at [115, 434] on li "Unlock package" at bounding box center [113, 443] width 84 height 20
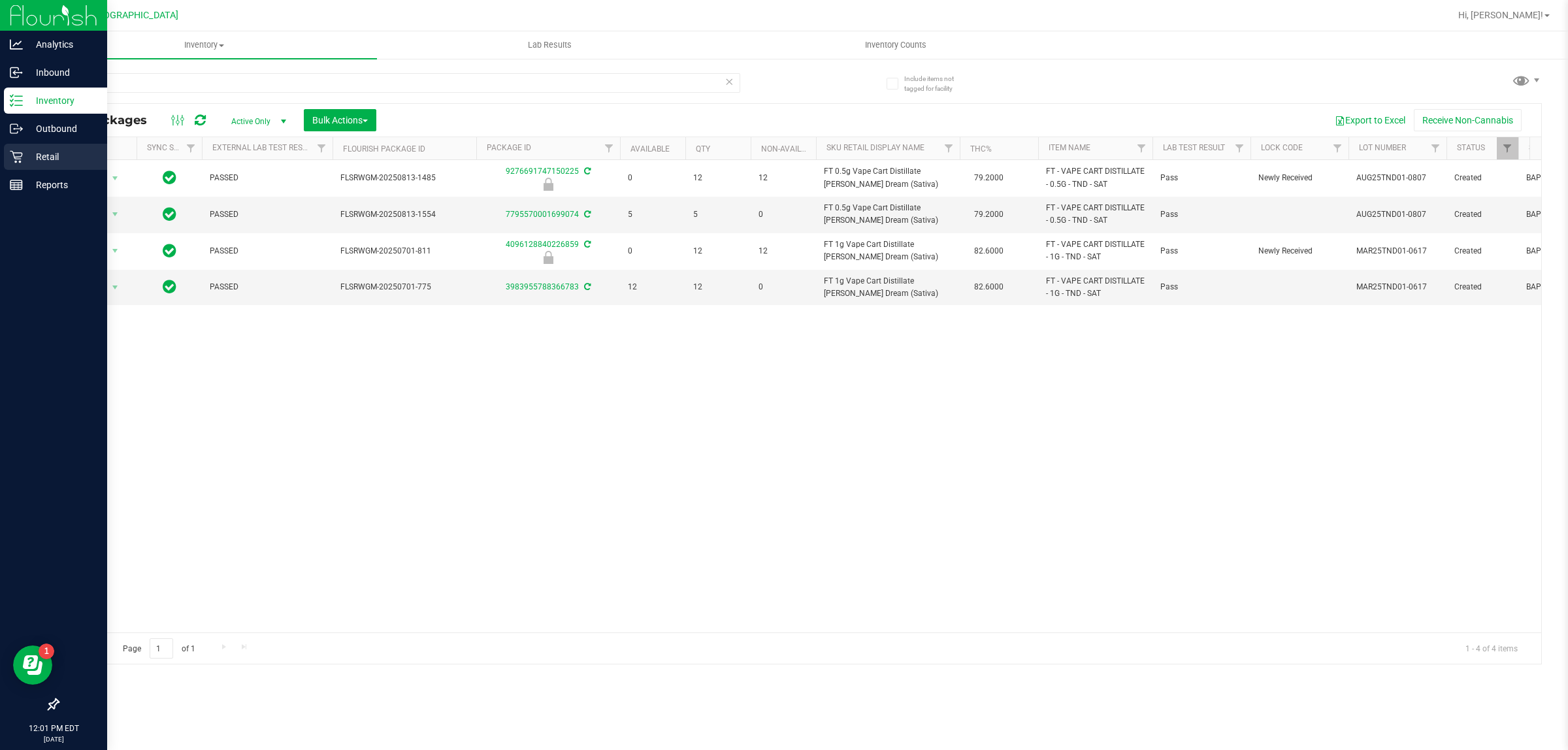
click at [18, 152] on icon at bounding box center [16, 157] width 12 height 12
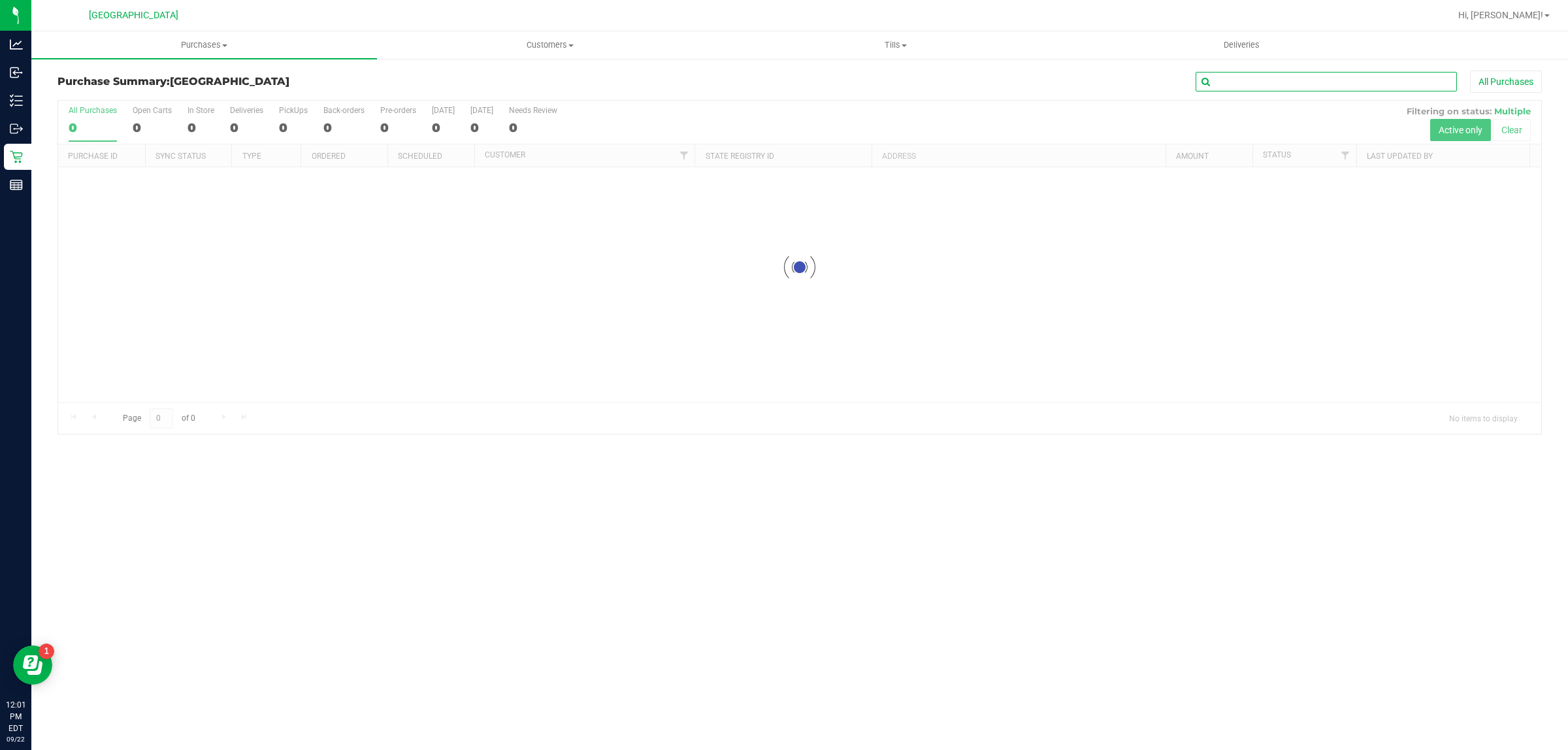
click at [1241, 86] on input "text" at bounding box center [1326, 81] width 261 height 20
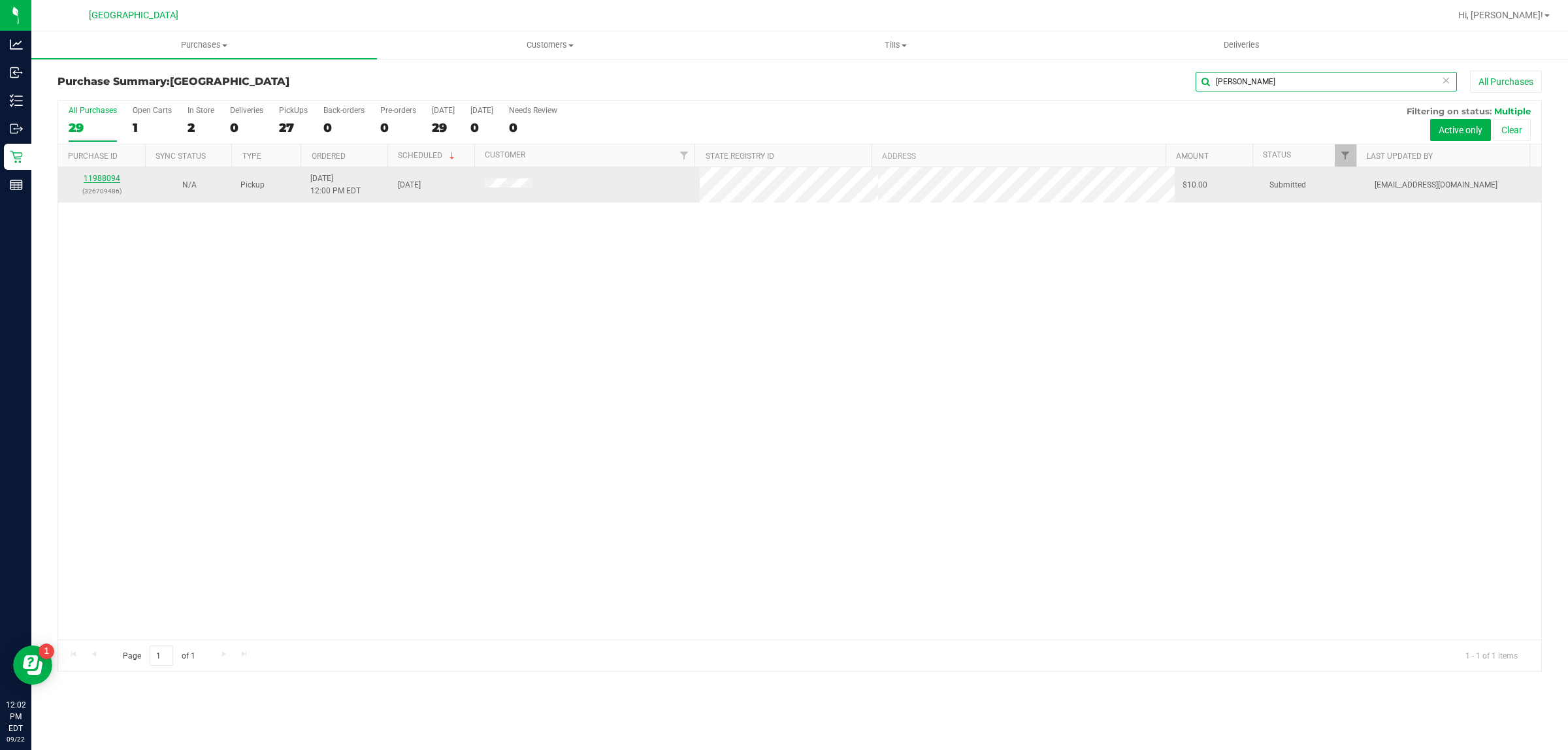
type input "adam"
click at [105, 178] on link "11988094" at bounding box center [102, 178] width 37 height 9
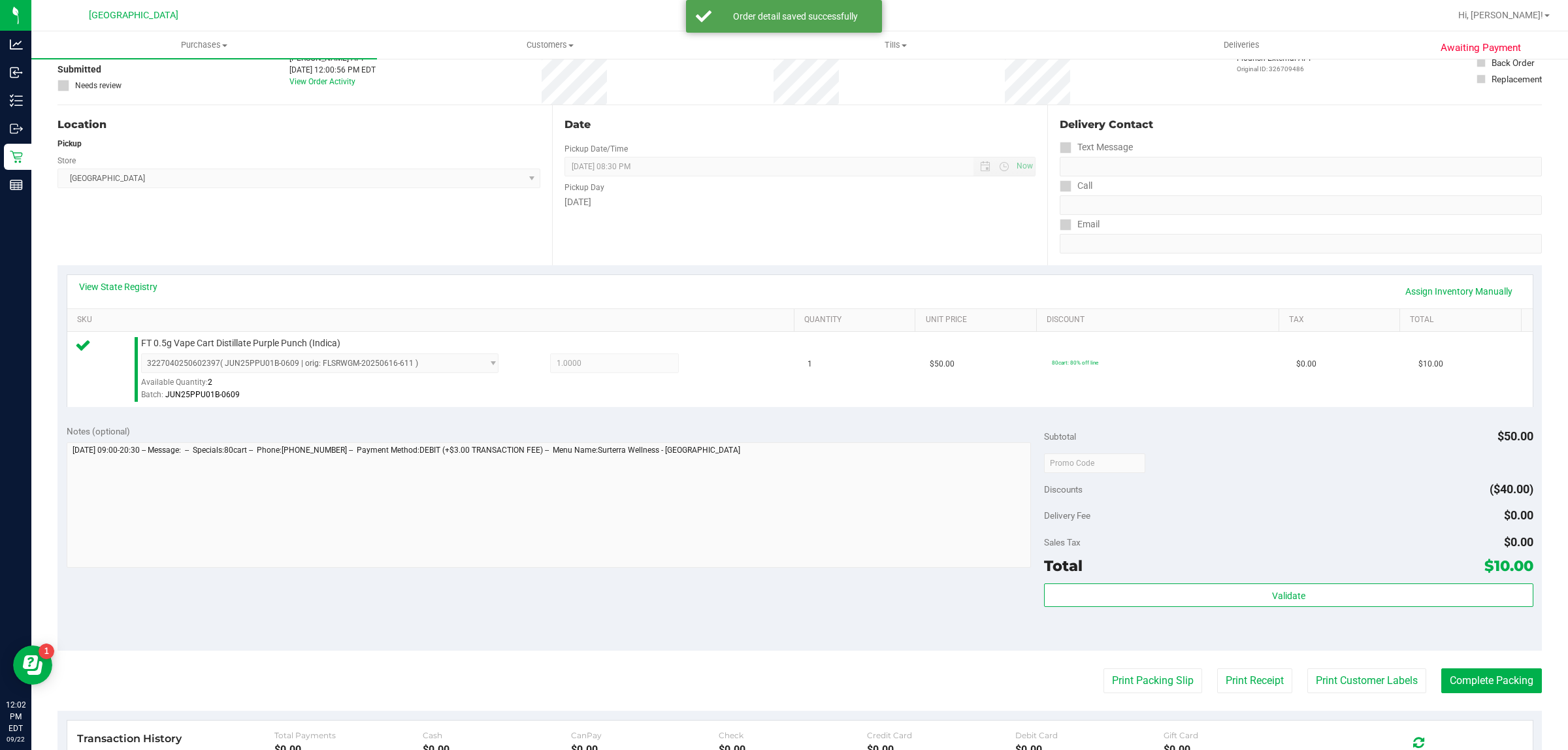
scroll to position [318, 0]
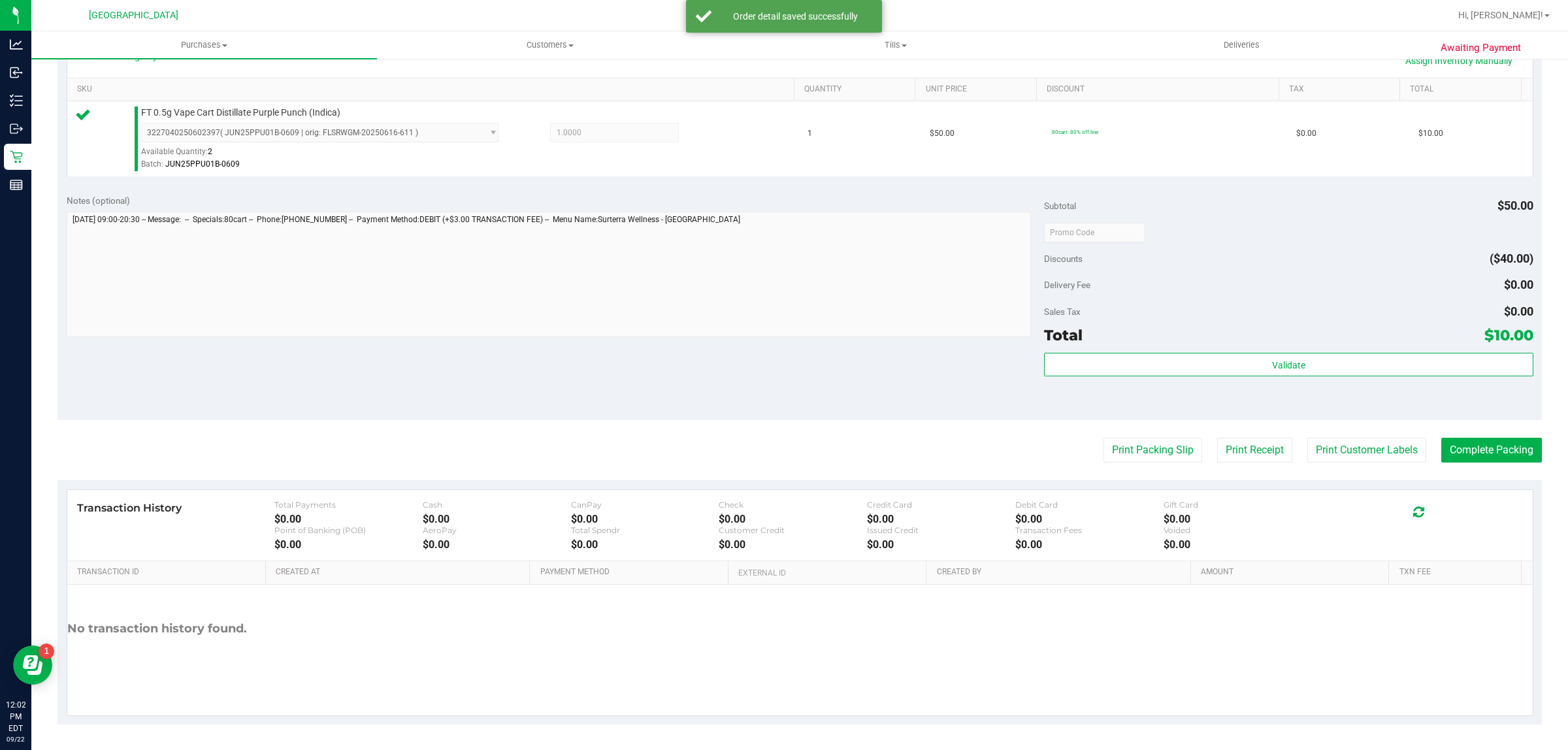
click at [1200, 382] on div "Validate" at bounding box center [1288, 382] width 489 height 59
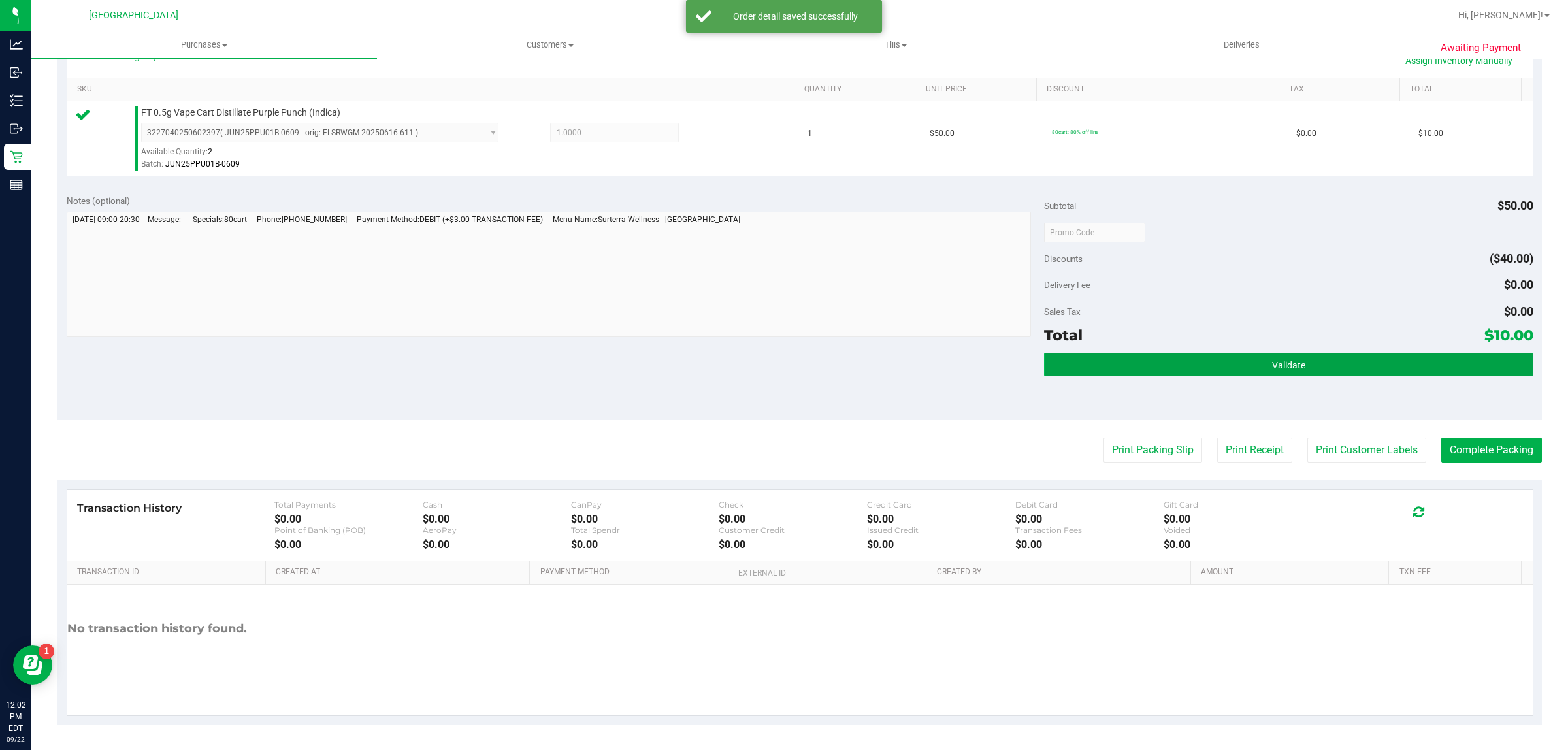
click at [1200, 376] on button "Validate" at bounding box center [1288, 364] width 489 height 23
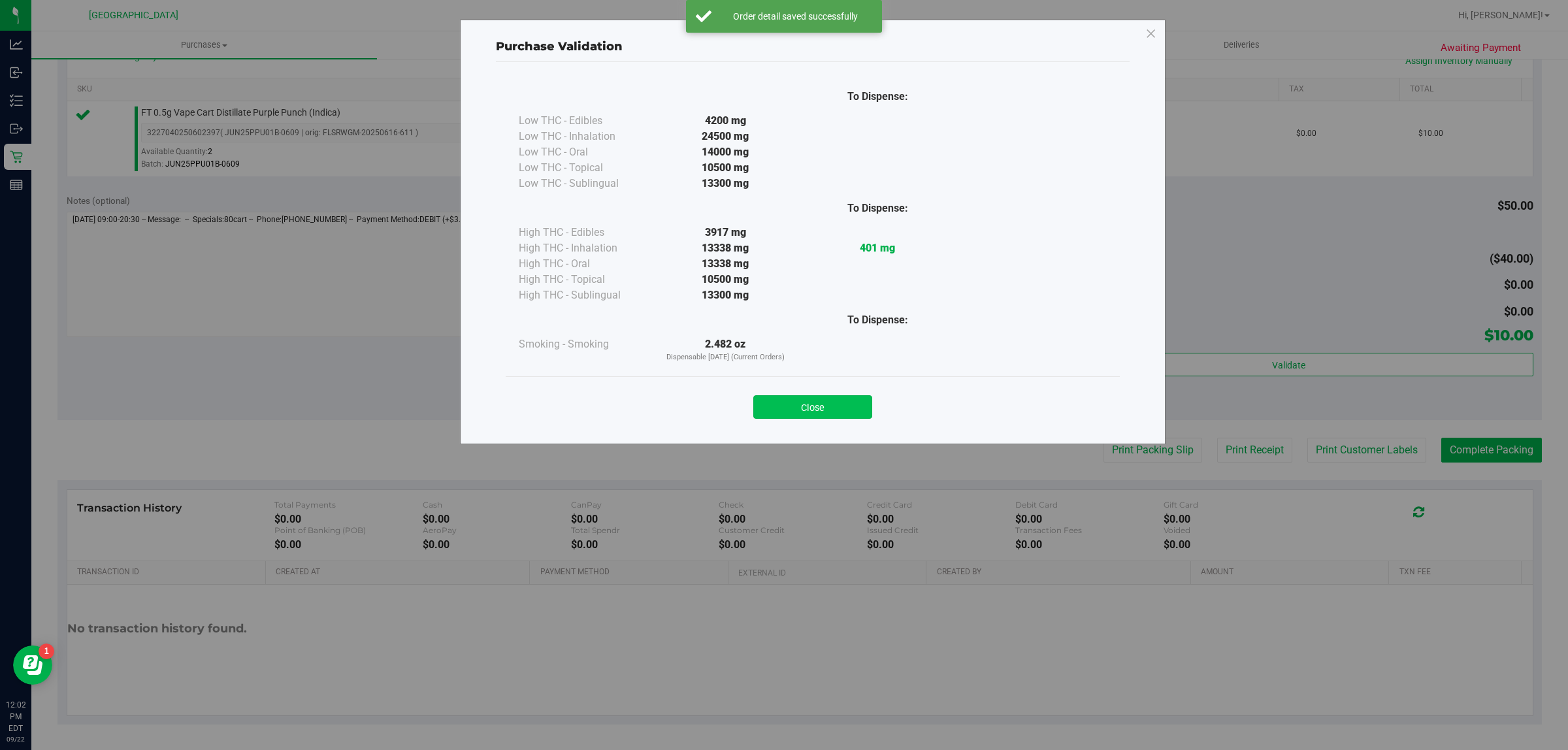
click at [829, 400] on button "Close" at bounding box center [812, 406] width 119 height 23
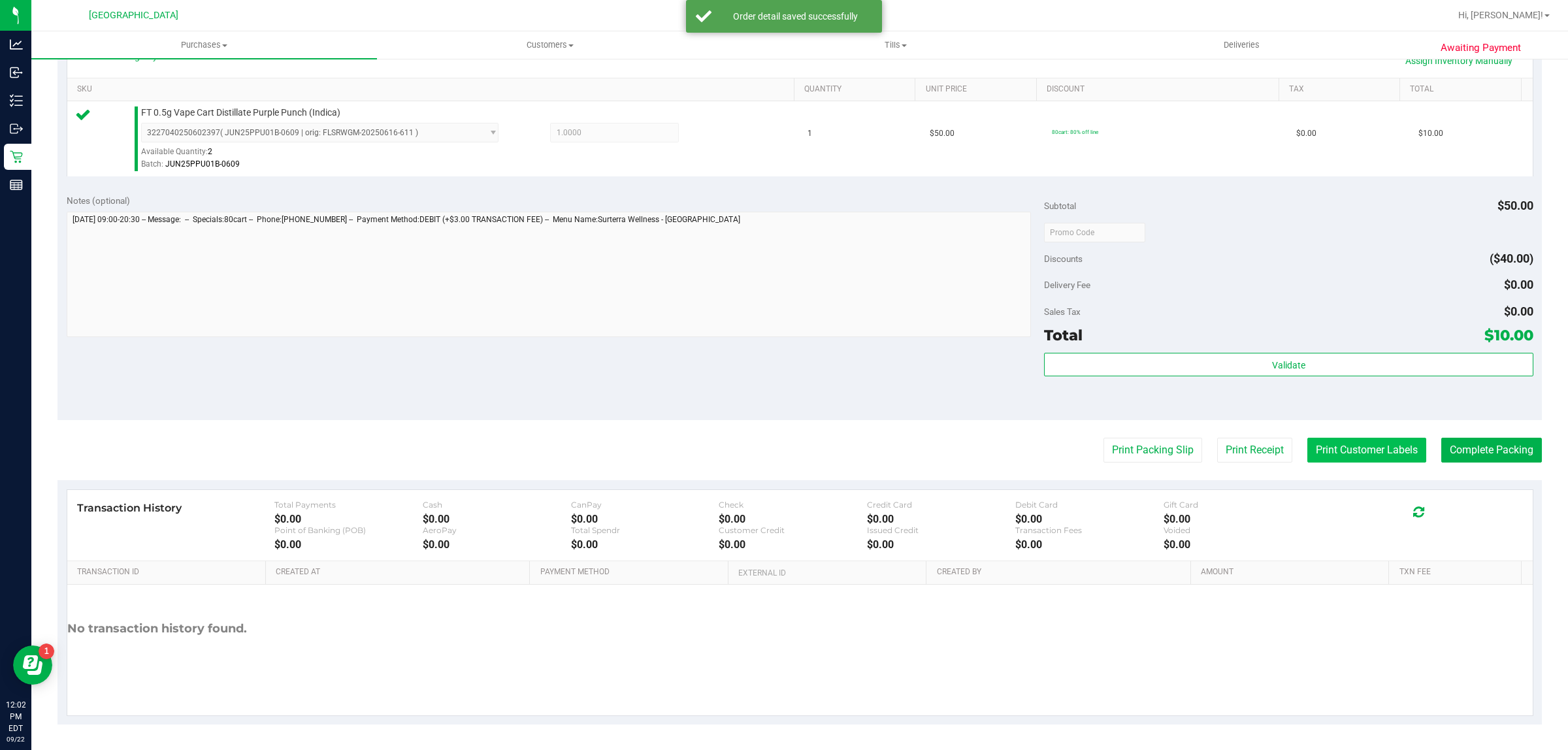
click at [1379, 455] on button "Print Customer Labels" at bounding box center [1366, 450] width 119 height 25
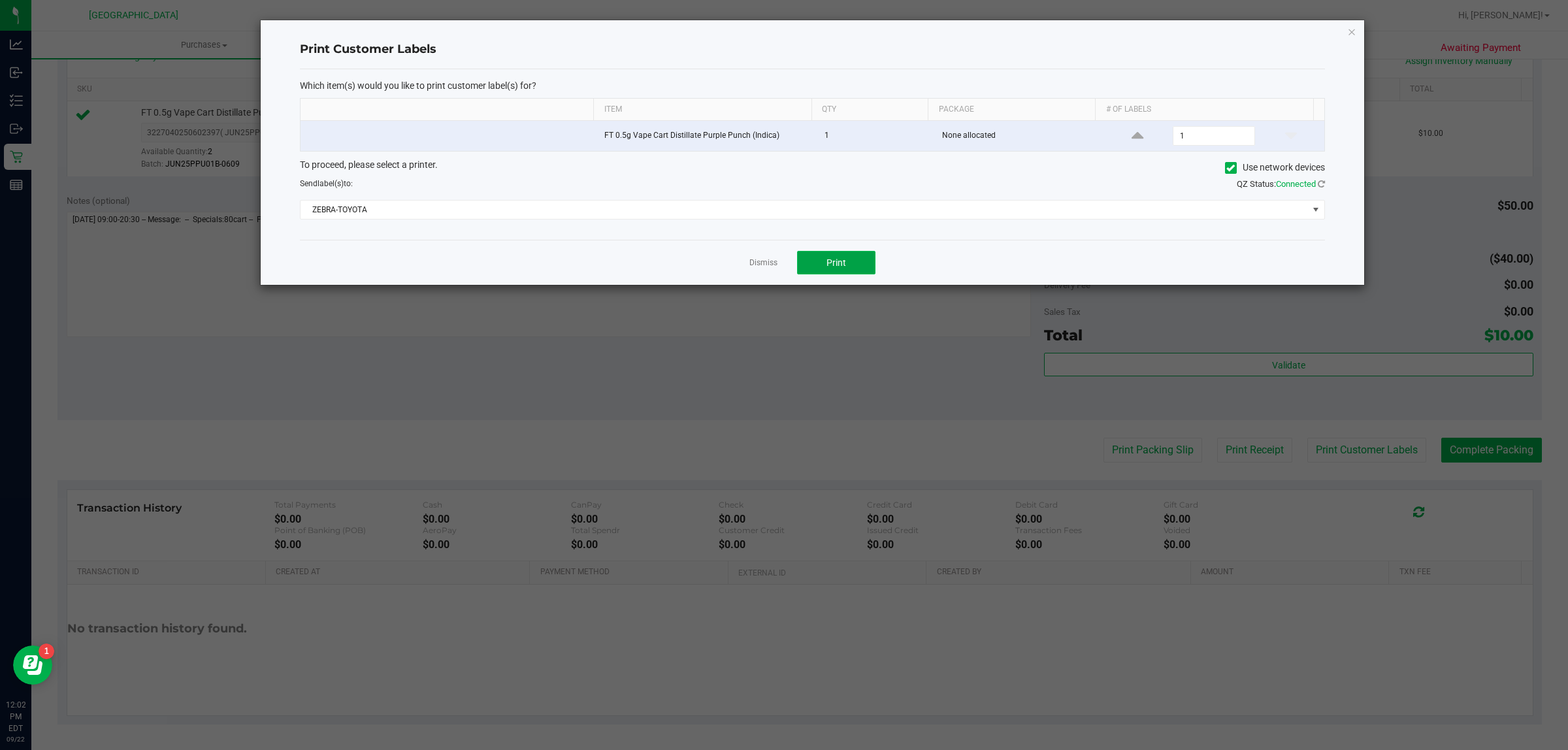
click at [856, 273] on button "Print" at bounding box center [836, 262] width 79 height 23
click at [762, 266] on link "Dismiss" at bounding box center [763, 263] width 28 height 11
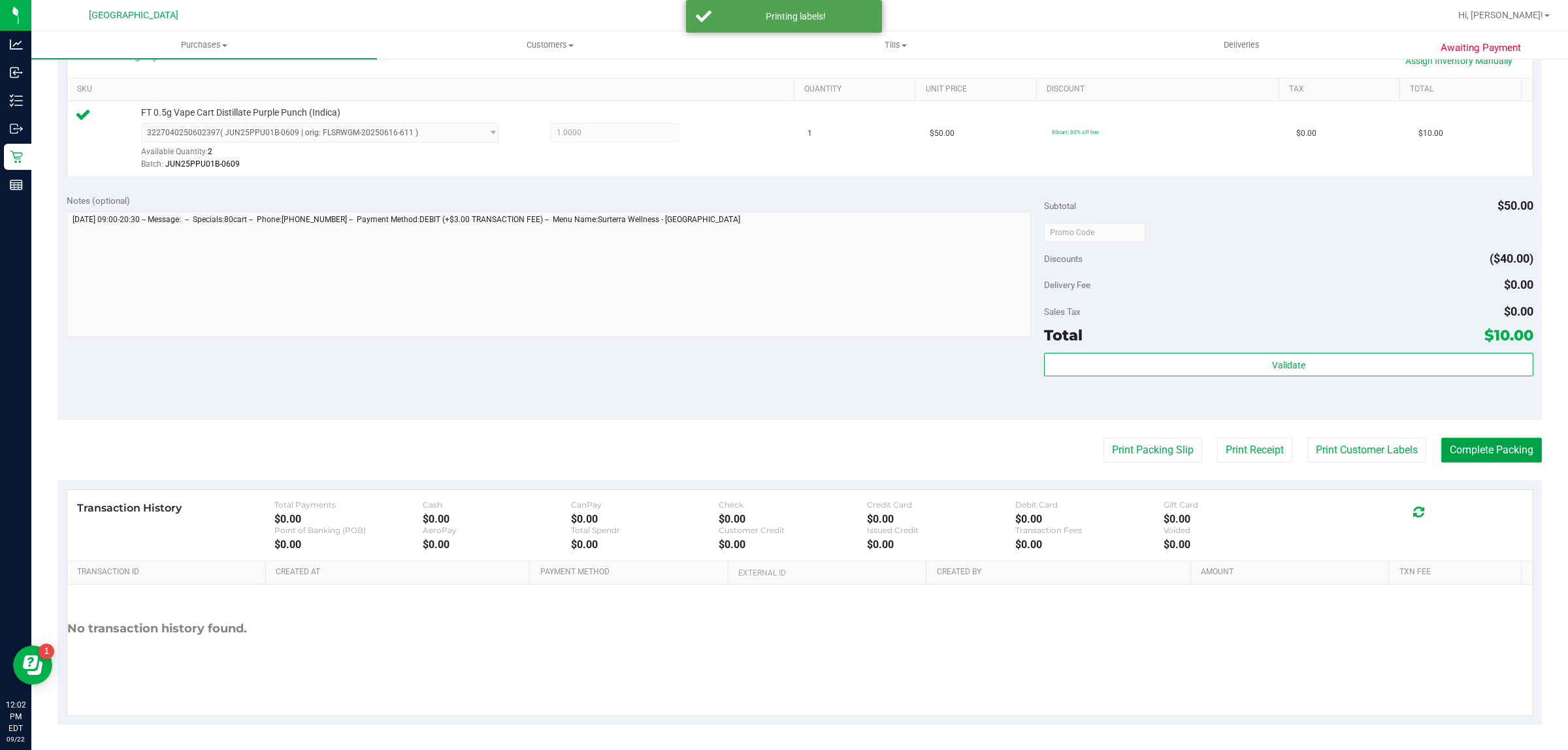
click at [1472, 452] on button "Complete Packing" at bounding box center [1491, 450] width 100 height 25
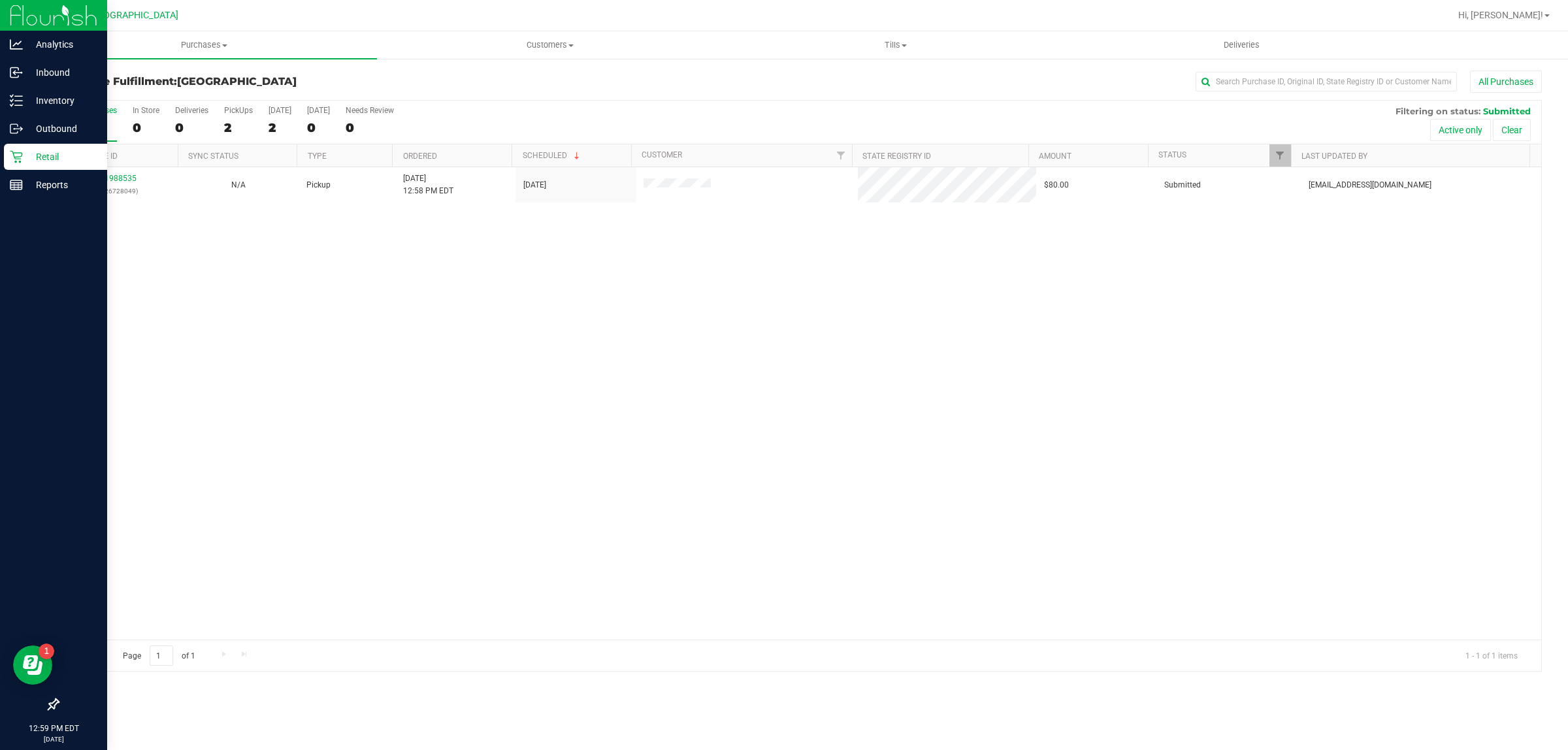
click at [64, 152] on p "Retail" at bounding box center [61, 156] width 79 height 16
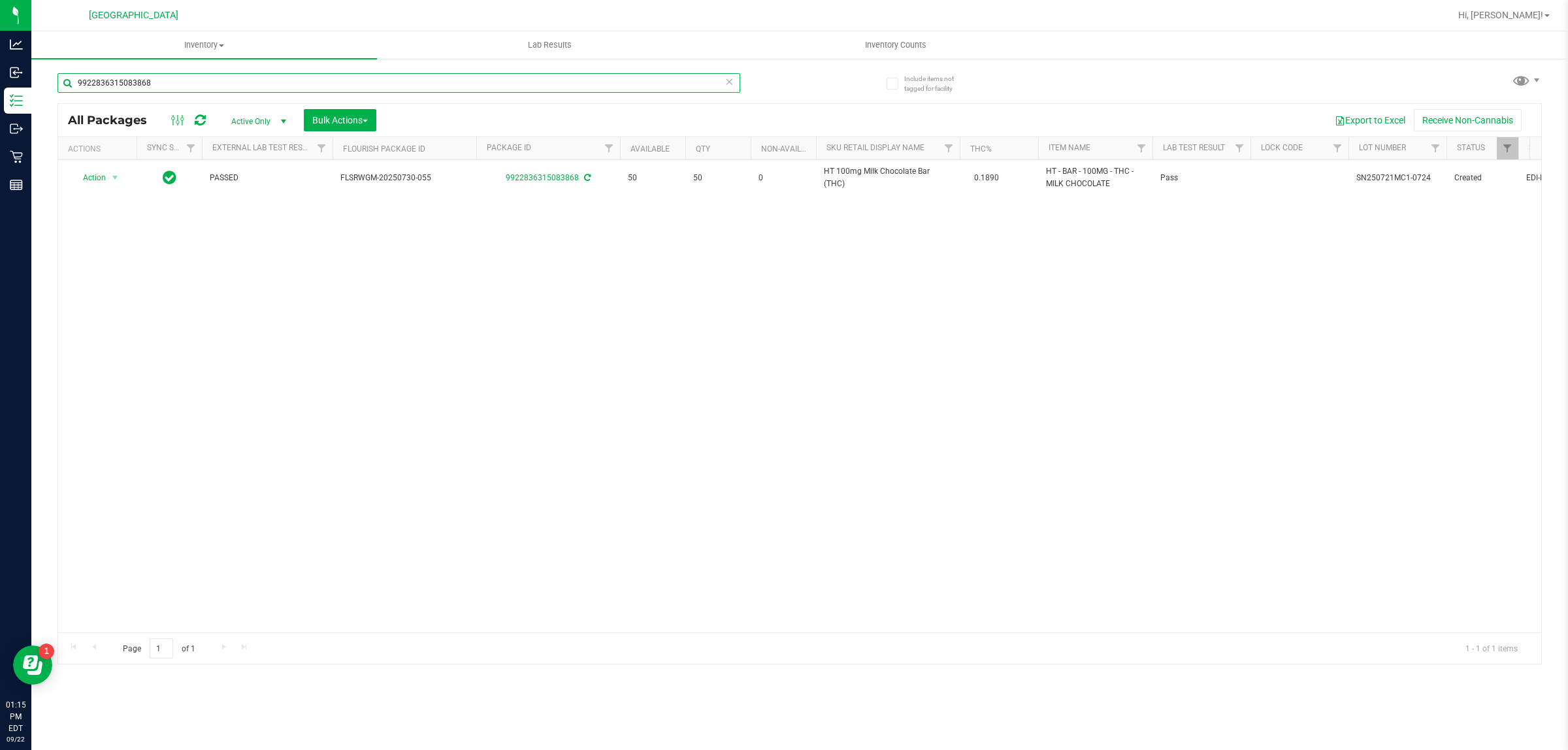
click at [158, 75] on input "9922836315083868" at bounding box center [398, 83] width 683 height 20
click at [158, 77] on input "9922836315083868" at bounding box center [398, 83] width 683 height 20
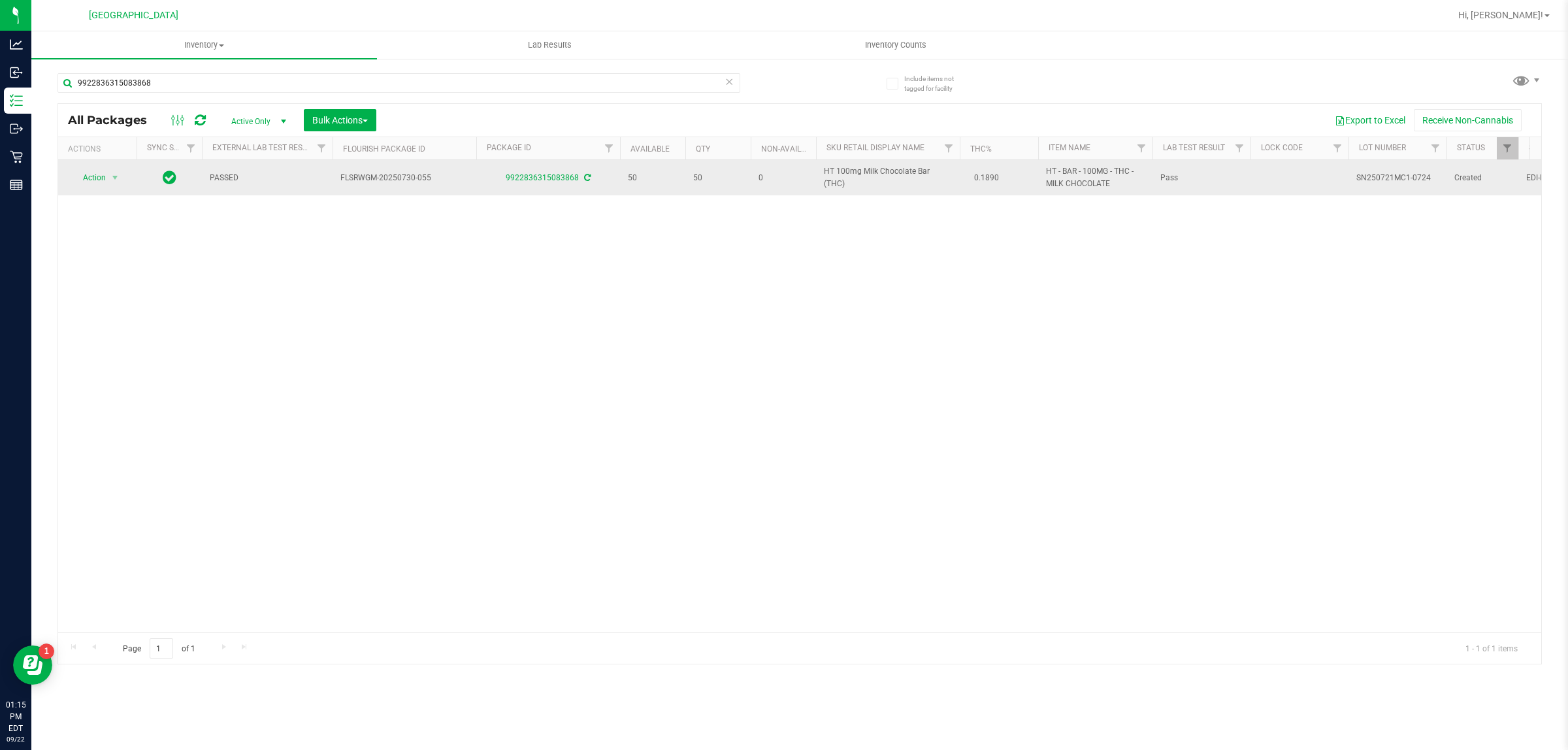
click at [902, 169] on td "HT 100mg Milk Chocolate Bar (THC)" at bounding box center [888, 178] width 143 height 36
click at [900, 176] on span "HT 100mg Milk Chocolate Bar (THC)" at bounding box center [888, 178] width 128 height 25
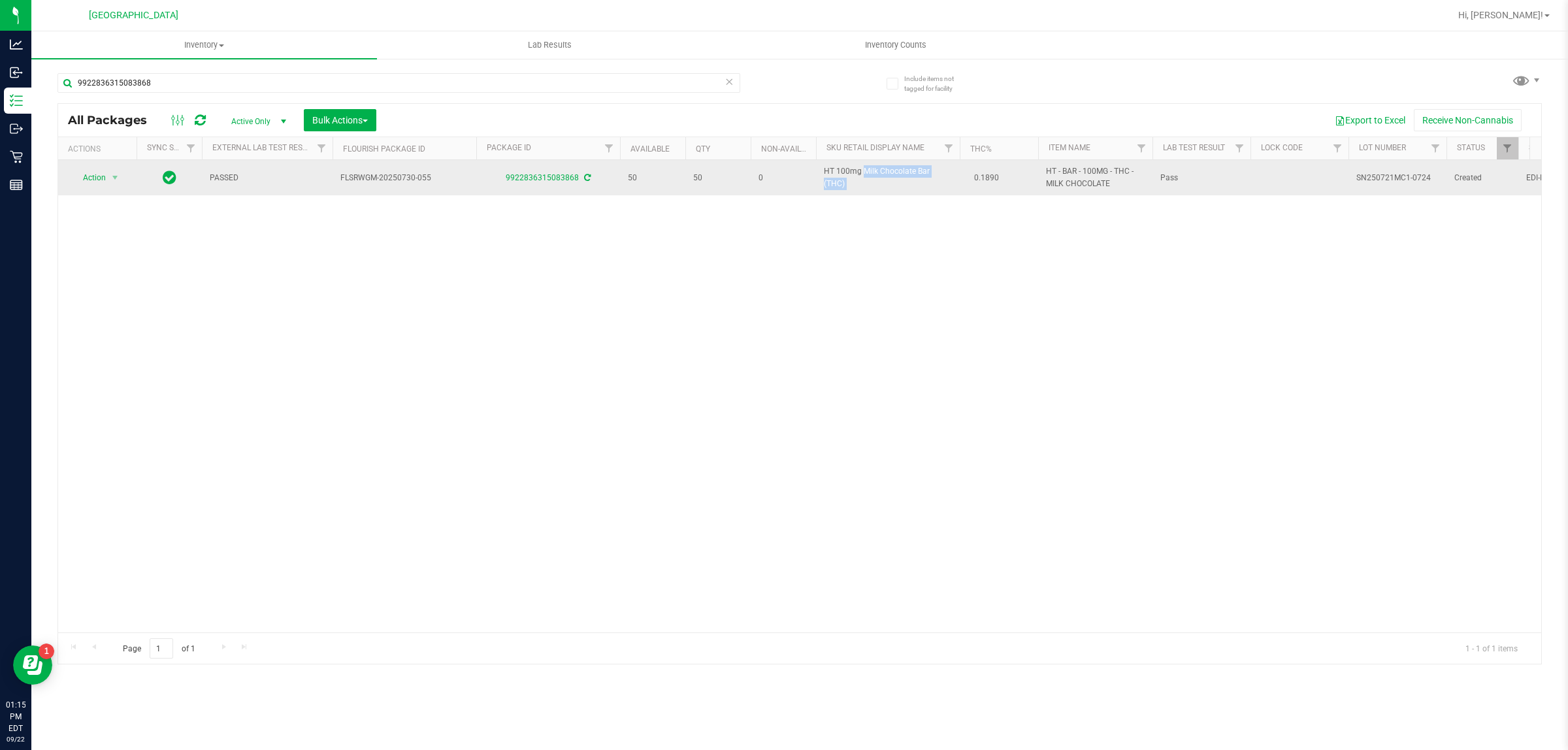
copy td "HT 100mg Milk Chocolate Bar (THC)"
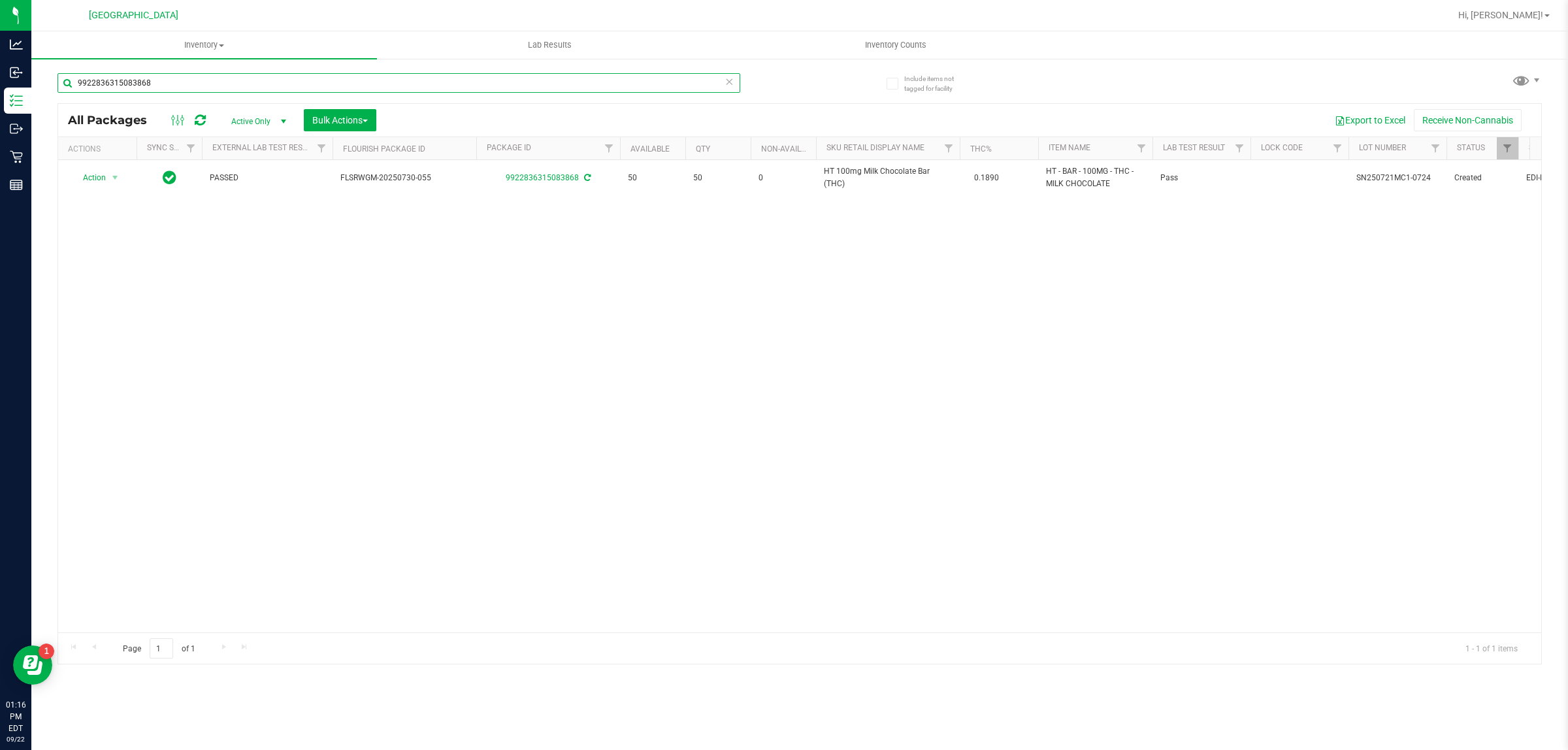
click at [519, 82] on input "9922836315083868" at bounding box center [398, 83] width 683 height 20
paste input "HT 100mg Milk Chocolate Bar (THC)"
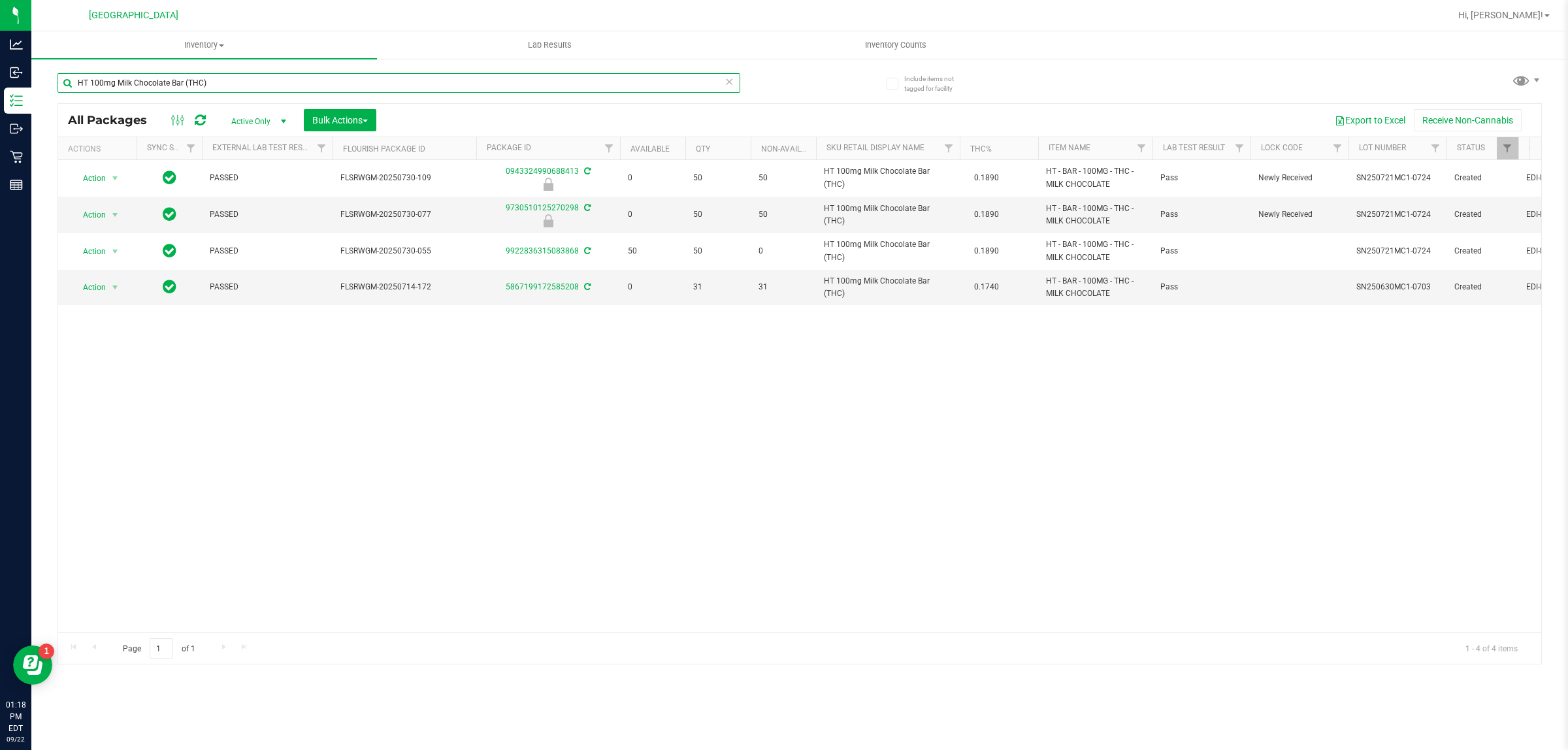
type input "HT 100mg Milk Chocolate Bar (THC)"
